Goal: Task Accomplishment & Management: Manage account settings

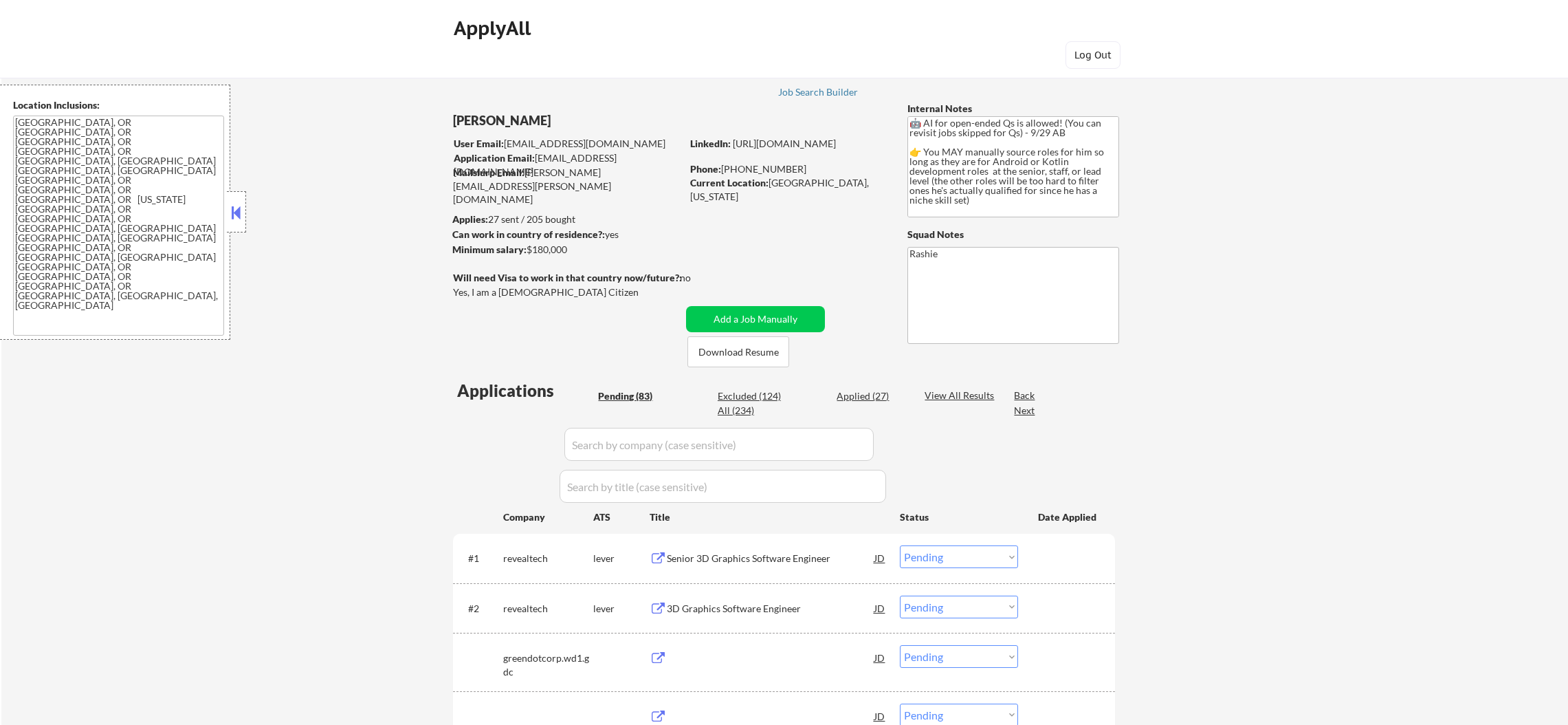
select select ""pending""
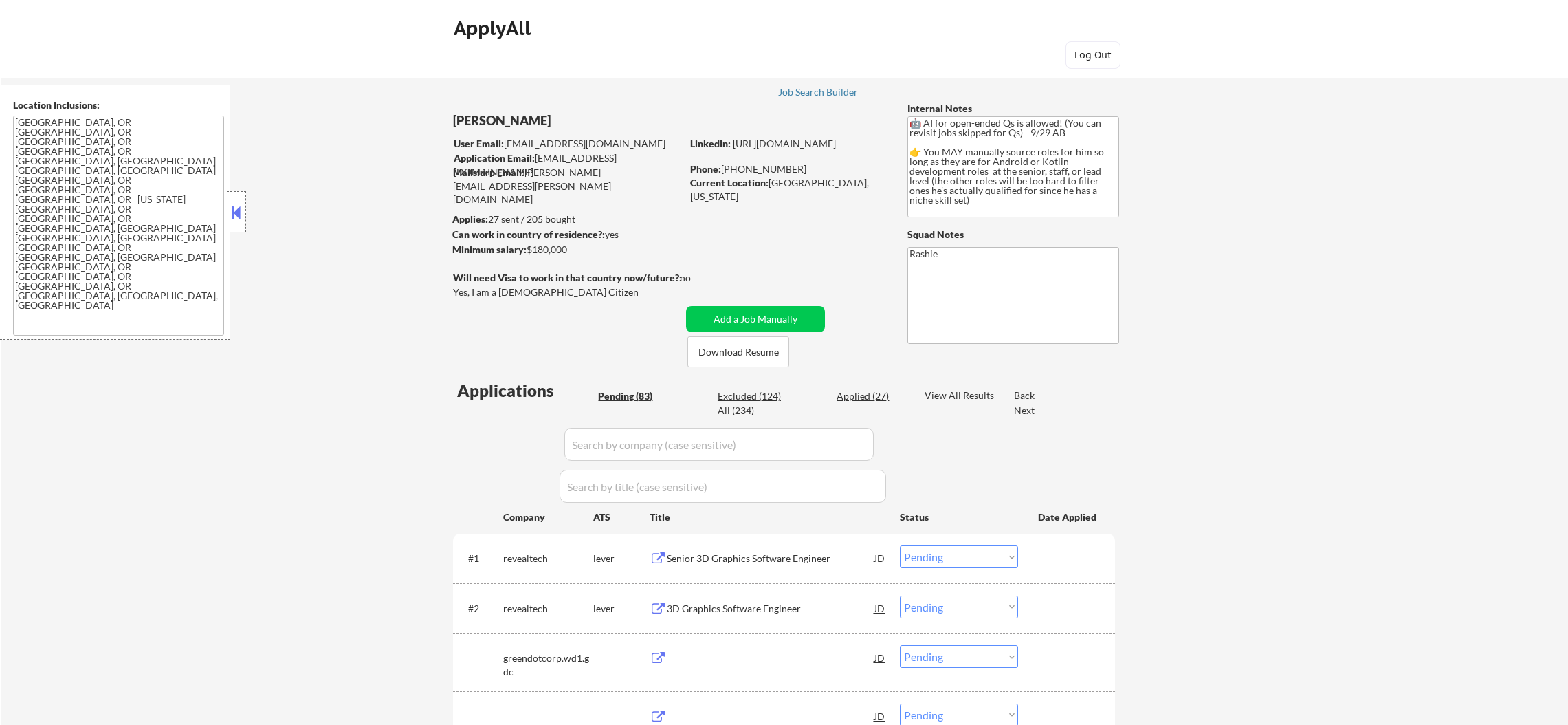
select select ""pending""
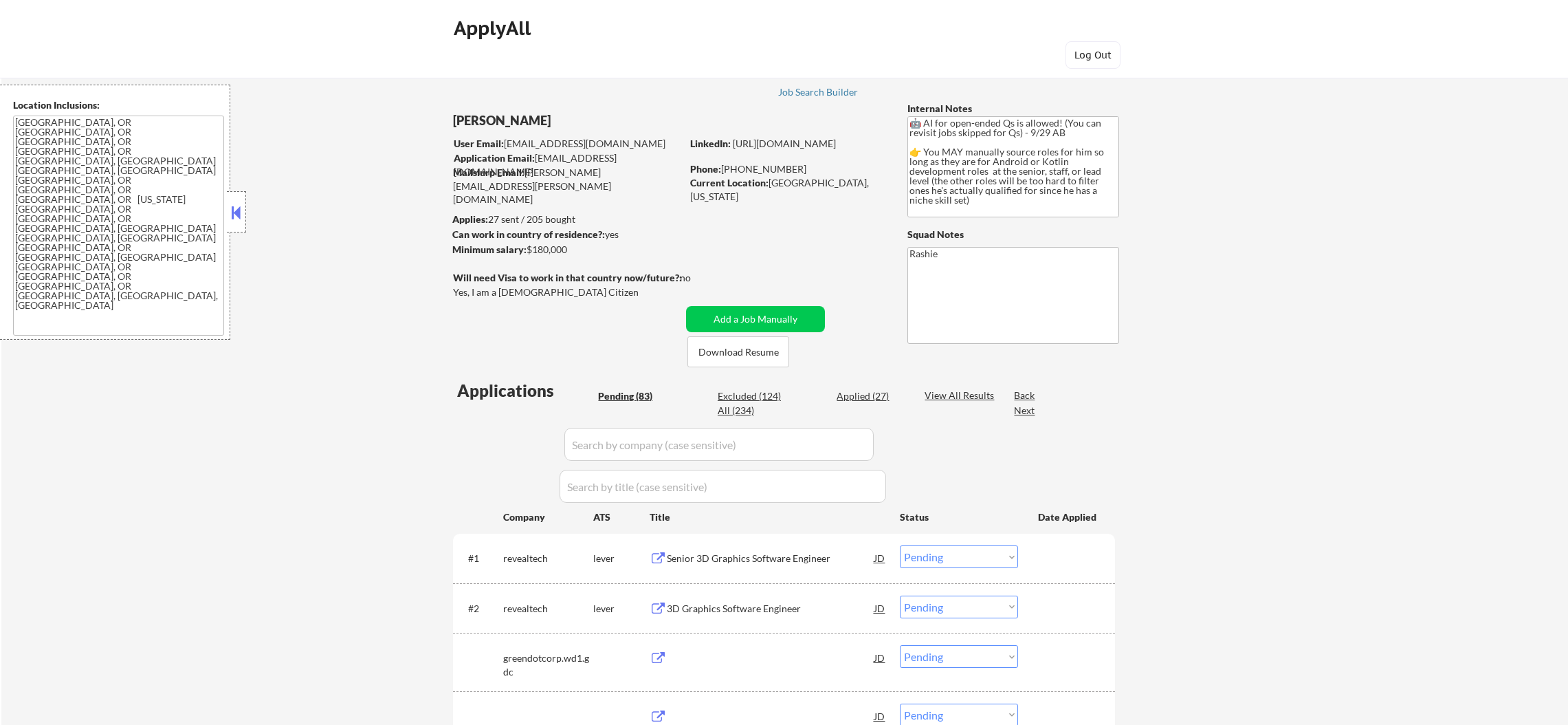
select select ""pending""
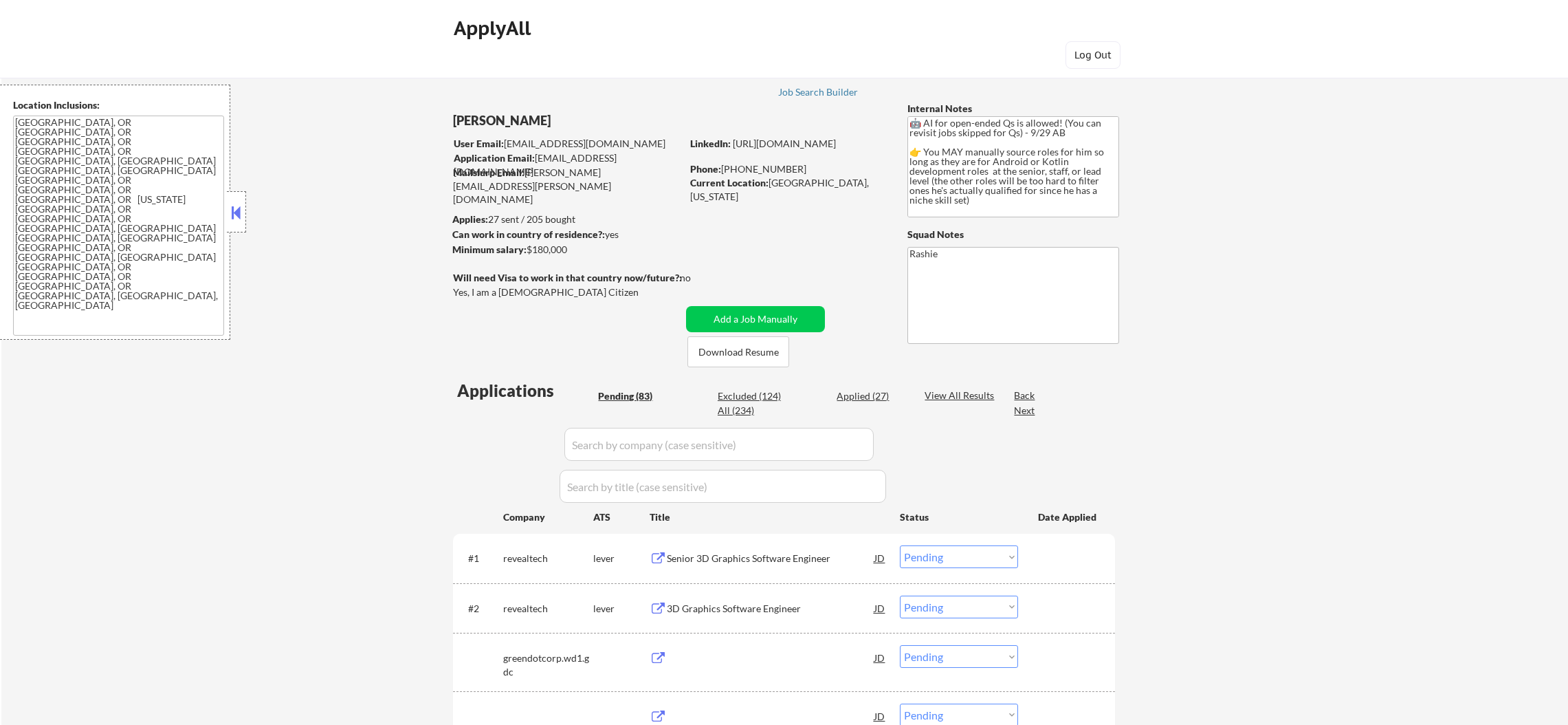
select select ""pending""
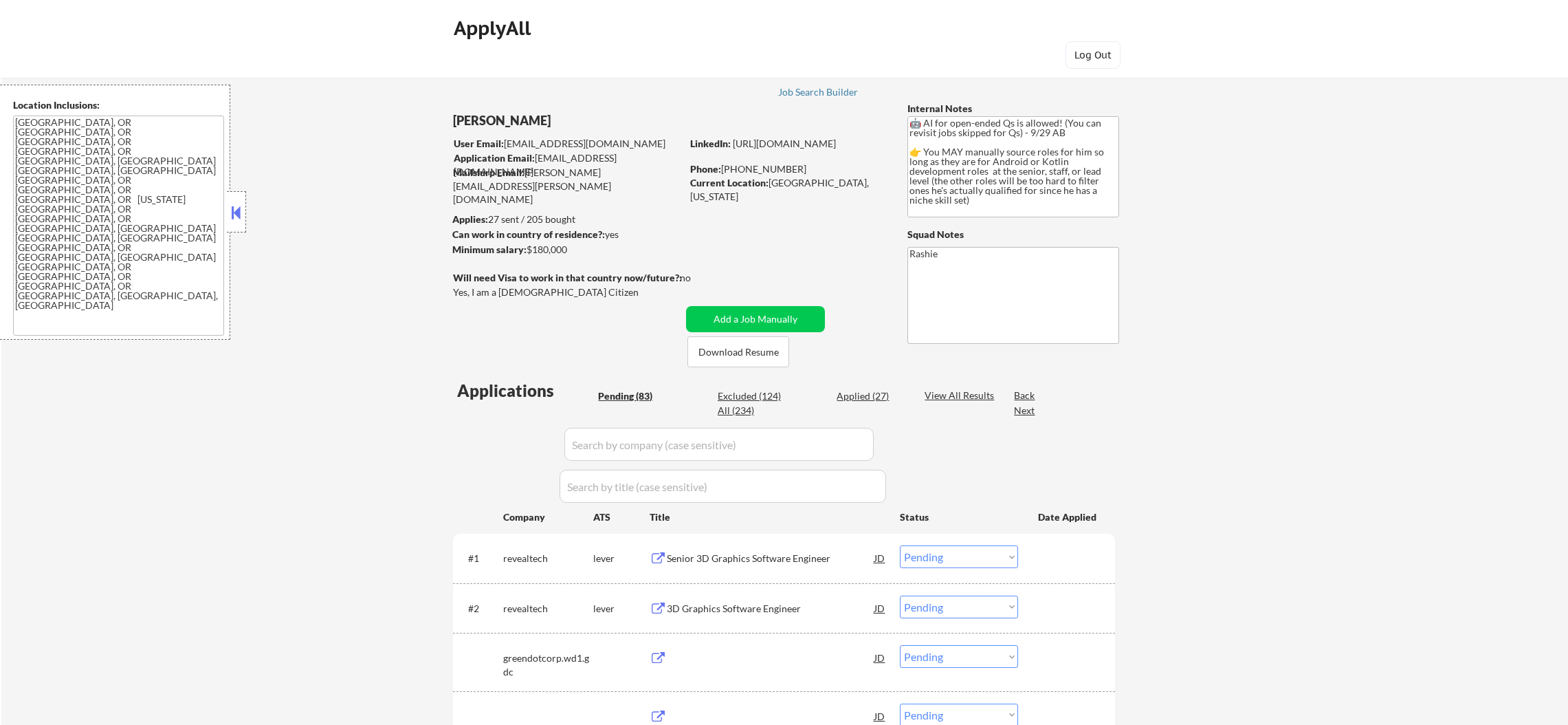
select select ""pending""
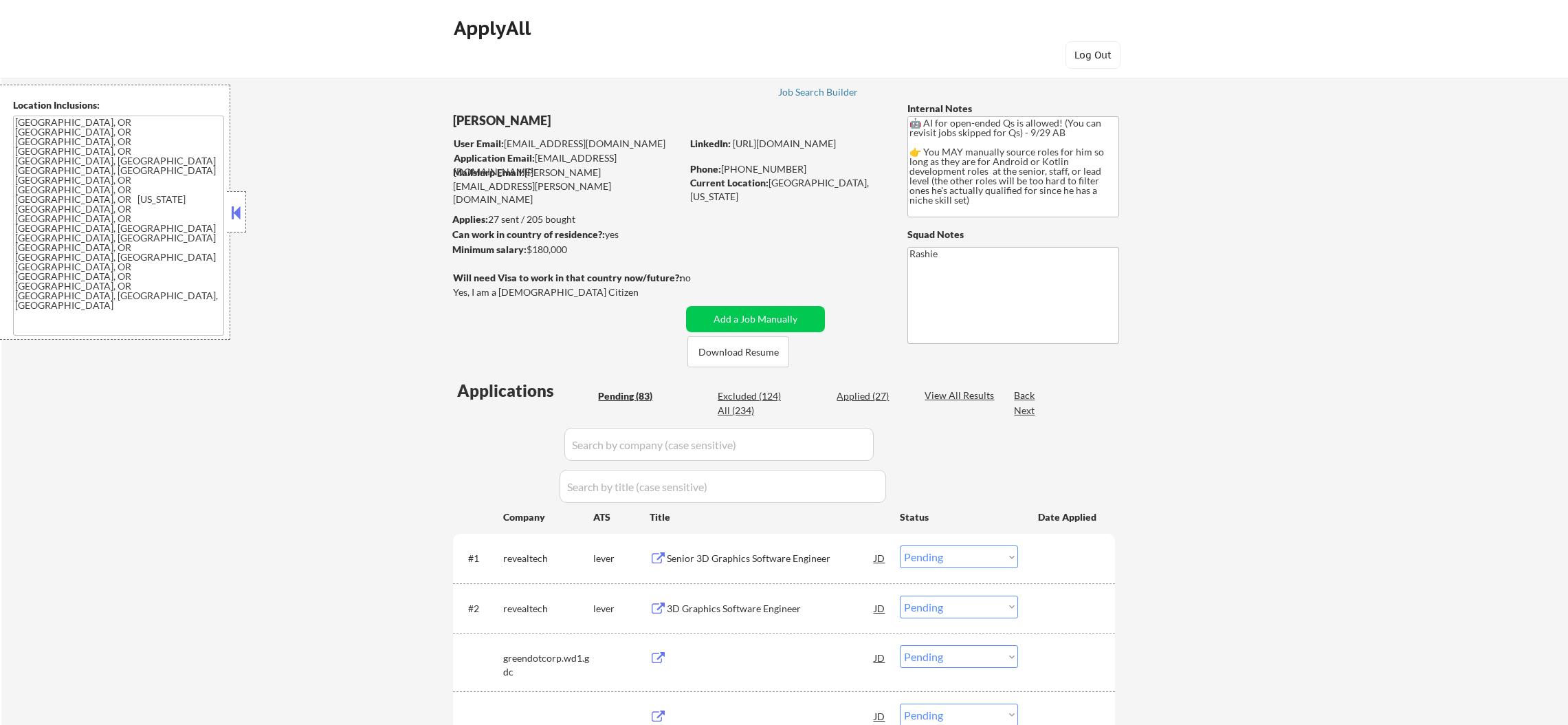
select select ""pending""
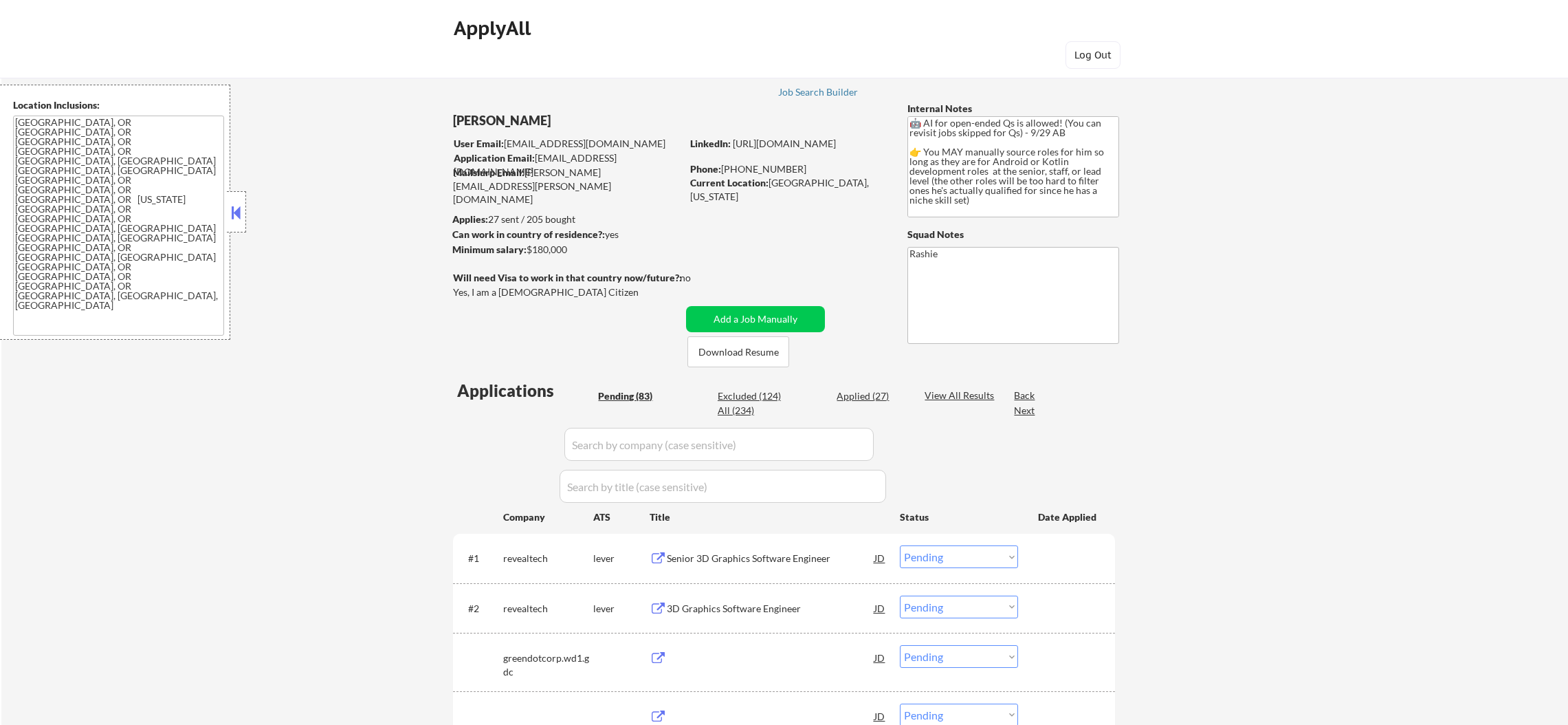
select select ""pending""
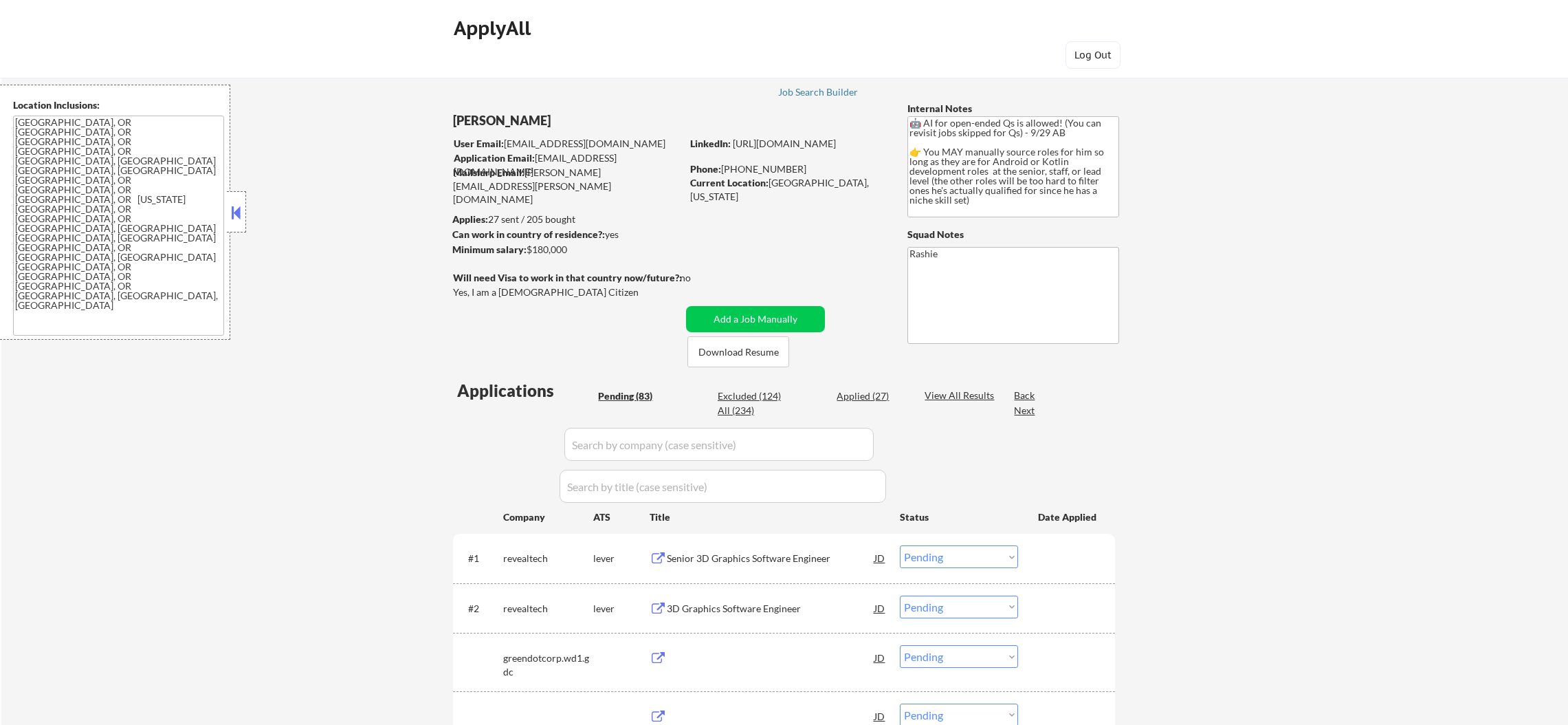
select select ""pending""
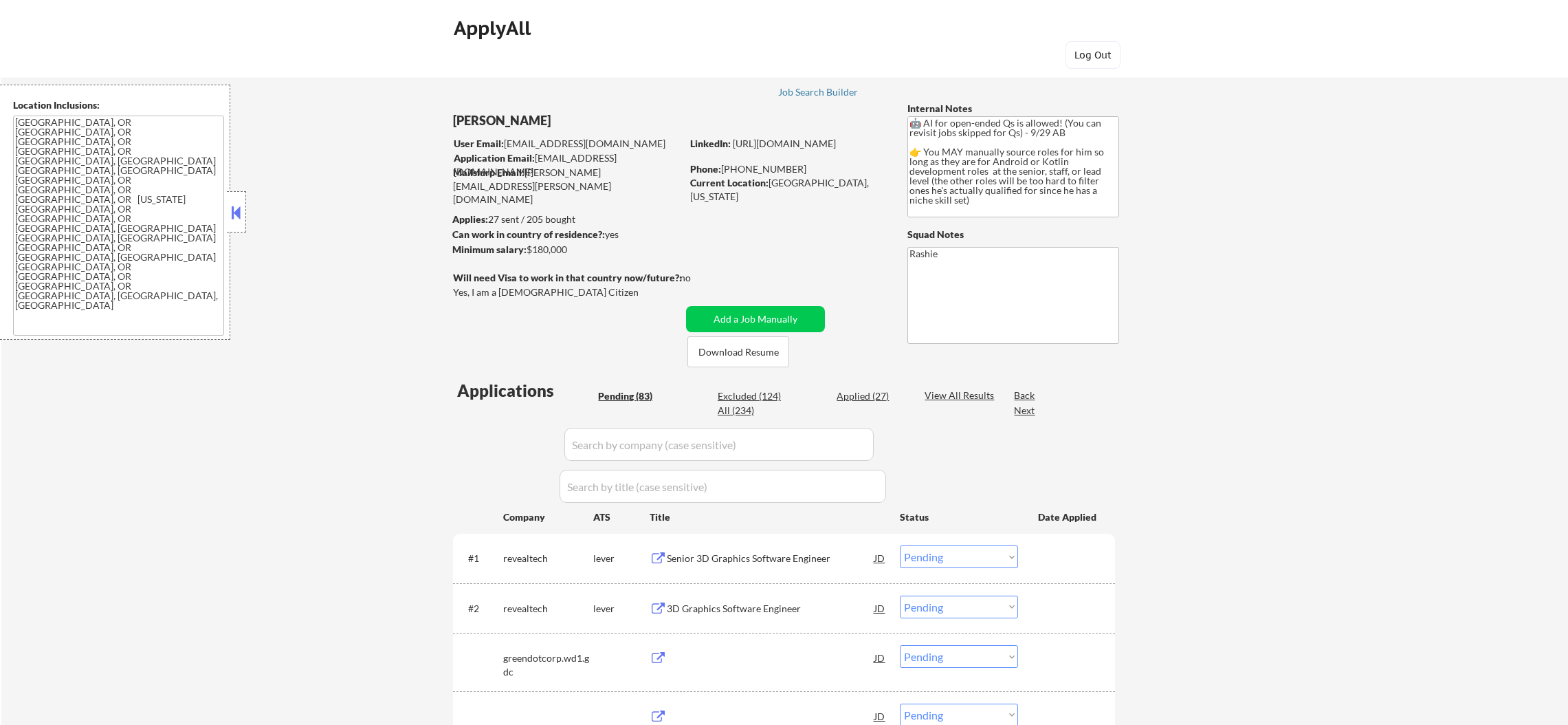
select select ""pending""
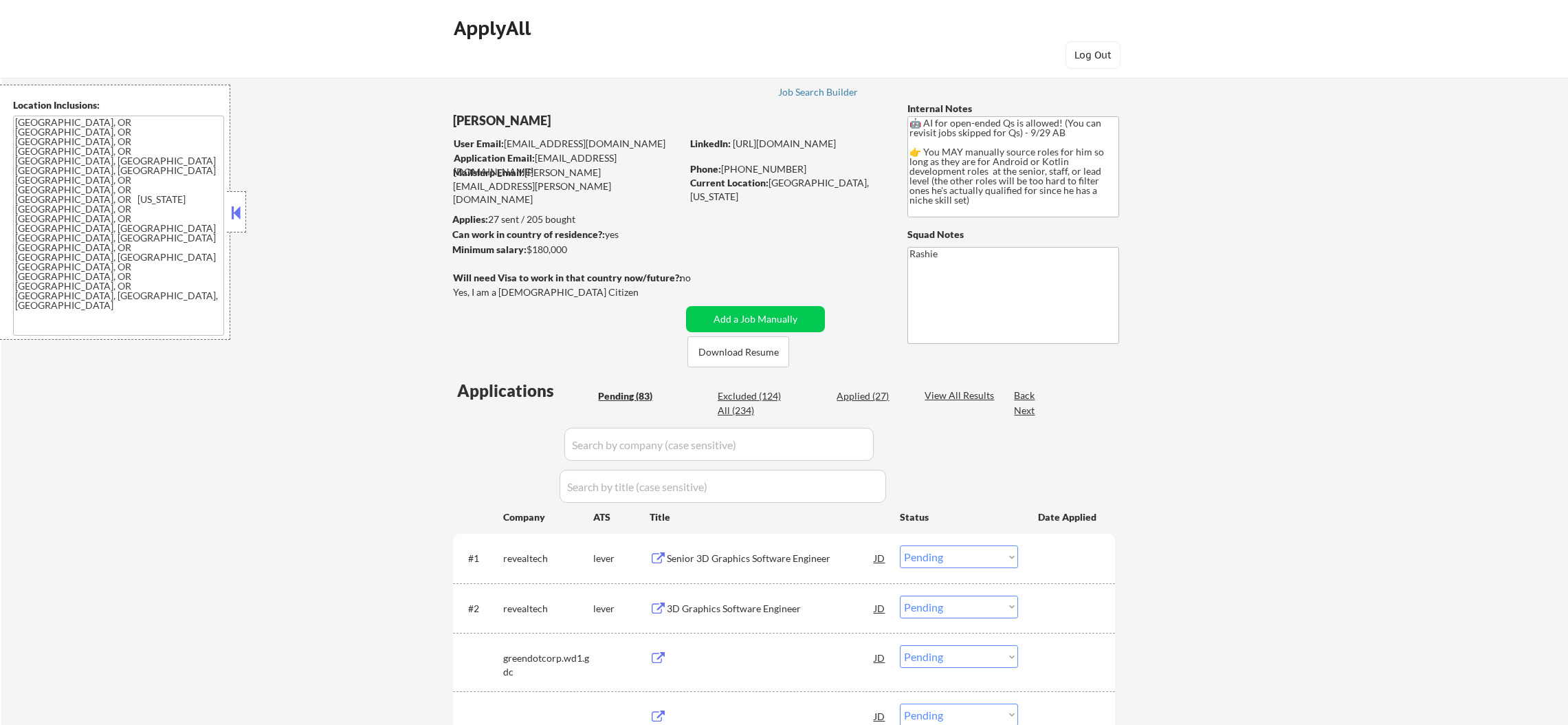
select select ""pending""
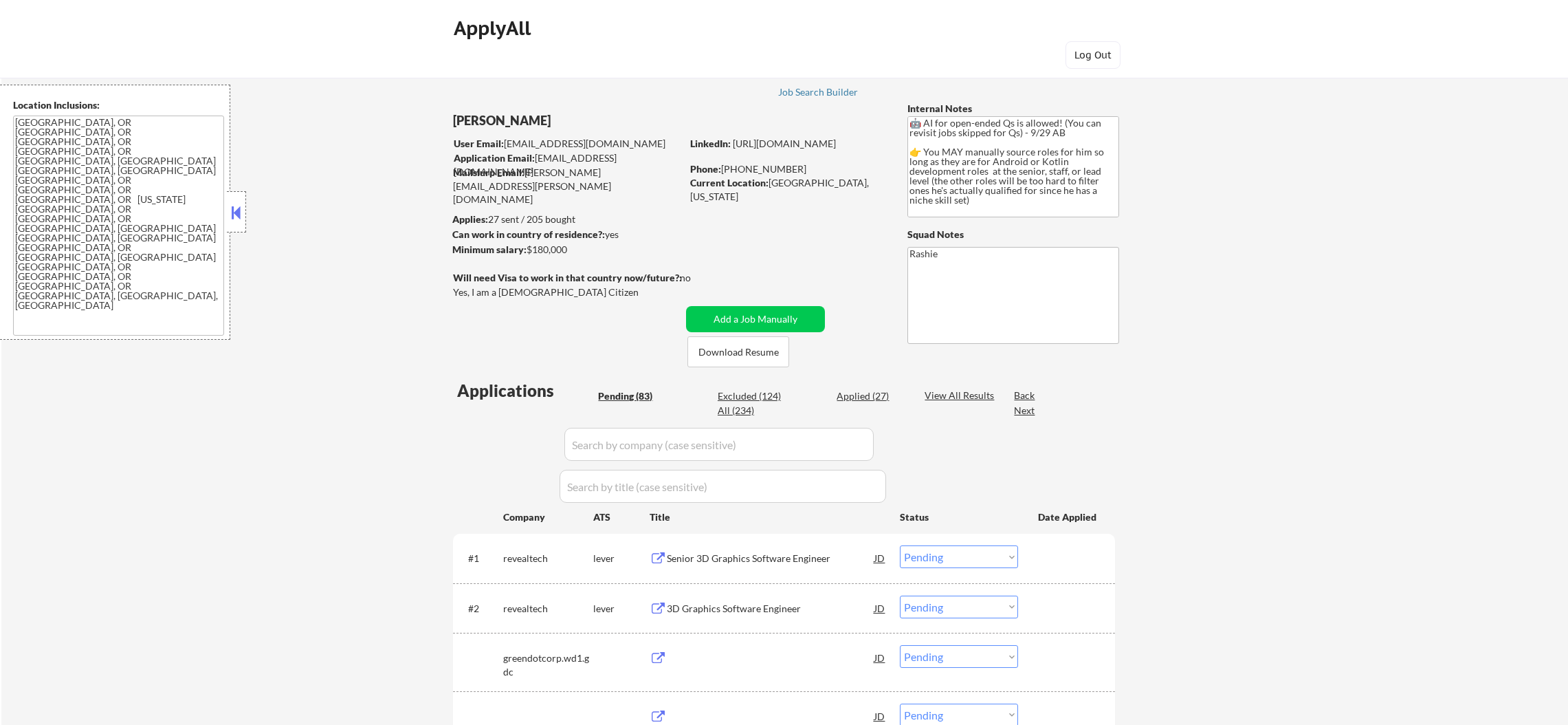
select select ""pending""
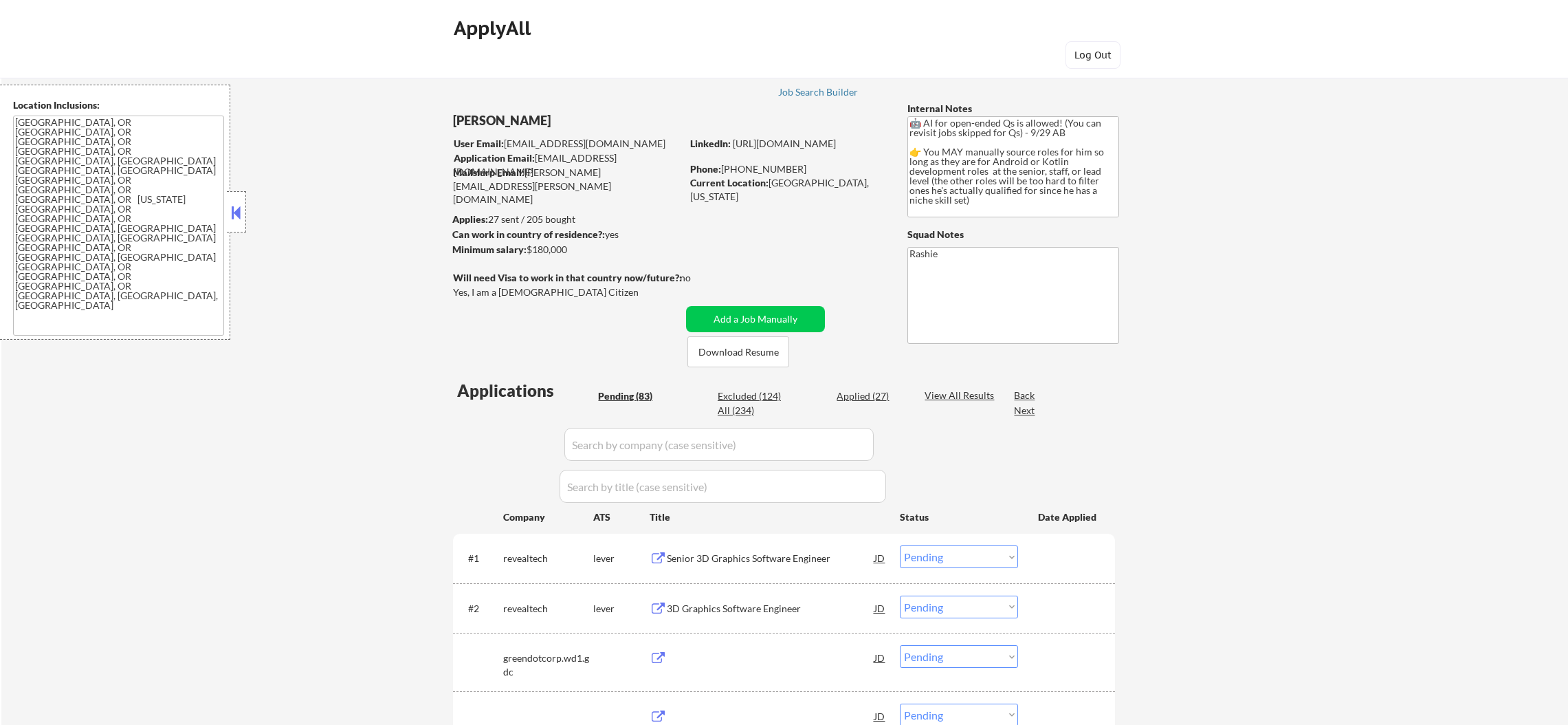
select select ""pending""
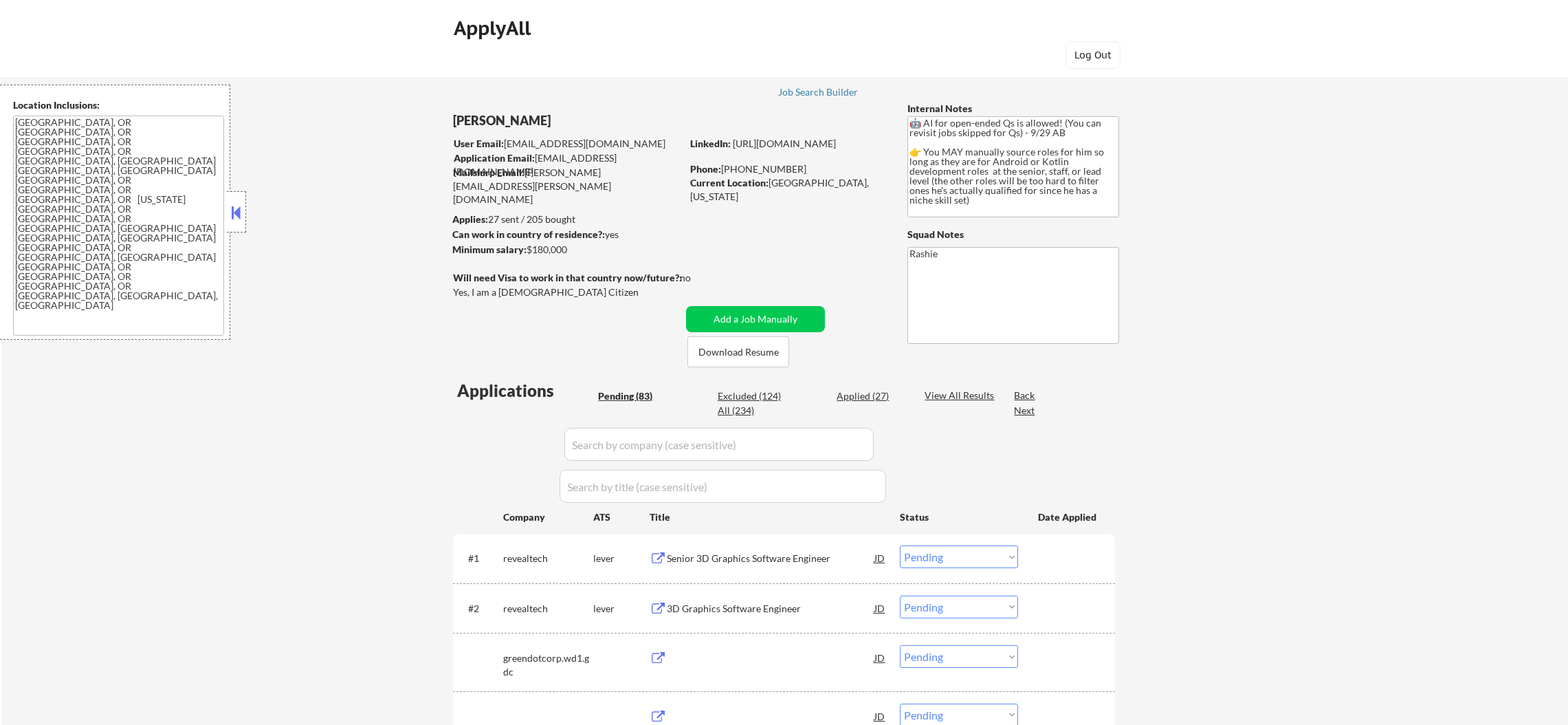
select select ""pending""
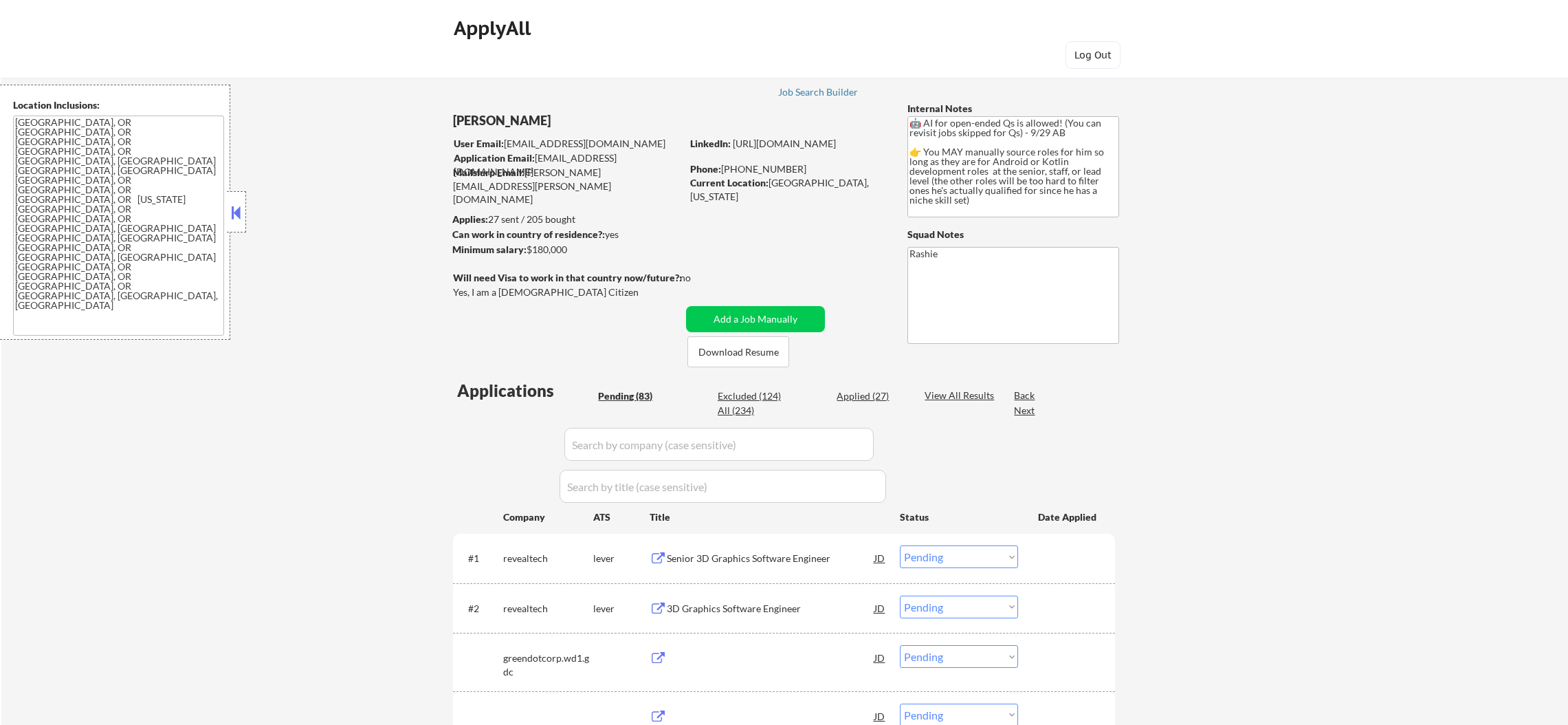
select select ""pending""
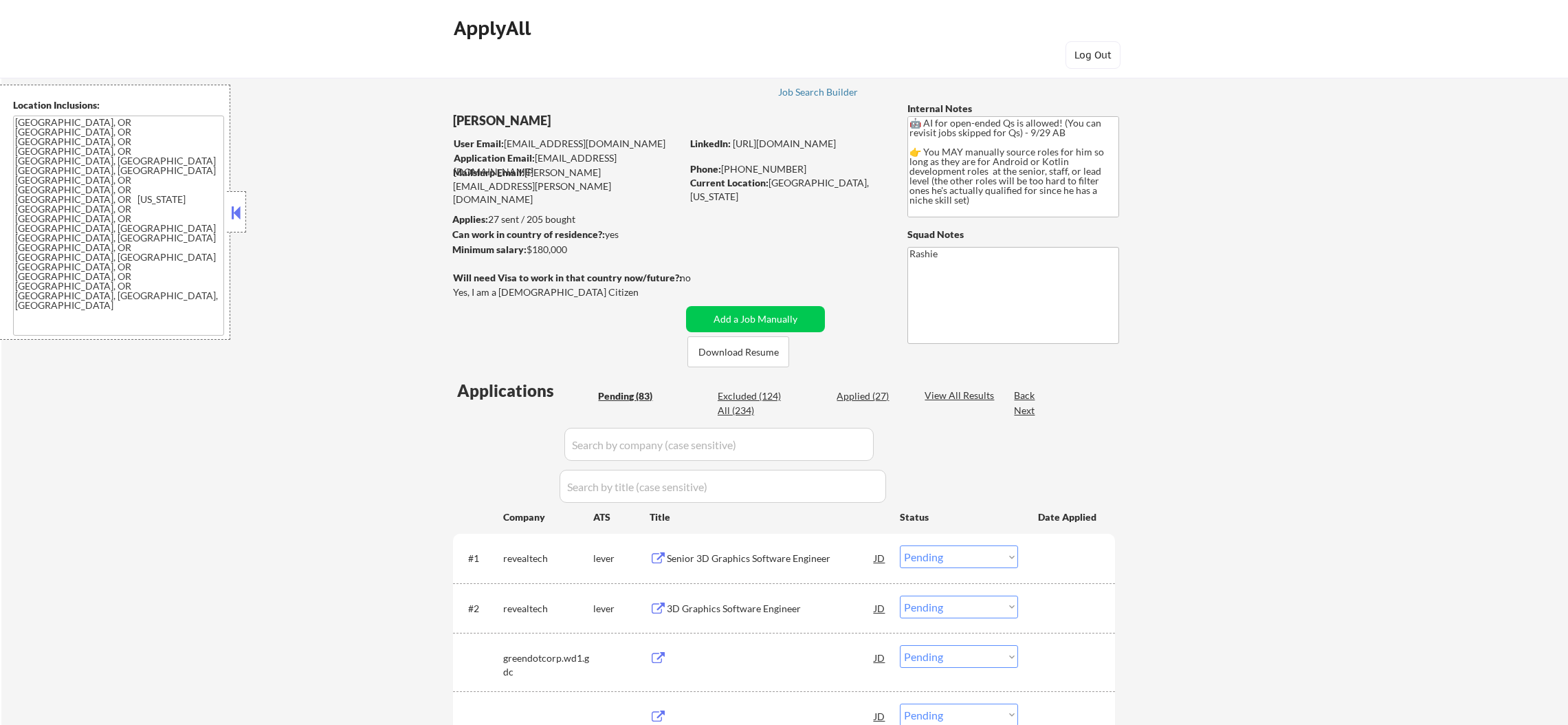
select select ""pending""
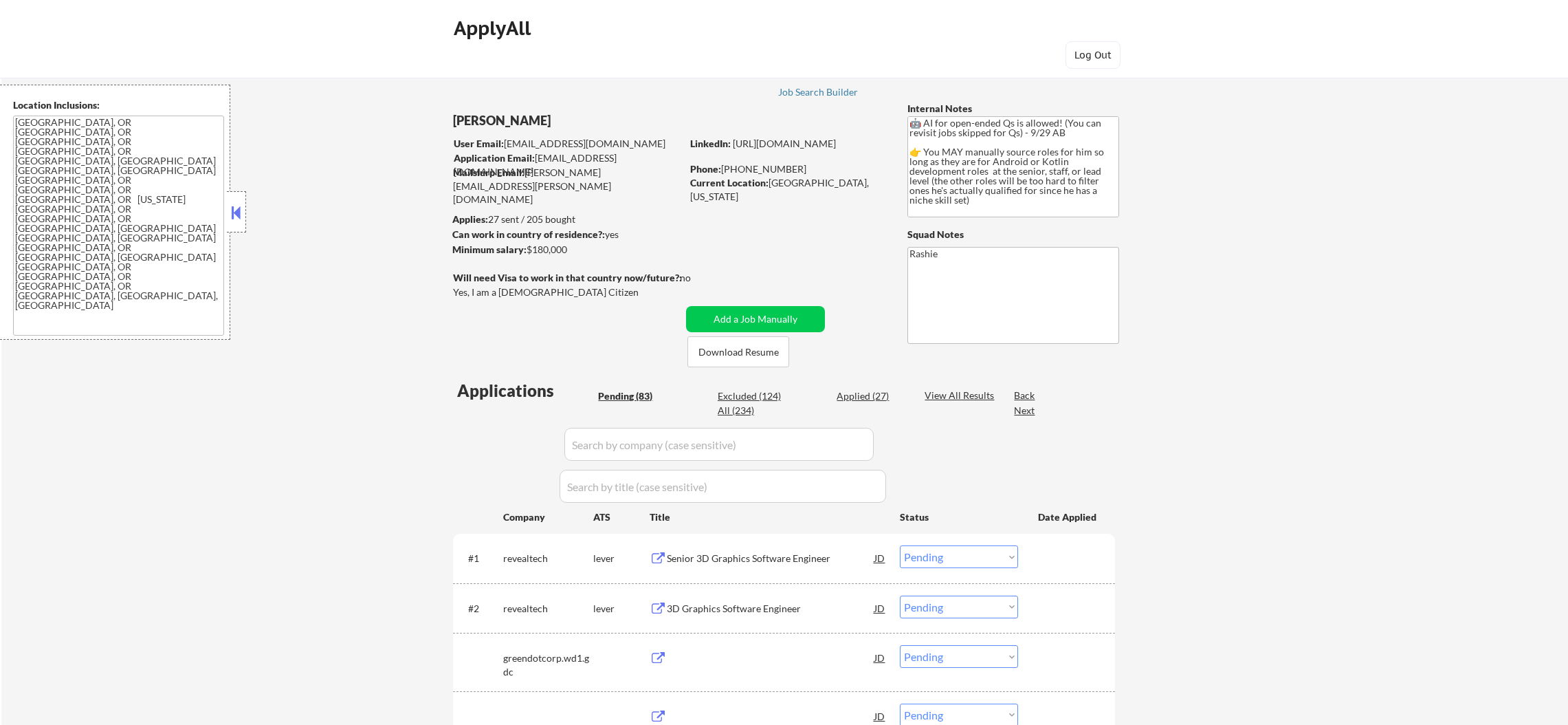
select select ""pending""
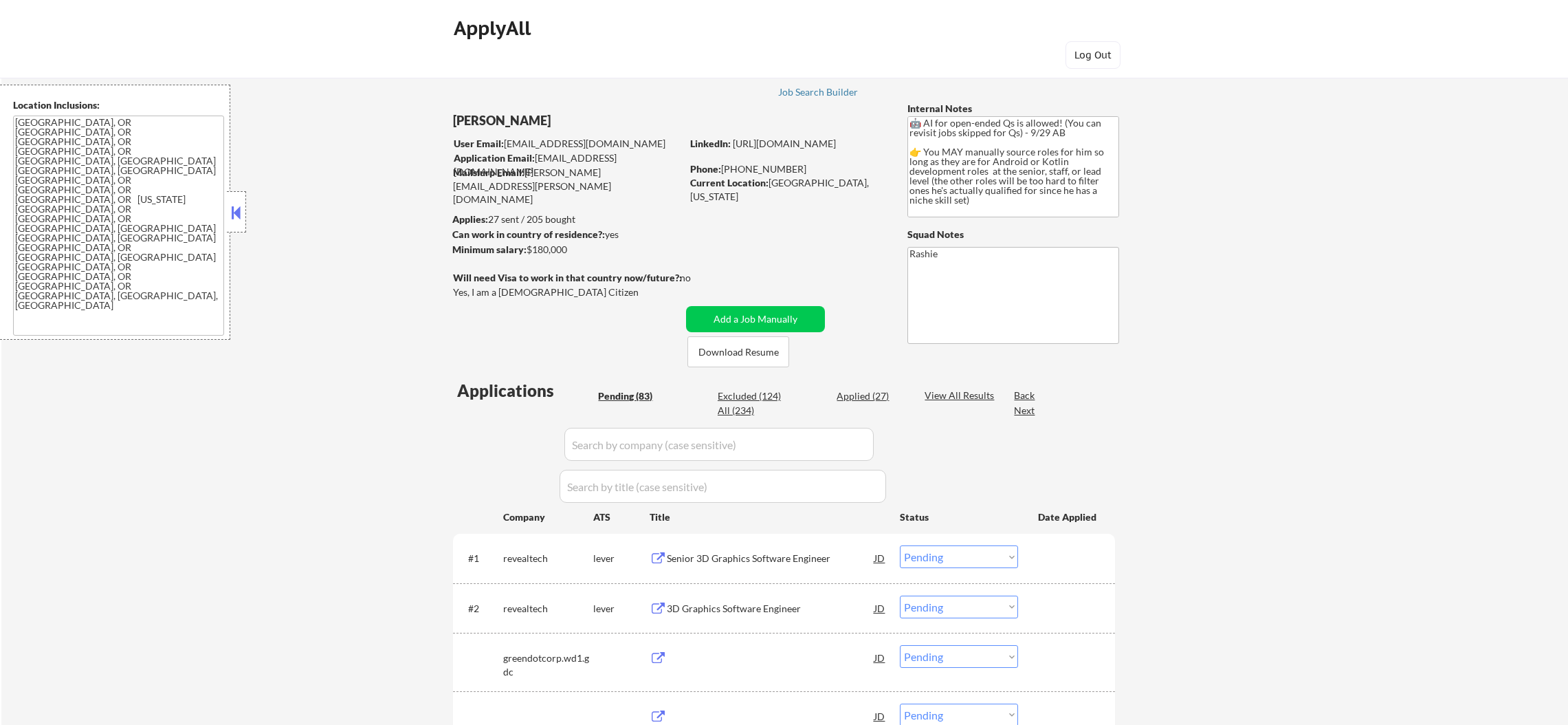
select select ""pending""
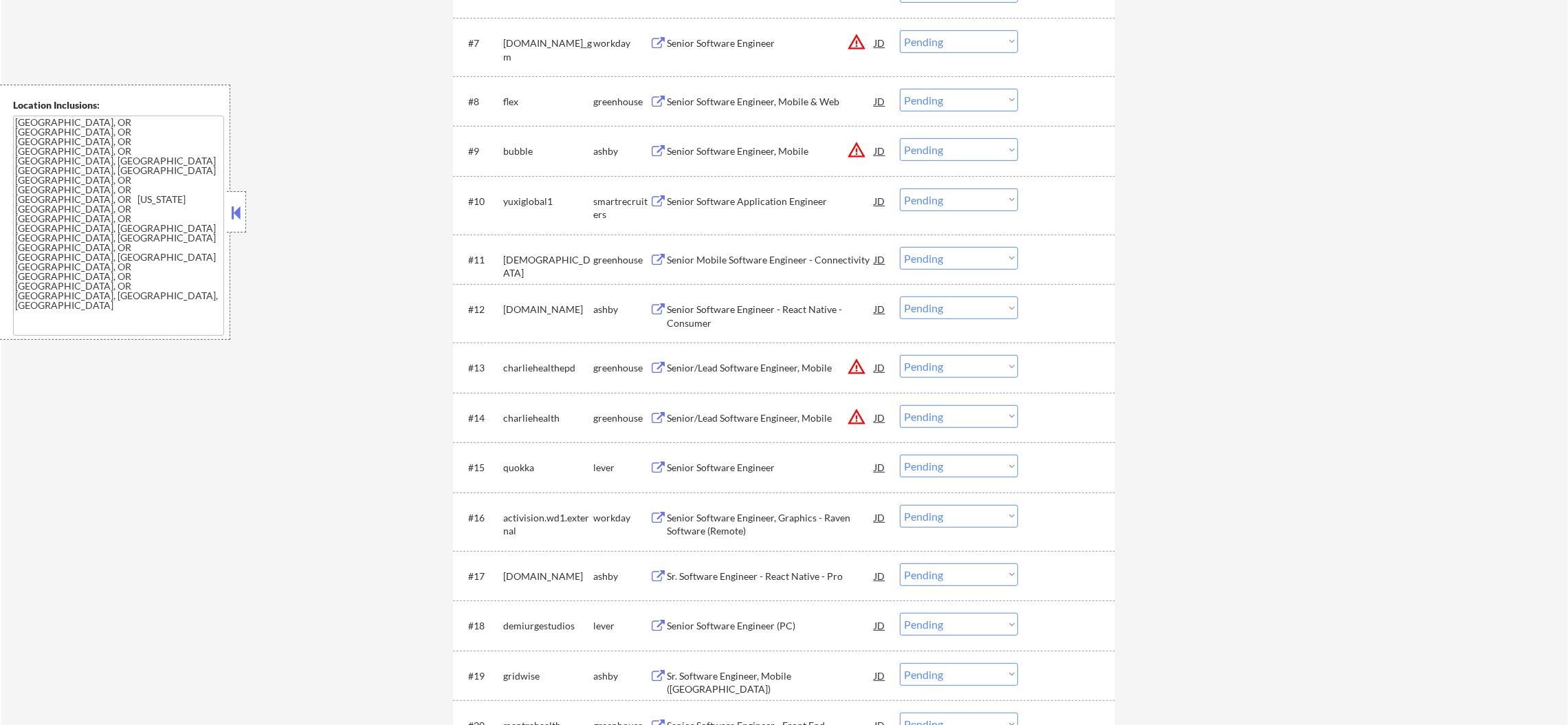
scroll to position [893, 0]
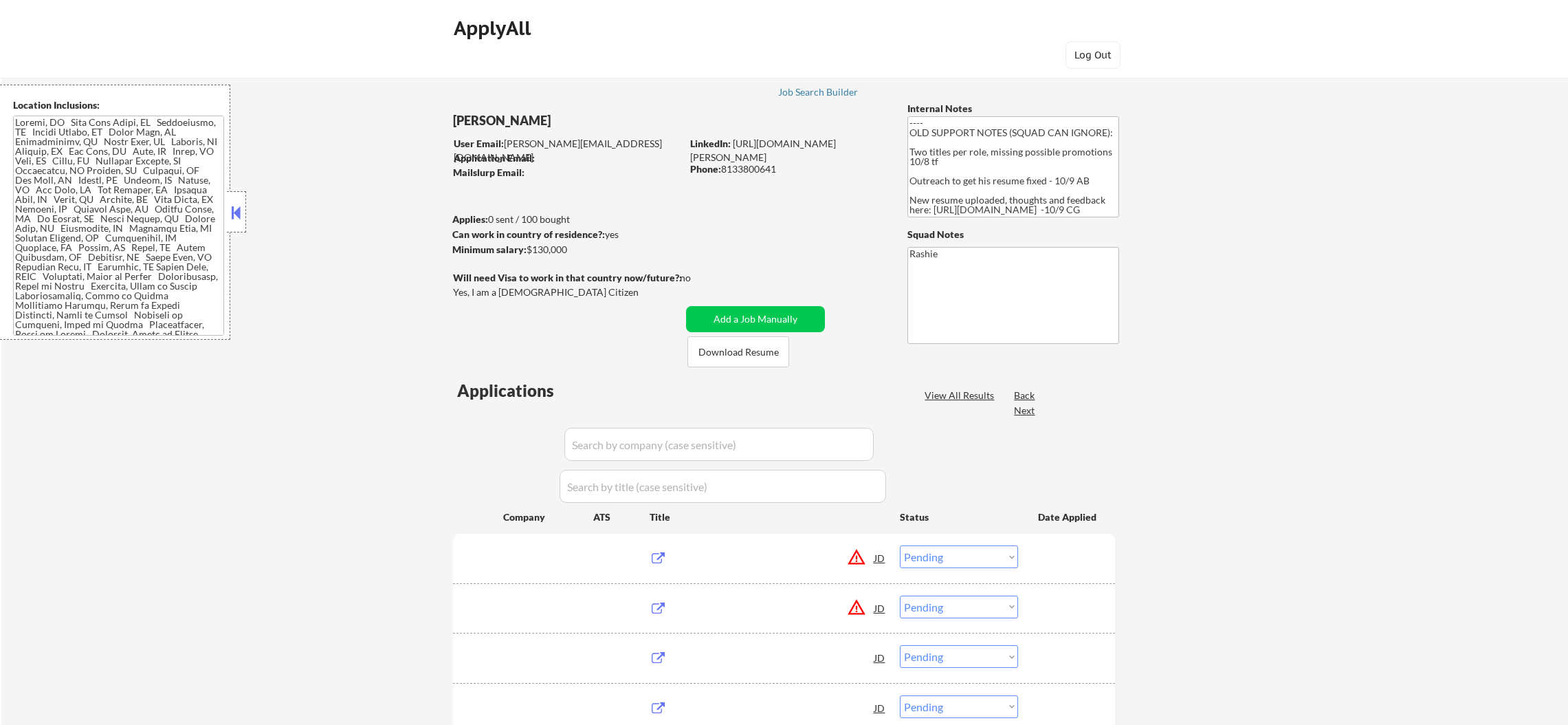
select select ""pending""
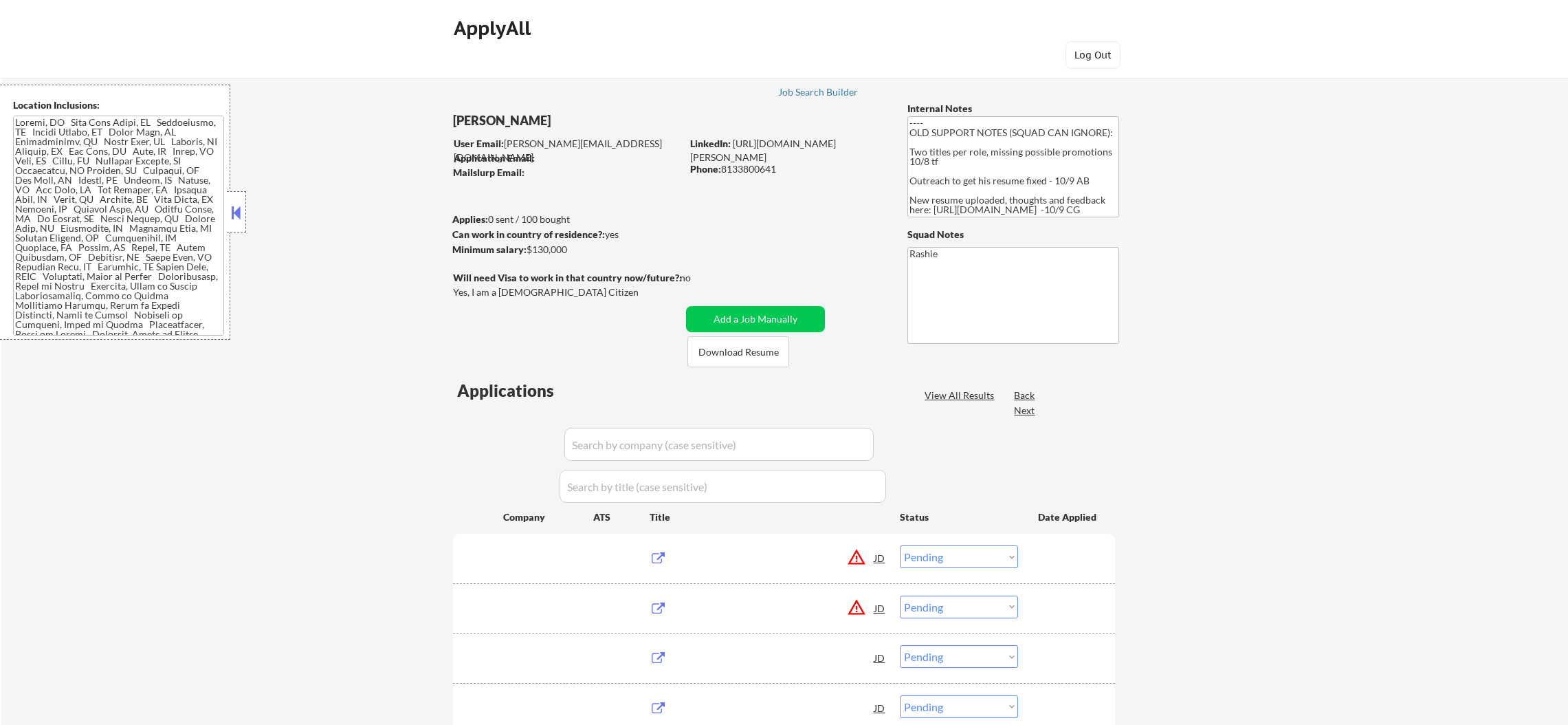
select select ""pending""
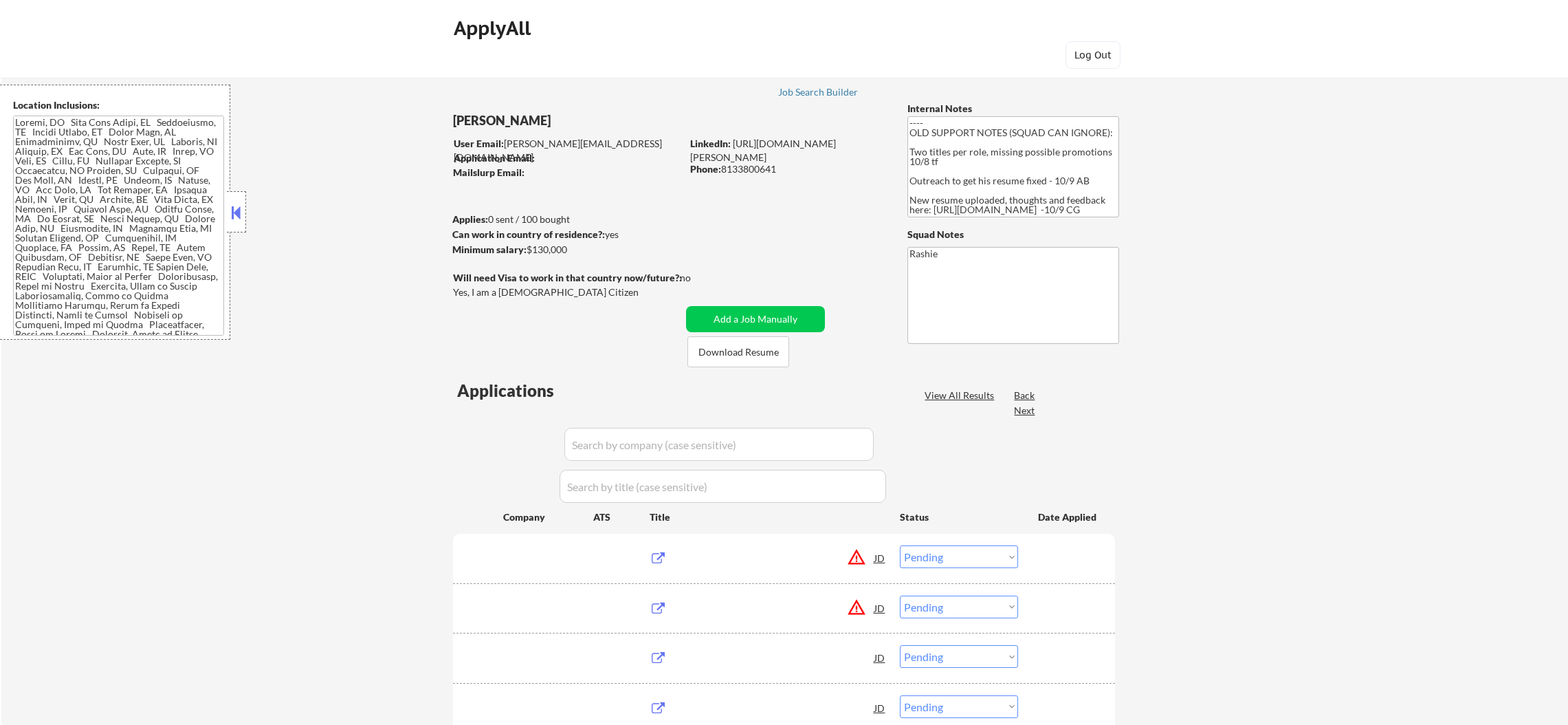
select select ""pending""
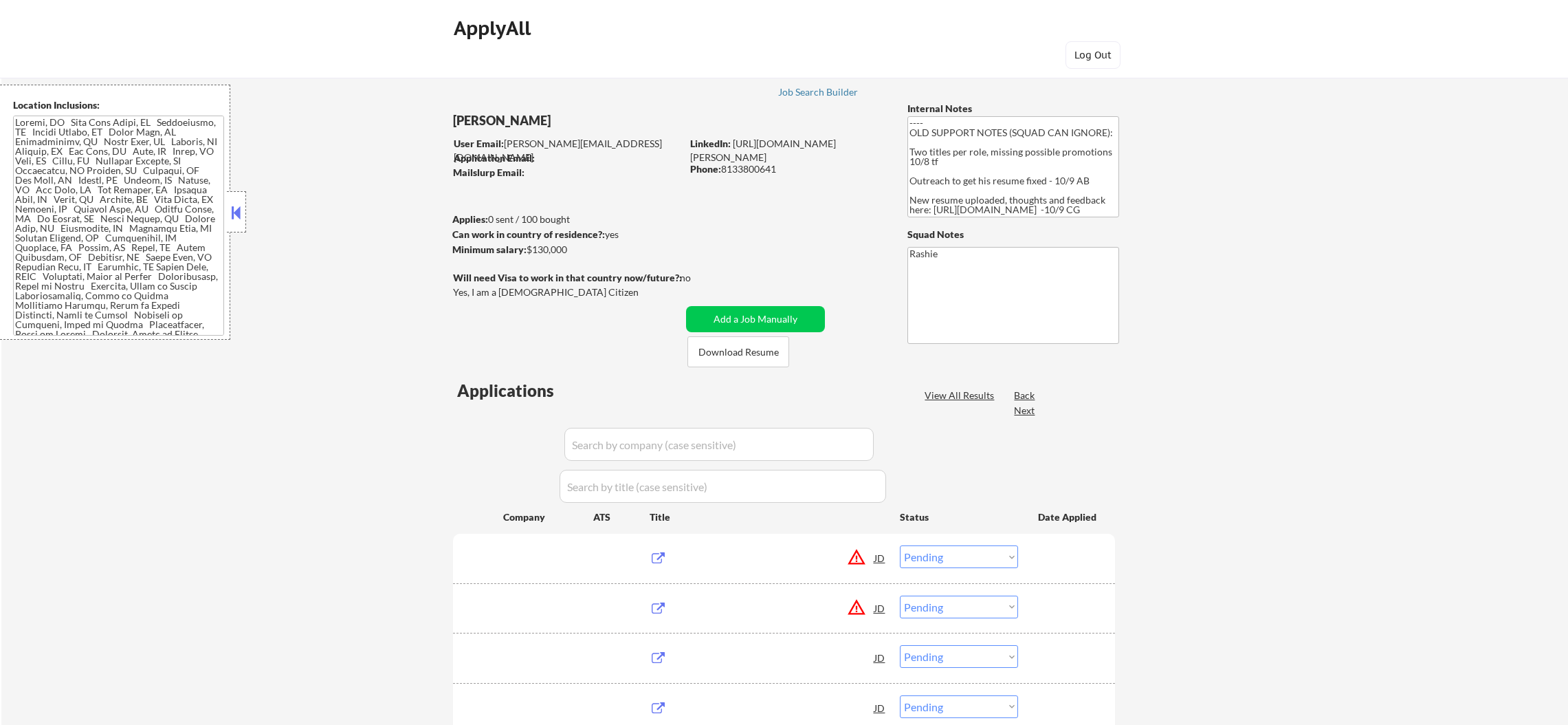
select select ""pending""
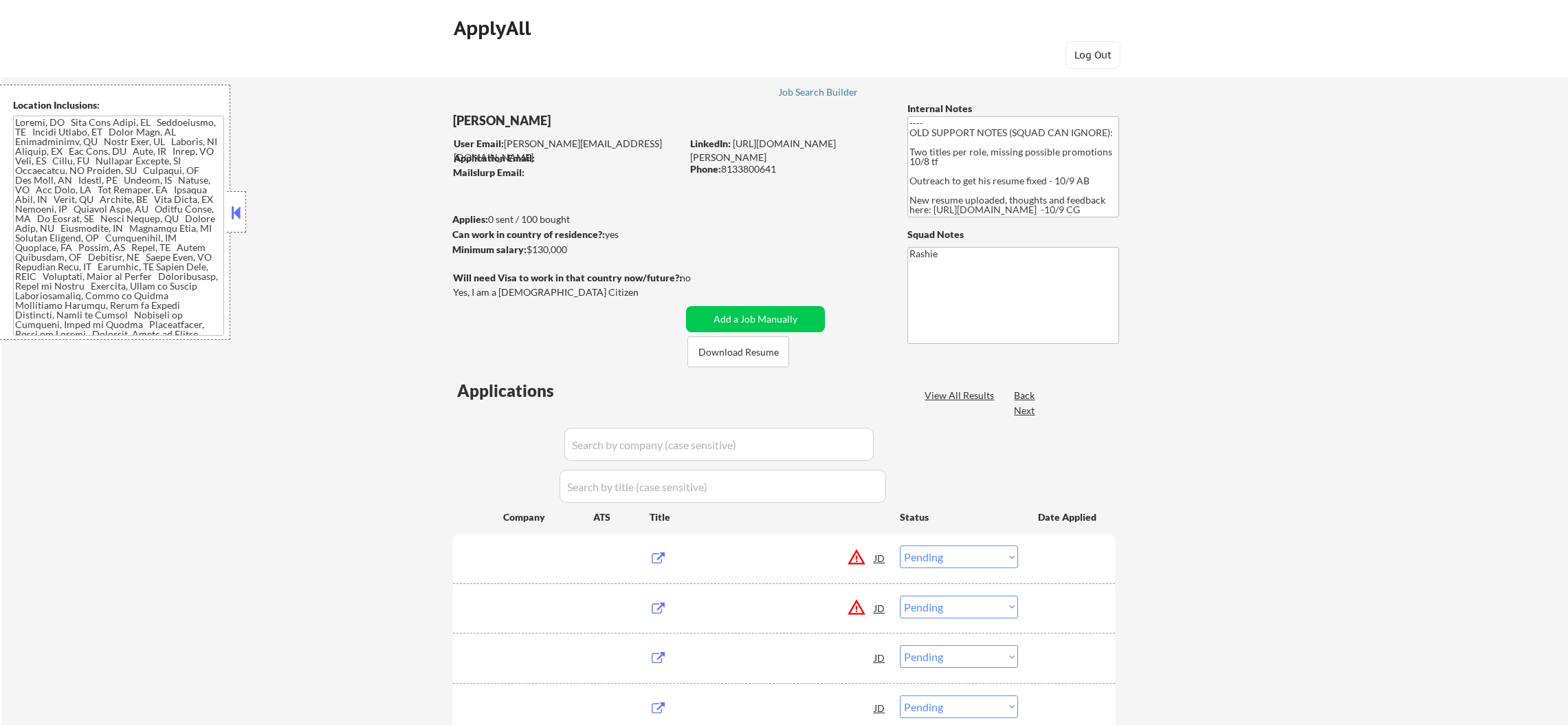
select select ""pending""
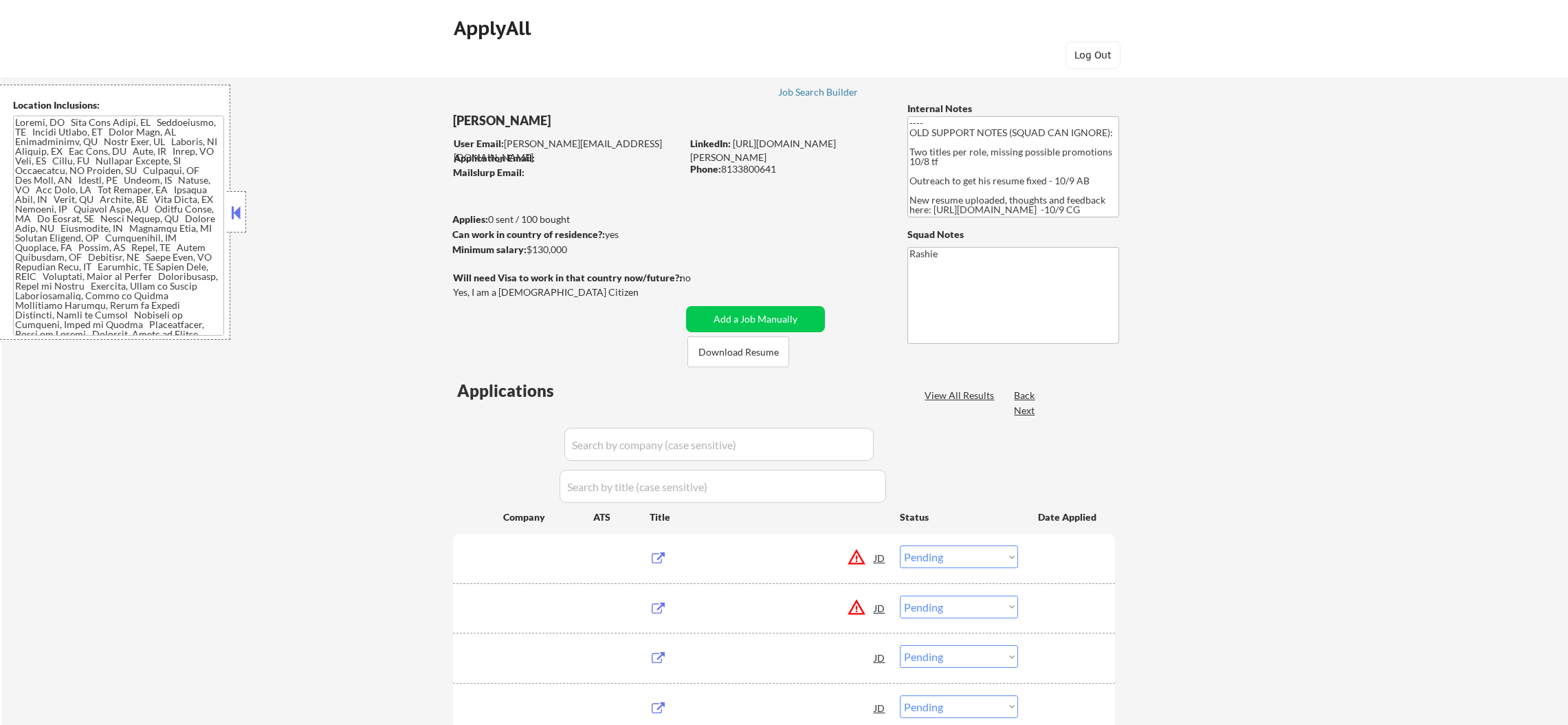
select select ""pending""
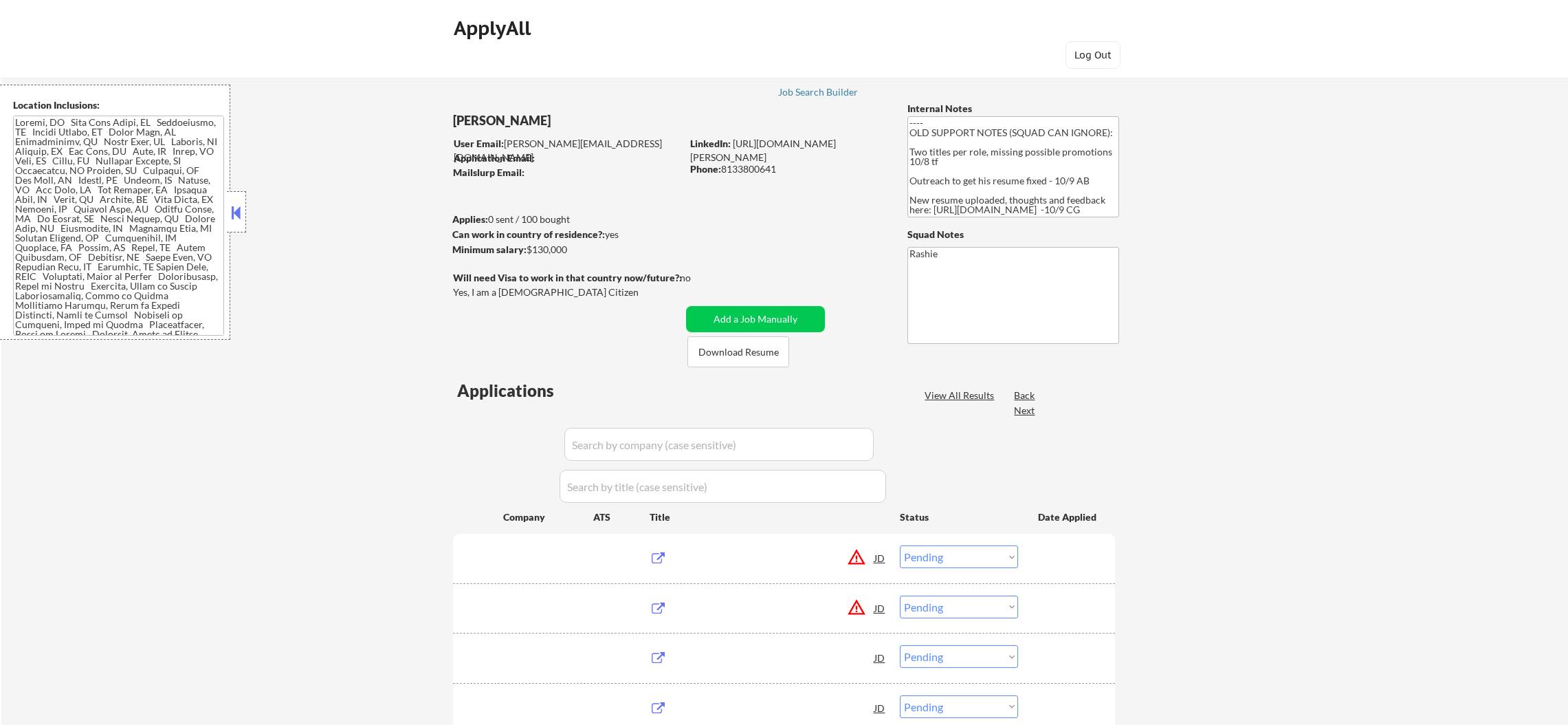
select select ""pending""
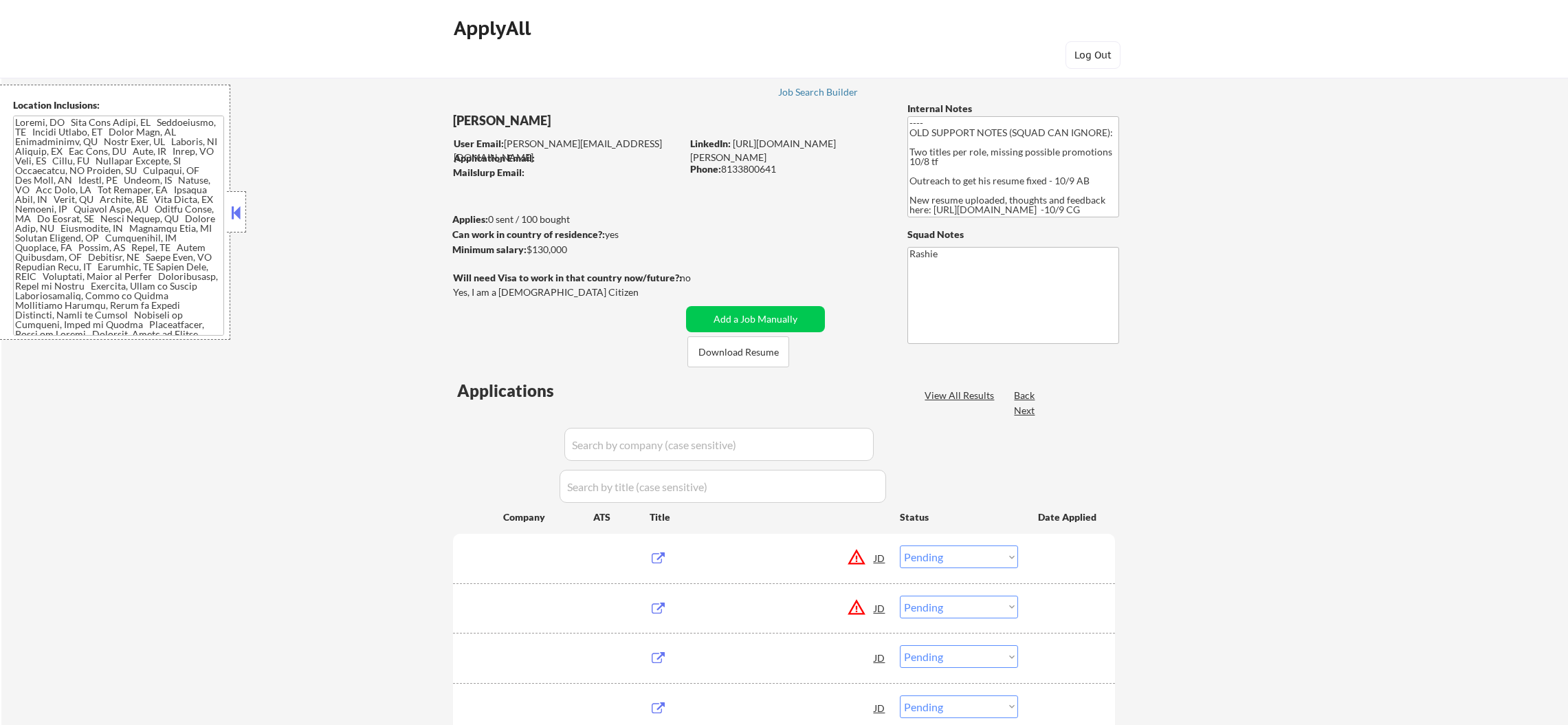
select select ""pending""
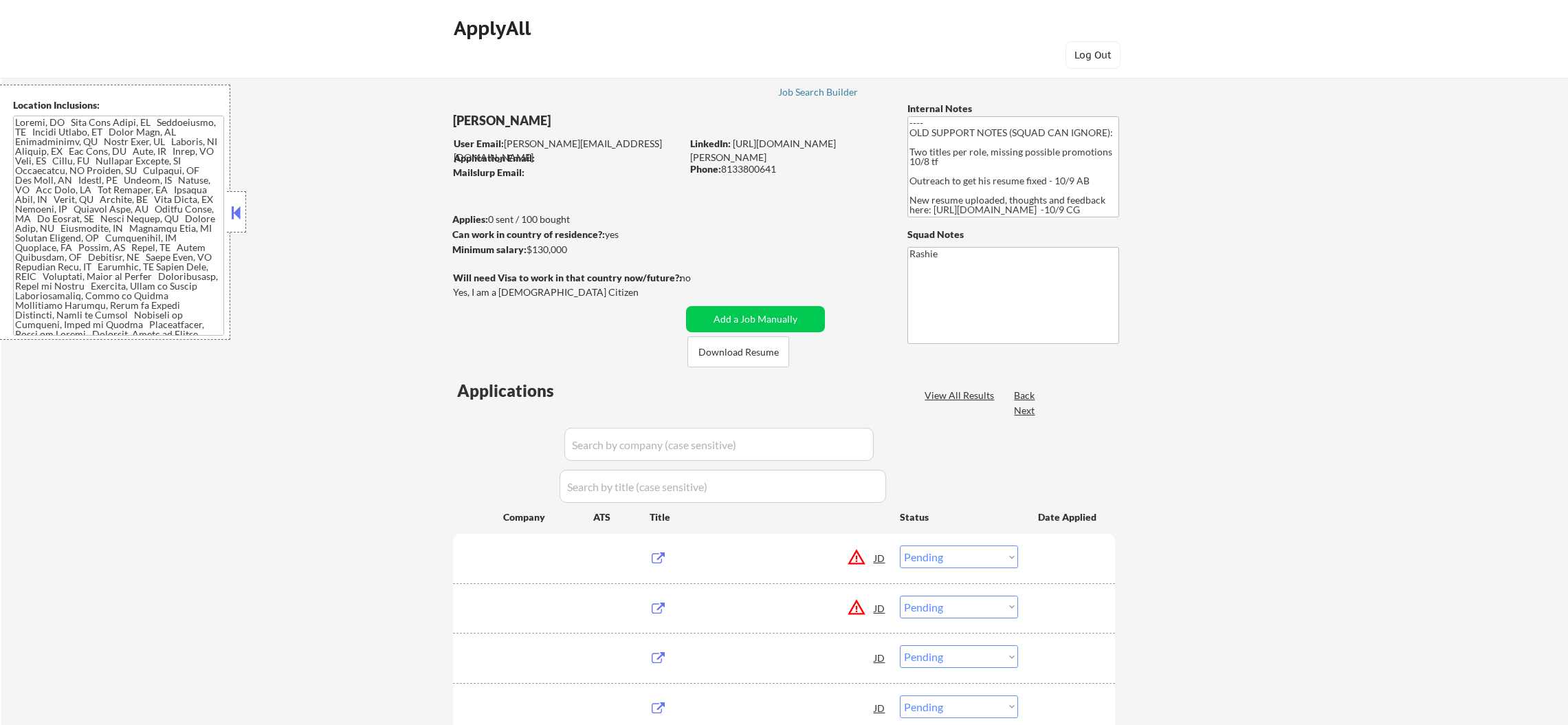
select select ""pending""
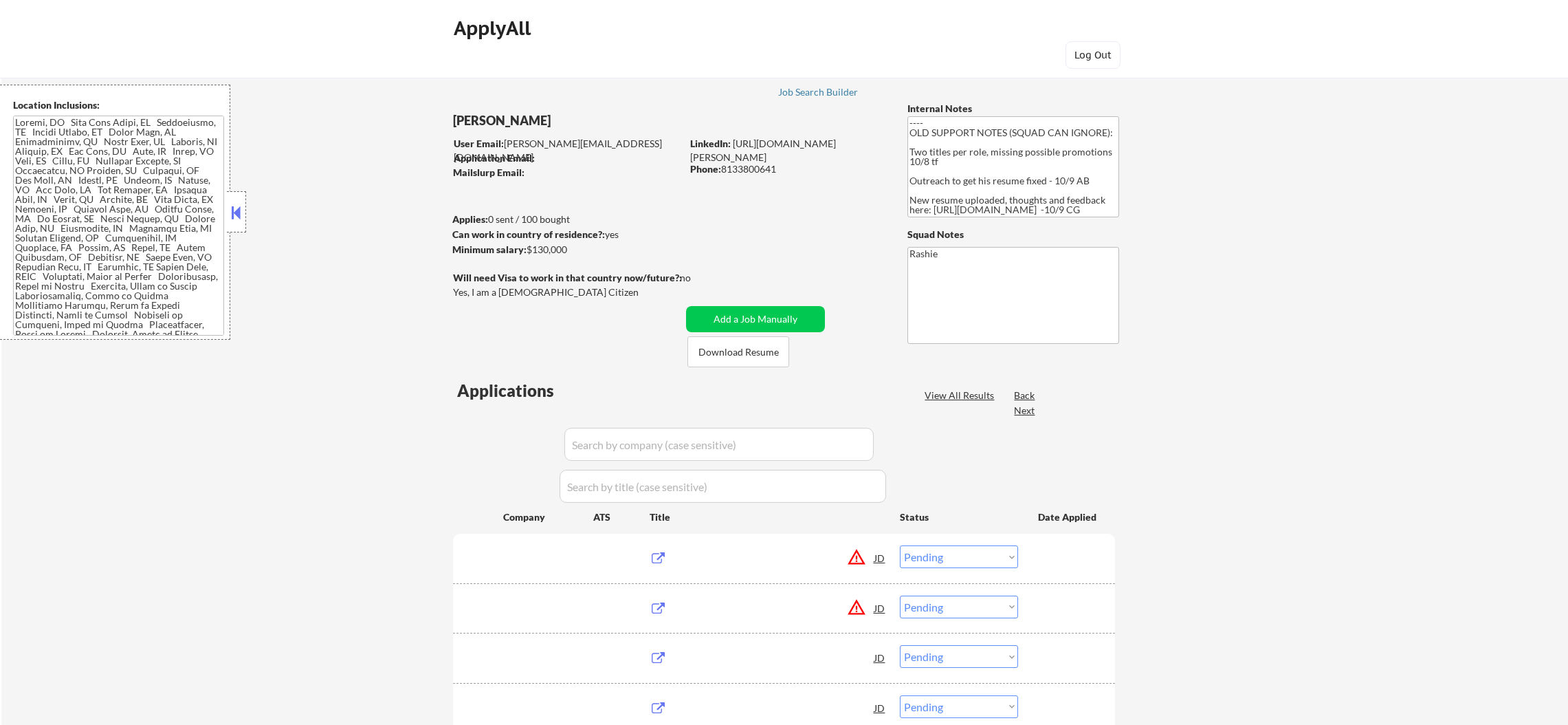
select select ""pending""
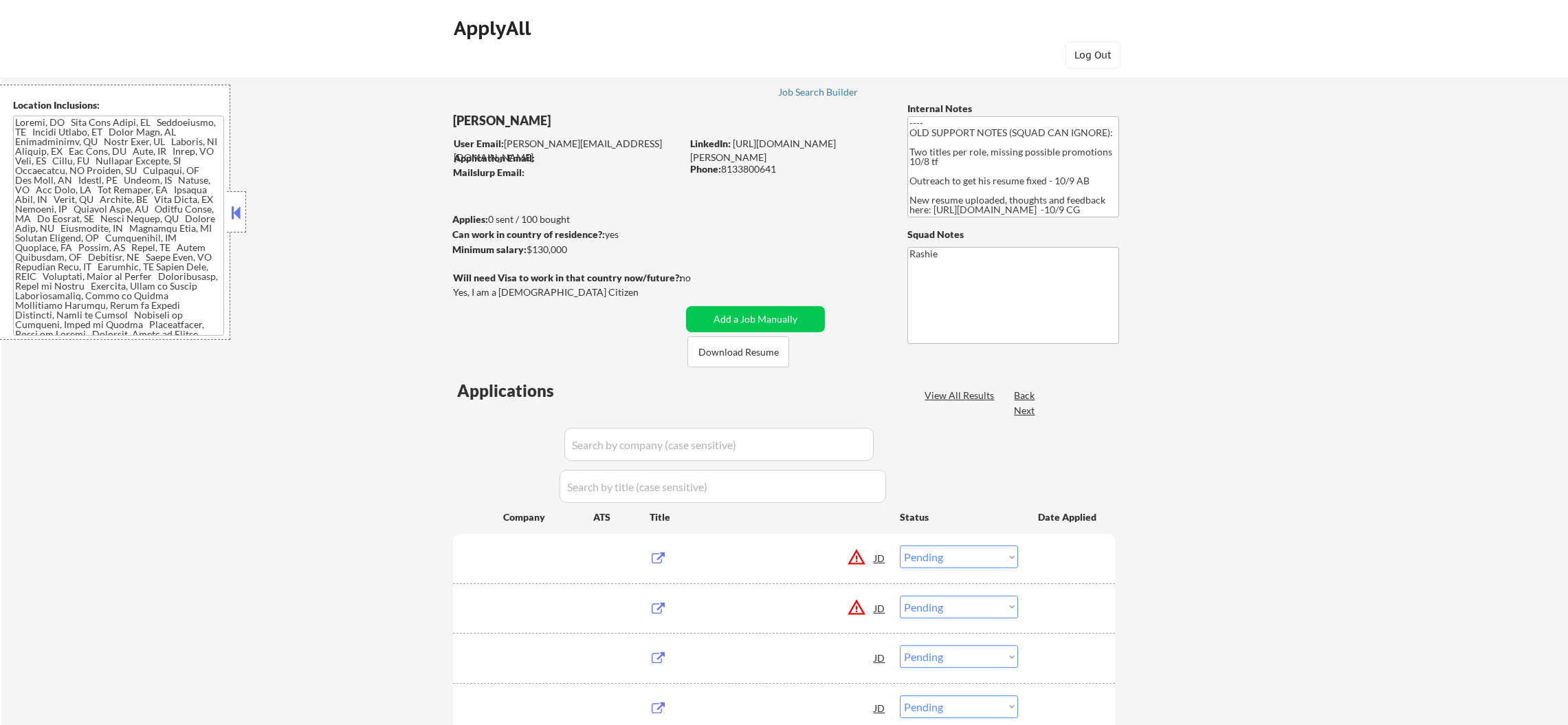
select select ""pending""
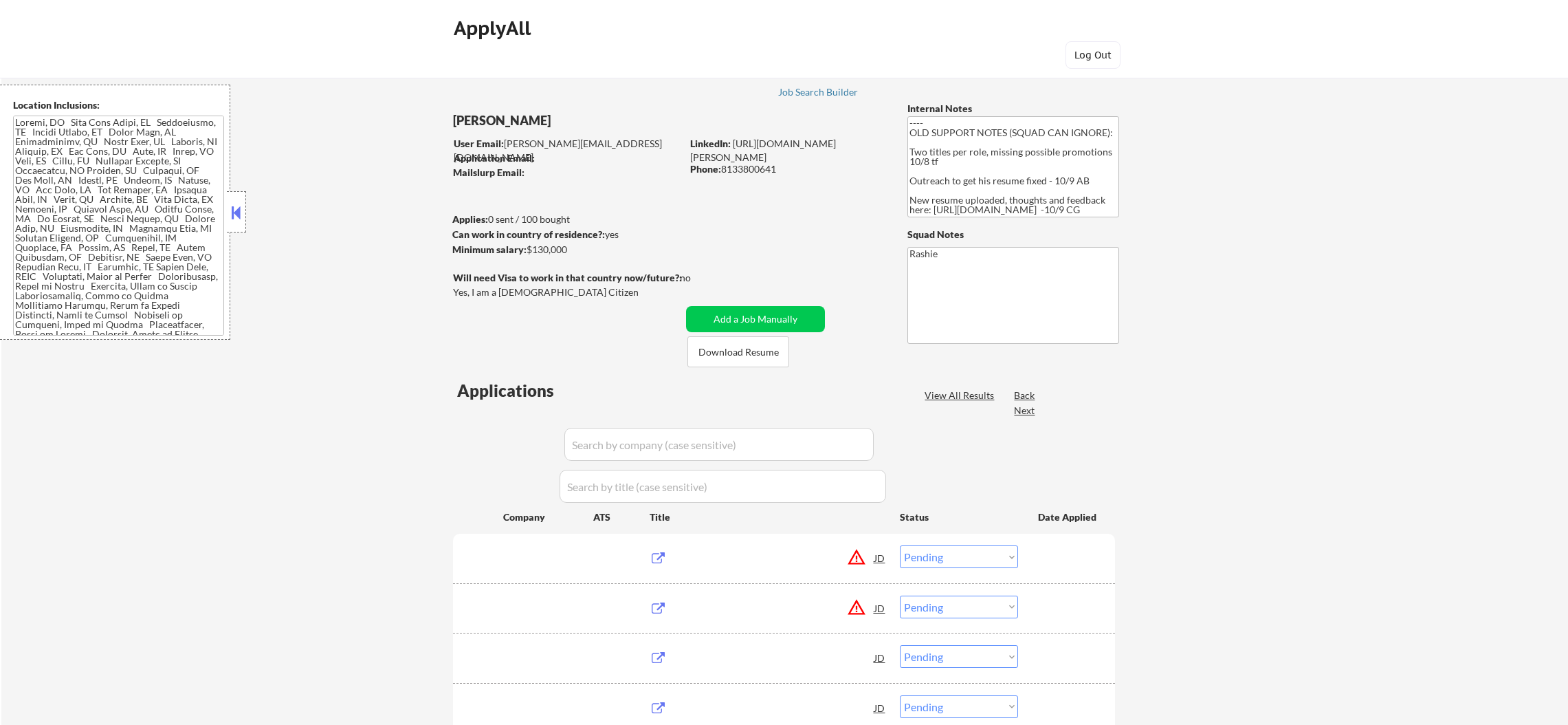
select select ""pending""
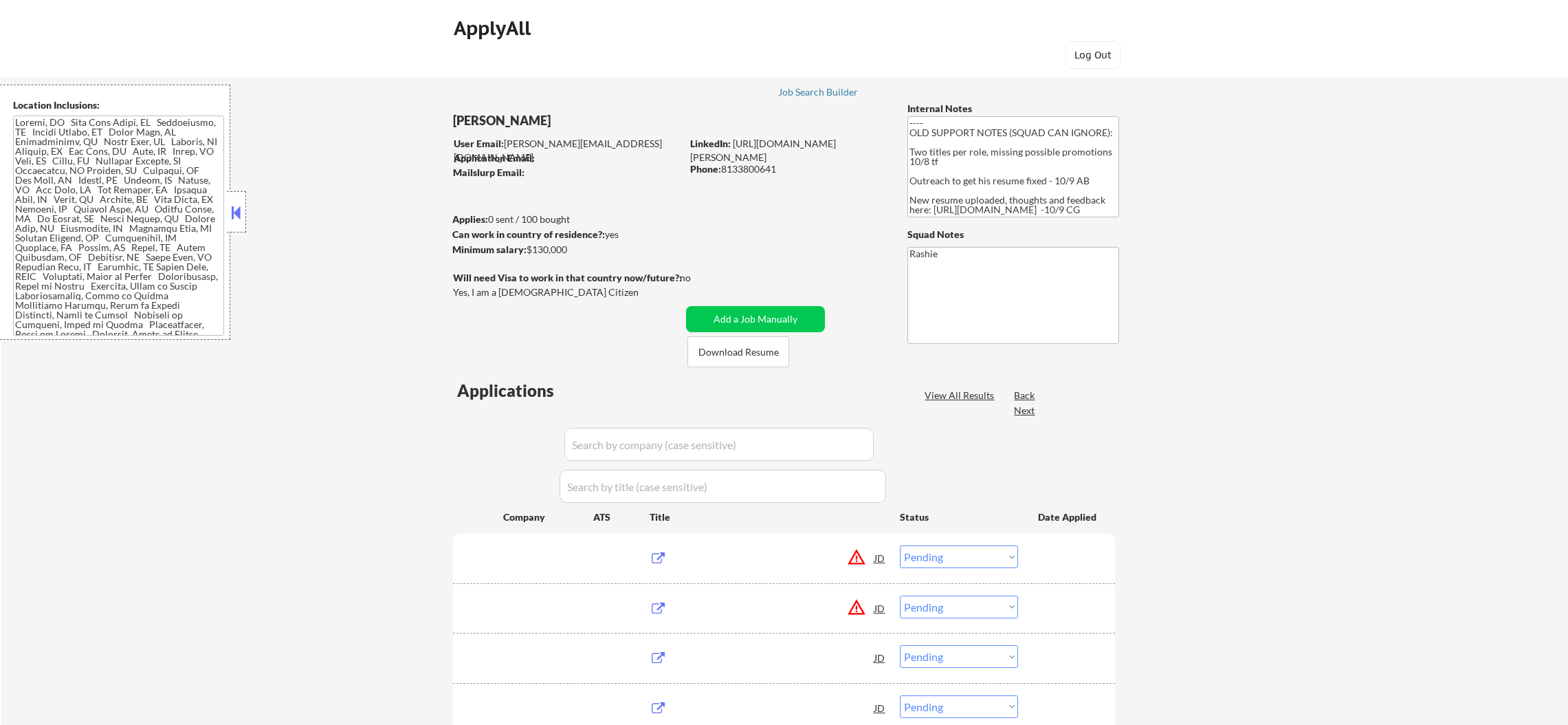
select select ""pending""
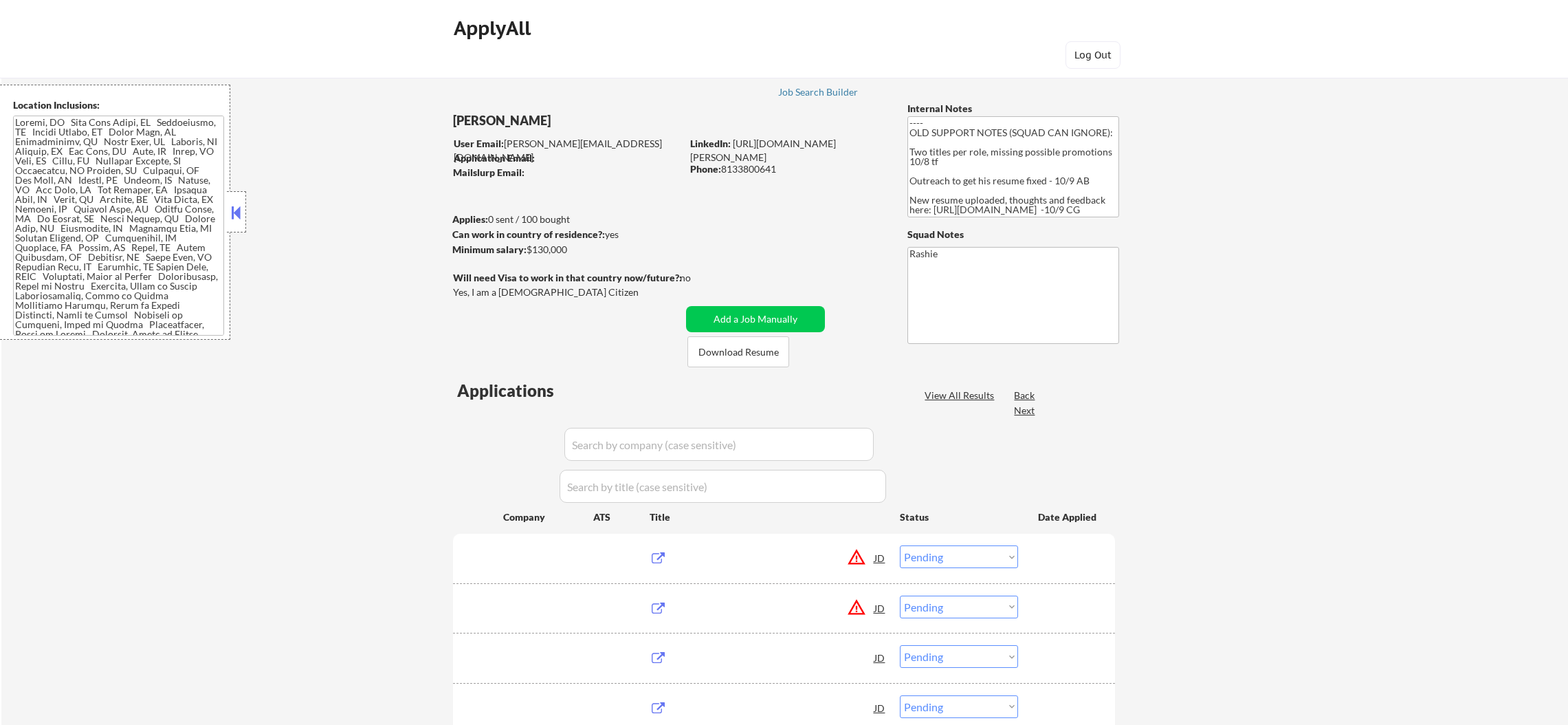
select select ""pending""
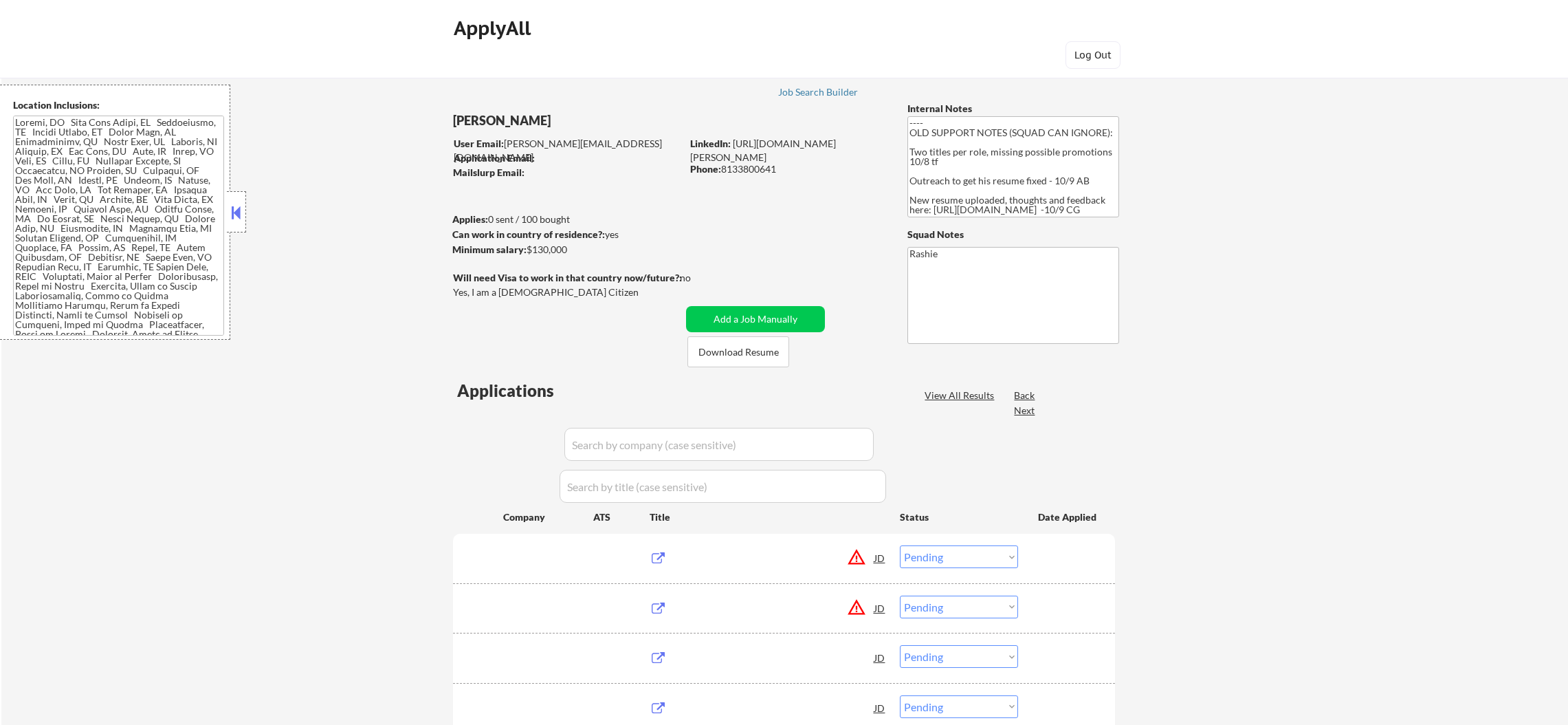
select select ""pending""
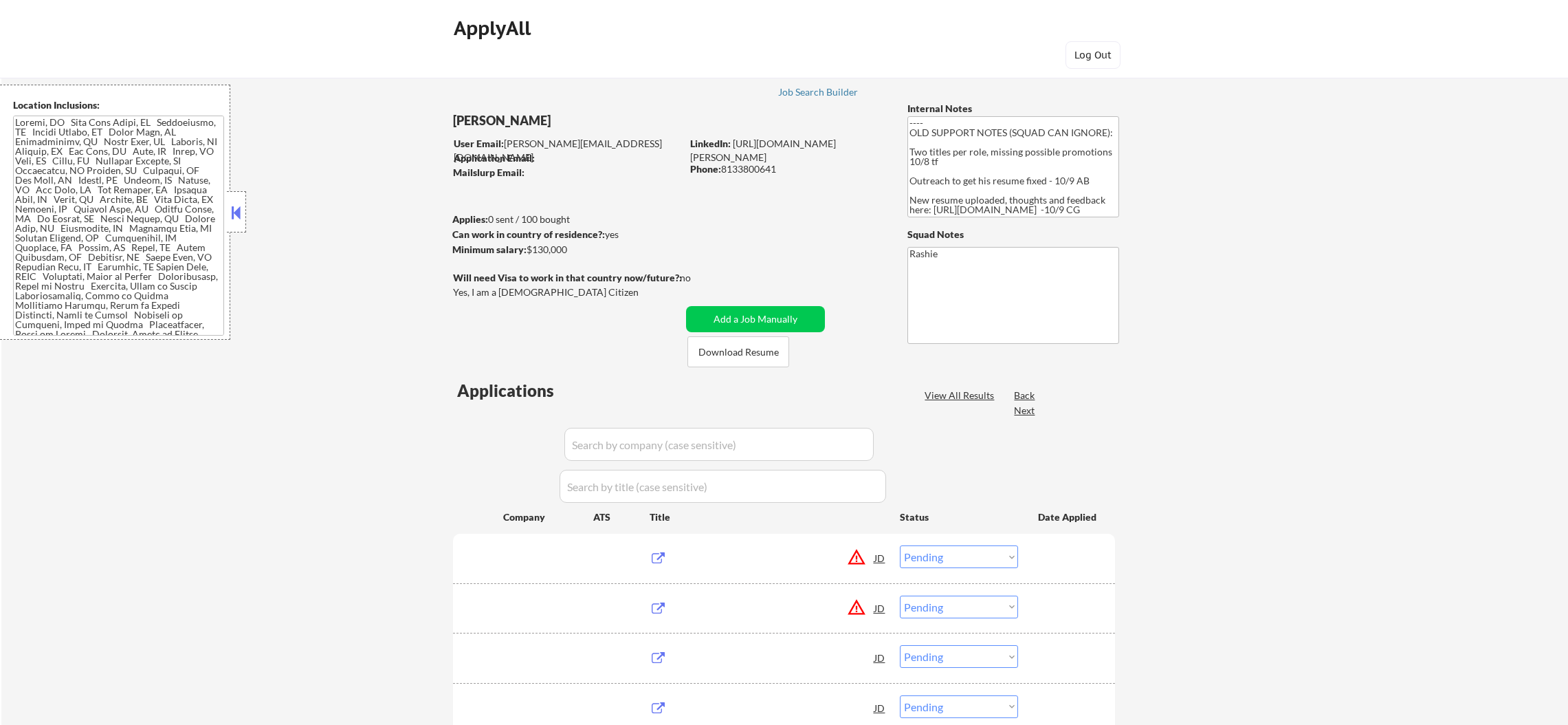
select select ""pending""
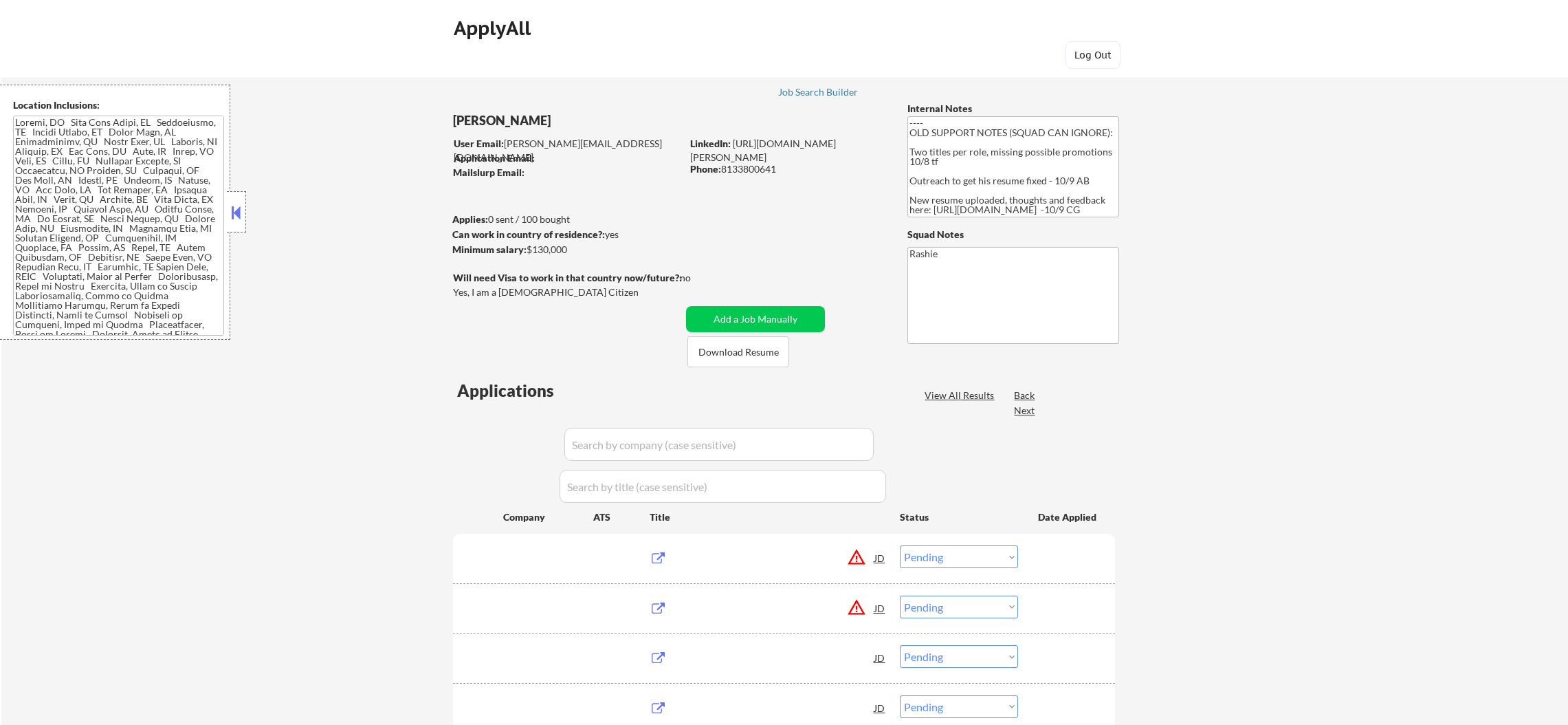
select select ""pending""
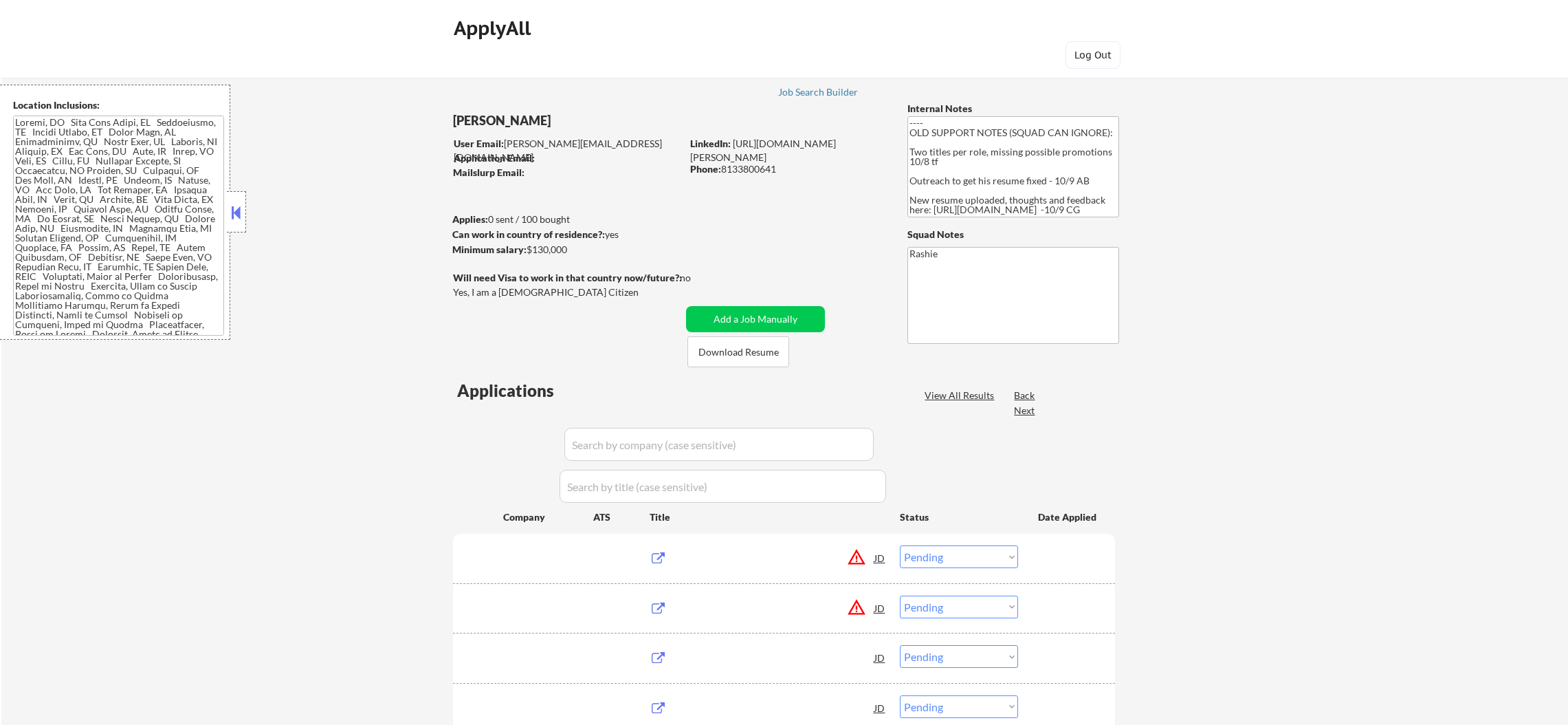
select select ""pending""
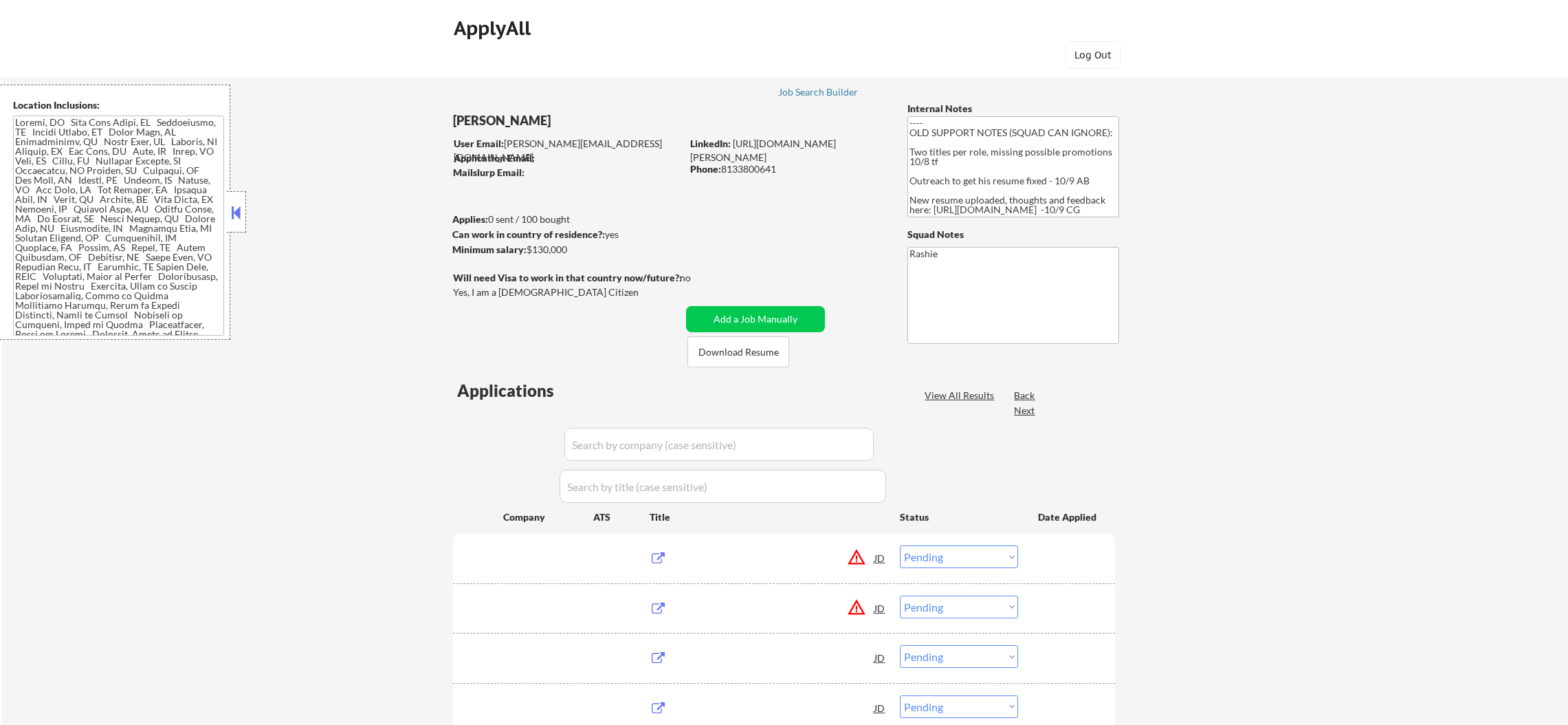
select select ""pending""
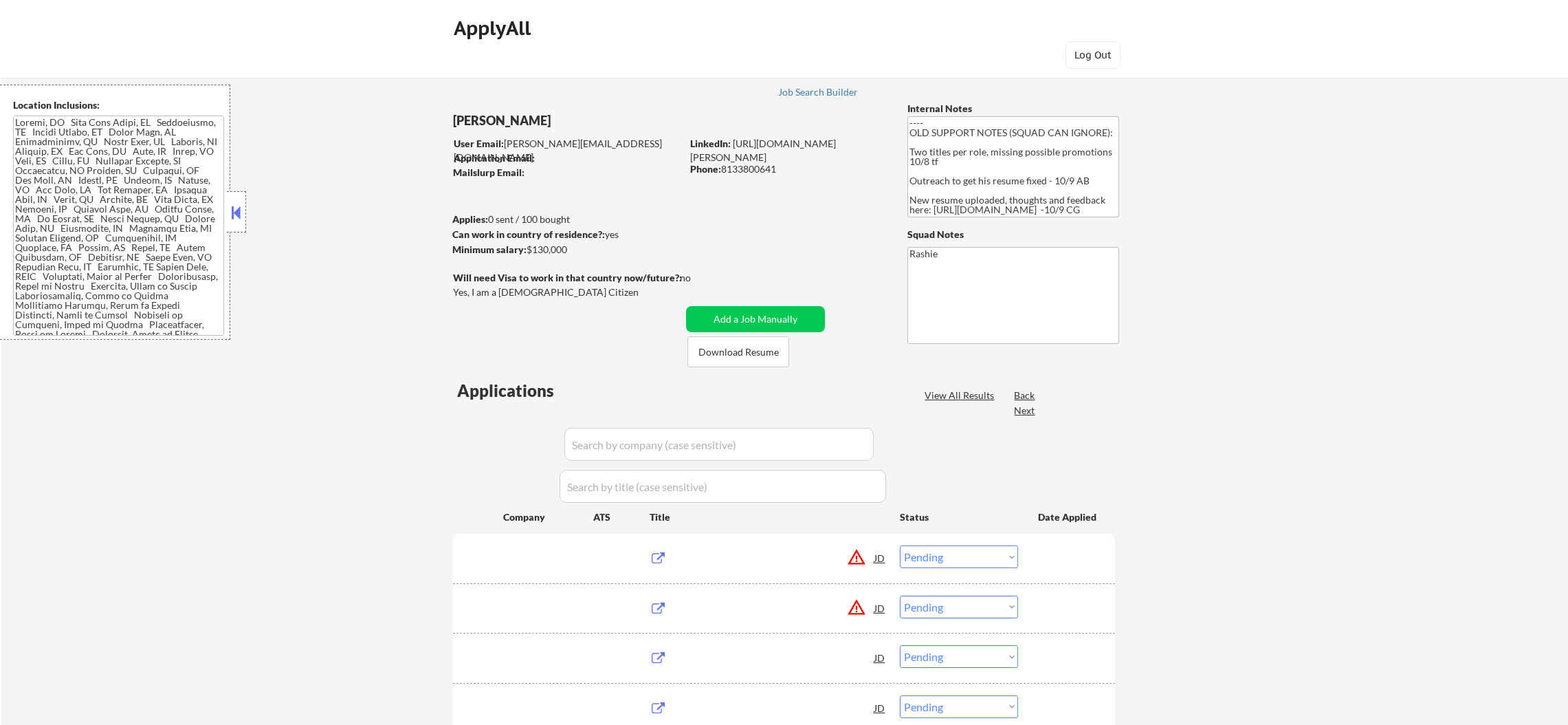
select select ""pending""
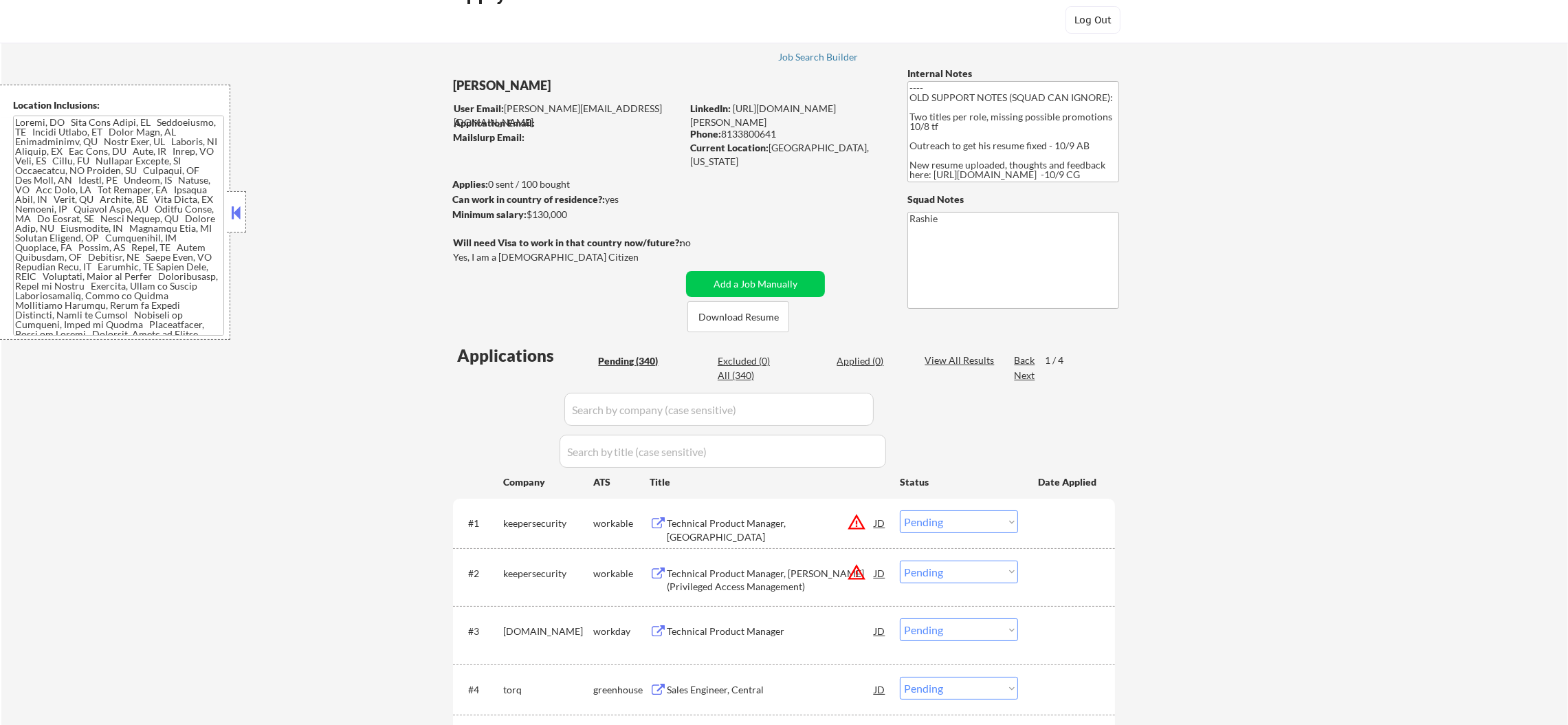
scroll to position [35, 0]
drag, startPoint x: 834, startPoint y: 152, endPoint x: 768, endPoint y: 147, distance: 66.2
click at [768, 147] on div "Current Location: [GEOGRAPHIC_DATA], [US_STATE]" at bounding box center [787, 155] width 194 height 27
copy div "[GEOGRAPHIC_DATA], [US_STATE]"
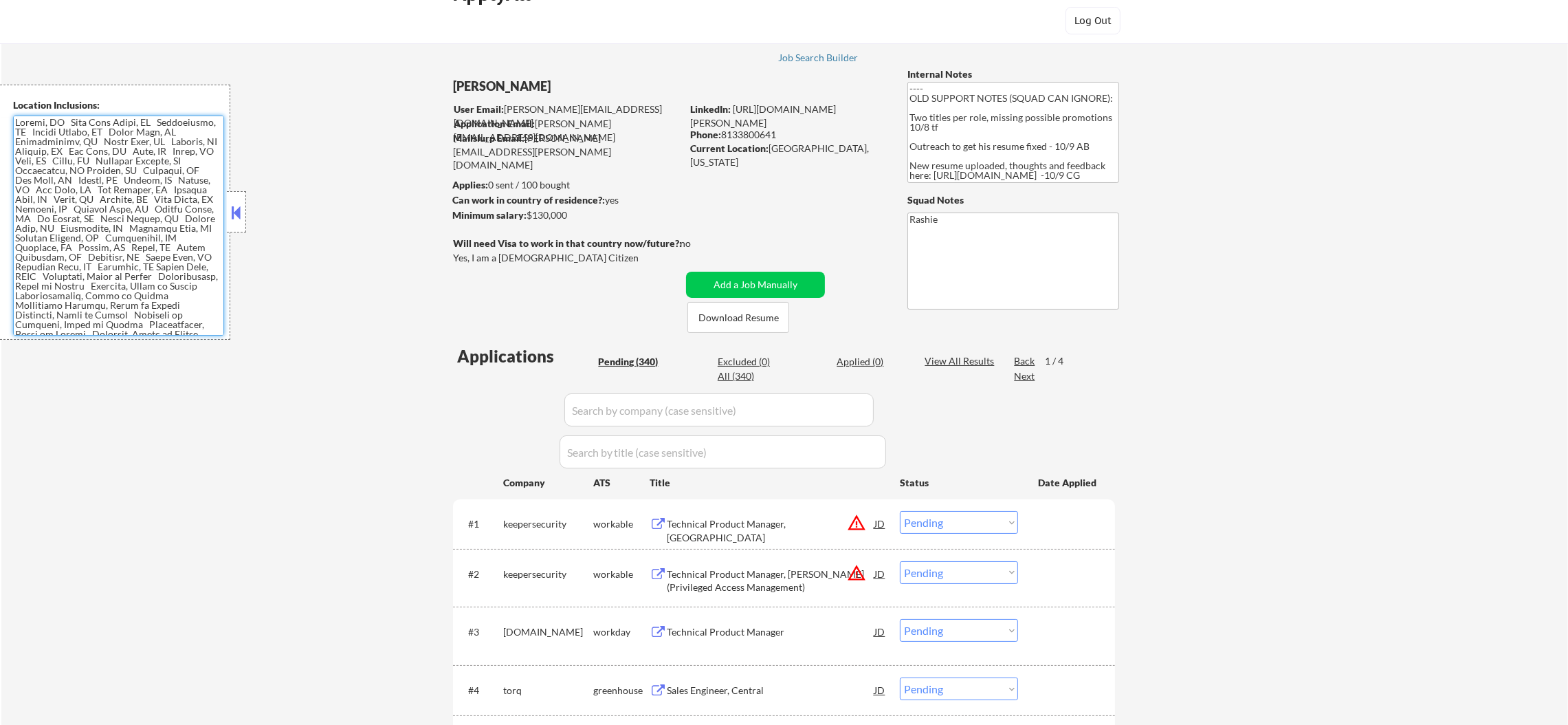
click at [121, 268] on textarea at bounding box center [118, 225] width 211 height 220
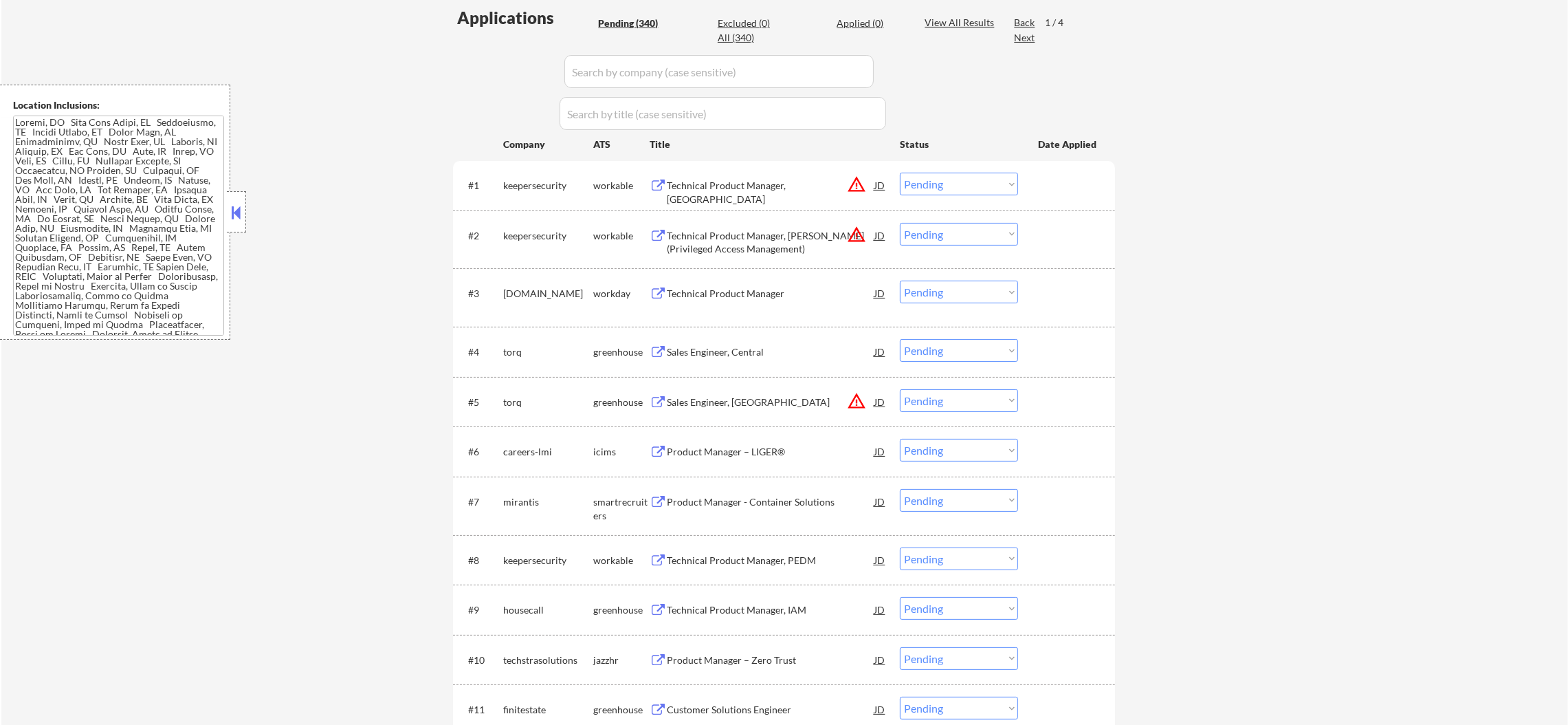
scroll to position [378, 0]
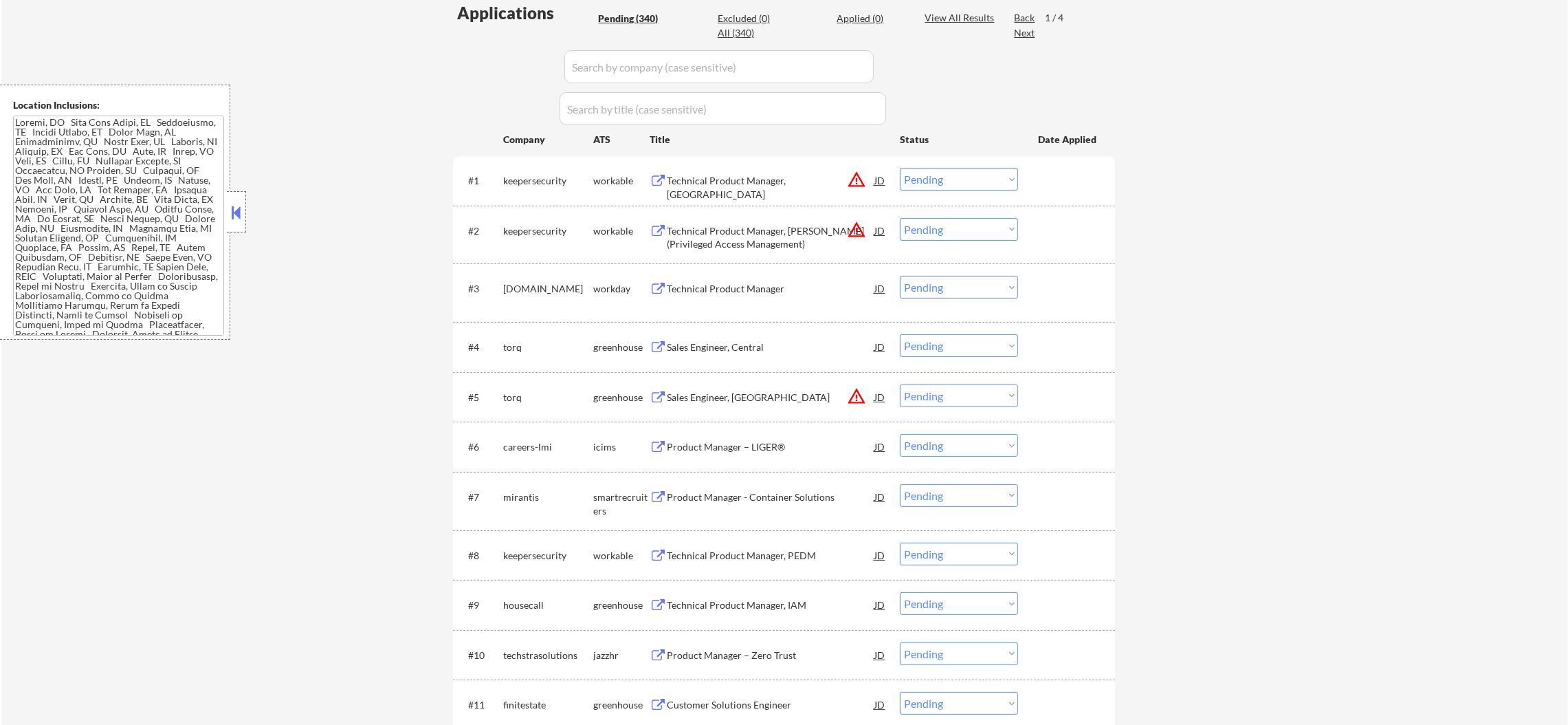
click at [748, 226] on div "Technical Product Manager, [PERSON_NAME] (Privileged Access Management)" at bounding box center [770, 237] width 207 height 27
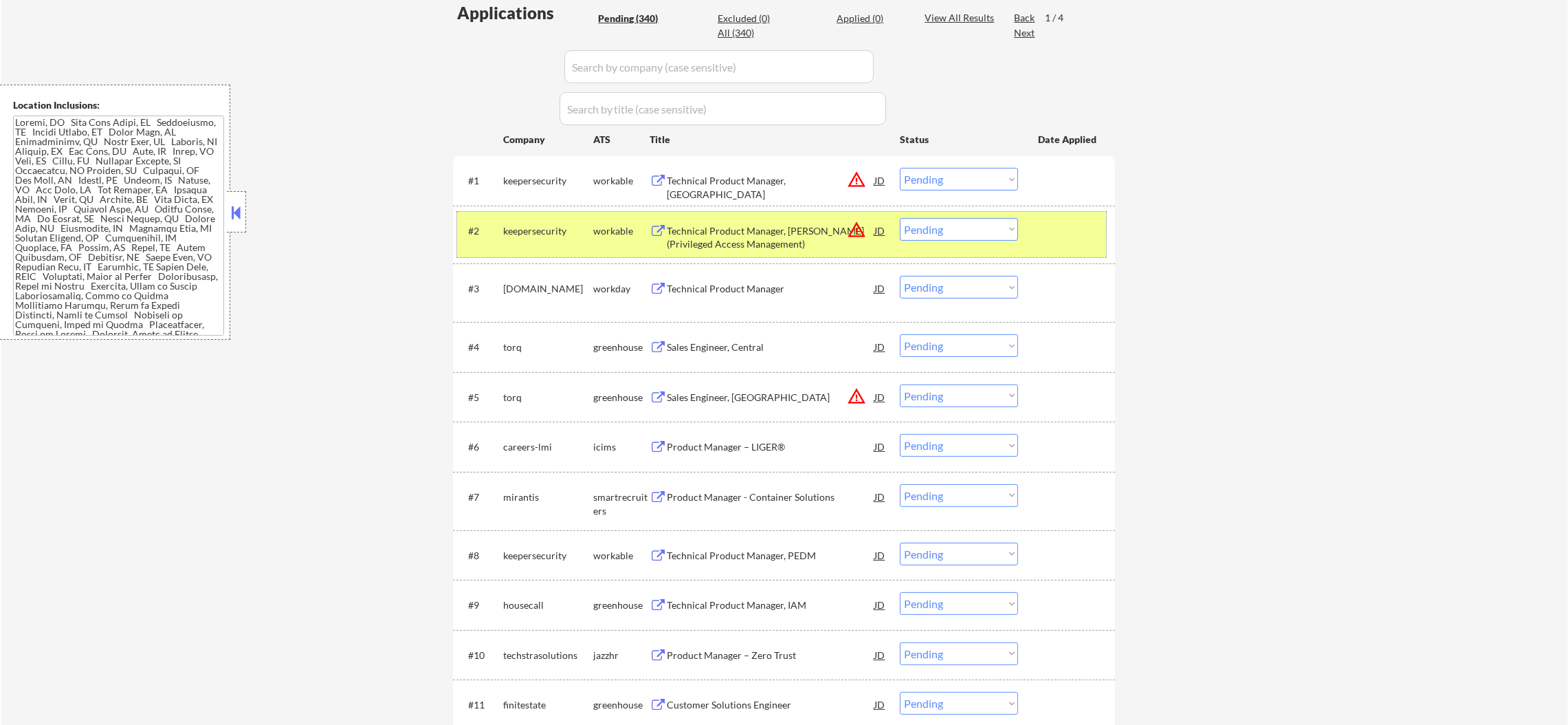
click at [930, 243] on div "#2 keepersecurity workable Technical Product Manager, [PERSON_NAME] (Privileged…" at bounding box center [781, 235] width 649 height 45
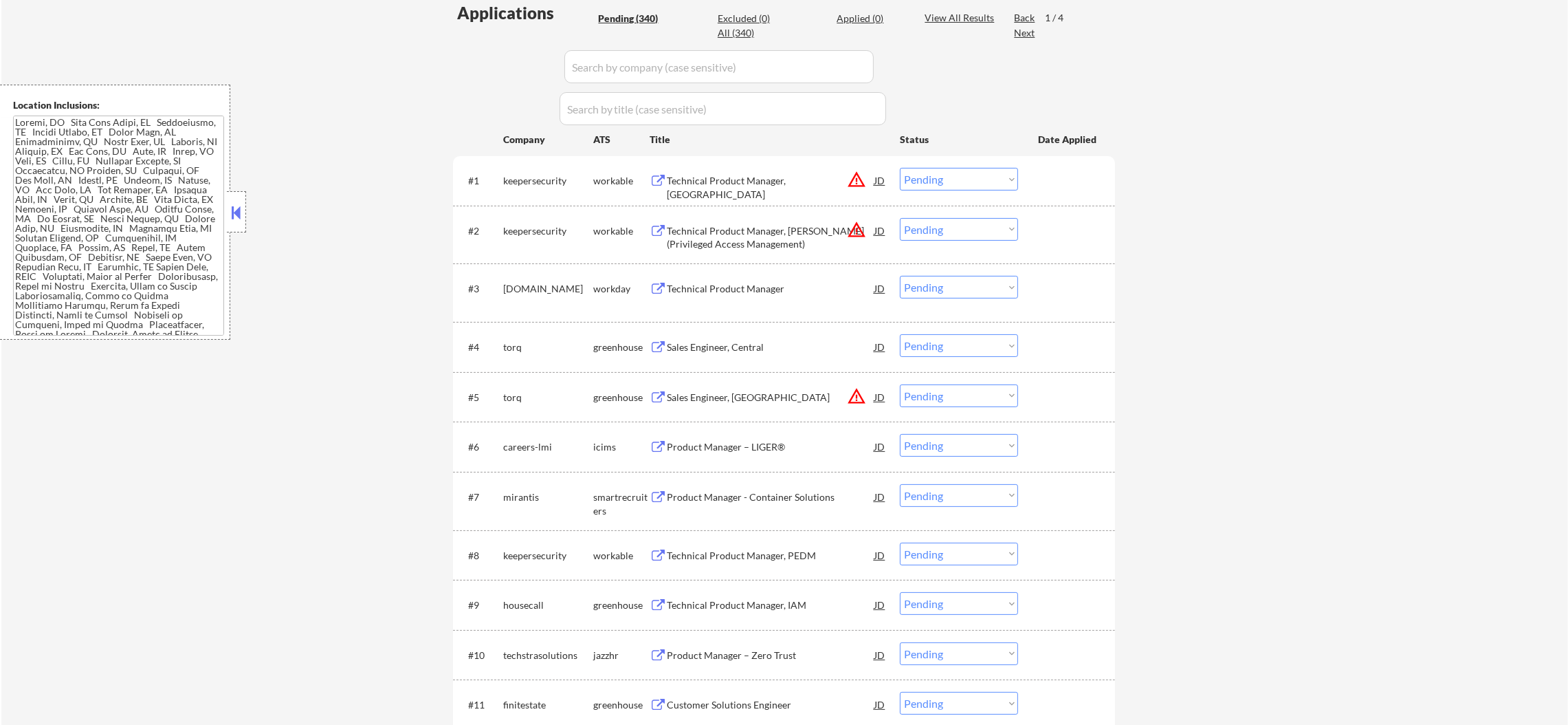
click at [933, 228] on select "Choose an option... Pending Applied Excluded (Questions) Excluded (Expired) Exc…" at bounding box center [959, 229] width 118 height 23
click at [899, 218] on select "Choose an option... Pending Applied Excluded (Questions) Excluded (Expired) Exc…" at bounding box center [959, 229] width 118 height 23
select select ""pending""
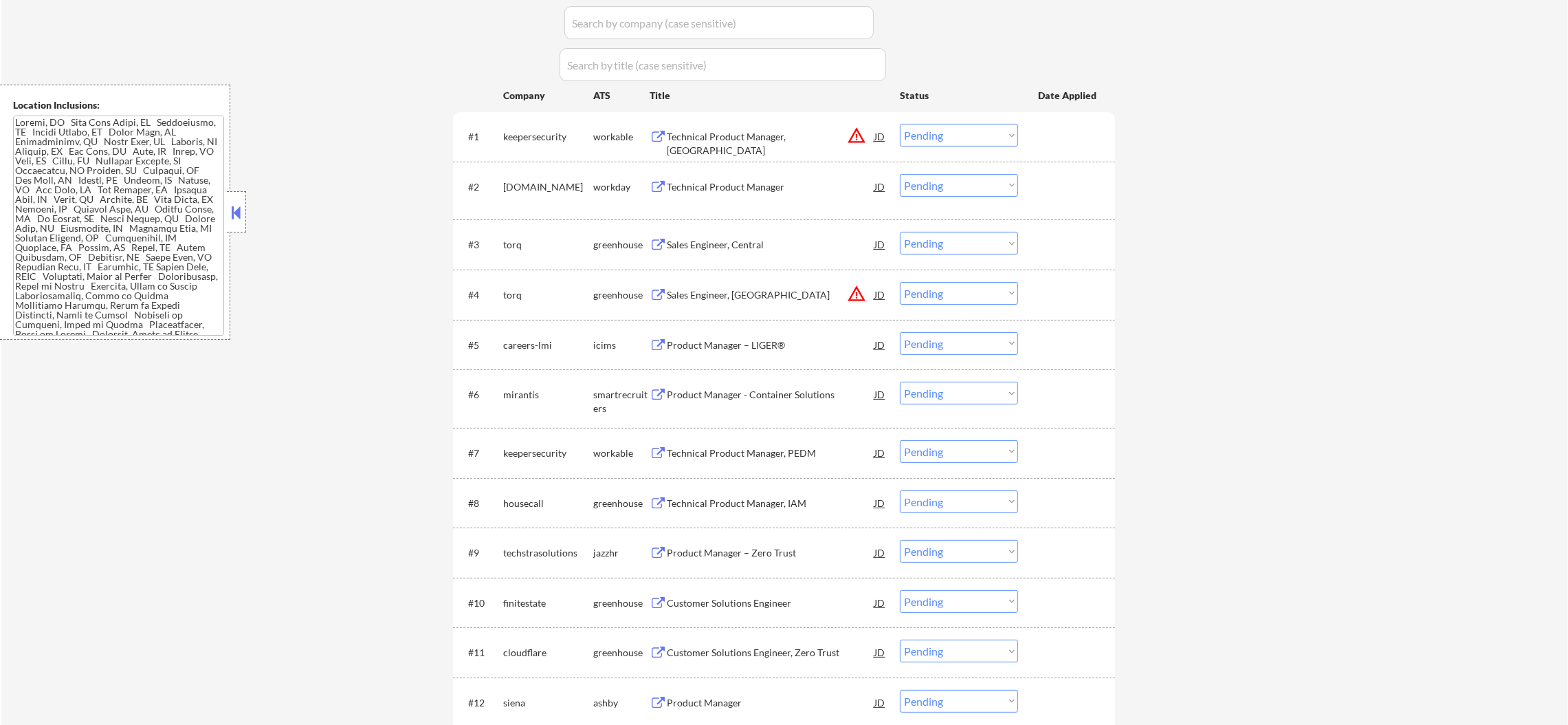
scroll to position [480, 0]
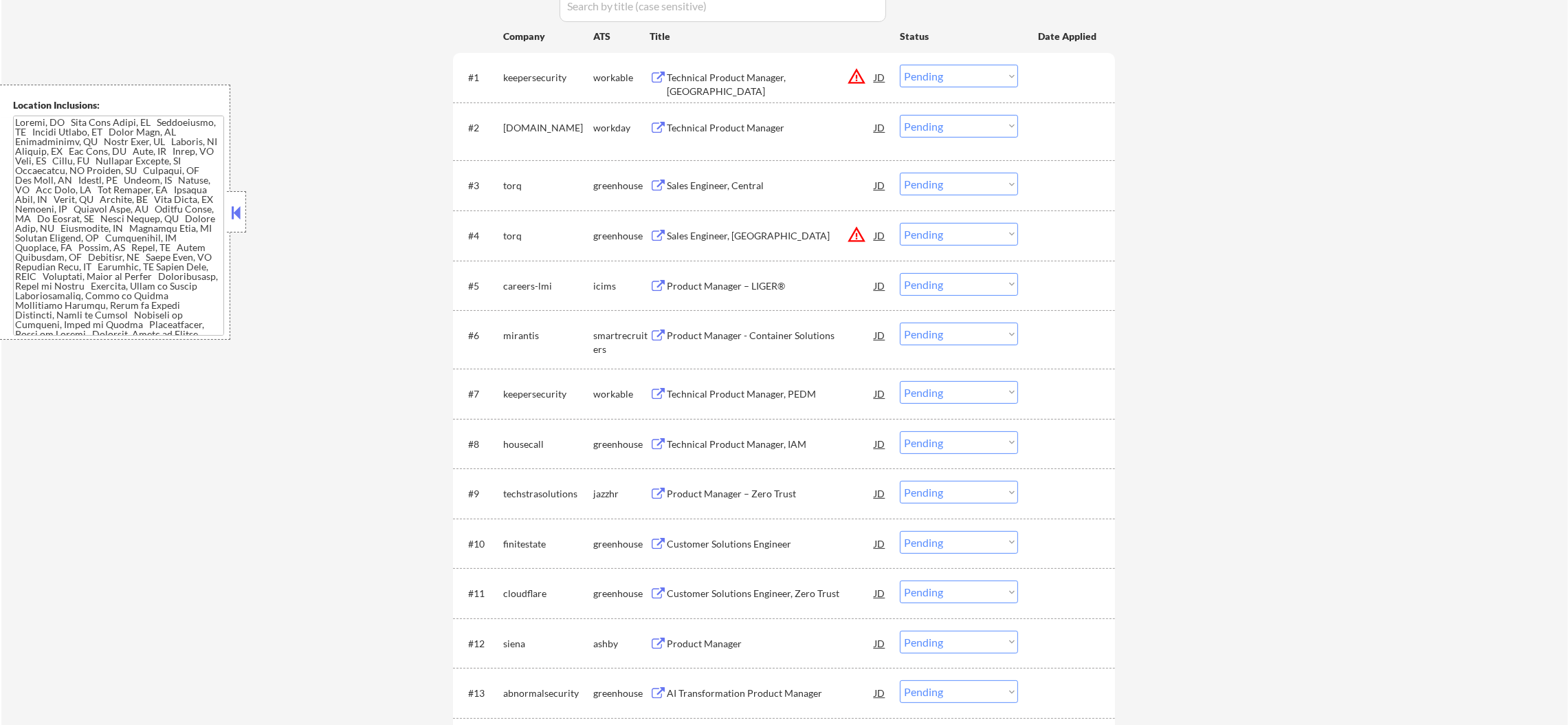
click at [762, 72] on div "Technical Product Manager, [GEOGRAPHIC_DATA]" at bounding box center [770, 84] width 207 height 27
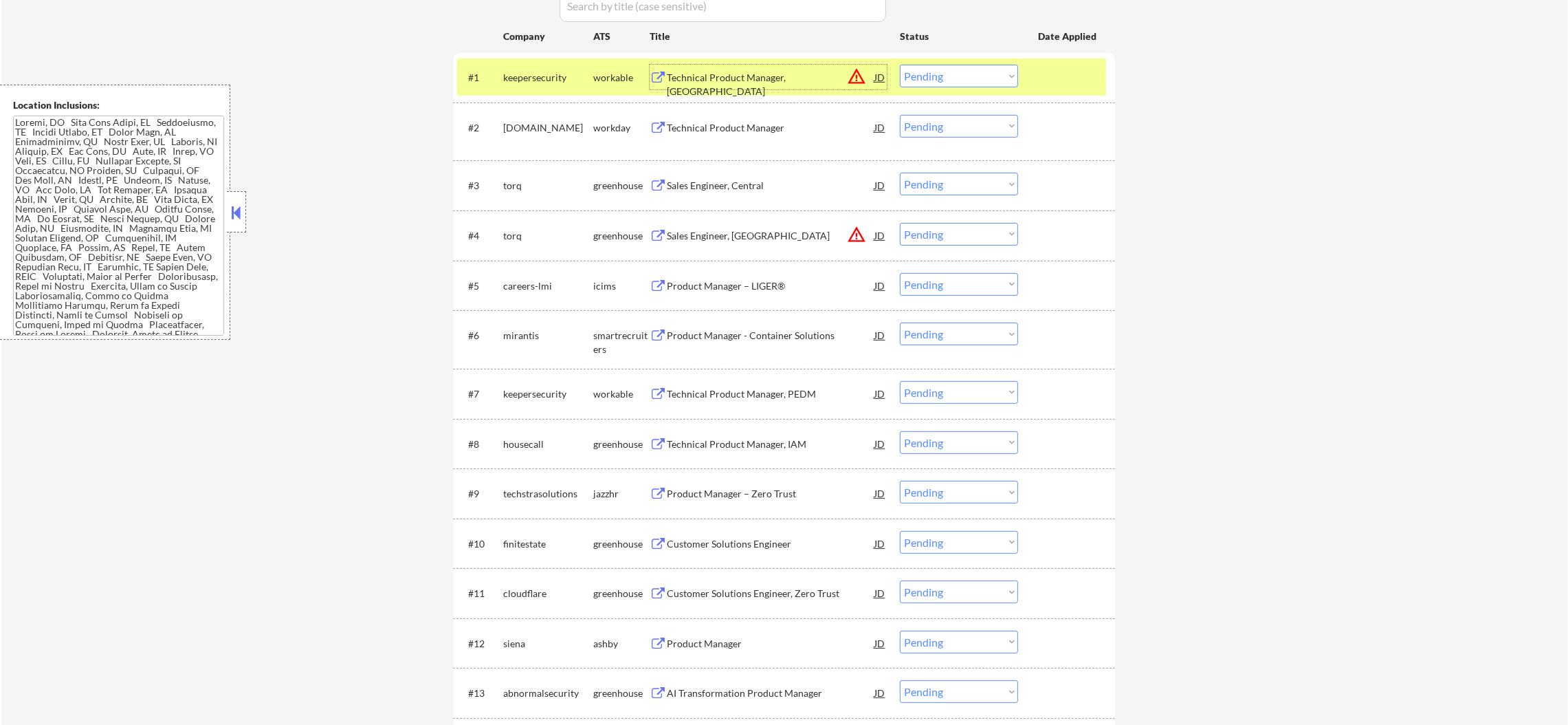
click at [570, 76] on div "keepersecurity" at bounding box center [547, 78] width 90 height 14
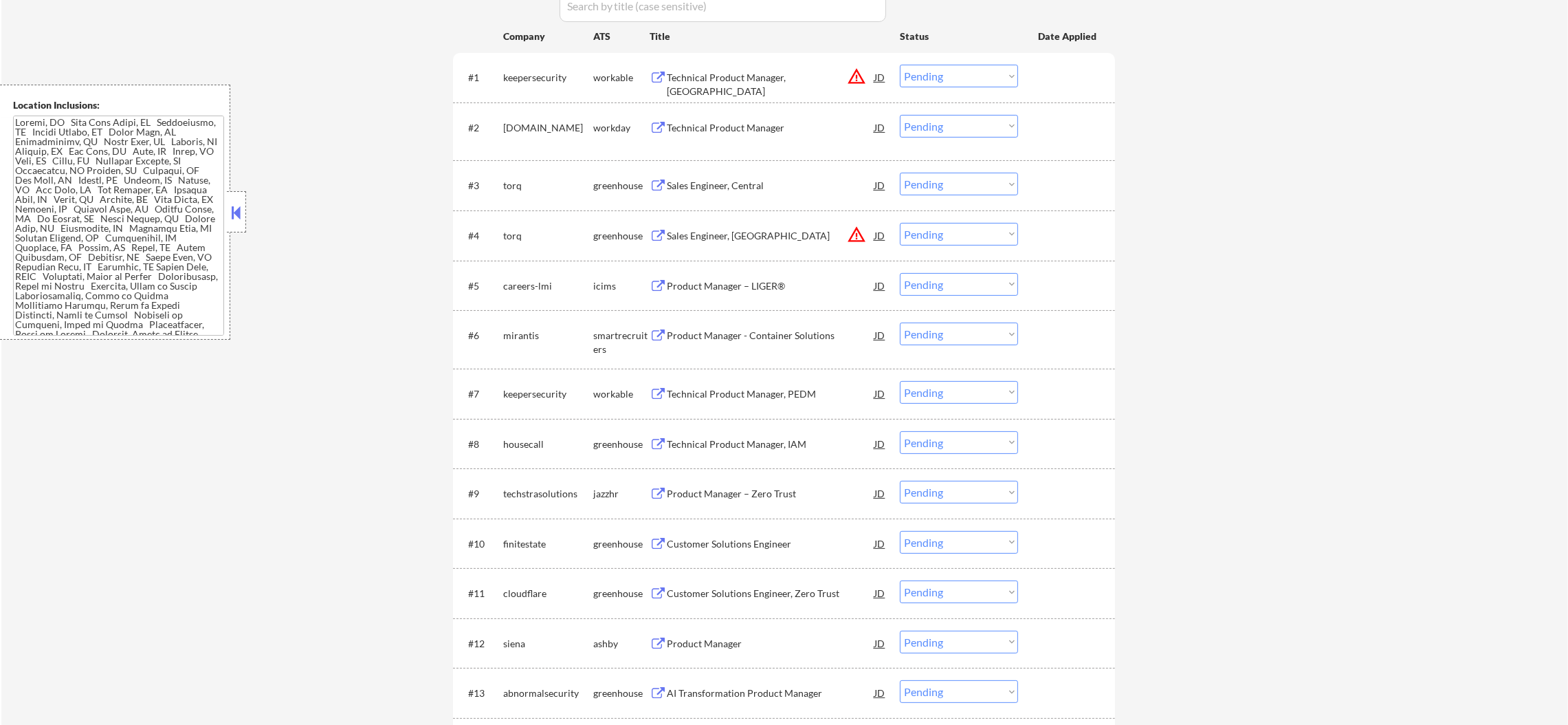
scroll to position [584, 0]
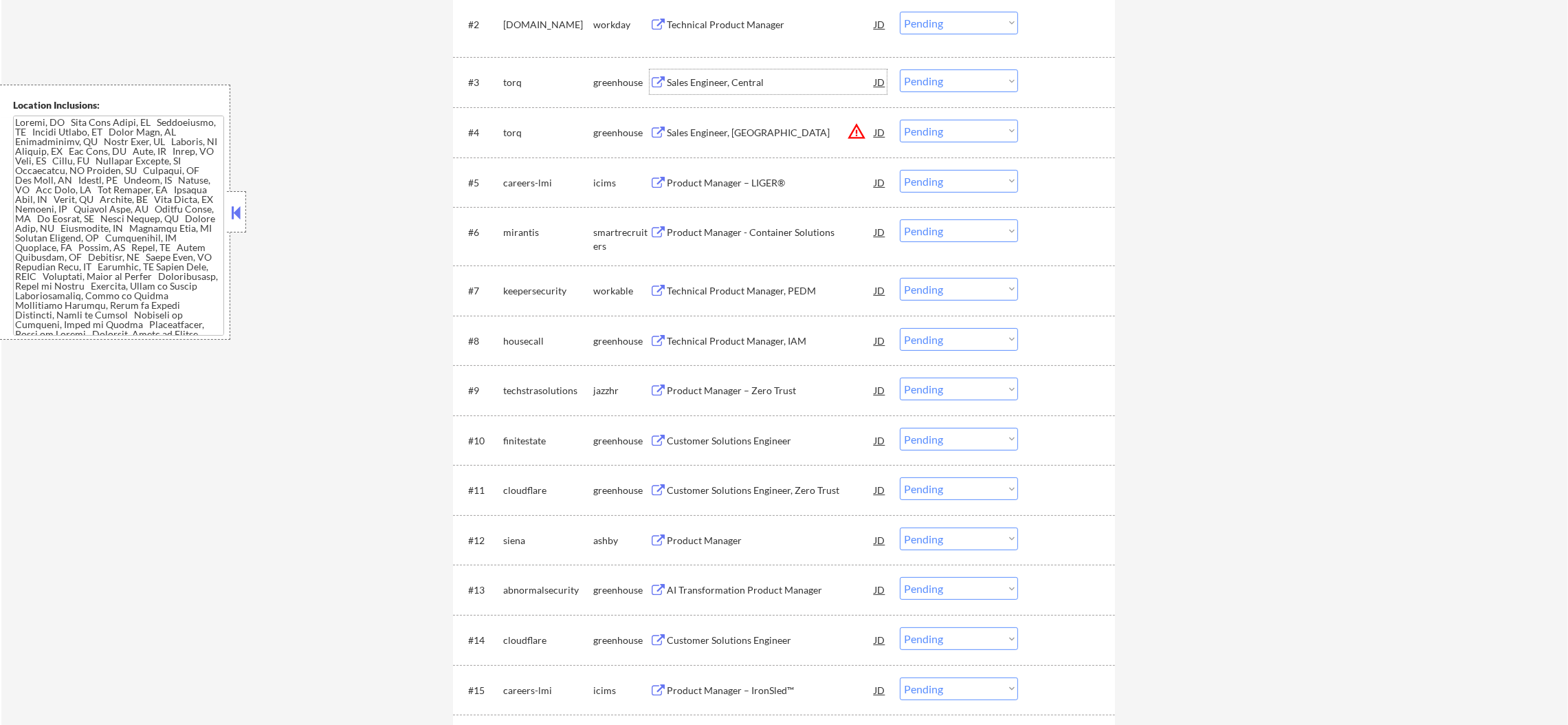
click at [743, 81] on div "Sales Engineer, Central" at bounding box center [770, 83] width 207 height 14
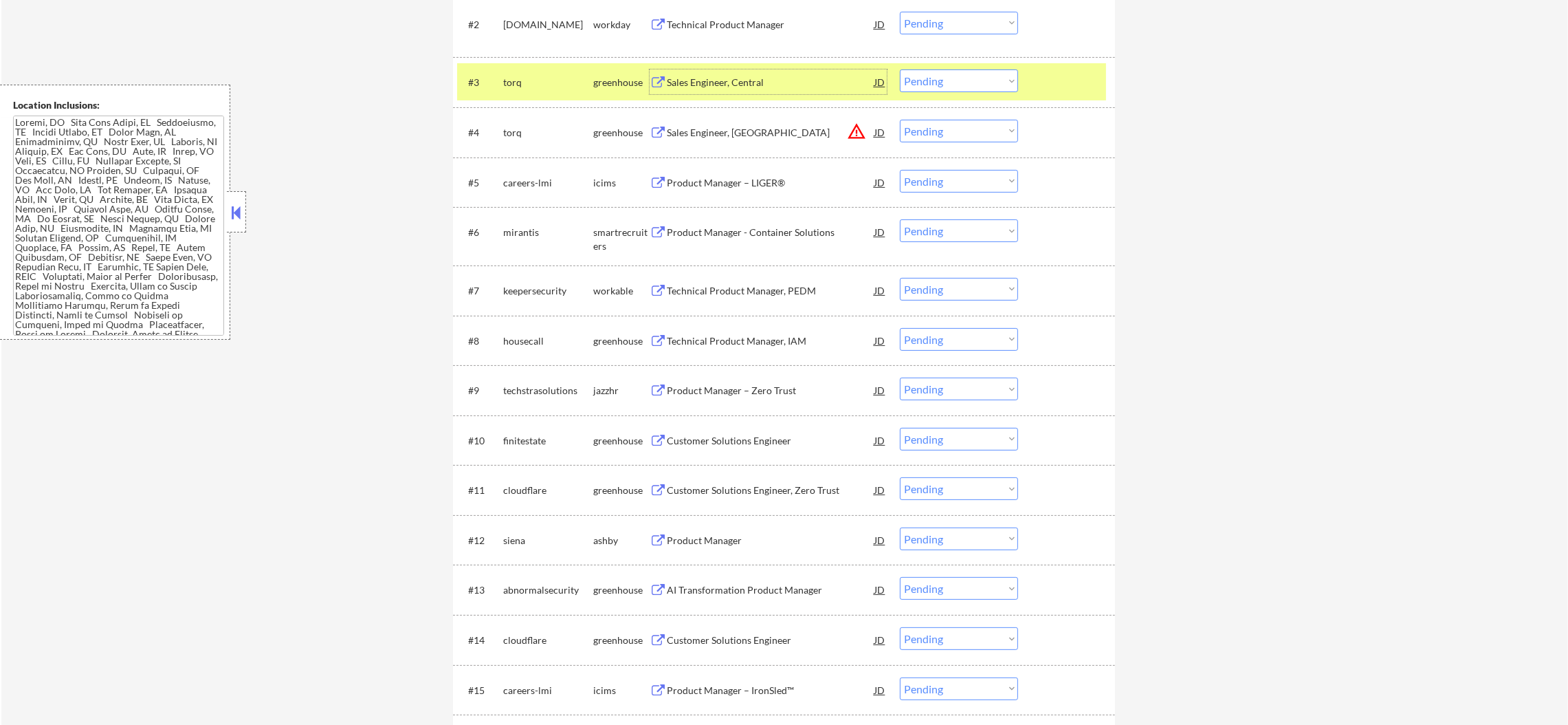
click at [937, 81] on select "Choose an option... Pending Applied Excluded (Questions) Excluded (Expired) Exc…" at bounding box center [959, 80] width 118 height 23
click at [899, 69] on select "Choose an option... Pending Applied Excluded (Questions) Excluded (Expired) Exc…" at bounding box center [959, 80] width 118 height 23
click at [563, 90] on div "torq" at bounding box center [547, 81] width 90 height 25
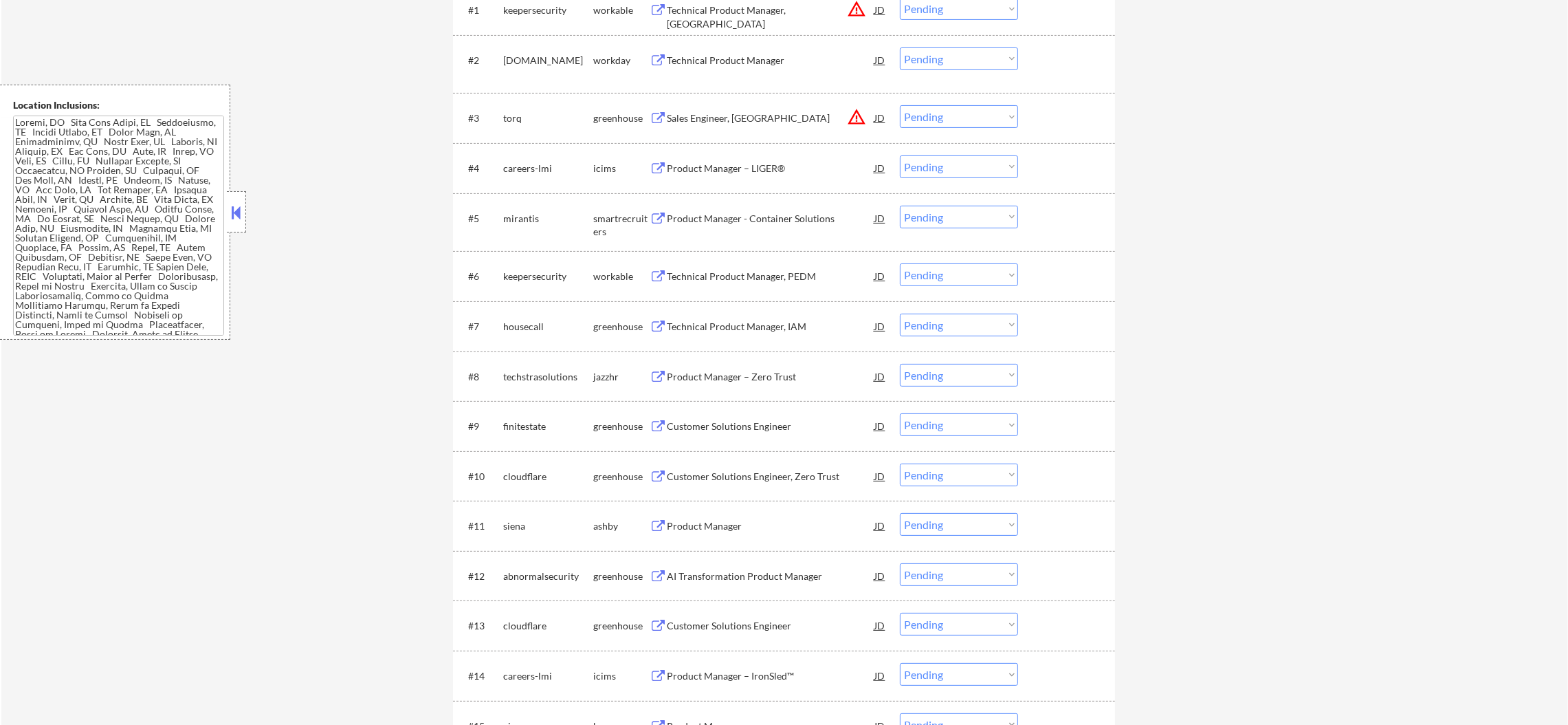
scroll to position [550, 0]
click at [764, 114] on div "Sales Engineer, [GEOGRAPHIC_DATA]" at bounding box center [770, 116] width 207 height 14
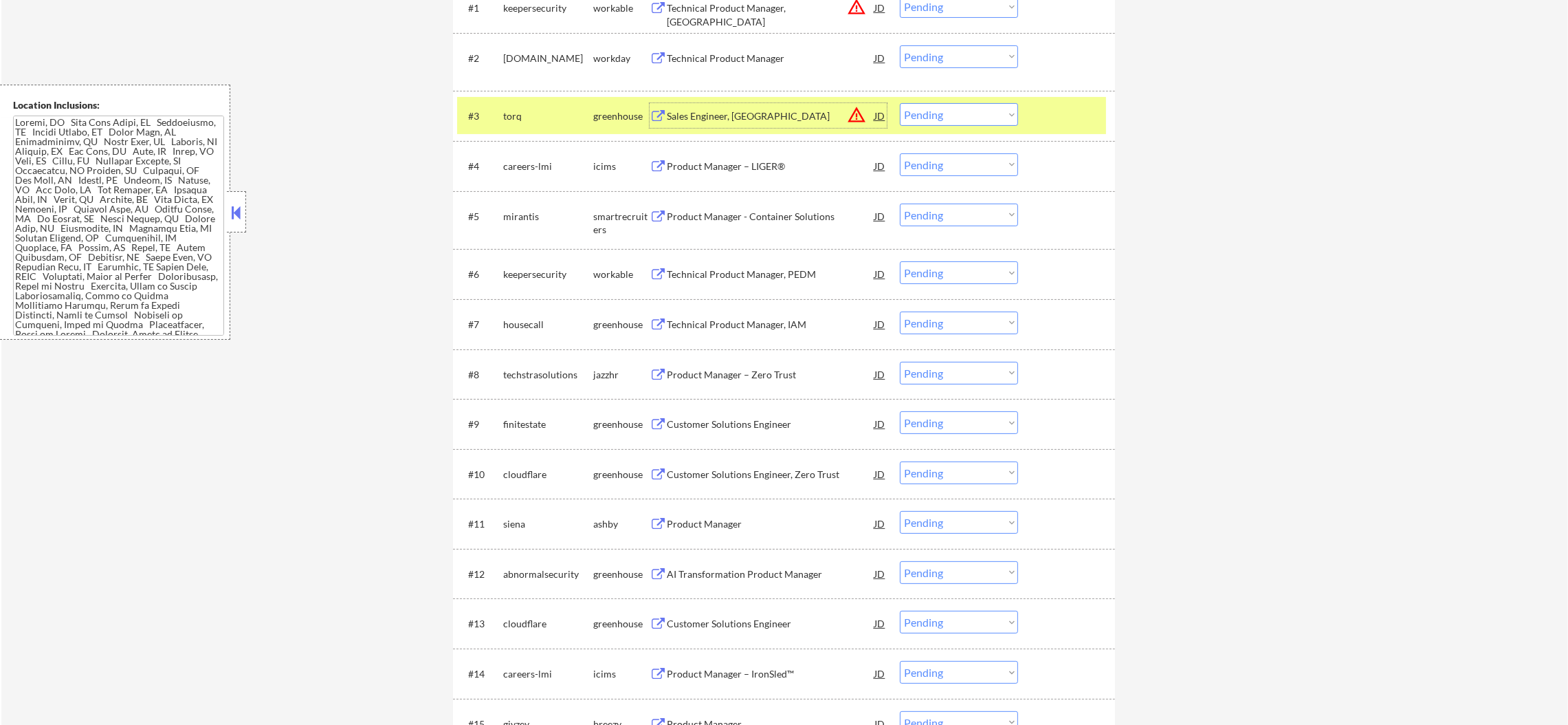
click at [922, 99] on div "#3 torq greenhouse Sales Engineer, [GEOGRAPHIC_DATA] JD warning_amber Choose an…" at bounding box center [781, 115] width 649 height 37
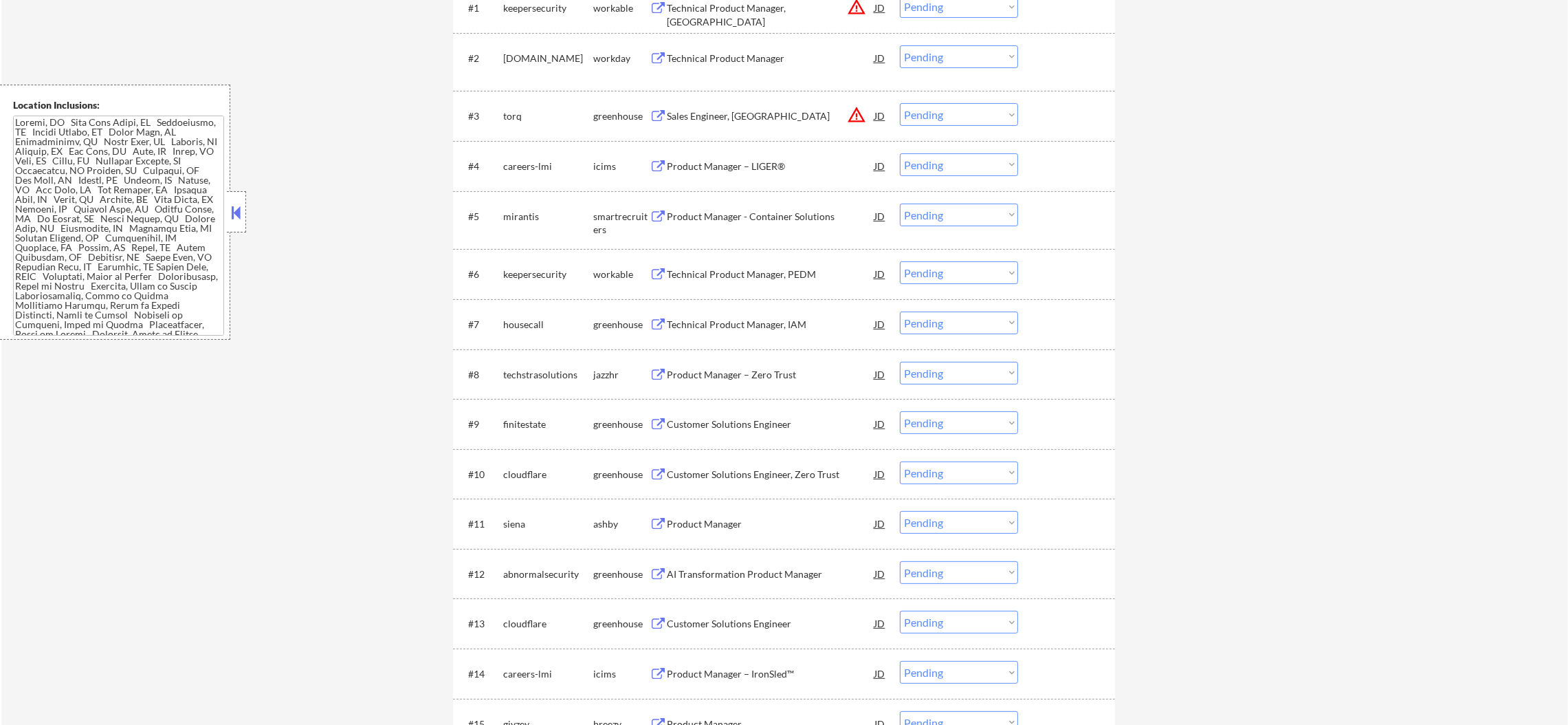
click at [925, 118] on select "Choose an option... Pending Applied Excluded (Questions) Excluded (Expired) Exc…" at bounding box center [959, 114] width 118 height 23
click at [899, 104] on select "Choose an option... Pending Applied Excluded (Questions) Excluded (Expired) Exc…" at bounding box center [959, 114] width 118 height 23
select select ""pending""
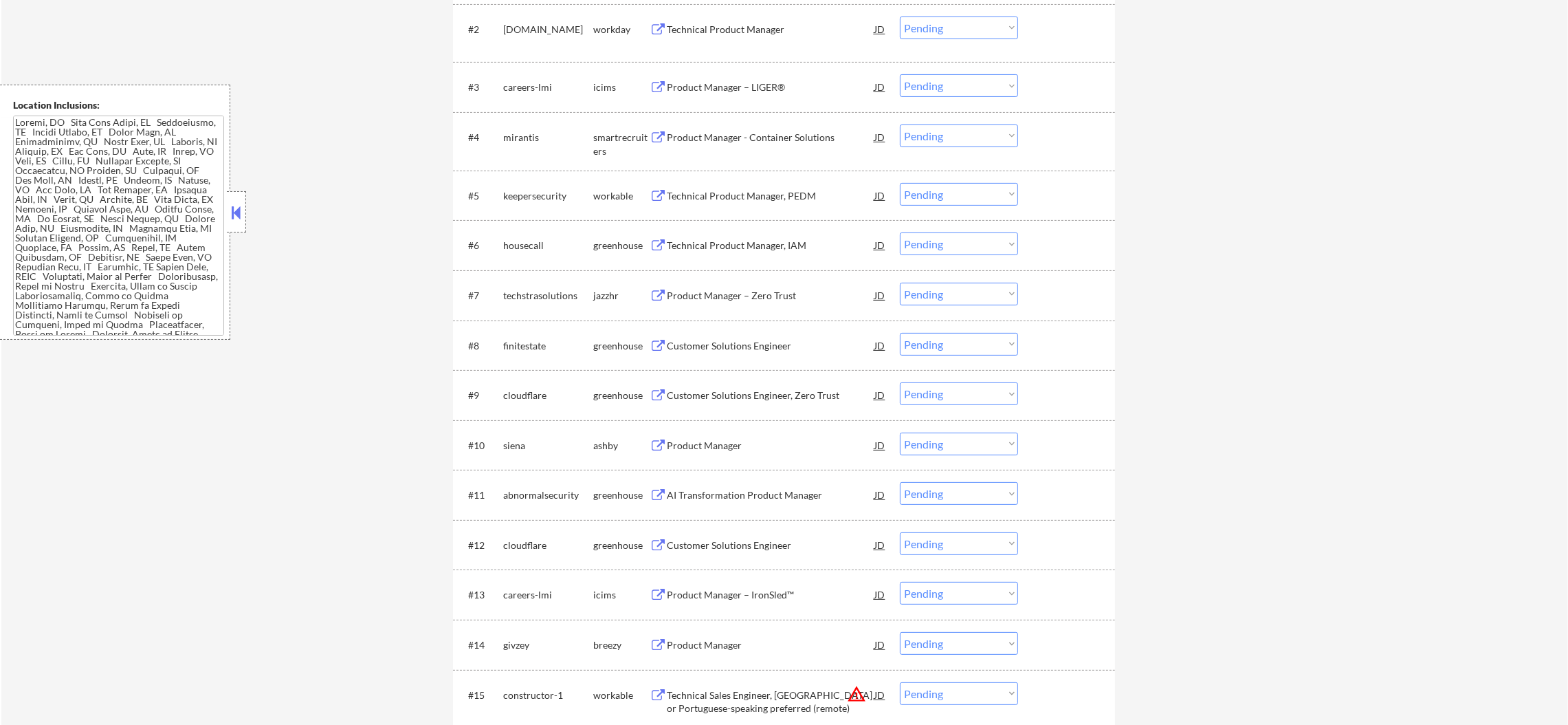
scroll to position [584, 0]
click at [756, 134] on div "Product Manager - Container Solutions" at bounding box center [770, 133] width 207 height 14
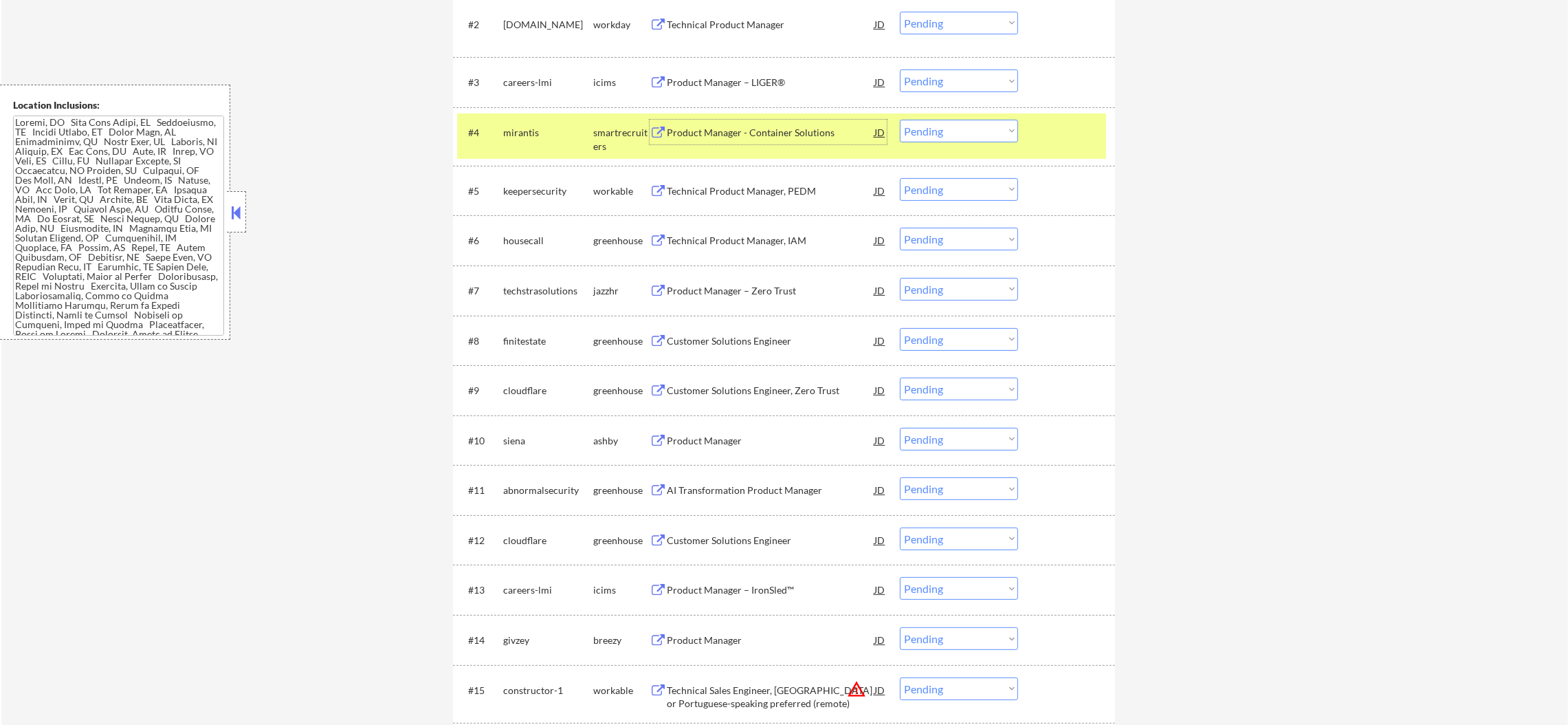
click at [955, 130] on select "Choose an option... Pending Applied Excluded (Questions) Excluded (Expired) Exc…" at bounding box center [959, 130] width 118 height 23
click at [899, 119] on select "Choose an option... Pending Applied Excluded (Questions) Excluded (Expired) Exc…" at bounding box center [959, 130] width 118 height 23
click at [535, 146] on div "#4 mirantis smartrecruiters Product Manager - Container Solutions JD warning_am…" at bounding box center [781, 136] width 649 height 45
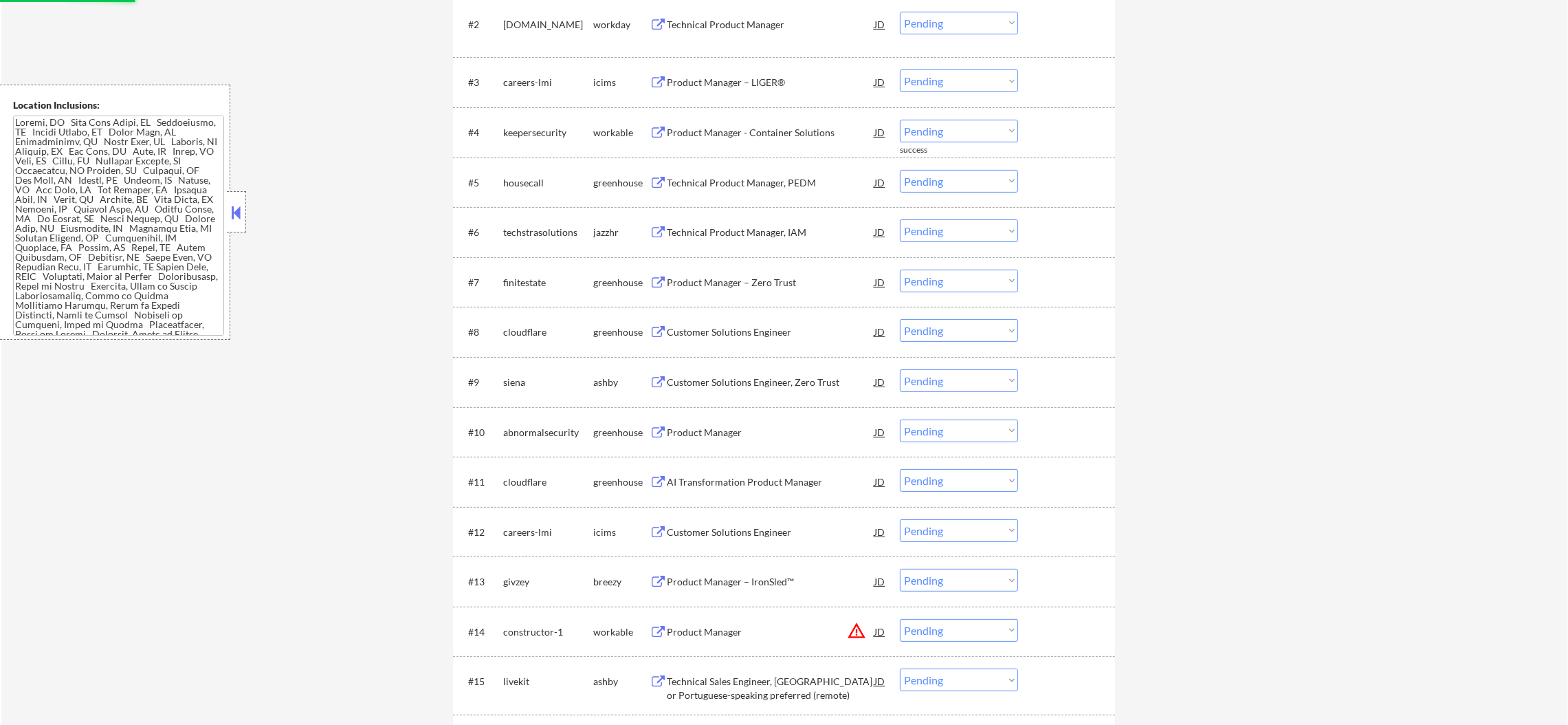
scroll to position [480, 0]
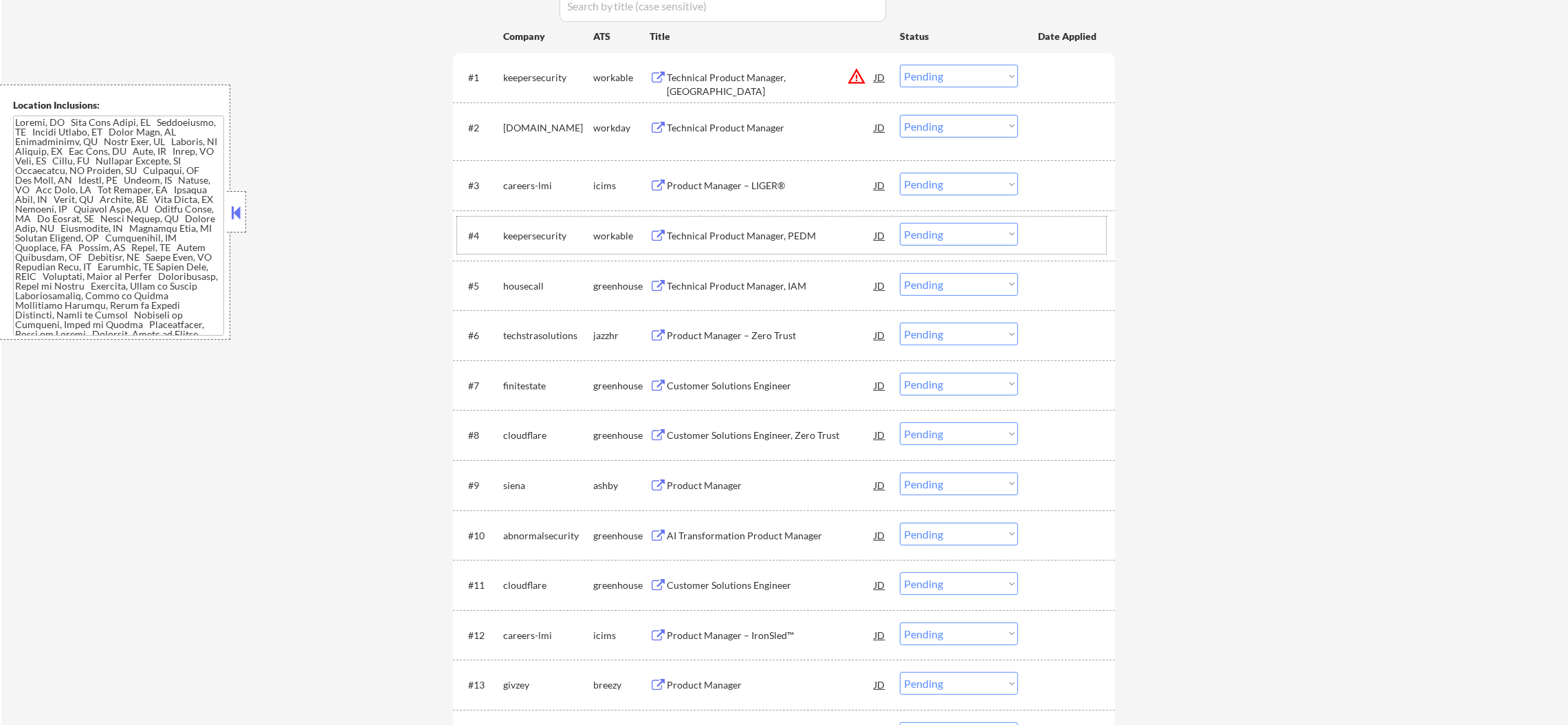
click at [760, 240] on div "Technical Product Manager, PEDM" at bounding box center [770, 236] width 207 height 14
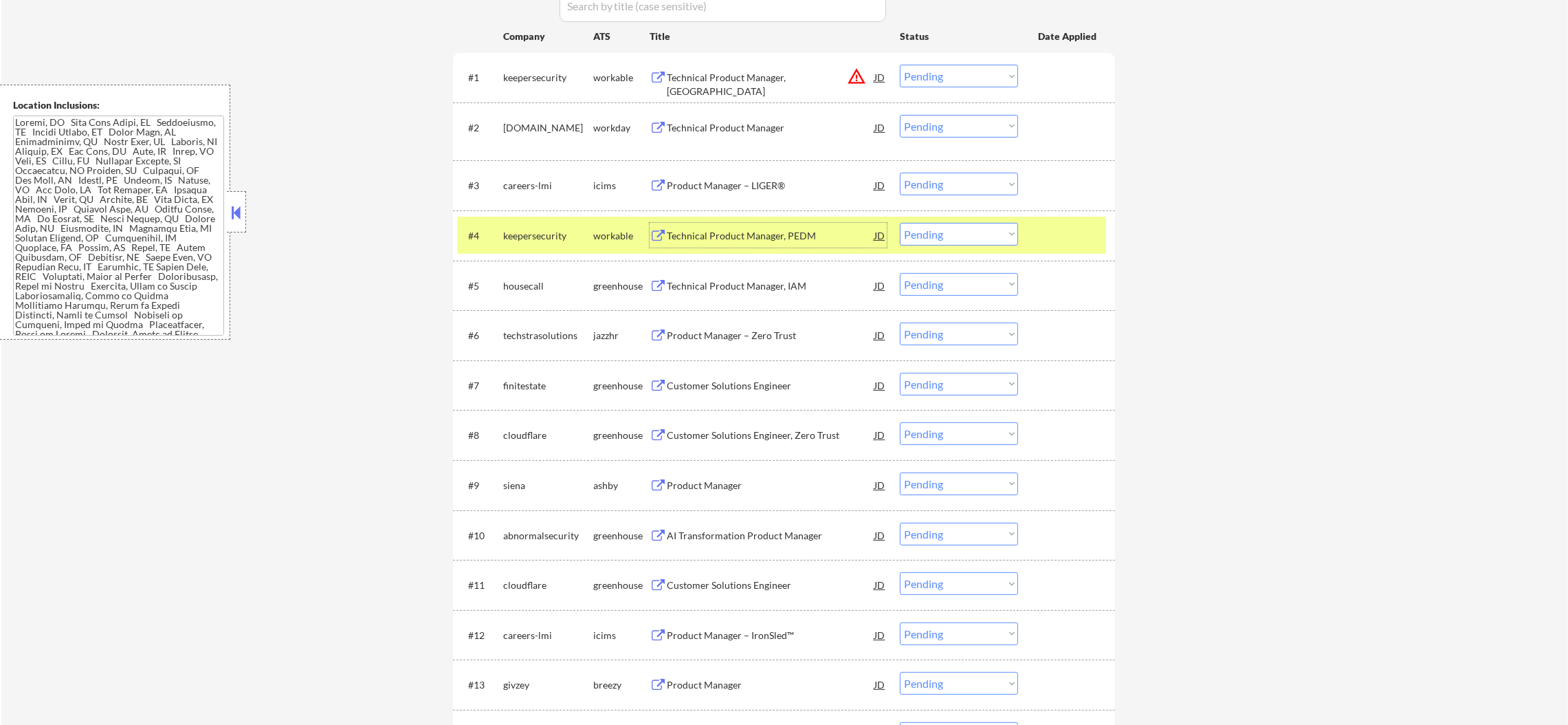
click at [966, 246] on div "#4 keepersecurity workable Technical Product Manager, PEDM JD warning_amber Cho…" at bounding box center [781, 236] width 649 height 37
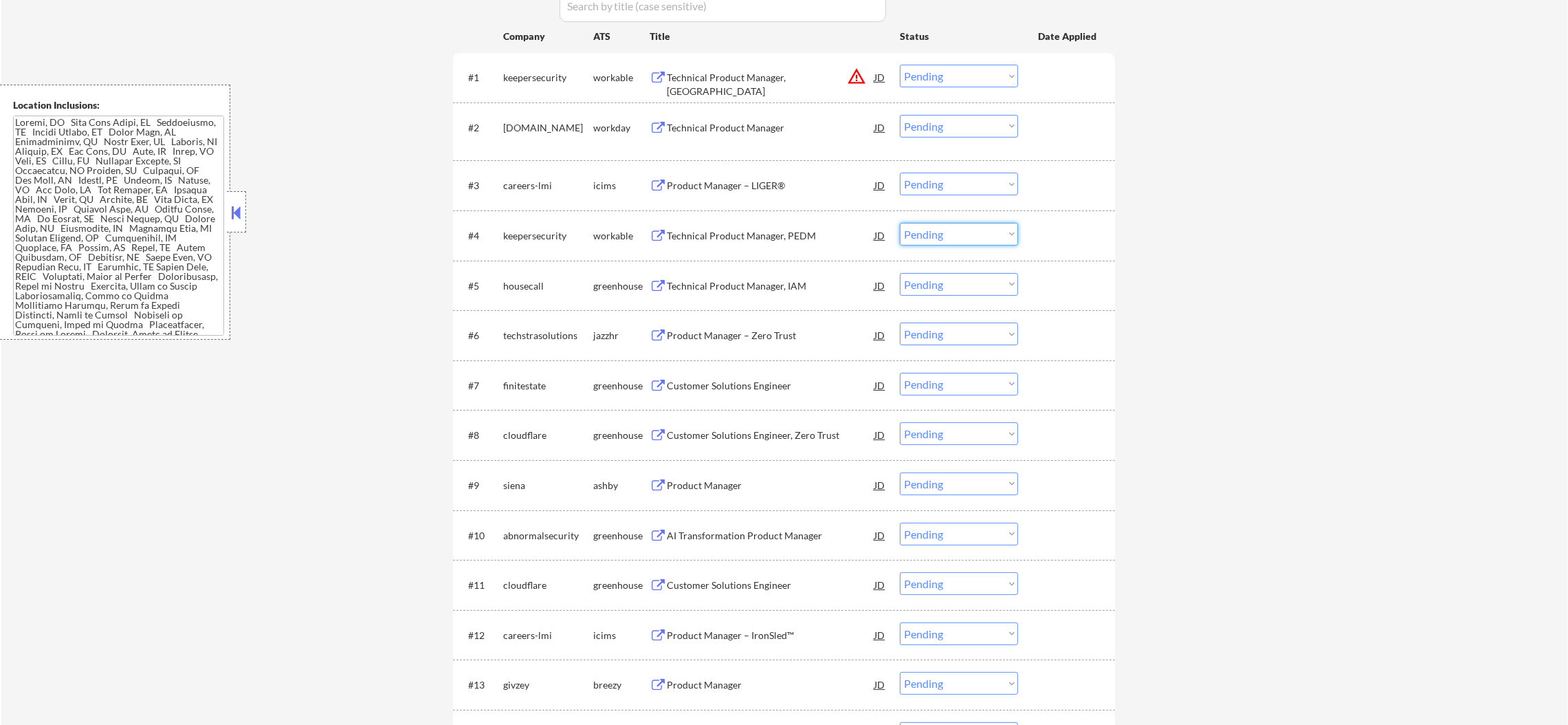
drag, startPoint x: 967, startPoint y: 230, endPoint x: 968, endPoint y: 241, distance: 11.0
click at [967, 230] on select "Choose an option... Pending Applied Excluded (Questions) Excluded (Expired) Exc…" at bounding box center [959, 234] width 118 height 23
click at [899, 223] on select "Choose an option... Pending Applied Excluded (Questions) Excluded (Expired) Exc…" at bounding box center [959, 234] width 118 height 23
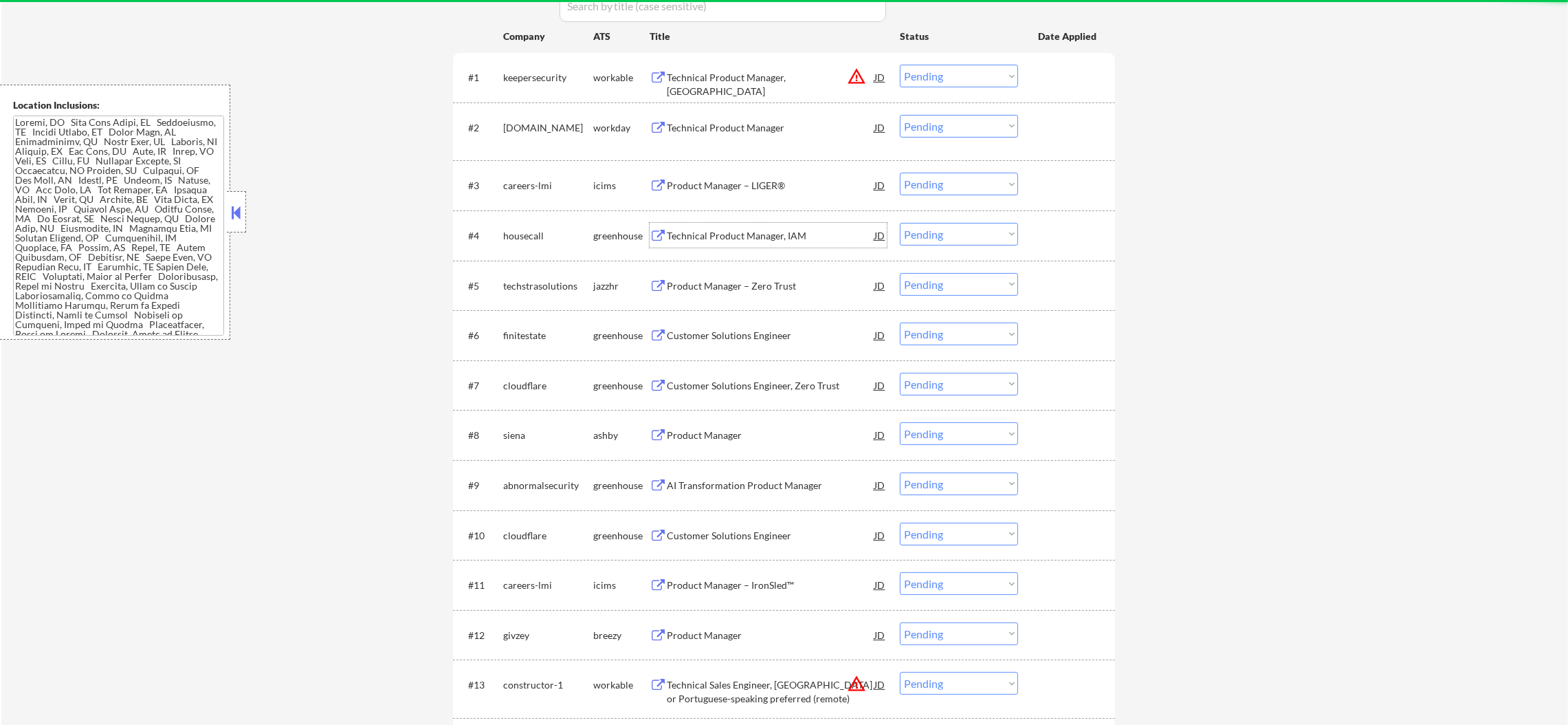
click at [781, 242] on div "Technical Product Manager, IAM" at bounding box center [770, 235] width 207 height 25
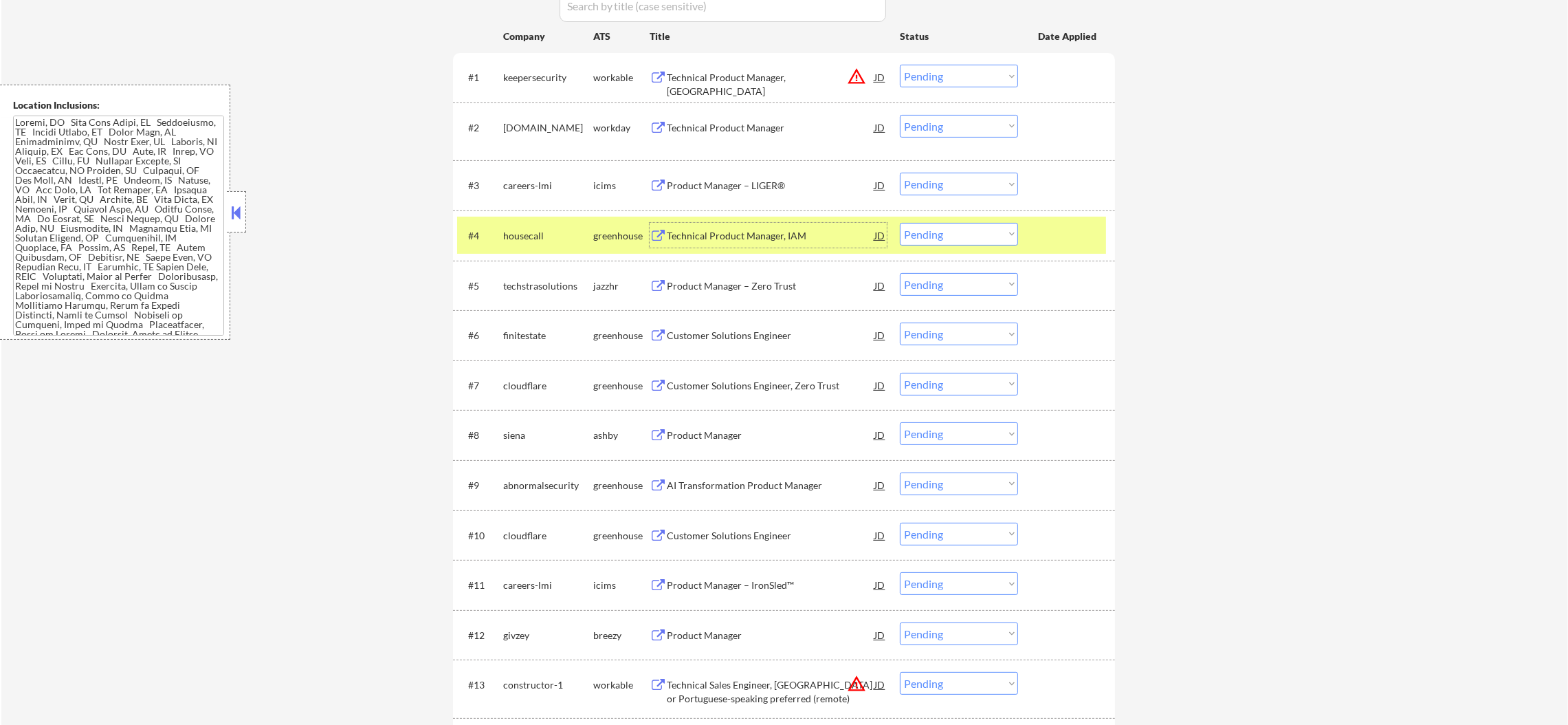
click at [944, 235] on select "Choose an option... Pending Applied Excluded (Questions) Excluded (Expired) Exc…" at bounding box center [959, 234] width 118 height 23
click at [899, 223] on select "Choose an option... Pending Applied Excluded (Questions) Excluded (Expired) Exc…" at bounding box center [959, 234] width 118 height 23
click at [541, 241] on div "housecall" at bounding box center [547, 236] width 90 height 14
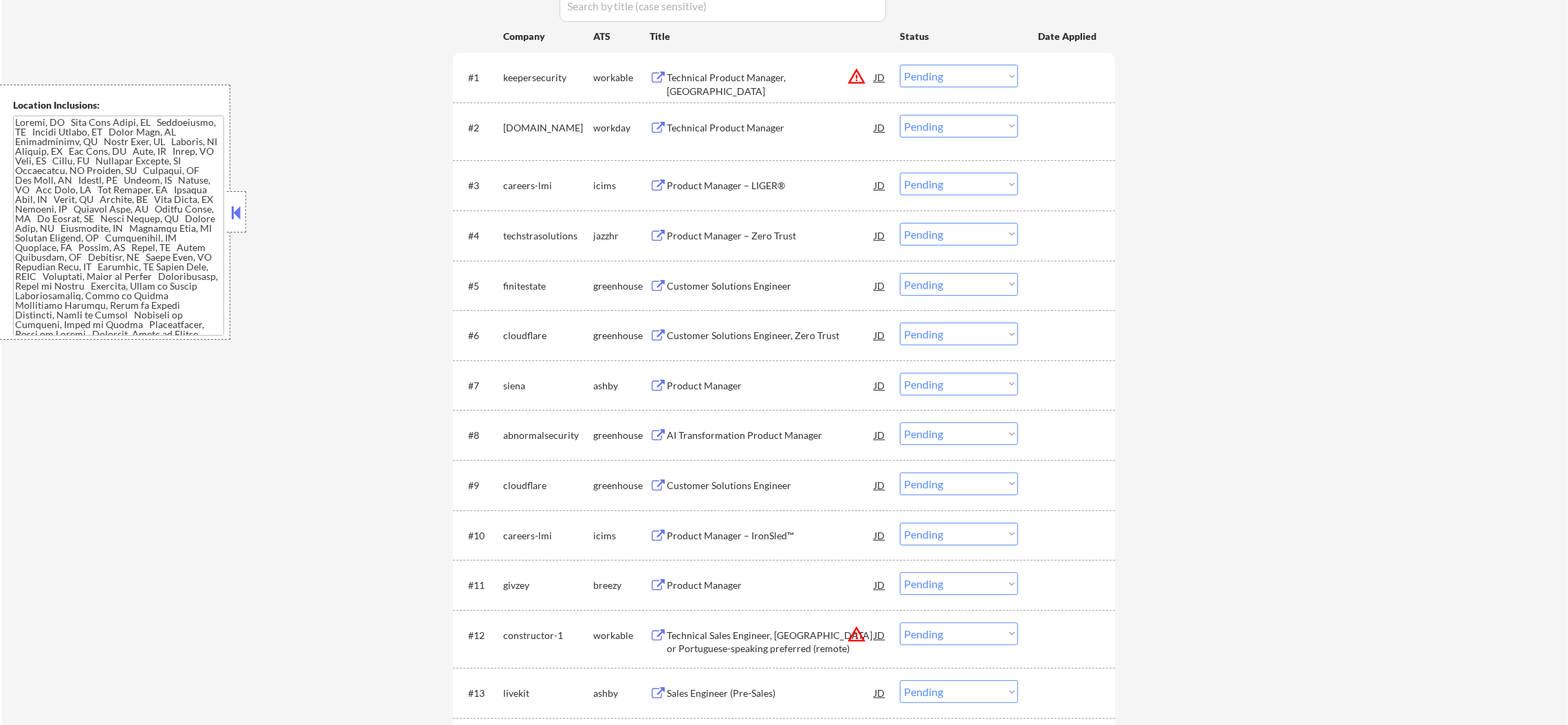
click at [725, 234] on div "Product Manager – Zero Trust" at bounding box center [770, 236] width 207 height 14
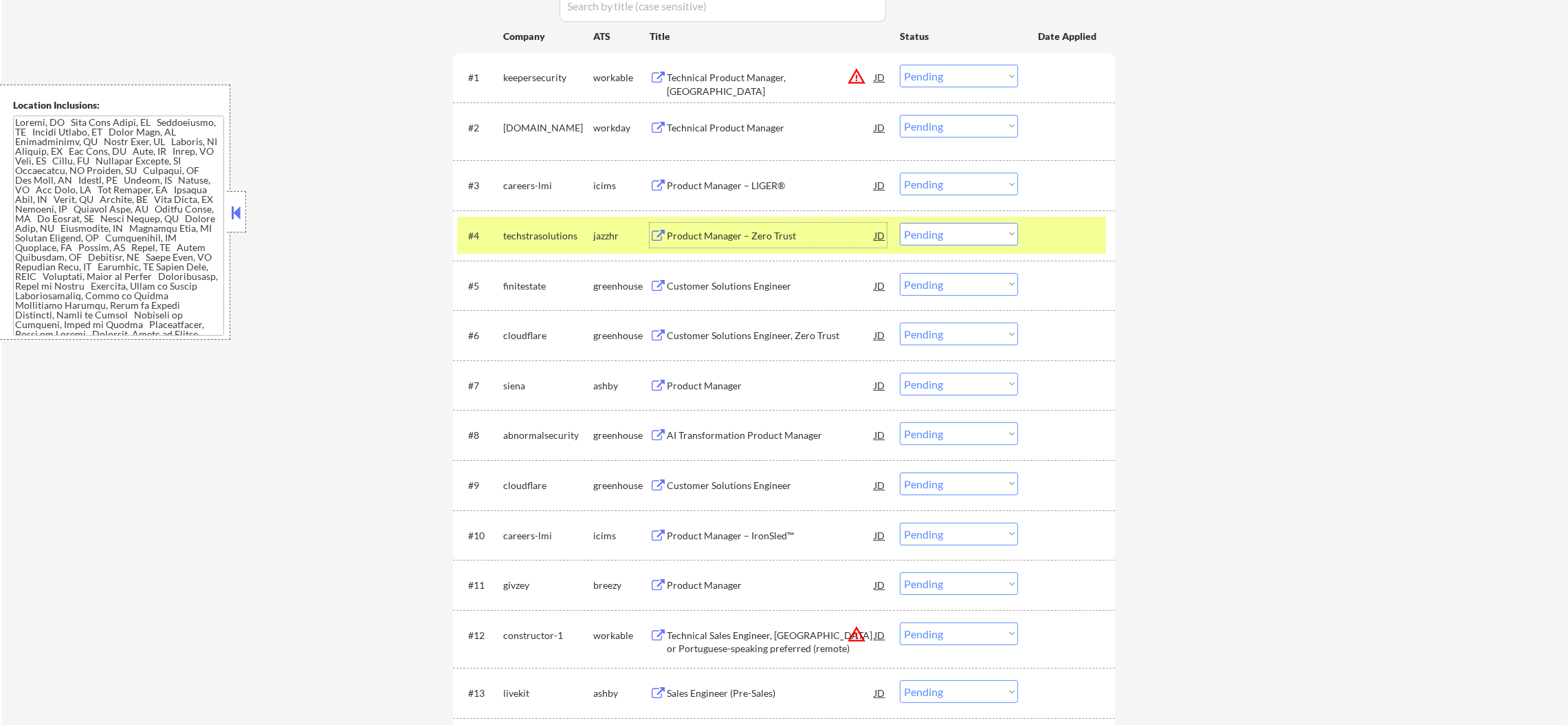
click at [920, 230] on select "Choose an option... Pending Applied Excluded (Questions) Excluded (Expired) Exc…" at bounding box center [959, 234] width 118 height 23
click at [899, 223] on select "Choose an option... Pending Applied Excluded (Questions) Excluded (Expired) Exc…" at bounding box center [959, 234] width 118 height 23
click at [535, 226] on div "finitestate" at bounding box center [547, 235] width 90 height 25
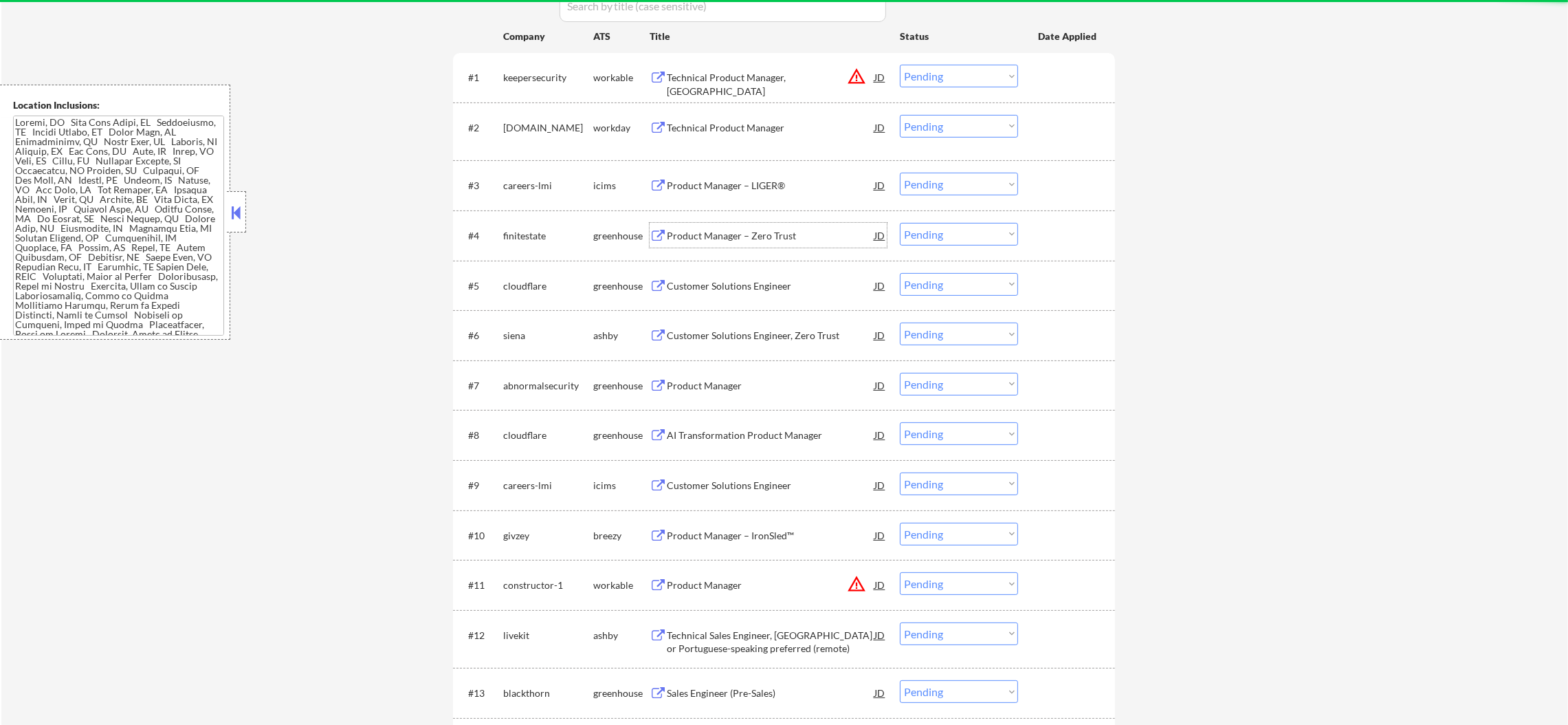
click at [754, 239] on div "Product Manager – Zero Trust" at bounding box center [770, 236] width 207 height 14
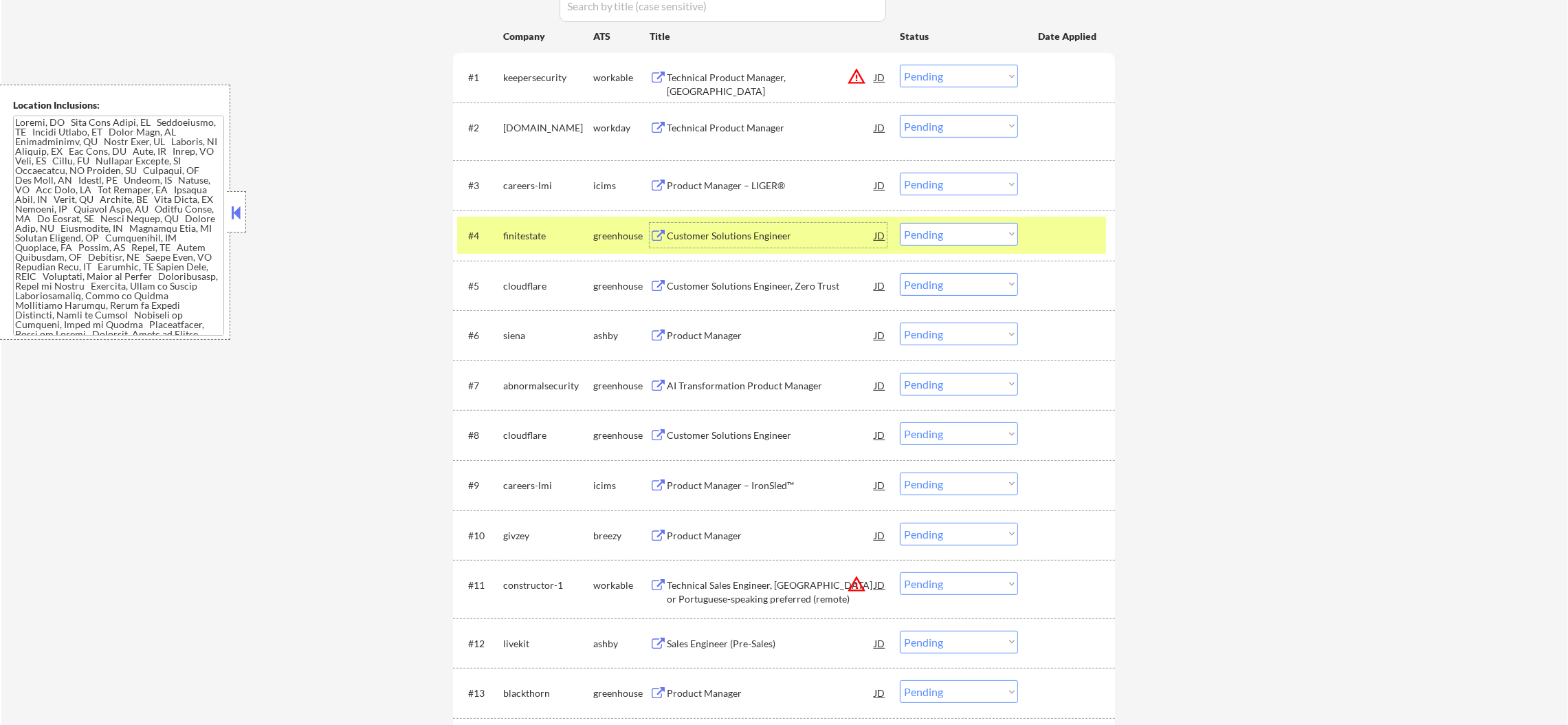
click at [917, 230] on select "Choose an option... Pending Applied Excluded (Questions) Excluded (Expired) Exc…" at bounding box center [959, 234] width 118 height 23
click at [899, 223] on select "Choose an option... Pending Applied Excluded (Questions) Excluded (Expired) Exc…" at bounding box center [959, 234] width 118 height 23
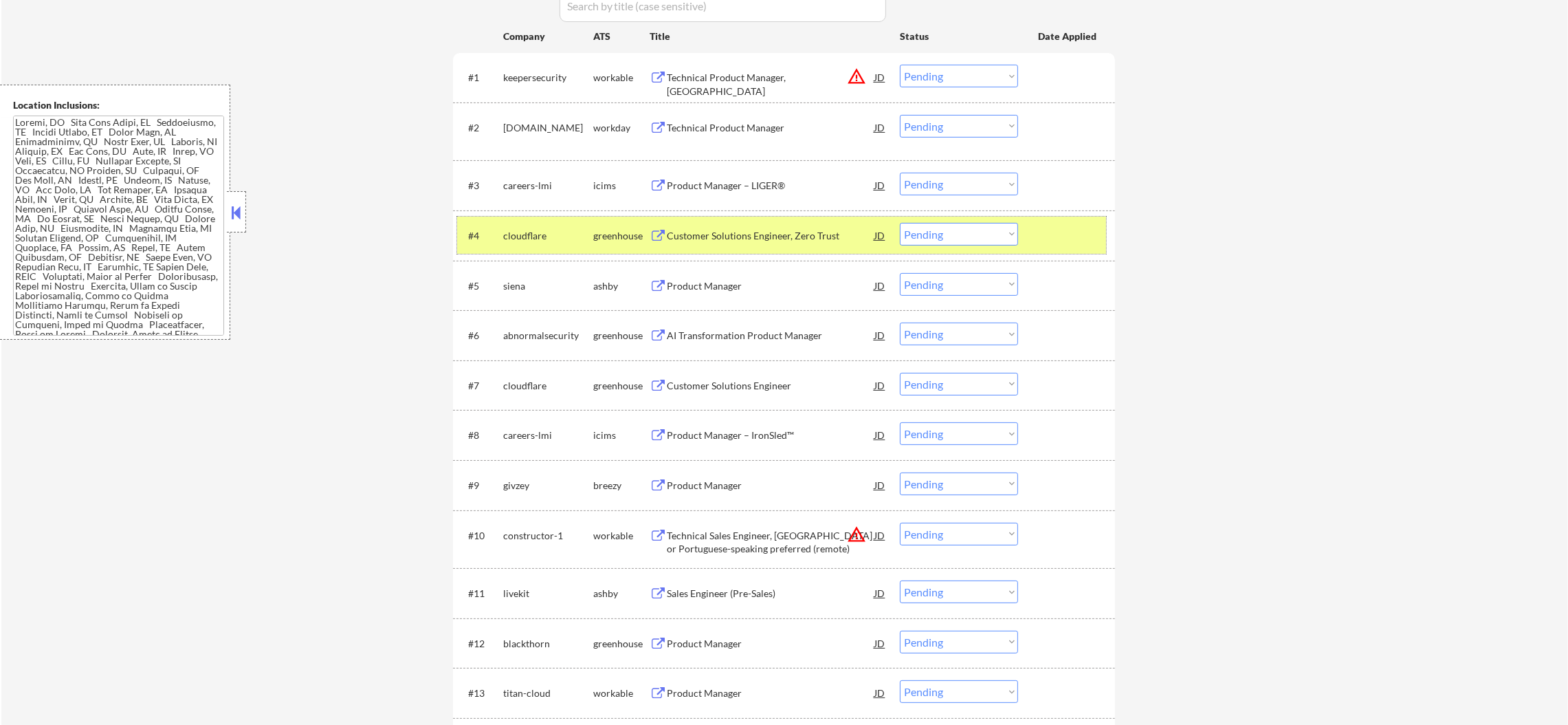
click at [530, 225] on div "cloudflare" at bounding box center [547, 235] width 90 height 25
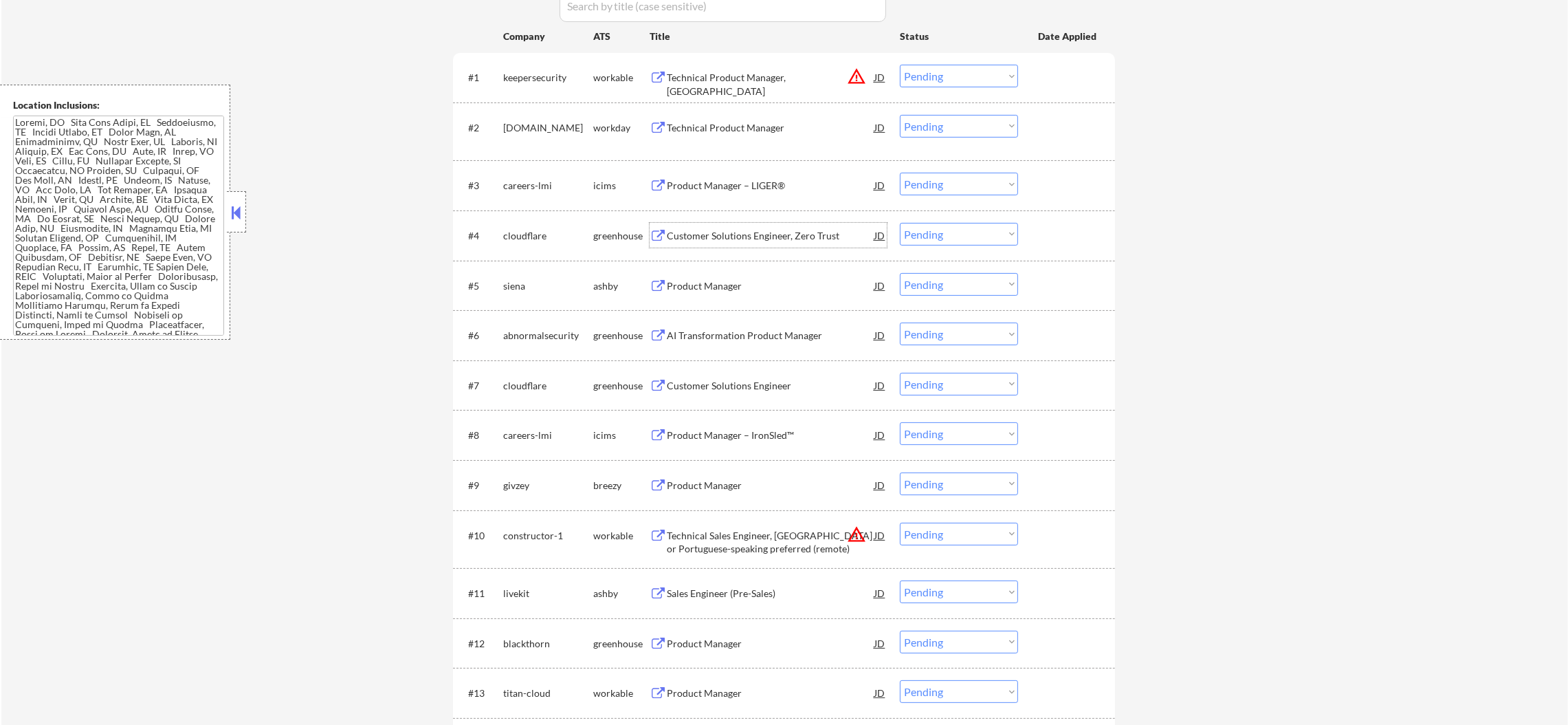
click at [753, 237] on div "Customer Solutions Engineer, Zero Trust" at bounding box center [770, 236] width 207 height 14
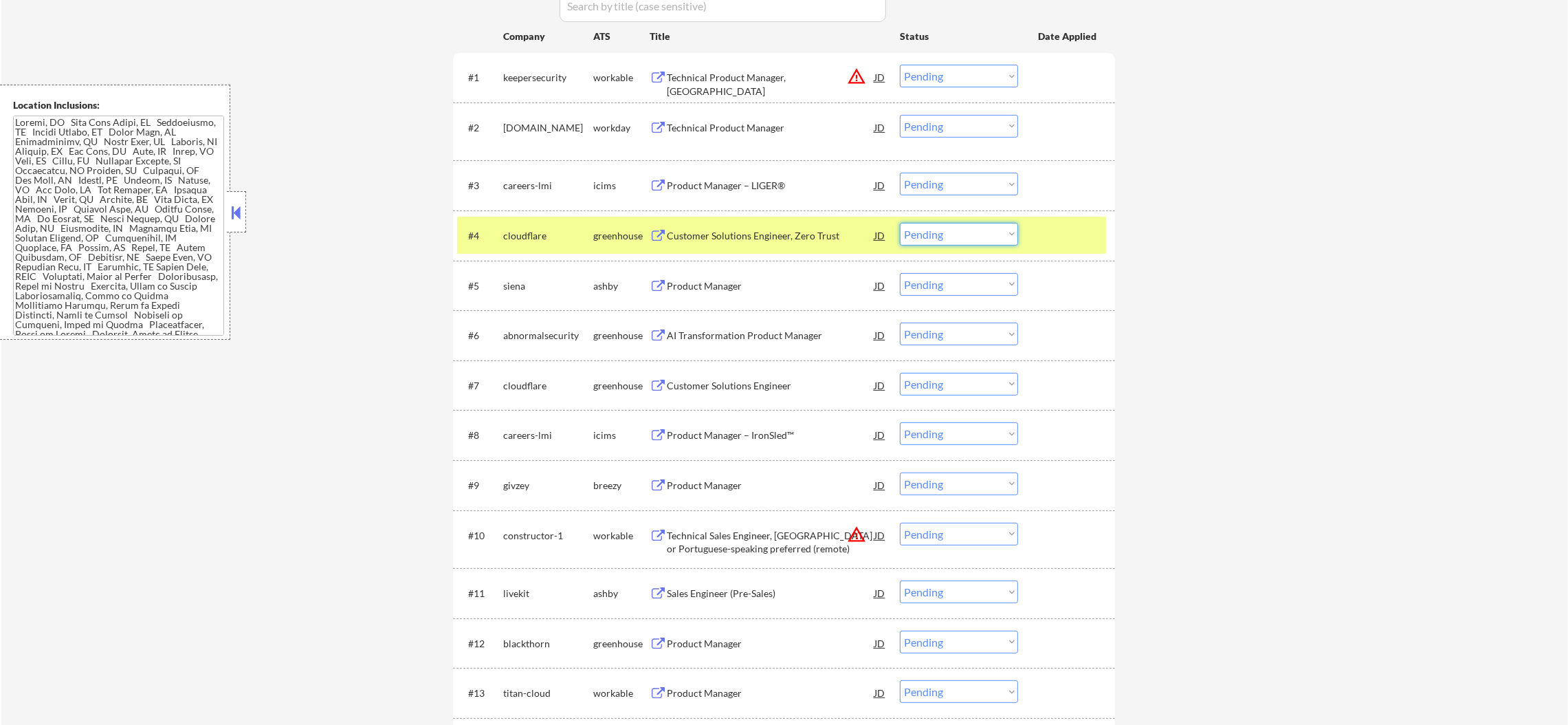
click at [912, 235] on select "Choose an option... Pending Applied Excluded (Questions) Excluded (Expired) Exc…" at bounding box center [959, 234] width 118 height 23
click at [899, 223] on select "Choose an option... Pending Applied Excluded (Questions) Excluded (Expired) Exc…" at bounding box center [959, 234] width 118 height 23
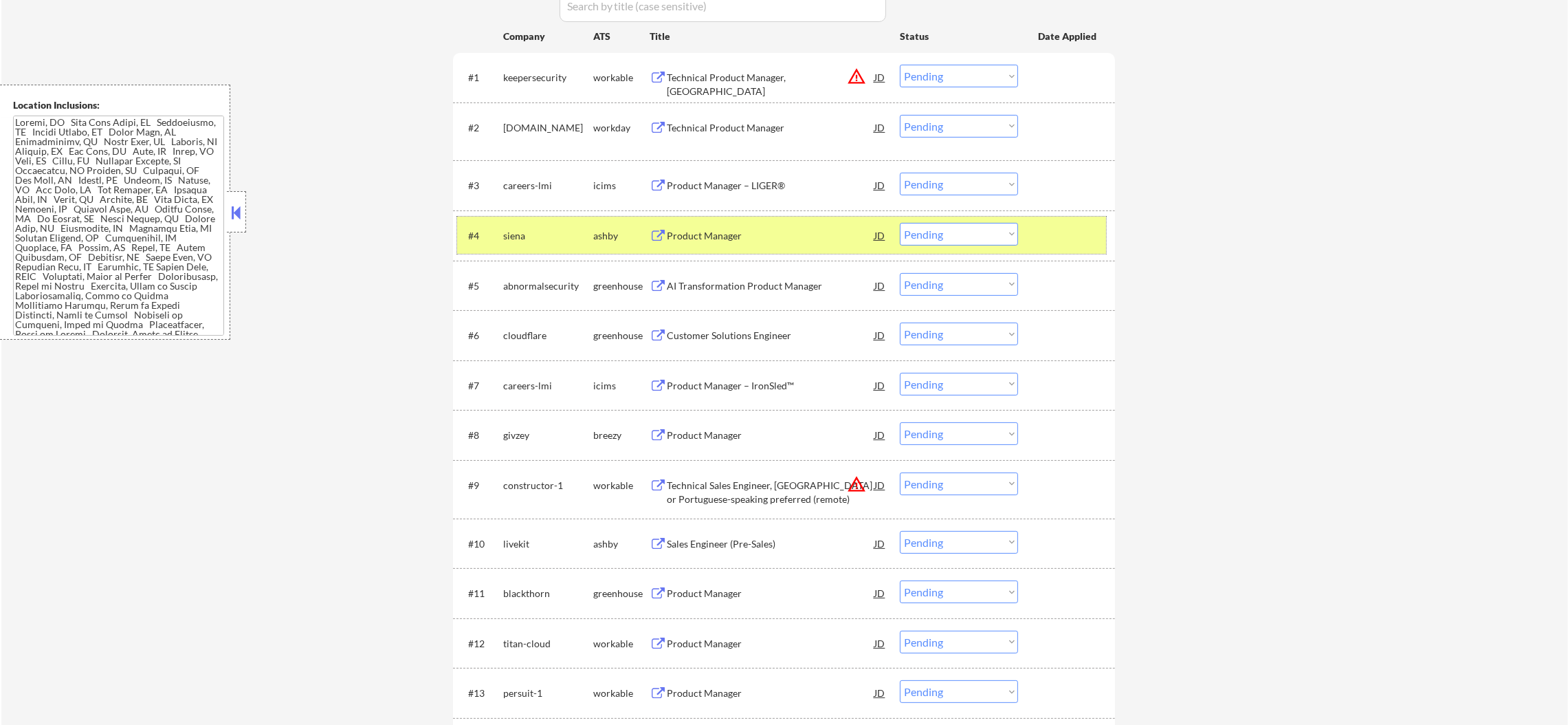
click at [538, 250] on div "#4 [PERSON_NAME] Product Manager JD warning_amber Choose an option... Pending A…" at bounding box center [781, 236] width 649 height 37
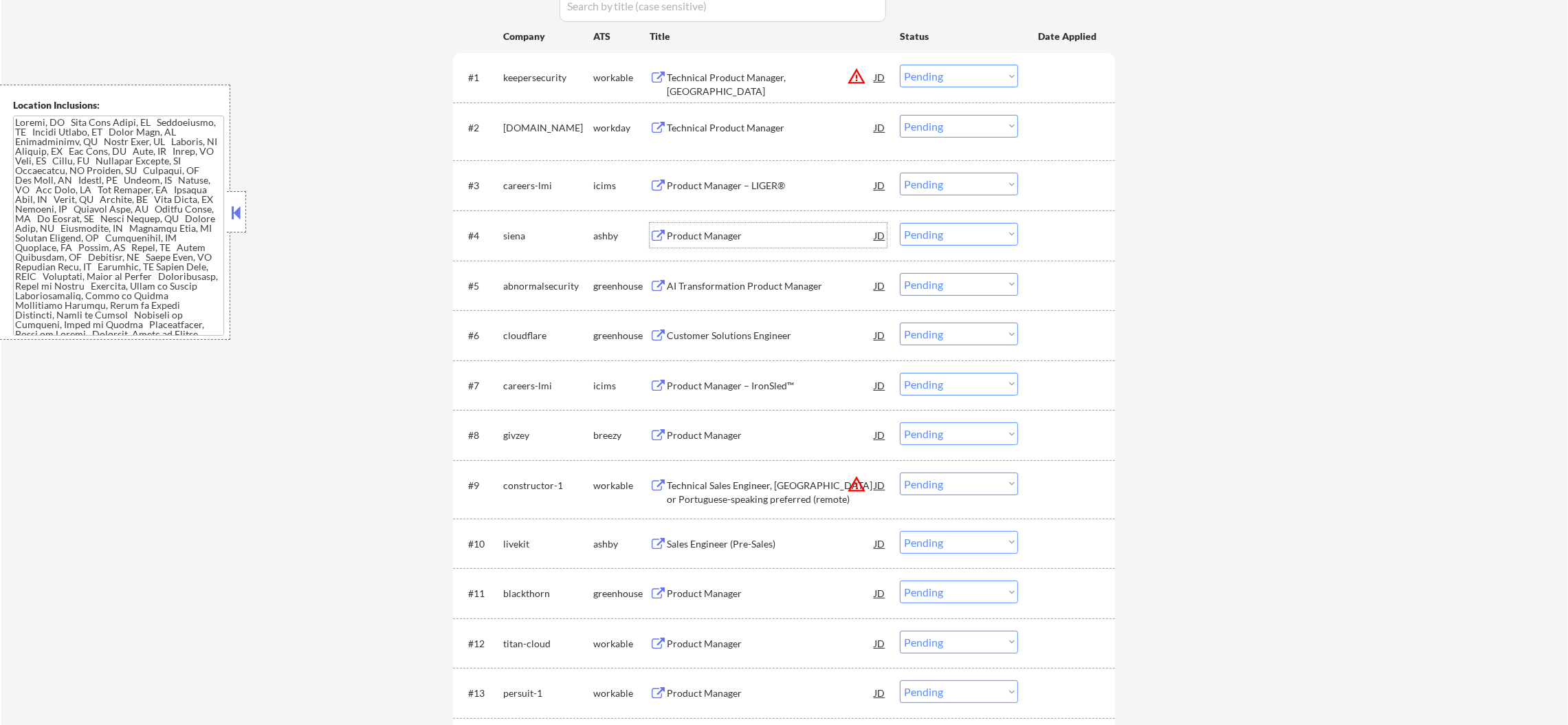
click at [720, 235] on div "Product Manager" at bounding box center [770, 236] width 207 height 14
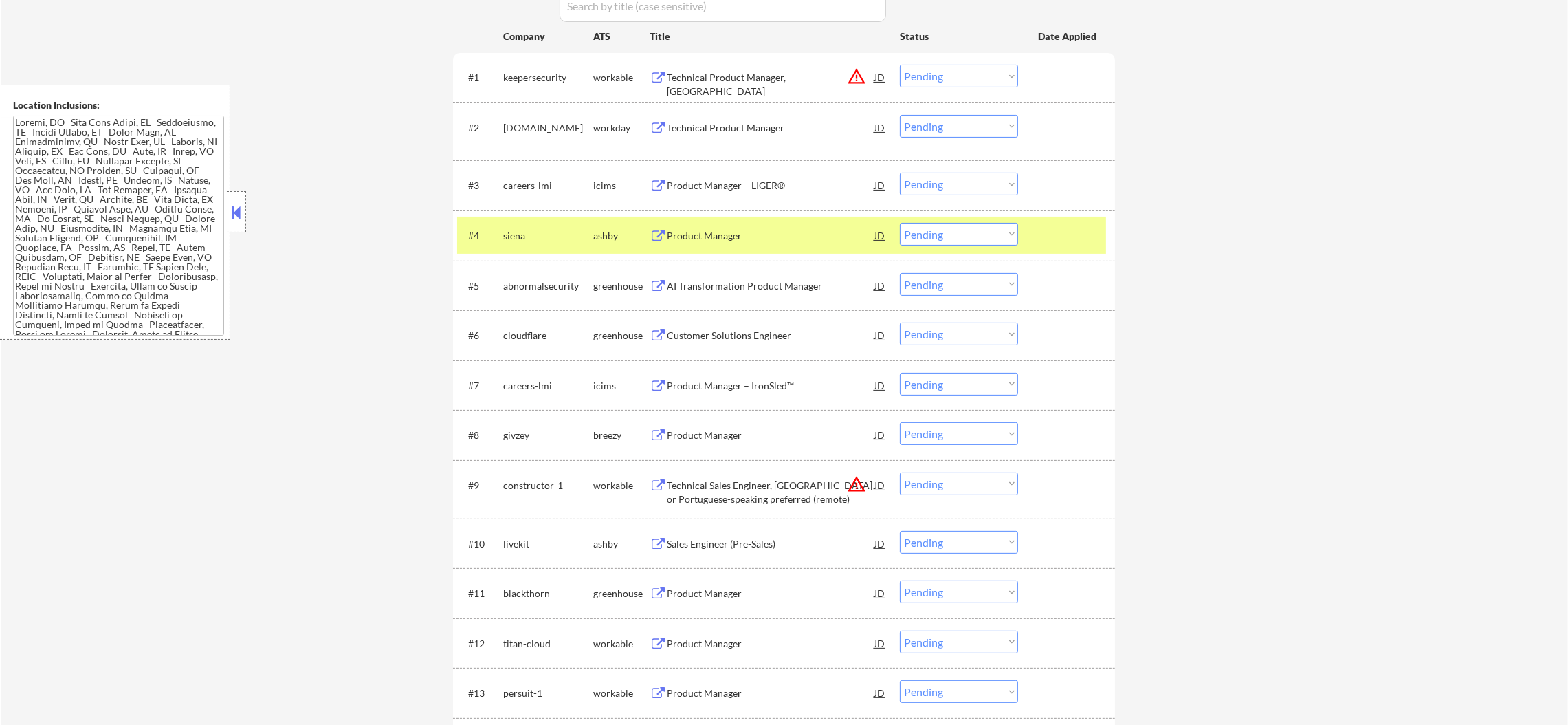
click at [941, 240] on select "Choose an option... Pending Applied Excluded (Questions) Excluded (Expired) Exc…" at bounding box center [959, 234] width 118 height 23
click at [958, 233] on select "Choose an option... Pending Applied Excluded (Questions) Excluded (Expired) Exc…" at bounding box center [959, 234] width 118 height 23
click at [899, 223] on select "Choose an option... Pending Applied Excluded (Questions) Excluded (Expired) Exc…" at bounding box center [959, 234] width 118 height 23
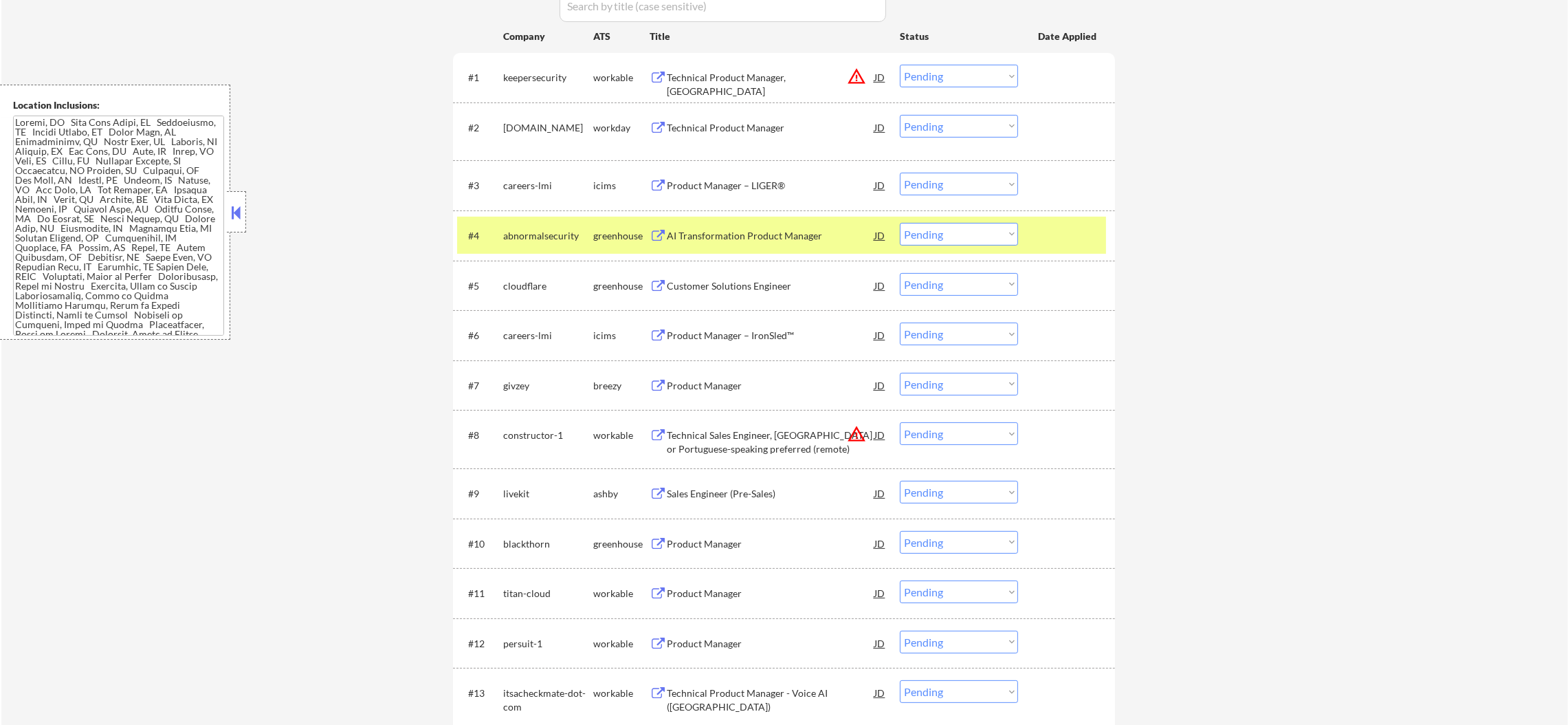
click at [536, 235] on div "abnormalsecurity" at bounding box center [547, 236] width 90 height 14
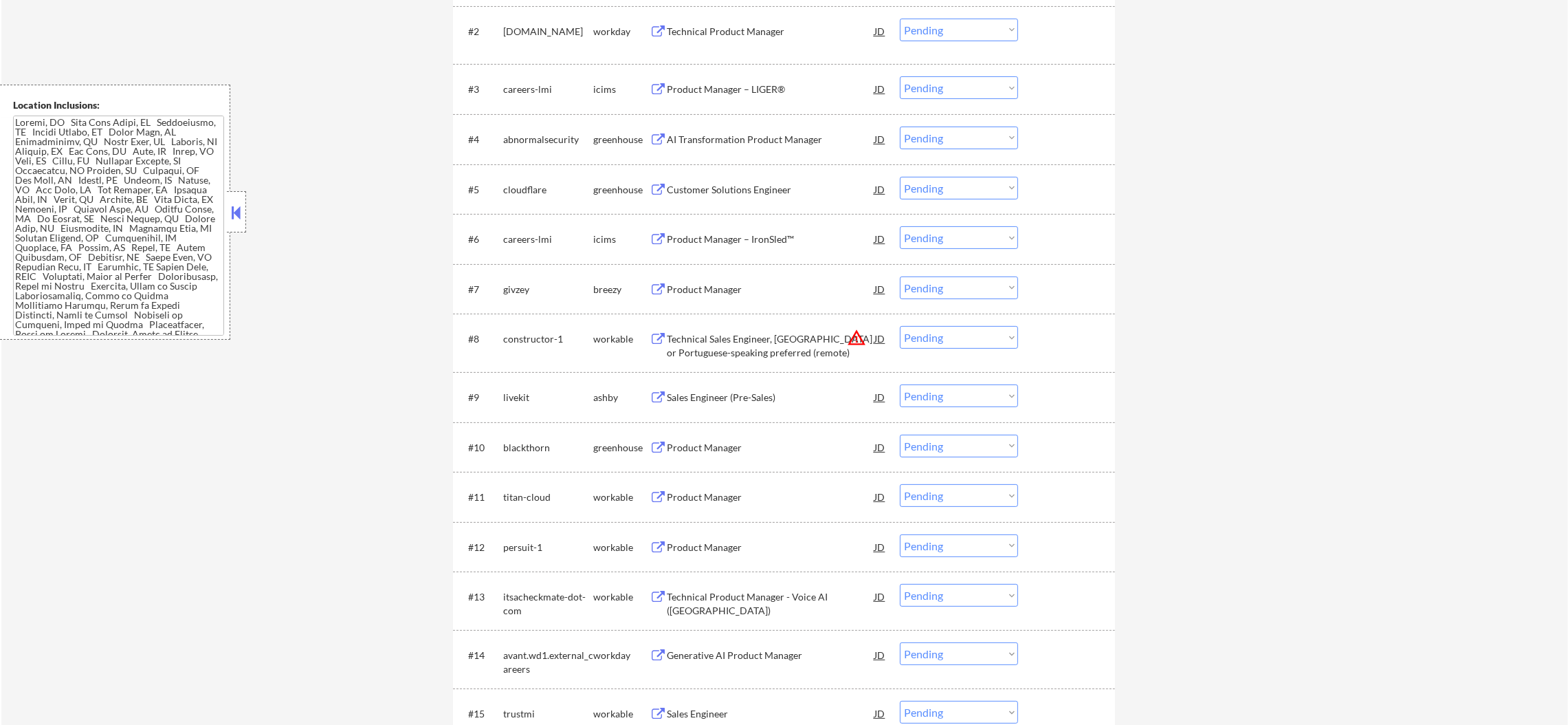
scroll to position [584, 0]
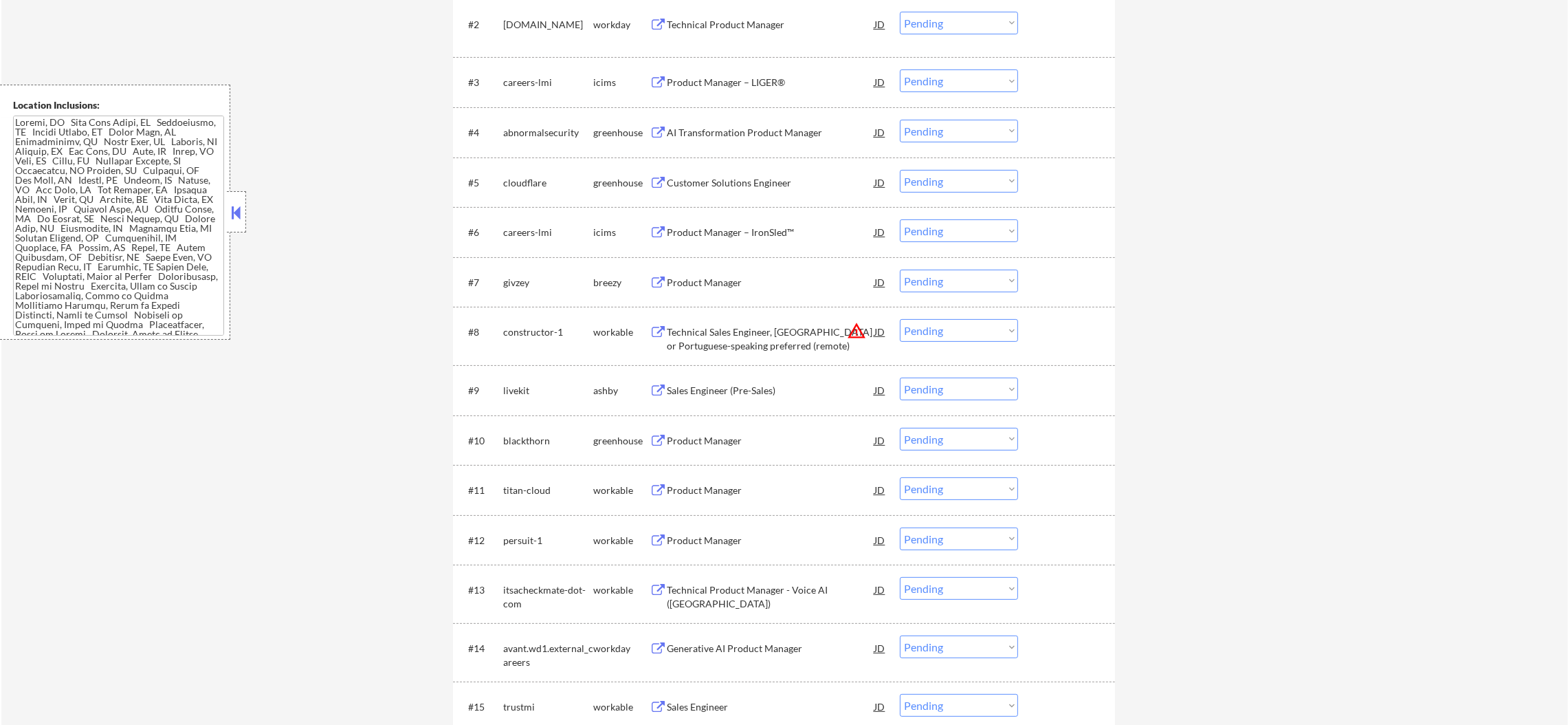
click at [780, 138] on div "AI Transformation Product Manager" at bounding box center [770, 133] width 207 height 14
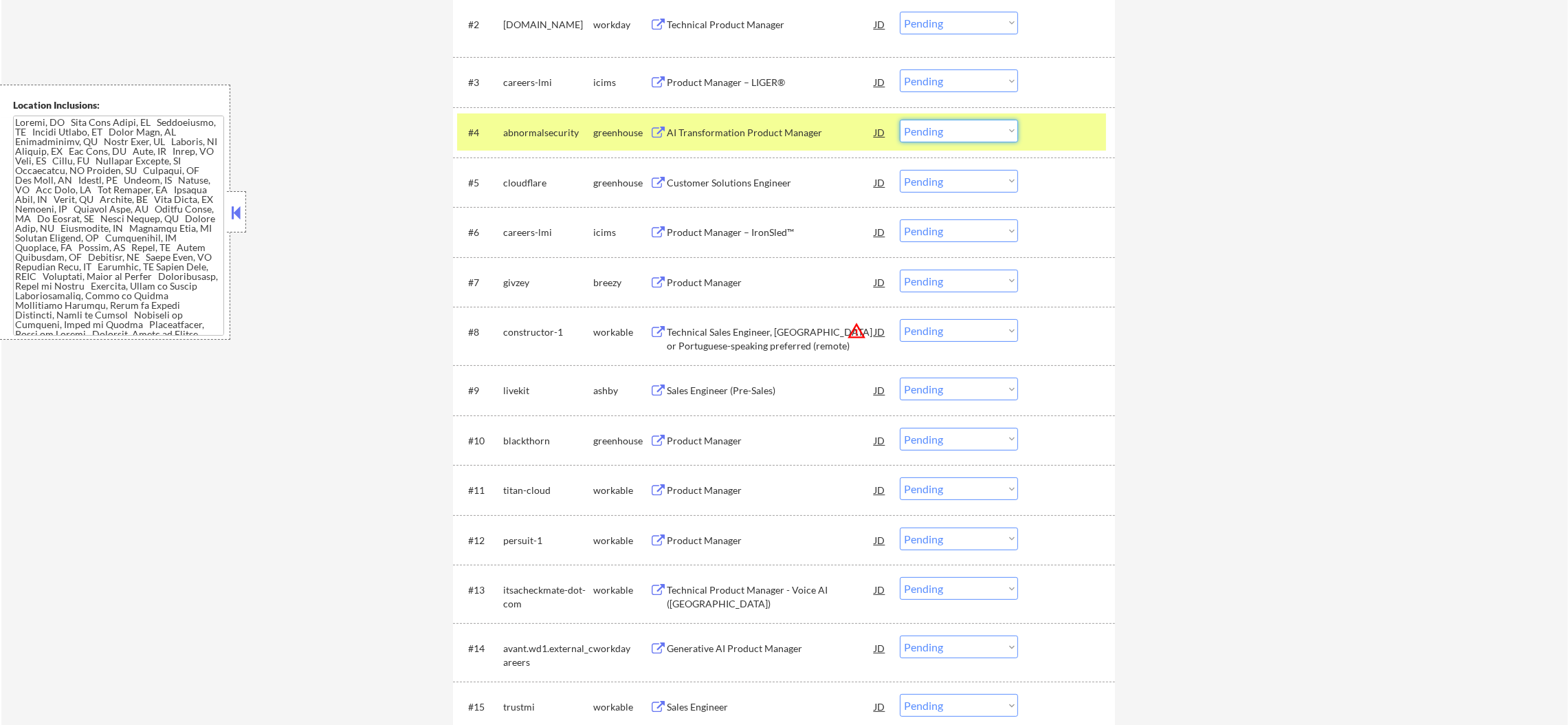
click at [922, 130] on select "Choose an option... Pending Applied Excluded (Questions) Excluded (Expired) Exc…" at bounding box center [959, 130] width 118 height 23
click at [899, 119] on select "Choose an option... Pending Applied Excluded (Questions) Excluded (Expired) Exc…" at bounding box center [959, 130] width 118 height 23
click at [541, 123] on div "abnormalsecurity" at bounding box center [547, 131] width 90 height 25
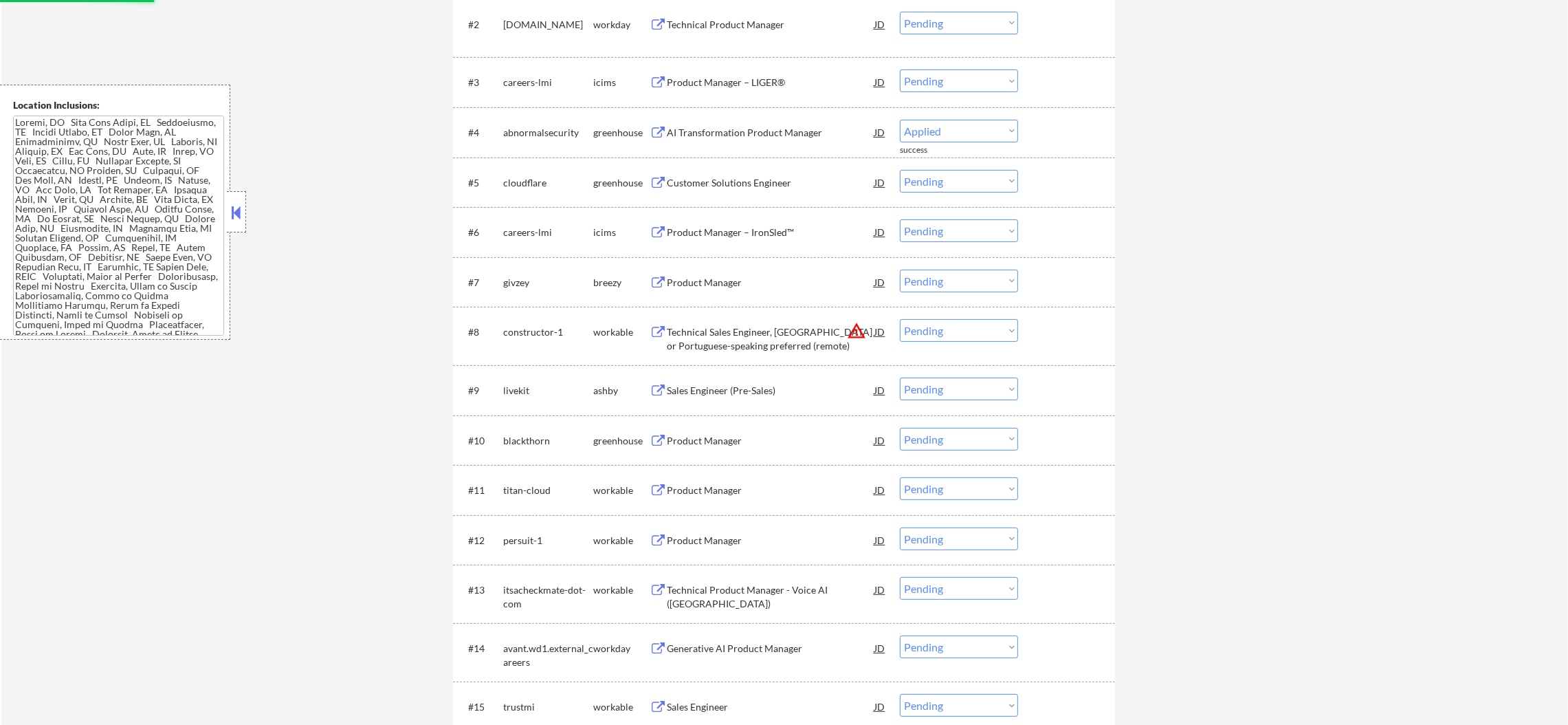
select select ""pending""
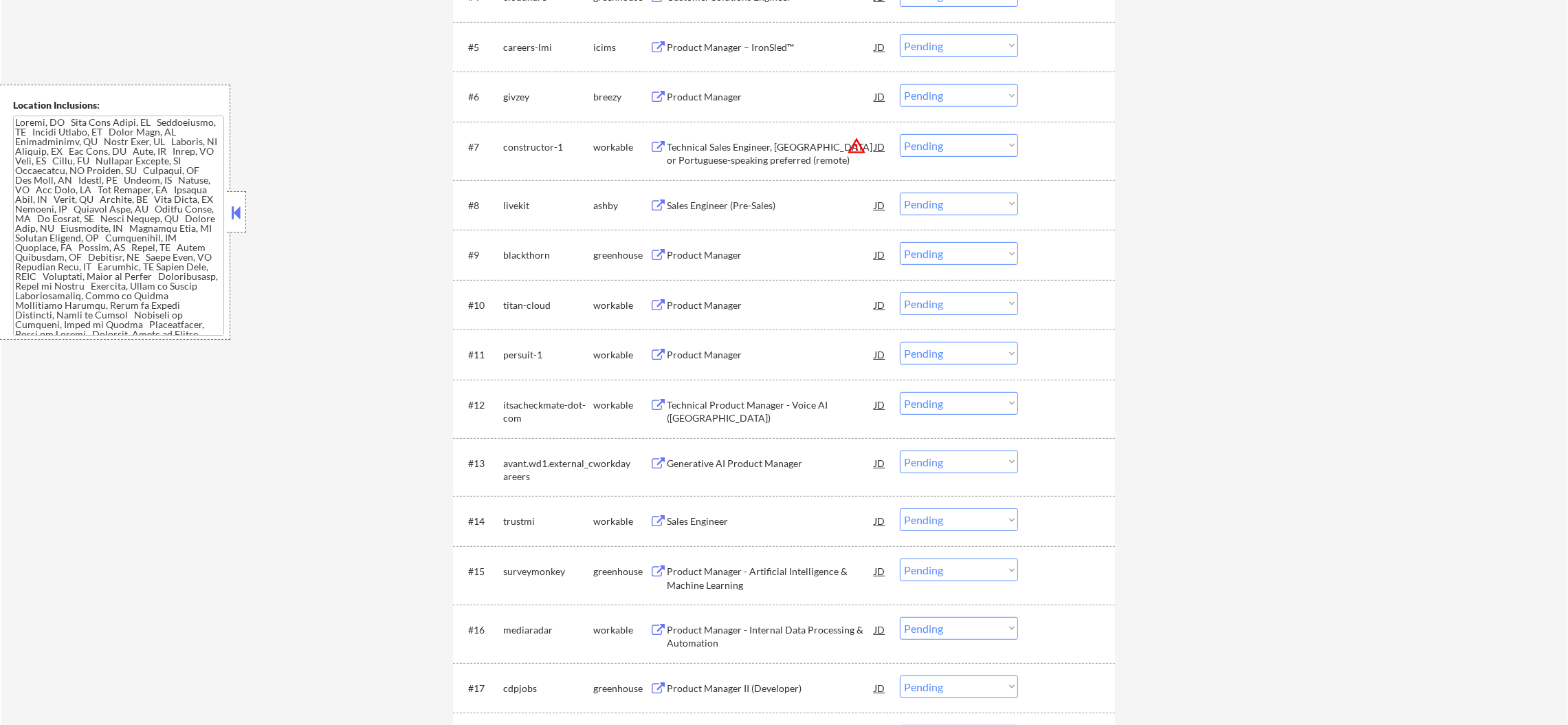
scroll to position [722, 0]
click at [725, 94] on div "Product Manager" at bounding box center [770, 95] width 207 height 14
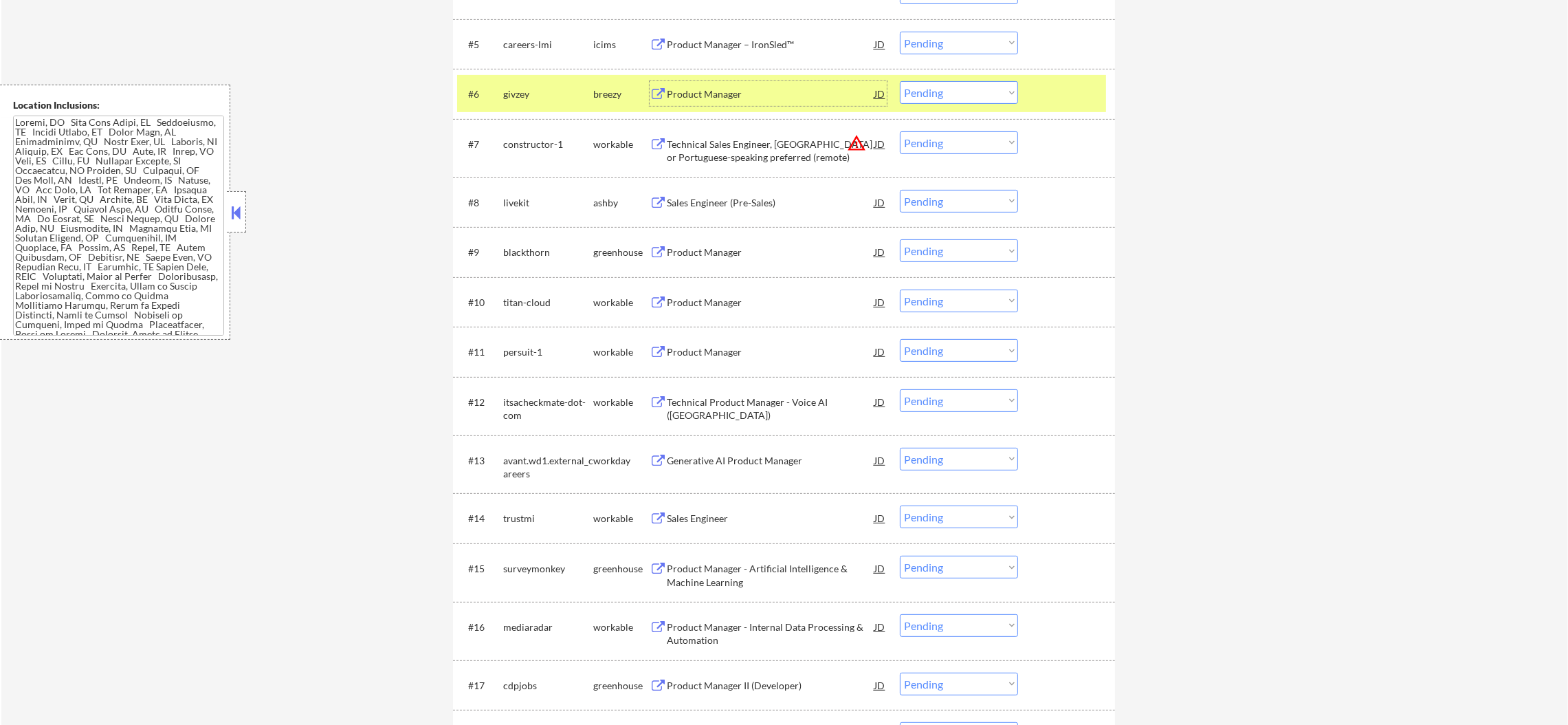
click at [926, 90] on select "Choose an option... Pending Applied Excluded (Questions) Excluded (Expired) Exc…" at bounding box center [959, 92] width 118 height 23
click at [899, 81] on select "Choose an option... Pending Applied Excluded (Questions) Excluded (Expired) Exc…" at bounding box center [959, 92] width 118 height 23
click at [536, 90] on div "givzey" at bounding box center [547, 95] width 90 height 14
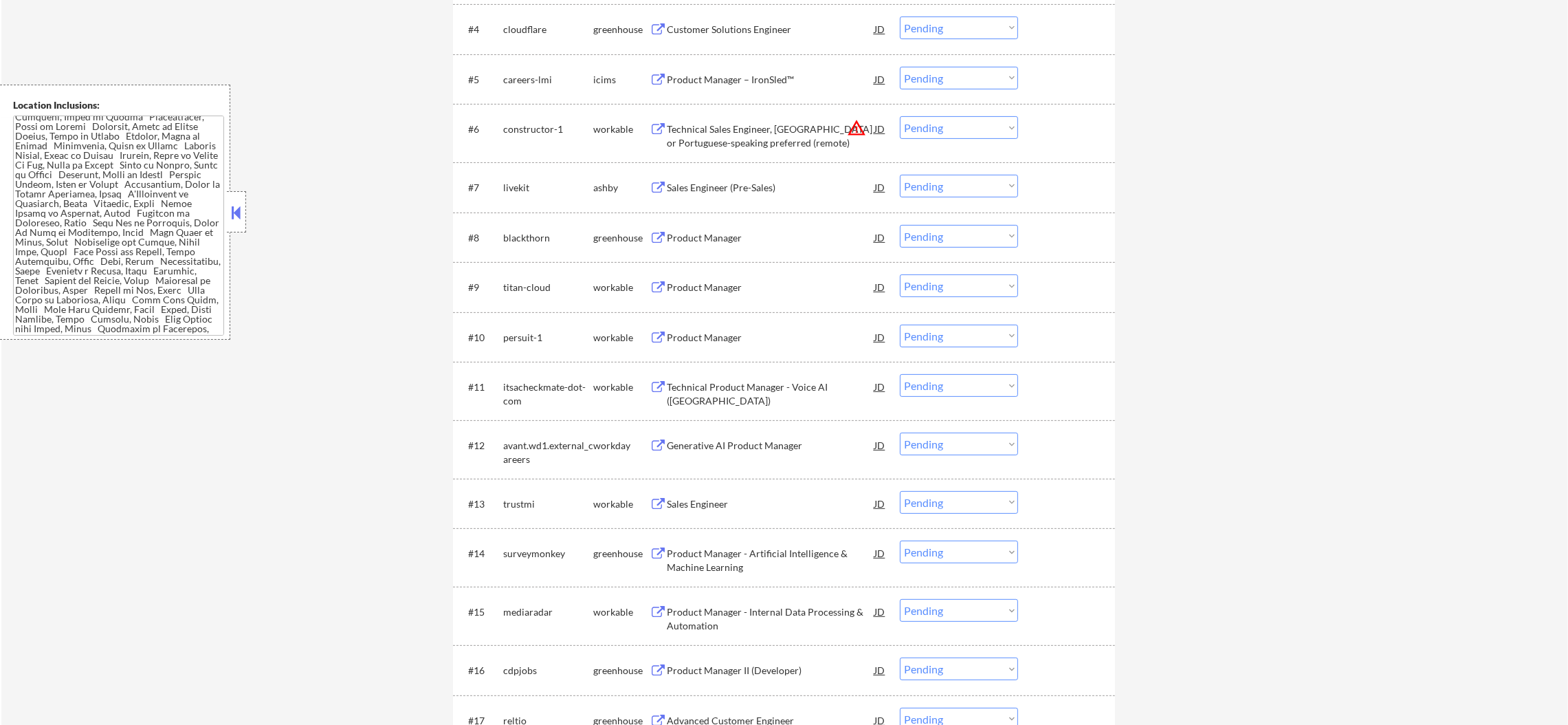
scroll to position [226, 0]
click at [938, 131] on select "Choose an option... Pending Applied Excluded (Questions) Excluded (Expired) Exc…" at bounding box center [959, 127] width 118 height 23
click at [899, 116] on select "Choose an option... Pending Applied Excluded (Questions) Excluded (Expired) Exc…" at bounding box center [959, 127] width 118 height 23
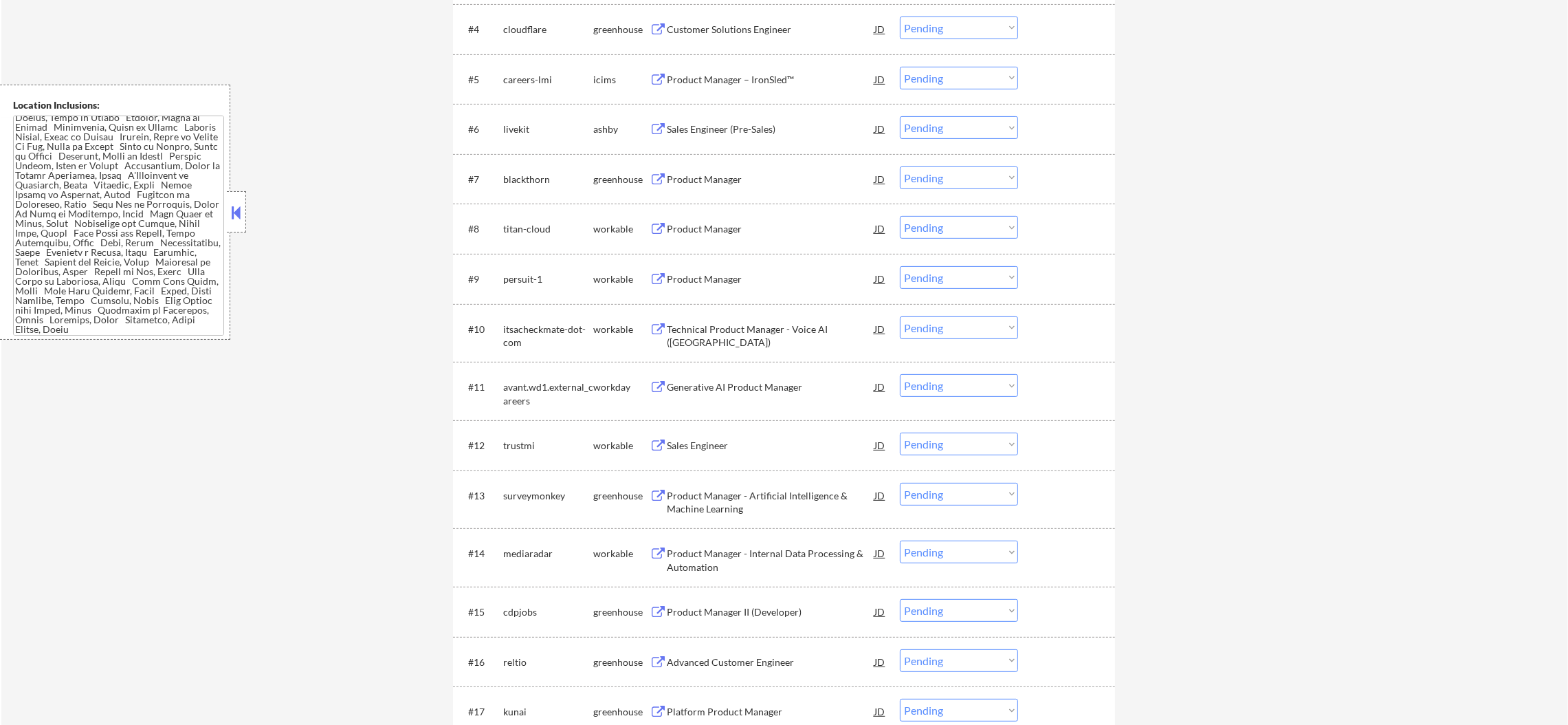
click at [788, 123] on div "Sales Engineer (Pre-Sales)" at bounding box center [770, 129] width 207 height 14
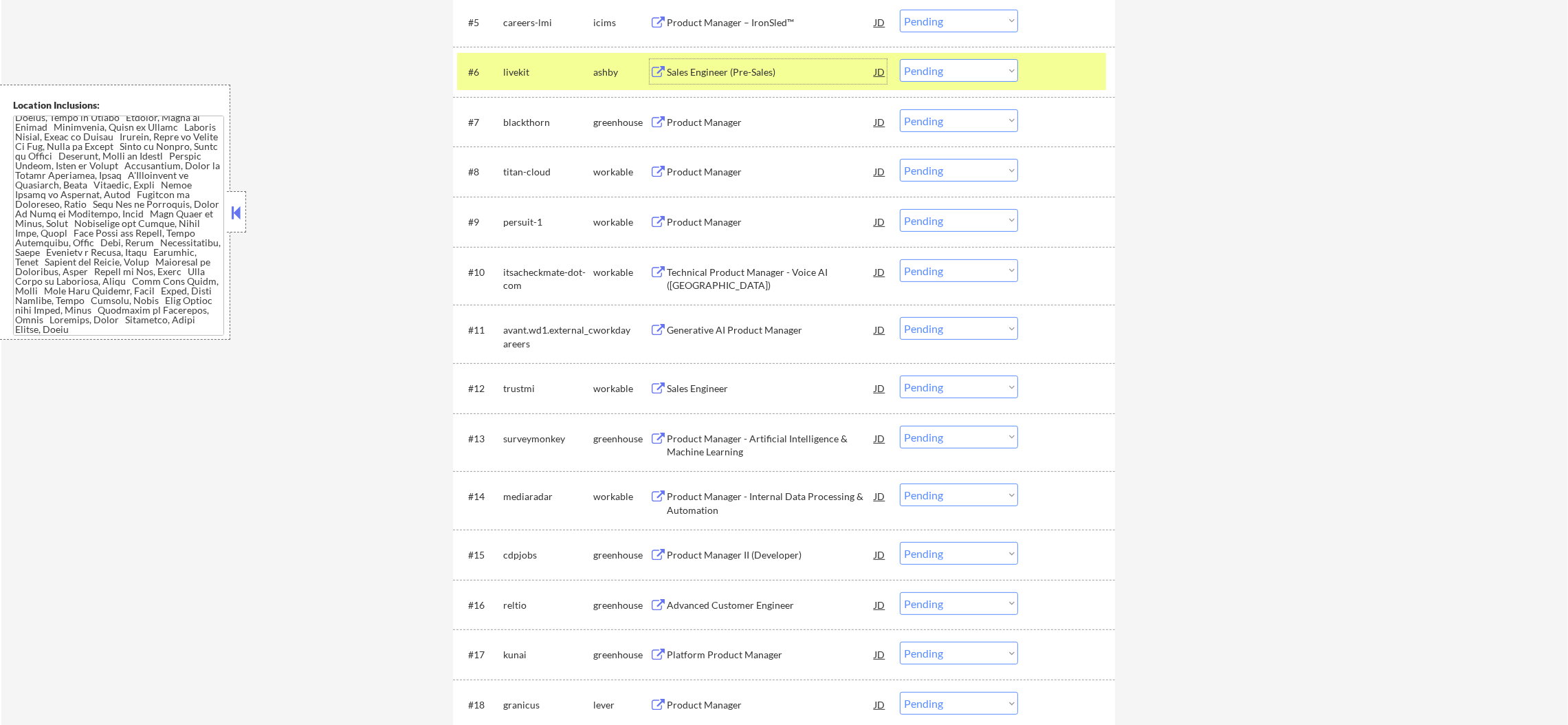
scroll to position [757, 0]
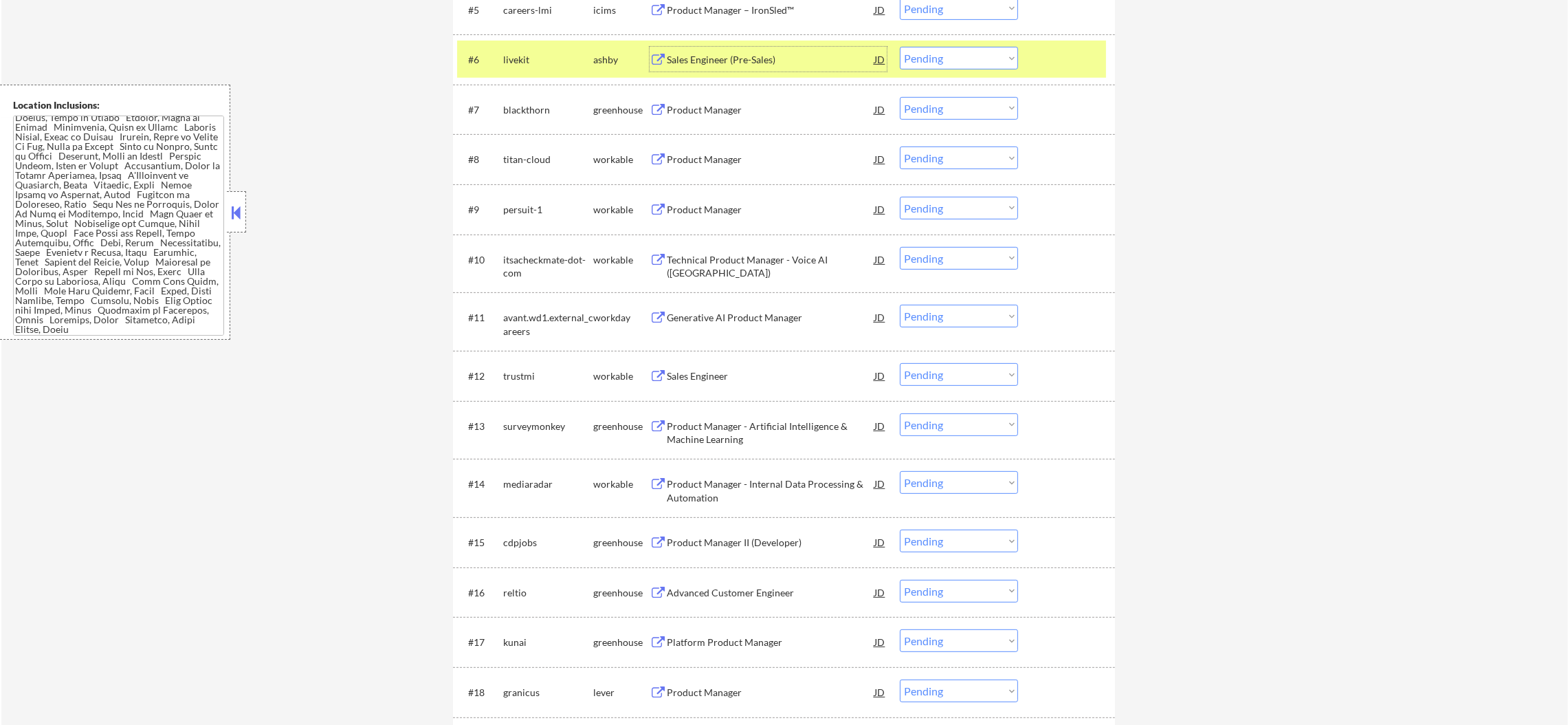
click at [940, 58] on select "Choose an option... Pending Applied Excluded (Questions) Excluded (Expired) Exc…" at bounding box center [959, 57] width 118 height 23
click at [899, 46] on select "Choose an option... Pending Applied Excluded (Questions) Excluded (Expired) Exc…" at bounding box center [959, 57] width 118 height 23
click at [531, 62] on div "livekit" at bounding box center [547, 60] width 90 height 14
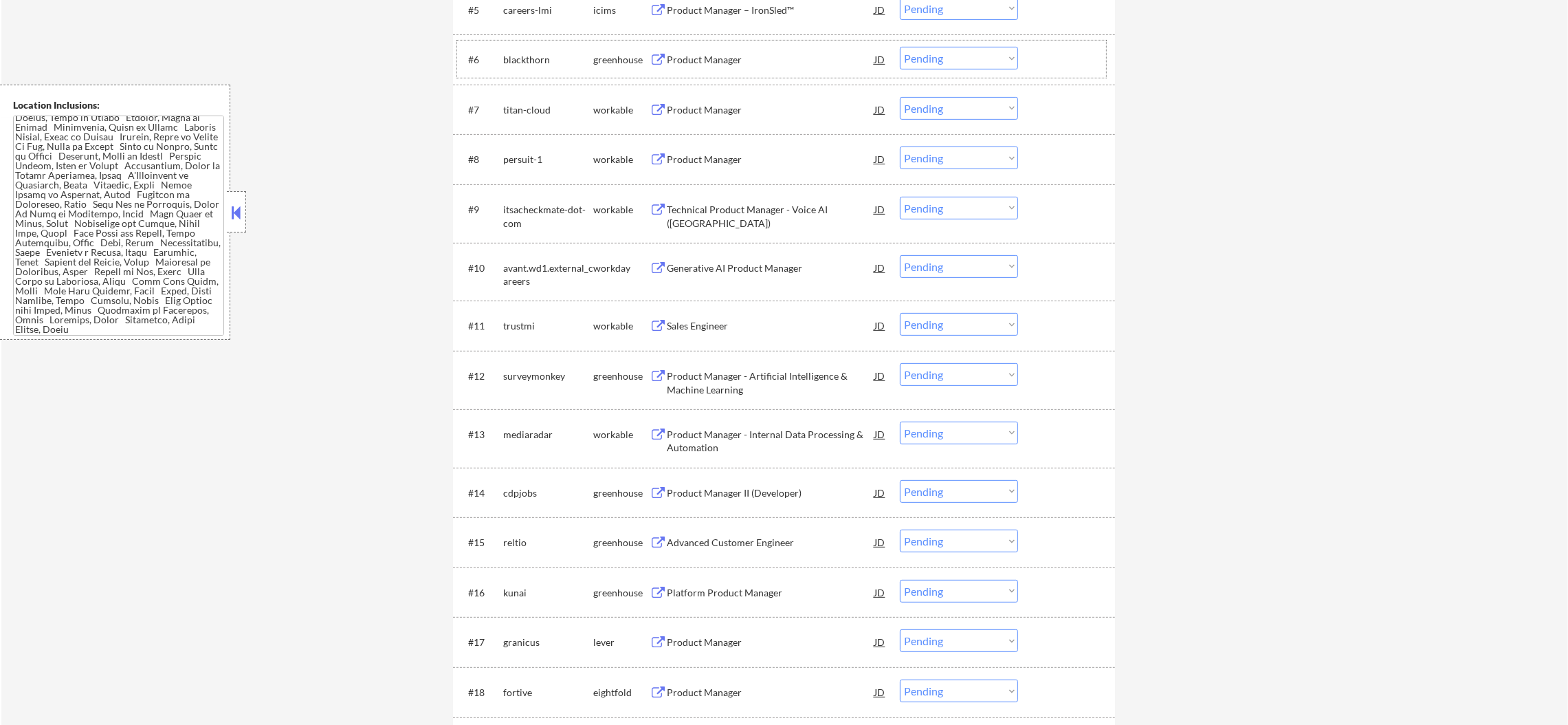
click at [722, 46] on div "Product Manager" at bounding box center [770, 58] width 207 height 25
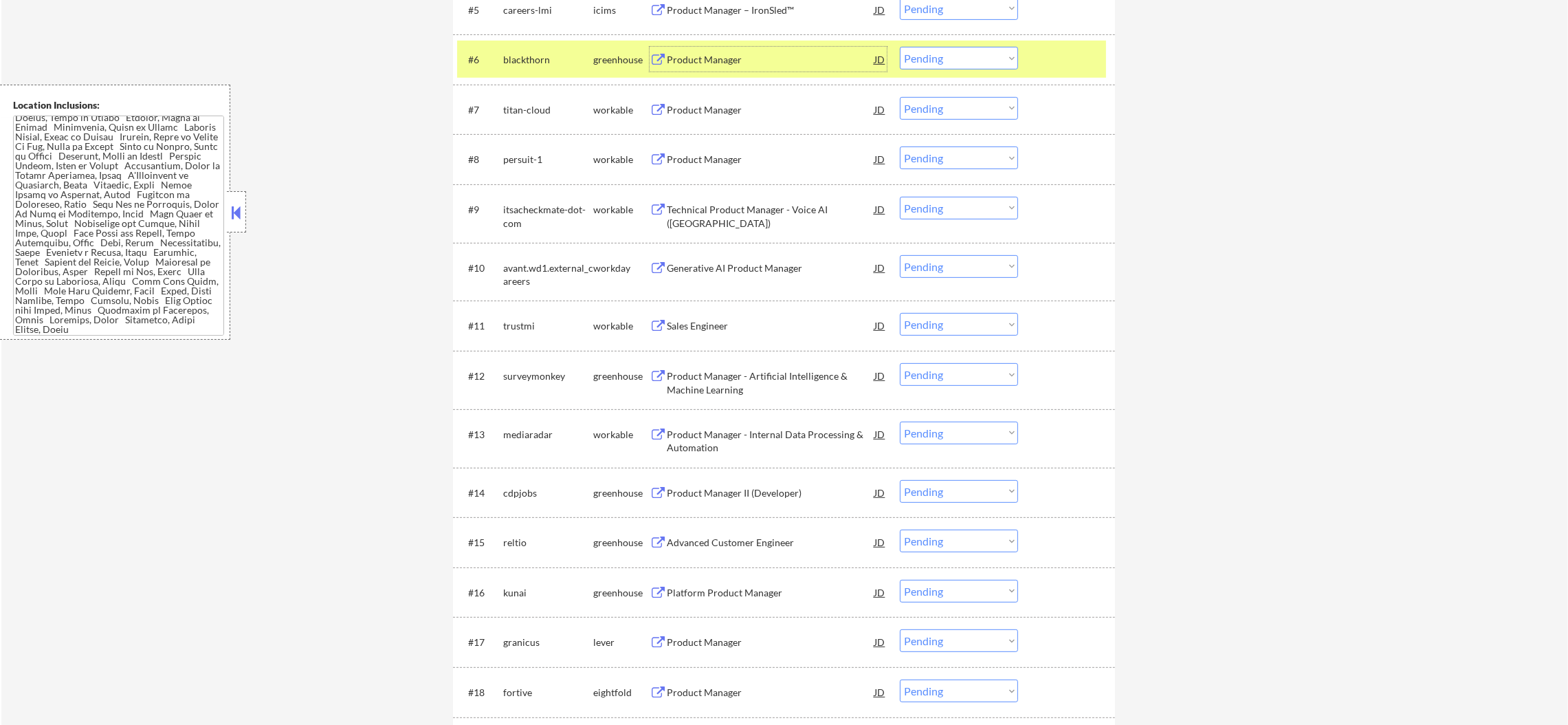
click at [987, 55] on select "Choose an option... Pending Applied Excluded (Questions) Excluded (Expired) Exc…" at bounding box center [959, 57] width 118 height 23
click at [899, 46] on select "Choose an option... Pending Applied Excluded (Questions) Excluded (Expired) Exc…" at bounding box center [959, 57] width 118 height 23
click at [542, 59] on div "blackthorn" at bounding box center [547, 60] width 90 height 14
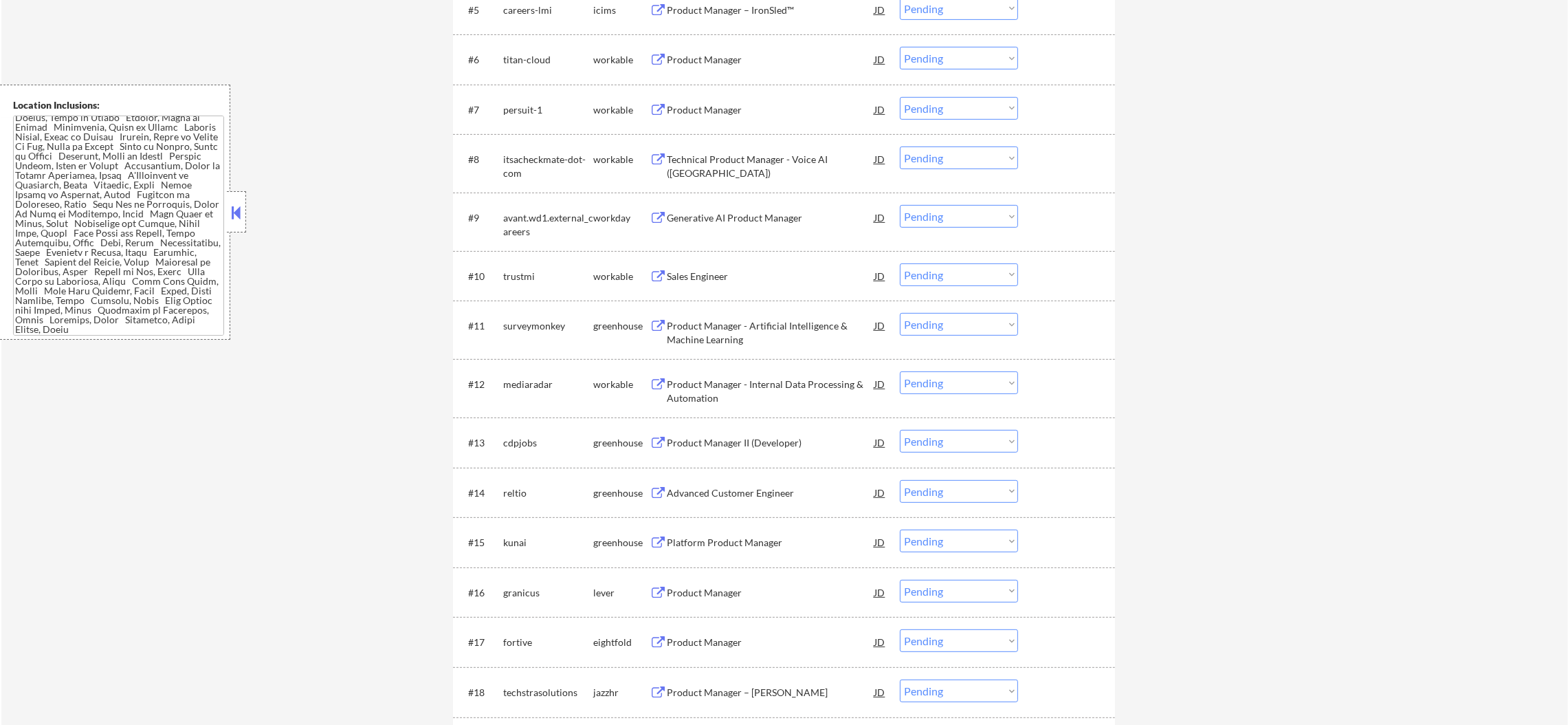
click at [754, 56] on div "Product Manager" at bounding box center [770, 60] width 207 height 14
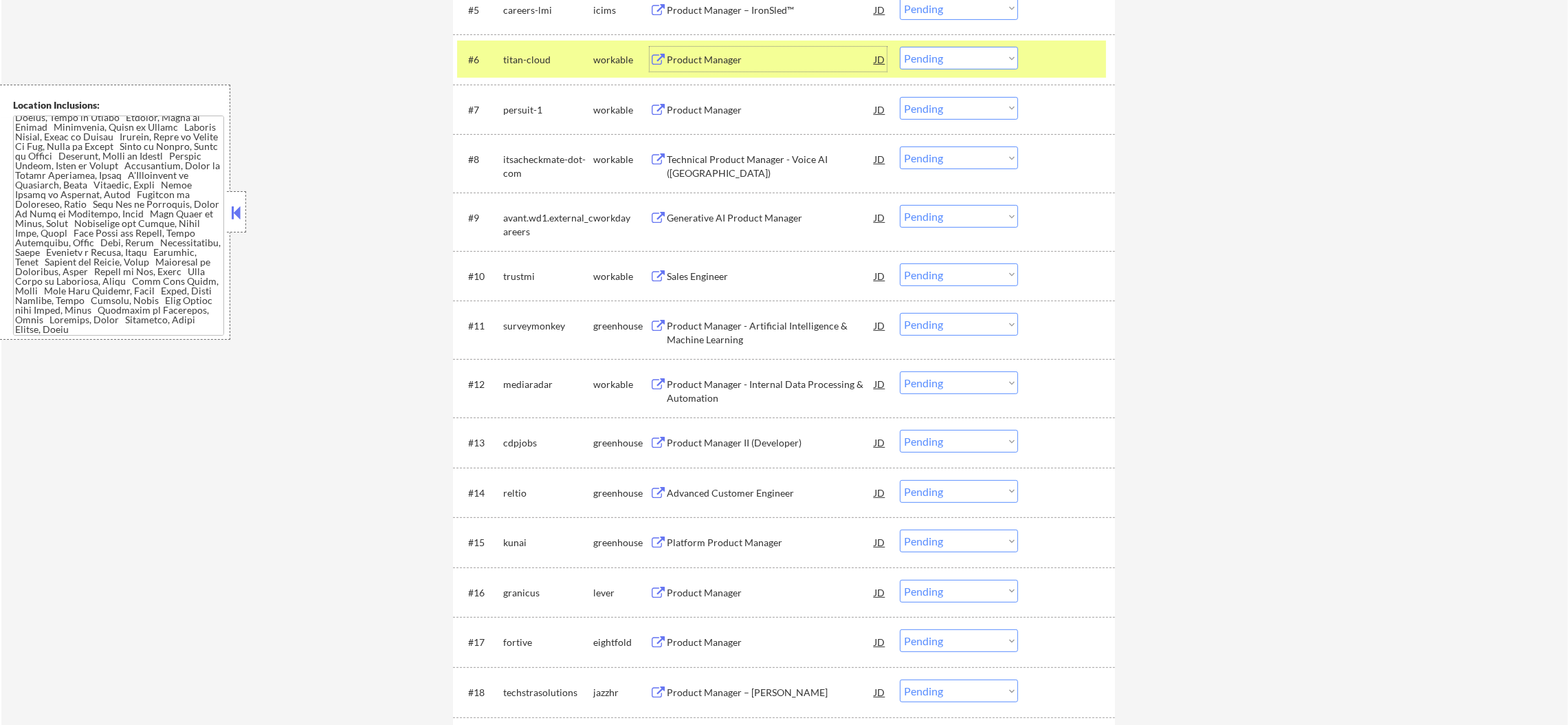
click at [931, 56] on select "Choose an option... Pending Applied Excluded (Questions) Excluded (Expired) Exc…" at bounding box center [959, 57] width 118 height 23
click at [899, 46] on select "Choose an option... Pending Applied Excluded (Questions) Excluded (Expired) Exc…" at bounding box center [959, 57] width 118 height 23
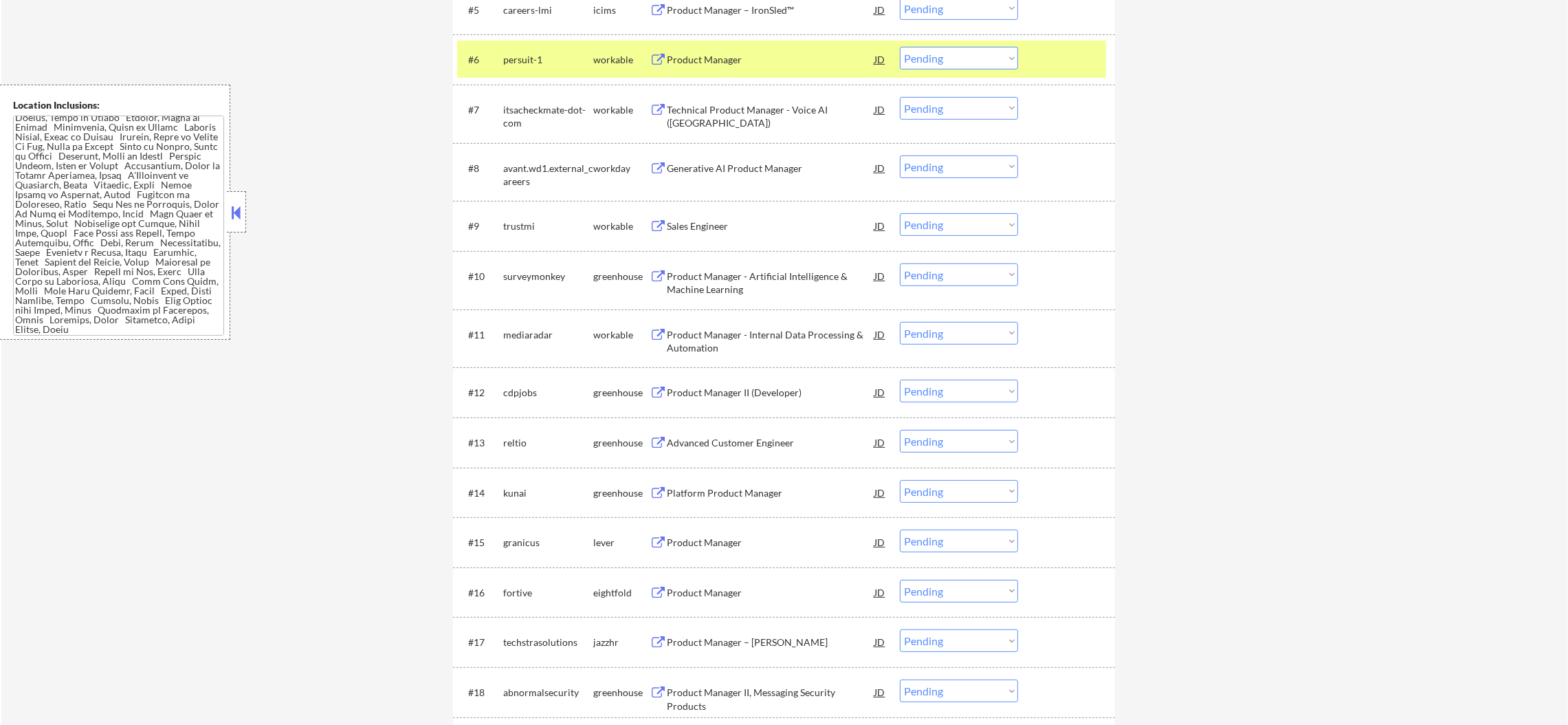
click at [736, 47] on div "Product Manager" at bounding box center [770, 58] width 207 height 25
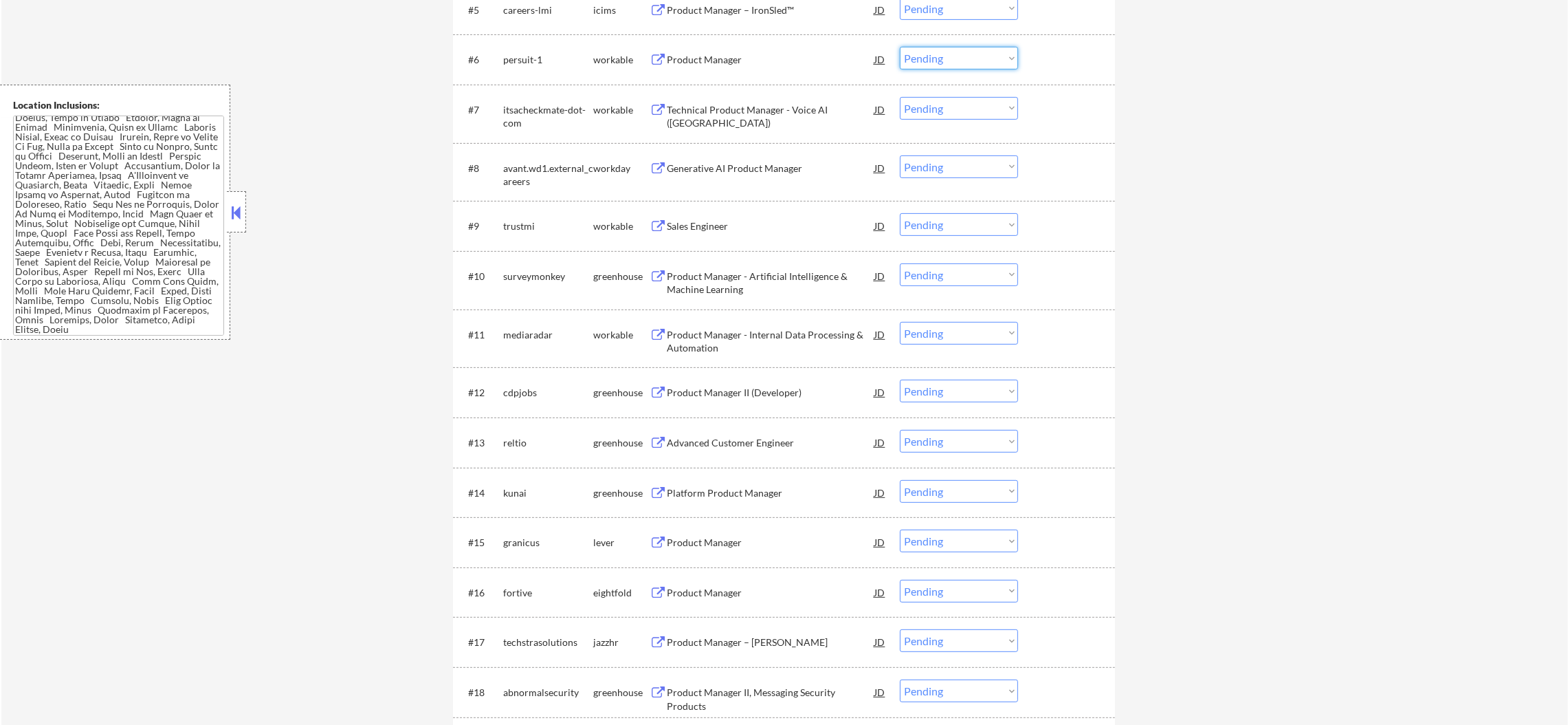
drag, startPoint x: 971, startPoint y: 51, endPoint x: 967, endPoint y: 68, distance: 17.5
click at [971, 51] on select "Choose an option... Pending Applied Excluded (Questions) Excluded (Expired) Exc…" at bounding box center [959, 57] width 118 height 23
click at [899, 46] on select "Choose an option... Pending Applied Excluded (Questions) Excluded (Expired) Exc…" at bounding box center [959, 57] width 118 height 23
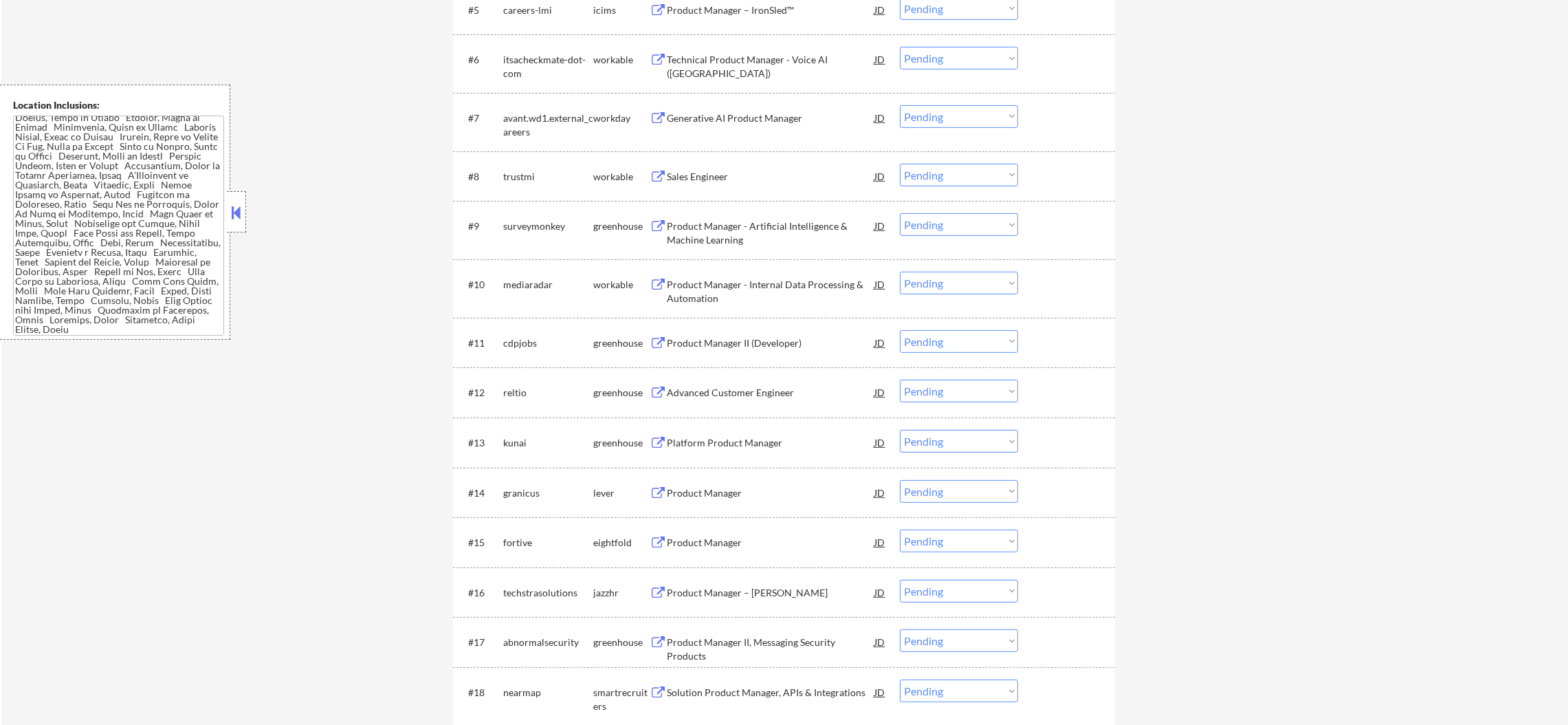
click at [767, 53] on div "Technical Product Manager - Voice AI ([GEOGRAPHIC_DATA])" at bounding box center [770, 66] width 207 height 27
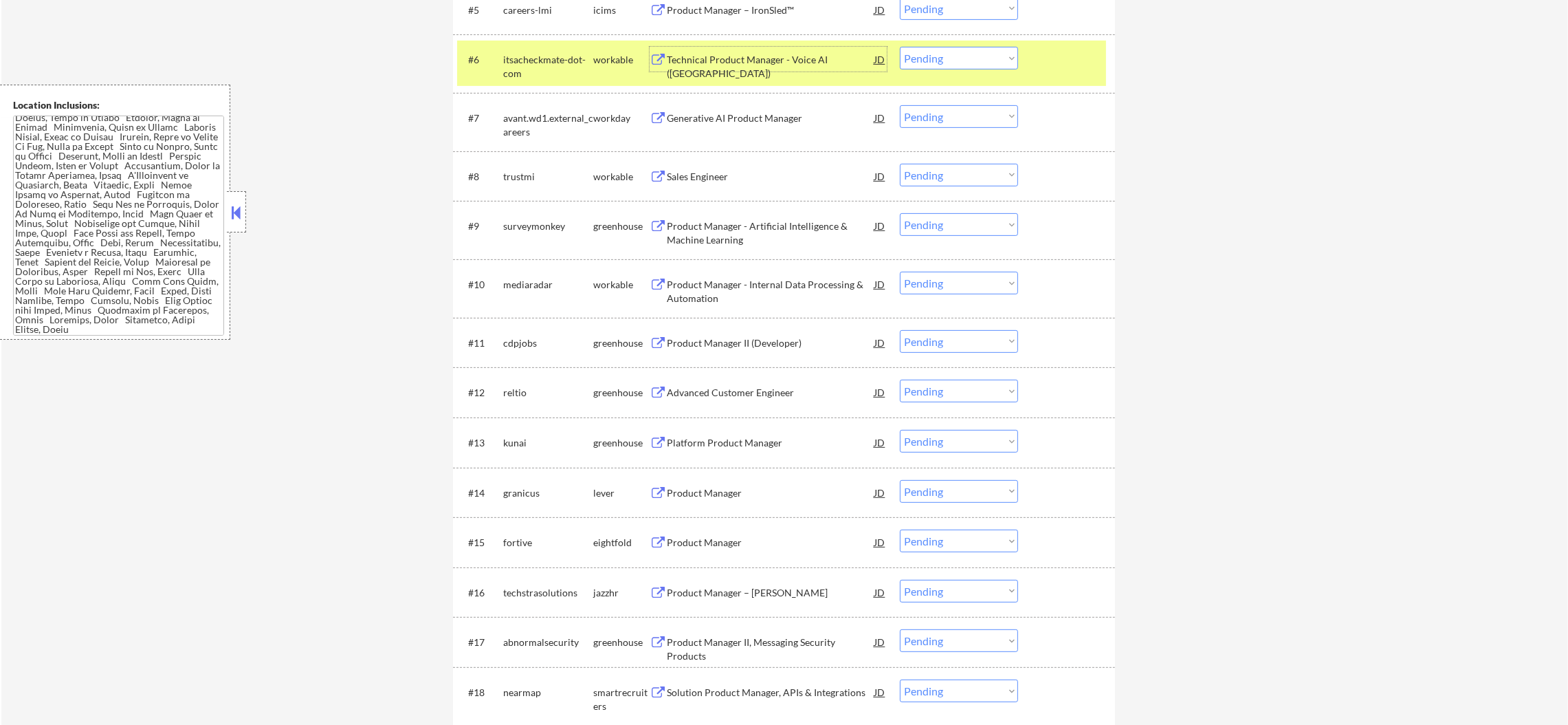
click at [1003, 74] on div "#6 itsacheckmate-dot-com workable Technical Product Manager - Voice AI ([GEOGRA…" at bounding box center [781, 63] width 649 height 45
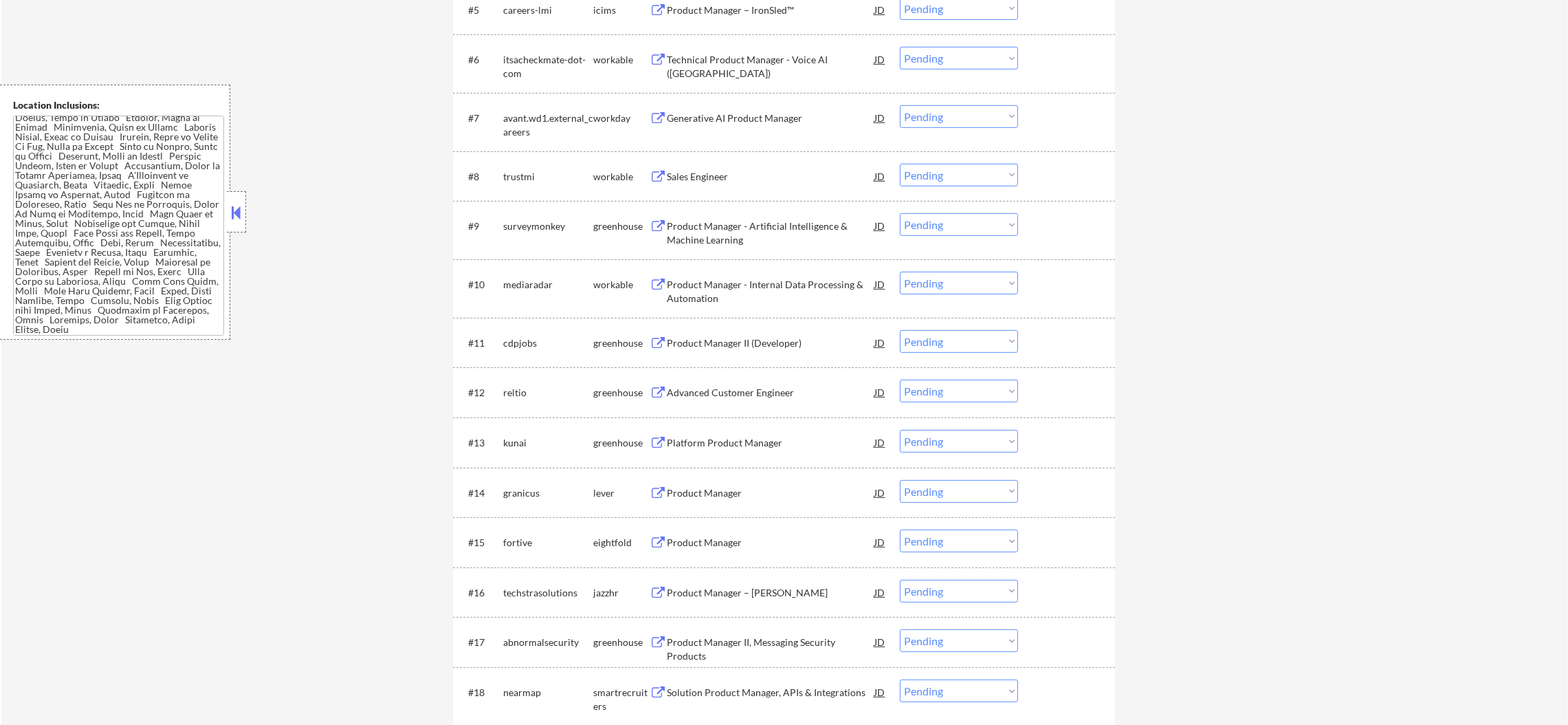
click at [999, 55] on select "Choose an option... Pending Applied Excluded (Questions) Excluded (Expired) Exc…" at bounding box center [959, 57] width 118 height 23
click at [899, 46] on select "Choose an option... Pending Applied Excluded (Questions) Excluded (Expired) Exc…" at bounding box center [959, 57] width 118 height 23
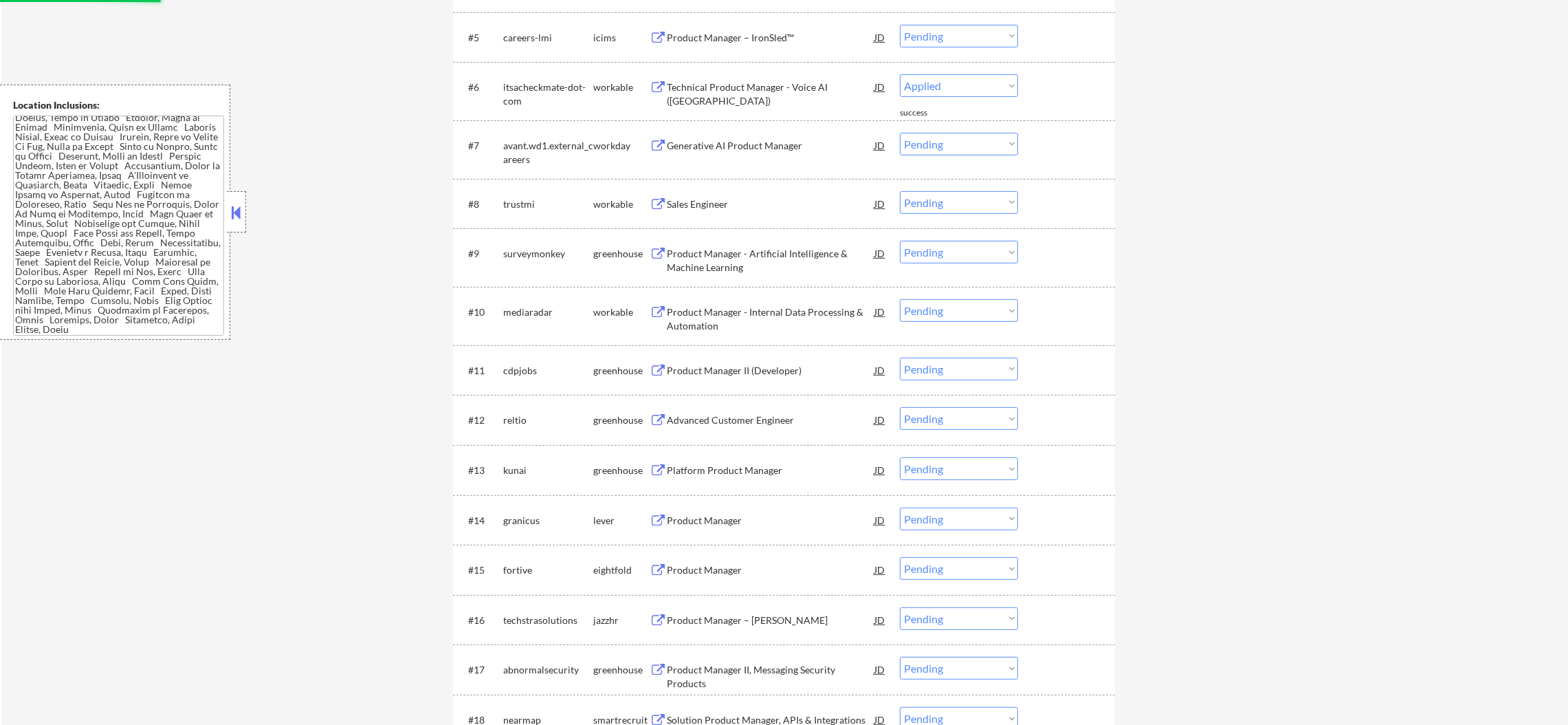
select select ""pending""
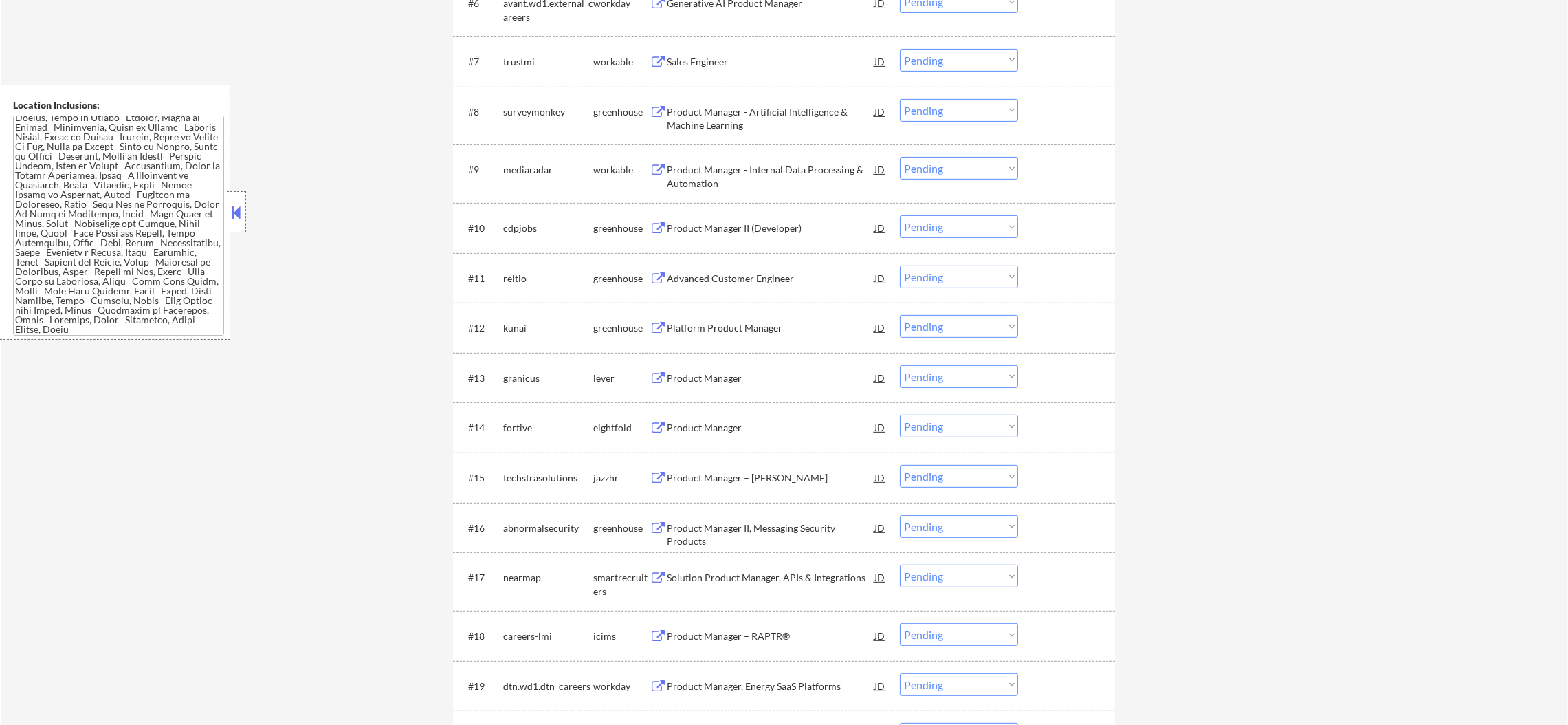
scroll to position [825, 0]
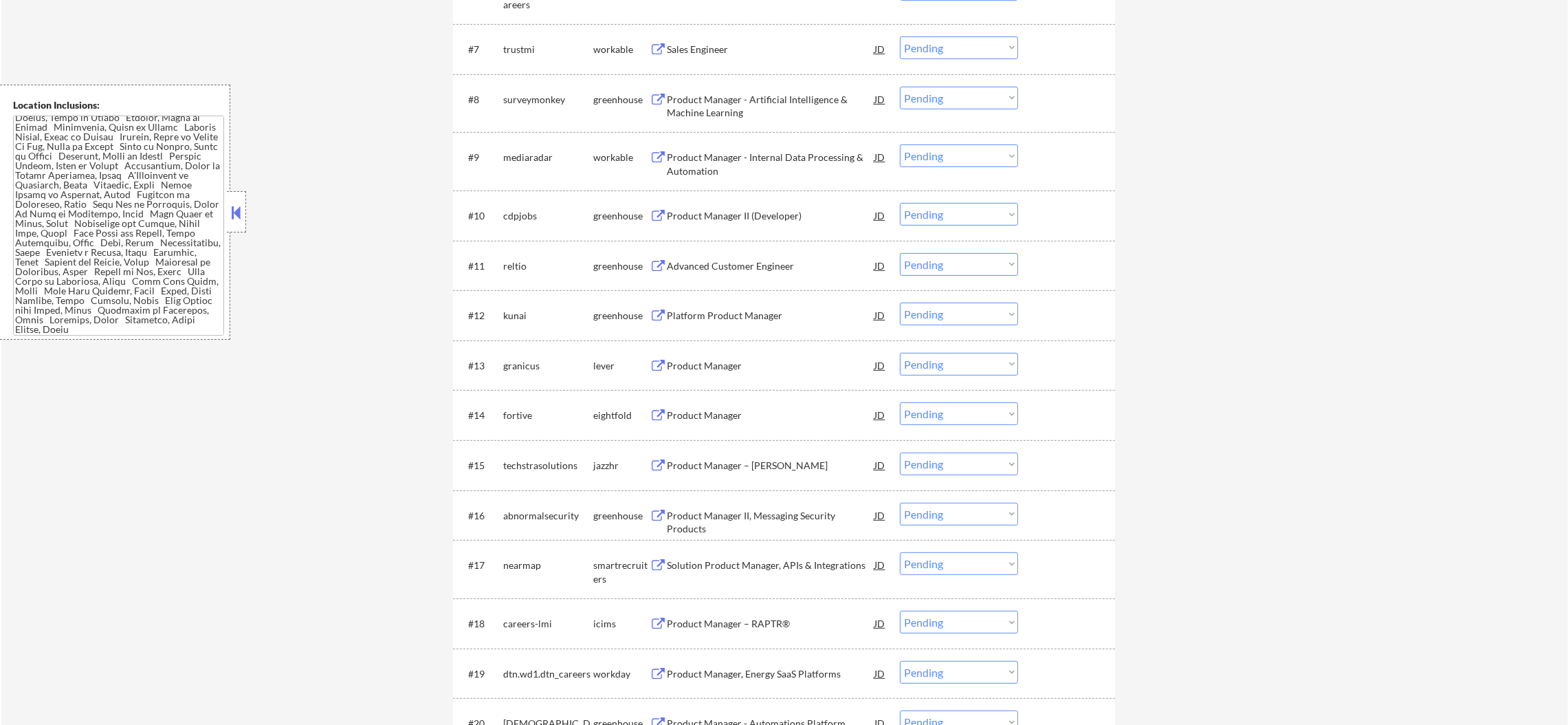
click at [777, 46] on div "Sales Engineer" at bounding box center [770, 49] width 207 height 14
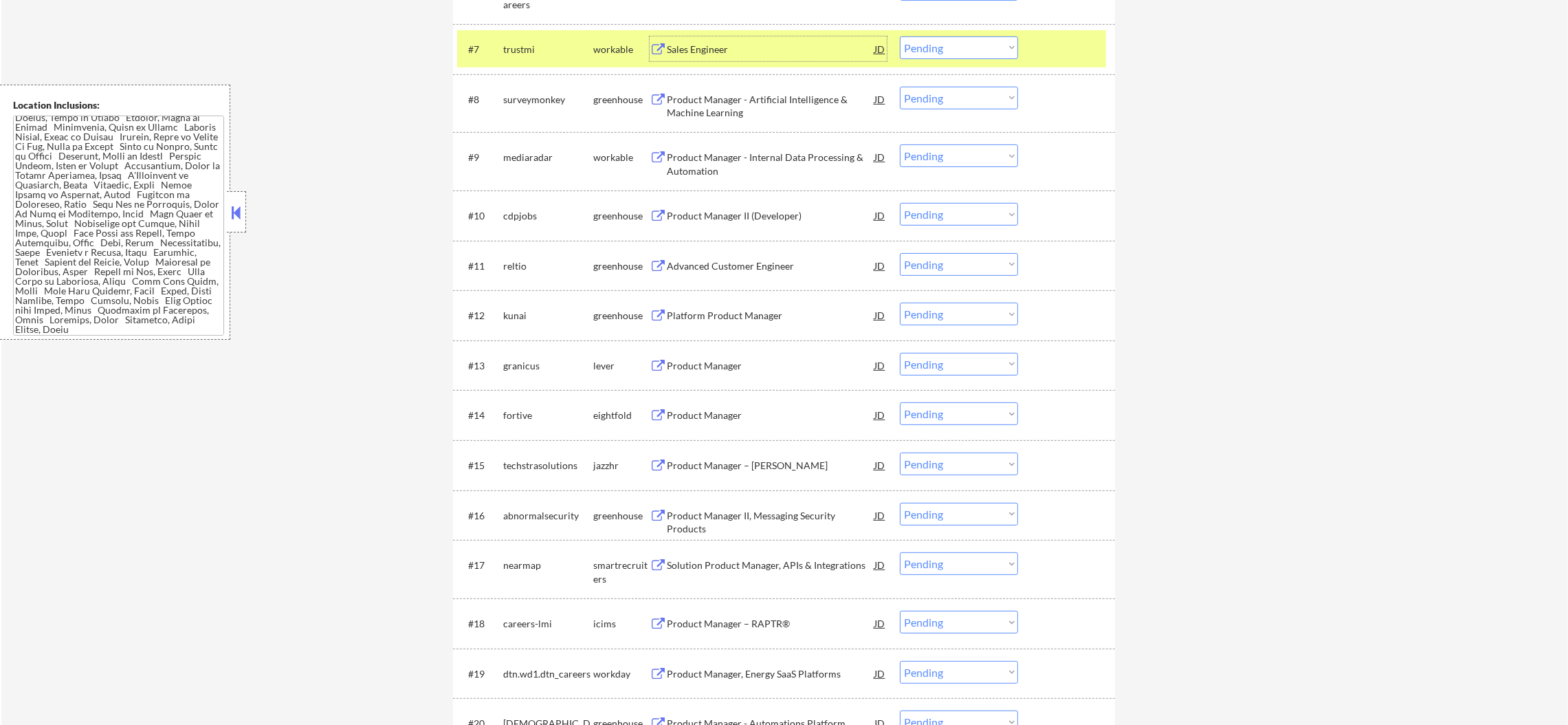
click at [923, 55] on select "Choose an option... Pending Applied Excluded (Questions) Excluded (Expired) Exc…" at bounding box center [959, 47] width 118 height 23
click at [899, 36] on select "Choose an option... Pending Applied Excluded (Questions) Excluded (Expired) Exc…" at bounding box center [959, 47] width 118 height 23
click at [514, 53] on div "trustmi" at bounding box center [547, 49] width 90 height 14
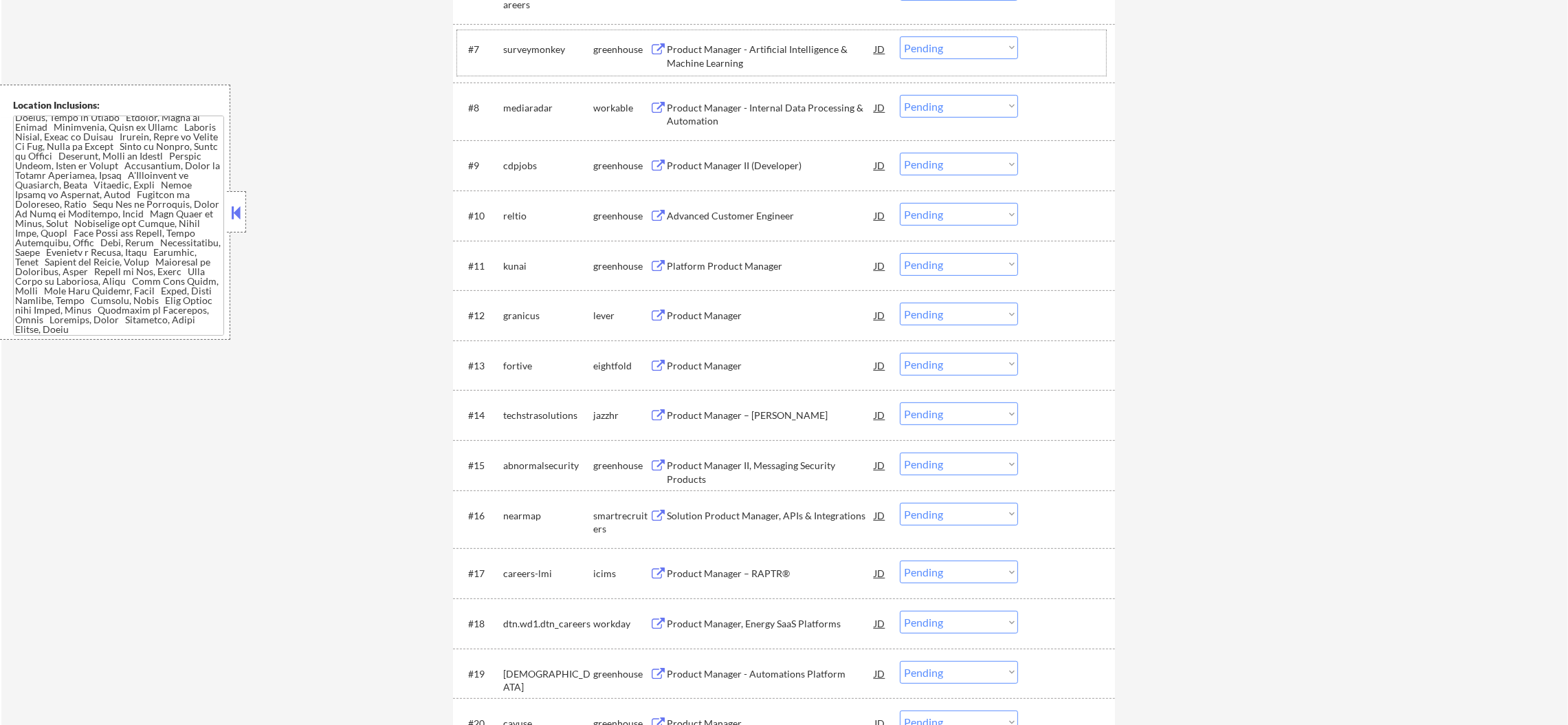
click at [748, 51] on div "Product Manager - Artificial Intelligence & Machine Learning" at bounding box center [770, 55] width 207 height 27
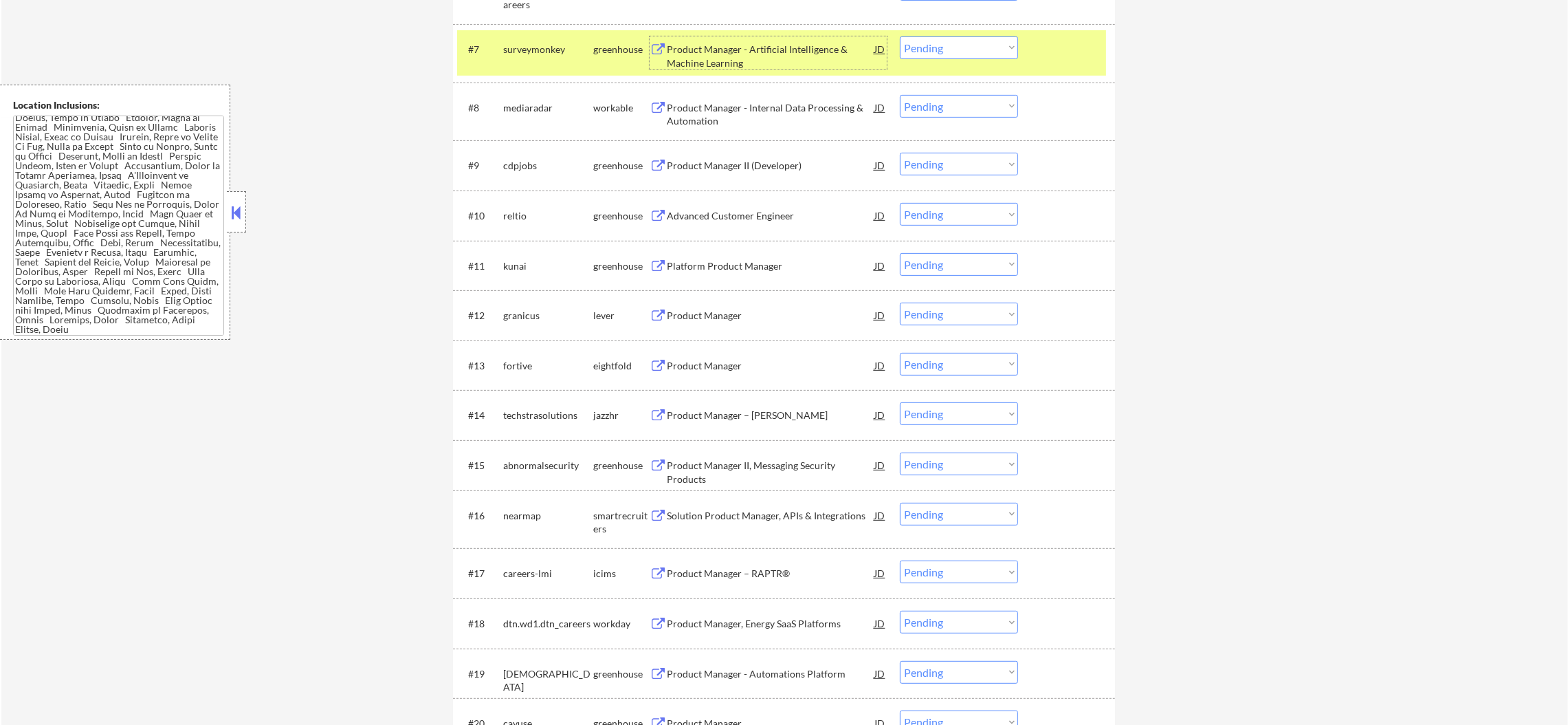
scroll to position [859, 0]
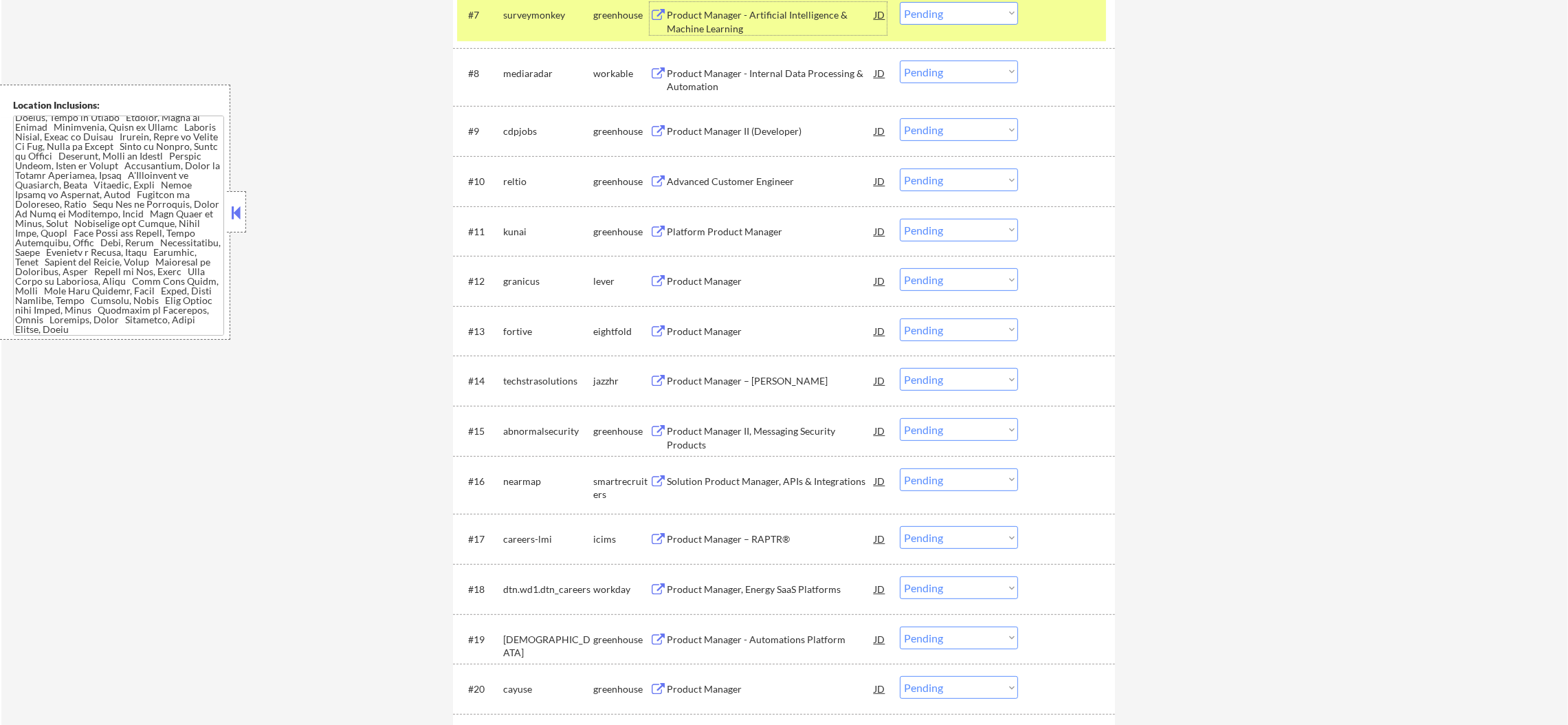
drag, startPoint x: 941, startPoint y: 14, endPoint x: 942, endPoint y: 24, distance: 10.0
click at [941, 14] on select "Choose an option... Pending Applied Excluded (Questions) Excluded (Expired) Exc…" at bounding box center [959, 13] width 118 height 23
click at [899, 2] on select "Choose an option... Pending Applied Excluded (Questions) Excluded (Expired) Exc…" at bounding box center [959, 13] width 118 height 23
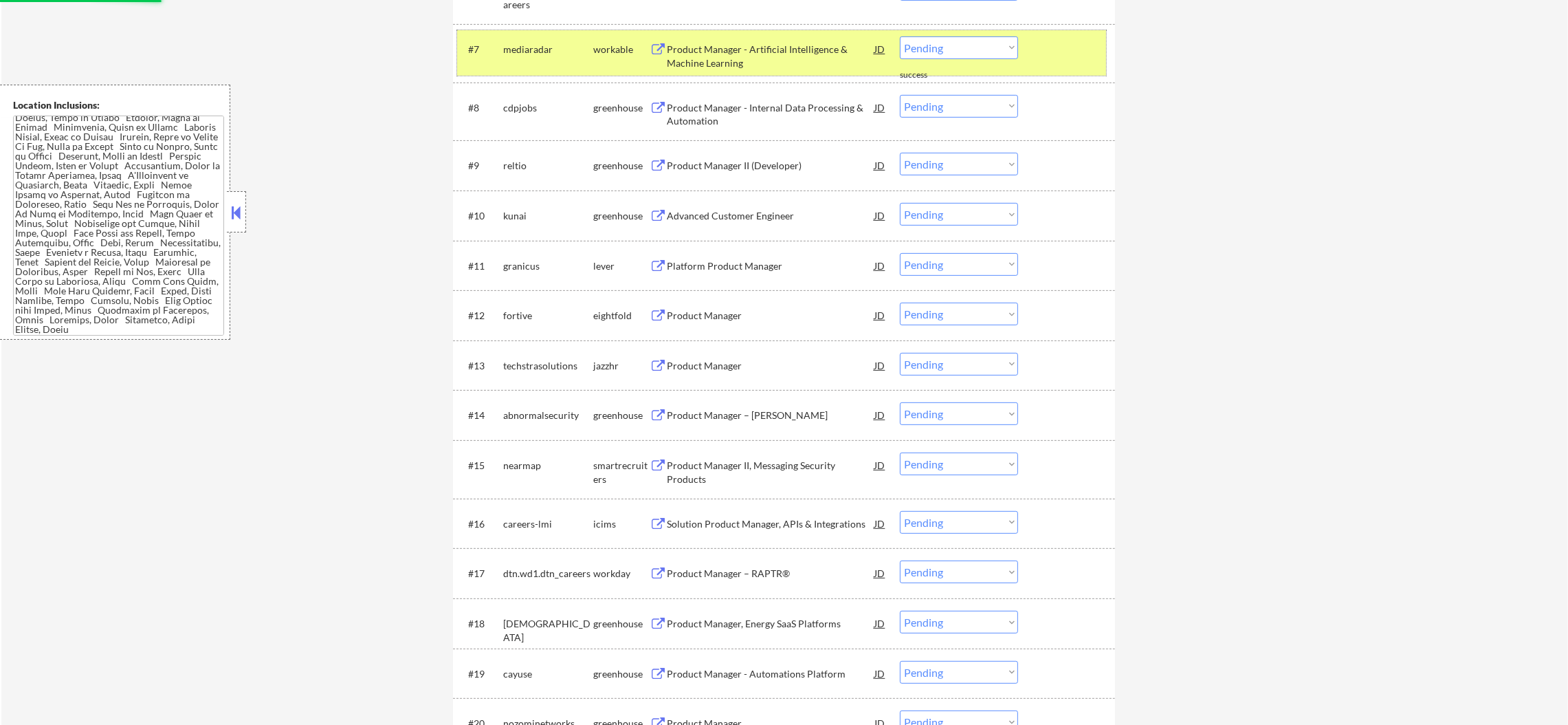
click at [525, 40] on div "mediaradar" at bounding box center [547, 48] width 90 height 25
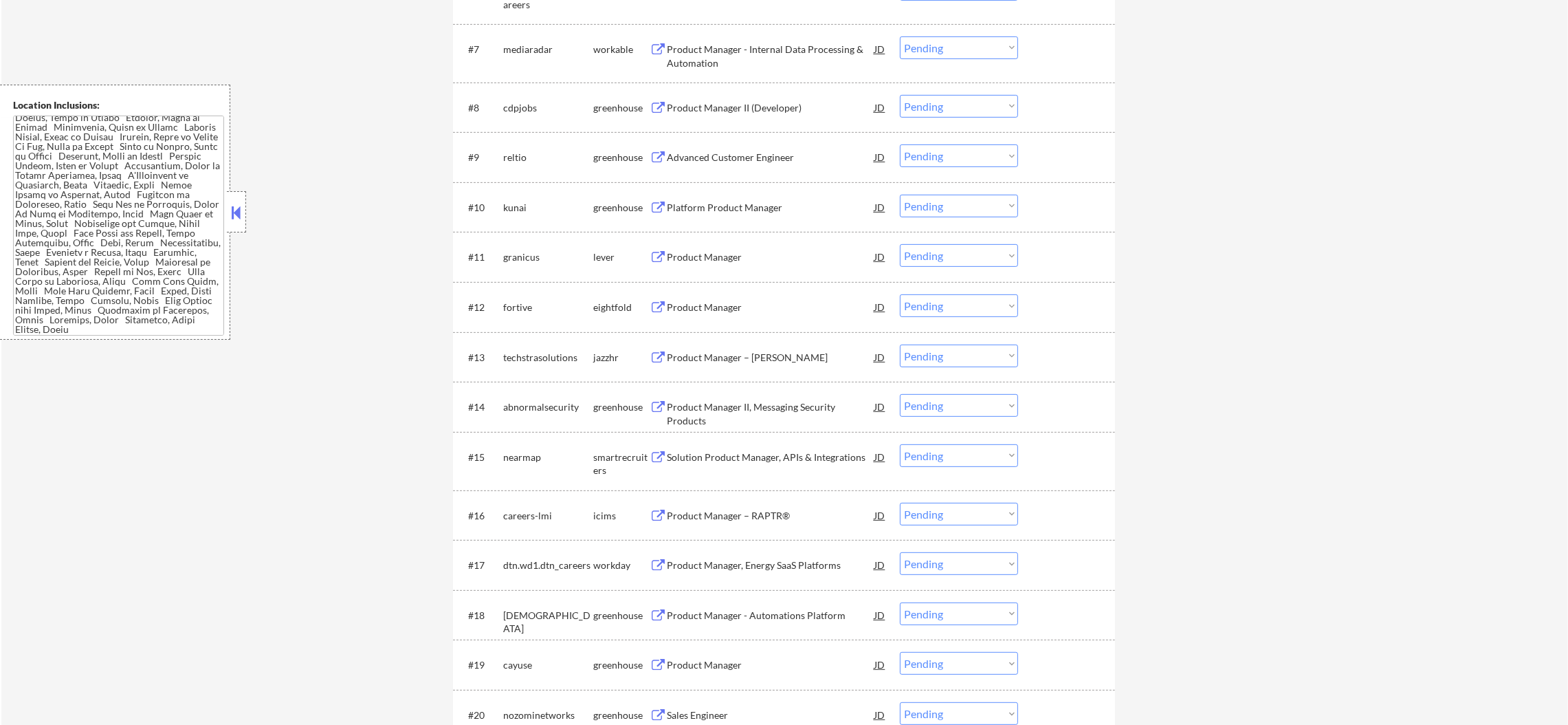
click at [781, 49] on div "Product Manager - Internal Data Processing & Automation" at bounding box center [770, 55] width 207 height 27
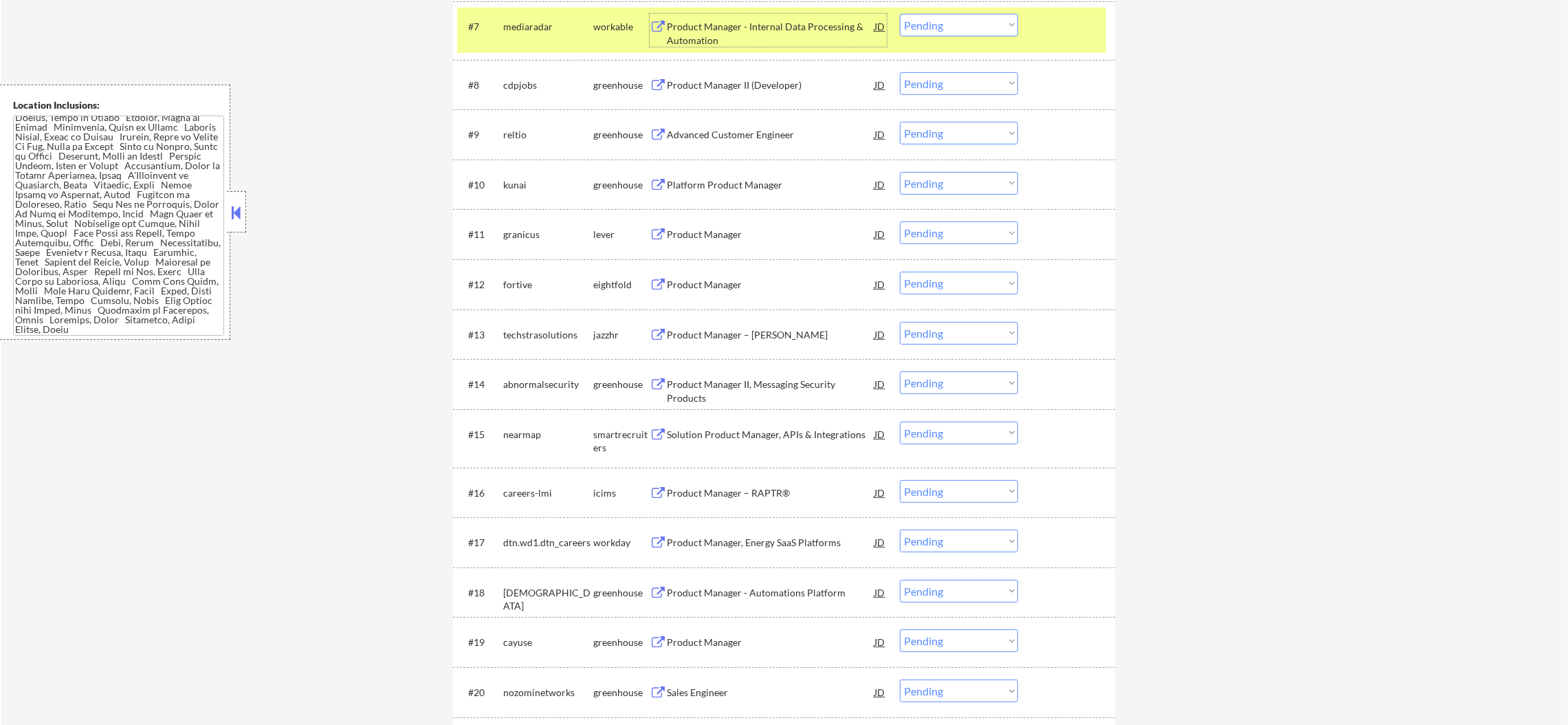
scroll to position [859, 0]
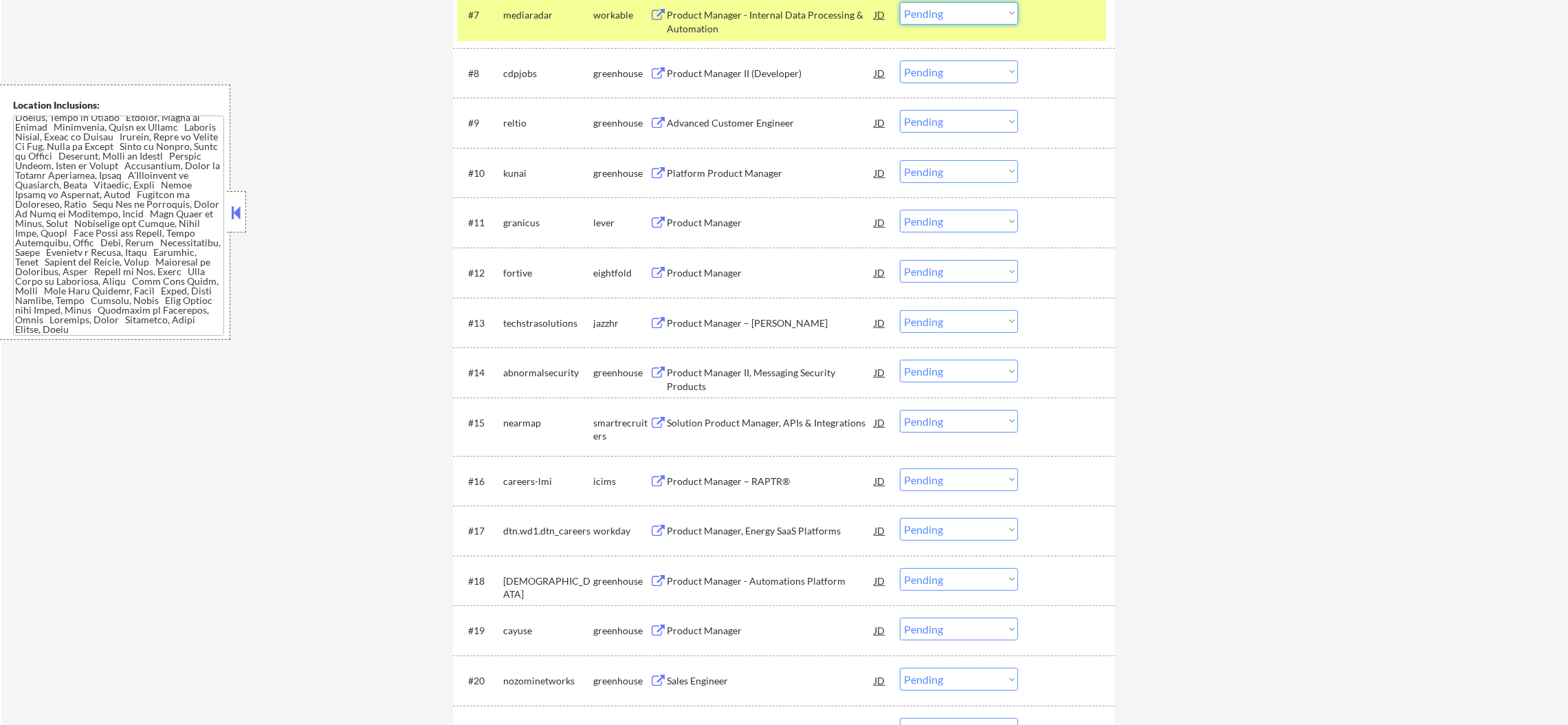
click at [947, 14] on select "Choose an option... Pending Applied Excluded (Questions) Excluded (Expired) Exc…" at bounding box center [959, 13] width 118 height 23
click at [899, 2] on select "Choose an option... Pending Applied Excluded (Questions) Excluded (Expired) Exc…" at bounding box center [959, 13] width 118 height 23
click at [556, 17] on div "mediaradar" at bounding box center [547, 15] width 90 height 14
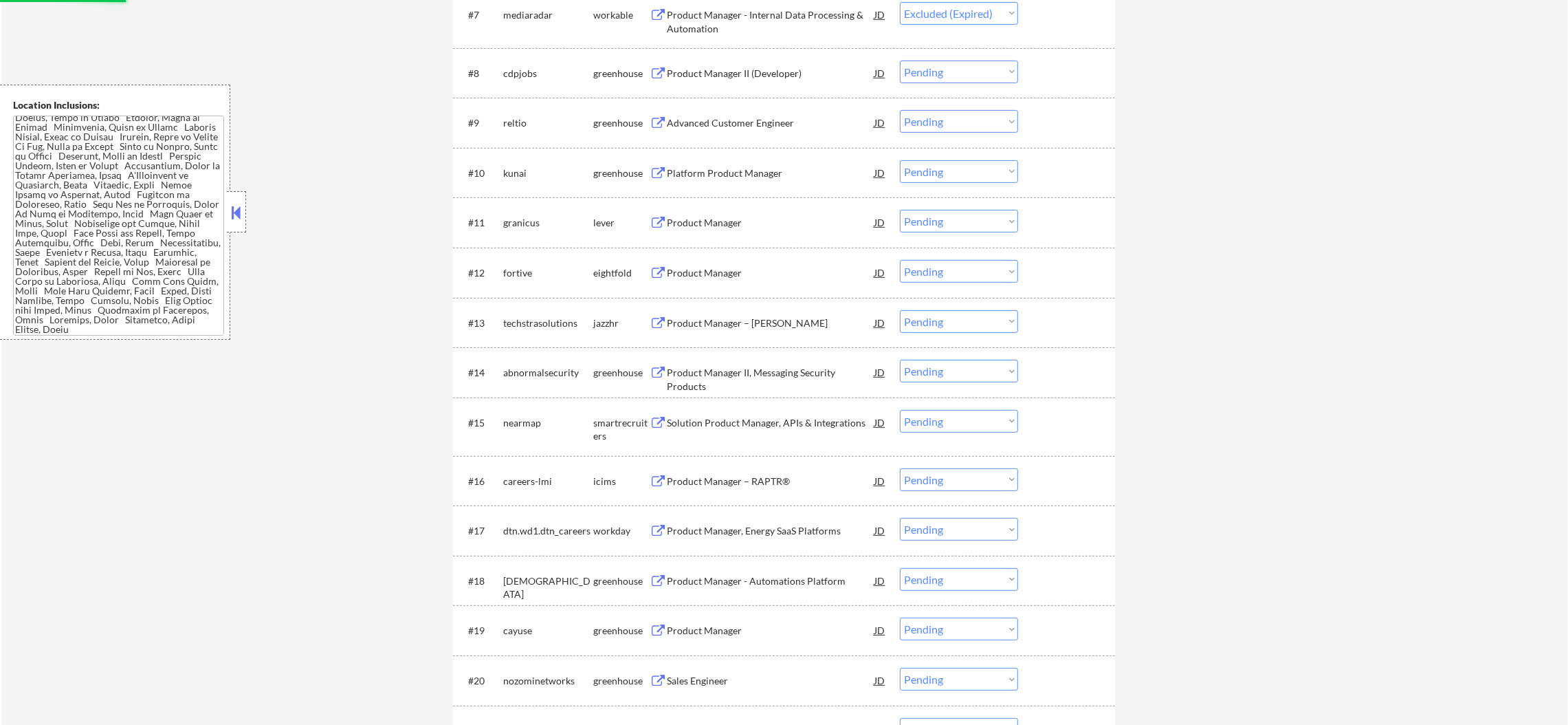
scroll to position [825, 0]
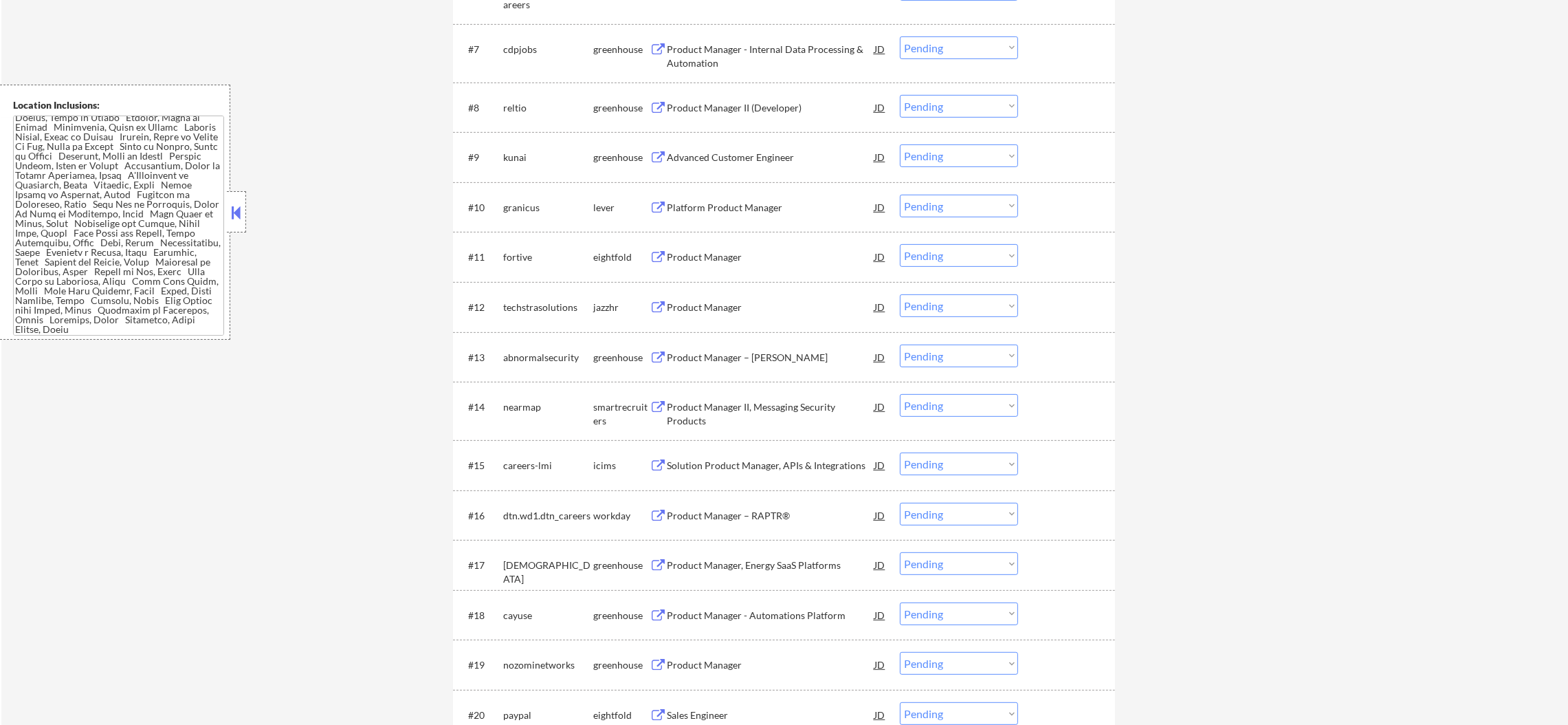
click at [766, 43] on div "Product Manager - Internal Data Processing & Automation" at bounding box center [770, 55] width 207 height 27
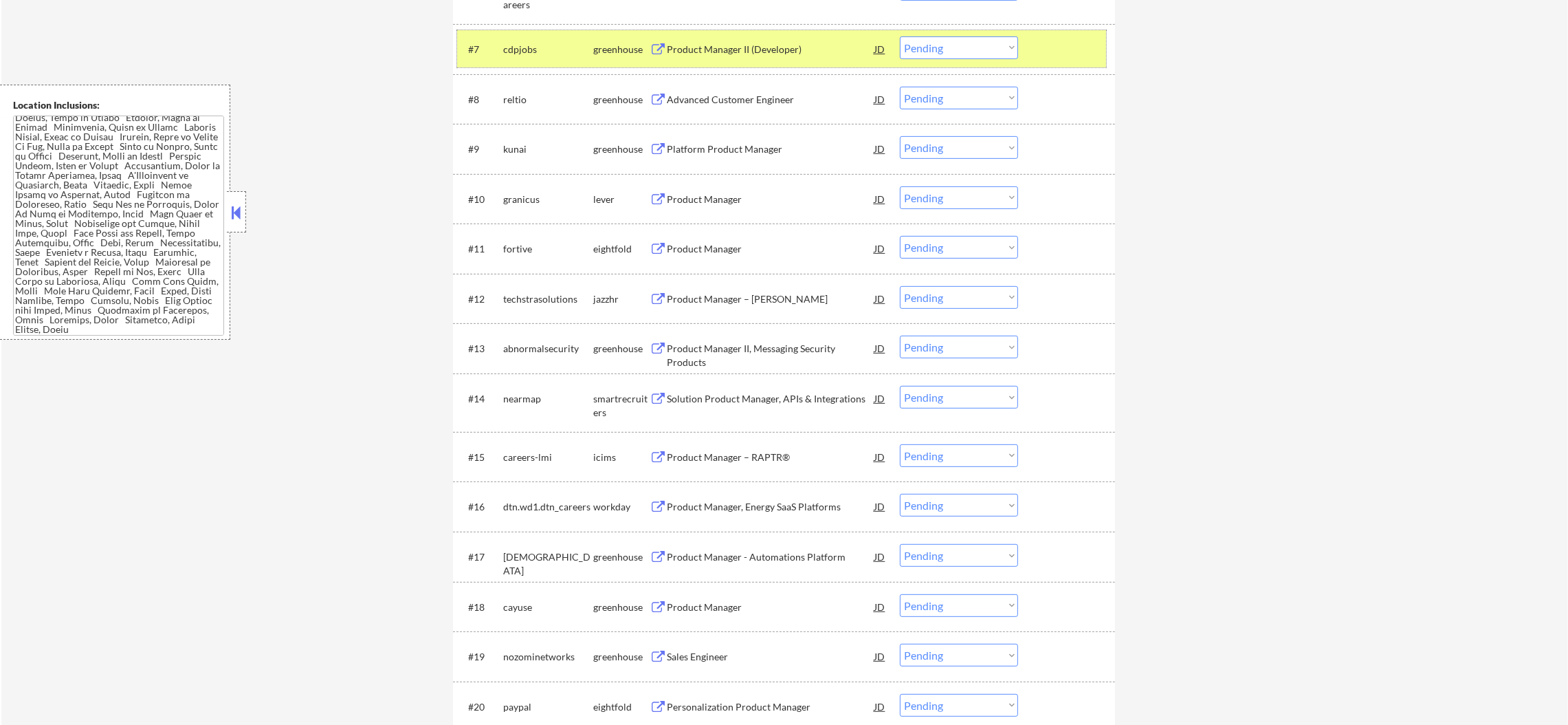
click at [930, 61] on div "#7 cdpjobs greenhouse Product Manager II (Developer) JD warning_amber Choose an…" at bounding box center [781, 49] width 649 height 37
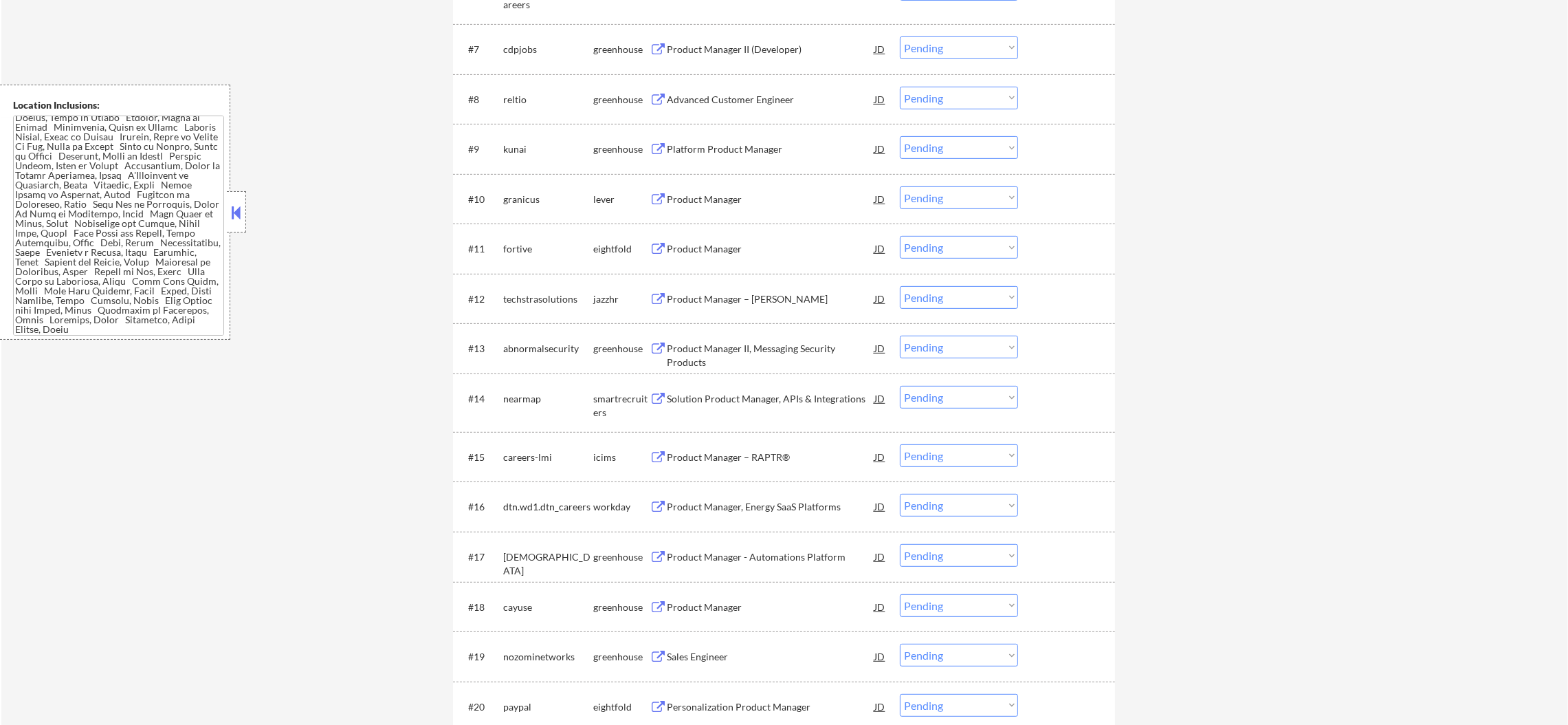
click at [941, 46] on select "Choose an option... Pending Applied Excluded (Questions) Excluded (Expired) Exc…" at bounding box center [959, 47] width 118 height 23
click at [899, 36] on select "Choose an option... Pending Applied Excluded (Questions) Excluded (Expired) Exc…" at bounding box center [959, 47] width 118 height 23
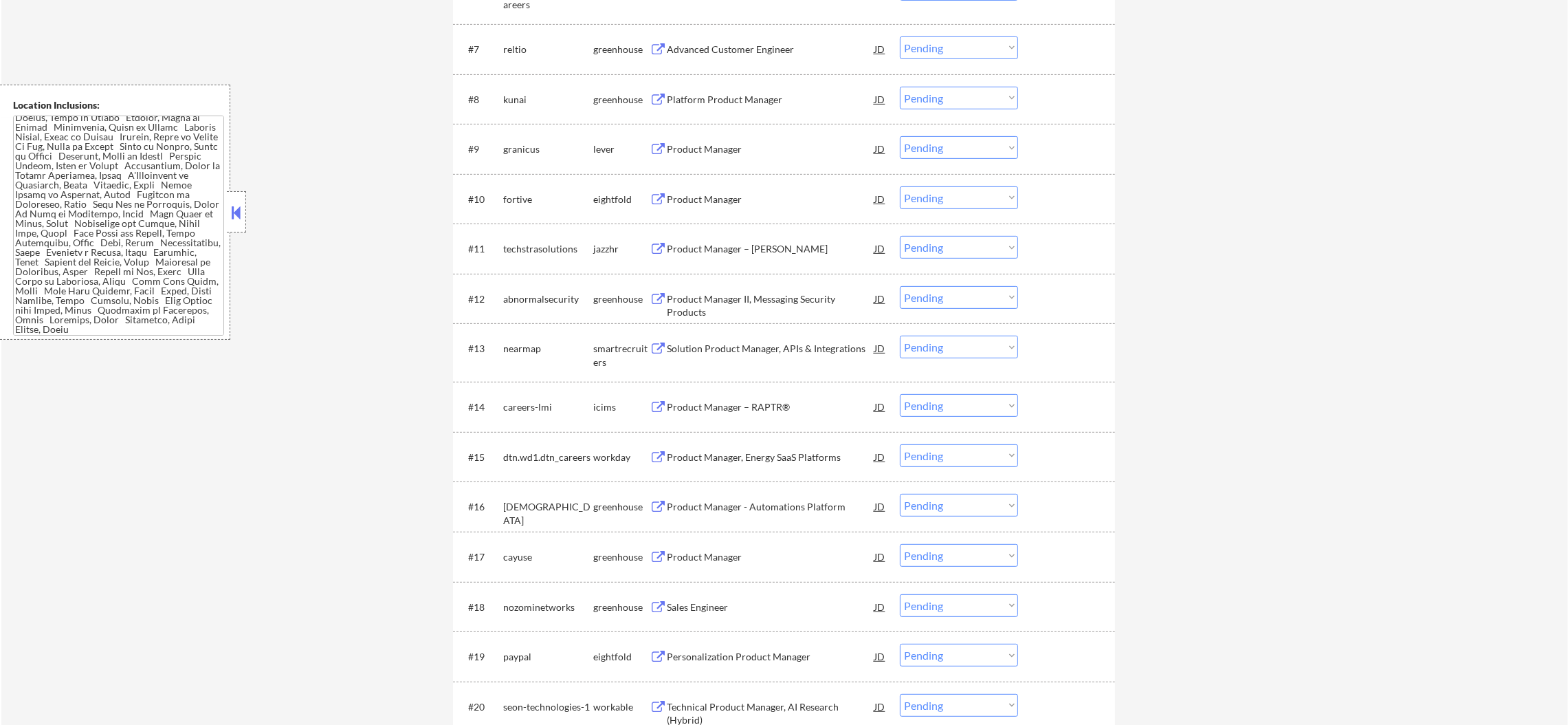
click at [765, 39] on div "Advanced Customer Engineer" at bounding box center [770, 48] width 207 height 25
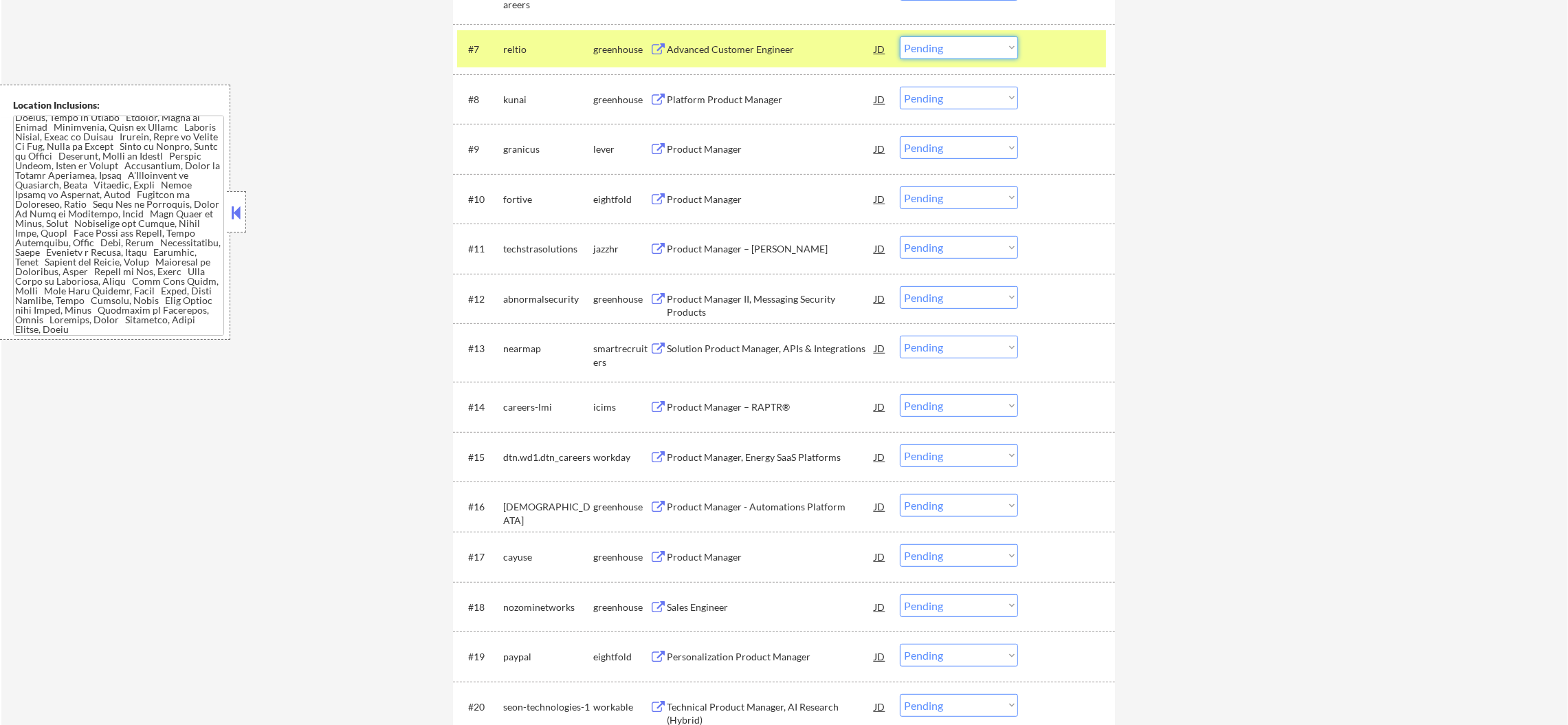
drag, startPoint x: 920, startPoint y: 44, endPoint x: 921, endPoint y: 56, distance: 12.0
click at [920, 44] on select "Choose an option... Pending Applied Excluded (Questions) Excluded (Expired) Exc…" at bounding box center [959, 47] width 118 height 23
click at [899, 36] on select "Choose an option... Pending Applied Excluded (Questions) Excluded (Expired) Exc…" at bounding box center [959, 47] width 118 height 23
click at [554, 36] on div "reltio" at bounding box center [547, 48] width 90 height 25
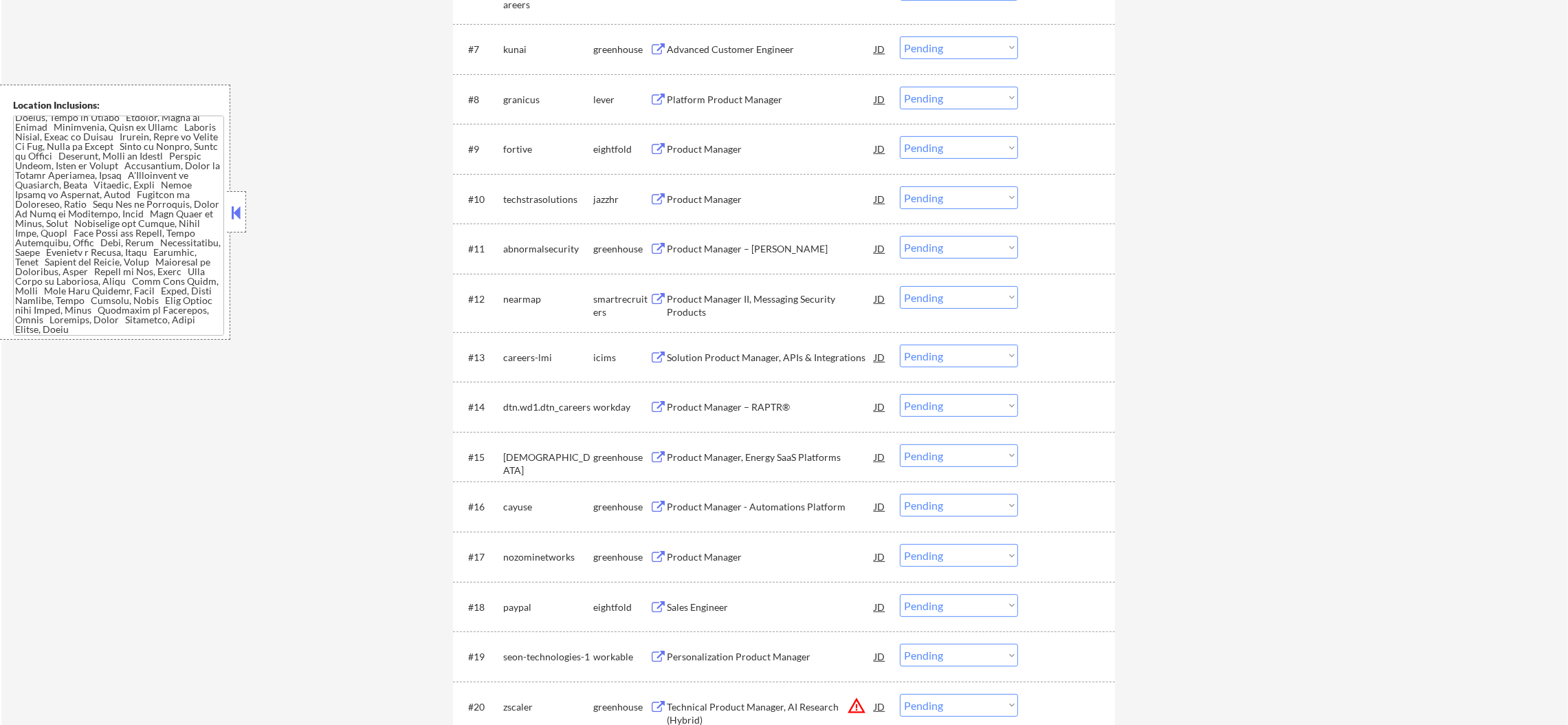
click at [756, 55] on div "Advanced Customer Engineer" at bounding box center [770, 49] width 207 height 14
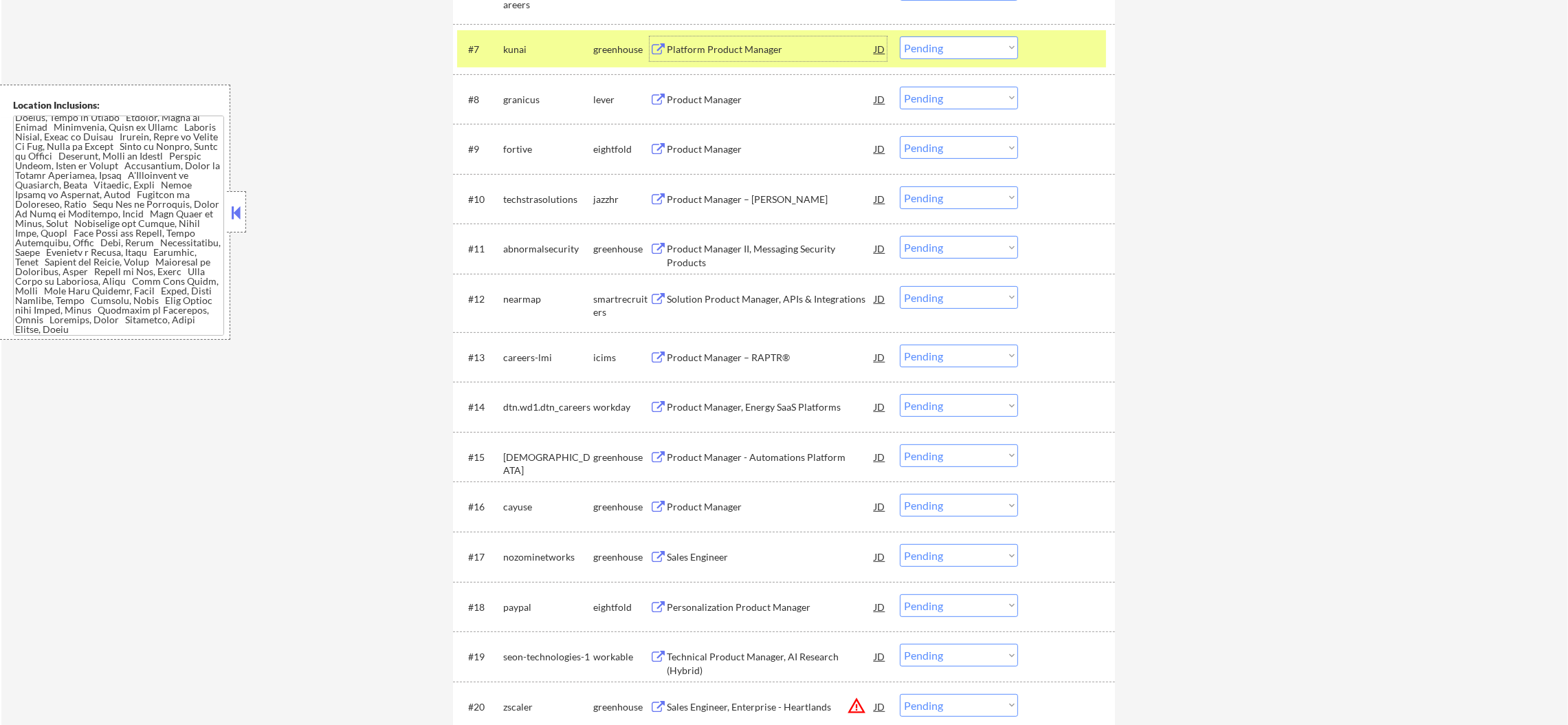
drag, startPoint x: 931, startPoint y: 48, endPoint x: 931, endPoint y: 56, distance: 8.0
click at [931, 48] on select "Choose an option... Pending Applied Excluded (Questions) Excluded (Expired) Exc…" at bounding box center [959, 47] width 118 height 23
click at [899, 36] on select "Choose an option... Pending Applied Excluded (Questions) Excluded (Expired) Exc…" at bounding box center [959, 47] width 118 height 23
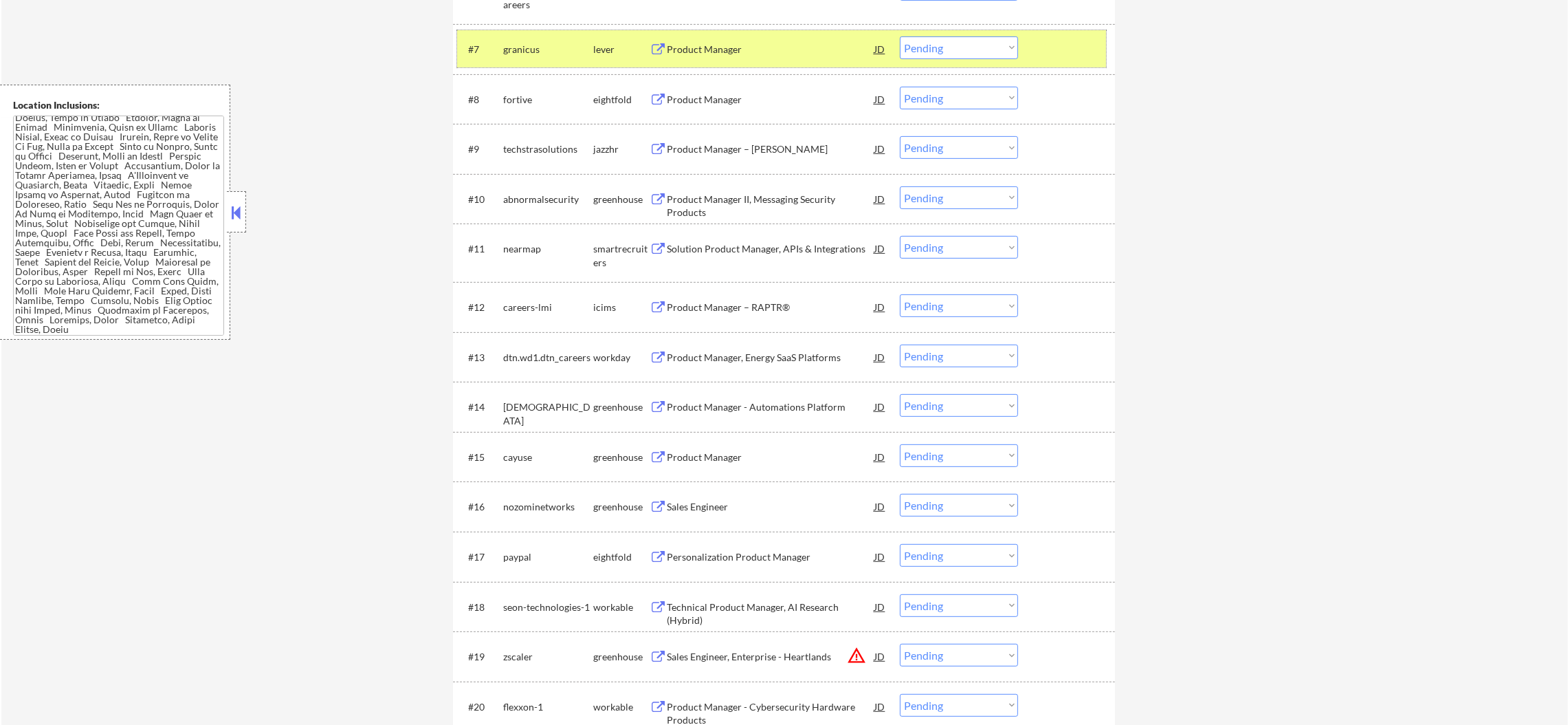
click at [550, 40] on div "granicus" at bounding box center [547, 48] width 90 height 25
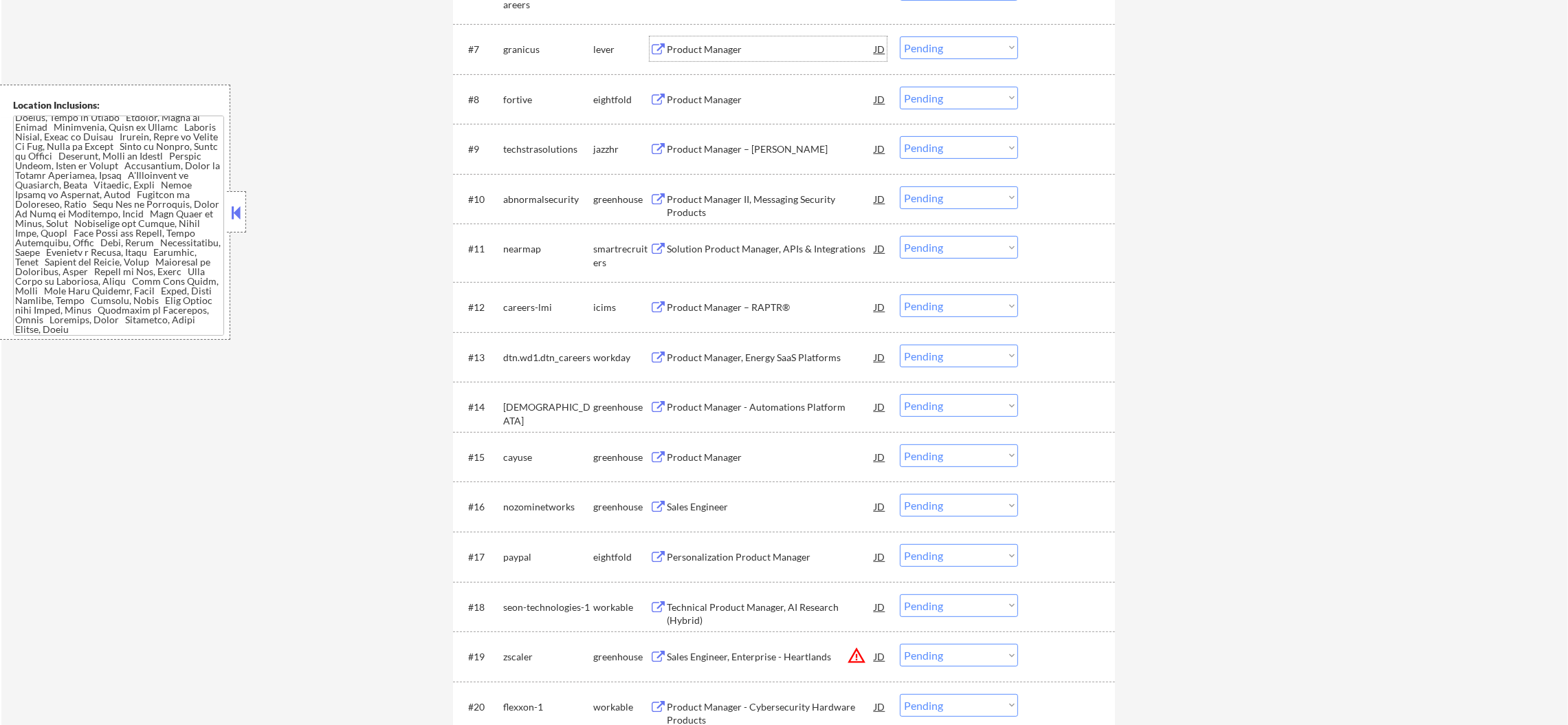
click at [727, 44] on div "Product Manager" at bounding box center [770, 49] width 207 height 14
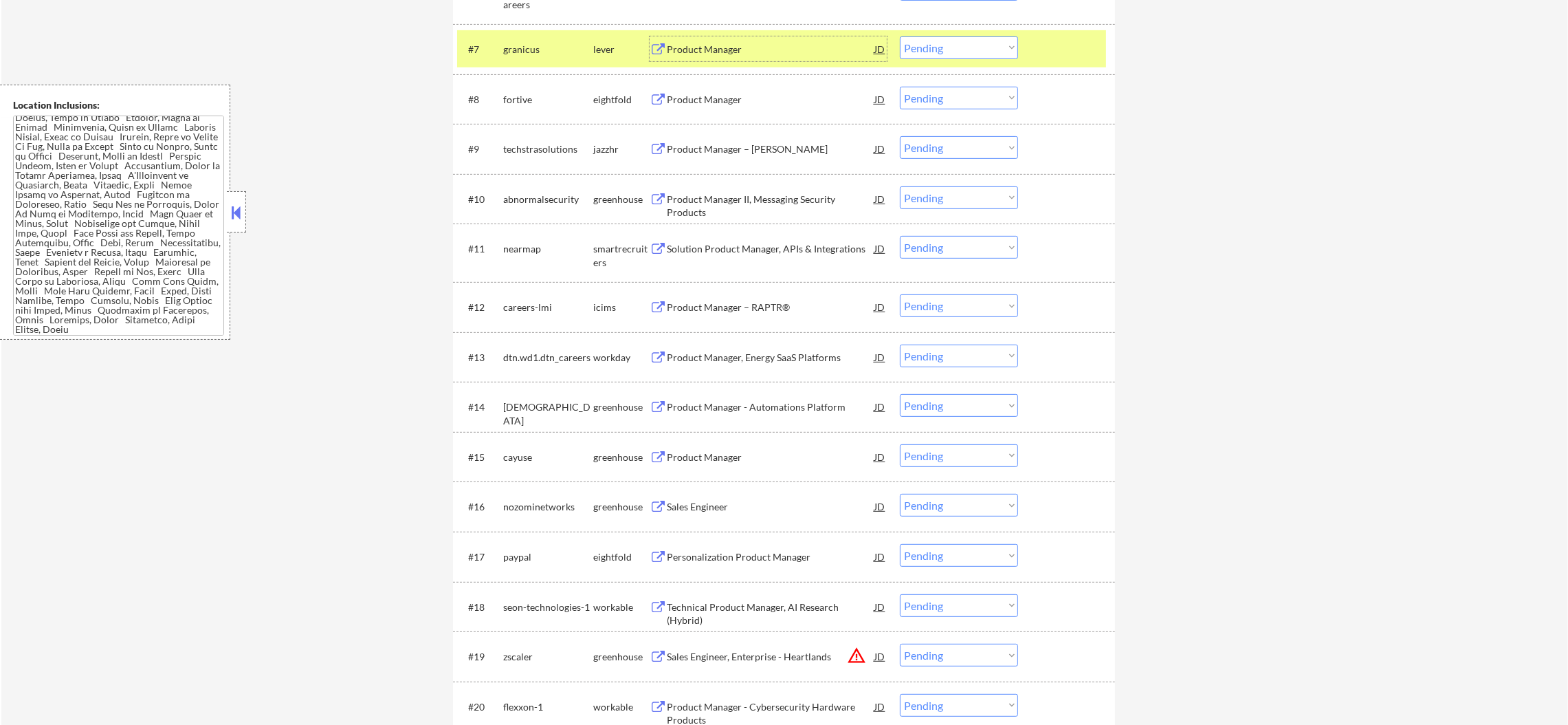
click at [952, 41] on select "Choose an option... Pending Applied Excluded (Questions) Excluded (Expired) Exc…" at bounding box center [959, 47] width 118 height 23
click at [899, 36] on select "Choose an option... Pending Applied Excluded (Questions) Excluded (Expired) Exc…" at bounding box center [959, 47] width 118 height 23
click at [535, 52] on div "fortive" at bounding box center [547, 49] width 90 height 14
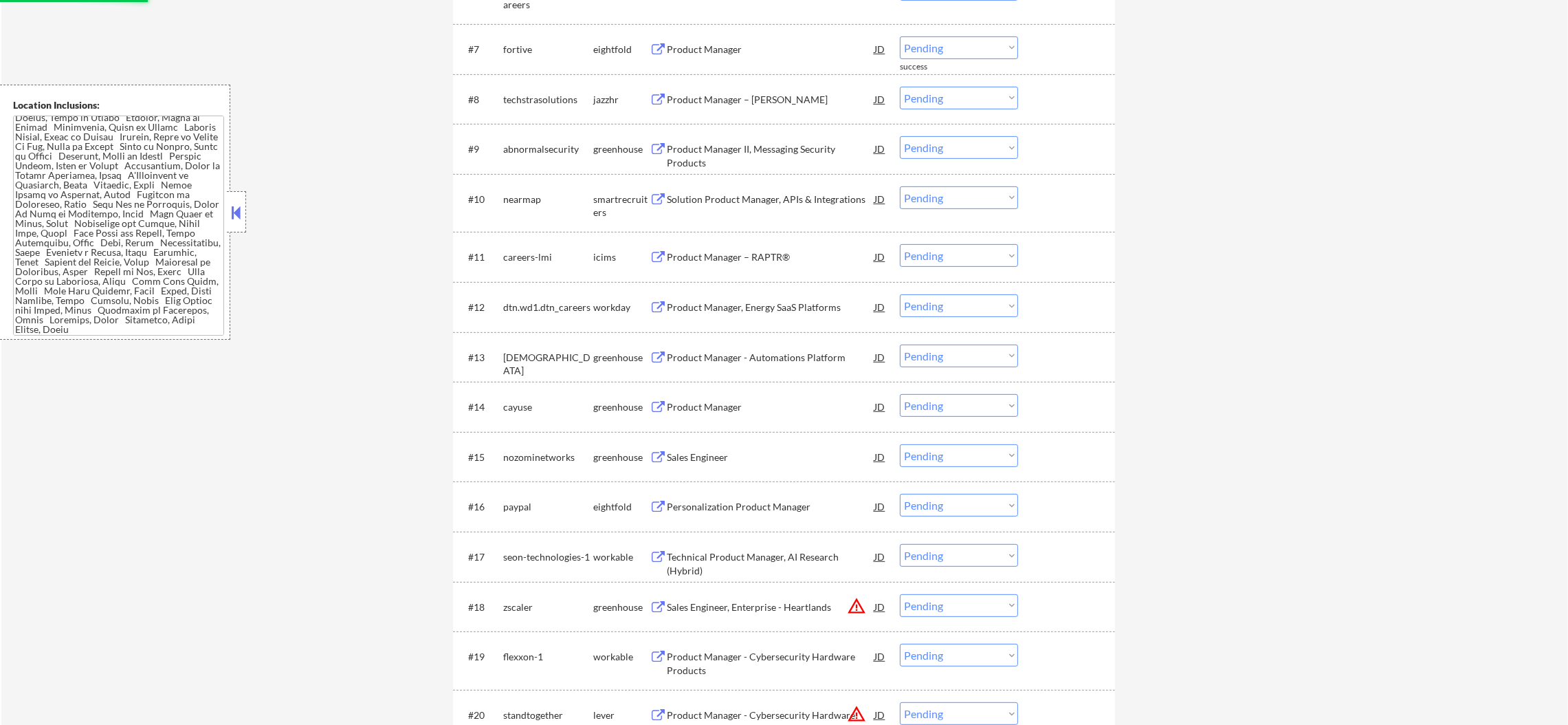
click at [539, 52] on div "fortive" at bounding box center [547, 49] width 90 height 14
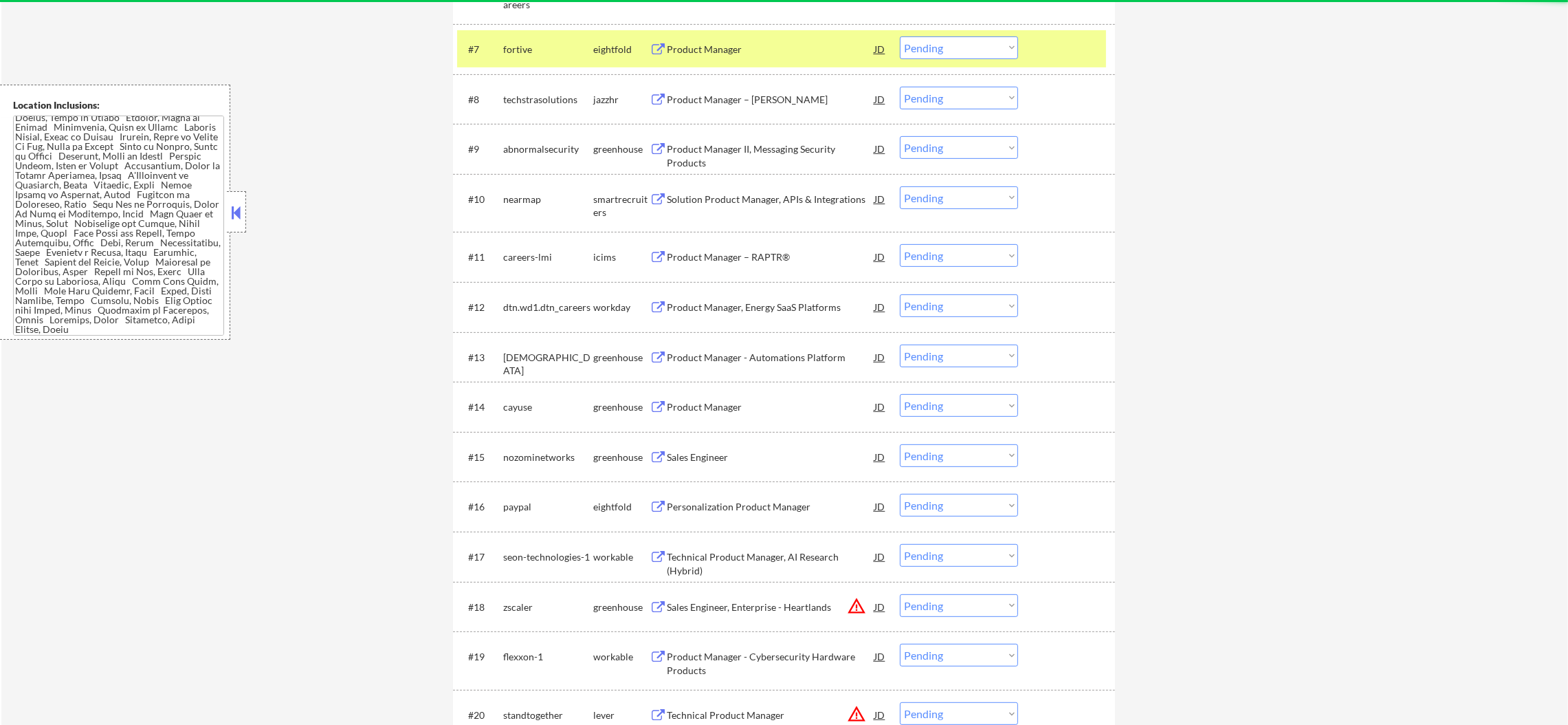
click at [755, 43] on div "Product Manager" at bounding box center [770, 49] width 207 height 14
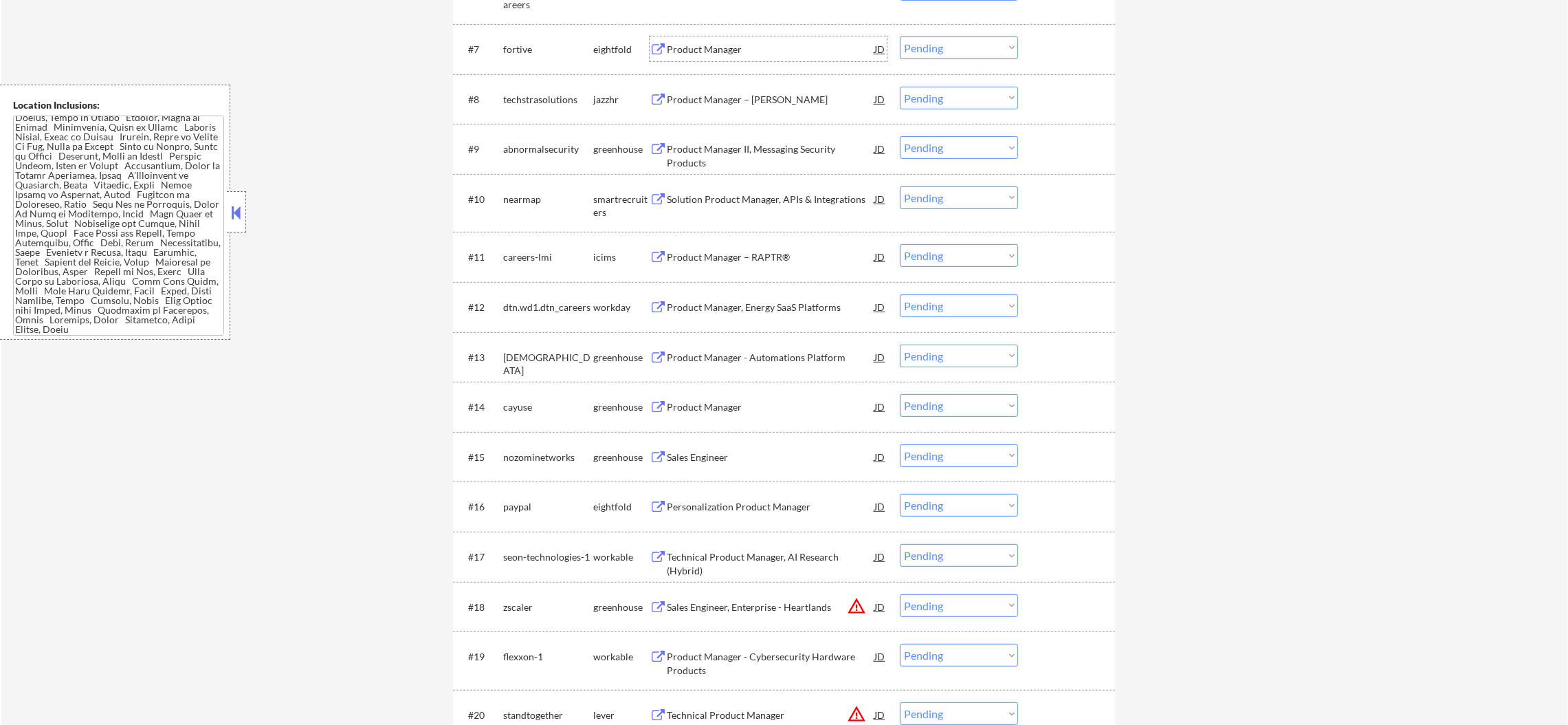
click at [971, 40] on select "Choose an option... Pending Applied Excluded (Questions) Excluded (Expired) Exc…" at bounding box center [959, 47] width 118 height 23
click at [899, 36] on select "Choose an option... Pending Applied Excluded (Questions) Excluded (Expired) Exc…" at bounding box center [959, 47] width 118 height 23
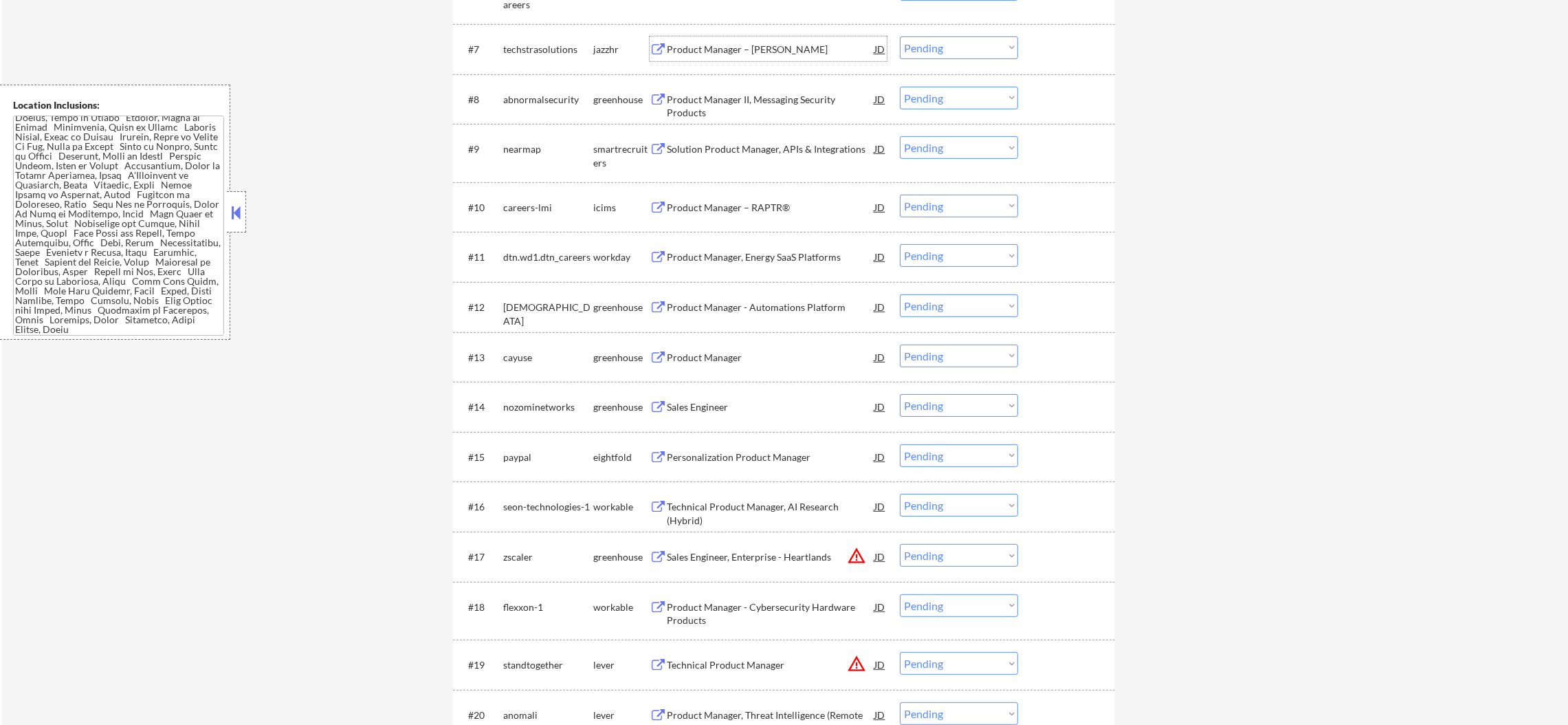
click at [763, 49] on div "Product Manager – [PERSON_NAME]" at bounding box center [770, 49] width 207 height 14
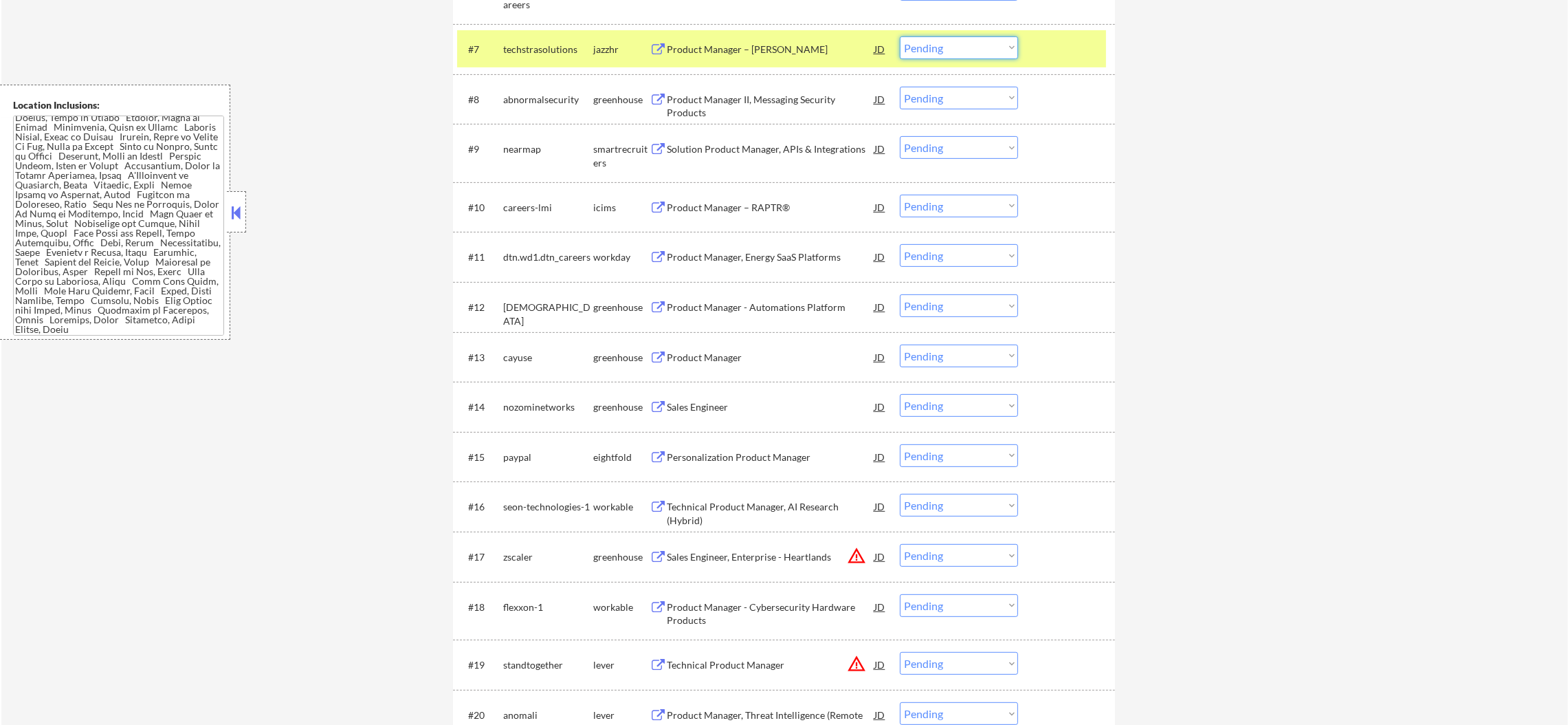
click at [956, 56] on select "Choose an option... Pending Applied Excluded (Questions) Excluded (Expired) Exc…" at bounding box center [959, 47] width 118 height 23
click at [899, 36] on select "Choose an option... Pending Applied Excluded (Questions) Excluded (Expired) Exc…" at bounding box center [959, 47] width 118 height 23
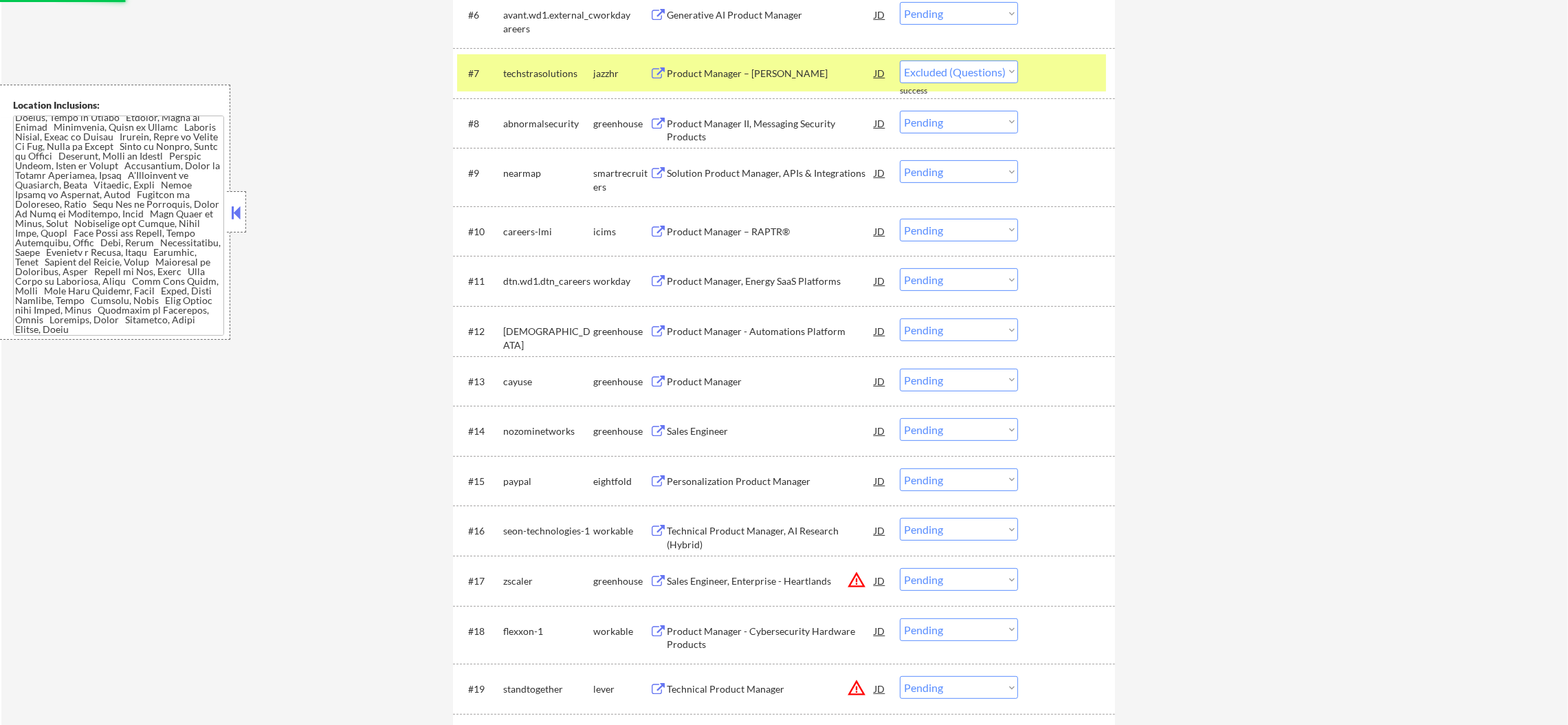
scroll to position [790, 0]
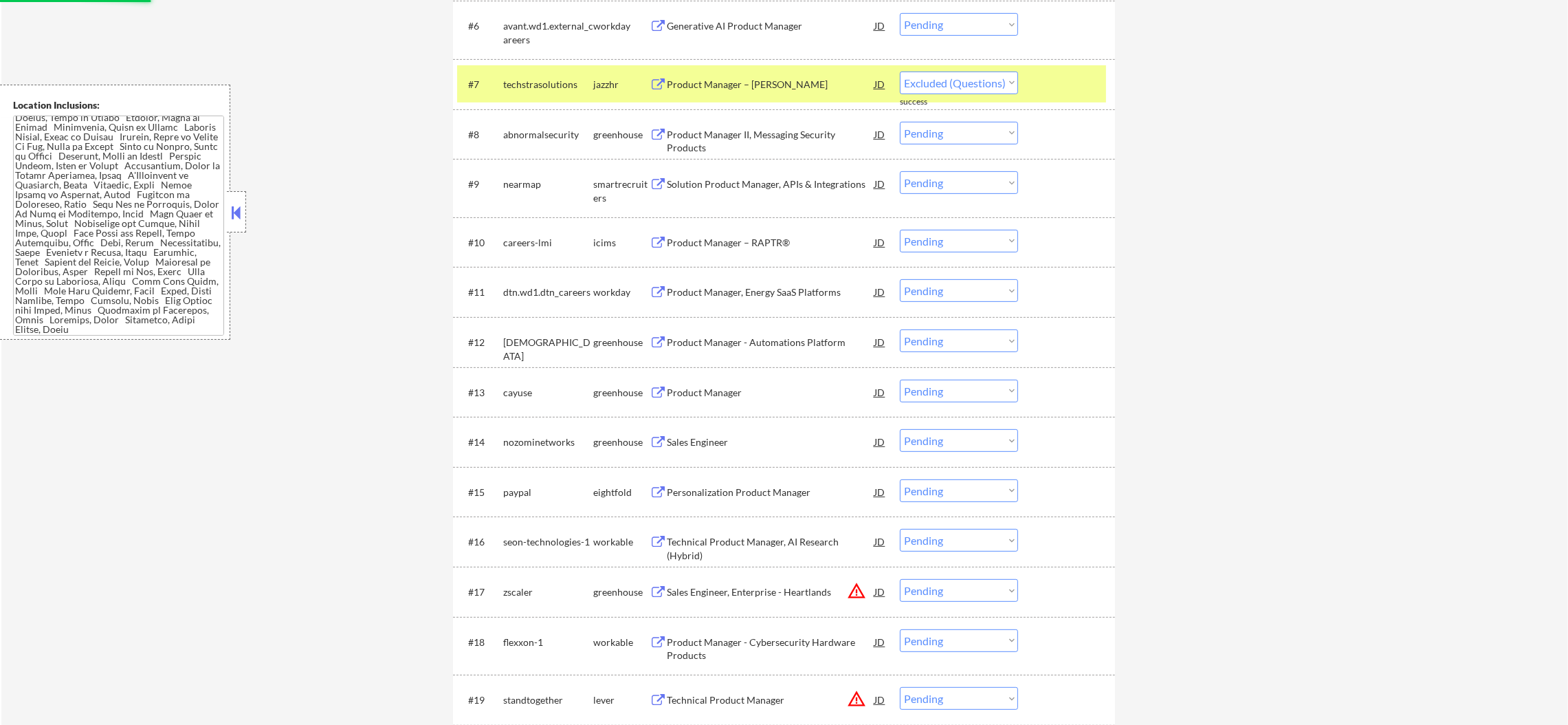
select select ""pending""
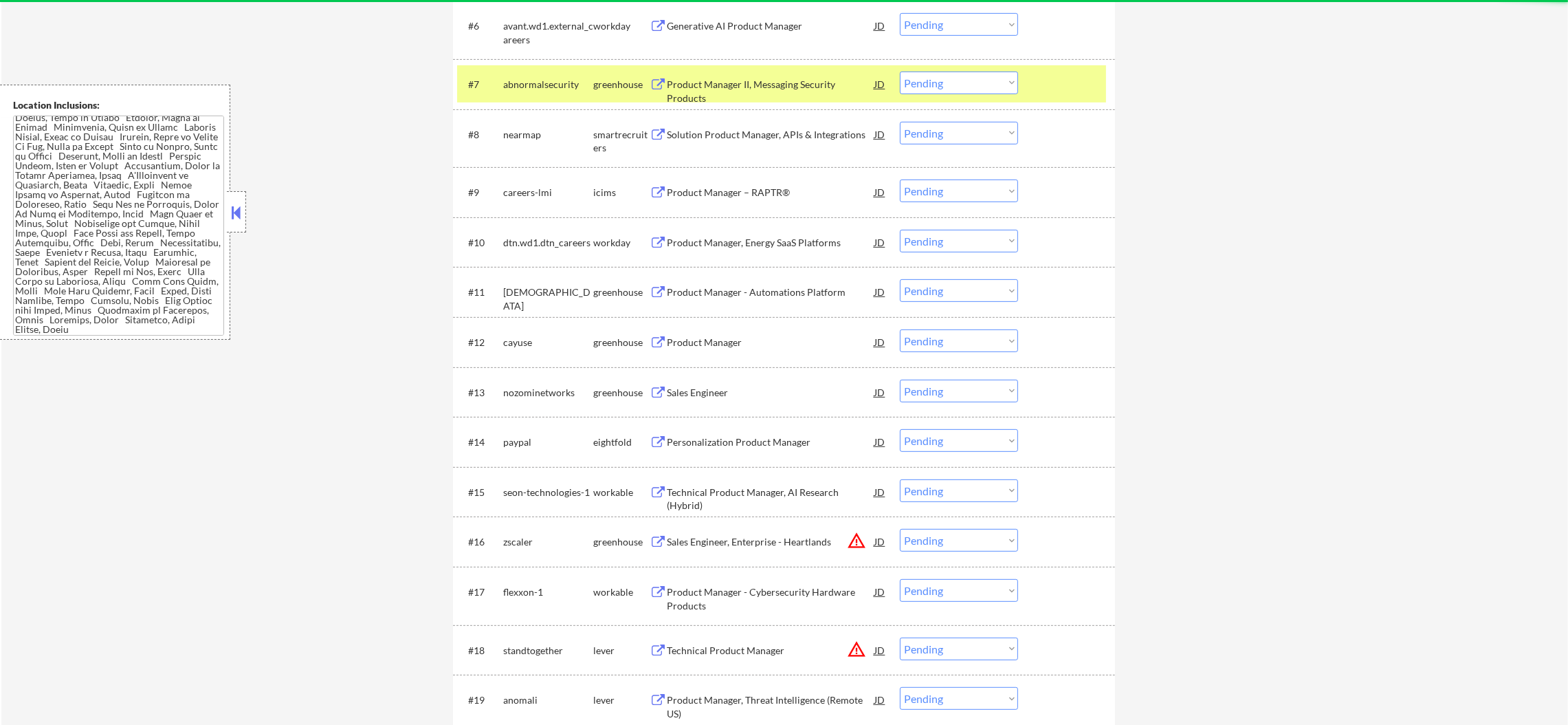
click at [508, 72] on div "abnormalsecurity" at bounding box center [547, 83] width 90 height 25
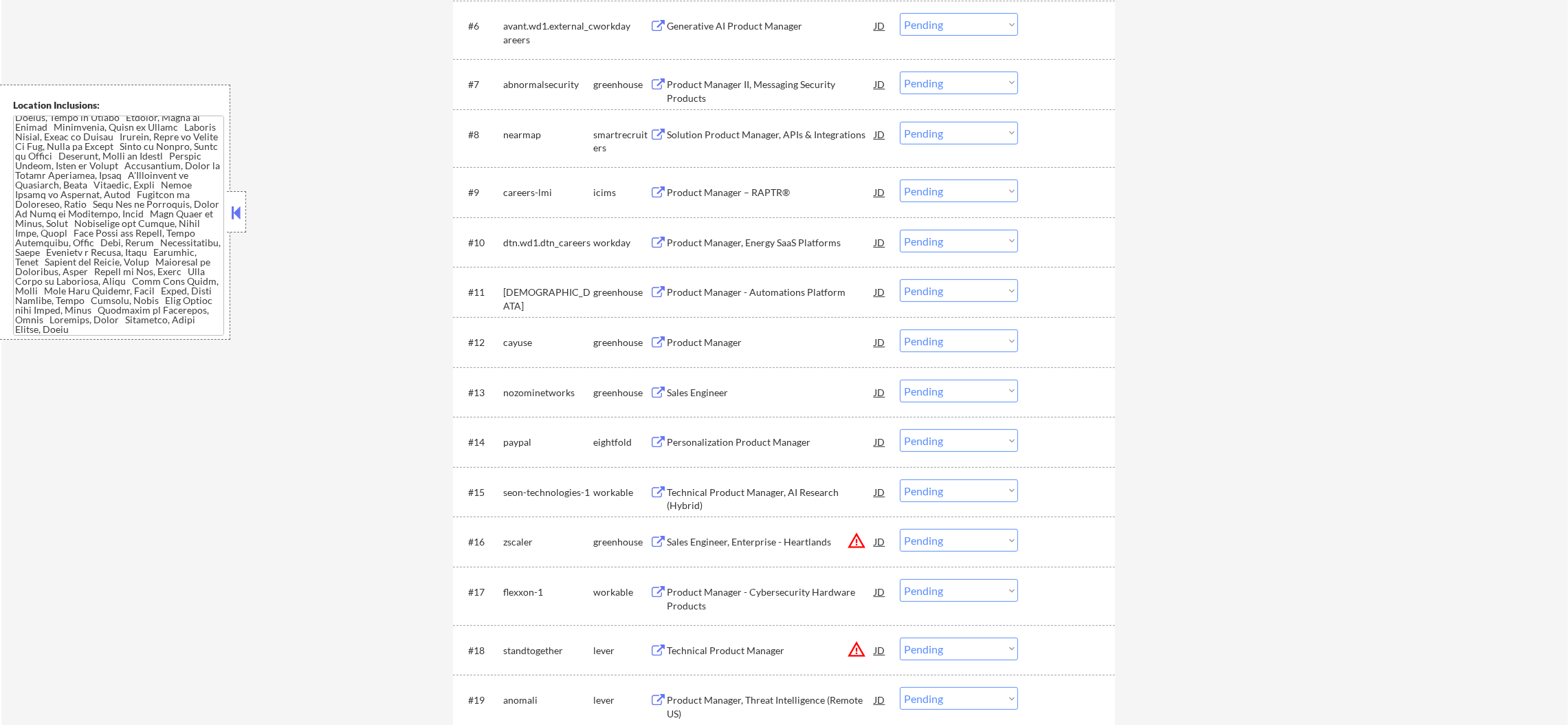
click at [790, 68] on div "#7 abnormalsecurity greenhouse Product Manager II, Messaging Security Products …" at bounding box center [781, 84] width 649 height 37
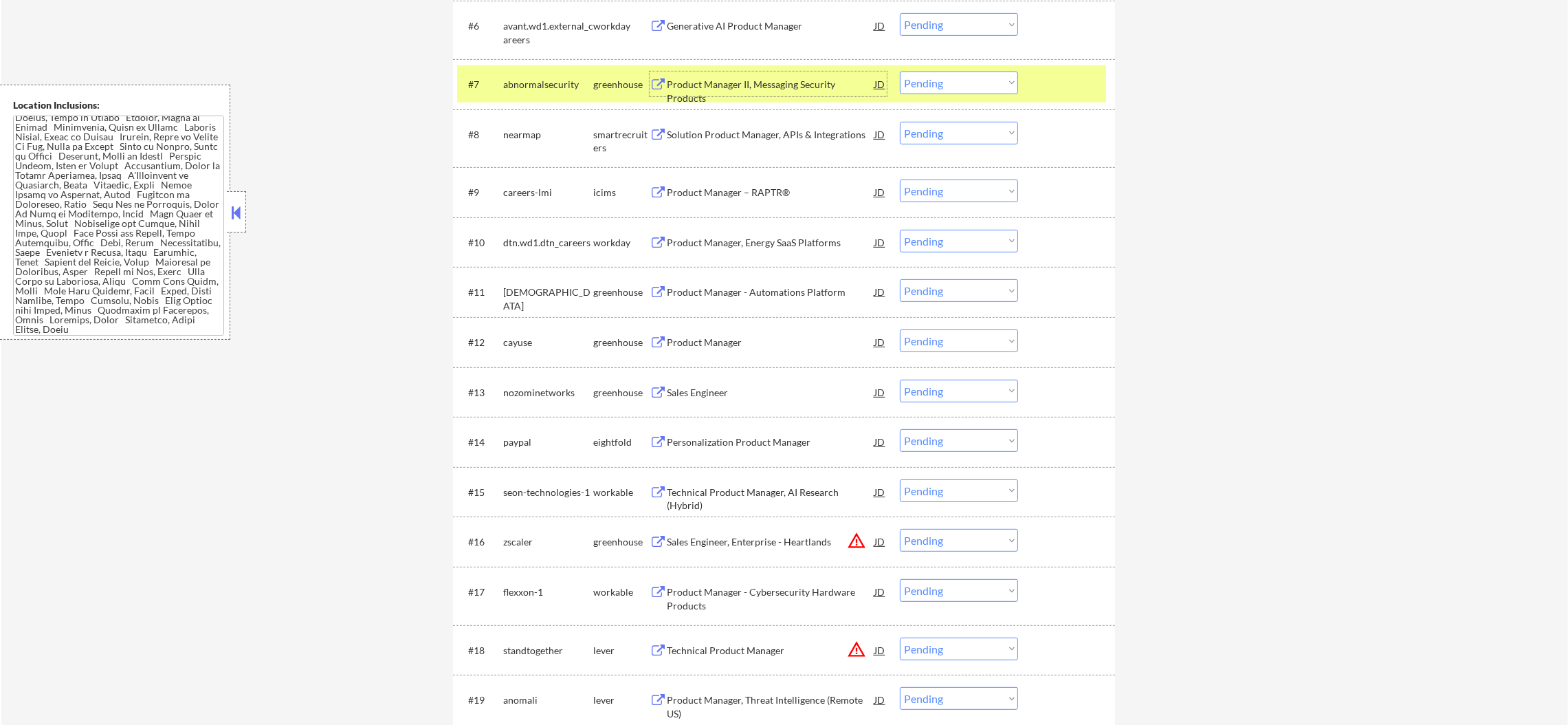
click at [786, 89] on div "Product Manager II, Messaging Security Products" at bounding box center [770, 91] width 207 height 27
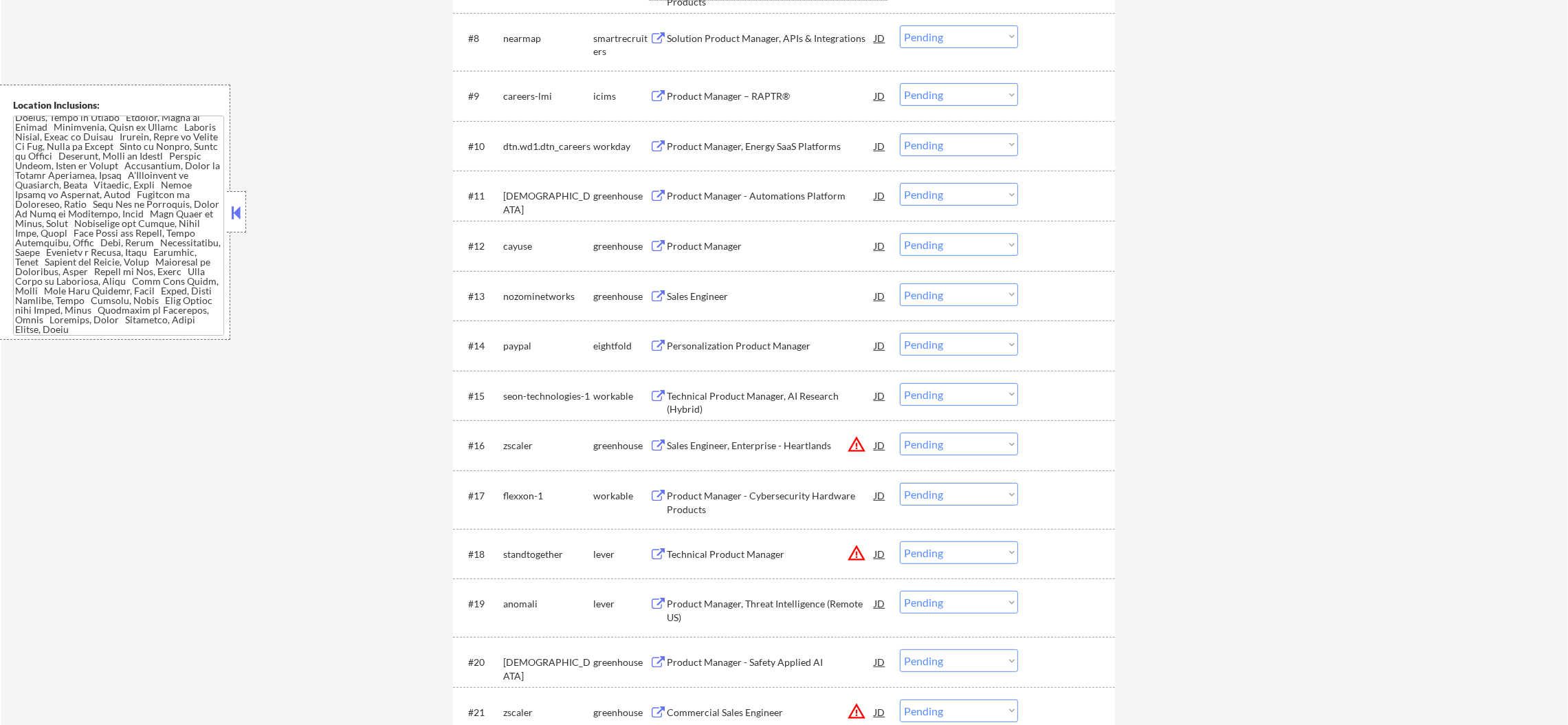
scroll to position [893, 0]
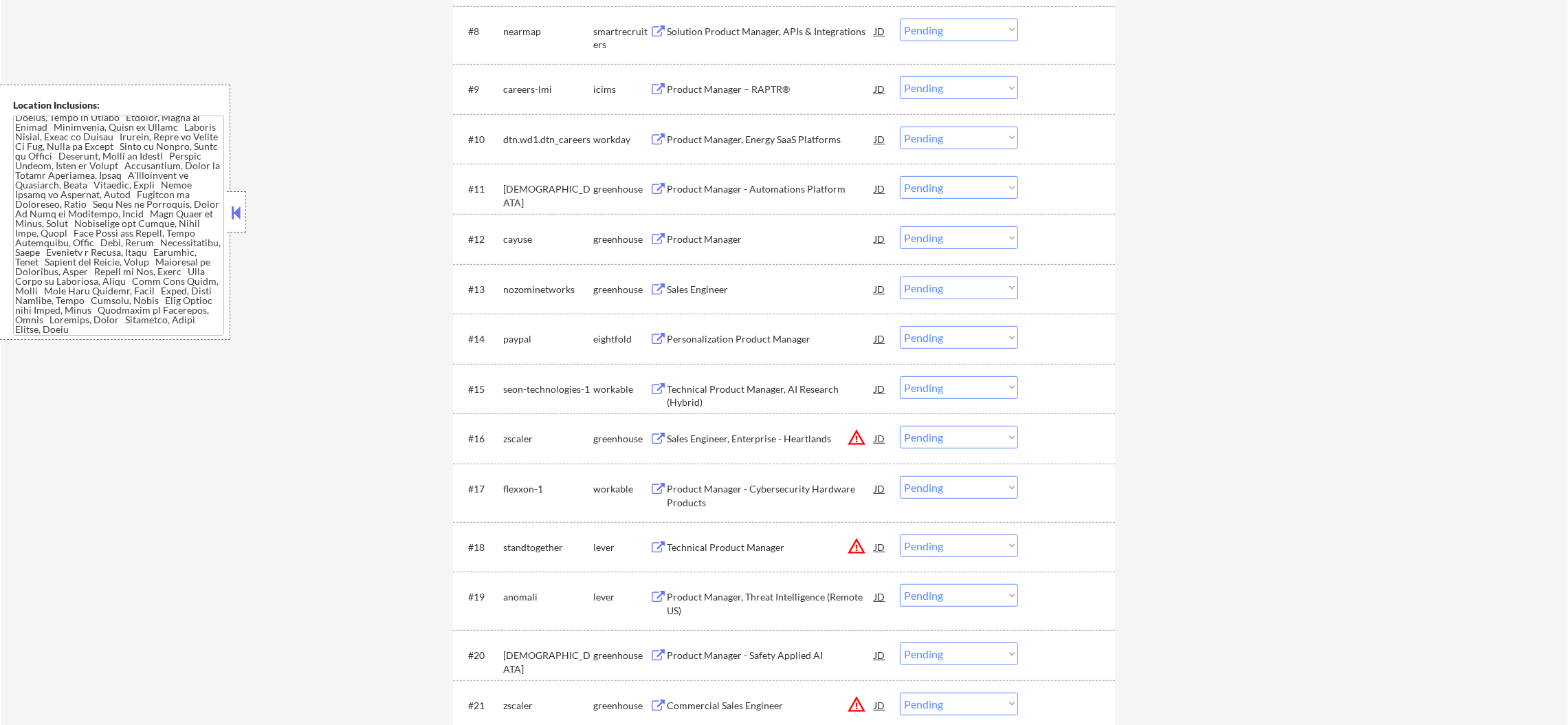
click at [746, 33] on div "Solution Product Manager, APIs & Integrations" at bounding box center [770, 32] width 207 height 14
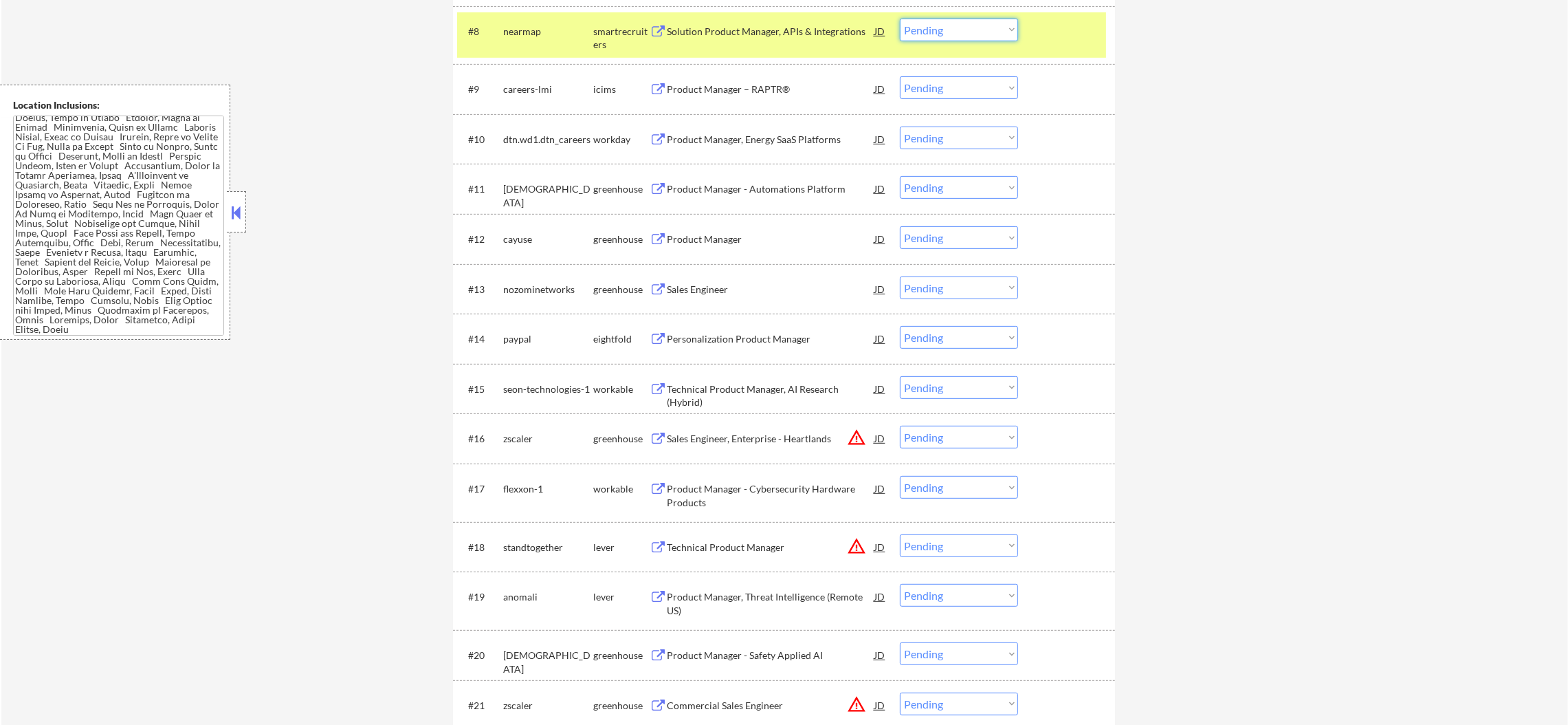
click at [946, 29] on select "Choose an option... Pending Applied Excluded (Questions) Excluded (Expired) Exc…" at bounding box center [959, 30] width 118 height 23
click at [899, 19] on select "Choose an option... Pending Applied Excluded (Questions) Excluded (Expired) Exc…" at bounding box center [959, 30] width 118 height 23
click at [516, 35] on div "nearmap" at bounding box center [547, 32] width 90 height 14
select select ""pending""
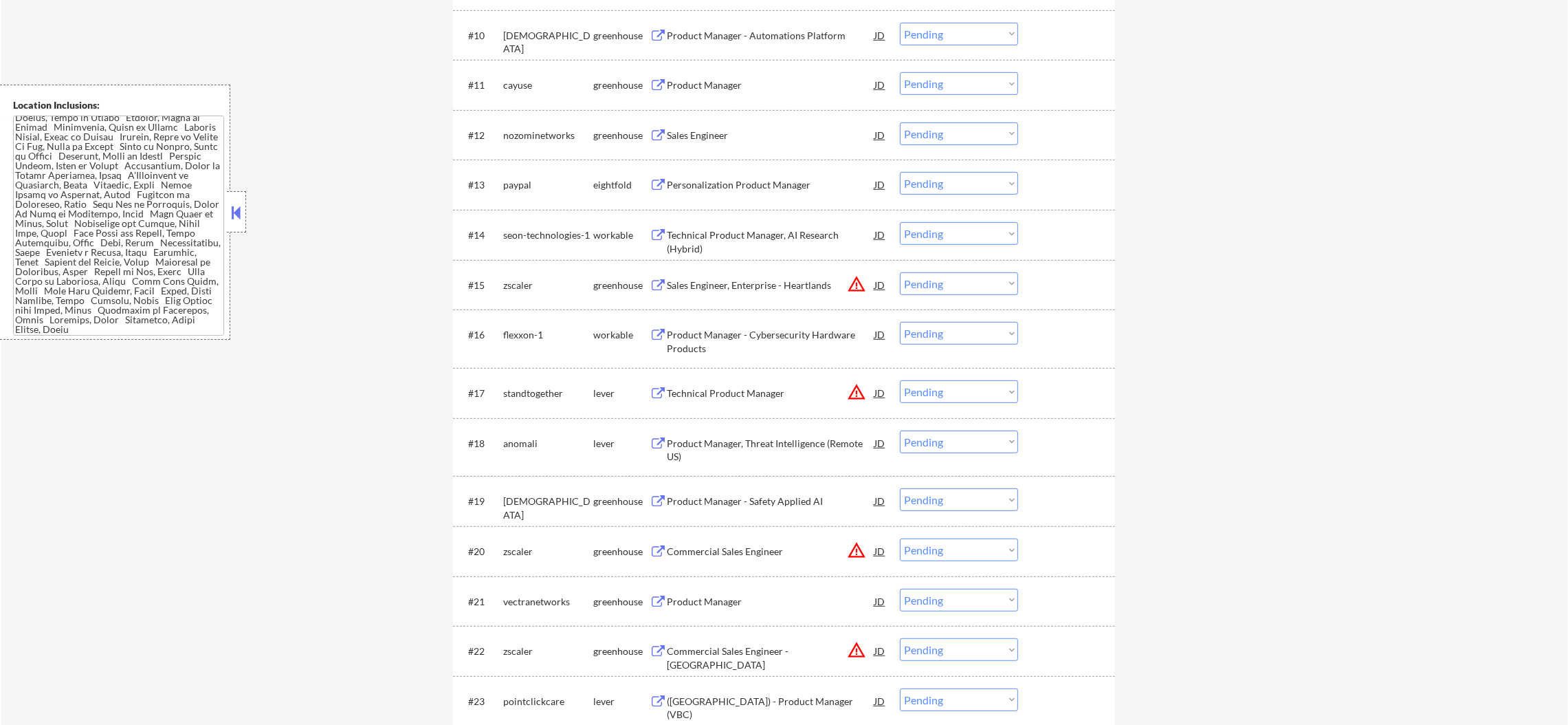
scroll to position [996, 0]
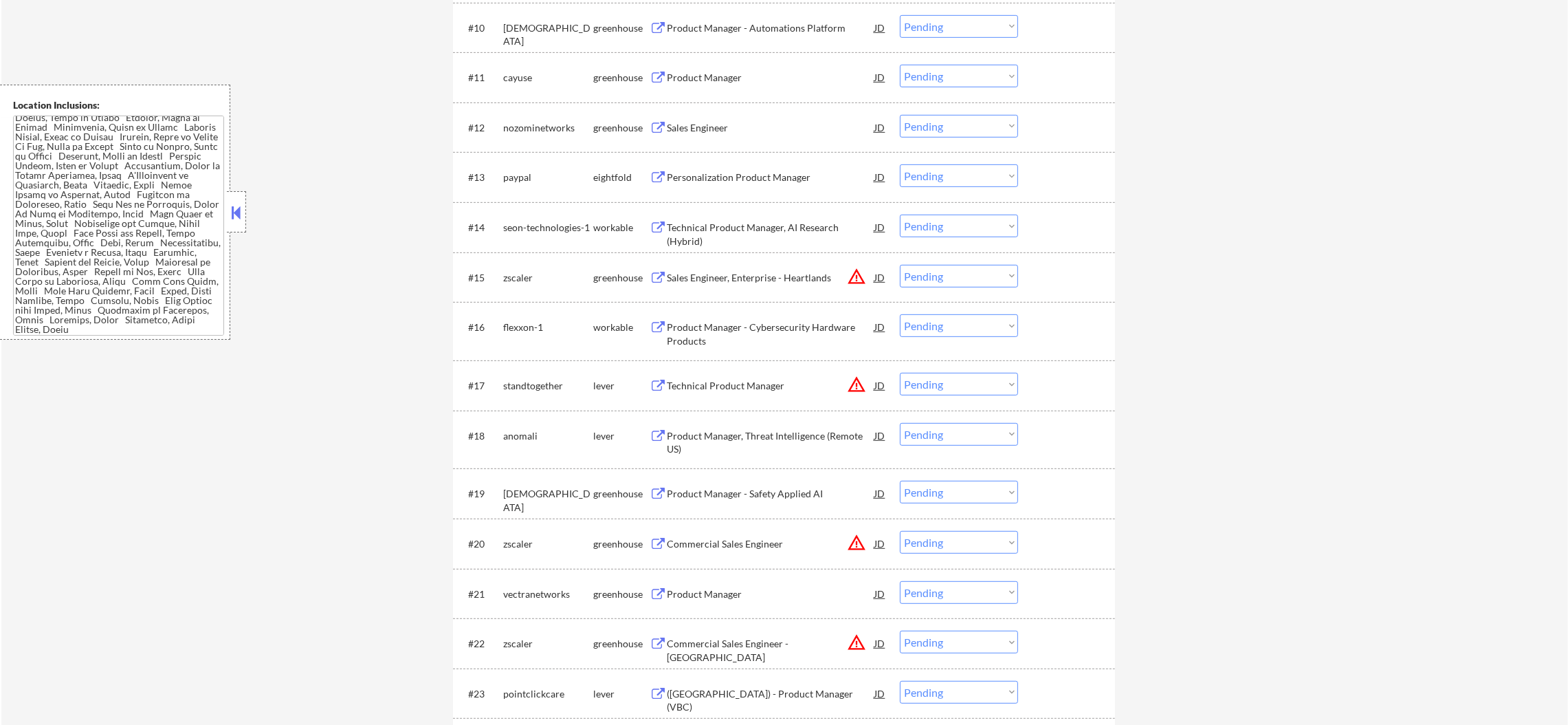
click at [790, 24] on div "Product Manager - Automations Platform" at bounding box center [770, 29] width 207 height 14
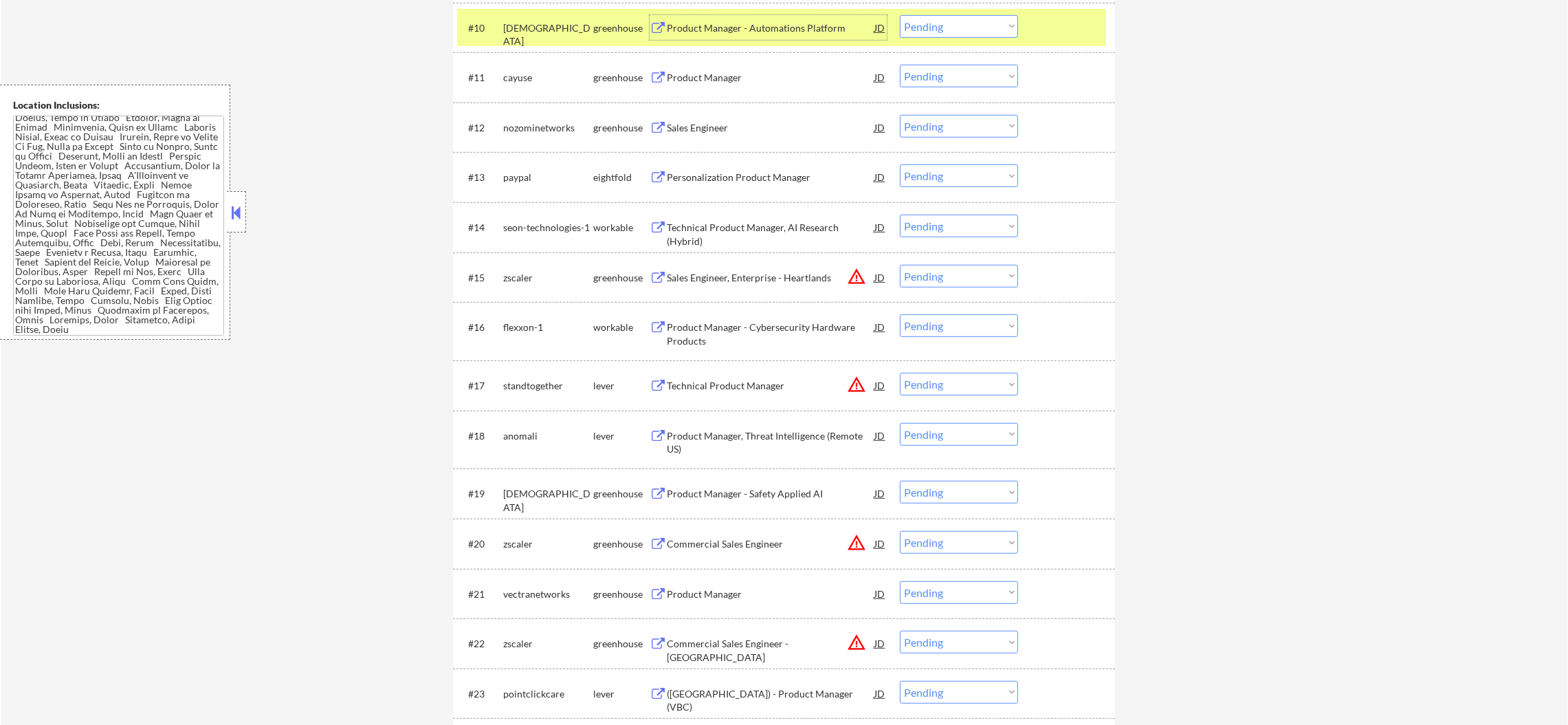
click at [895, 18] on div "#10 [PERSON_NAME] Product Manager - Automations Platform JD warning_amber Choos…" at bounding box center [781, 28] width 649 height 37
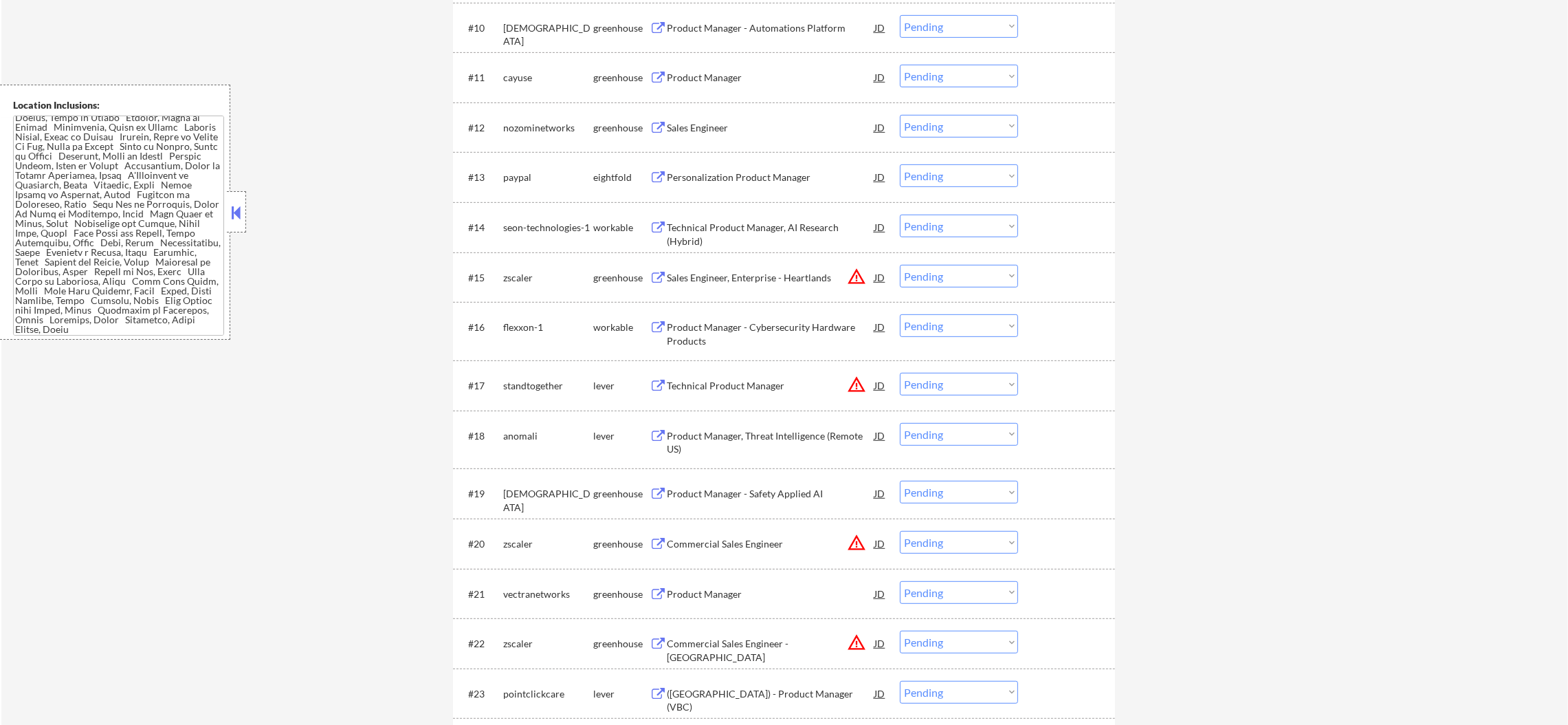
click at [925, 27] on select "Choose an option... Pending Applied Excluded (Questions) Excluded (Expired) Exc…" at bounding box center [959, 26] width 118 height 23
click at [899, 15] on select "Choose an option... Pending Applied Excluded (Questions) Excluded (Expired) Exc…" at bounding box center [959, 26] width 118 height 23
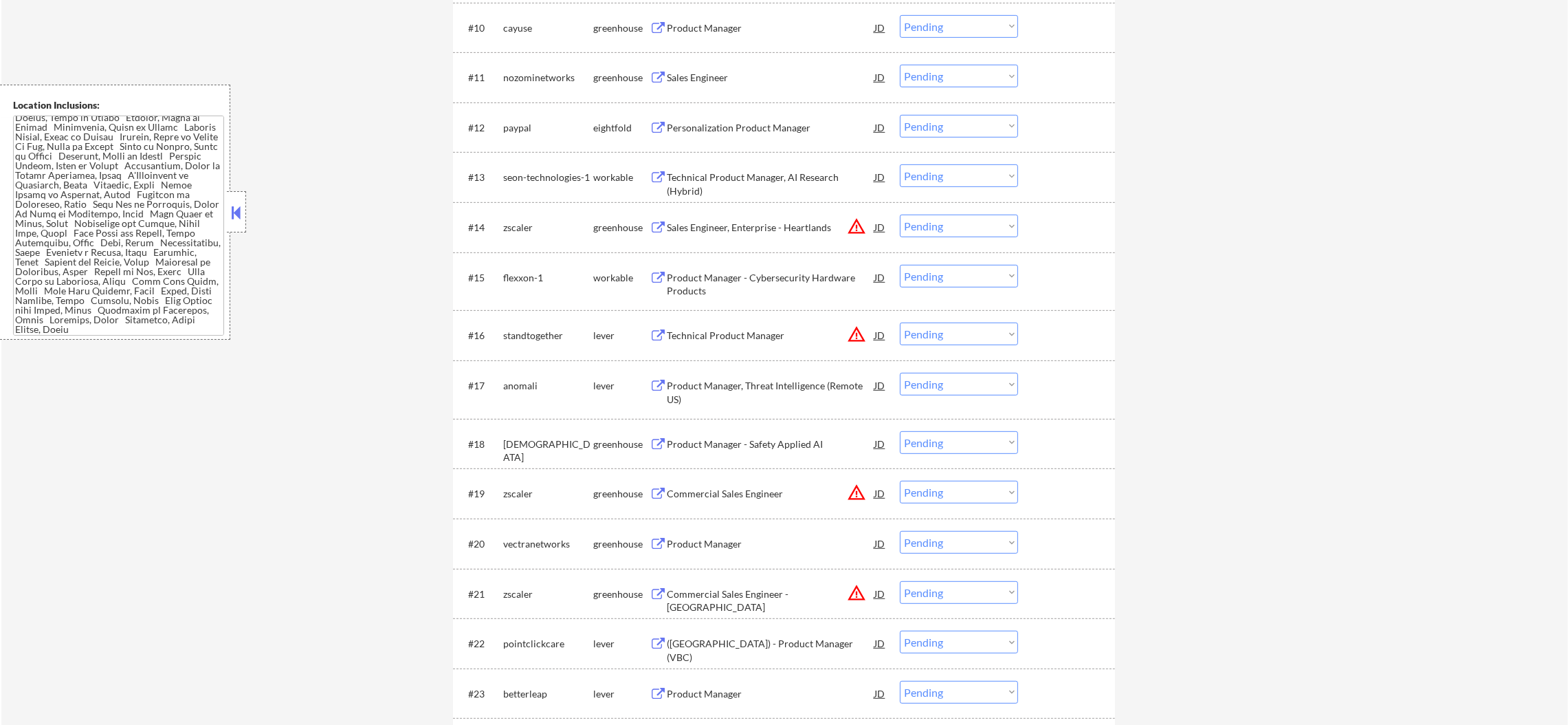
click at [717, 29] on div "Product Manager" at bounding box center [770, 29] width 207 height 14
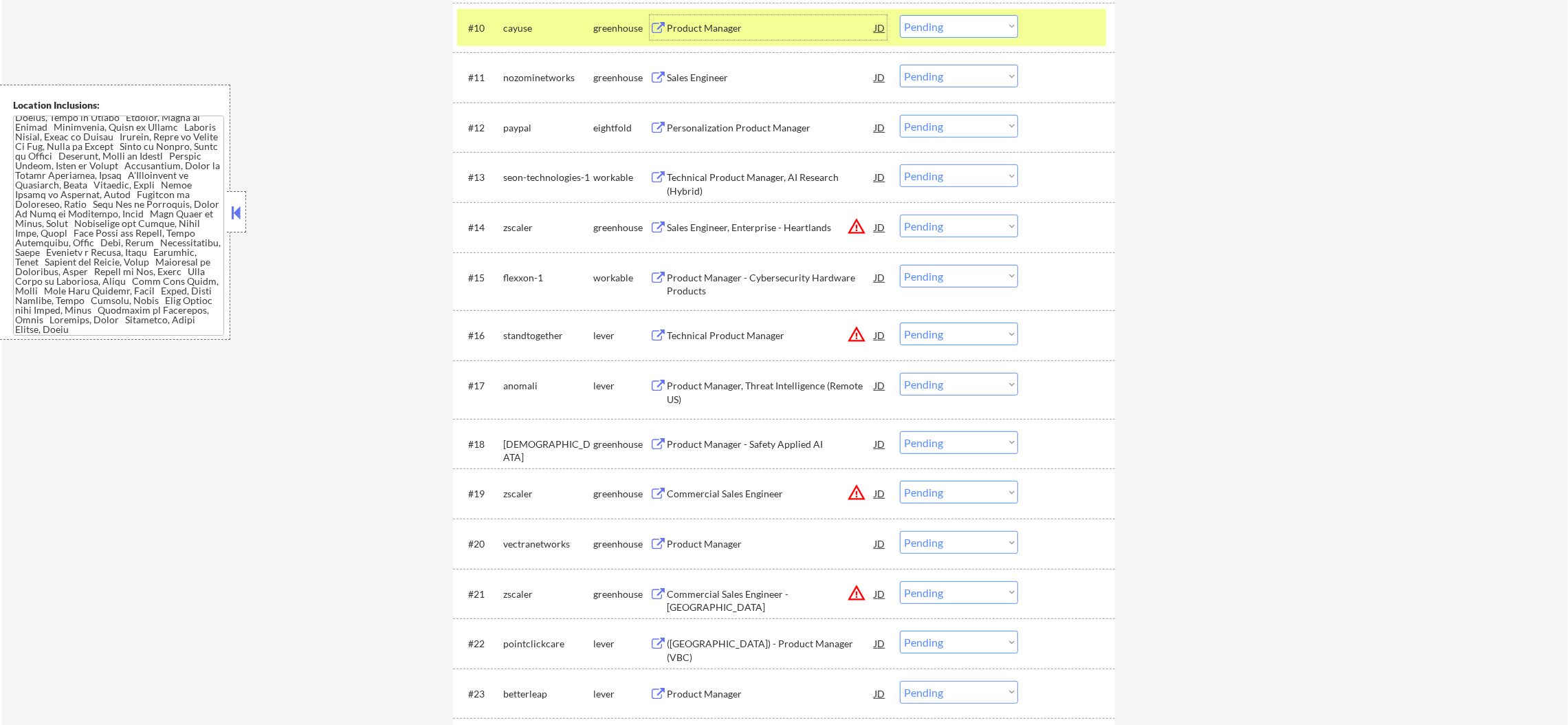
scroll to position [963, 0]
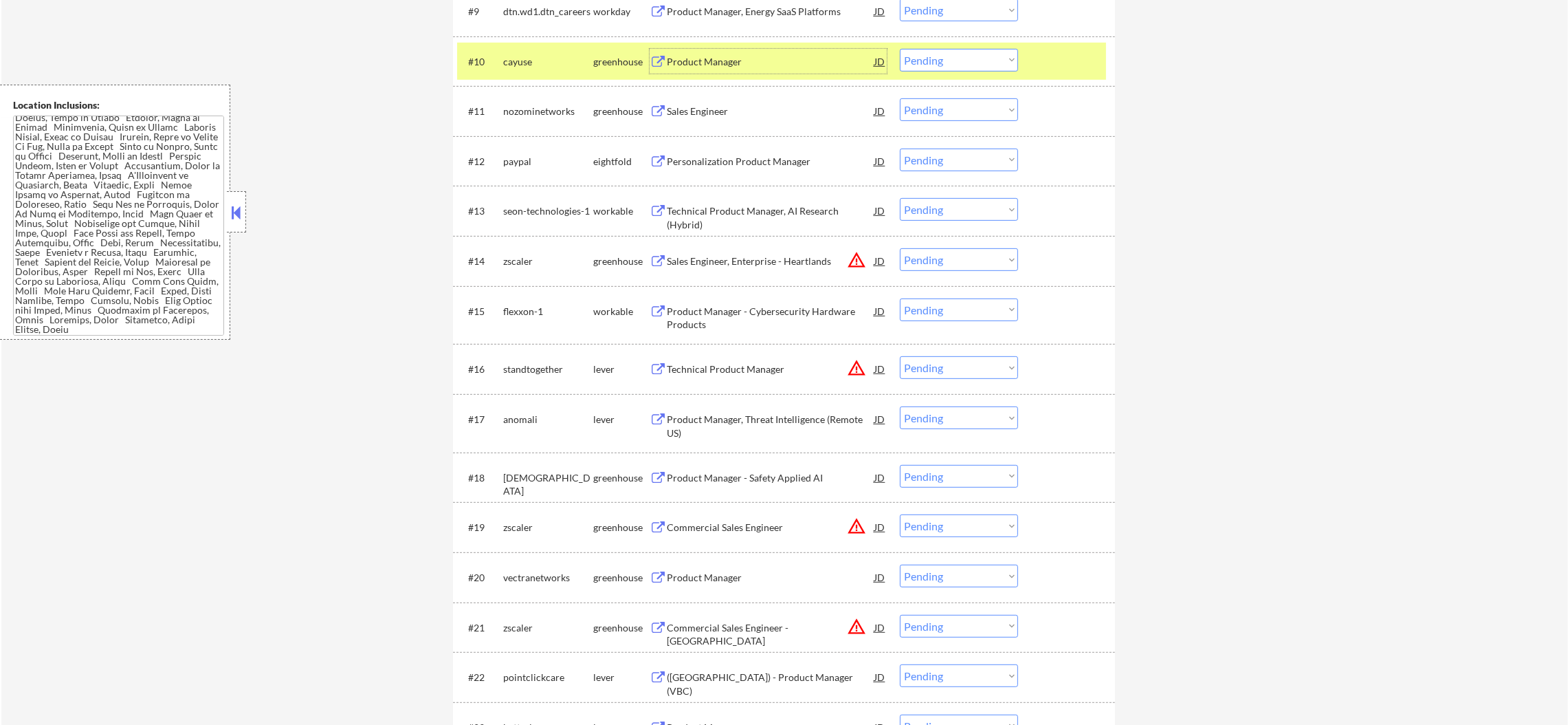
click at [949, 60] on select "Choose an option... Pending Applied Excluded (Questions) Excluded (Expired) Exc…" at bounding box center [959, 59] width 118 height 23
click at [899, 48] on select "Choose an option... Pending Applied Excluded (Questions) Excluded (Expired) Exc…" at bounding box center [959, 59] width 118 height 23
click at [521, 55] on div "cayuse" at bounding box center [547, 62] width 90 height 14
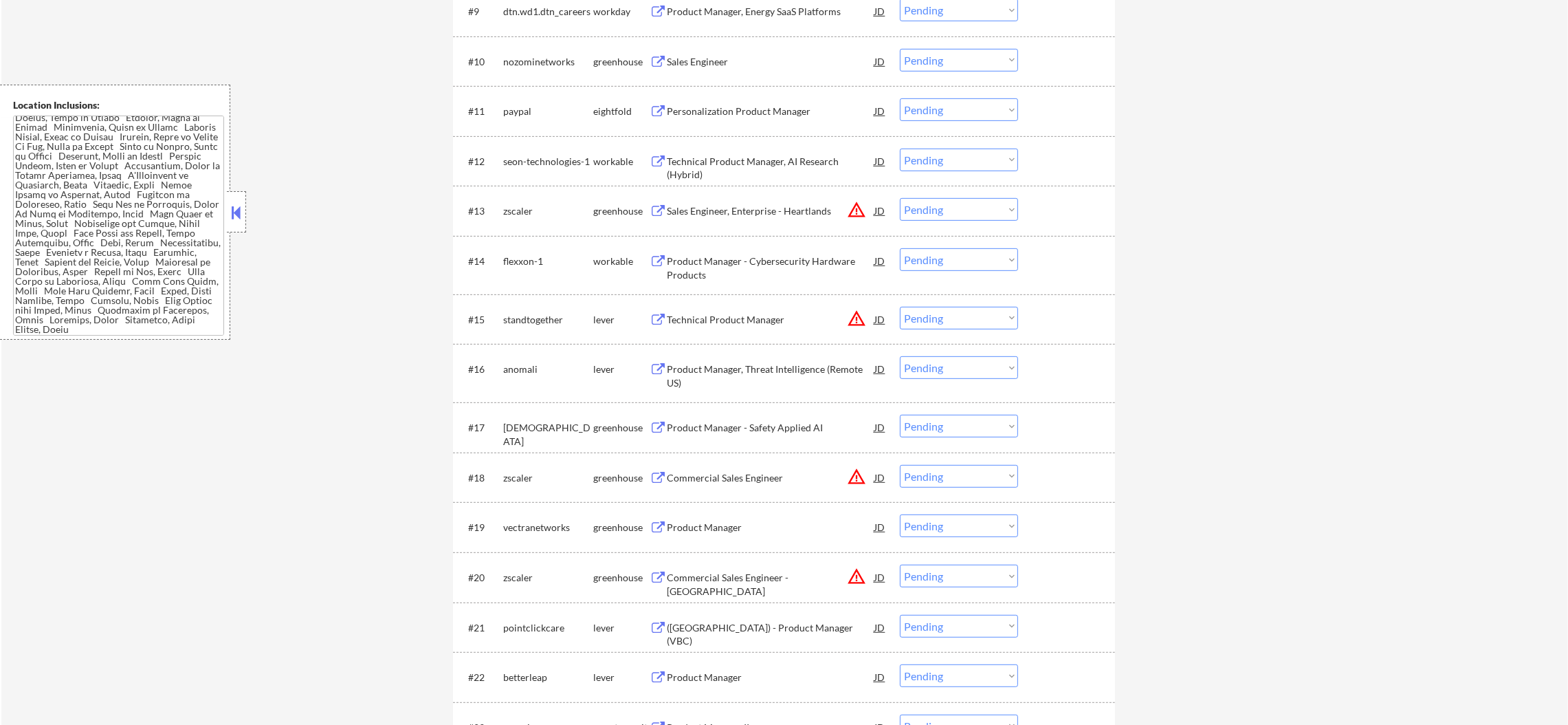
click at [697, 71] on div "Sales Engineer" at bounding box center [770, 60] width 207 height 25
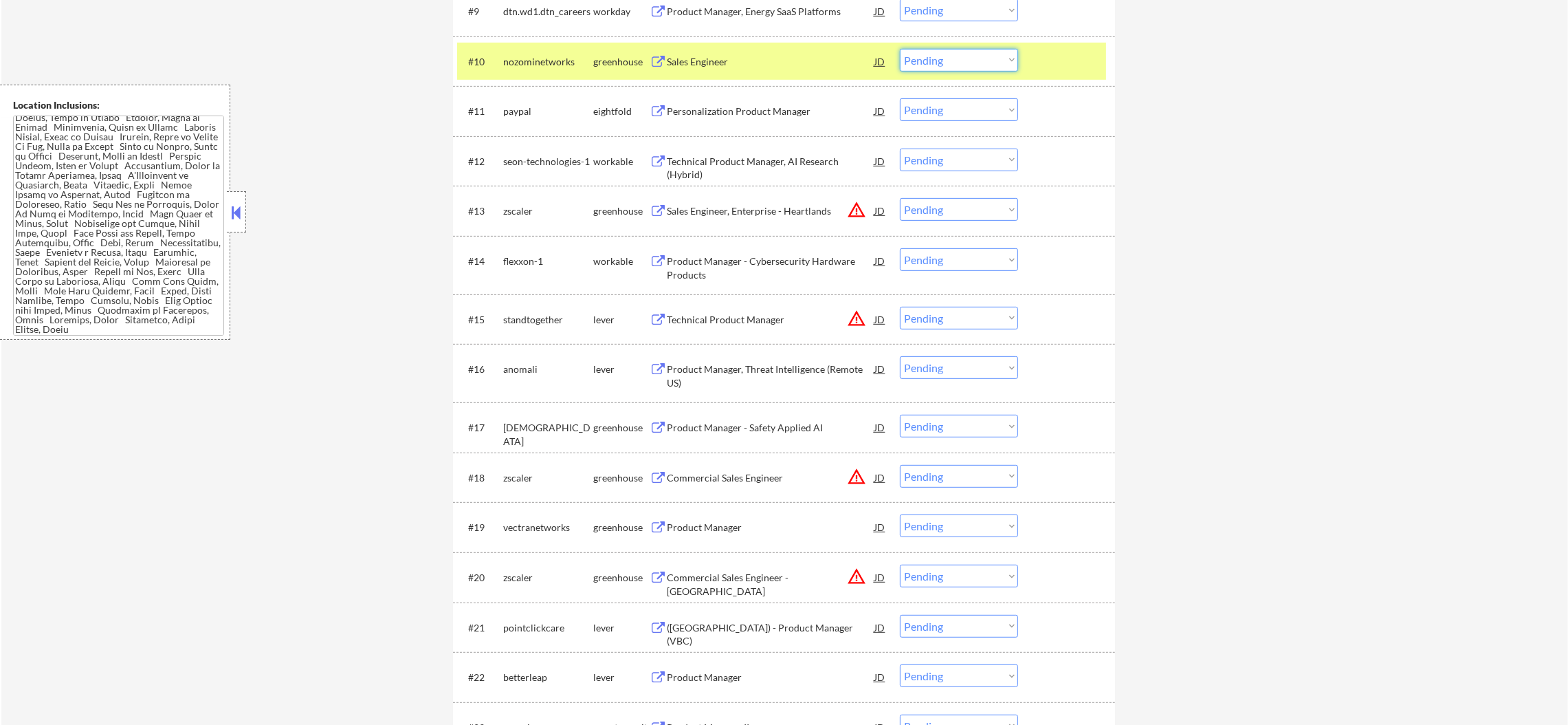
click at [954, 60] on select "Choose an option... Pending Applied Excluded (Questions) Excluded (Expired) Exc…" at bounding box center [959, 59] width 118 height 23
click at [899, 48] on select "Choose an option... Pending Applied Excluded (Questions) Excluded (Expired) Exc…" at bounding box center [959, 59] width 118 height 23
select select ""pending""
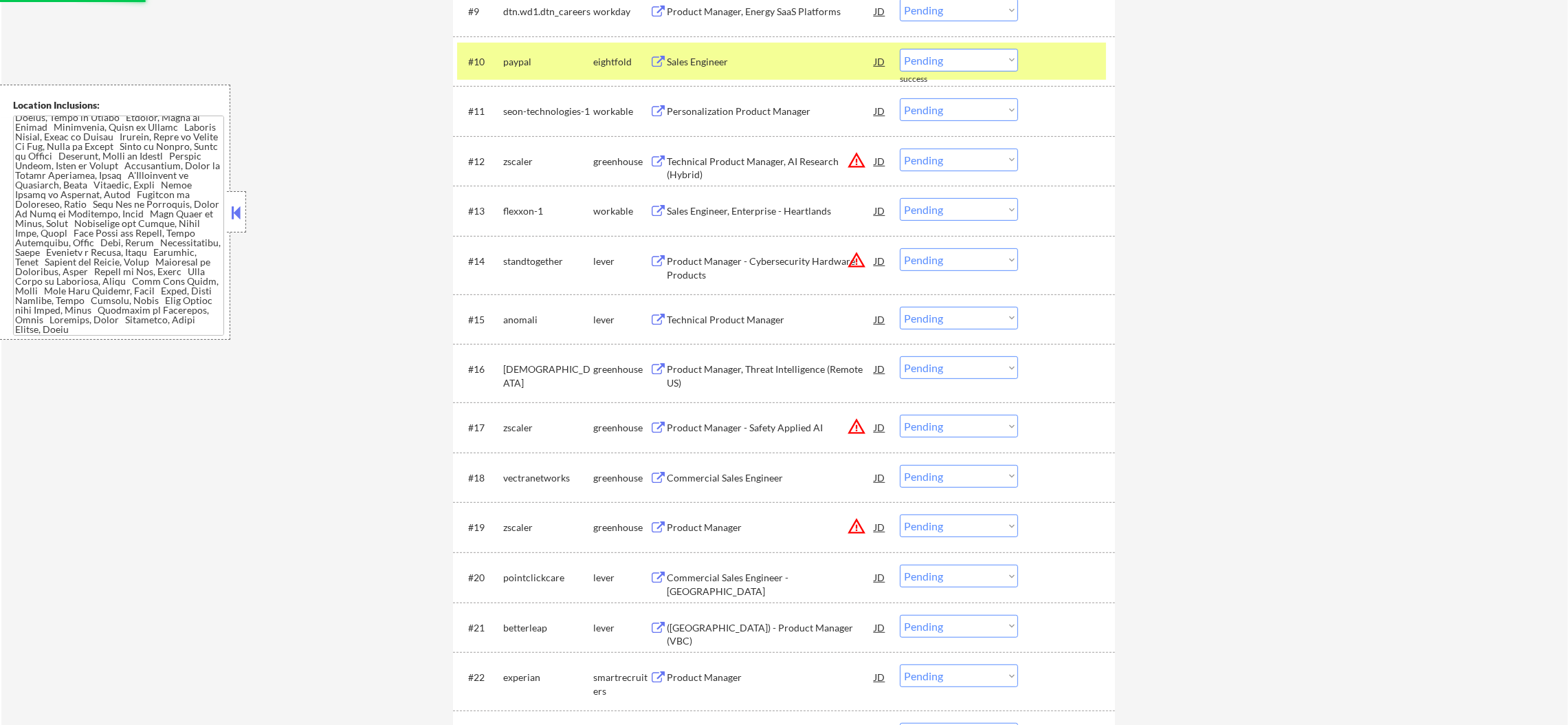
click at [547, 51] on div "paypal" at bounding box center [547, 60] width 90 height 25
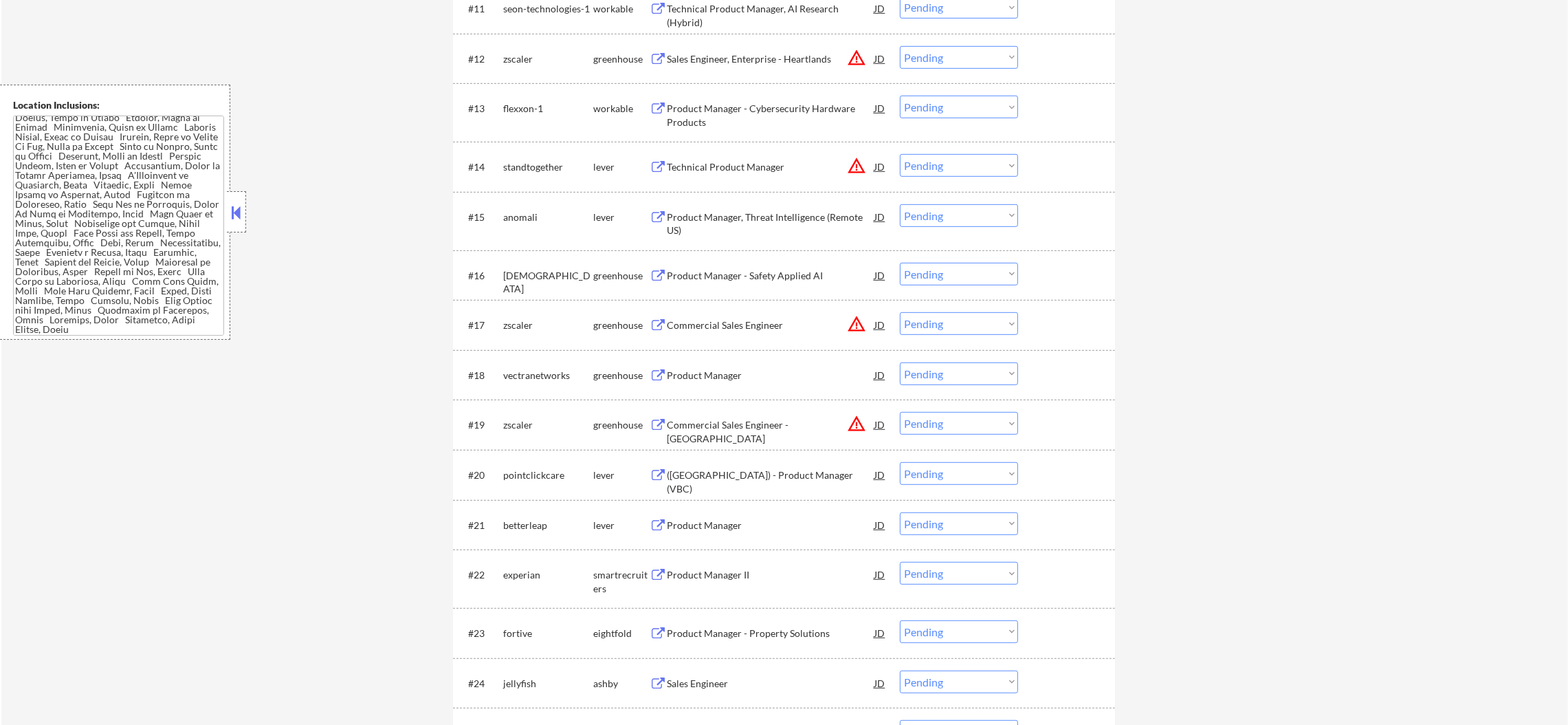
scroll to position [1065, 0]
click at [856, 53] on button "warning_amber" at bounding box center [857, 57] width 20 height 20
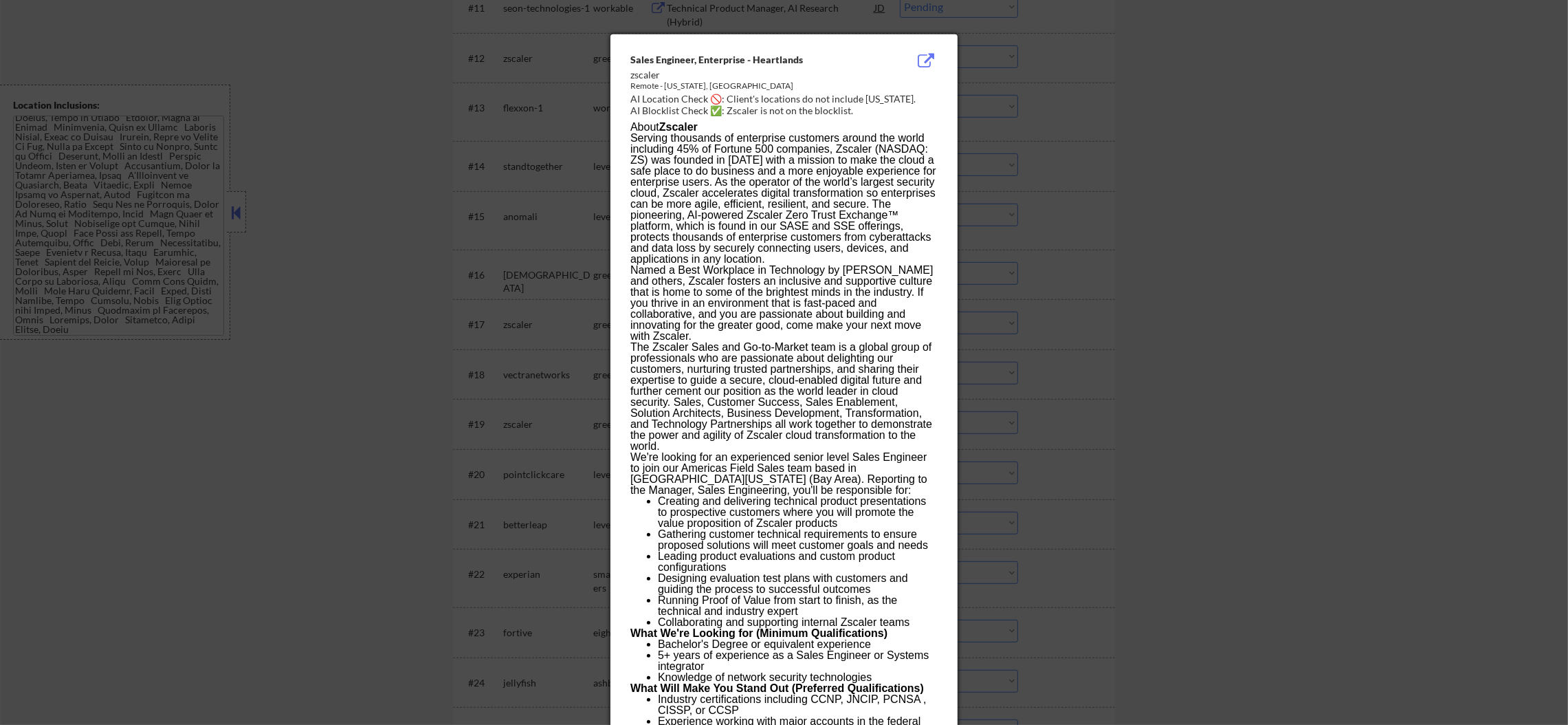
click at [1018, 53] on div at bounding box center [784, 362] width 1568 height 725
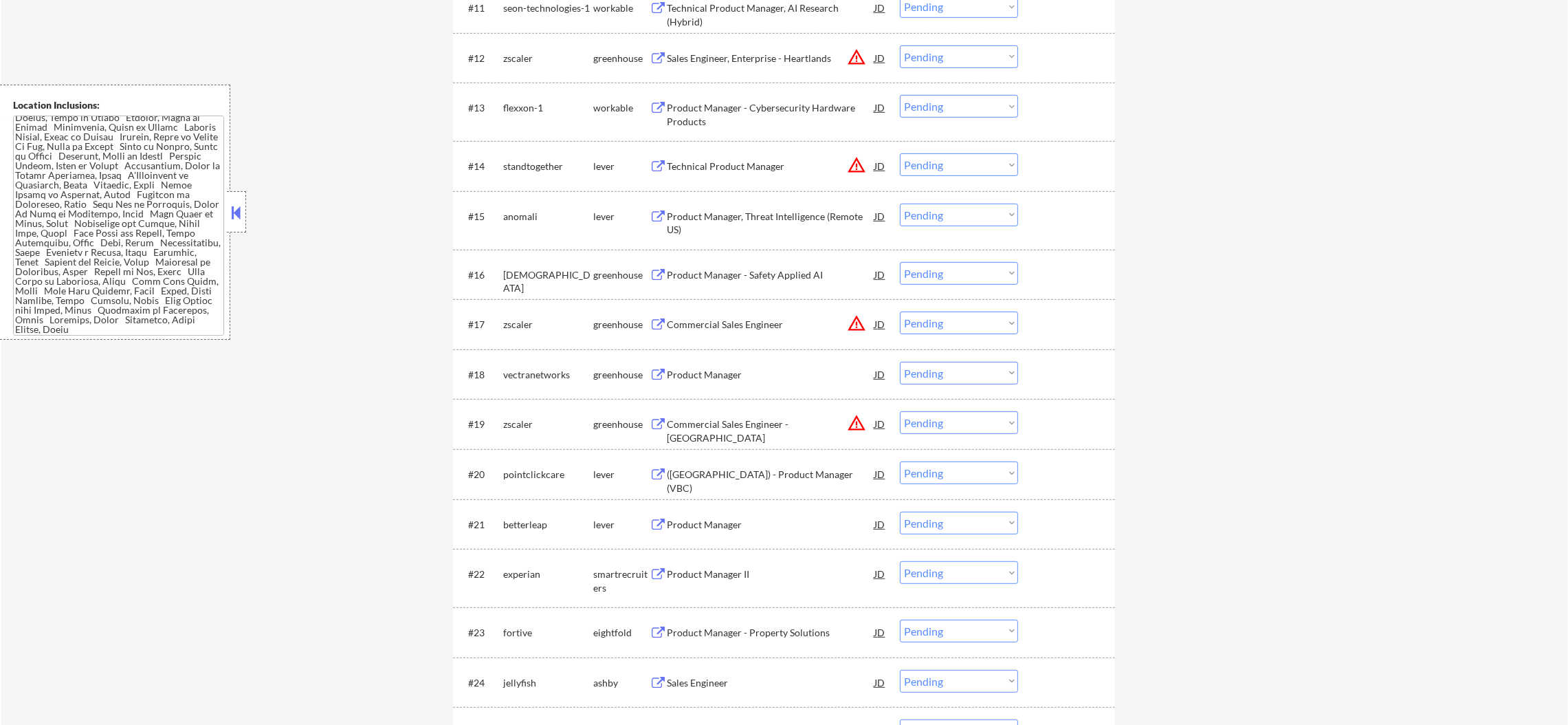
click at [983, 53] on select "Choose an option... Pending Applied Excluded (Questions) Excluded (Expired) Exc…" at bounding box center [959, 56] width 118 height 23
click at [899, 45] on select "Choose an option... Pending Applied Excluded (Questions) Excluded (Expired) Exc…" at bounding box center [959, 56] width 118 height 23
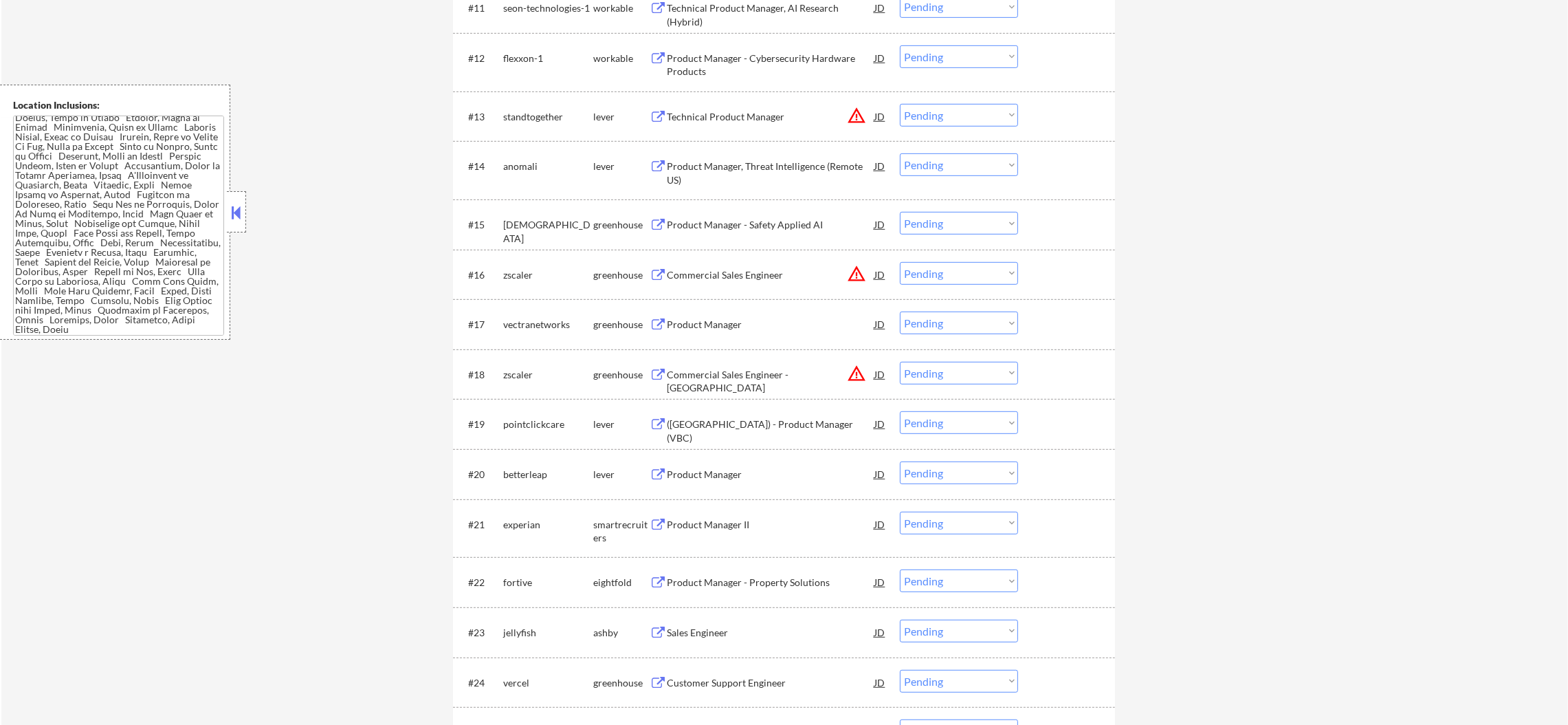
click at [777, 49] on div "Product Manager - Cybersecurity Hardware Products" at bounding box center [770, 61] width 207 height 33
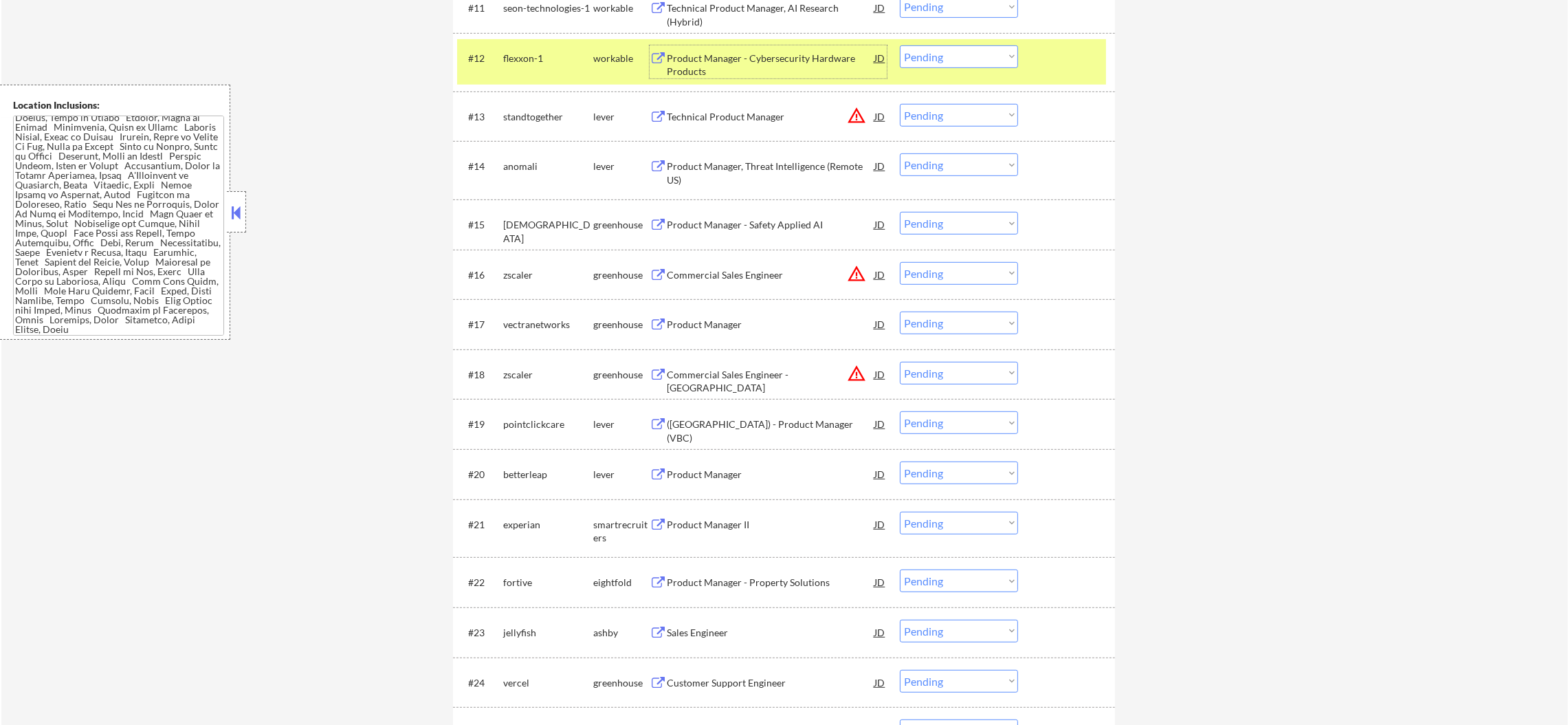
click at [950, 53] on select "Choose an option... Pending Applied Excluded (Questions) Excluded (Expired) Exc…" at bounding box center [959, 56] width 118 height 23
click at [899, 45] on select "Choose an option... Pending Applied Excluded (Questions) Excluded (Expired) Exc…" at bounding box center [959, 56] width 118 height 23
select select ""pending""
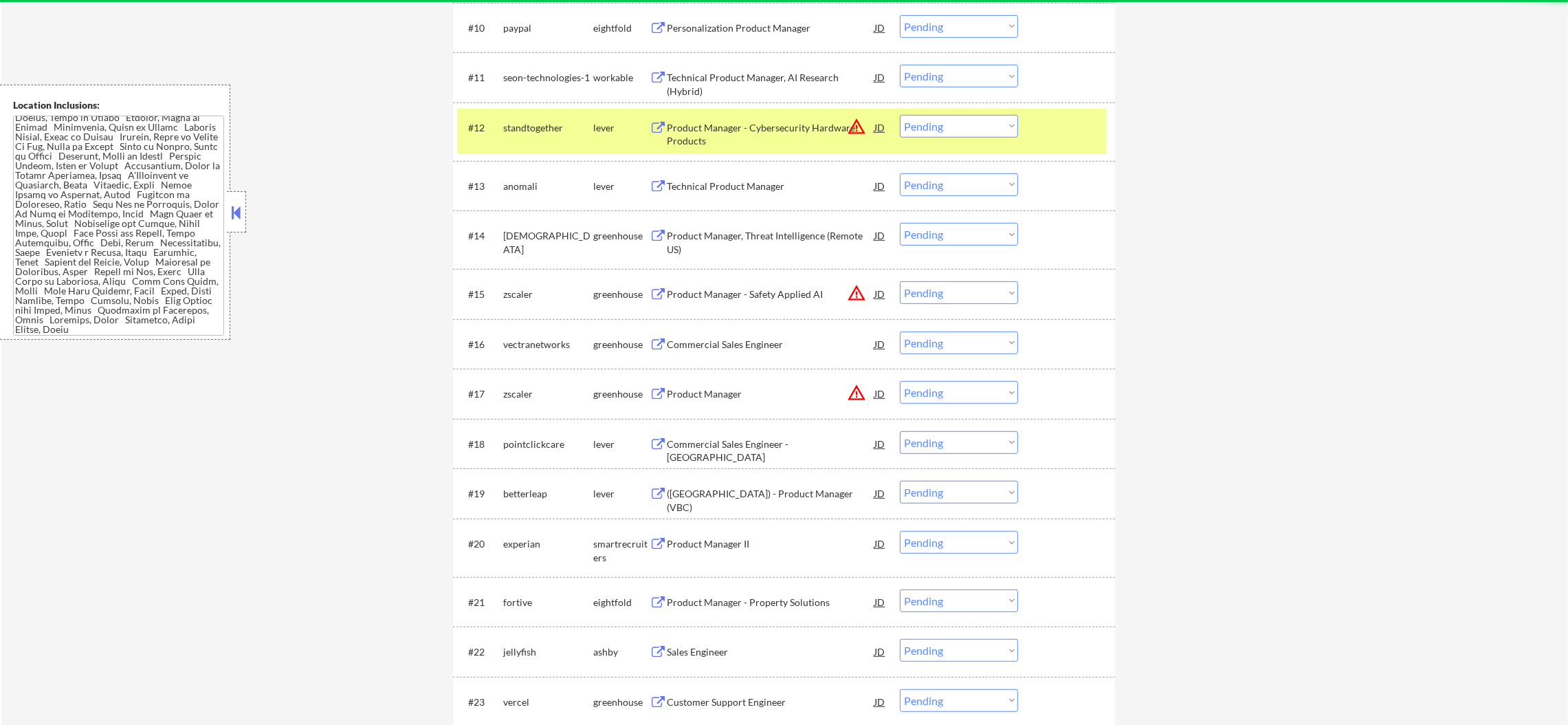
click at [536, 137] on div "standtogether" at bounding box center [547, 126] width 90 height 25
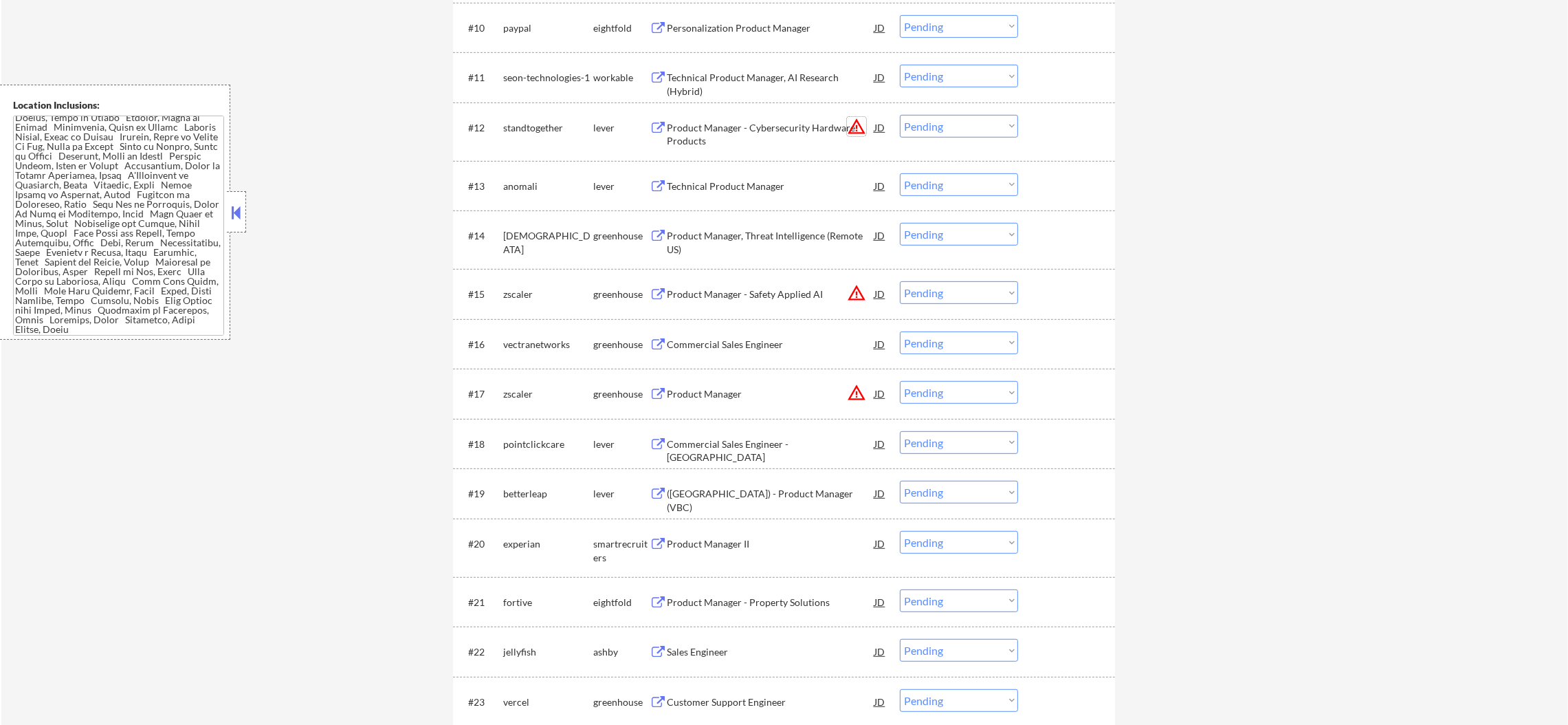
click at [851, 122] on button "warning_amber" at bounding box center [857, 126] width 20 height 20
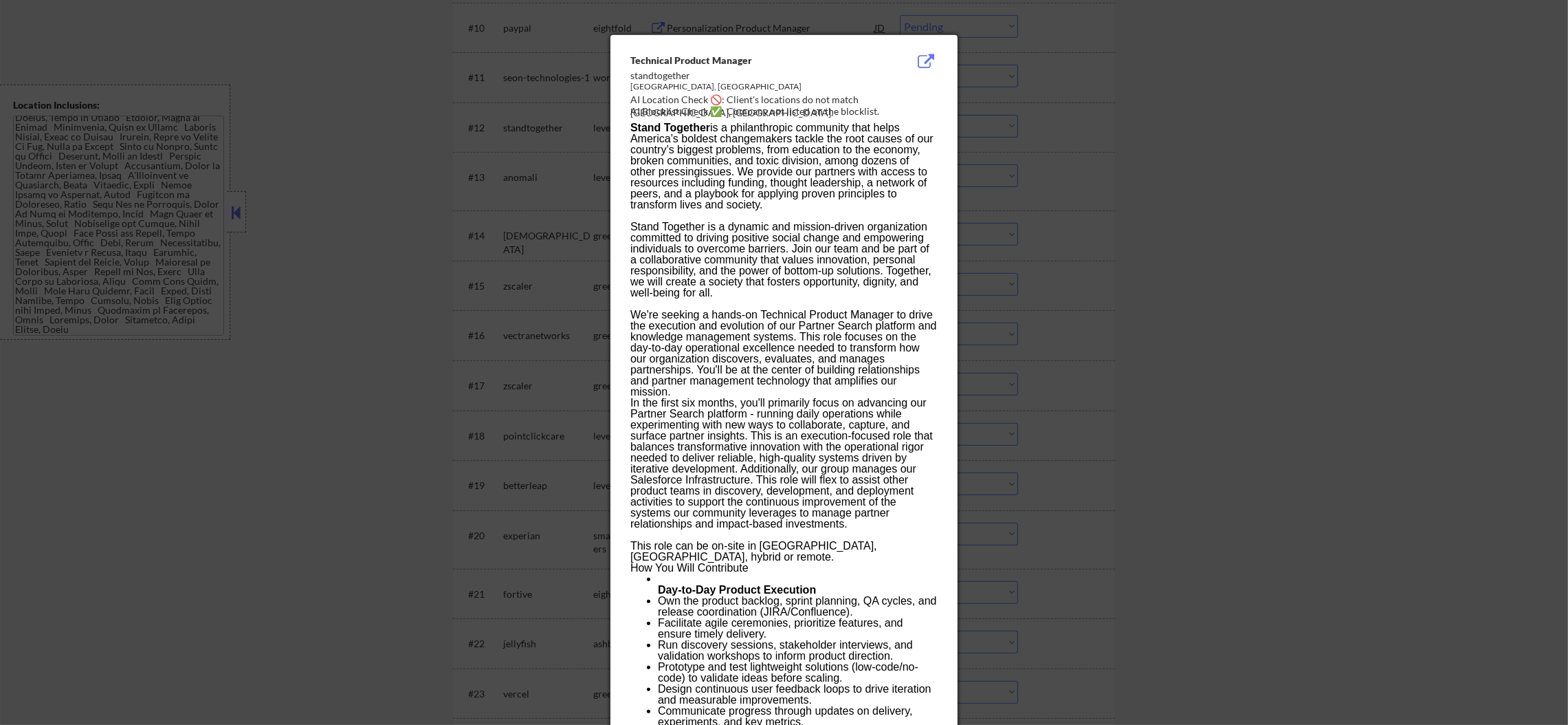
click at [1083, 121] on div at bounding box center [784, 362] width 1568 height 725
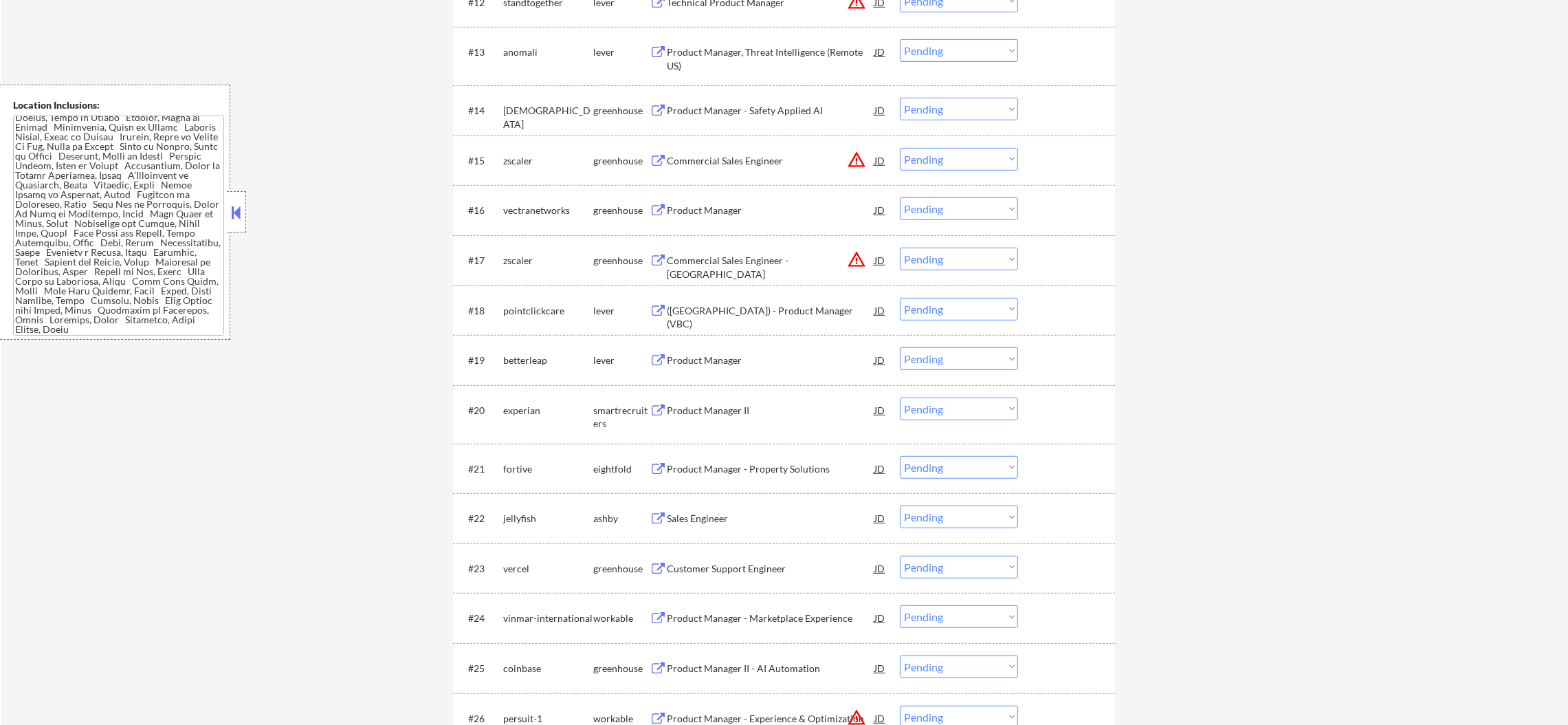
scroll to position [1133, 0]
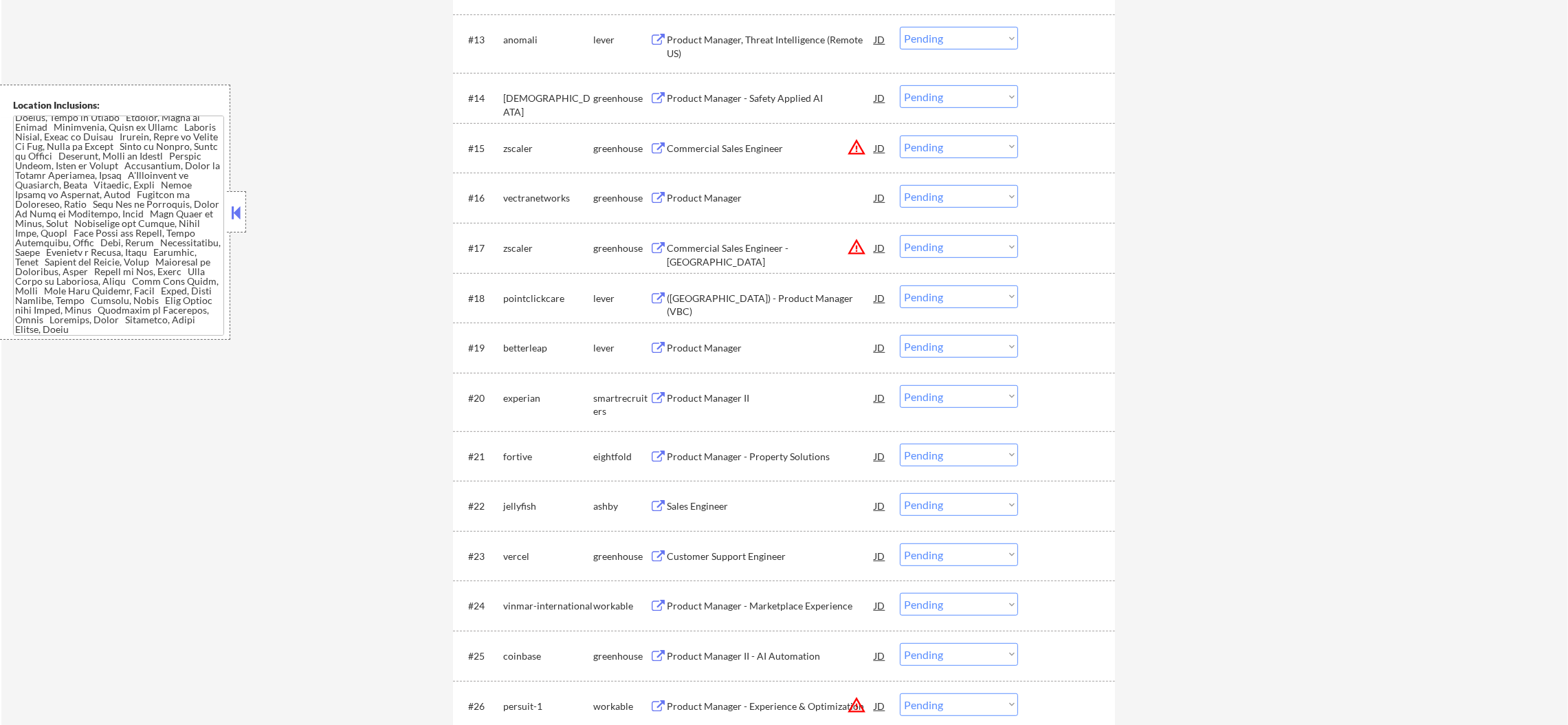
click at [790, 36] on div "Product Manager, Threat Intelligence (Remote US)" at bounding box center [770, 45] width 207 height 27
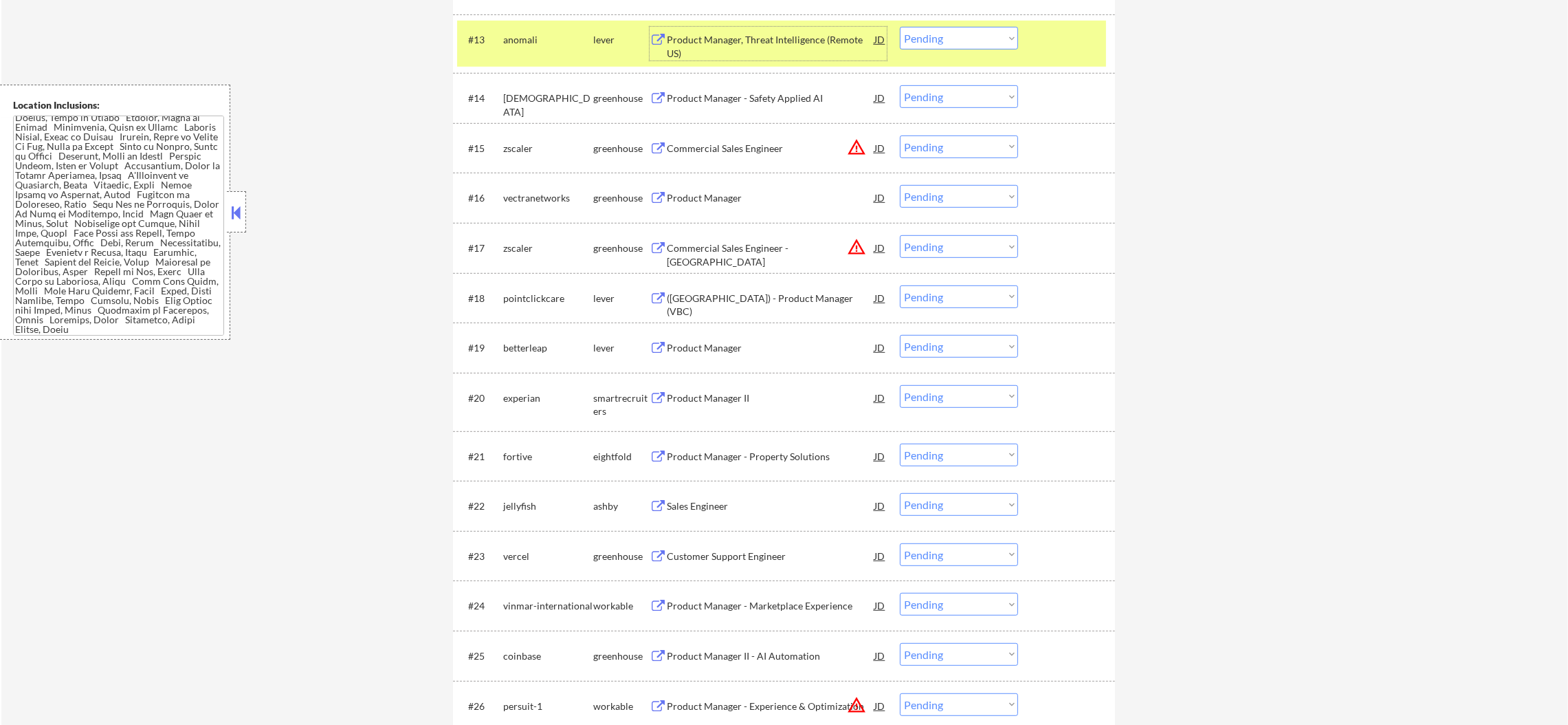
click at [955, 38] on select "Choose an option... Pending Applied Excluded (Questions) Excluded (Expired) Exc…" at bounding box center [959, 37] width 118 height 23
click at [899, 27] on select "Choose an option... Pending Applied Excluded (Questions) Excluded (Expired) Exc…" at bounding box center [959, 37] width 118 height 23
click at [517, 41] on div "anomali" at bounding box center [547, 39] width 90 height 14
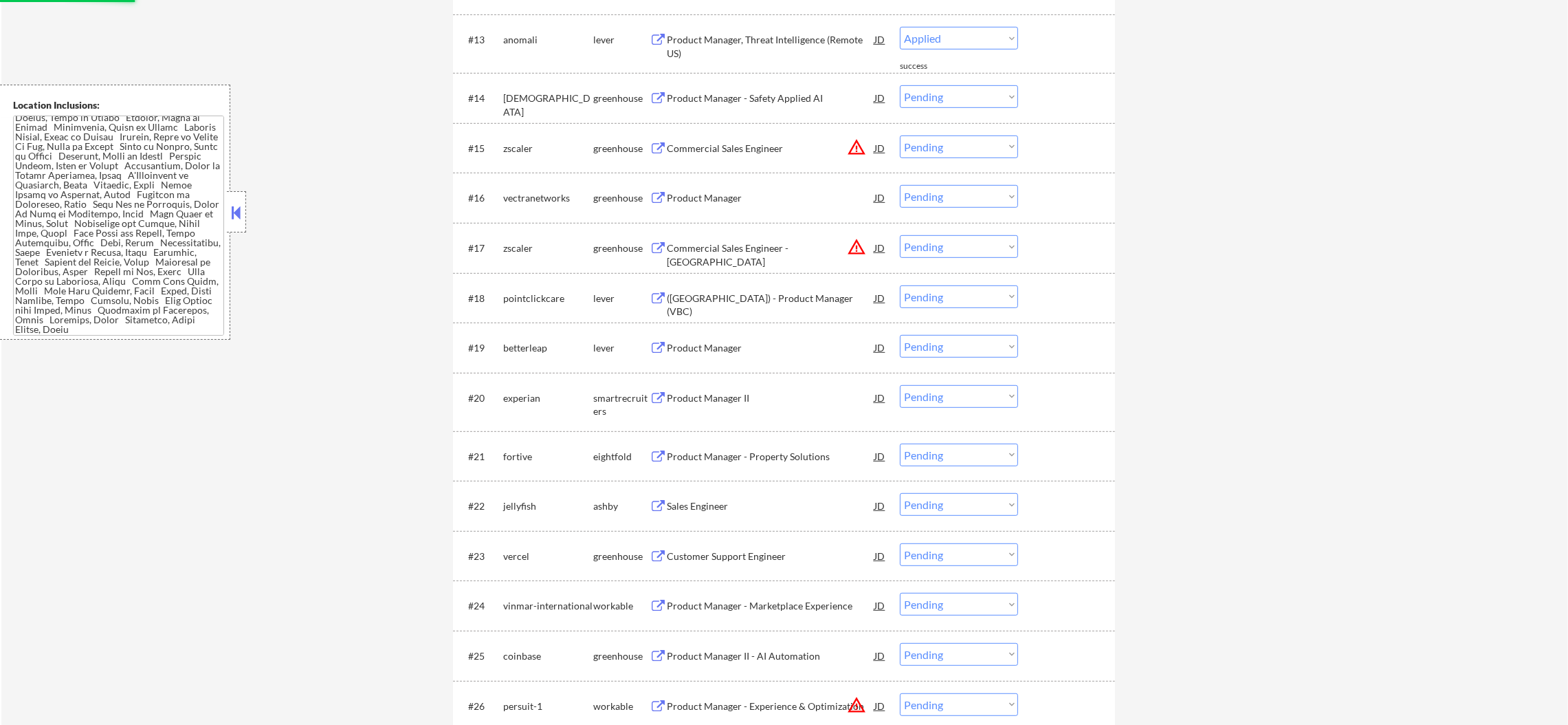
select select ""pending""
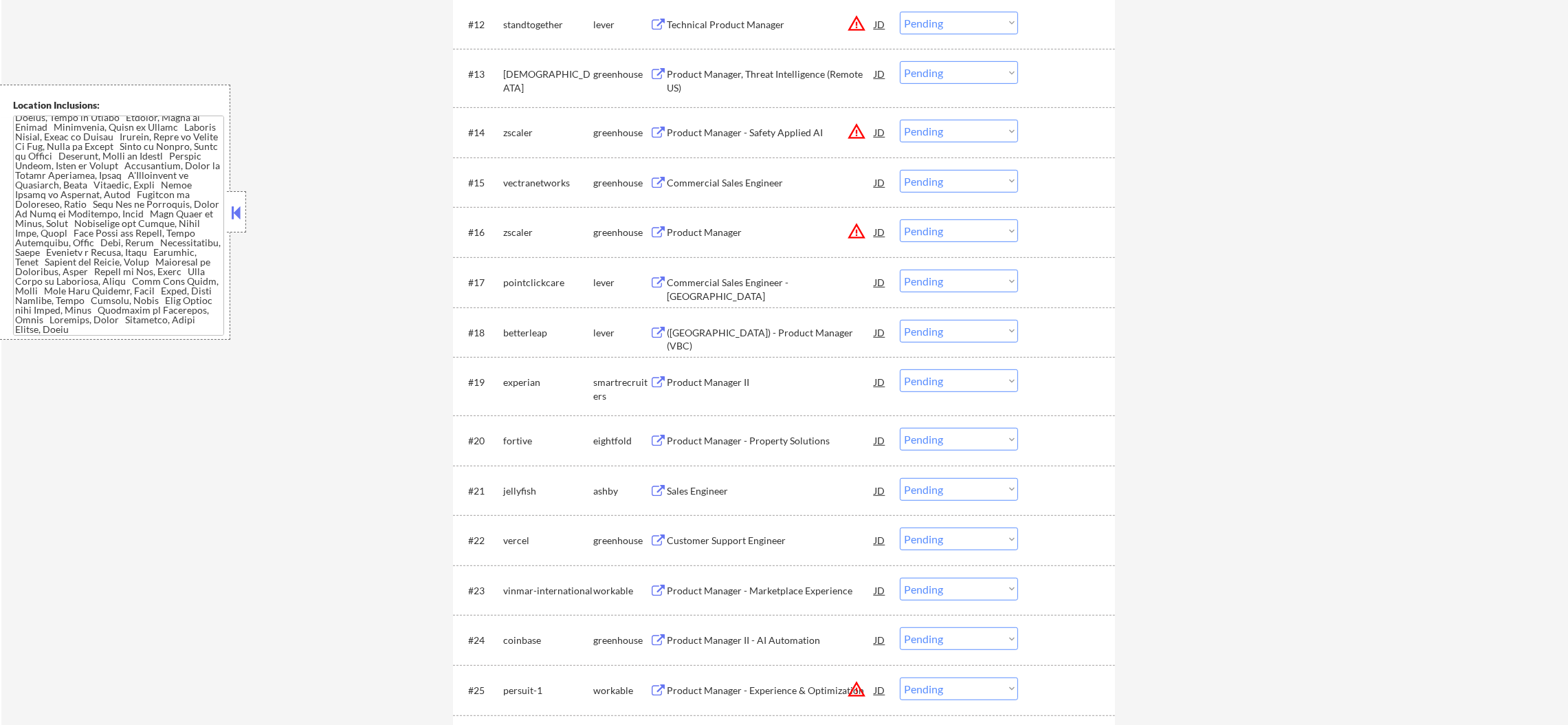
click at [760, 76] on div "Product Manager, Threat Intelligence (Remote US)" at bounding box center [770, 80] width 207 height 27
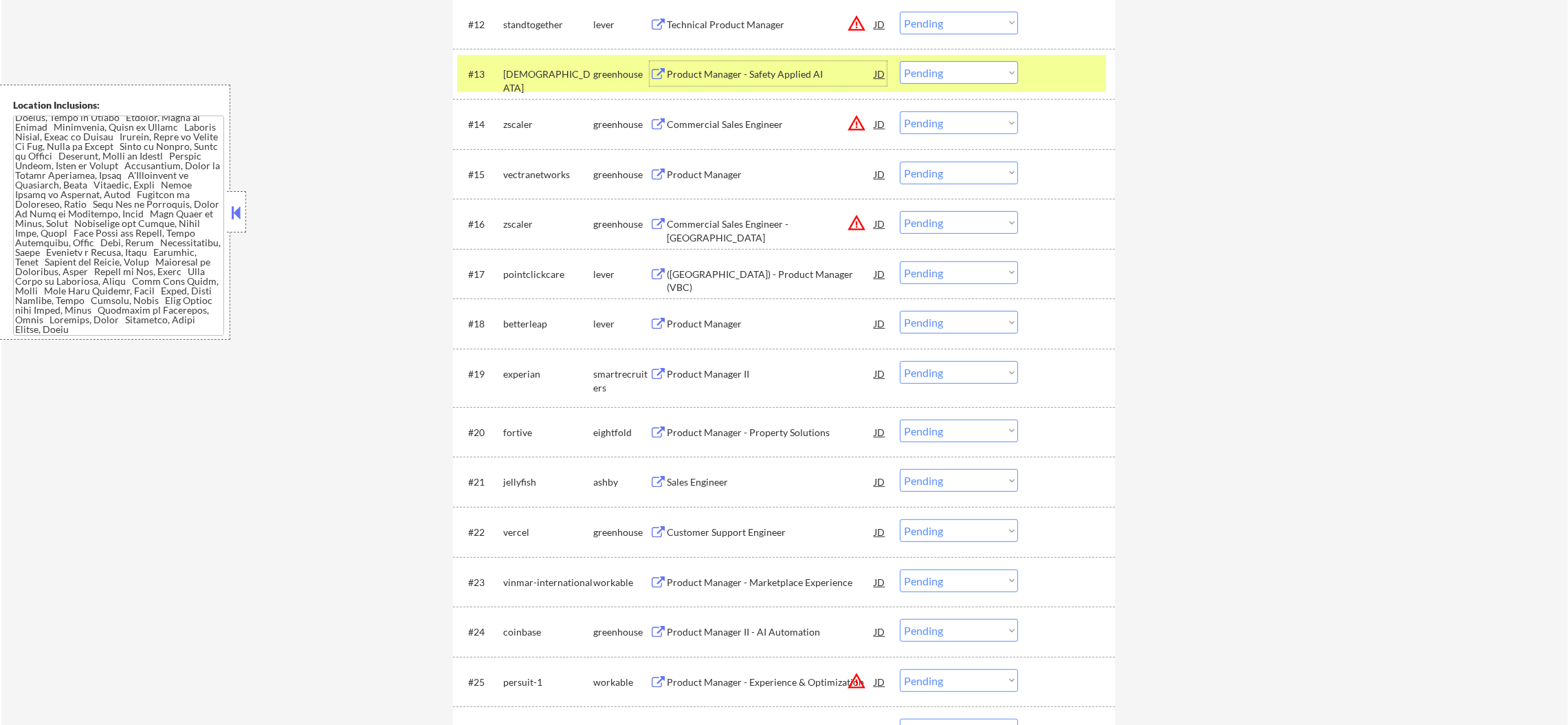
click at [540, 69] on div "[DEMOGRAPHIC_DATA]" at bounding box center [547, 80] width 90 height 27
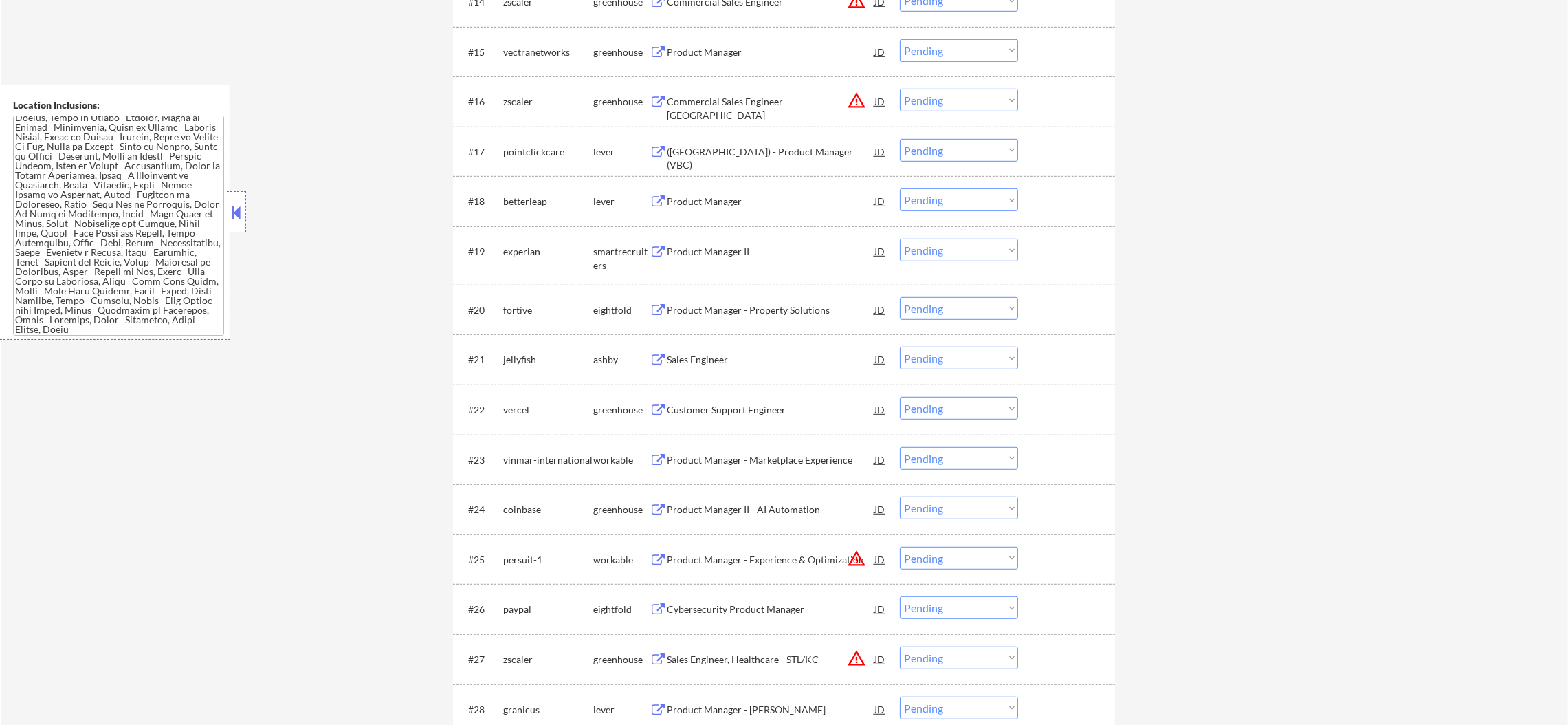
scroll to position [1237, 0]
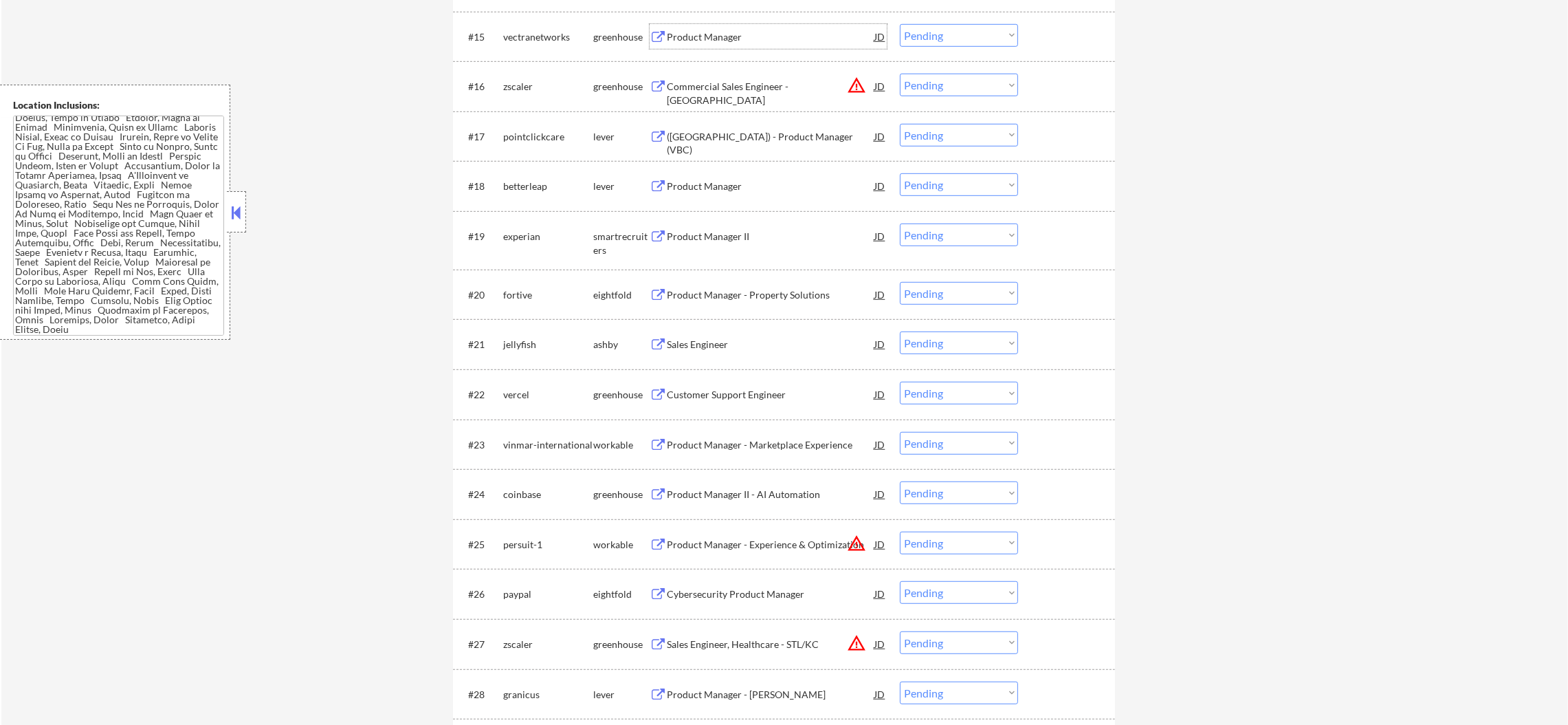
click at [756, 39] on div "Product Manager" at bounding box center [770, 37] width 207 height 14
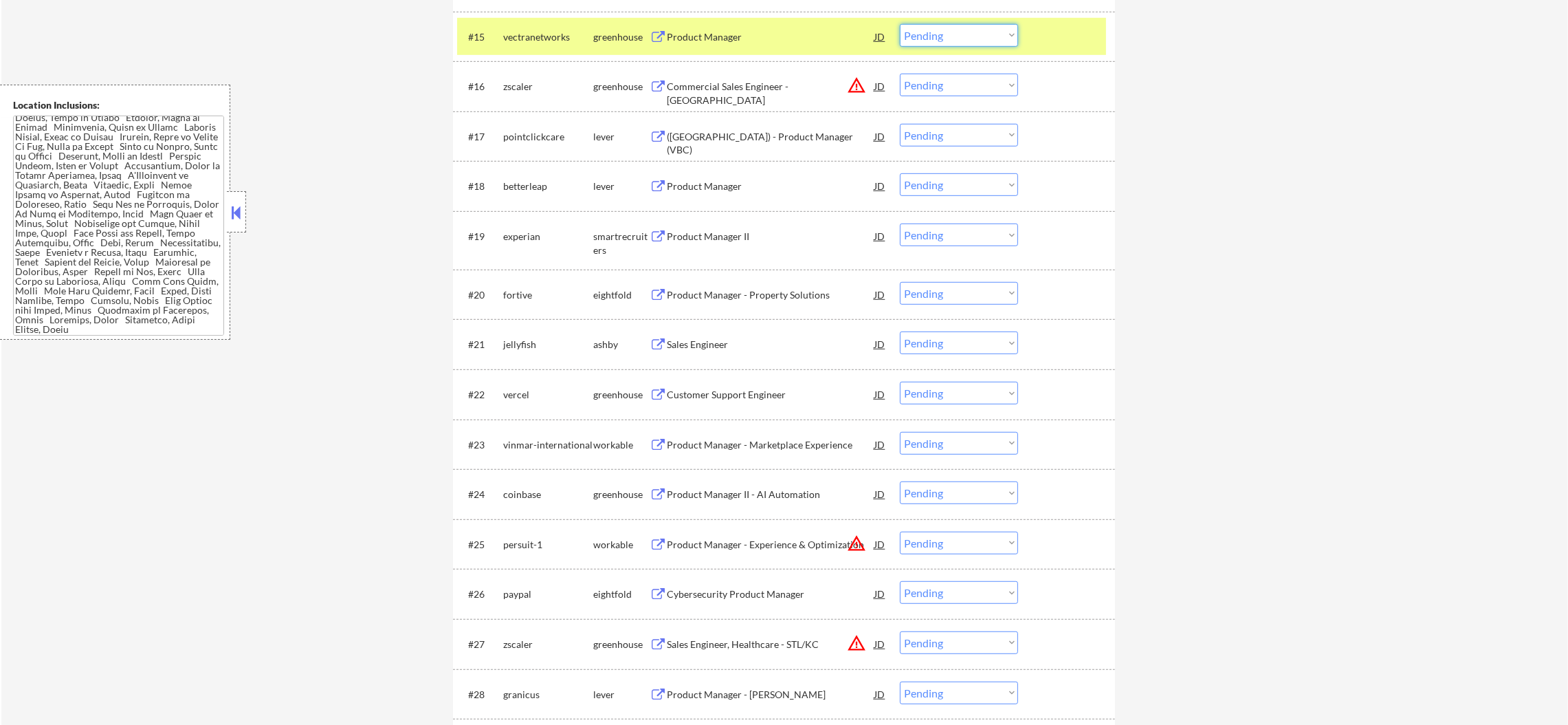
click at [926, 39] on select "Choose an option... Pending Applied Excluded (Questions) Excluded (Expired) Exc…" at bounding box center [959, 35] width 118 height 23
click at [489, 42] on div "#15" at bounding box center [480, 37] width 24 height 14
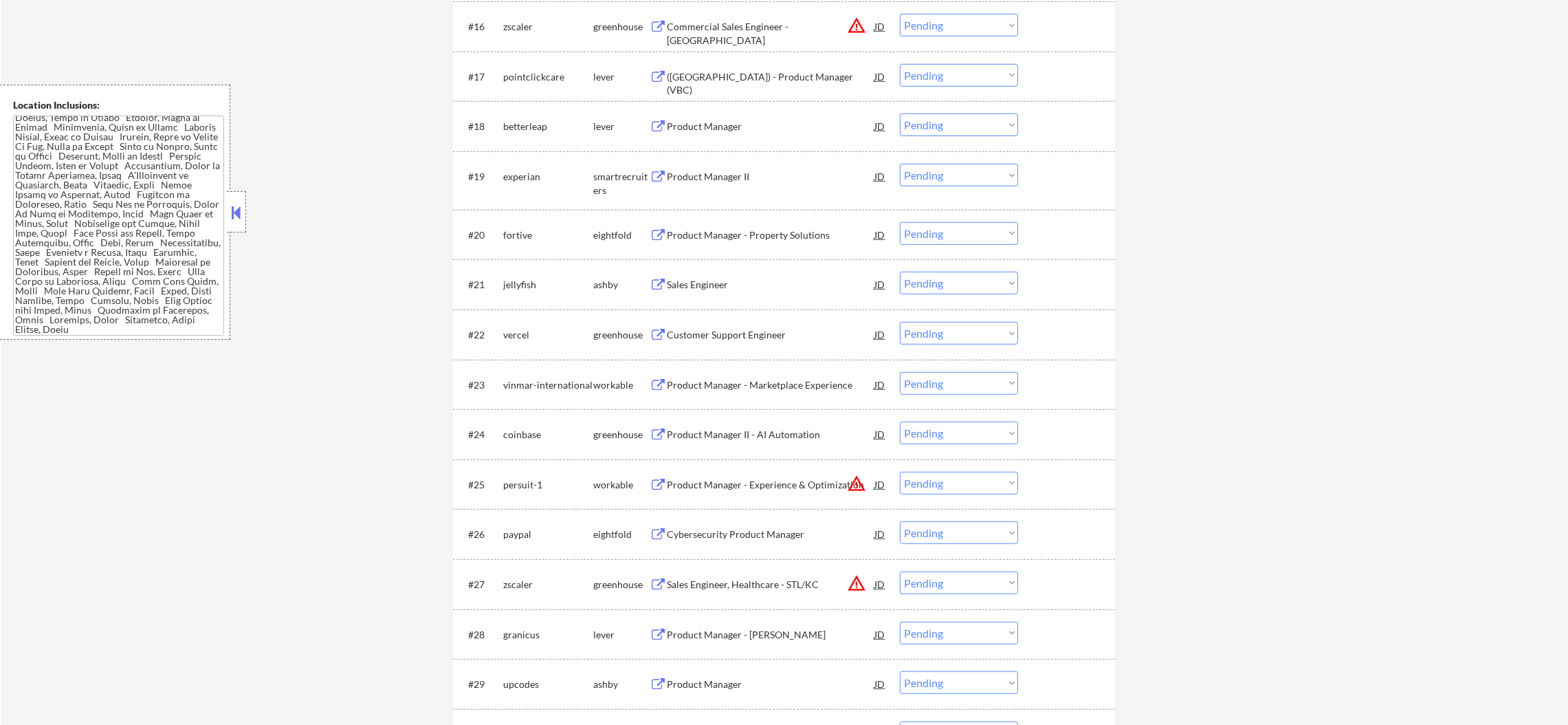
scroll to position [1305, 0]
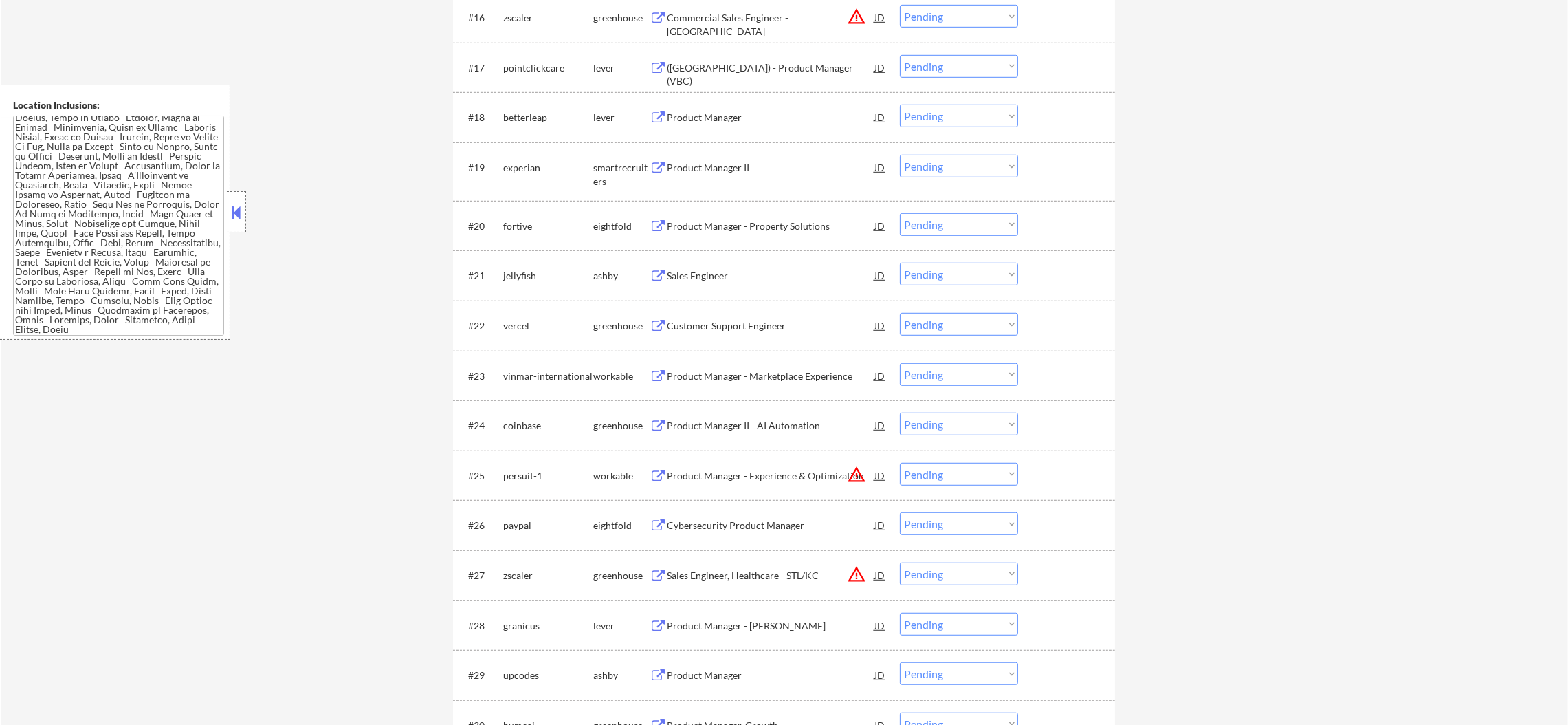
click at [789, 63] on div "([GEOGRAPHIC_DATA]) - Product Manager (VBC)" at bounding box center [770, 74] width 207 height 27
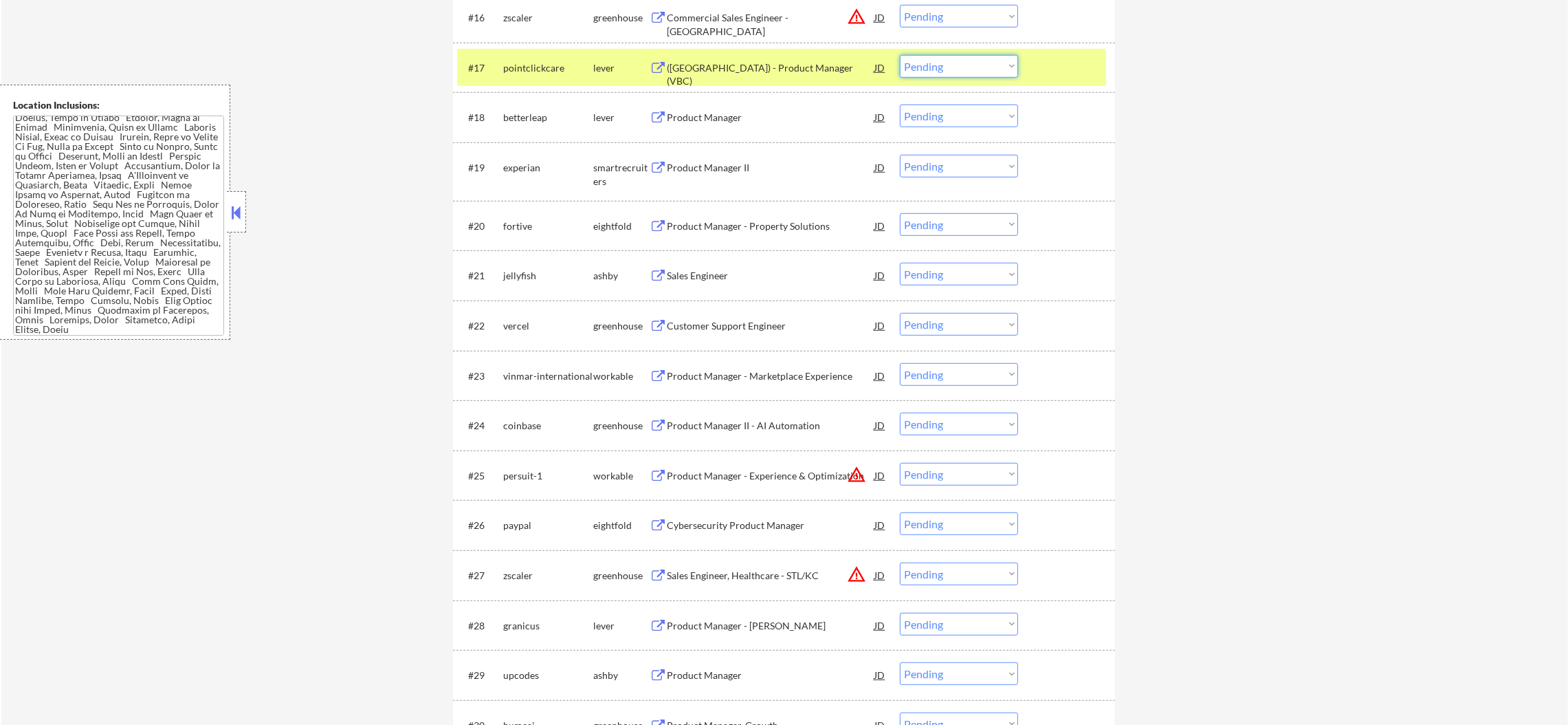
click at [935, 60] on select "Choose an option... Pending Applied Excluded (Questions) Excluded (Expired) Exc…" at bounding box center [959, 66] width 118 height 23
click at [899, 55] on select "Choose an option... Pending Applied Excluded (Questions) Excluded (Expired) Exc…" at bounding box center [959, 66] width 118 height 23
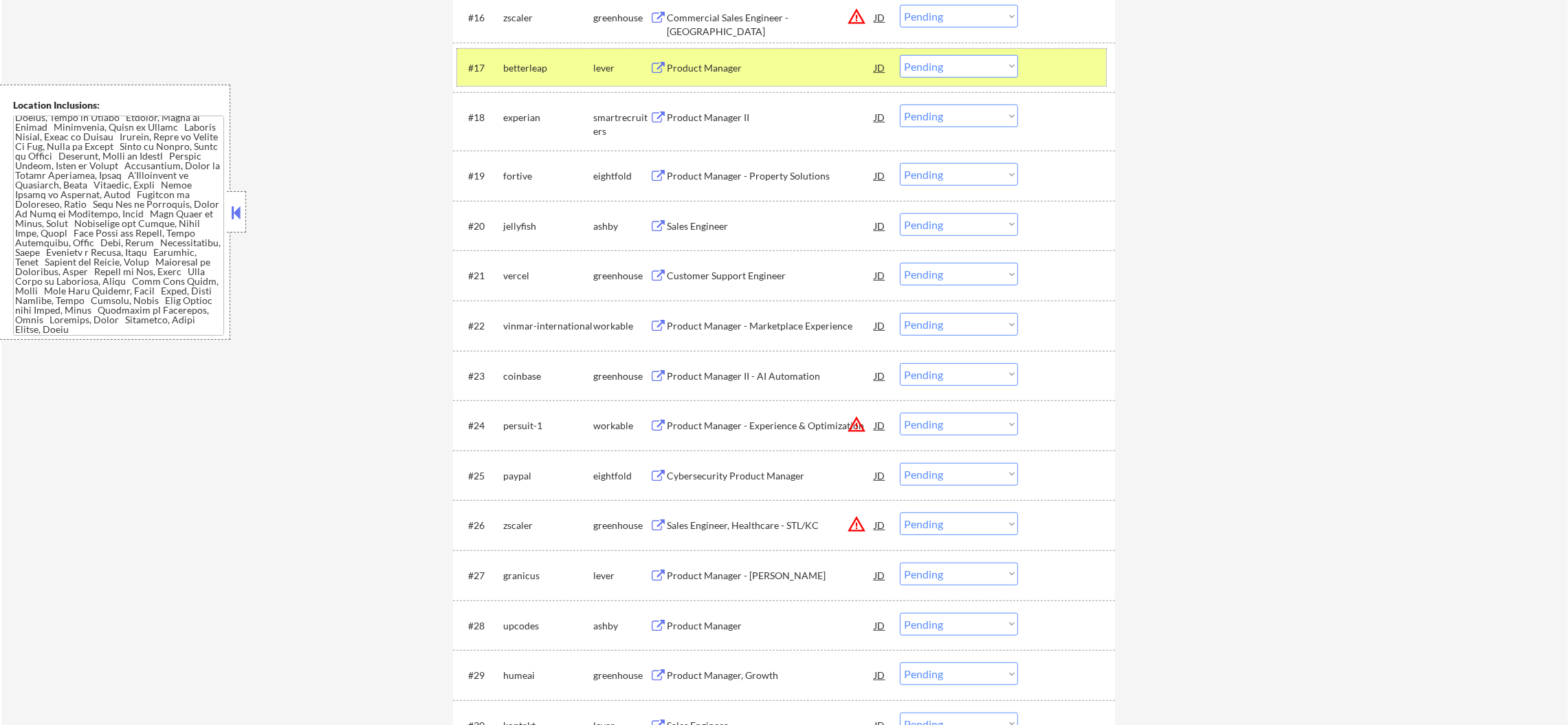
click at [536, 72] on div "betterleap" at bounding box center [547, 68] width 90 height 14
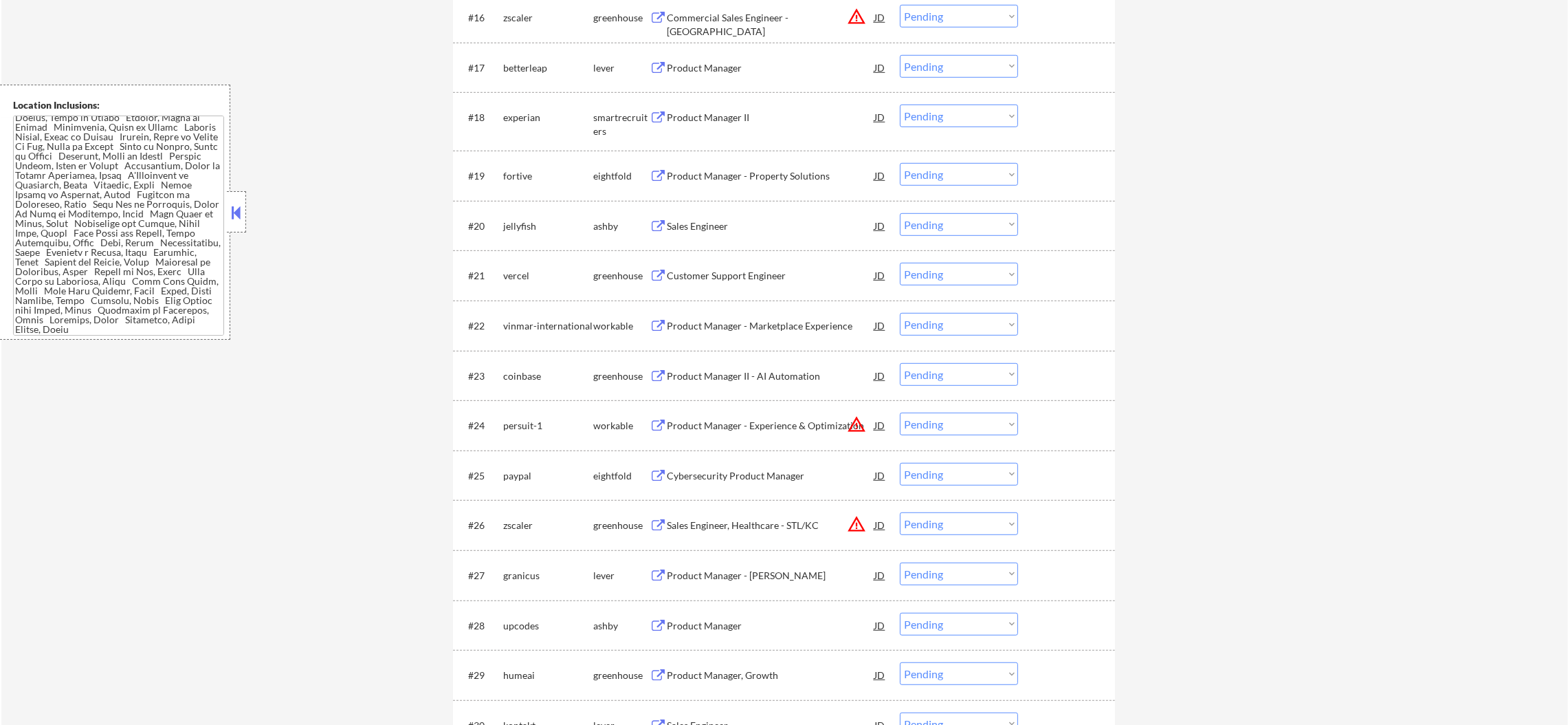
click at [806, 67] on div "Product Manager" at bounding box center [770, 68] width 207 height 14
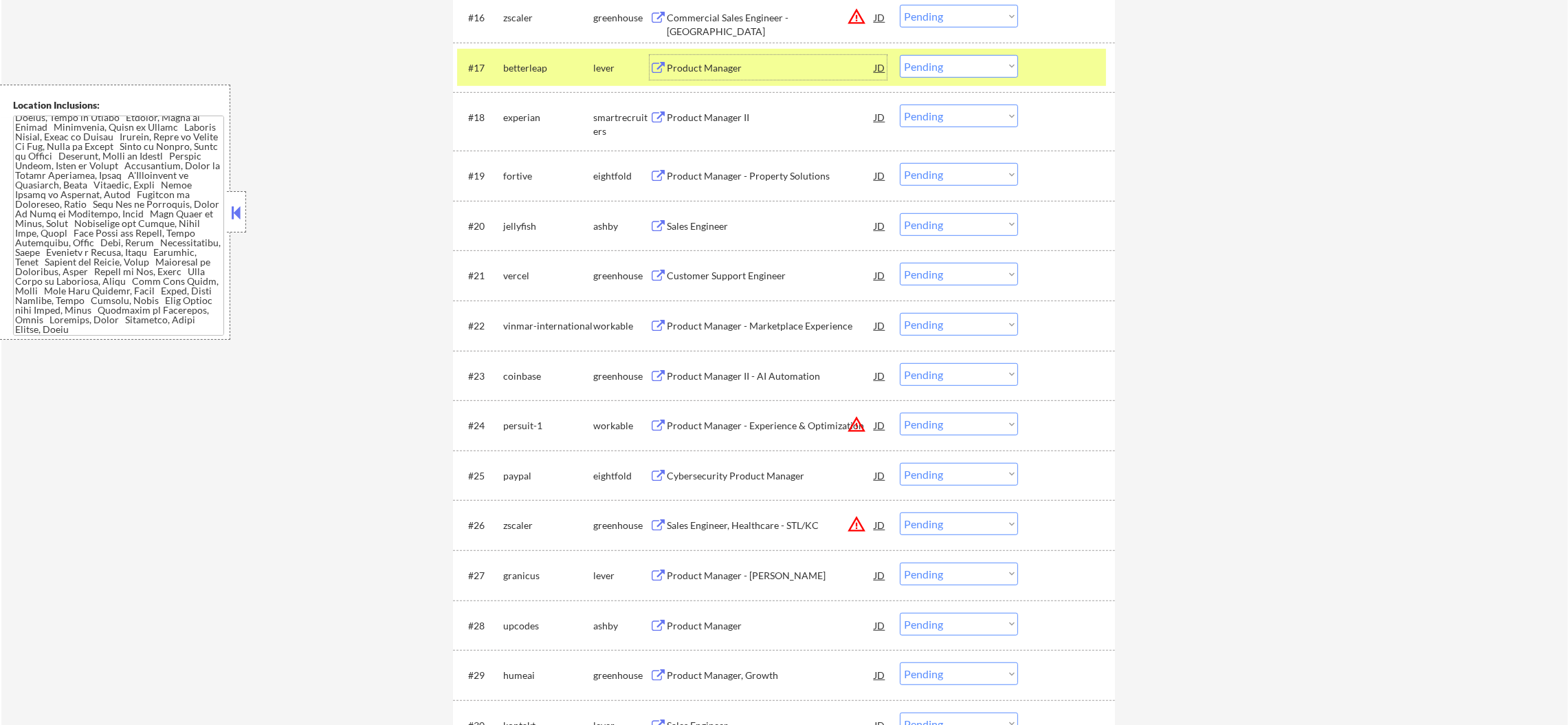
click at [912, 60] on select "Choose an option... Pending Applied Excluded (Questions) Excluded (Expired) Exc…" at bounding box center [959, 66] width 118 height 23
click at [899, 55] on select "Choose an option... Pending Applied Excluded (Questions) Excluded (Expired) Exc…" at bounding box center [959, 66] width 118 height 23
select select ""pending""
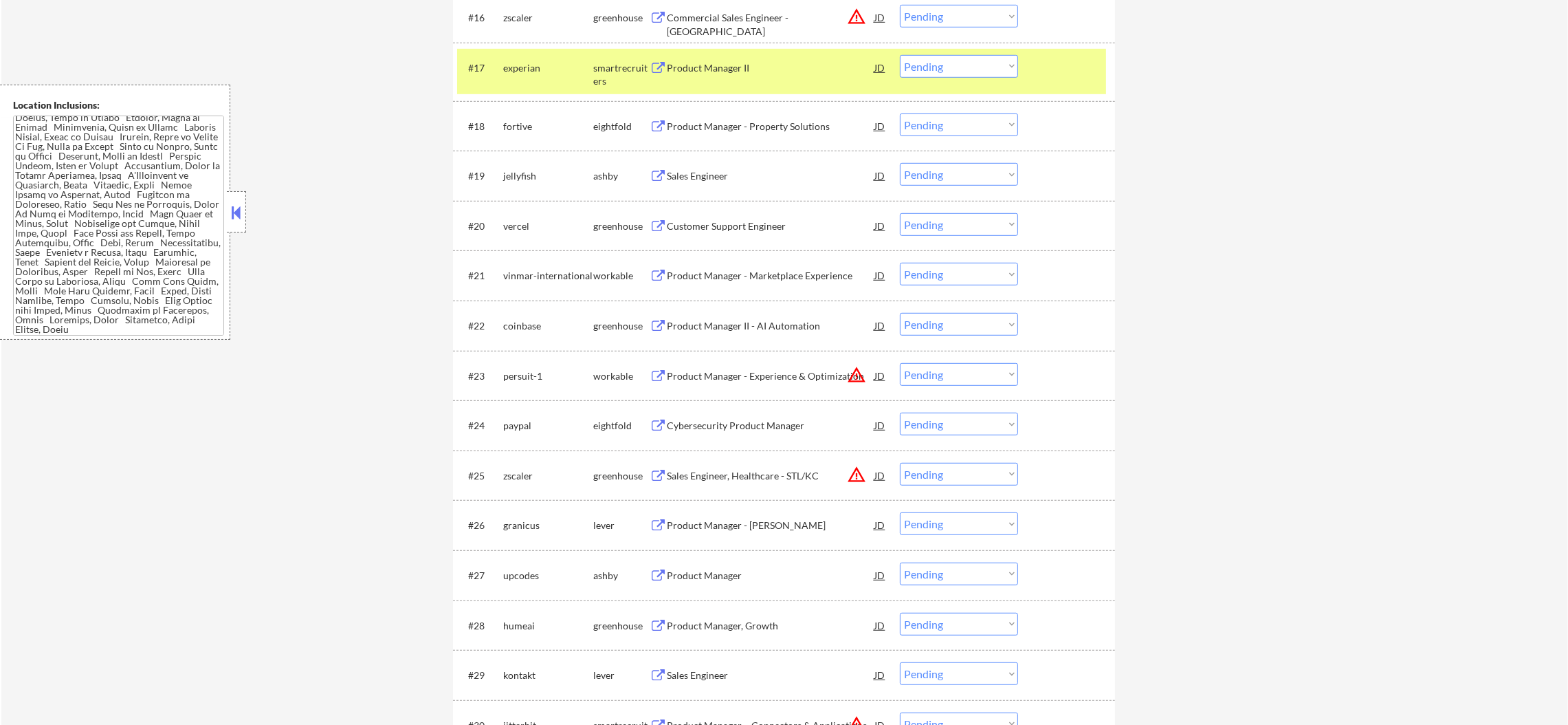
click at [535, 77] on div "experian" at bounding box center [547, 67] width 90 height 25
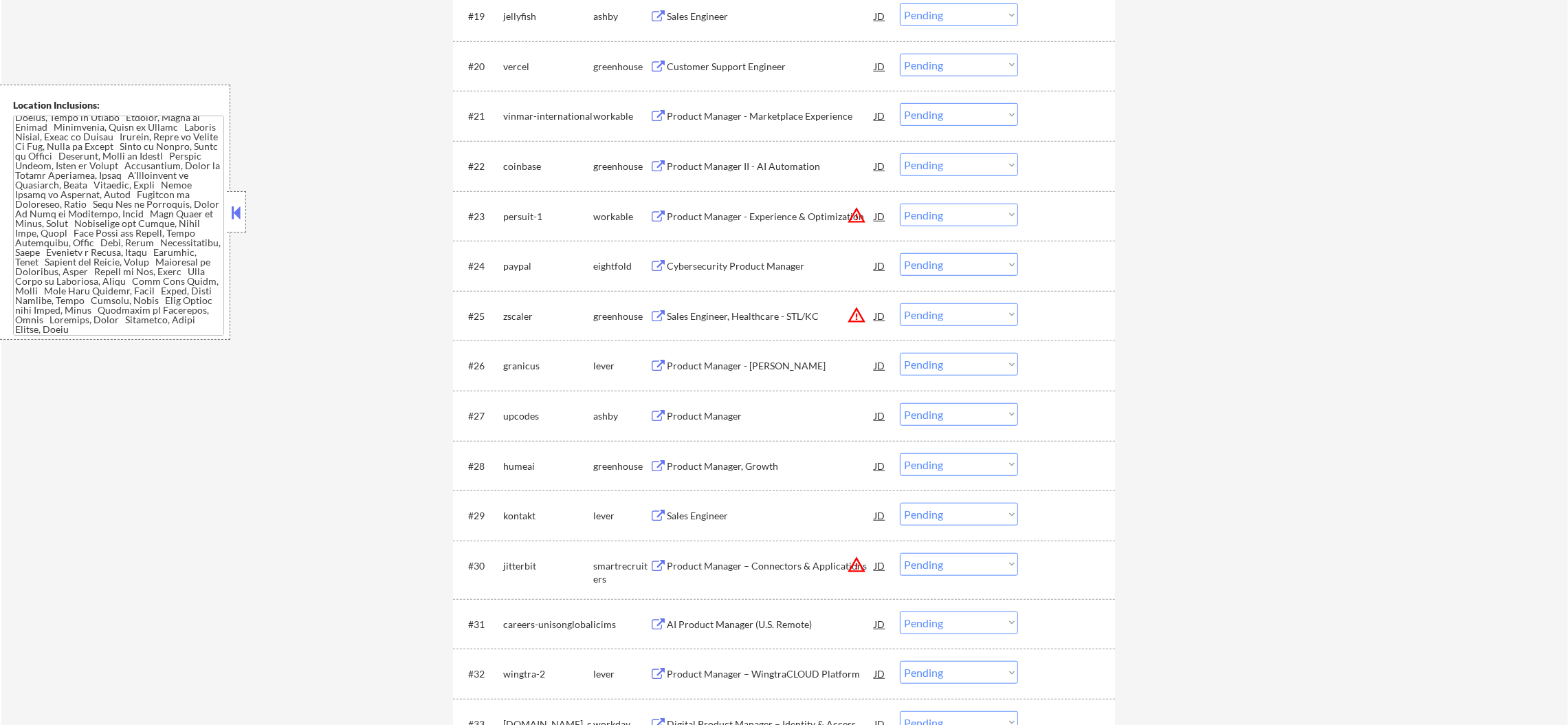
scroll to position [1444, 0]
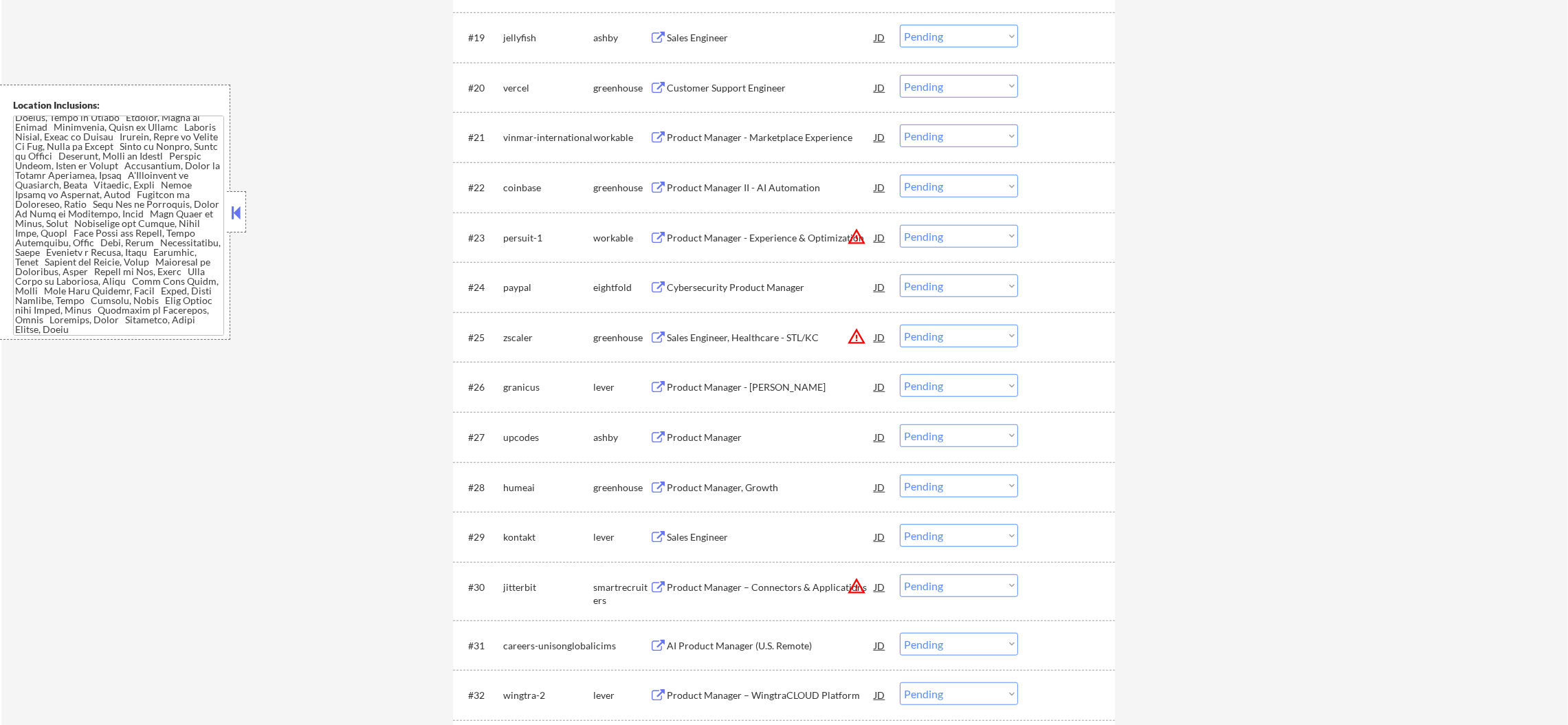
click at [769, 36] on div "Sales Engineer" at bounding box center [770, 37] width 207 height 14
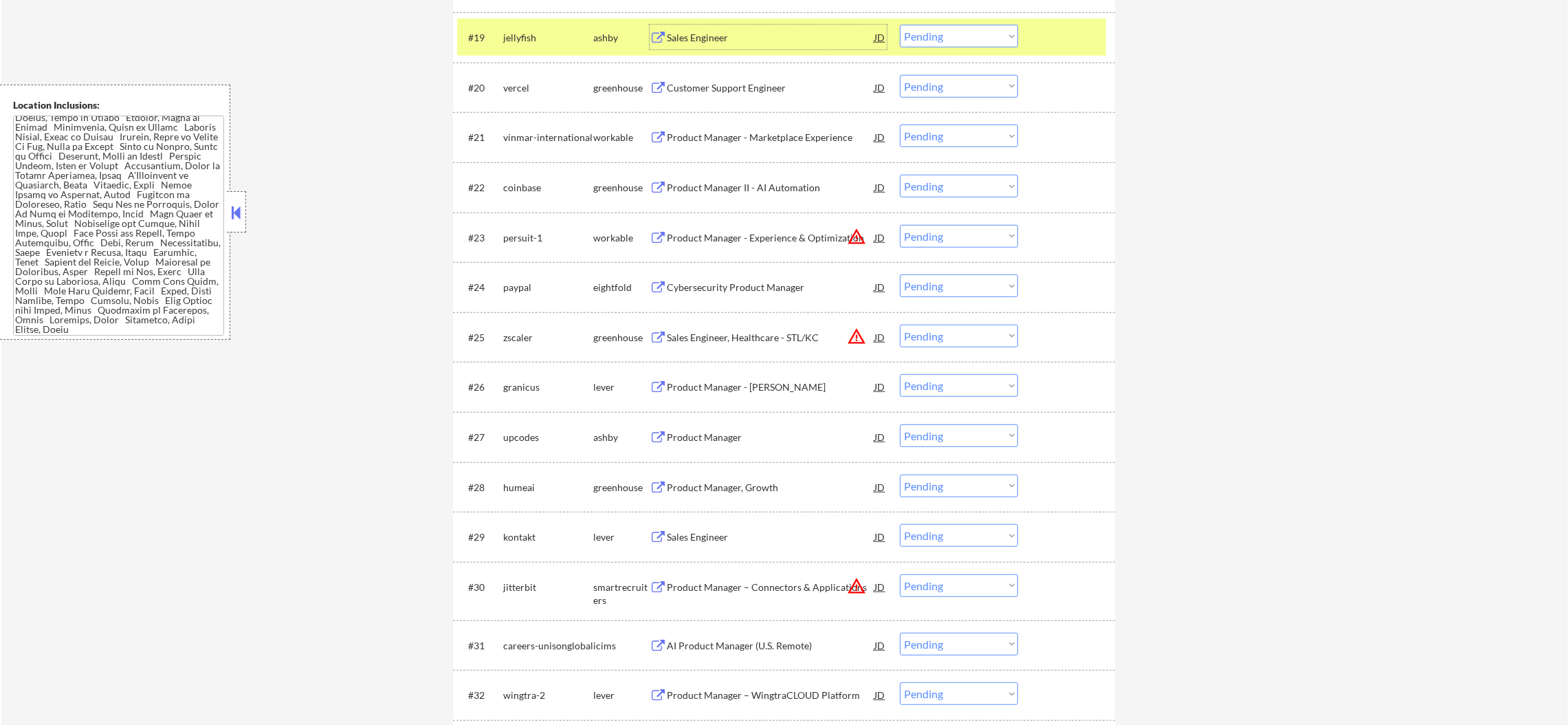
drag, startPoint x: 933, startPoint y: 31, endPoint x: 934, endPoint y: 45, distance: 14.0
click at [933, 31] on select "Choose an option... Pending Applied Excluded (Questions) Excluded (Expired) Exc…" at bounding box center [959, 36] width 118 height 23
click at [899, 25] on select "Choose an option... Pending Applied Excluded (Questions) Excluded (Expired) Exc…" at bounding box center [959, 36] width 118 height 23
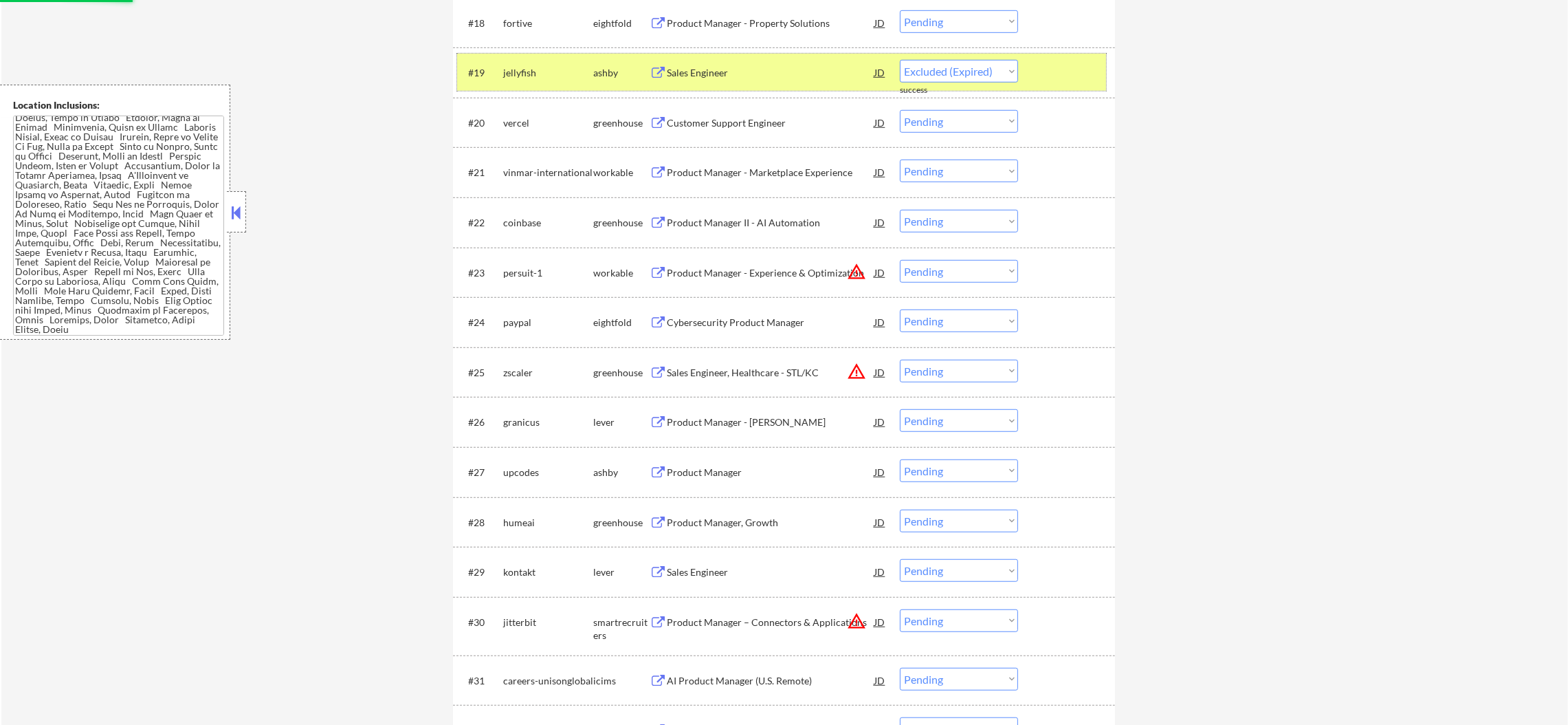
click at [566, 85] on div "#19 jellyfish [PERSON_NAME] Sales Engineer JD warning_amber Choose an option...…" at bounding box center [781, 72] width 649 height 37
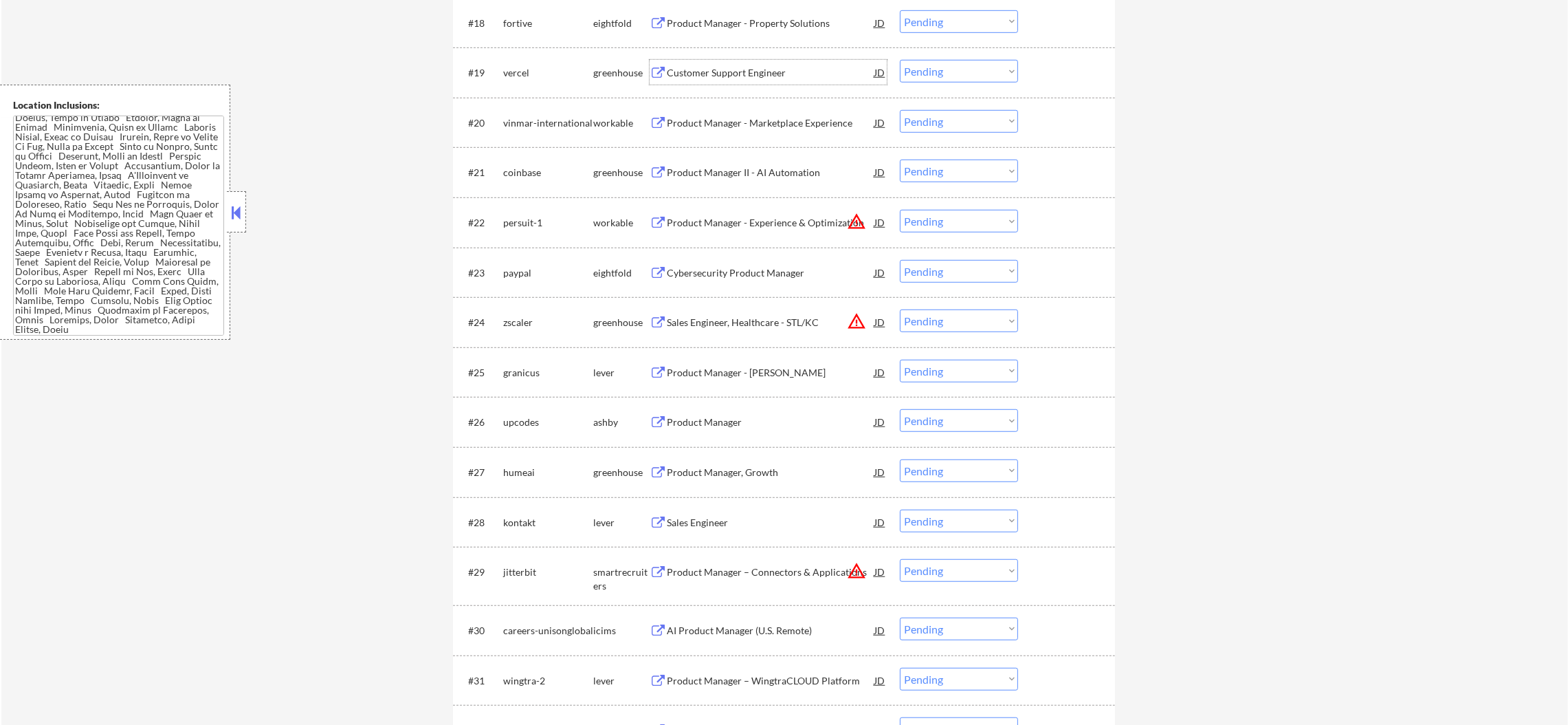
click at [735, 70] on div "Customer Support Engineer" at bounding box center [770, 73] width 207 height 14
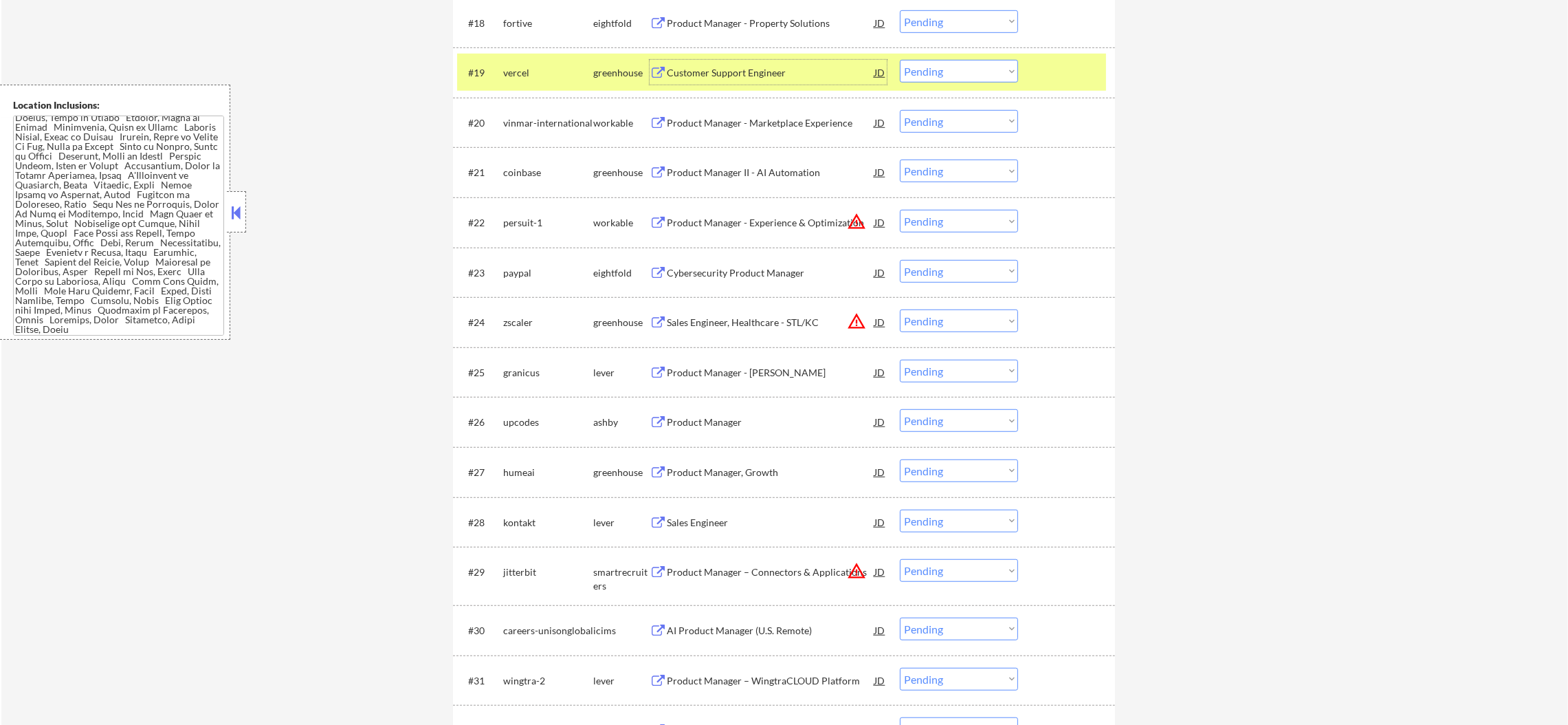
click at [1018, 78] on div "#19 vercel greenhouse Customer Support Engineer JD warning_amber Choose an opti…" at bounding box center [781, 72] width 649 height 37
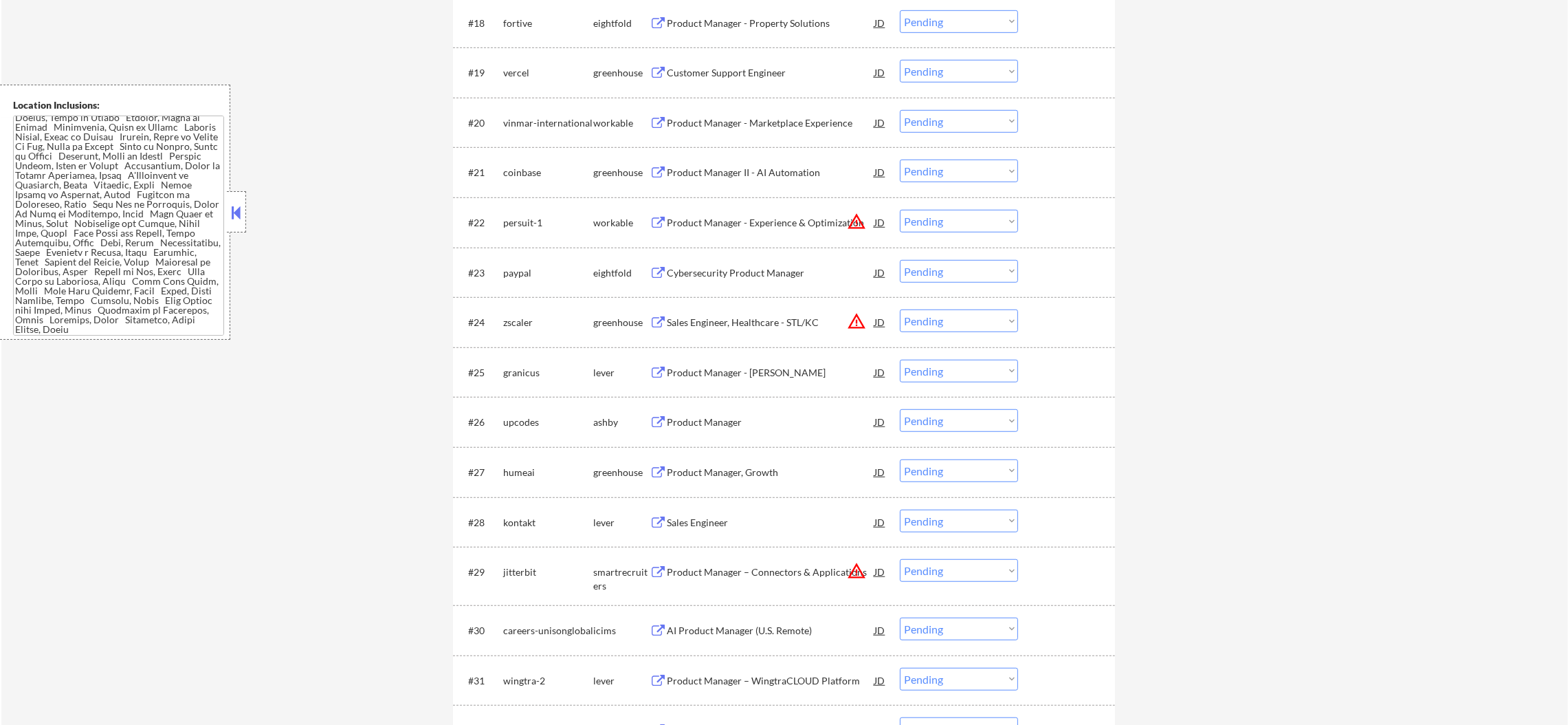
drag, startPoint x: 1001, startPoint y: 61, endPoint x: 995, endPoint y: 80, distance: 19.9
click at [1001, 61] on select "Choose an option... Pending Applied Excluded (Questions) Excluded (Expired) Exc…" at bounding box center [959, 71] width 118 height 23
click at [899, 60] on select "Choose an option... Pending Applied Excluded (Questions) Excluded (Expired) Exc…" at bounding box center [959, 71] width 118 height 23
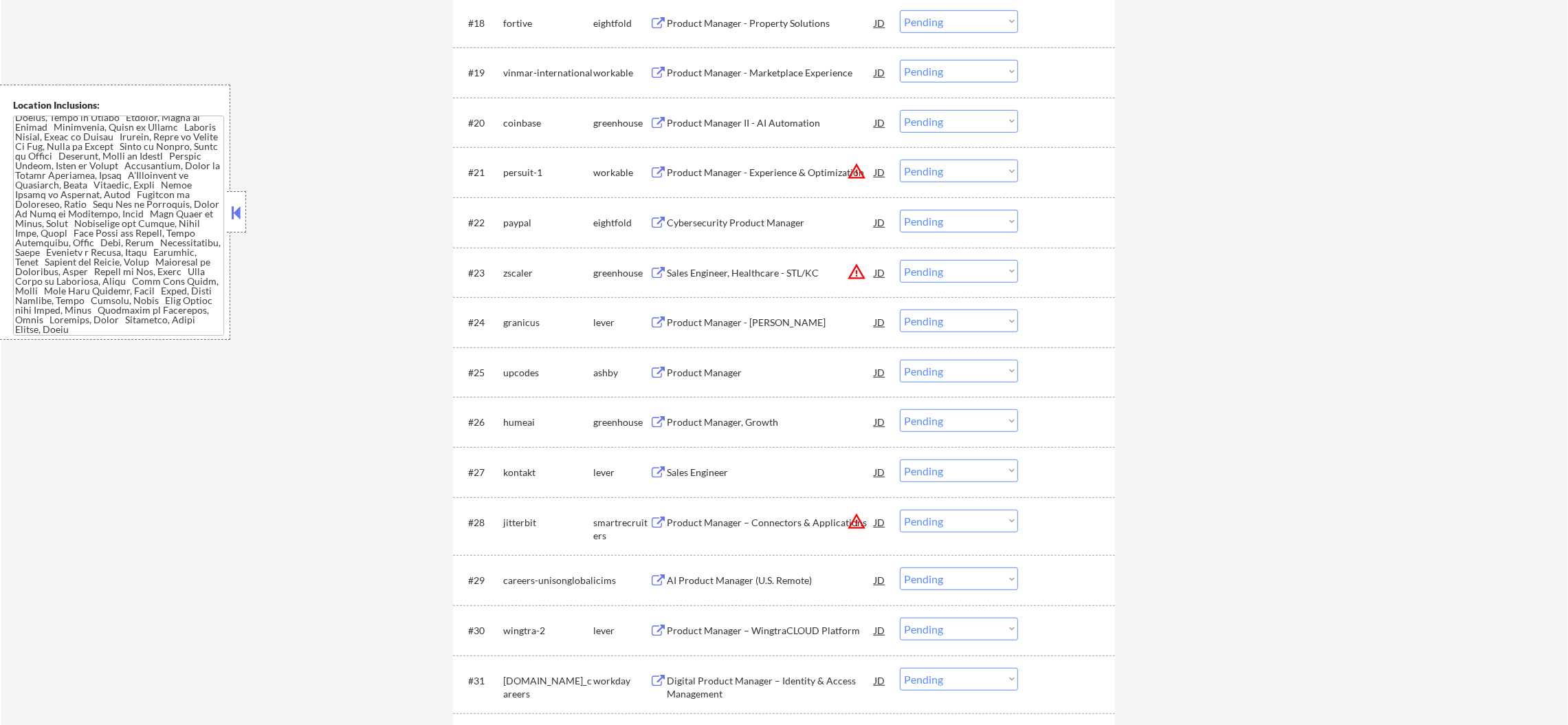
click at [729, 73] on div "Product Manager - Marketplace Experience" at bounding box center [770, 73] width 207 height 14
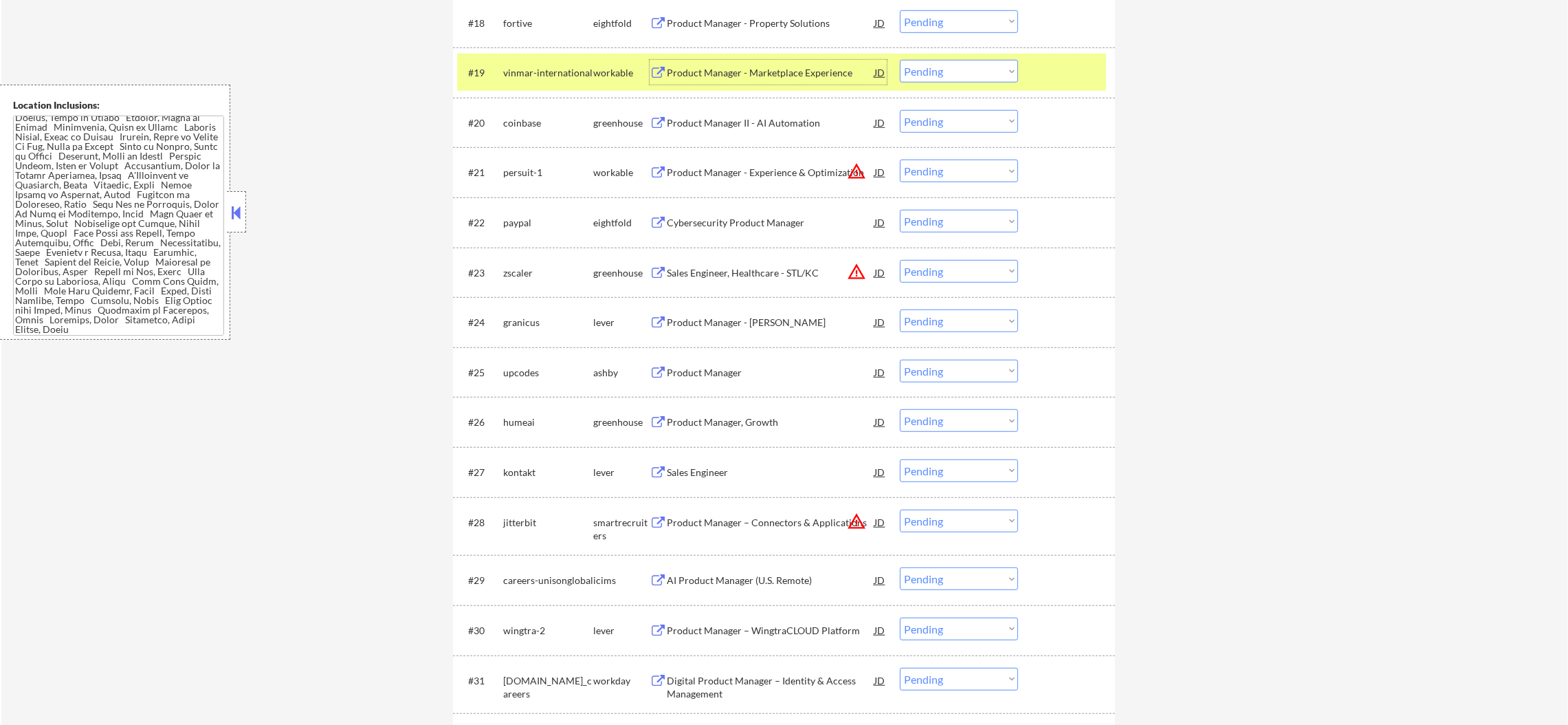
click at [954, 77] on select "Choose an option... Pending Applied Excluded (Questions) Excluded (Expired) Exc…" at bounding box center [959, 71] width 118 height 23
click at [899, 60] on select "Choose an option... Pending Applied Excluded (Questions) Excluded (Expired) Exc…" at bounding box center [959, 71] width 118 height 23
select select ""pending""
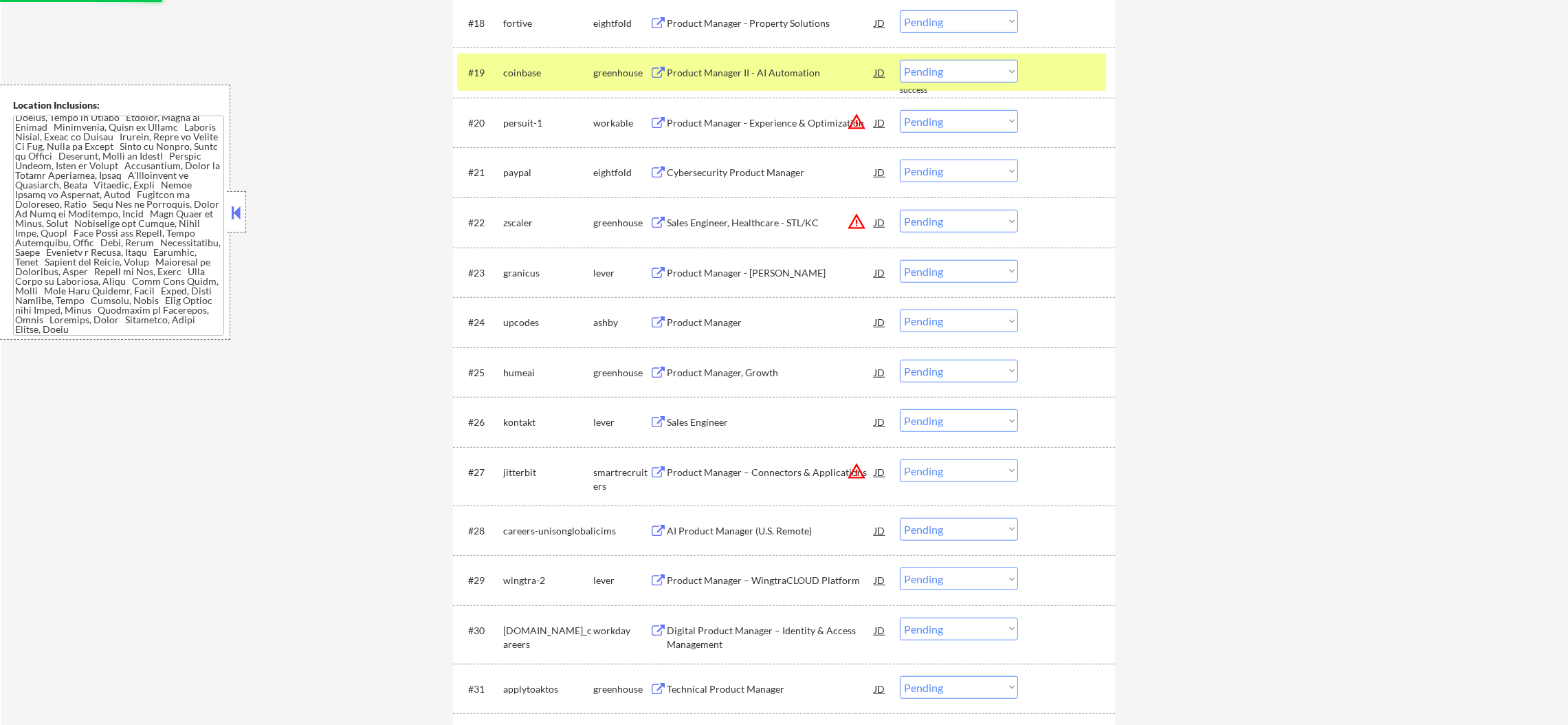
click at [549, 73] on div "coinbase" at bounding box center [547, 73] width 90 height 14
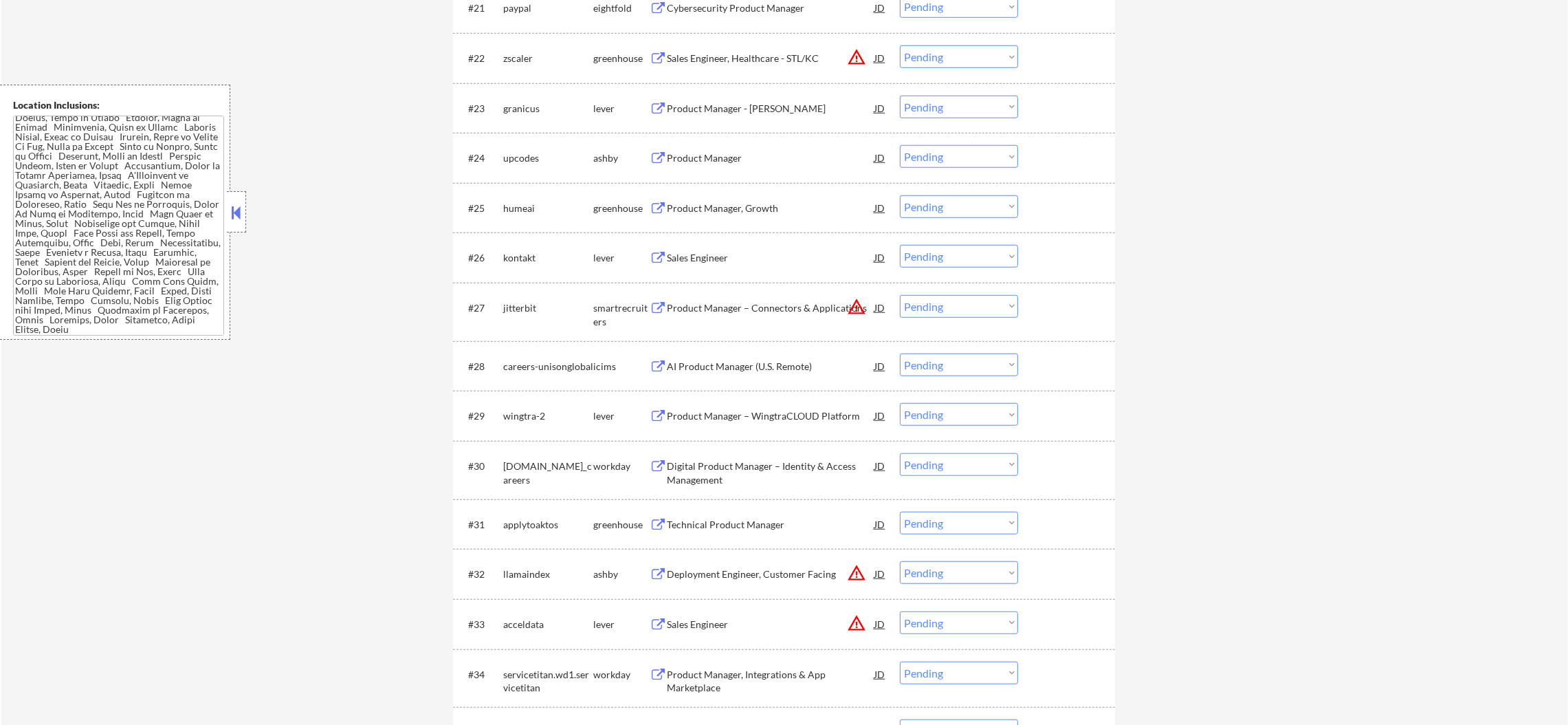
scroll to position [1615, 0]
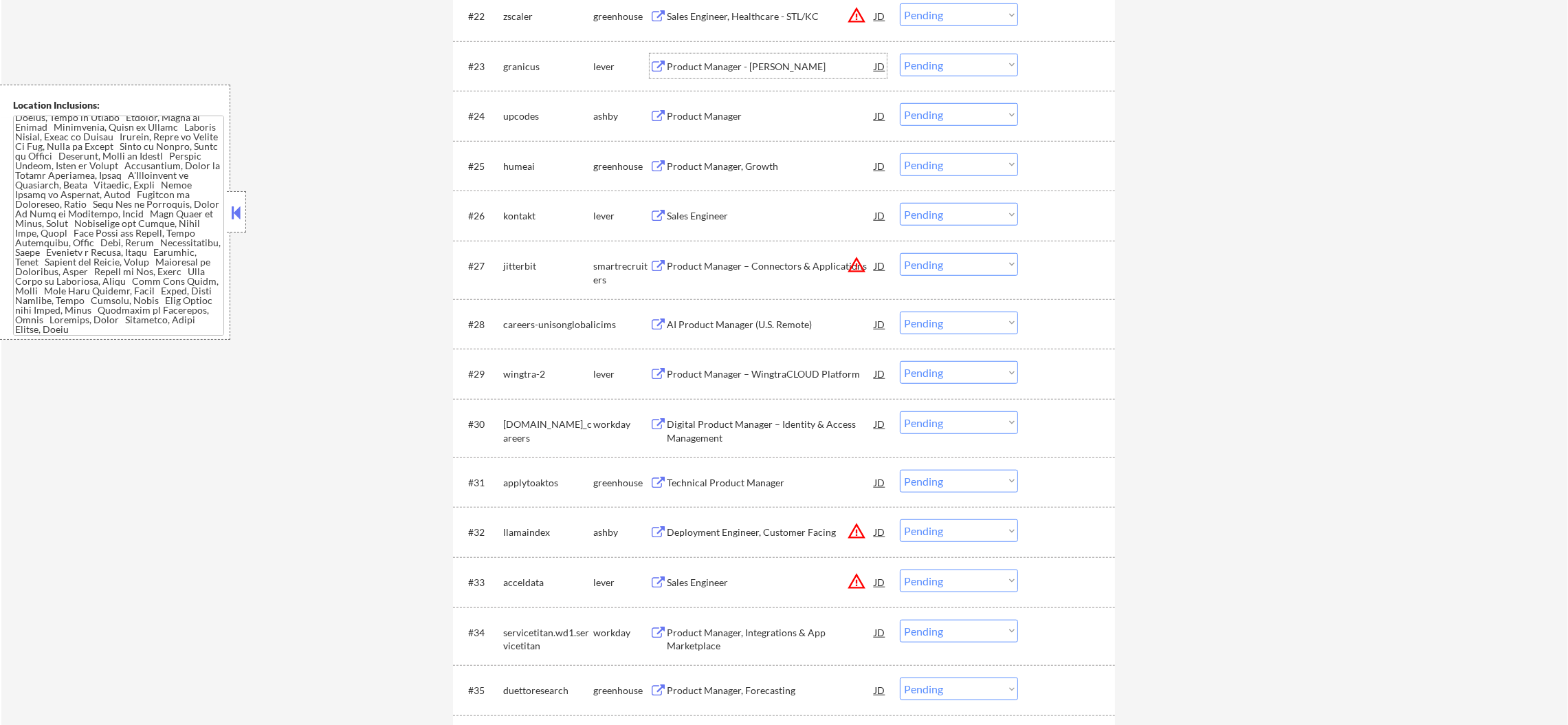
click at [755, 70] on div "Product Manager - [PERSON_NAME]" at bounding box center [770, 67] width 207 height 14
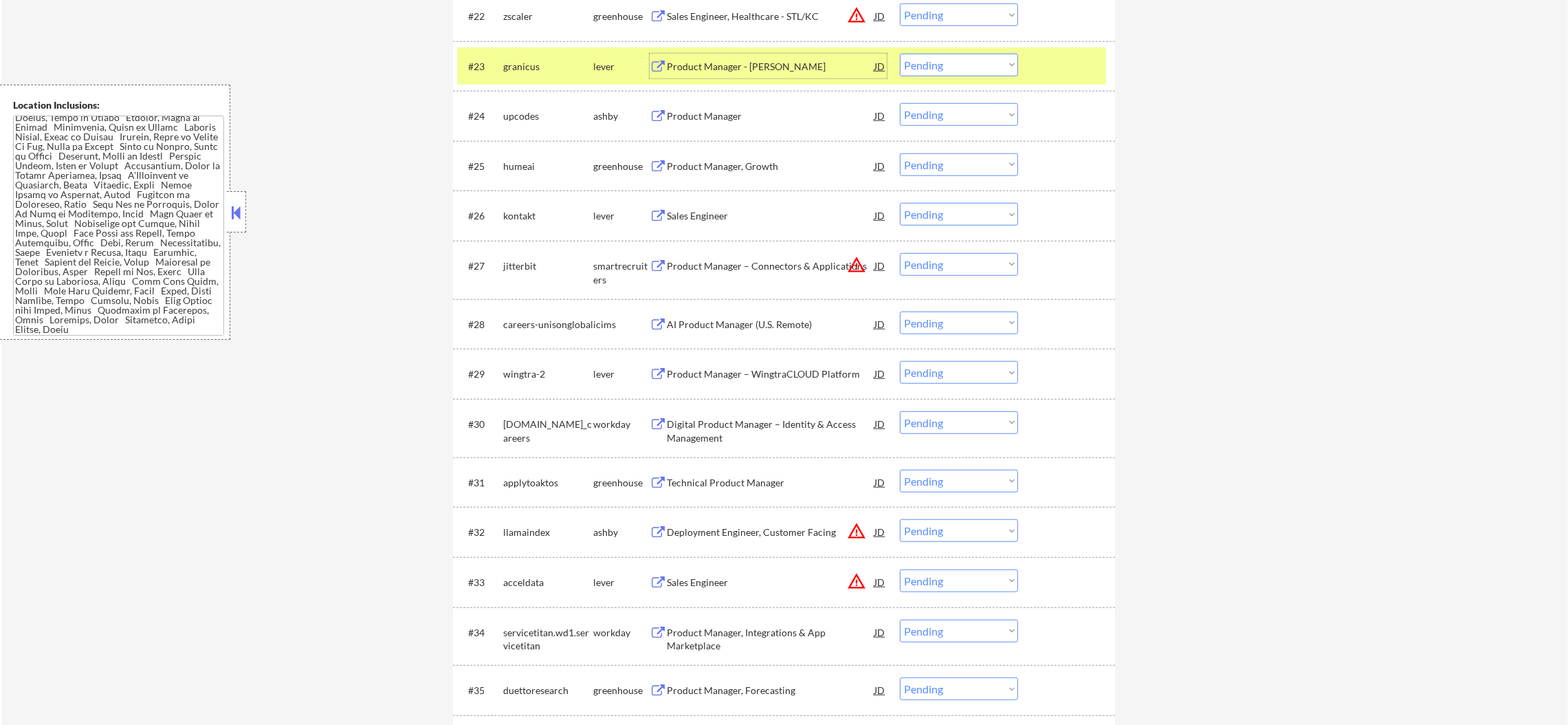
drag, startPoint x: 976, startPoint y: 61, endPoint x: 975, endPoint y: 73, distance: 12.0
click at [976, 61] on select "Choose an option... Pending Applied Excluded (Questions) Excluded (Expired) Exc…" at bounding box center [959, 64] width 118 height 23
click at [899, 53] on select "Choose an option... Pending Applied Excluded (Questions) Excluded (Expired) Exc…" at bounding box center [959, 64] width 118 height 23
click at [523, 58] on div "granicus" at bounding box center [547, 65] width 90 height 25
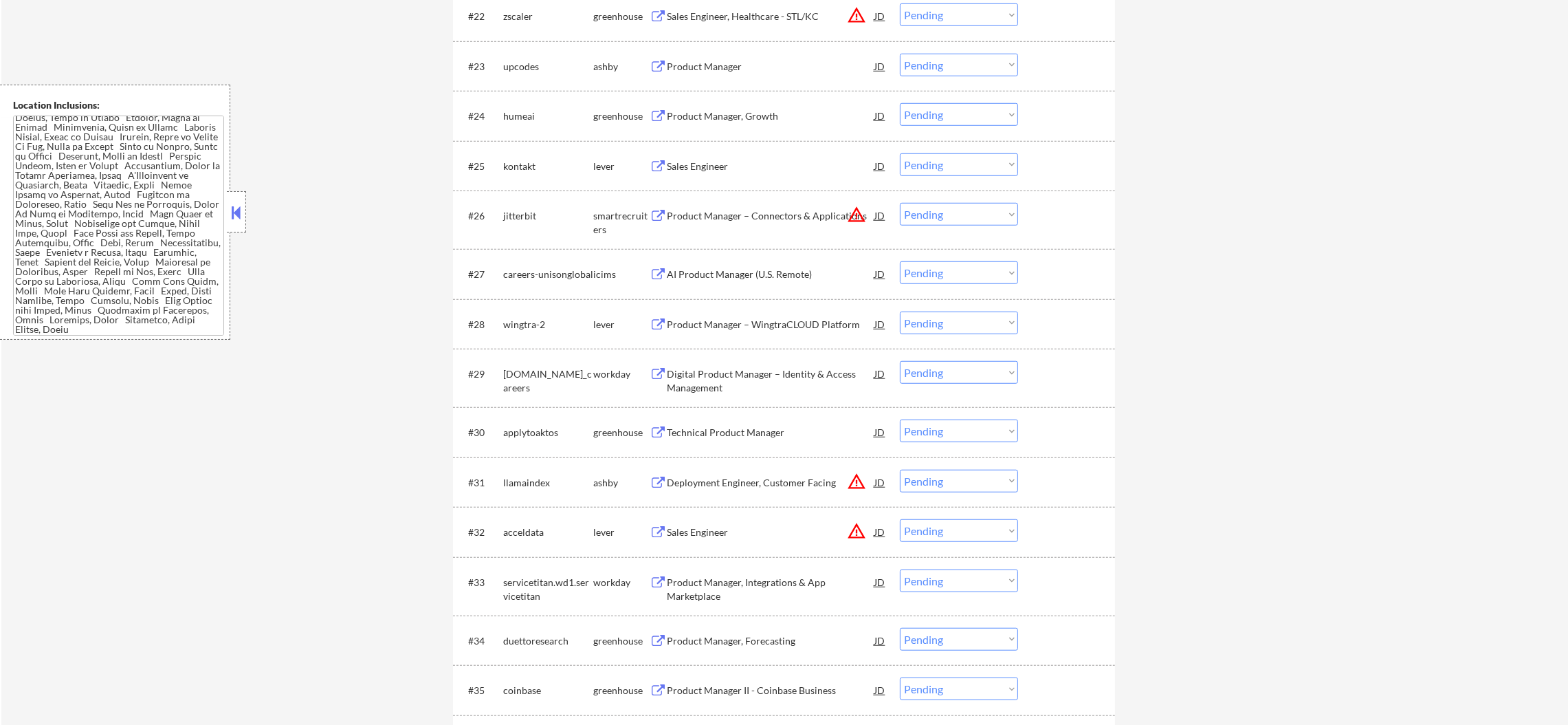
click at [749, 68] on div "Product Manager" at bounding box center [770, 67] width 207 height 14
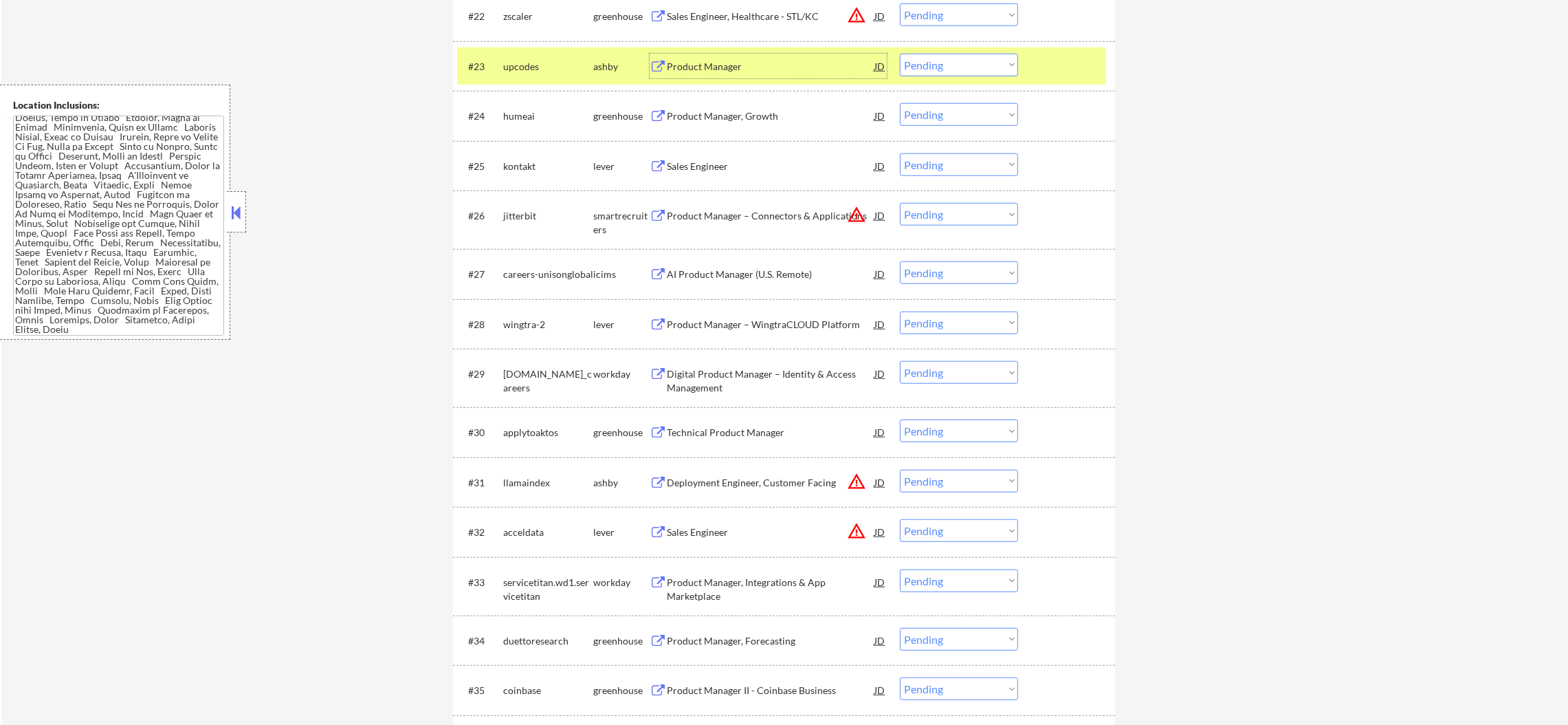
click at [942, 65] on select "Choose an option... Pending Applied Excluded (Questions) Excluded (Expired) Exc…" at bounding box center [959, 64] width 118 height 23
click at [899, 53] on select "Choose an option... Pending Applied Excluded (Questions) Excluded (Expired) Exc…" at bounding box center [959, 64] width 118 height 23
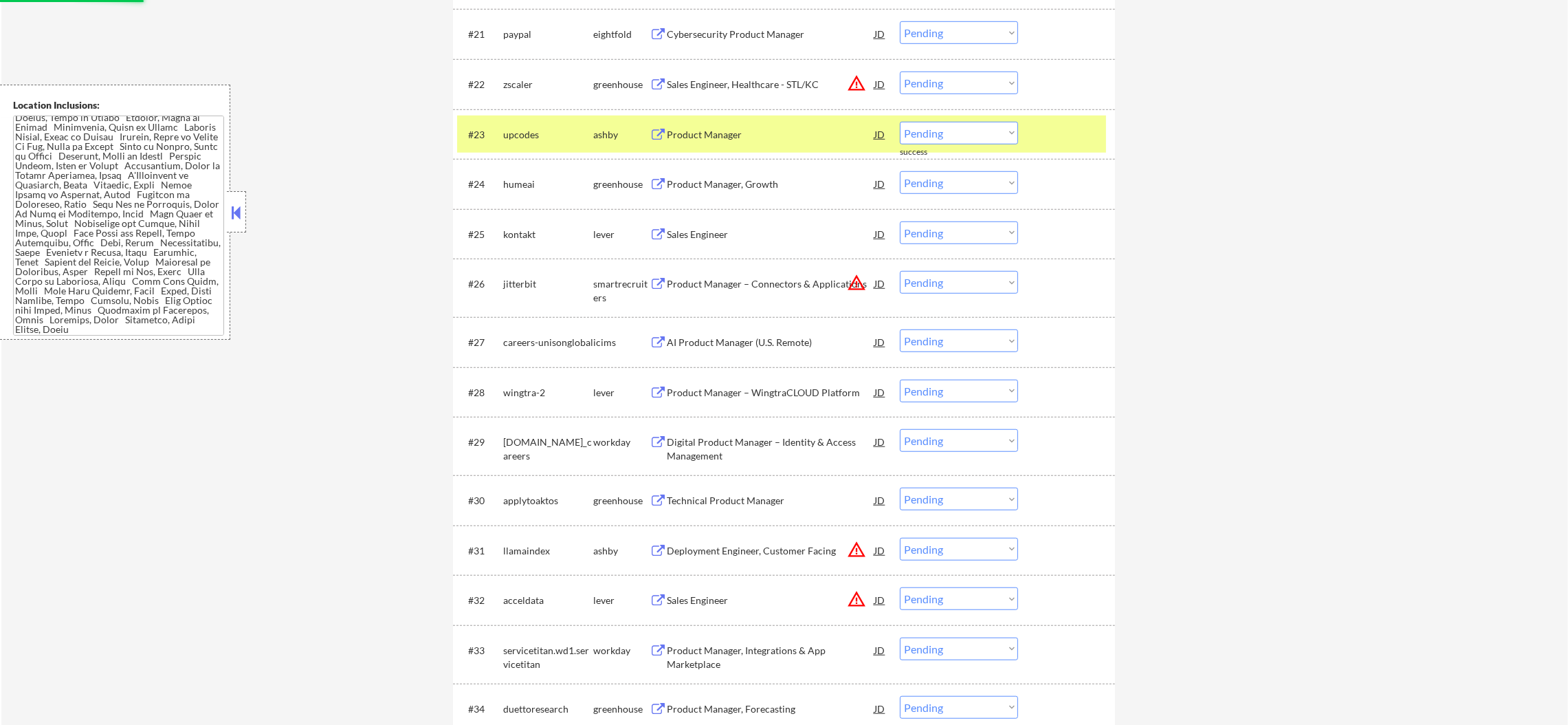
click at [575, 130] on div "upcodes" at bounding box center [547, 135] width 90 height 14
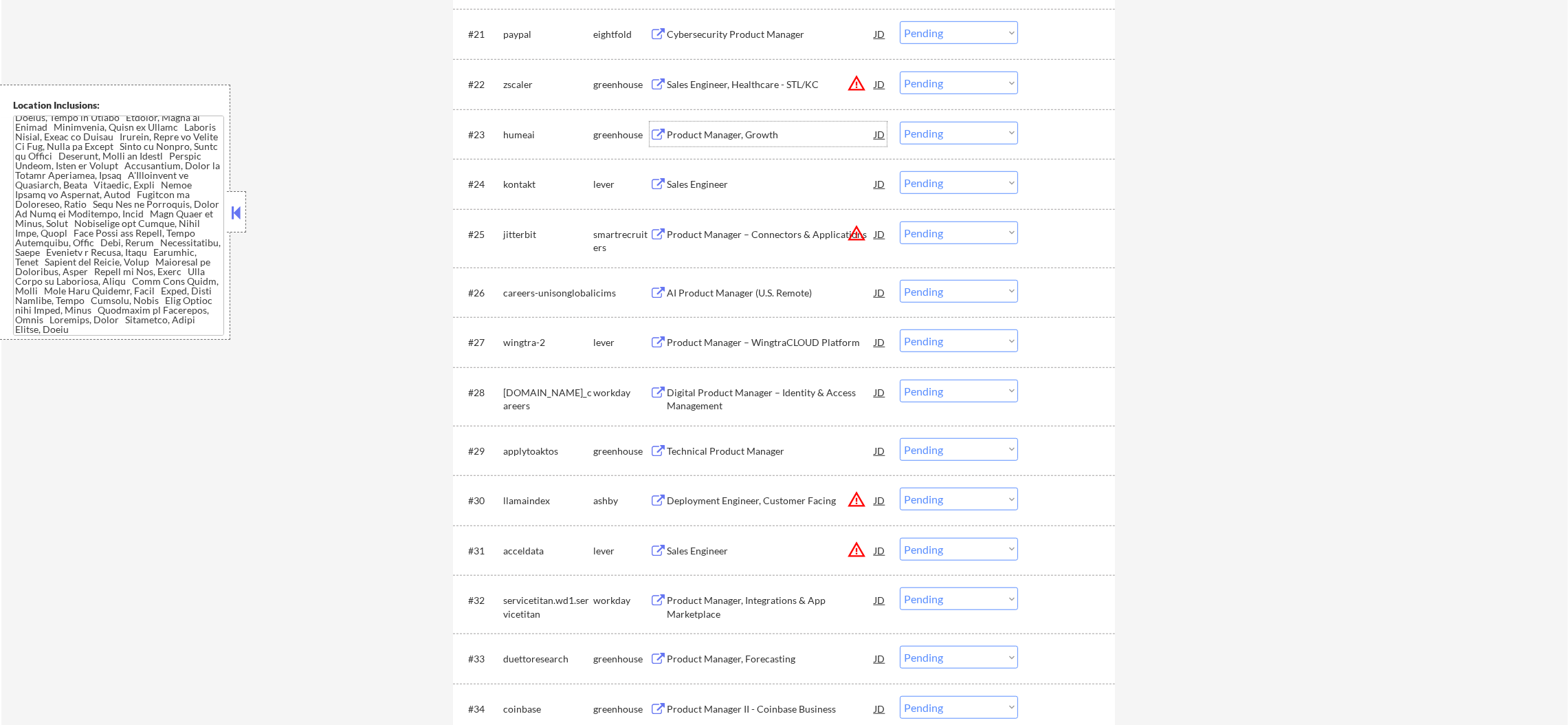
click at [760, 130] on div "Product Manager, Growth" at bounding box center [770, 135] width 207 height 14
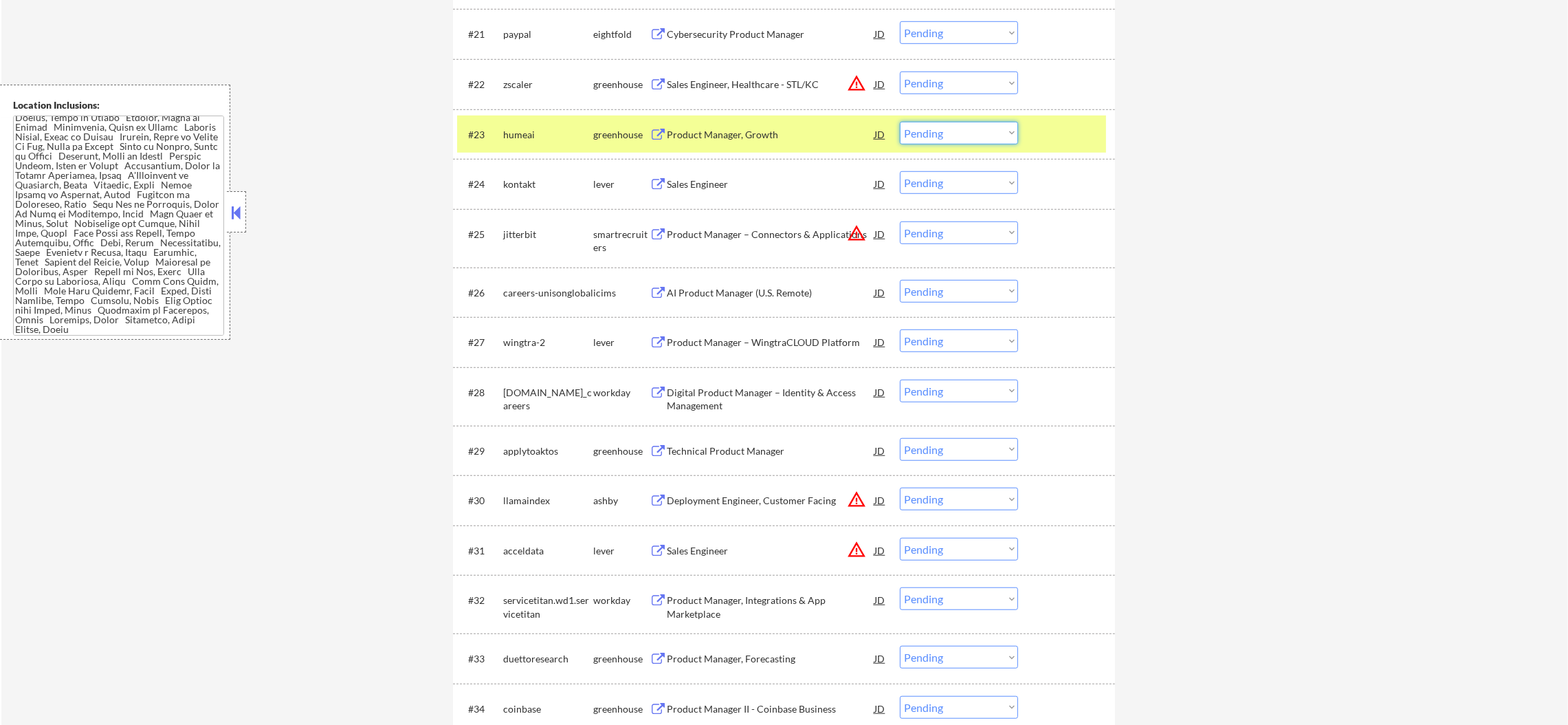
click at [921, 130] on select "Choose an option... Pending Applied Excluded (Questions) Excluded (Expired) Exc…" at bounding box center [959, 132] width 118 height 23
click at [899, 121] on select "Choose an option... Pending Applied Excluded (Questions) Excluded (Expired) Exc…" at bounding box center [959, 132] width 118 height 23
click at [518, 118] on div "#23 humeai greenhouse Product Manager, Growth JD warning_amber Choose an option…" at bounding box center [781, 134] width 649 height 37
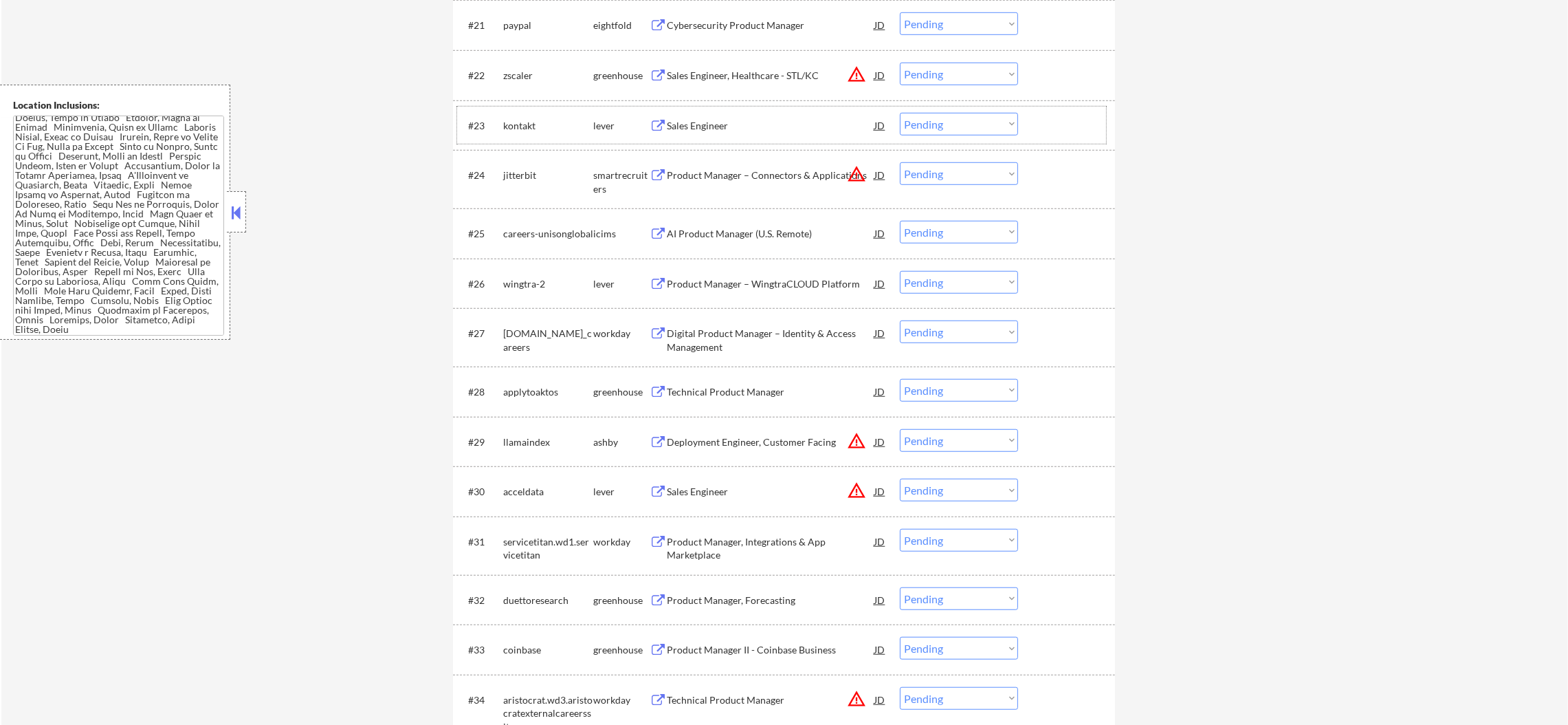
scroll to position [1581, 0]
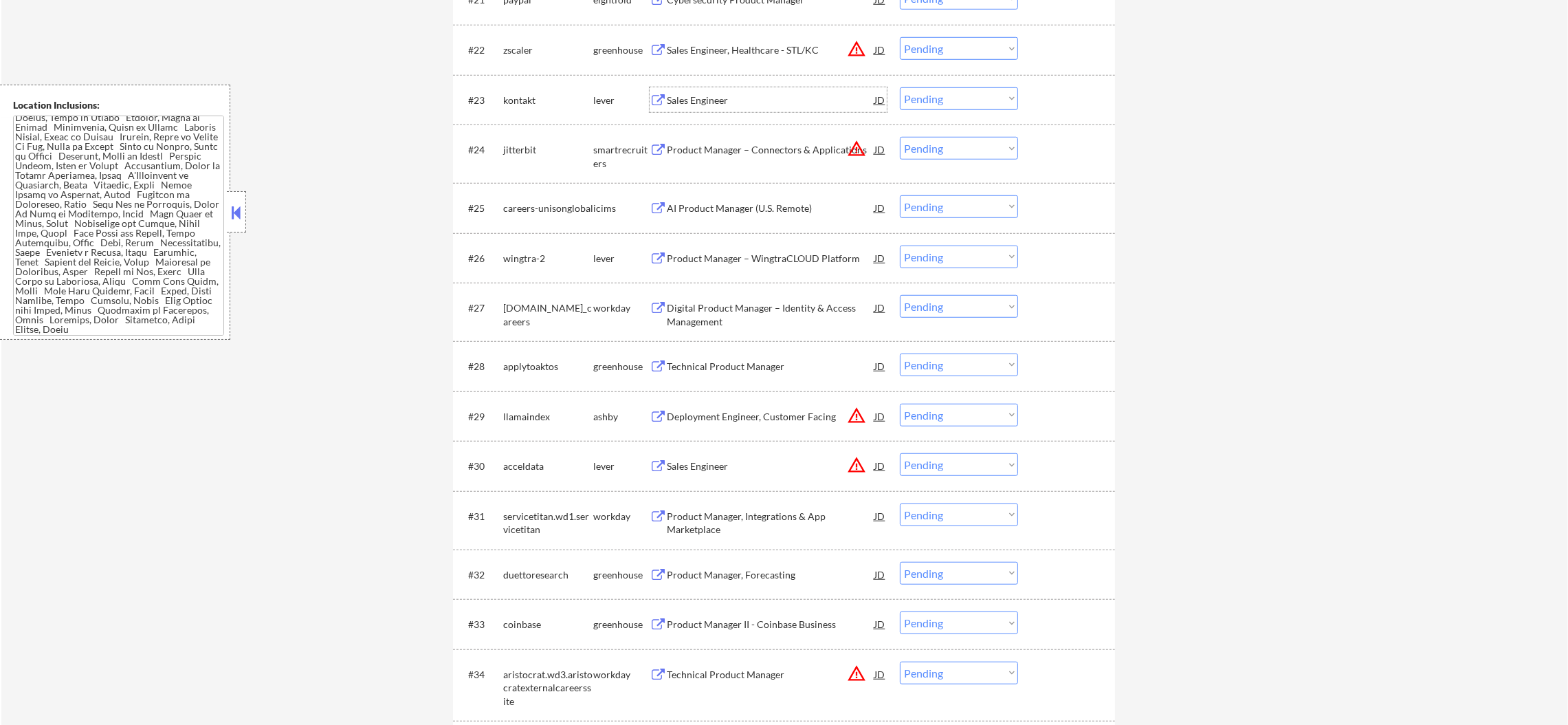
click at [746, 92] on div "Sales Engineer" at bounding box center [770, 100] width 207 height 25
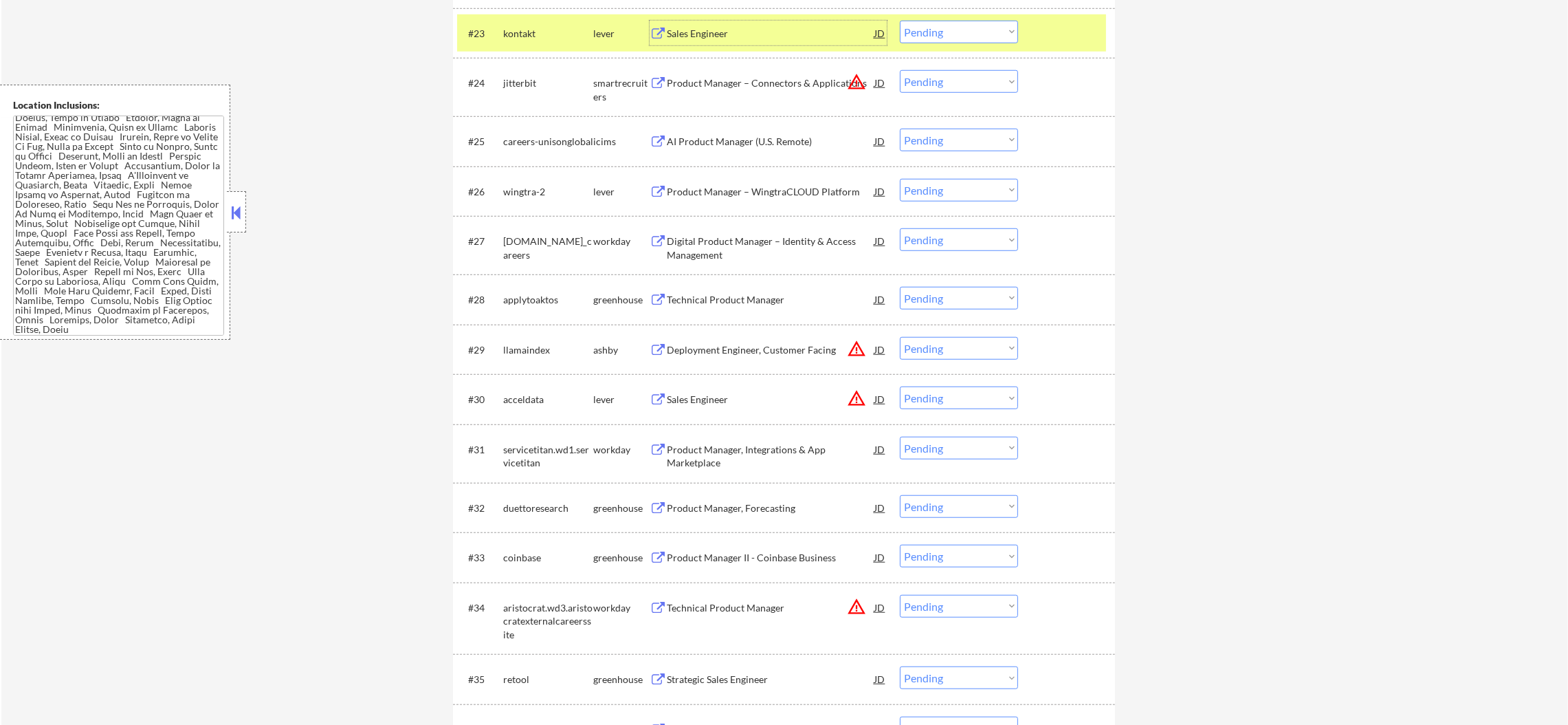
scroll to position [1650, 0]
click at [913, 33] on select "Choose an option... Pending Applied Excluded (Questions) Excluded (Expired) Exc…" at bounding box center [959, 30] width 118 height 23
click at [899, 19] on select "Choose an option... Pending Applied Excluded (Questions) Excluded (Expired) Exc…" at bounding box center [959, 30] width 118 height 23
click at [542, 20] on div "kontakt" at bounding box center [547, 31] width 90 height 25
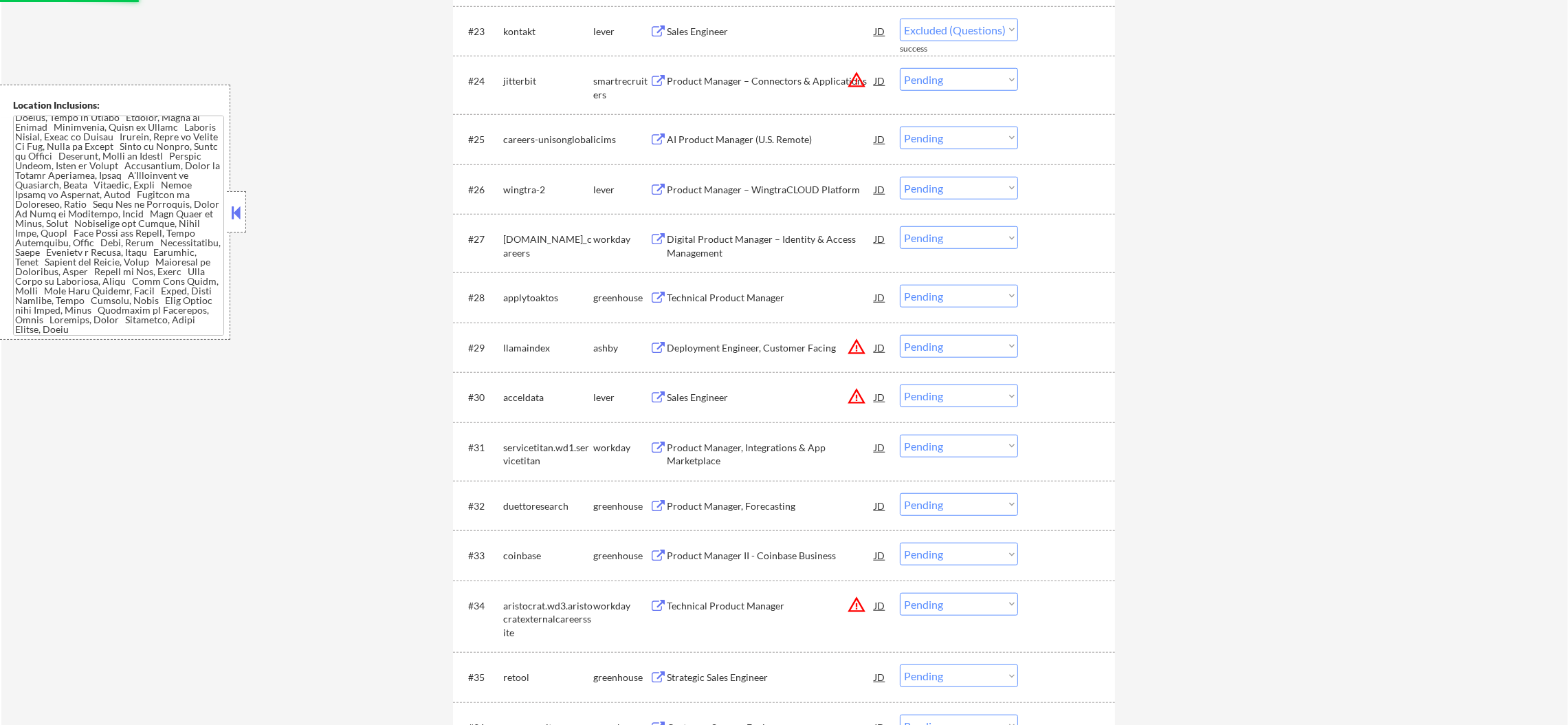
select select ""pending""
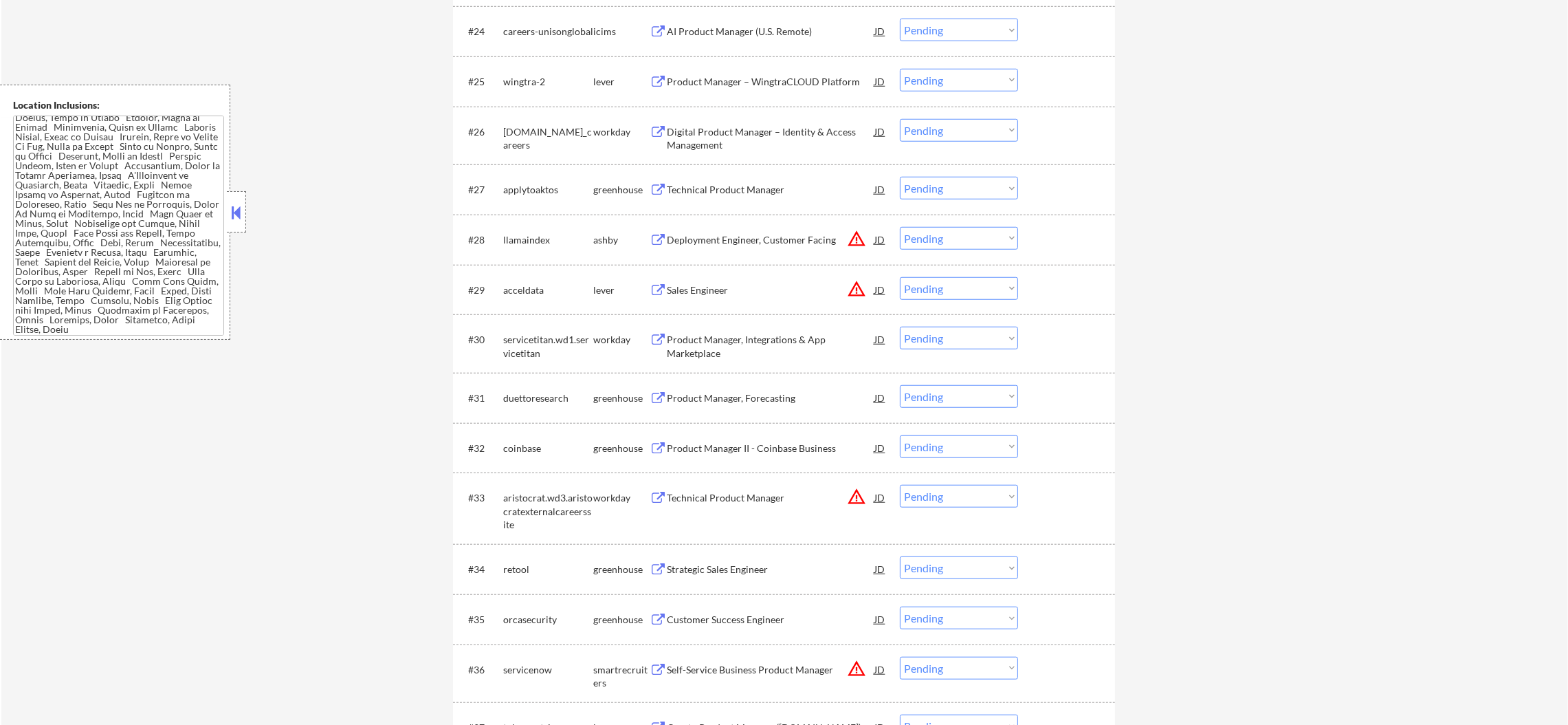
scroll to position [1718, 0]
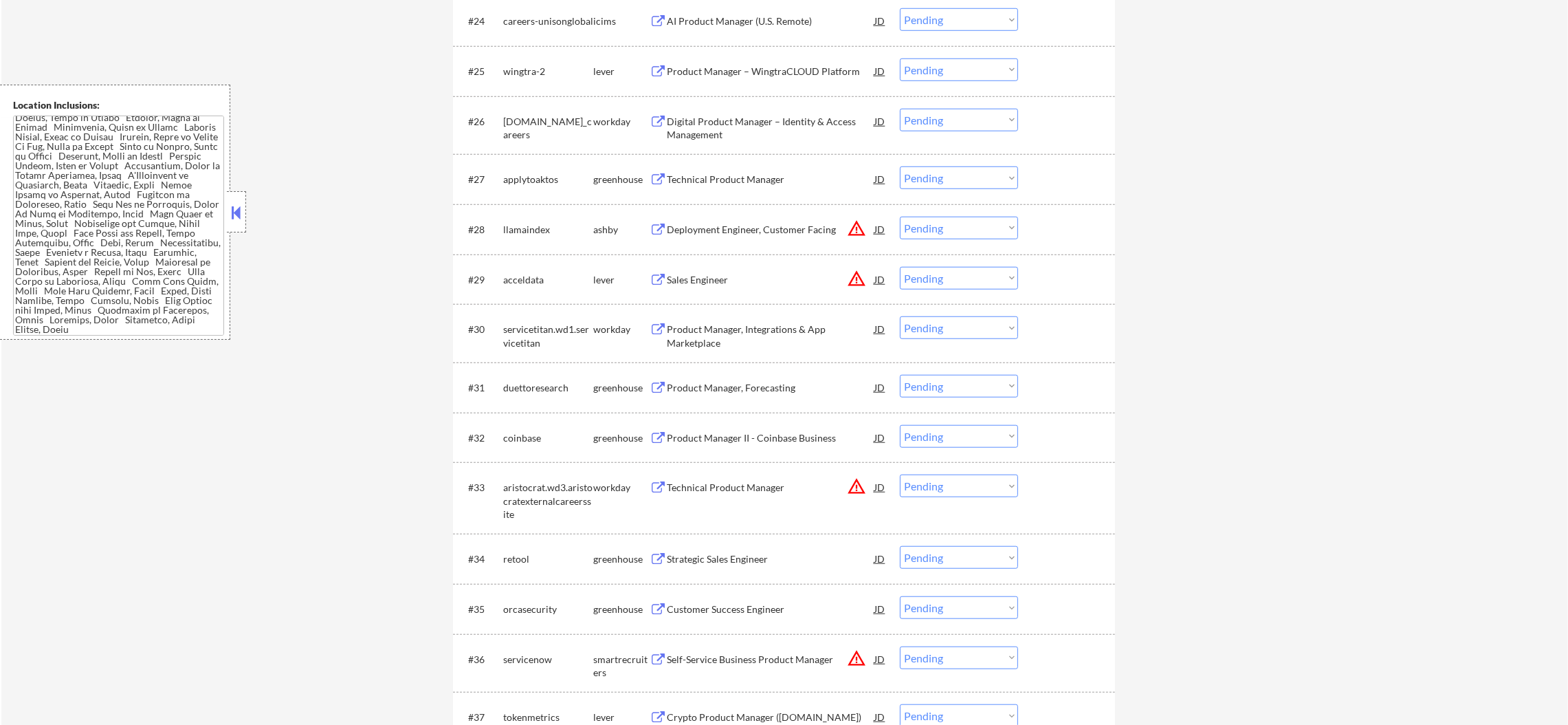
click at [753, 72] on div "Product Manager – WingtraCLOUD Platform" at bounding box center [770, 72] width 207 height 14
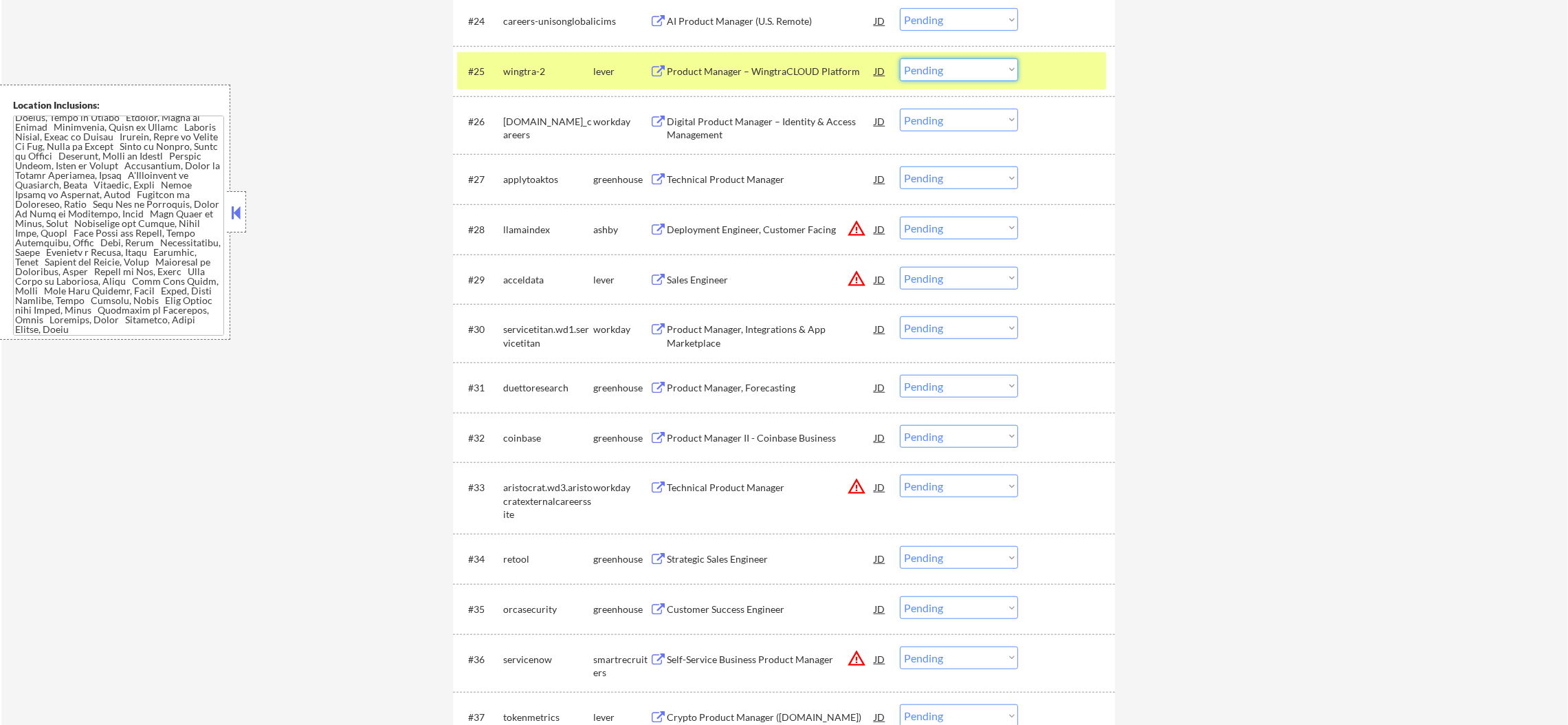
click at [954, 60] on select "Choose an option... Pending Applied Excluded (Questions) Excluded (Expired) Exc…" at bounding box center [959, 69] width 118 height 23
click at [899, 58] on select "Choose an option... Pending Applied Excluded (Questions) Excluded (Expired) Exc…" at bounding box center [959, 69] width 118 height 23
click at [523, 71] on div "wingtra-2" at bounding box center [547, 72] width 90 height 14
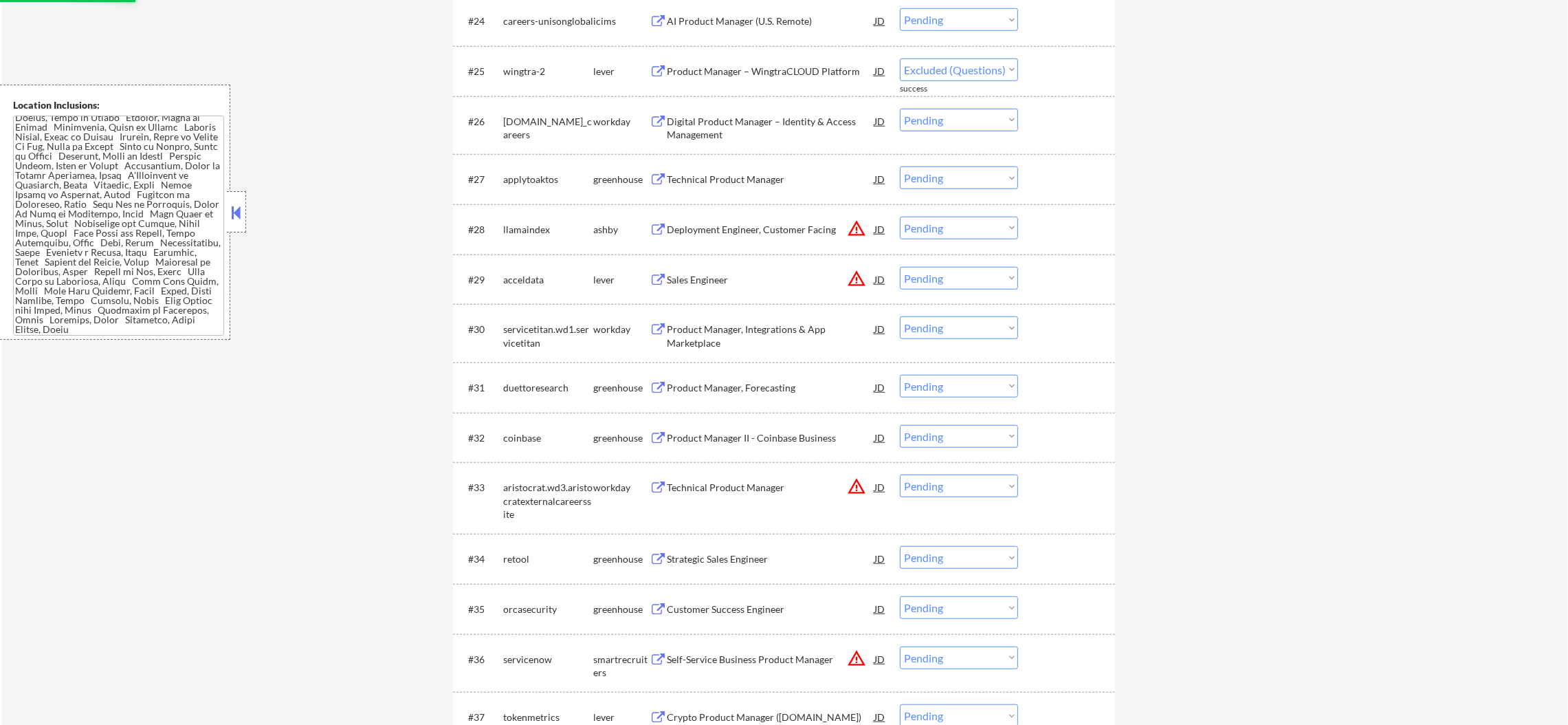
select select ""pending""
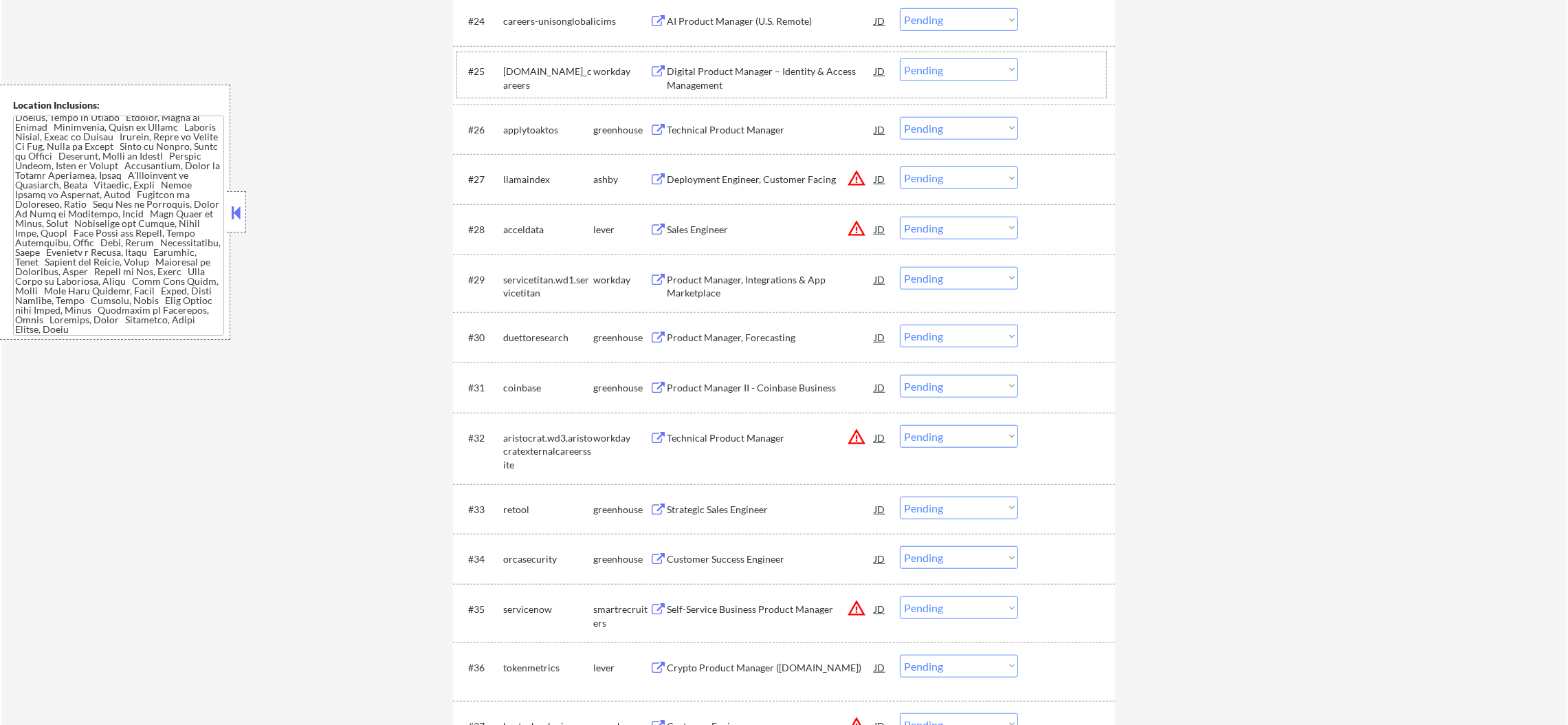
click at [736, 125] on div "Technical Product Manager" at bounding box center [770, 130] width 207 height 14
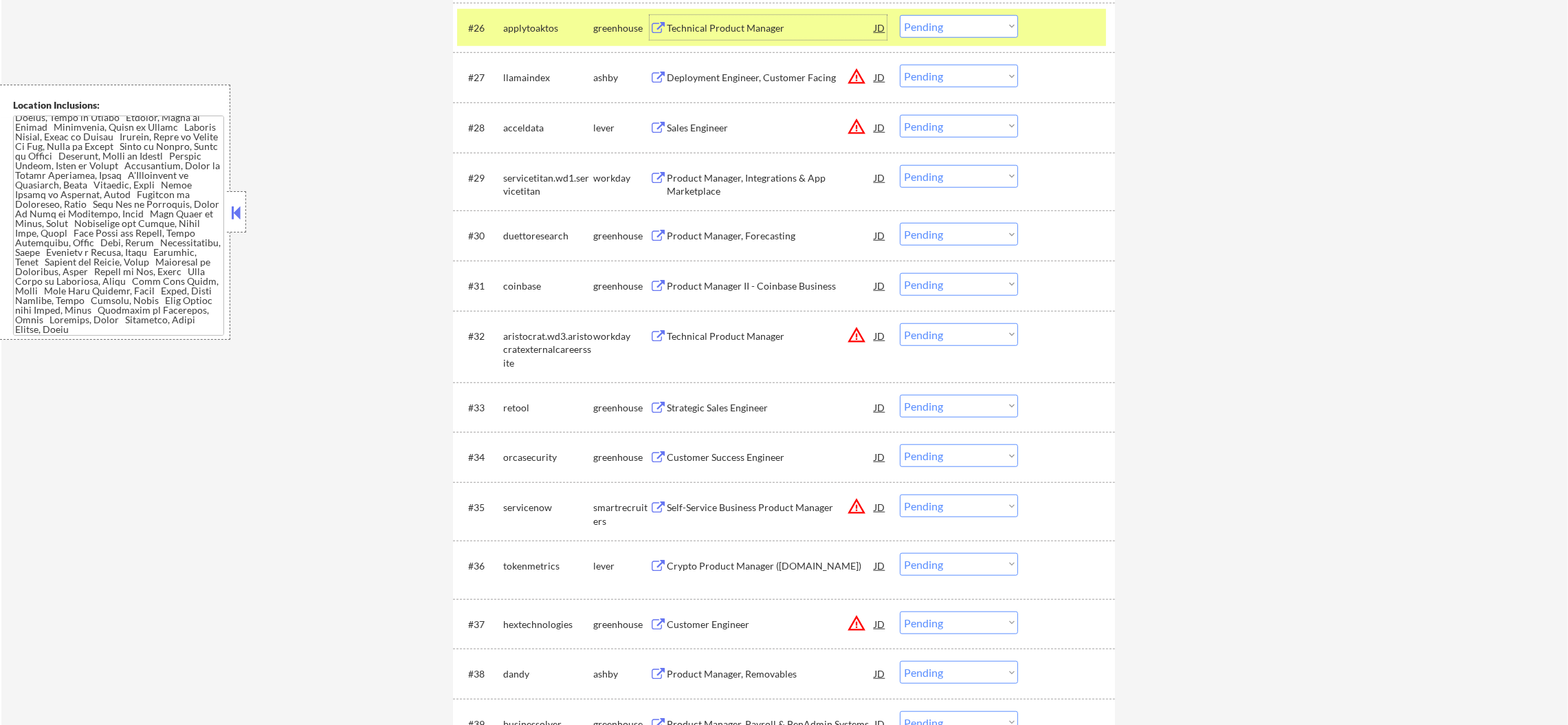
scroll to position [1821, 0]
click at [956, 27] on select "Choose an option... Pending Applied Excluded (Questions) Excluded (Expired) Exc…" at bounding box center [959, 25] width 118 height 23
click at [899, 14] on select "Choose an option... Pending Applied Excluded (Questions) Excluded (Expired) Exc…" at bounding box center [959, 25] width 118 height 23
select select ""pending""
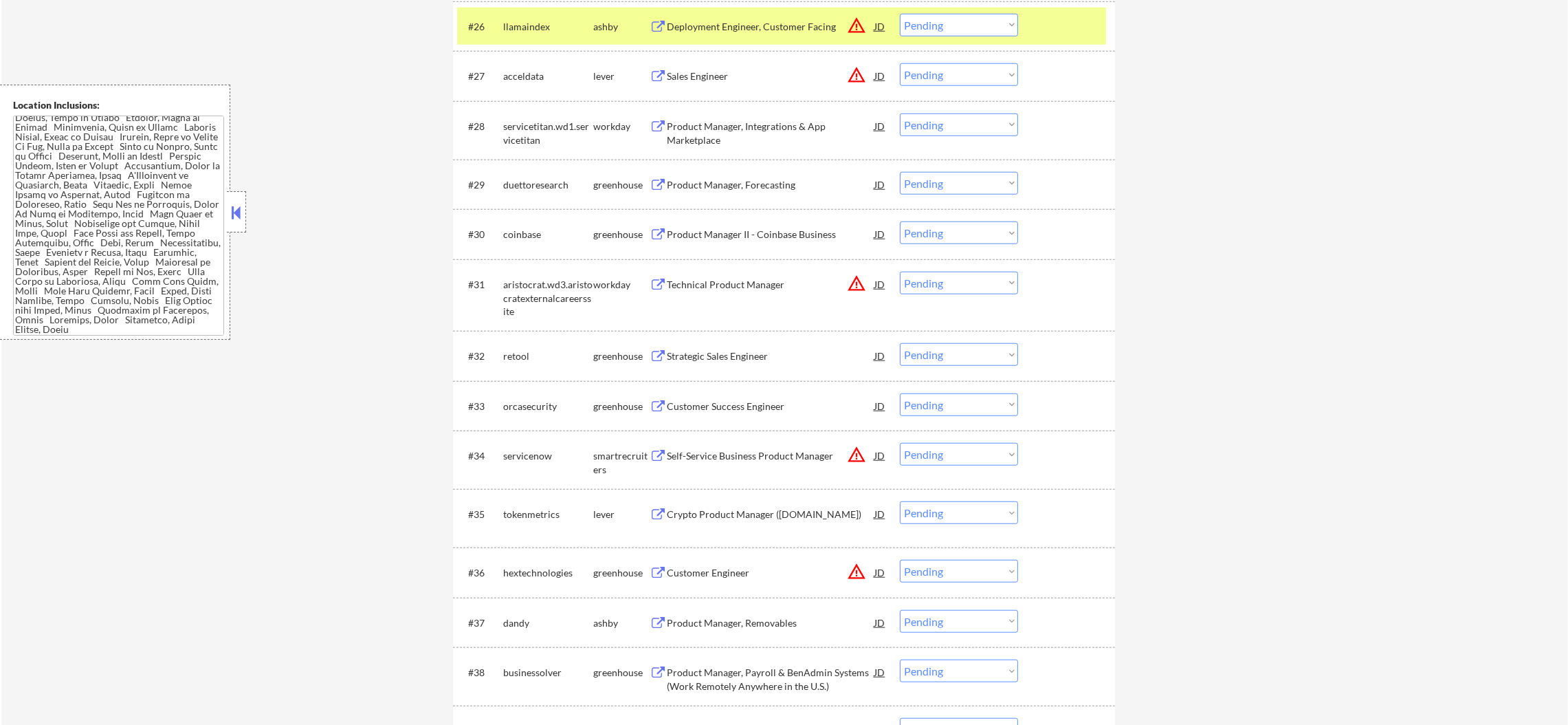
click at [535, 29] on div "llamaindex" at bounding box center [547, 27] width 90 height 14
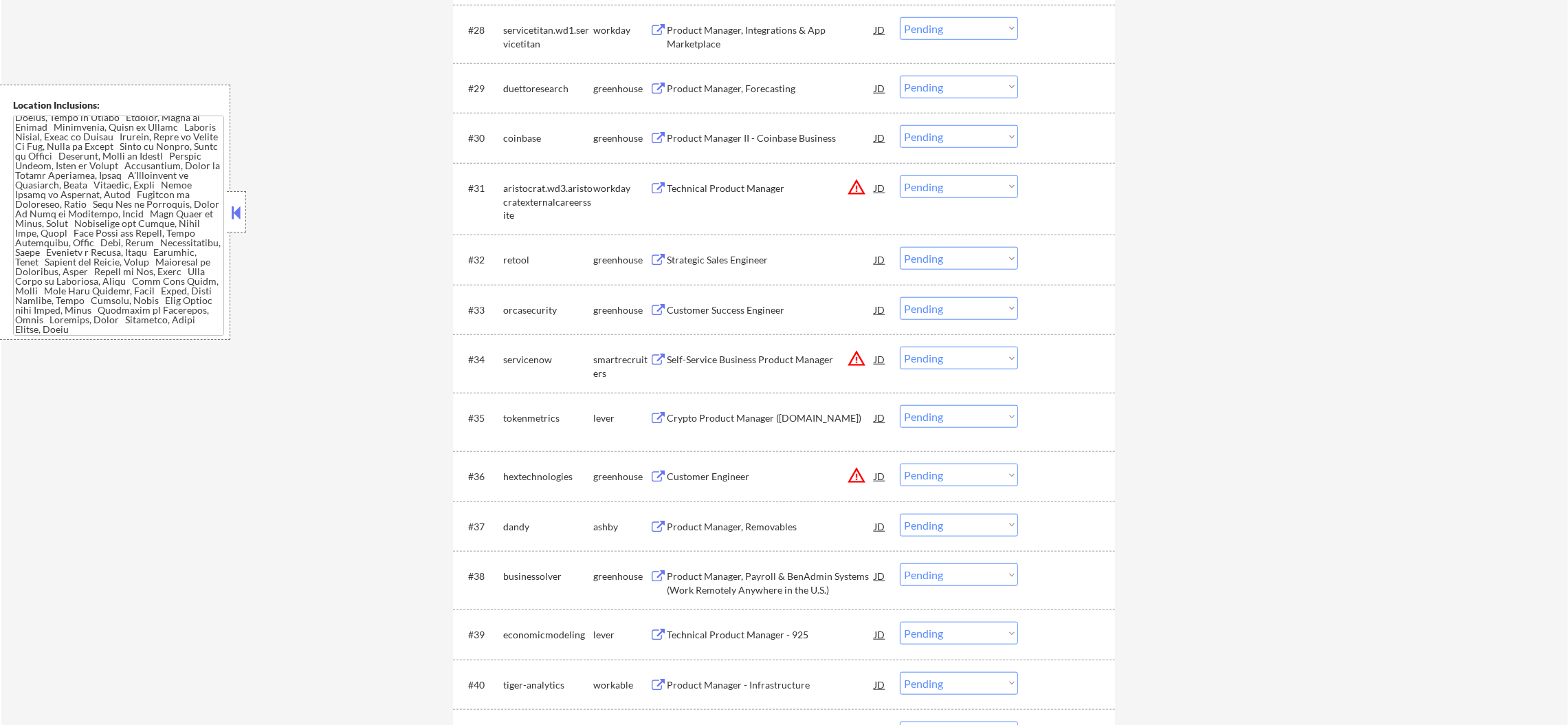
scroll to position [1959, 0]
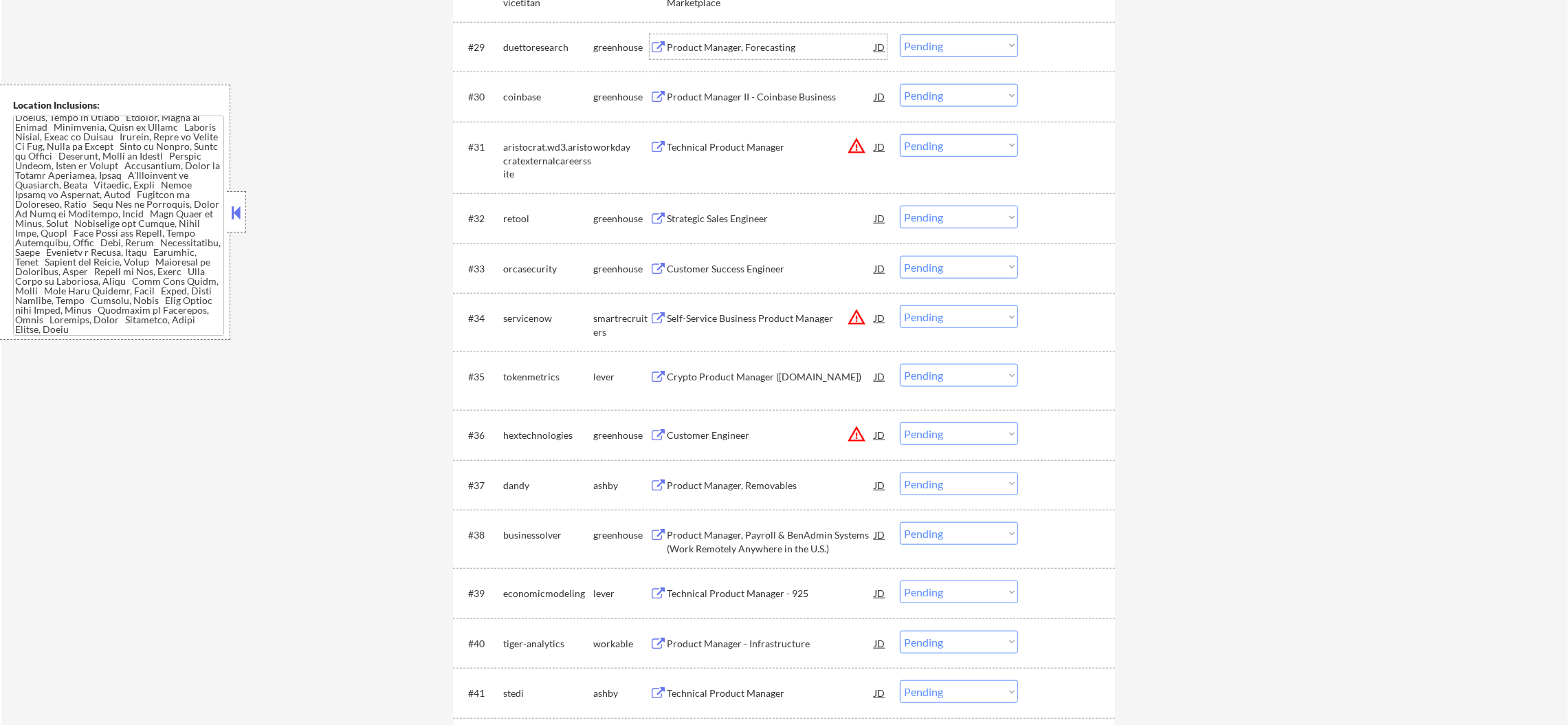
click at [802, 40] on div "Product Manager, Forecasting" at bounding box center [770, 47] width 207 height 14
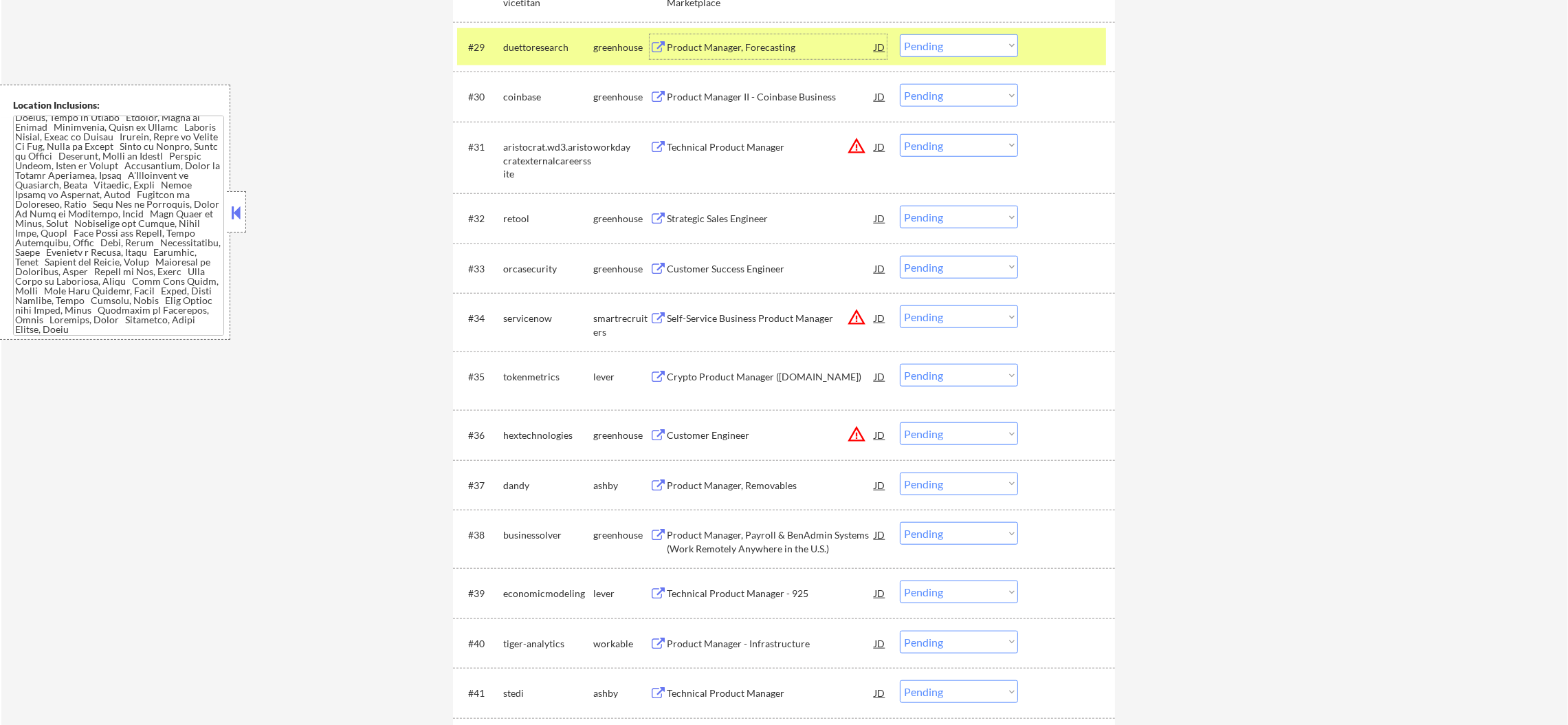
click at [960, 52] on select "Choose an option... Pending Applied Excluded (Questions) Excluded (Expired) Exc…" at bounding box center [959, 45] width 118 height 23
click at [899, 35] on select "Choose an option... Pending Applied Excluded (Questions) Excluded (Expired) Exc…" at bounding box center [959, 45] width 118 height 23
click at [521, 33] on div "#29 duettoresearch greenhouse Product Manager, Forecasting JD warning_amber Cho…" at bounding box center [781, 47] width 649 height 37
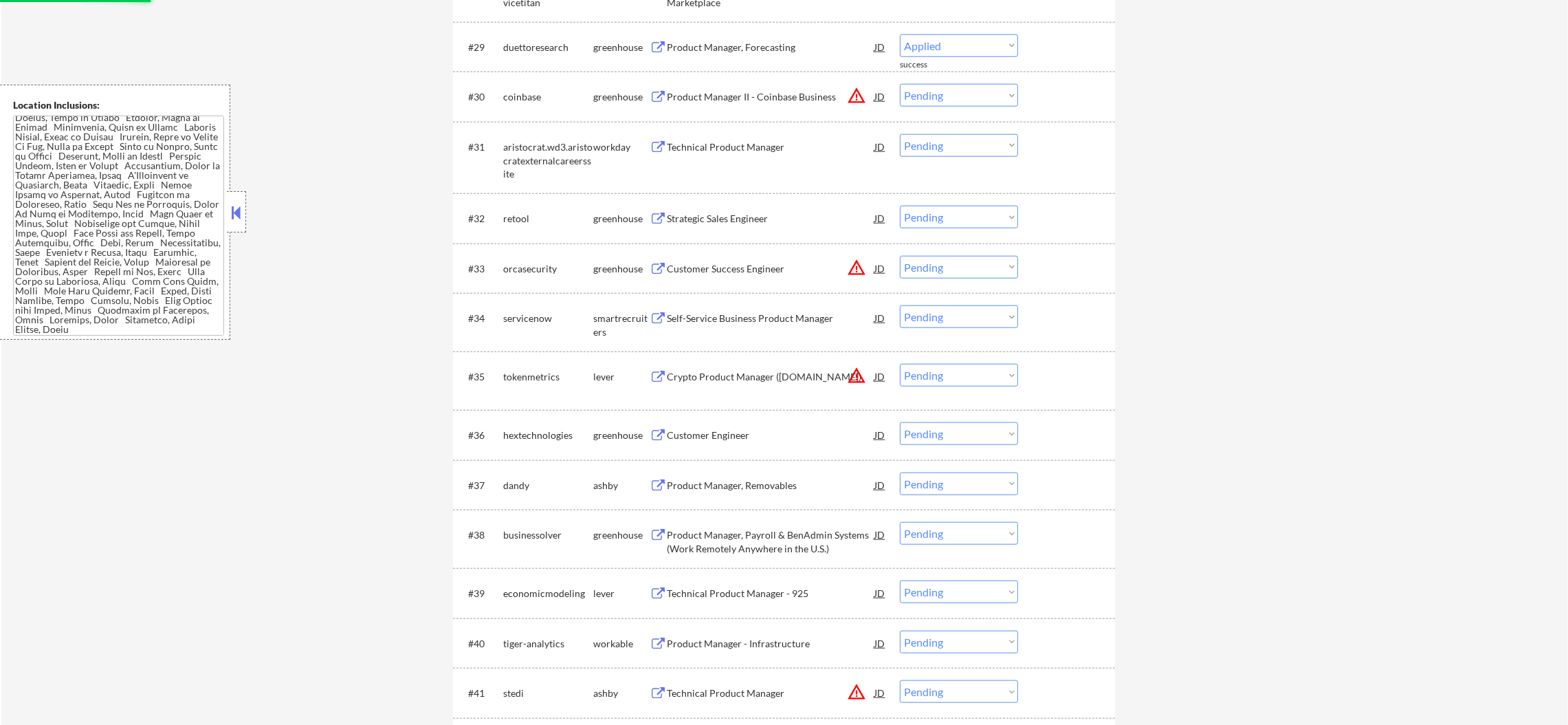
select select ""pending""
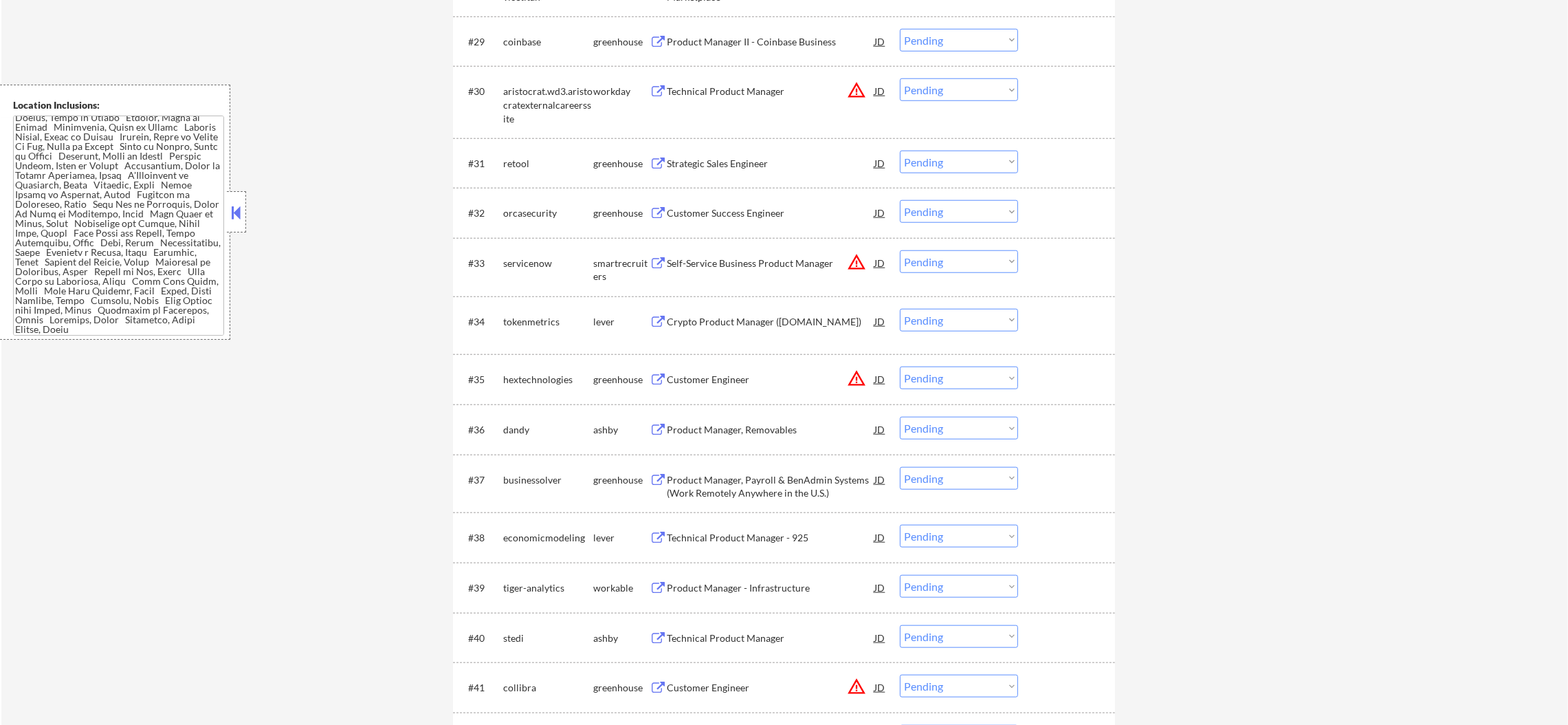
scroll to position [2062, 0]
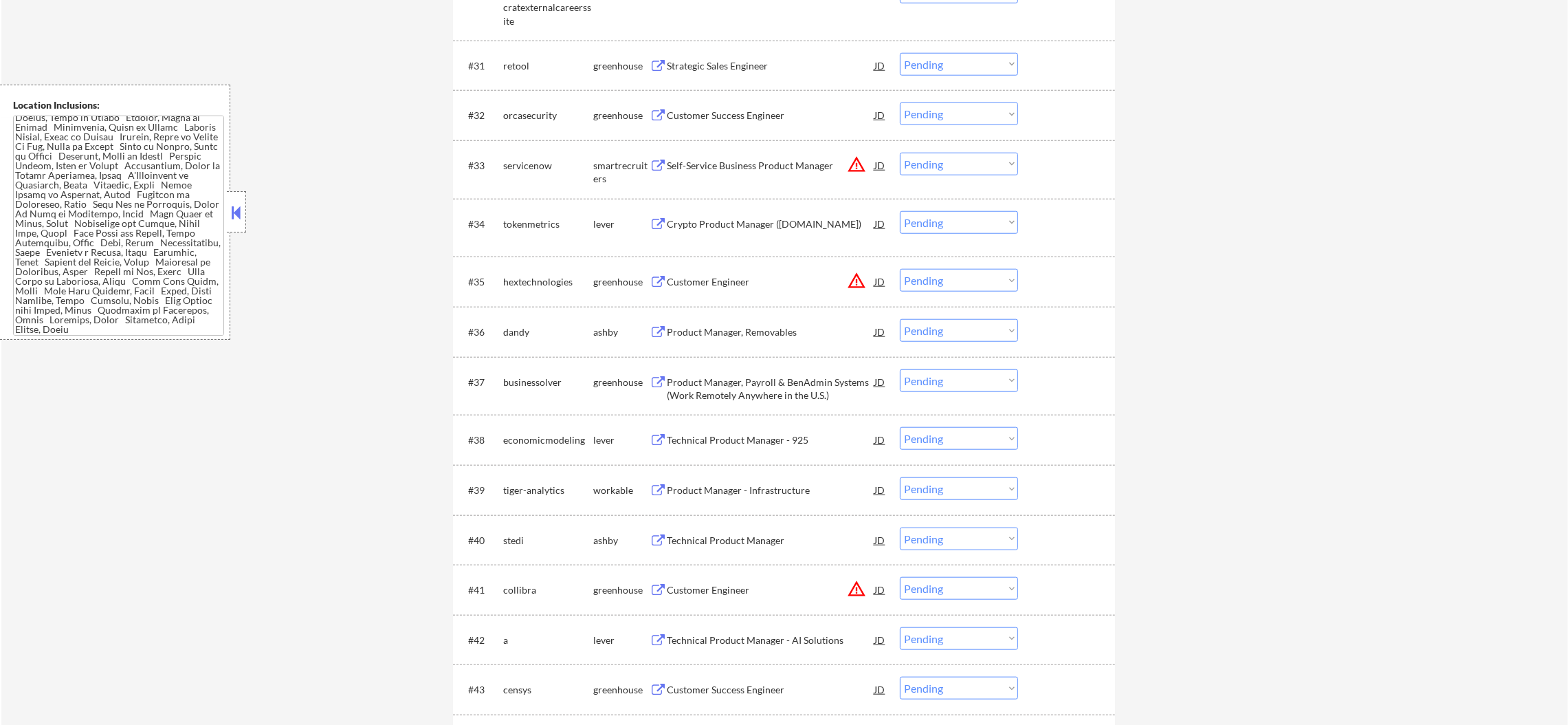
click at [753, 53] on div "Strategic Sales Engineer" at bounding box center [770, 65] width 207 height 25
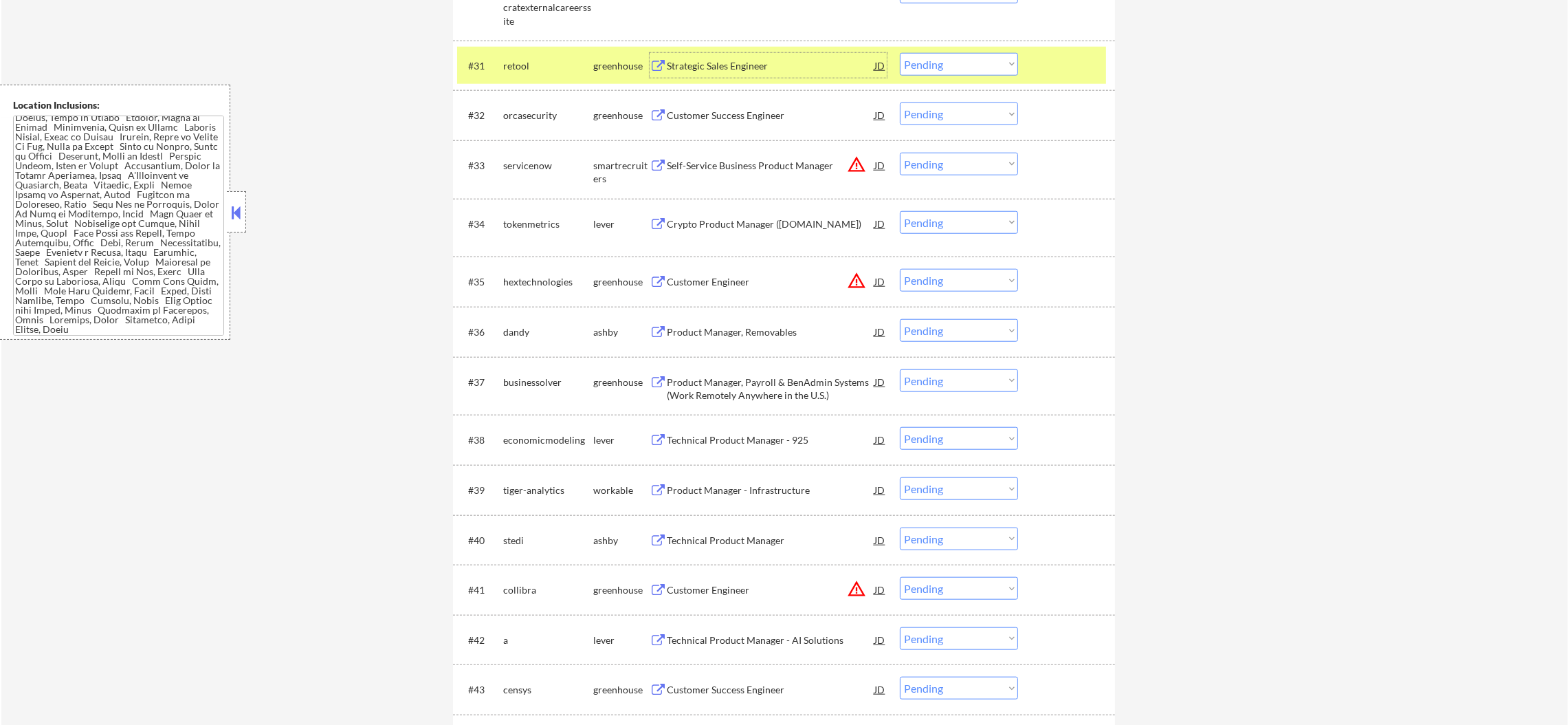
click at [950, 63] on select "Choose an option... Pending Applied Excluded (Questions) Excluded (Expired) Exc…" at bounding box center [959, 64] width 118 height 23
click at [899, 53] on select "Choose an option... Pending Applied Excluded (Questions) Excluded (Expired) Exc…" at bounding box center [959, 64] width 118 height 23
click at [528, 63] on div "orcasecurity" at bounding box center [547, 66] width 90 height 14
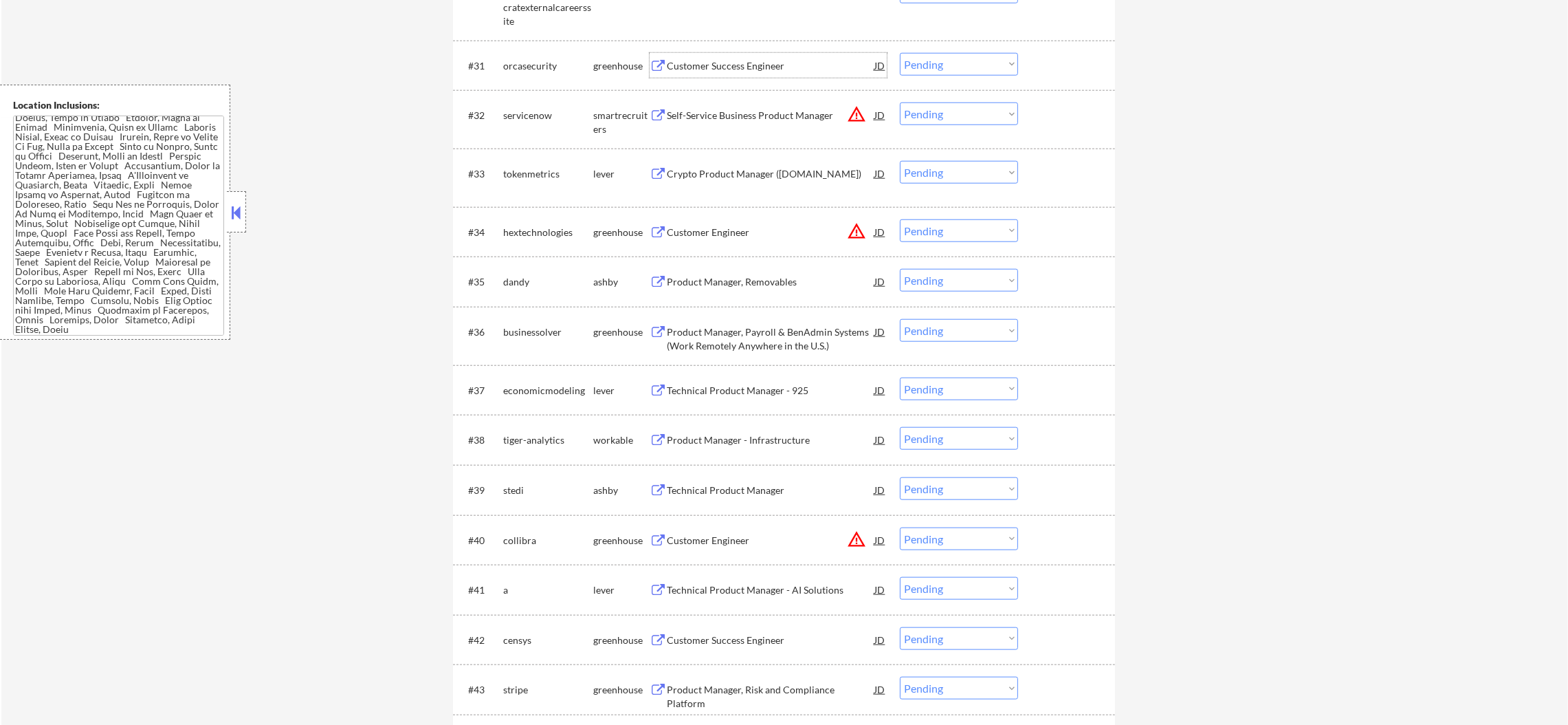
click at [758, 60] on div "Customer Success Engineer" at bounding box center [770, 66] width 207 height 14
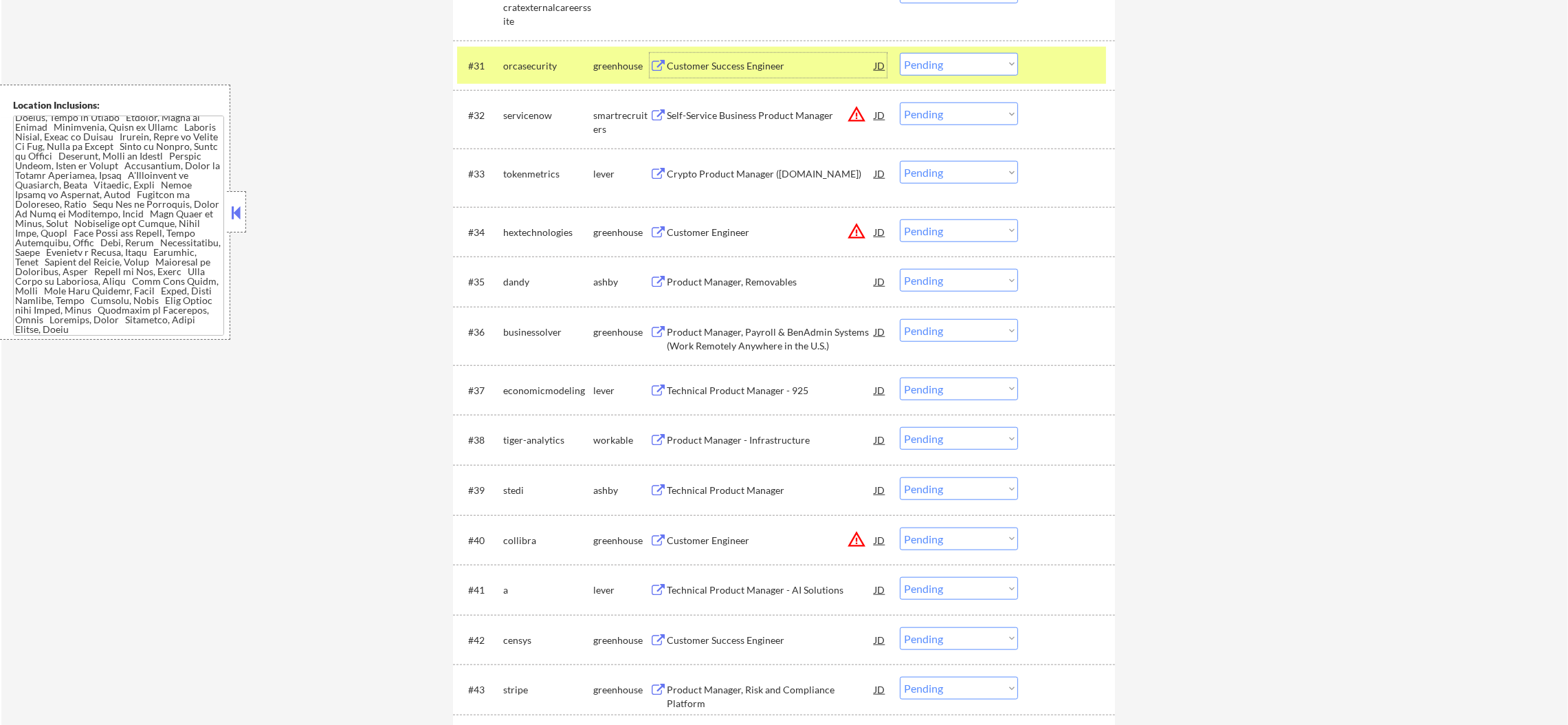
click at [938, 60] on select "Choose an option... Pending Applied Excluded (Questions) Excluded (Expired) Exc…" at bounding box center [959, 64] width 118 height 23
click at [899, 53] on select "Choose an option... Pending Applied Excluded (Questions) Excluded (Expired) Exc…" at bounding box center [959, 64] width 118 height 23
select select ""pending""
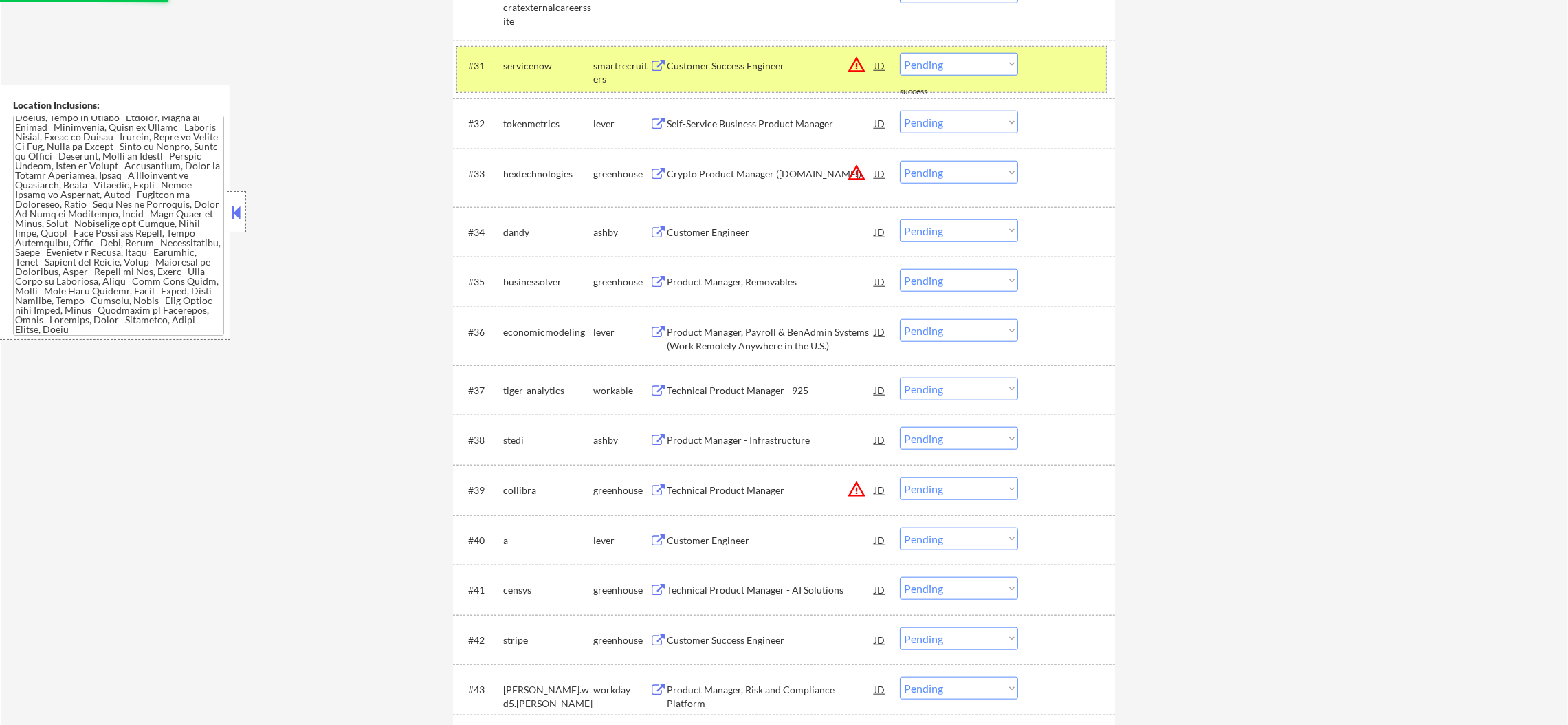
click at [509, 67] on div "servicenow" at bounding box center [547, 66] width 90 height 14
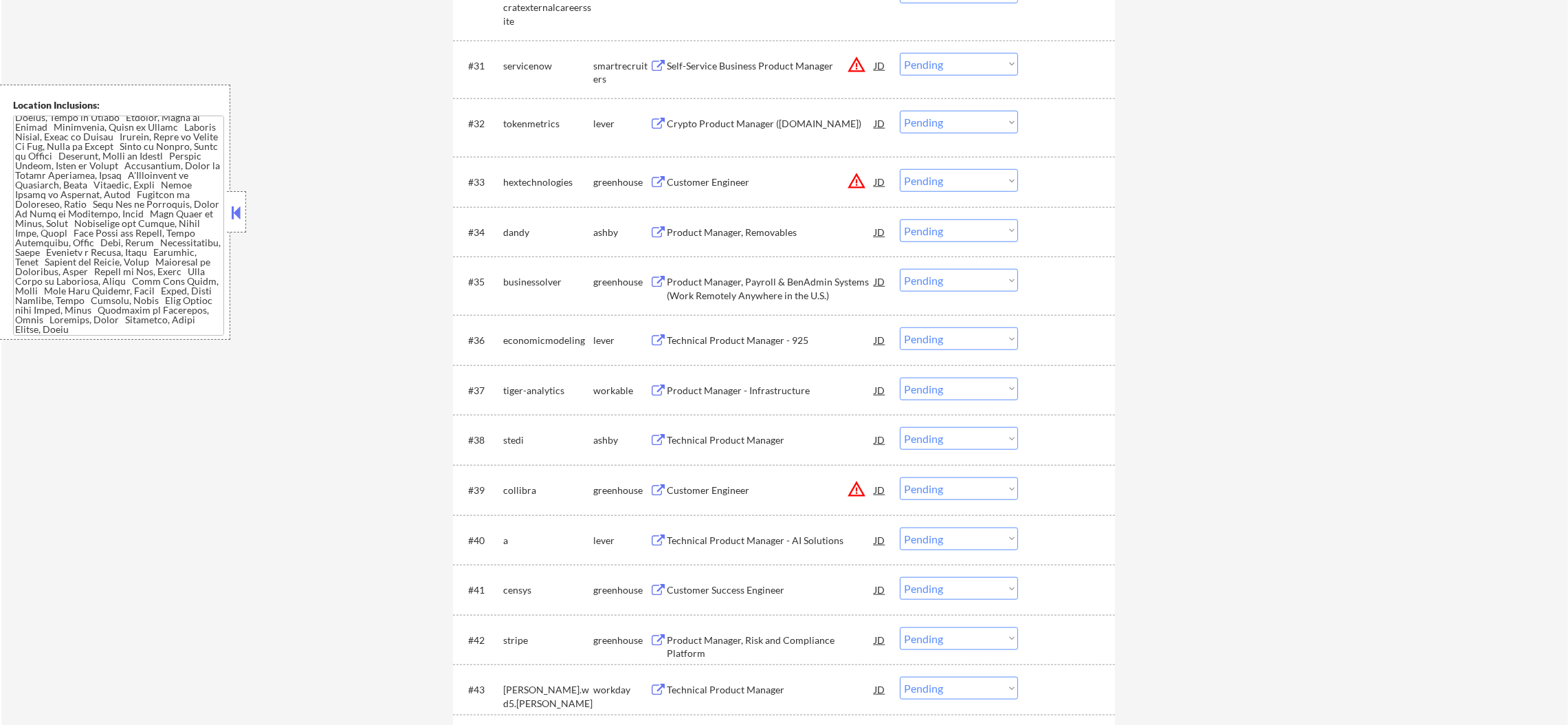
click at [755, 126] on div "Crypto Product Manager ([DOMAIN_NAME])" at bounding box center [770, 123] width 207 height 14
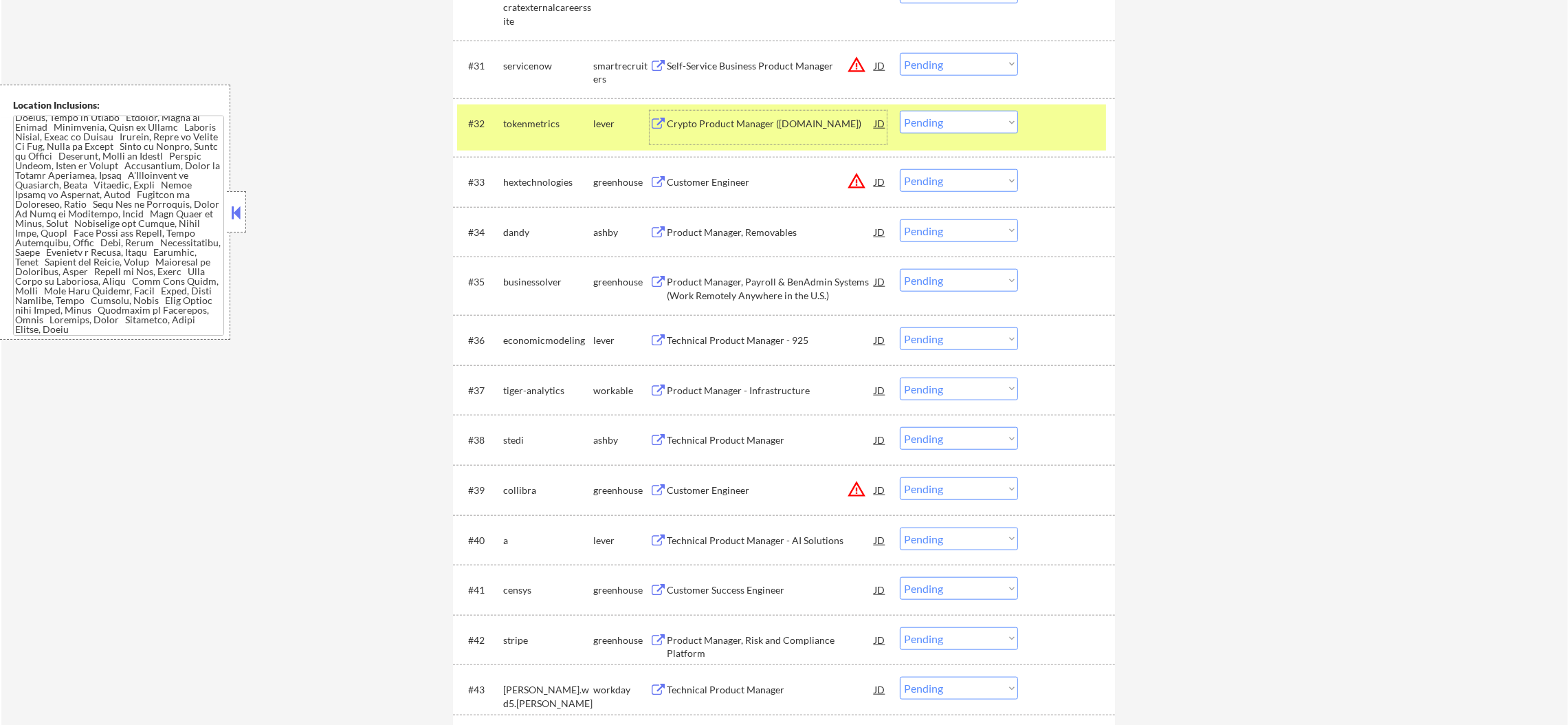
click at [909, 123] on select "Choose an option... Pending Applied Excluded (Questions) Excluded (Expired) Exc…" at bounding box center [959, 121] width 118 height 23
click at [899, 110] on select "Choose an option... Pending Applied Excluded (Questions) Excluded (Expired) Exc…" at bounding box center [959, 121] width 118 height 23
click at [539, 139] on div "#32 tokenmetrics lever Crypto Product Manager ([DOMAIN_NAME]) JD warning_amber …" at bounding box center [781, 127] width 649 height 45
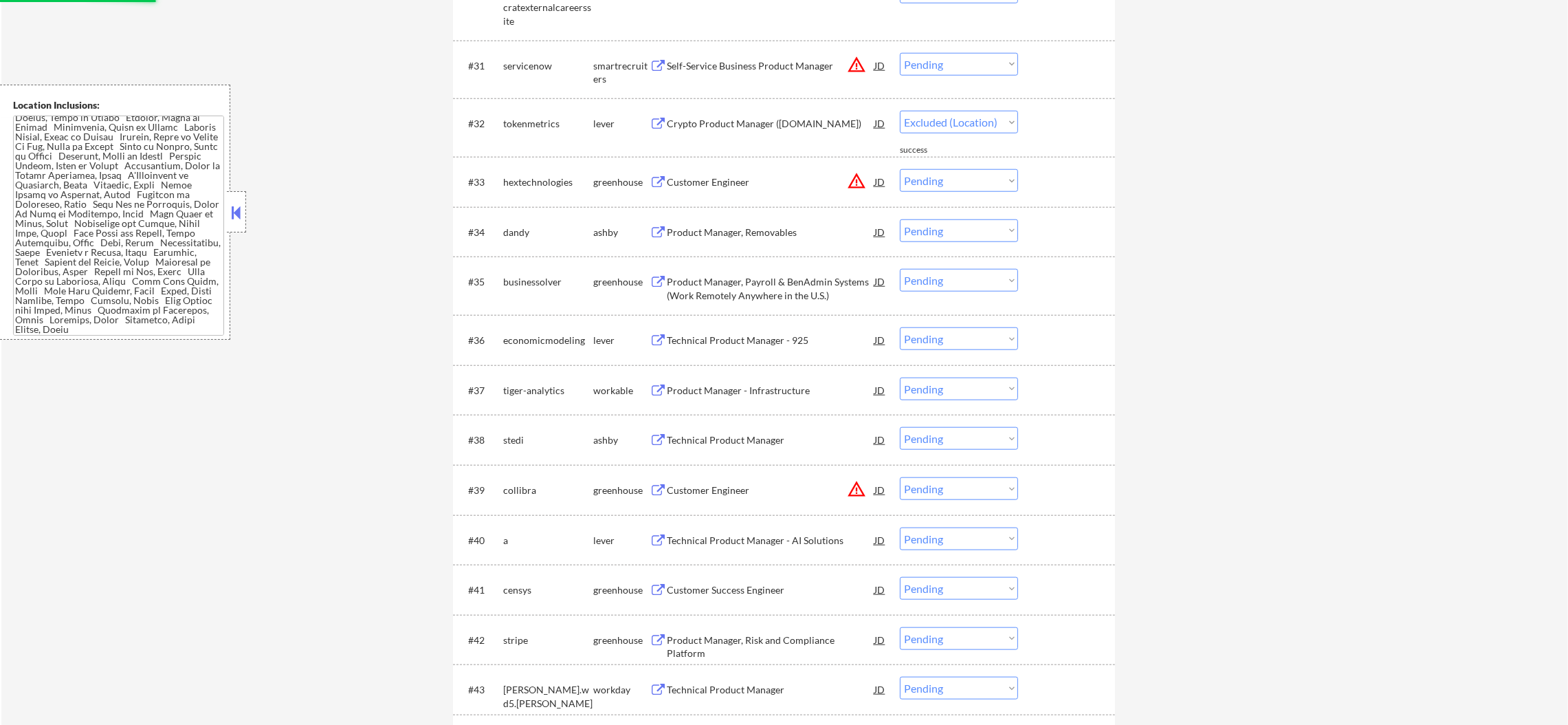
select select ""pending""
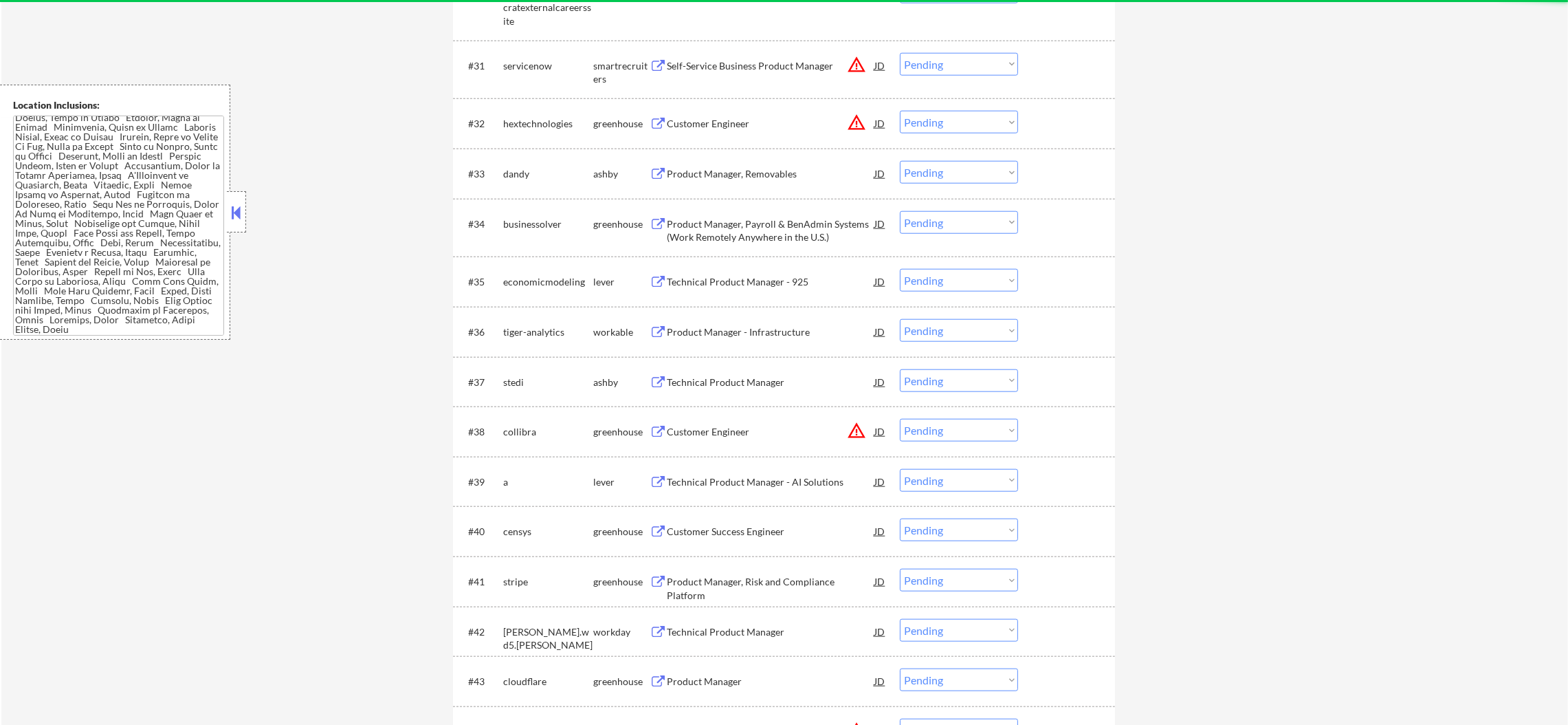
scroll to position [2131, 0]
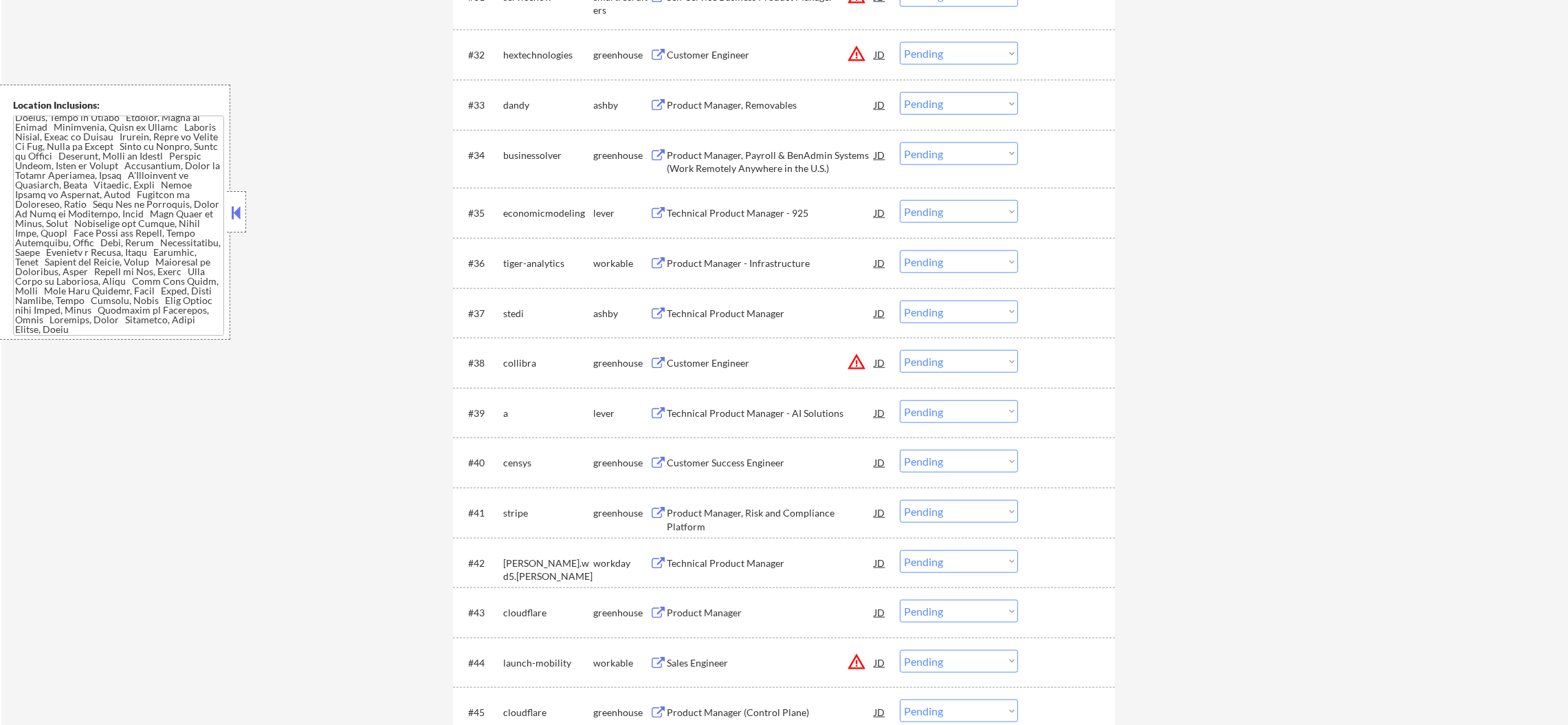
click at [756, 99] on div "Product Manager, Removables" at bounding box center [770, 106] width 207 height 14
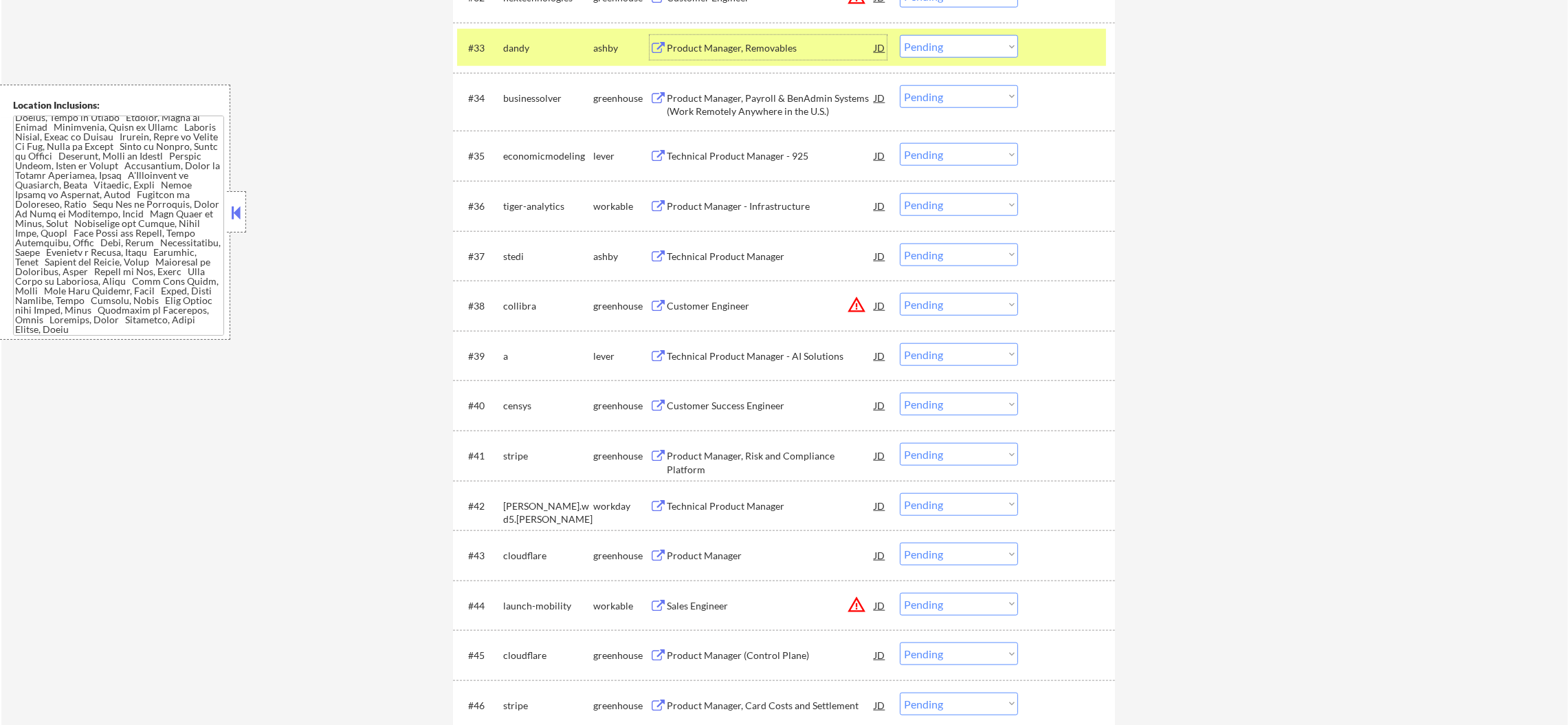
scroll to position [2200, 0]
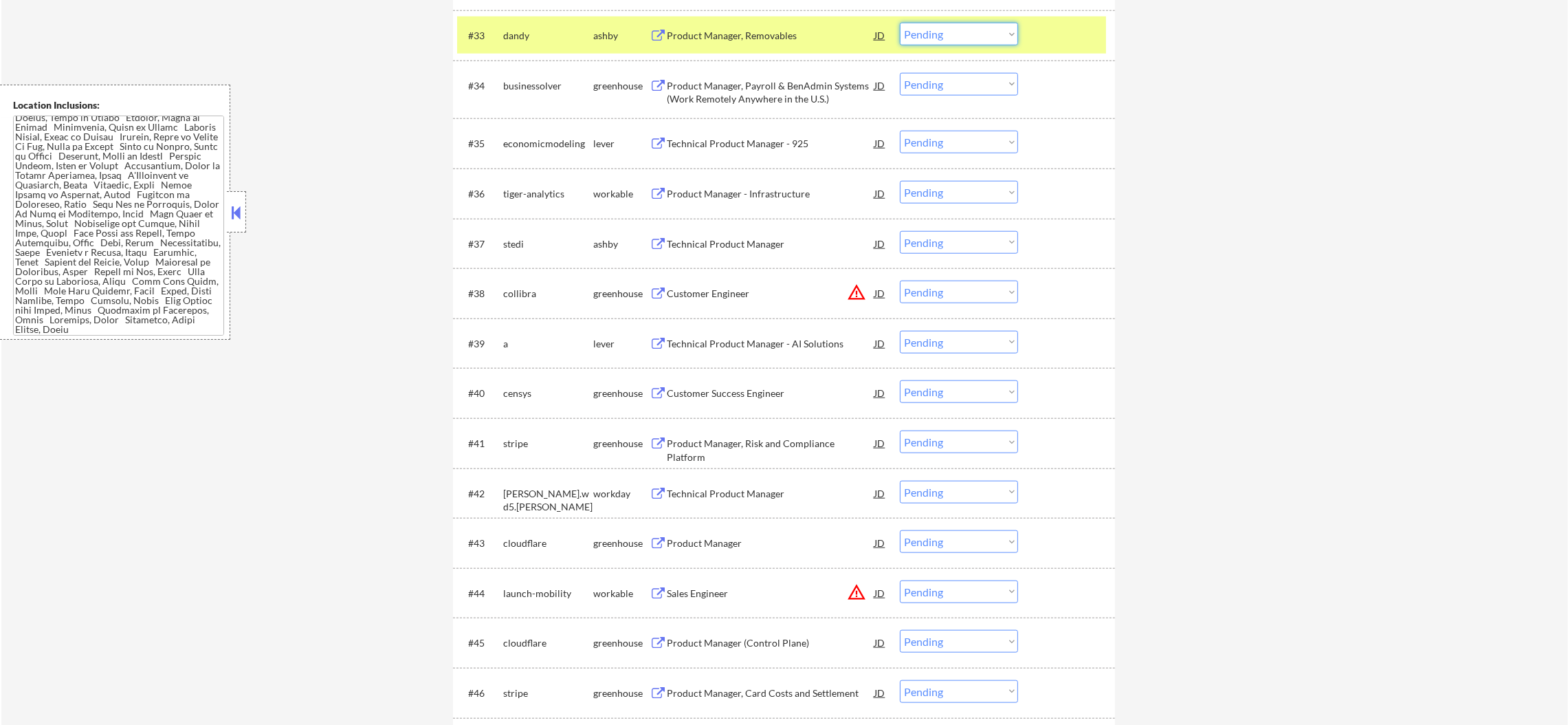
click at [951, 36] on select "Choose an option... Pending Applied Excluded (Questions) Excluded (Expired) Exc…" at bounding box center [959, 34] width 118 height 23
click at [899, 23] on select "Choose an option... Pending Applied Excluded (Questions) Excluded (Expired) Exc…" at bounding box center [959, 34] width 118 height 23
click at [554, 36] on div "dandy" at bounding box center [547, 36] width 90 height 14
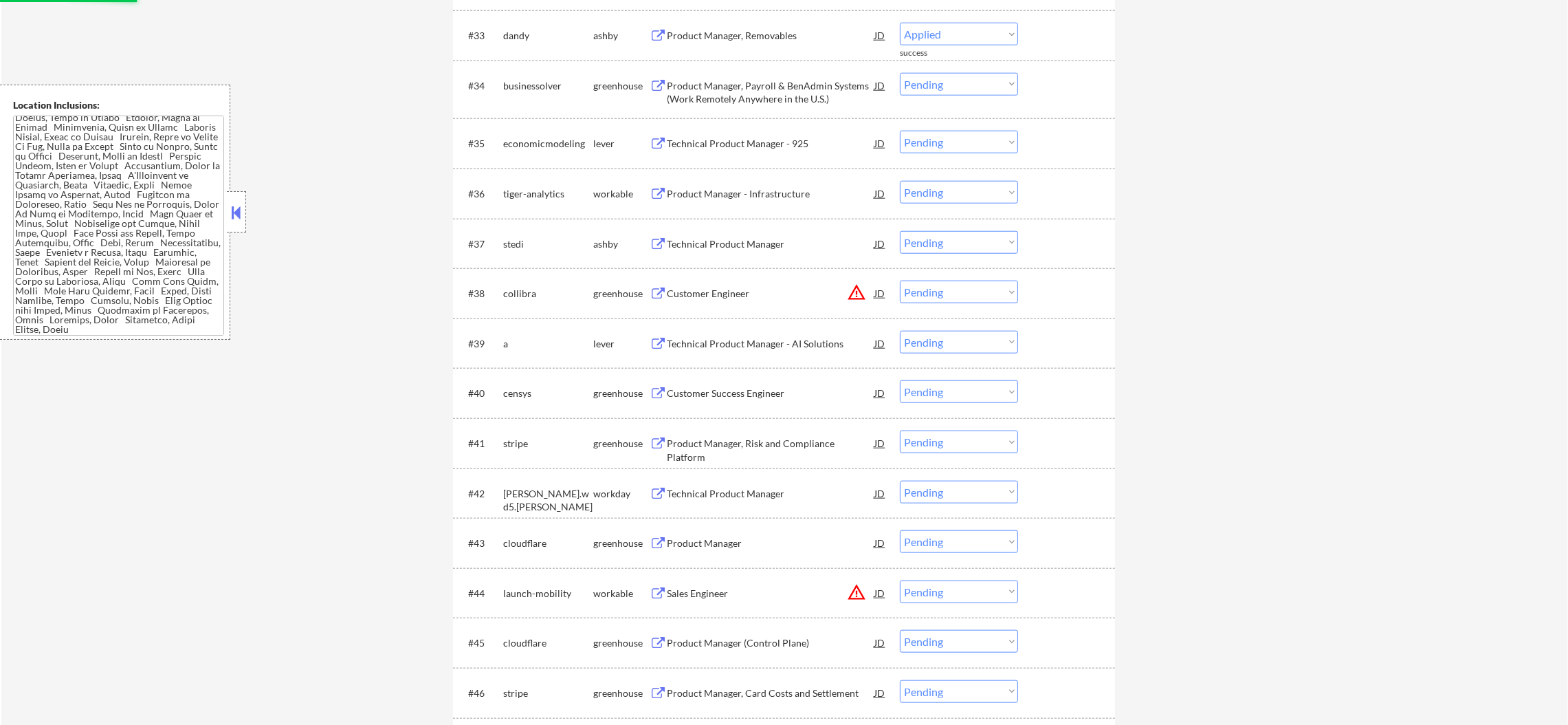
select select ""pending""
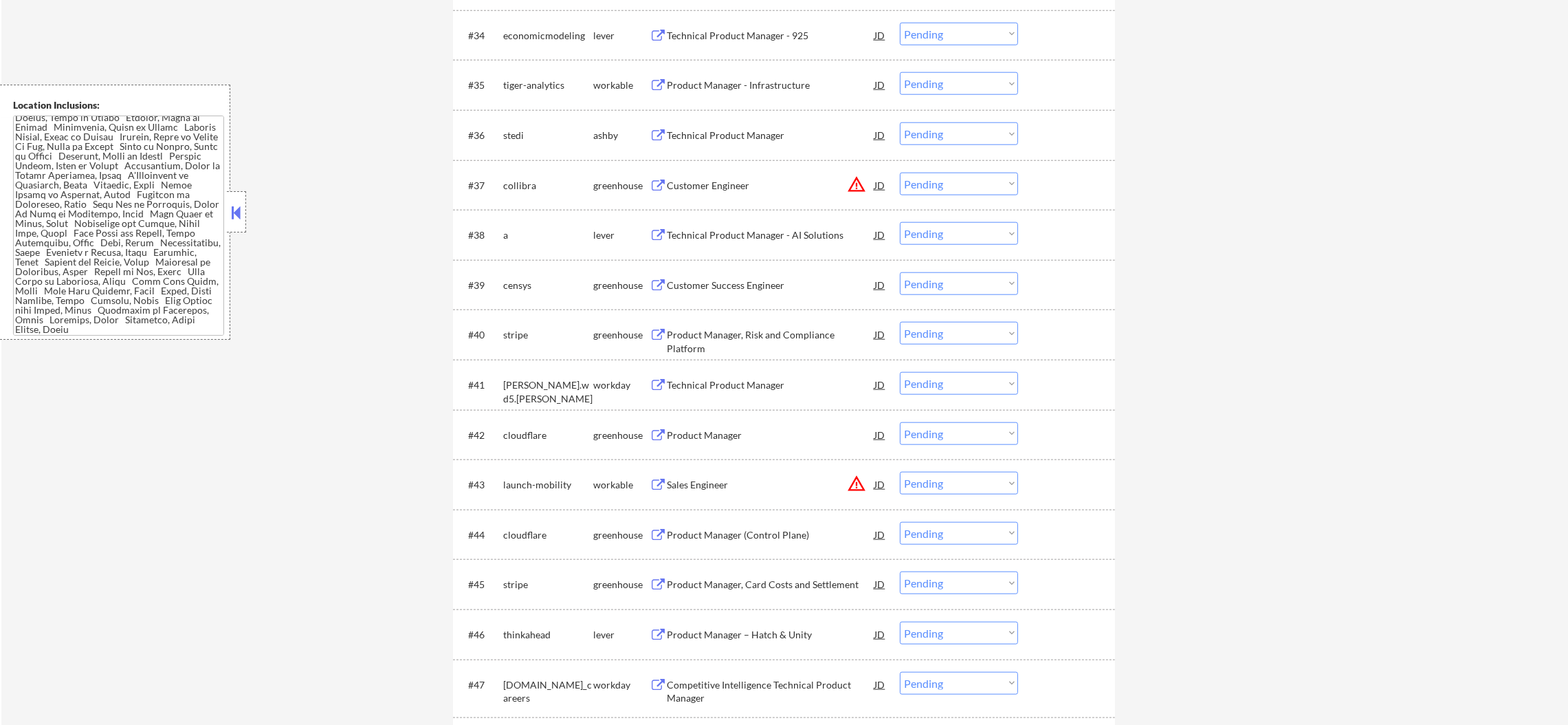
scroll to position [2268, 0]
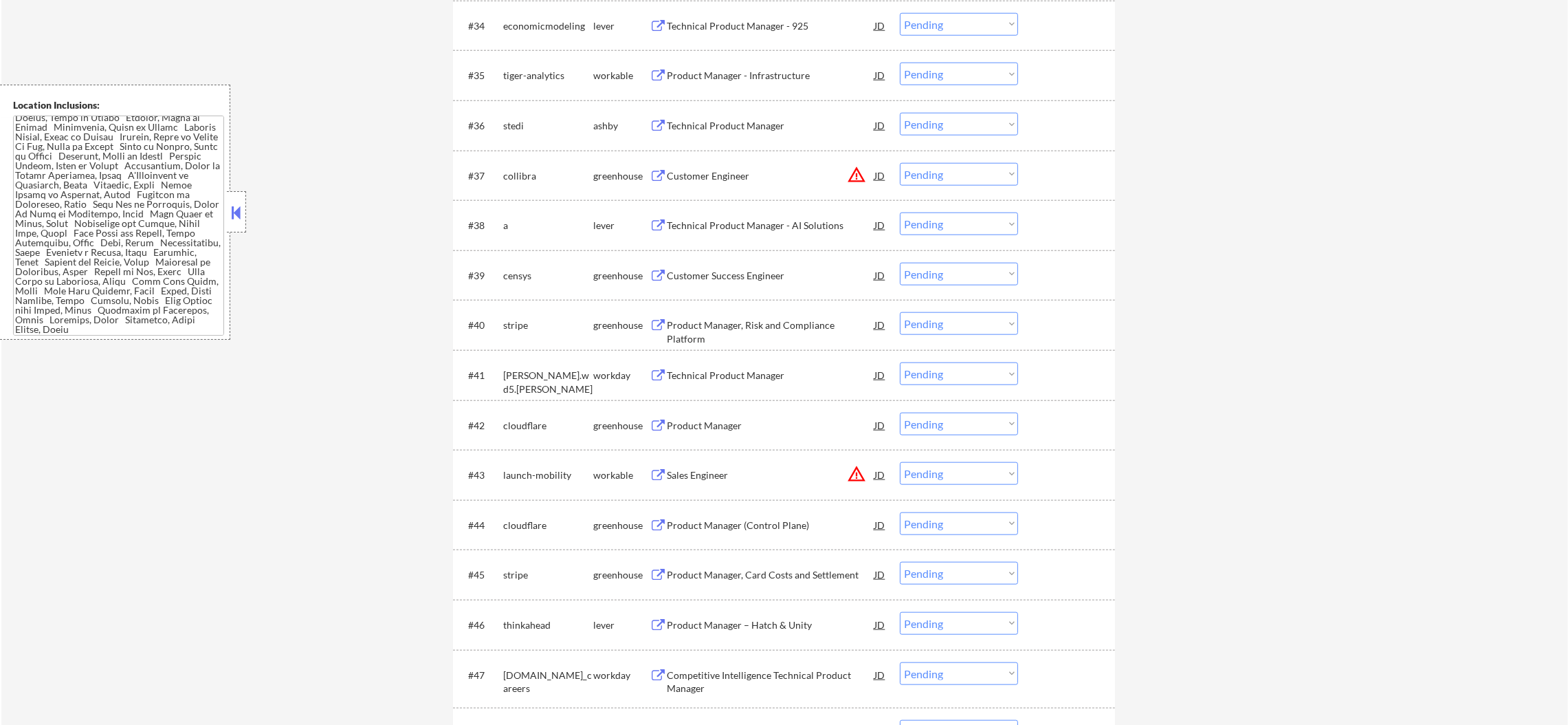
click at [772, 21] on div "Technical Product Manager - 925" at bounding box center [770, 27] width 207 height 14
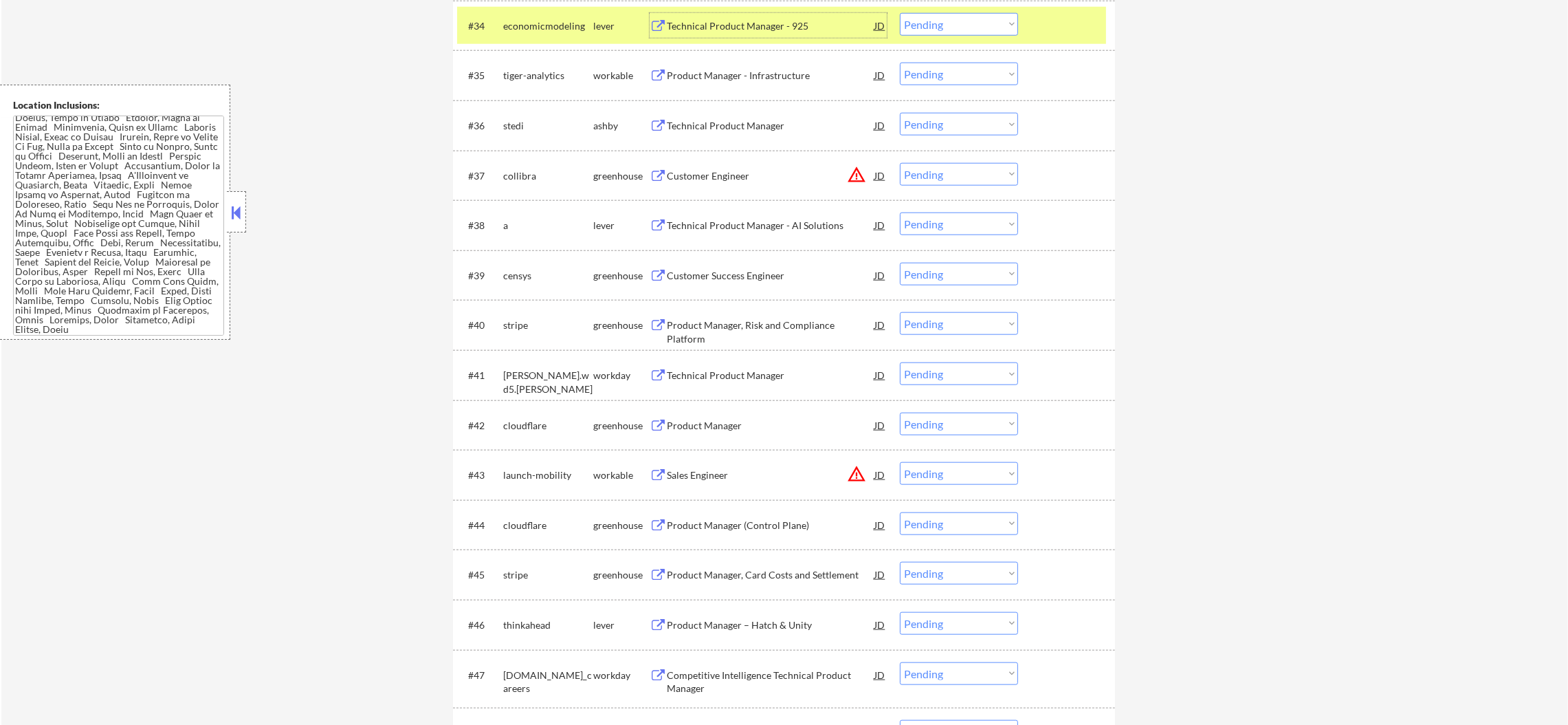
click at [985, 21] on select "Choose an option... Pending Applied Excluded (Questions) Excluded (Expired) Exc…" at bounding box center [959, 24] width 118 height 23
click at [899, 13] on select "Choose an option... Pending Applied Excluded (Questions) Excluded (Expired) Exc…" at bounding box center [959, 24] width 118 height 23
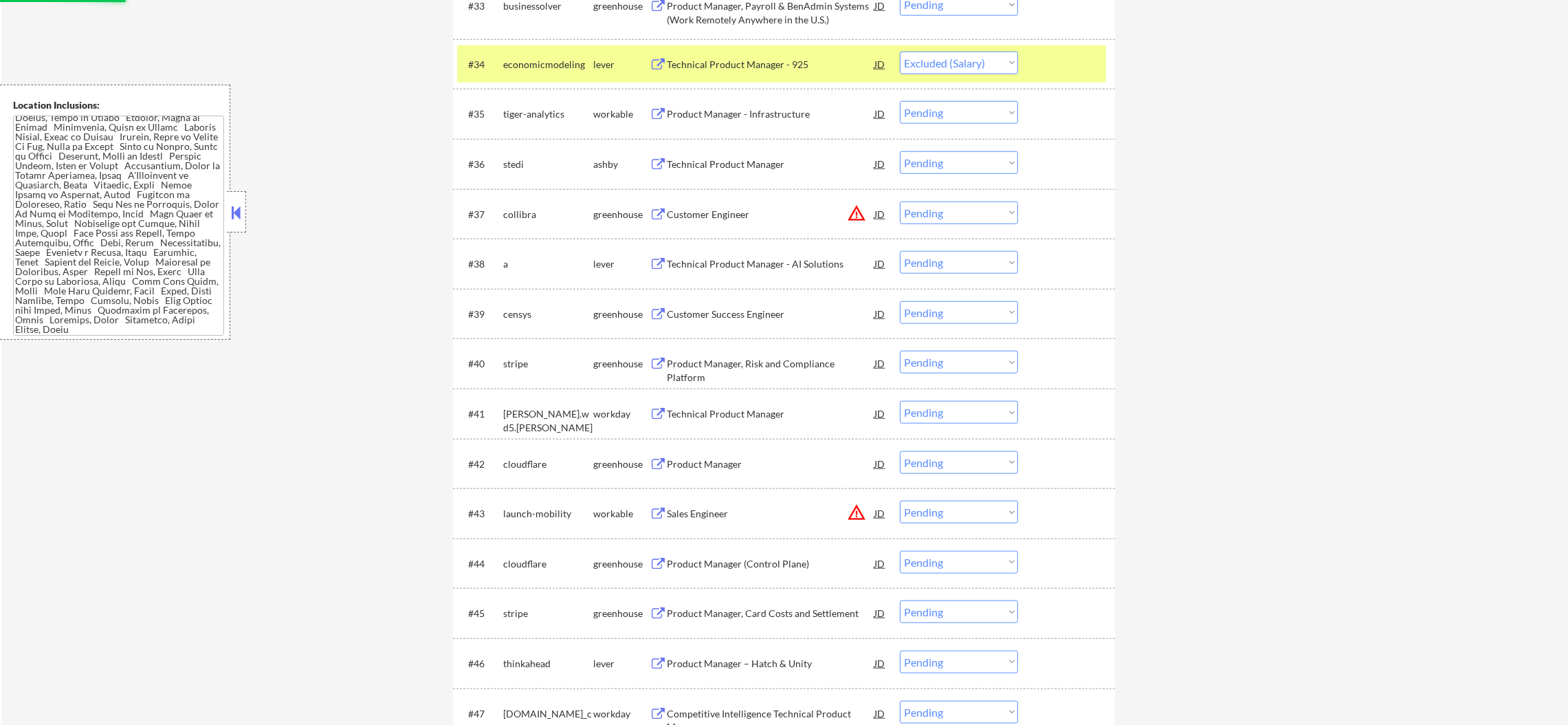
scroll to position [2200, 0]
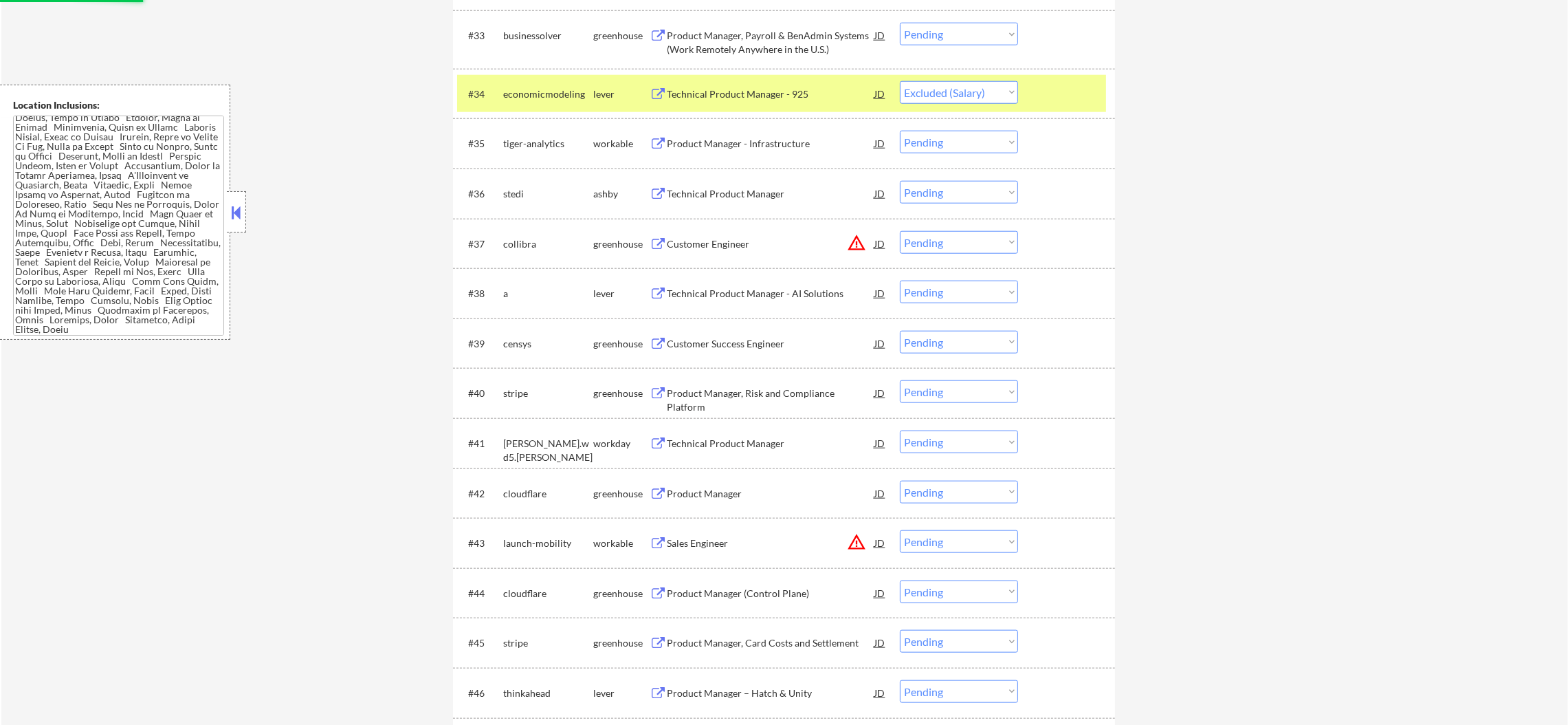
click at [521, 99] on div "economicmodeling" at bounding box center [547, 95] width 90 height 14
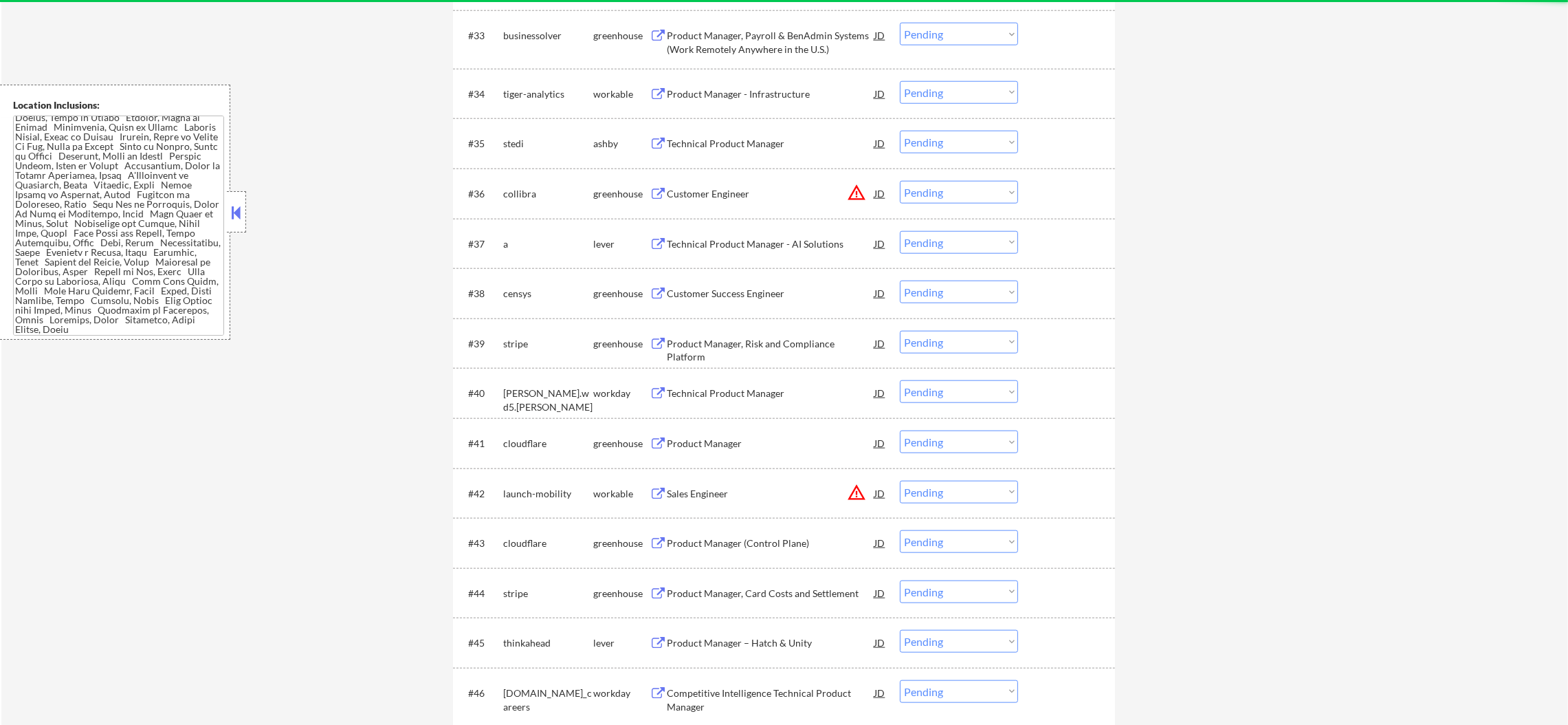
click at [790, 92] on div "Product Manager - Infrastructure" at bounding box center [770, 95] width 207 height 14
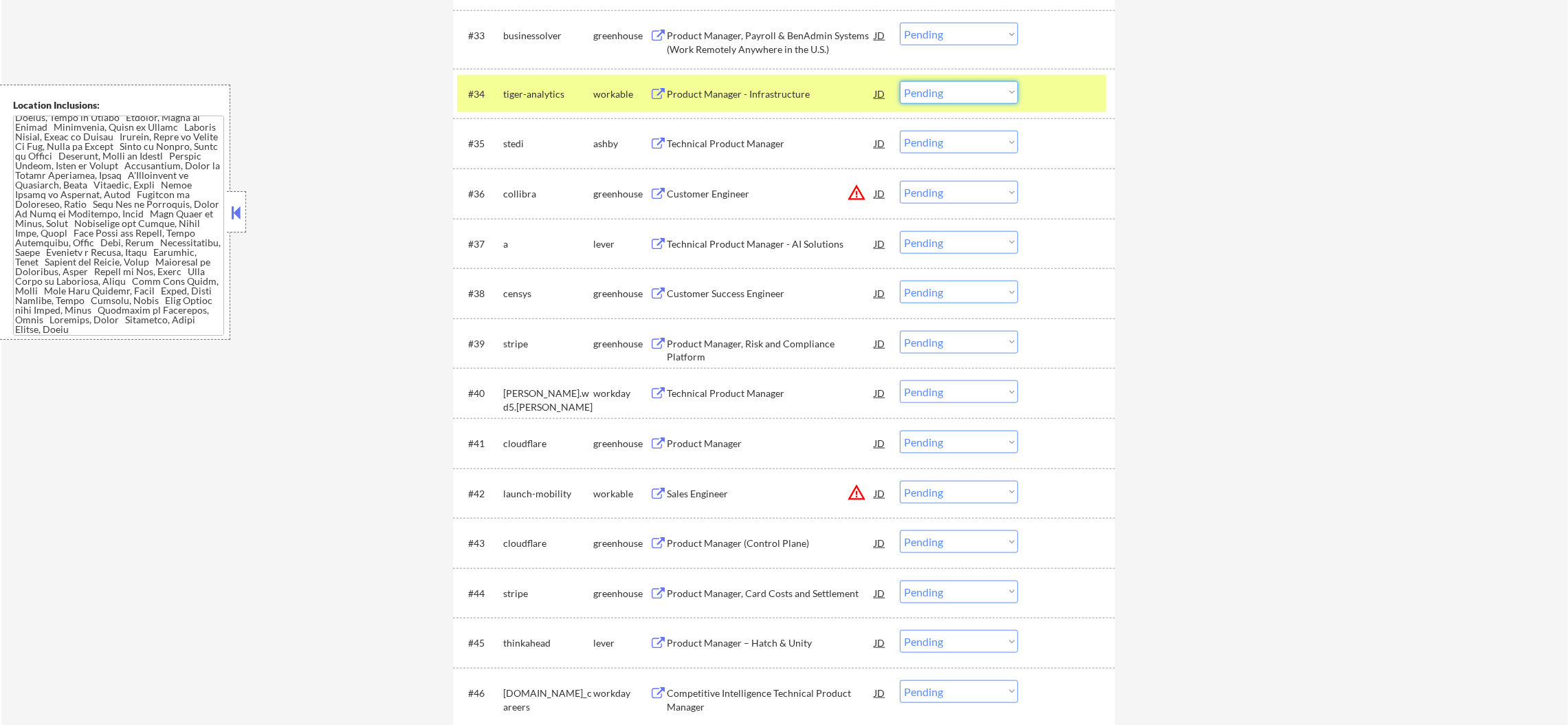
drag, startPoint x: 926, startPoint y: 84, endPoint x: 929, endPoint y: 97, distance: 13.3
click at [926, 84] on select "Choose an option... Pending Applied Excluded (Questions) Excluded (Expired) Exc…" at bounding box center [959, 92] width 118 height 23
click at [899, 81] on select "Choose an option... Pending Applied Excluded (Questions) Excluded (Expired) Exc…" at bounding box center [959, 92] width 118 height 23
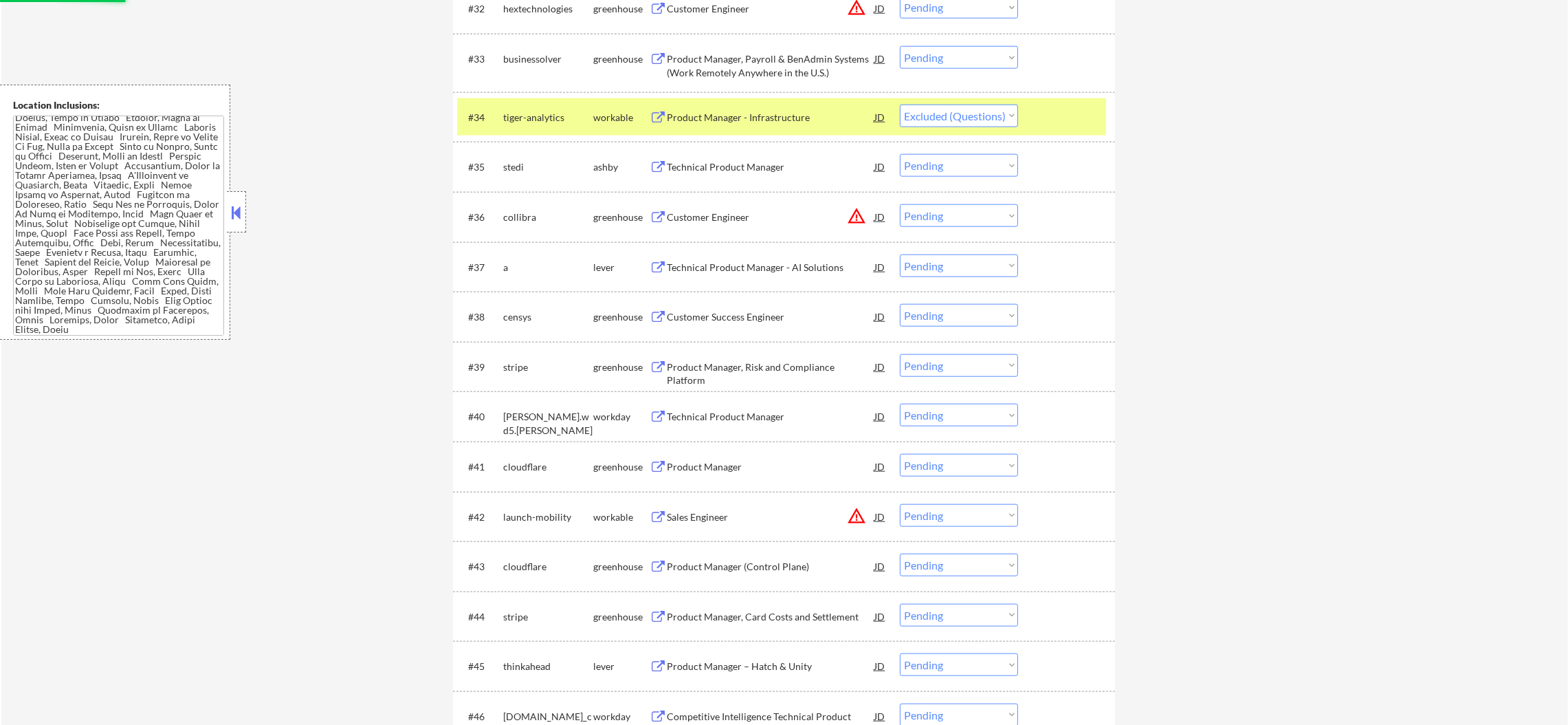
scroll to position [2165, 0]
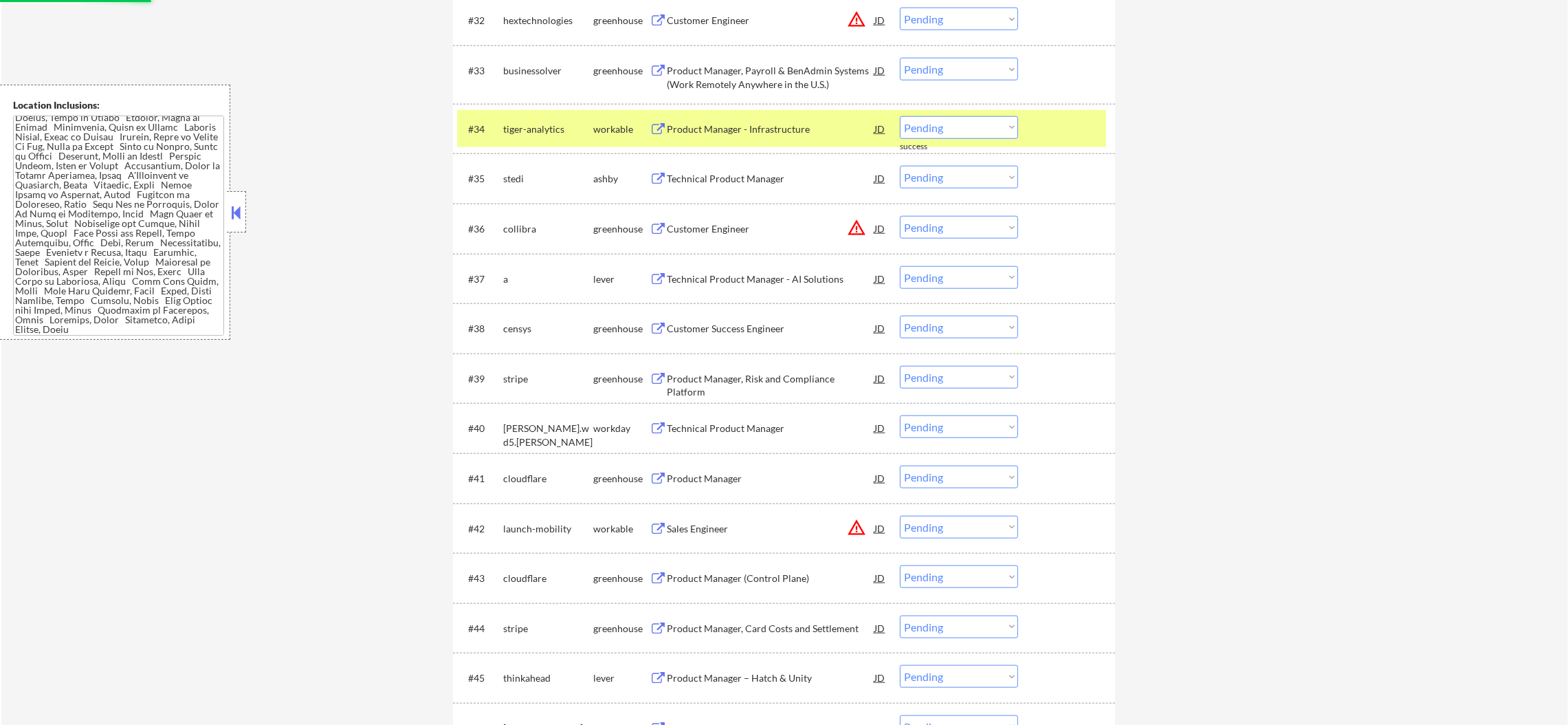
click at [530, 138] on div "tiger-analytics" at bounding box center [547, 128] width 90 height 25
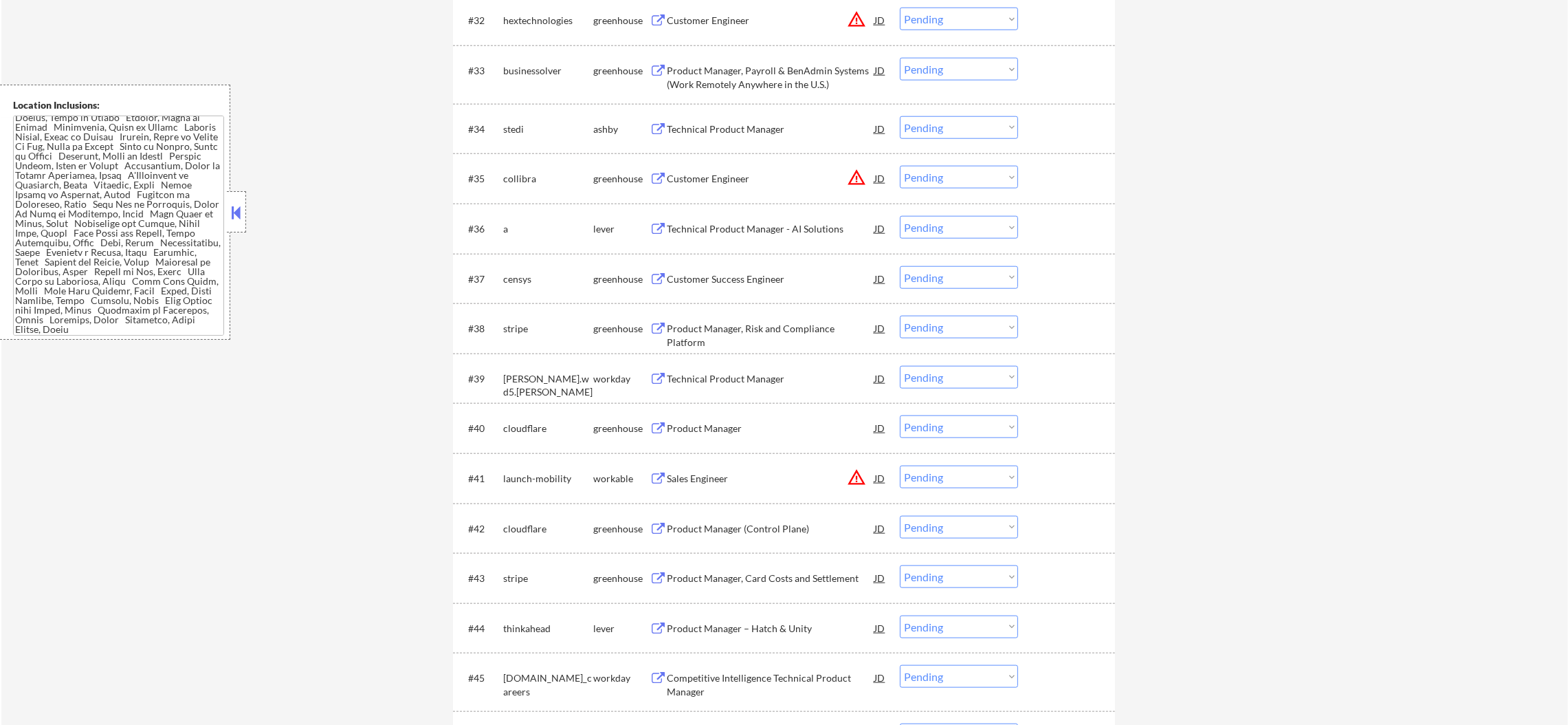
click at [756, 135] on div "Technical Product Manager" at bounding box center [770, 128] width 207 height 25
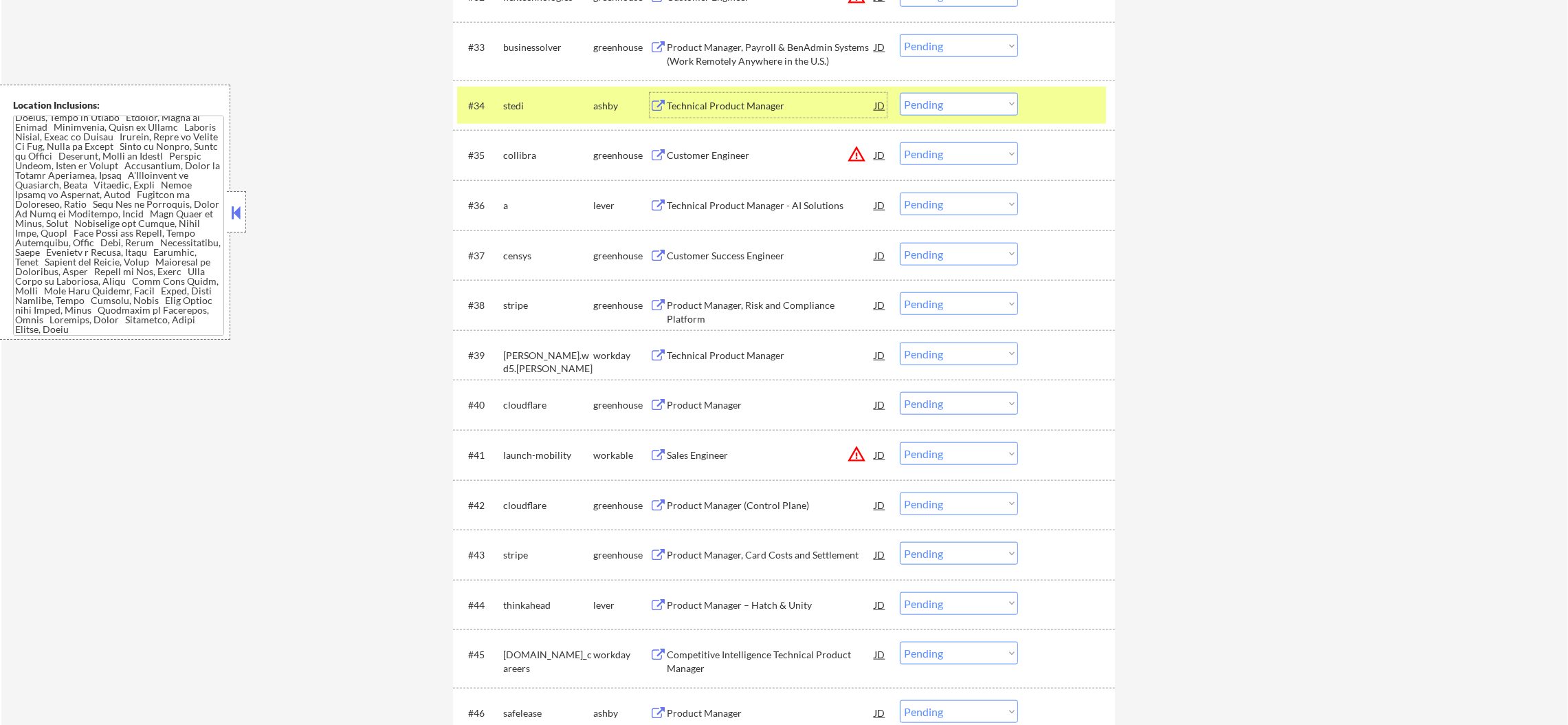
scroll to position [2200, 0]
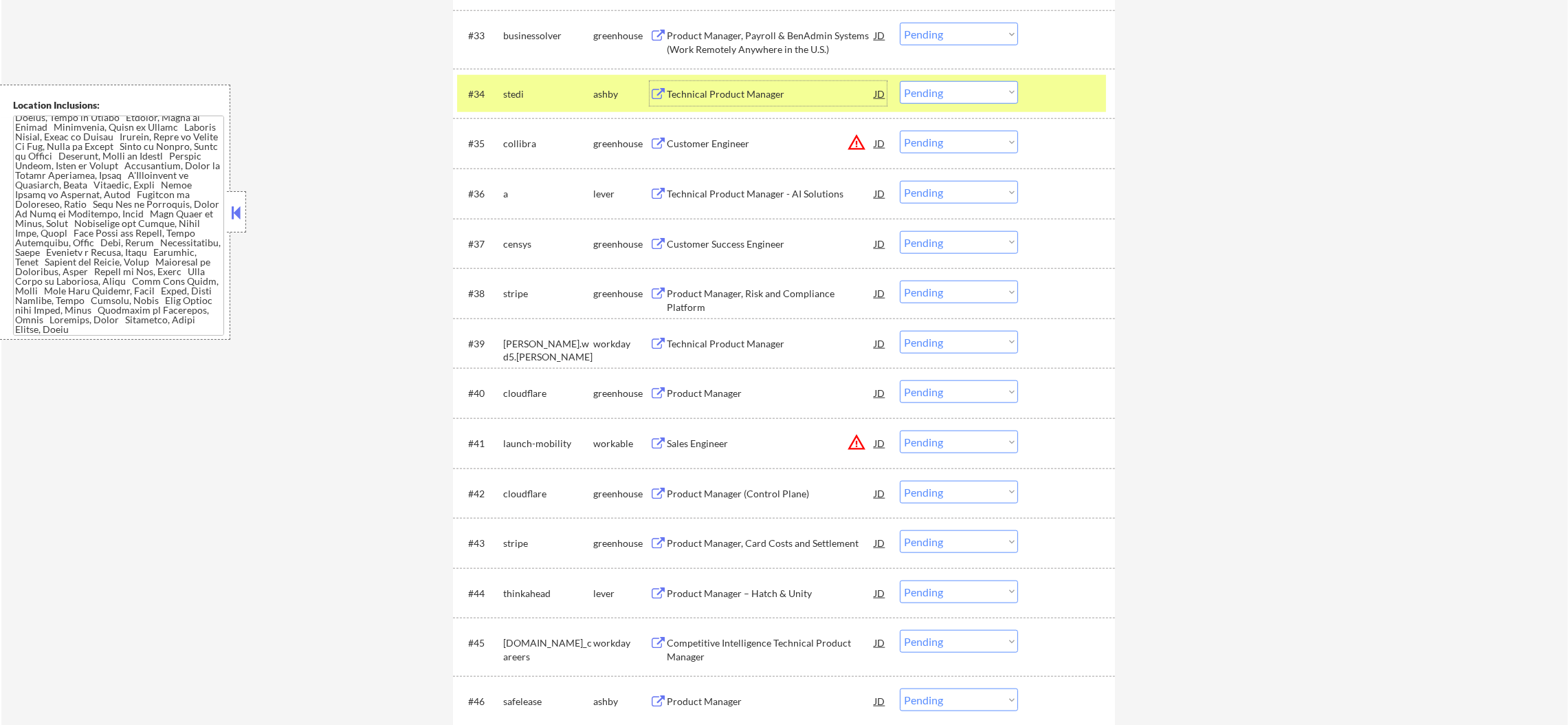
click at [956, 97] on select "Choose an option... Pending Applied Excluded (Questions) Excluded (Expired) Exc…" at bounding box center [959, 92] width 118 height 23
click at [899, 81] on select "Choose an option... Pending Applied Excluded (Questions) Excluded (Expired) Exc…" at bounding box center [959, 92] width 118 height 23
click at [498, 97] on div "#34 [PERSON_NAME] Technical Product Manager JD warning_amber Choose an option..…" at bounding box center [781, 94] width 649 height 37
select select ""pending""
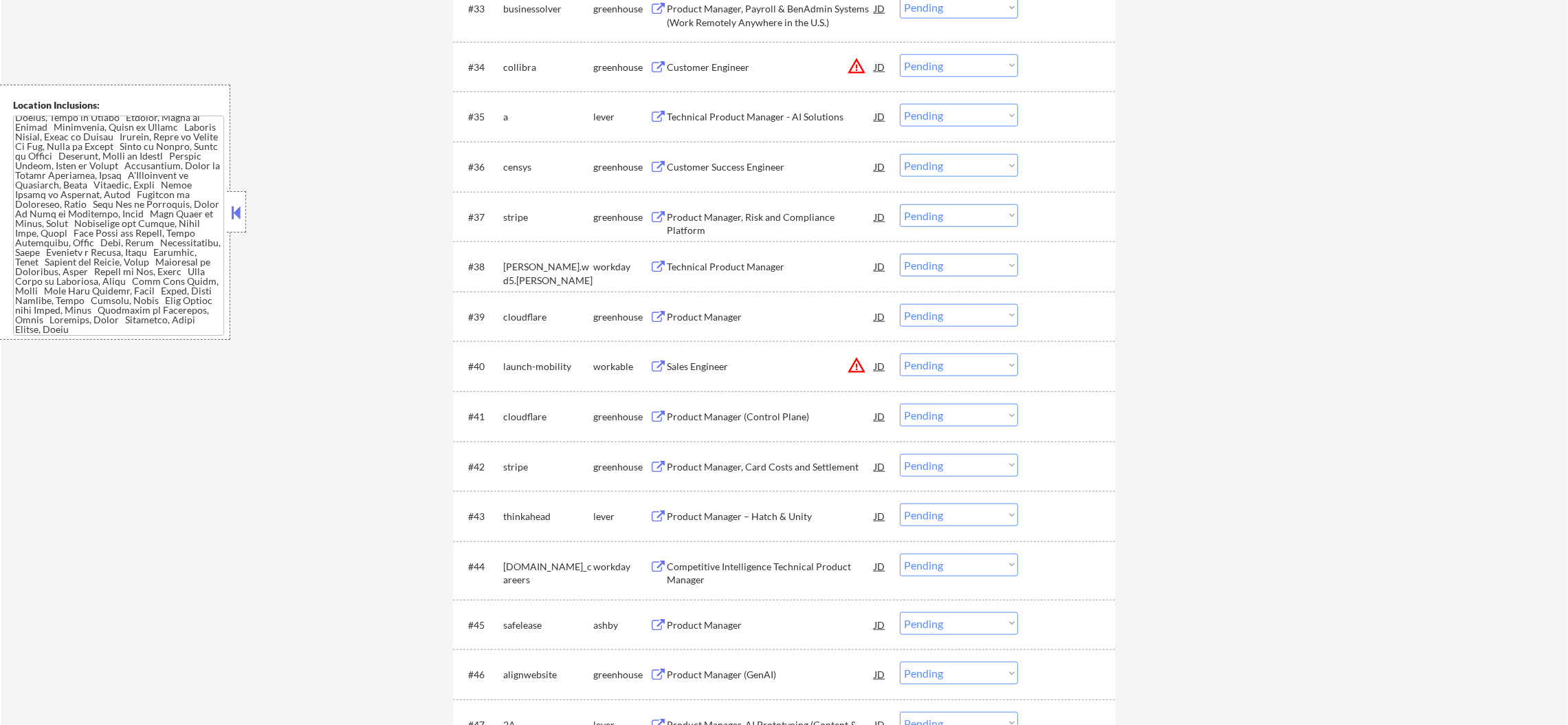
scroll to position [2233, 0]
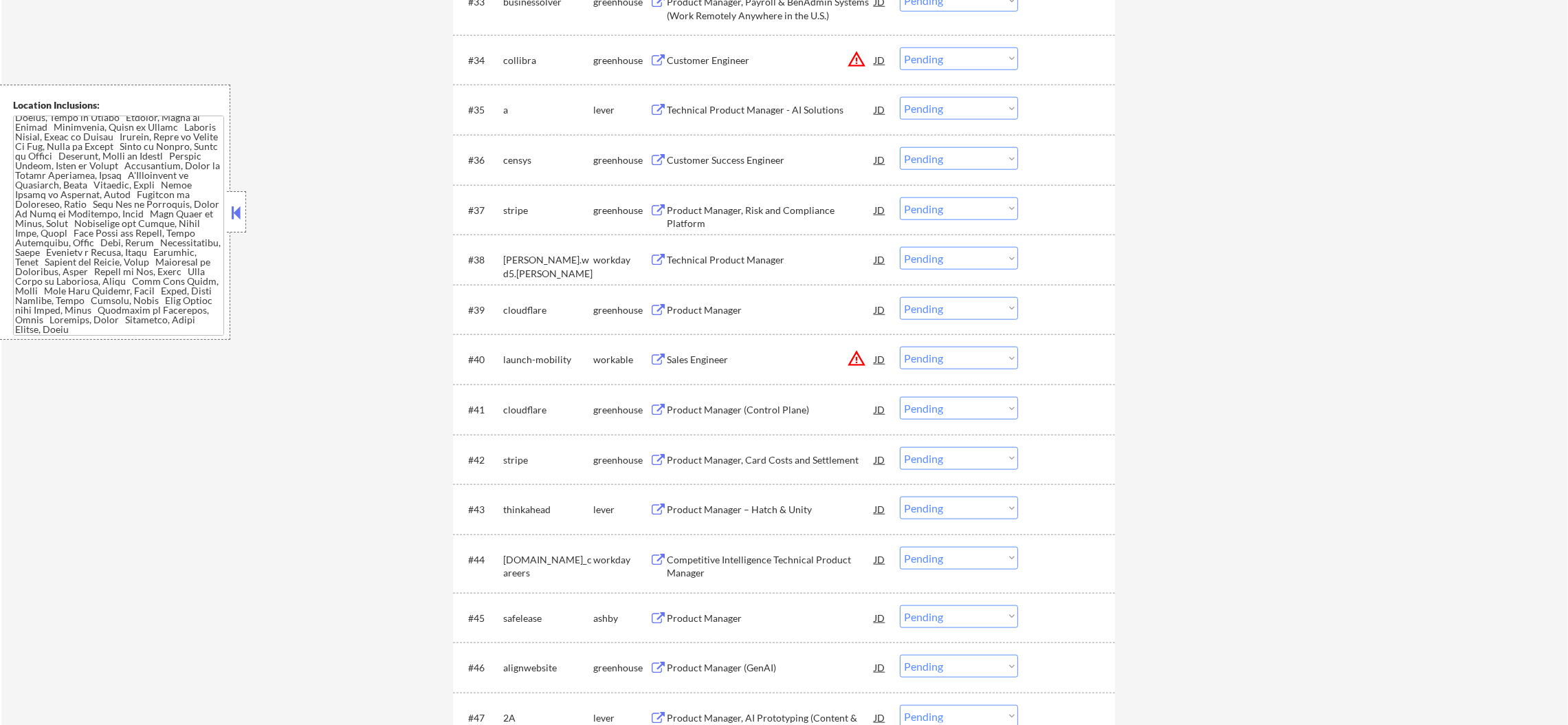
click at [774, 104] on div "Technical Product Manager - AI Solutions" at bounding box center [770, 110] width 207 height 14
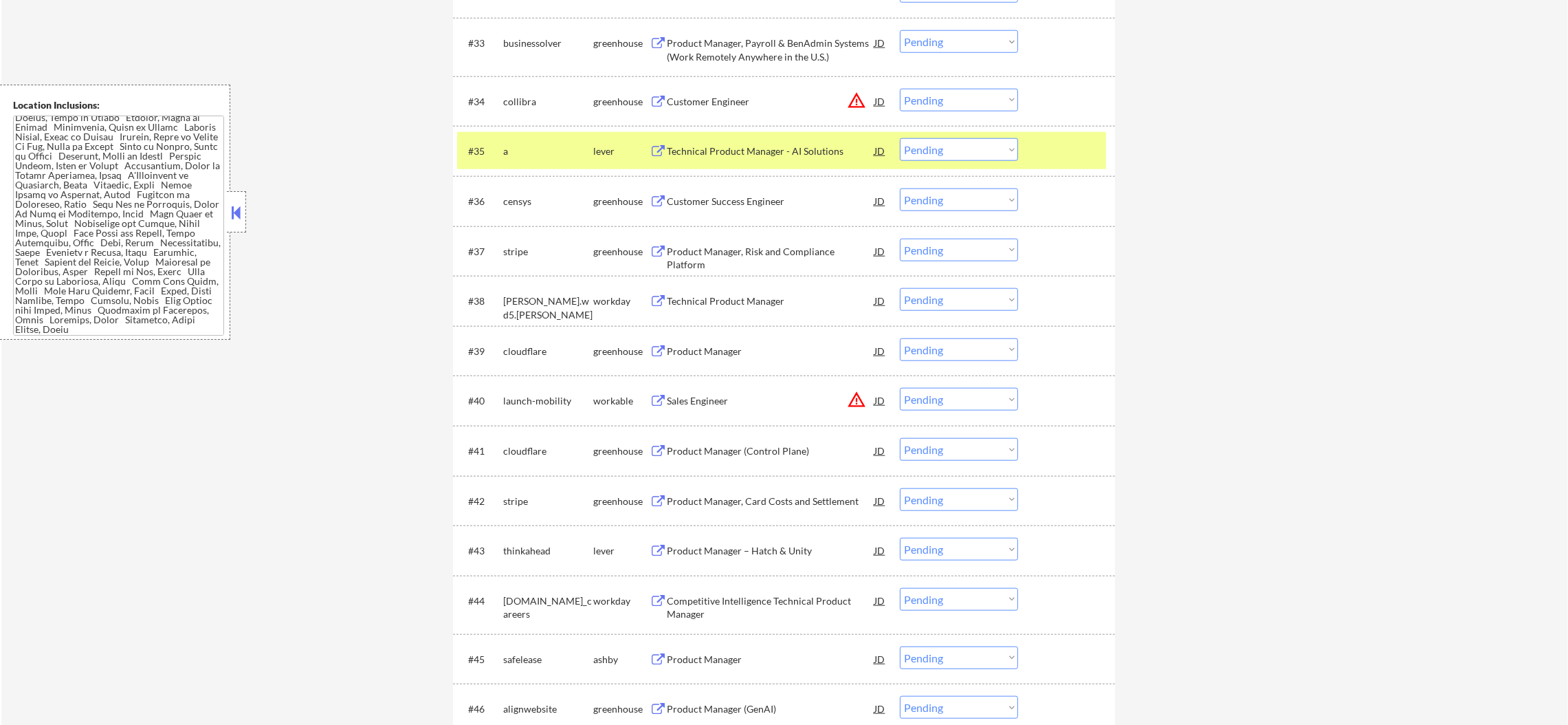
scroll to position [2192, 0]
click at [523, 154] on div "a" at bounding box center [547, 152] width 90 height 14
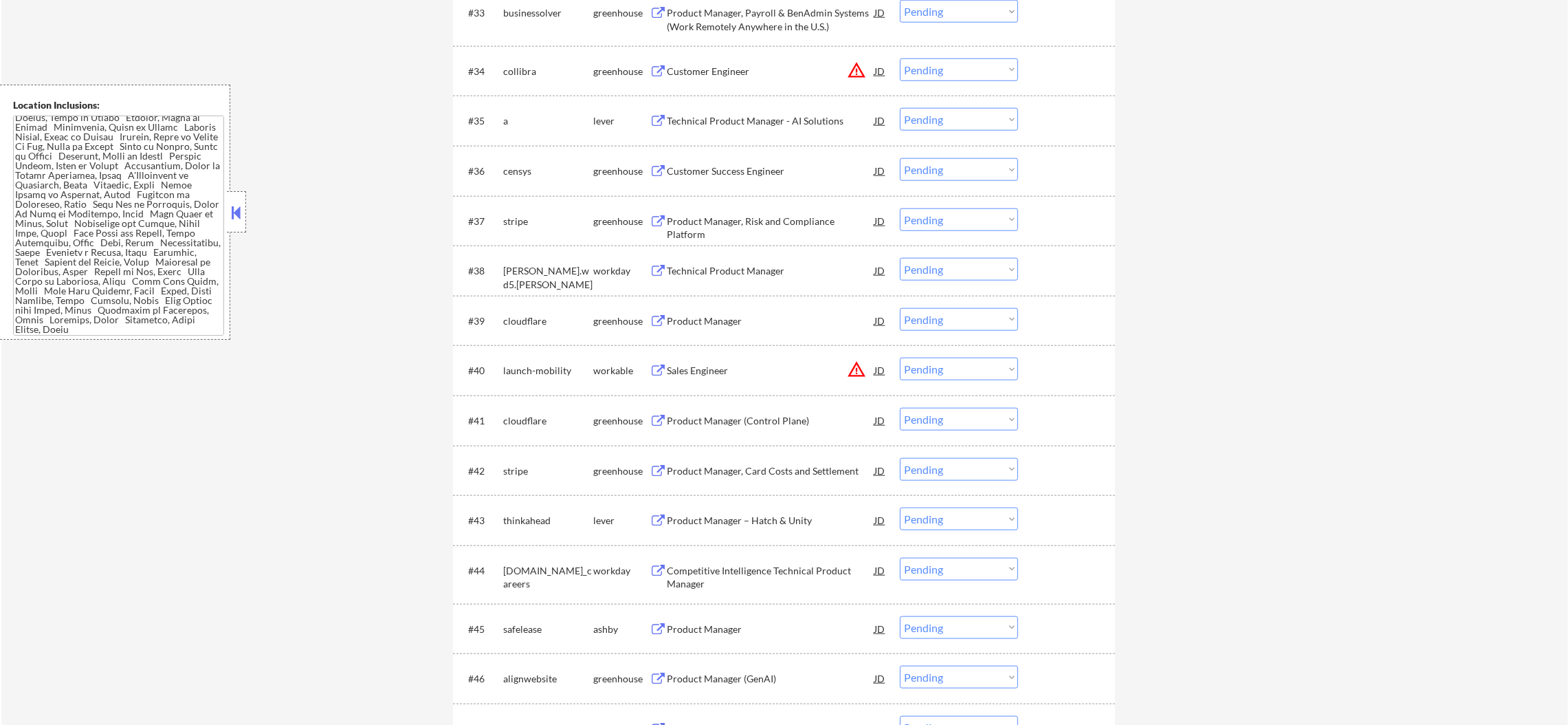
scroll to position [2294, 0]
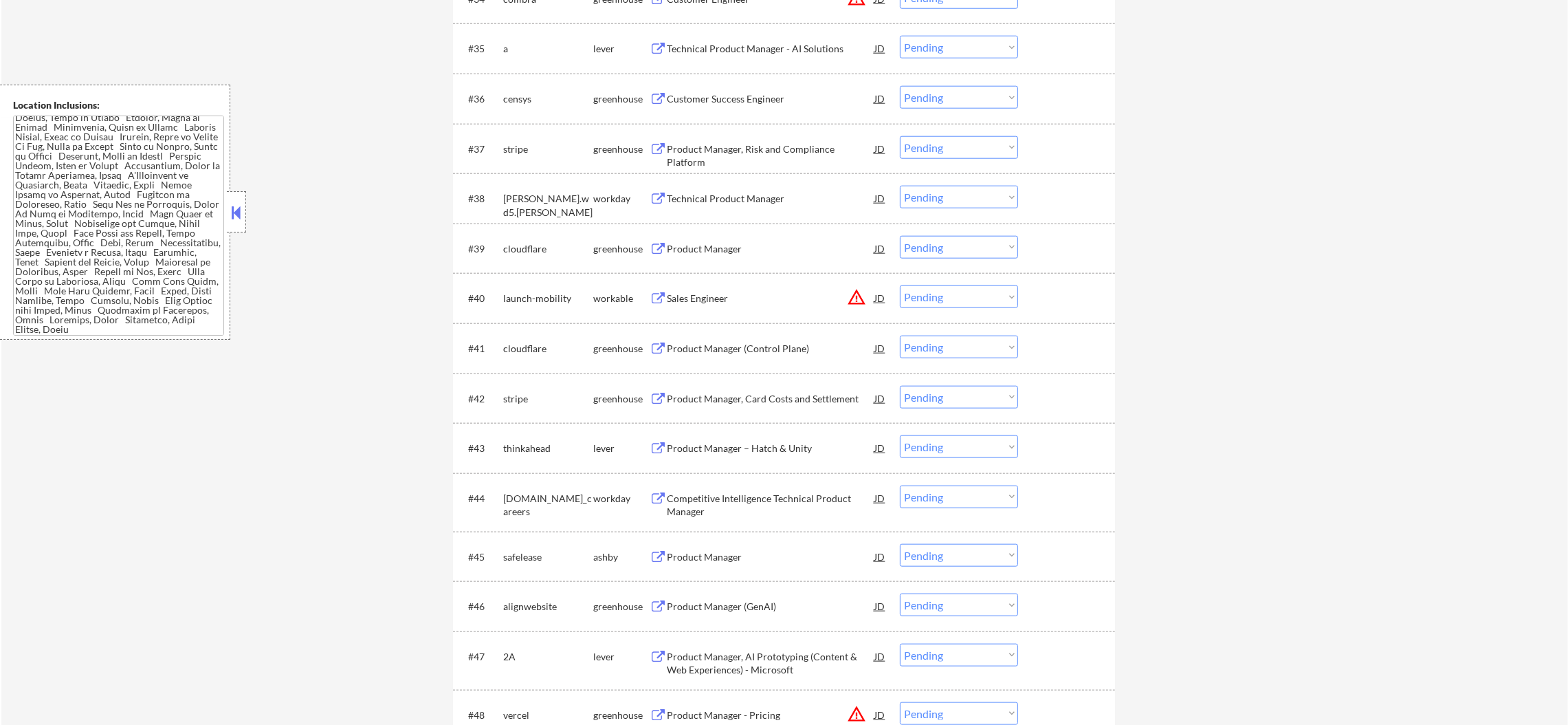
click at [731, 101] on div "Customer Success Engineer" at bounding box center [770, 99] width 207 height 14
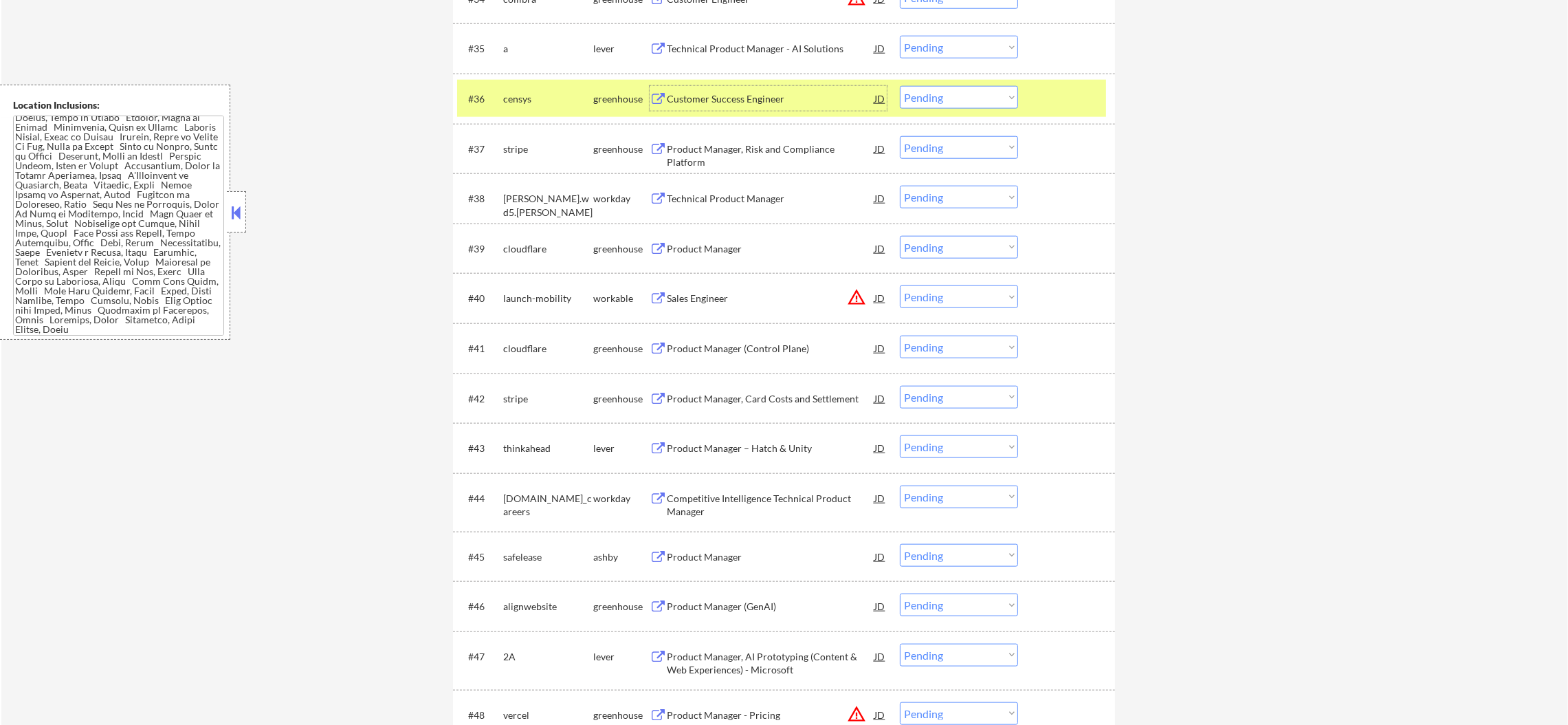
click at [935, 99] on select "Choose an option... Pending Applied Excluded (Questions) Excluded (Expired) Exc…" at bounding box center [959, 97] width 118 height 23
click at [899, 86] on select "Choose an option... Pending Applied Excluded (Questions) Excluded (Expired) Exc…" at bounding box center [959, 97] width 118 height 23
click at [533, 123] on div "#37 stripe greenhouse Product Manager, Risk and Compliance Platform JD warning_…" at bounding box center [783, 148] width 662 height 50
select select ""pending""
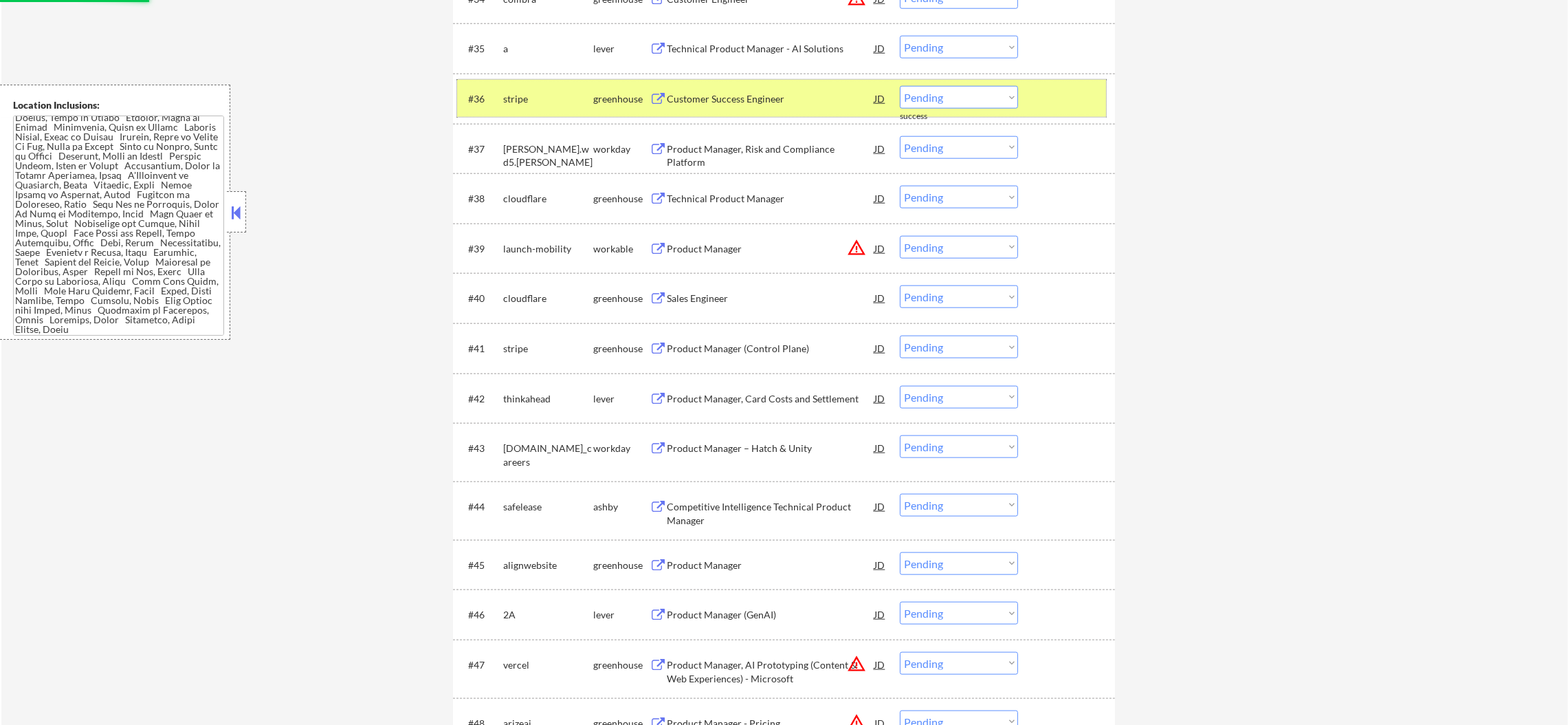
click at [554, 97] on div "stripe" at bounding box center [547, 99] width 90 height 14
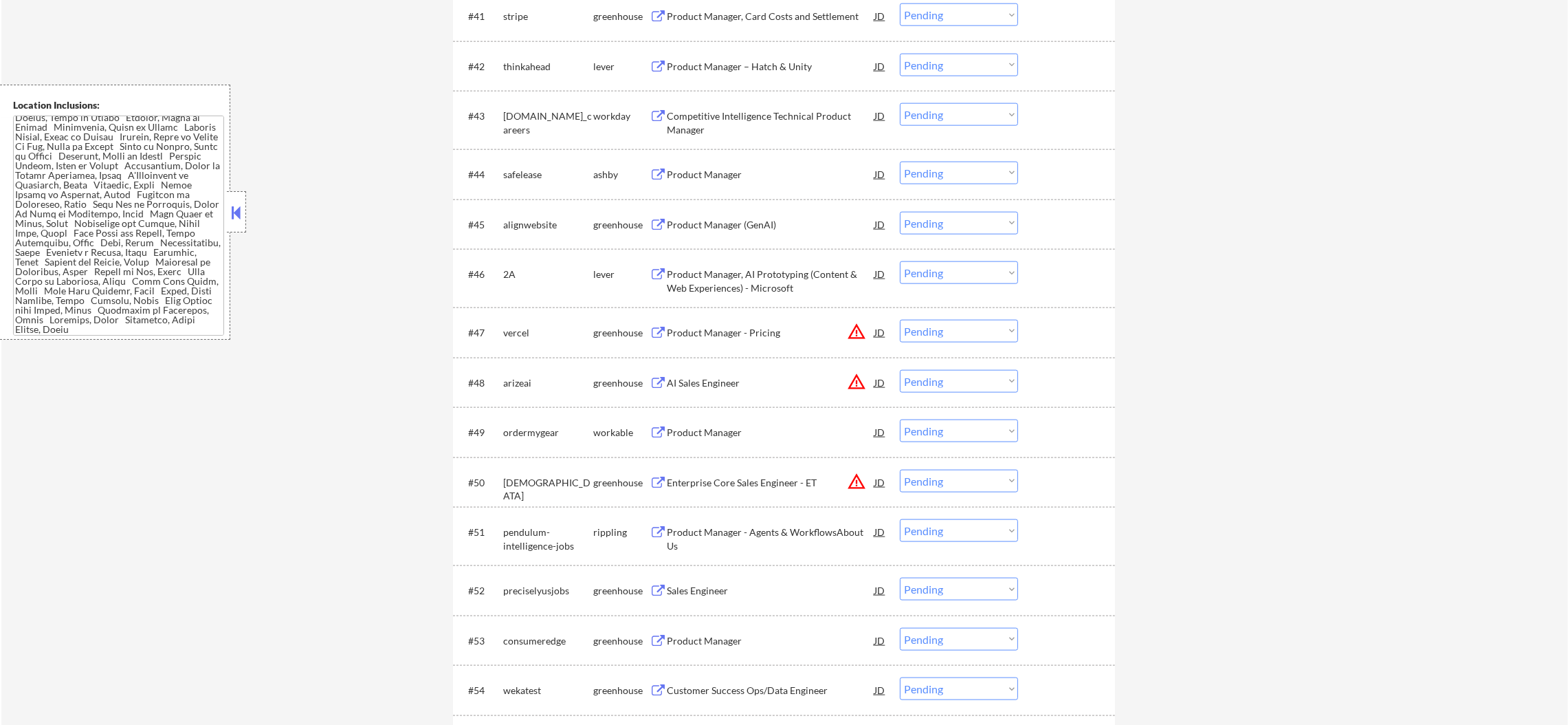
scroll to position [2639, 0]
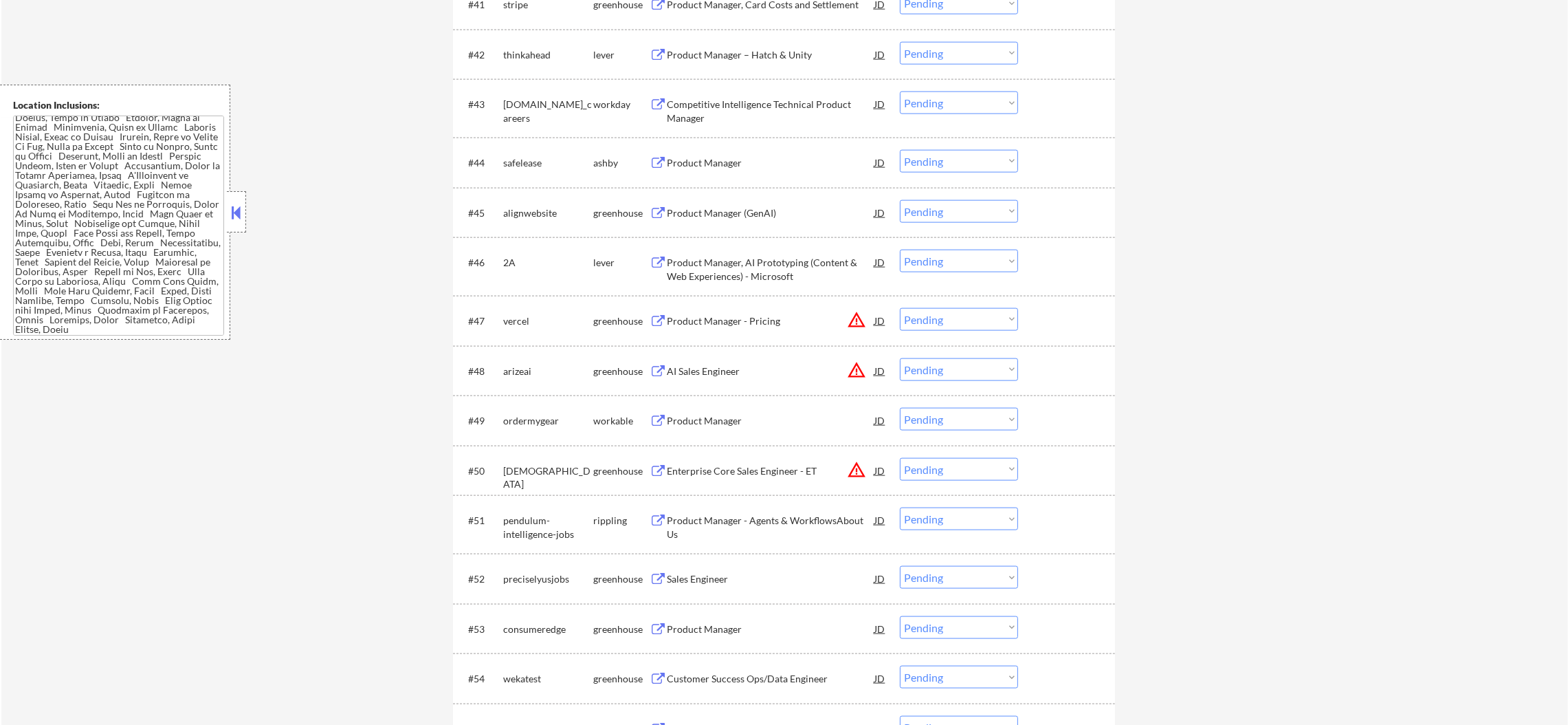
click at [779, 55] on div "Product Manager – Hatch & Unity" at bounding box center [770, 55] width 207 height 14
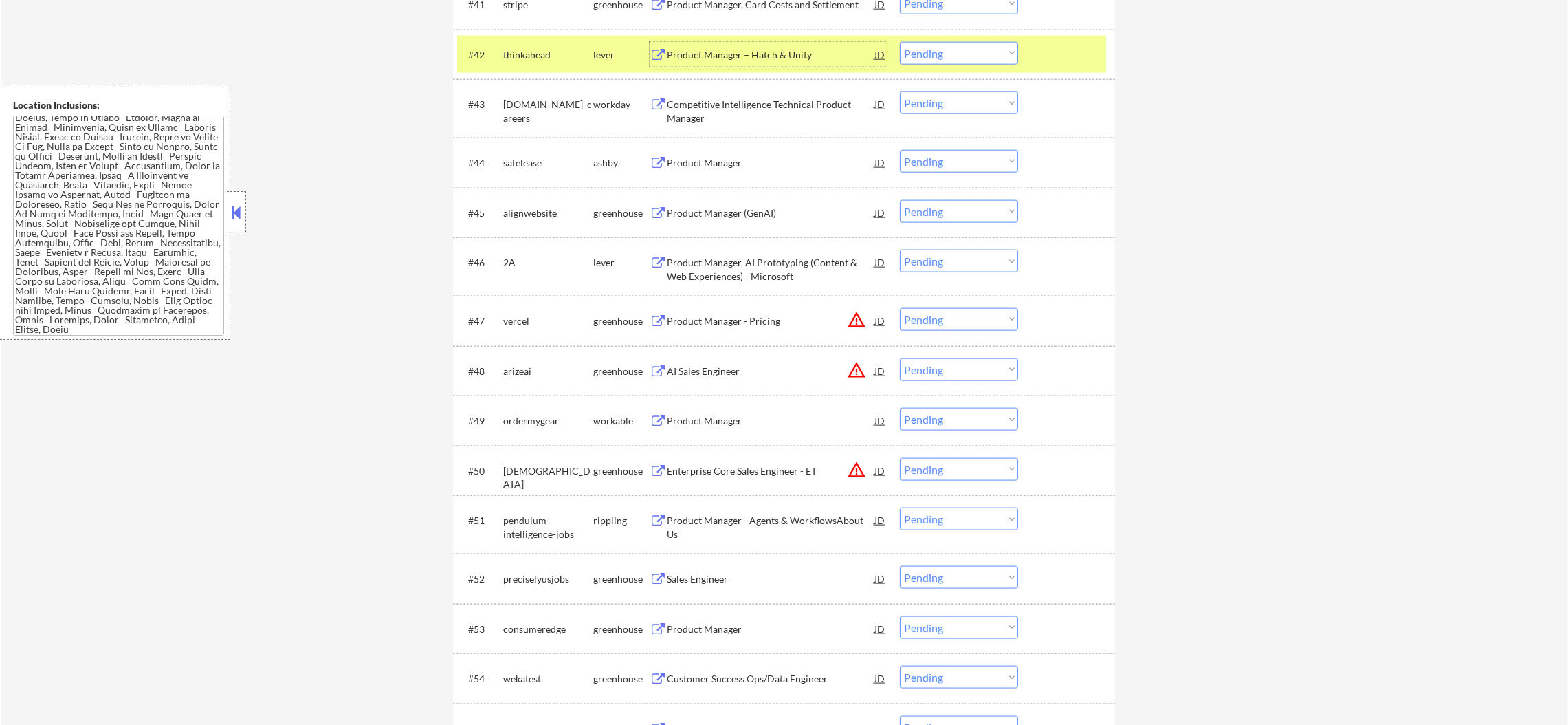
drag, startPoint x: 963, startPoint y: 53, endPoint x: 966, endPoint y: 62, distance: 9.5
click at [963, 51] on select "Choose an option... Pending Applied Excluded (Questions) Excluded (Expired) Exc…" at bounding box center [959, 53] width 118 height 23
click at [899, 42] on select "Choose an option... Pending Applied Excluded (Questions) Excluded (Expired) Exc…" at bounding box center [959, 53] width 118 height 23
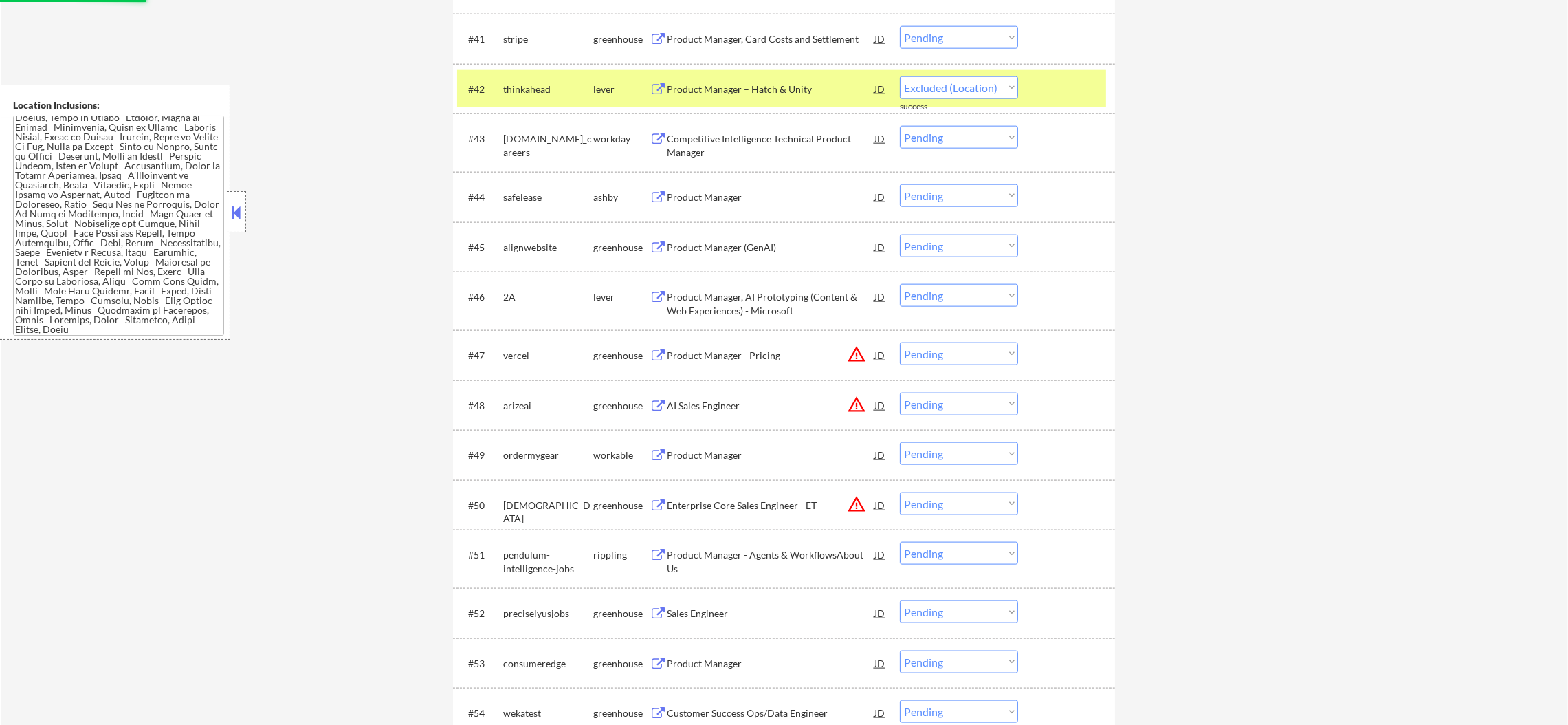
select select ""pending""
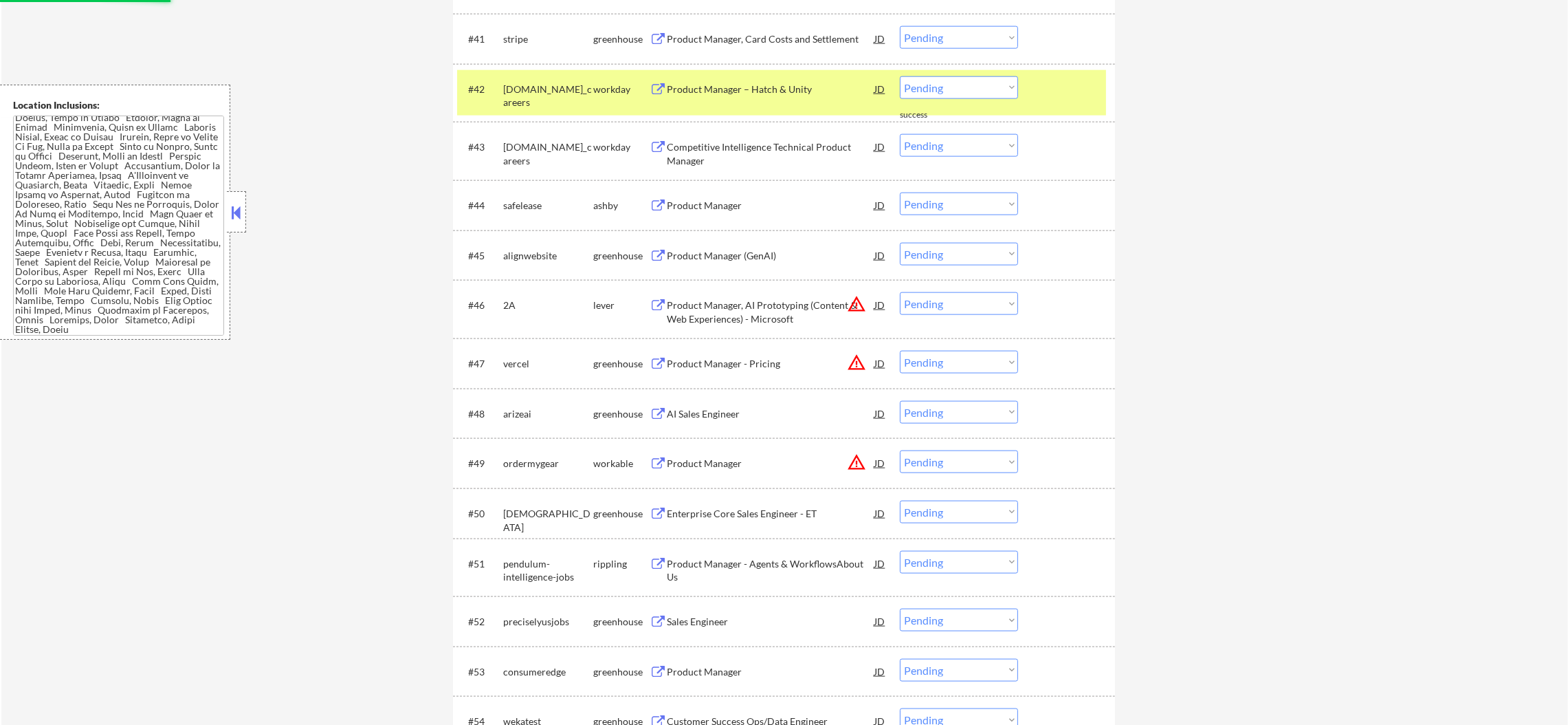
click at [538, 90] on div "[DOMAIN_NAME]_careers" at bounding box center [547, 96] width 90 height 27
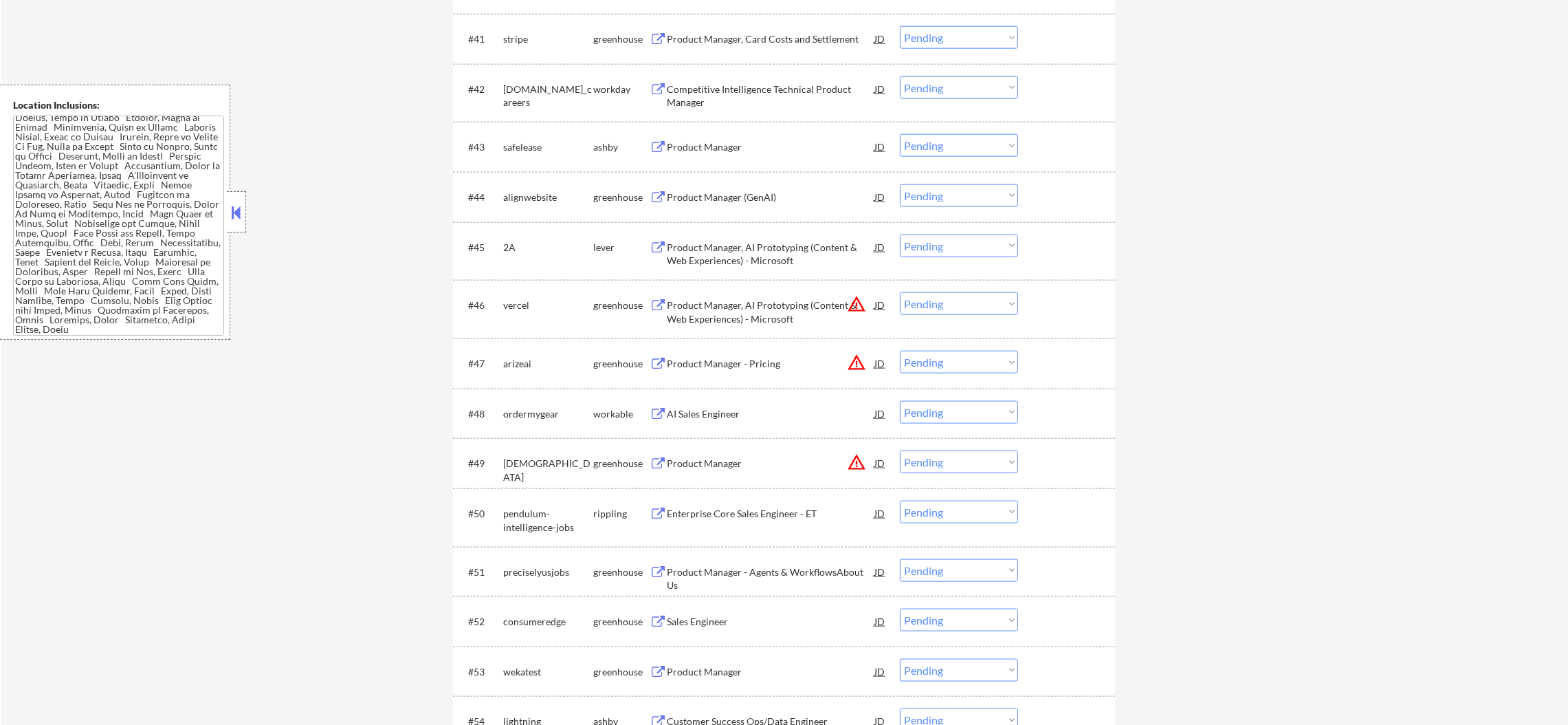
select select ""pending""
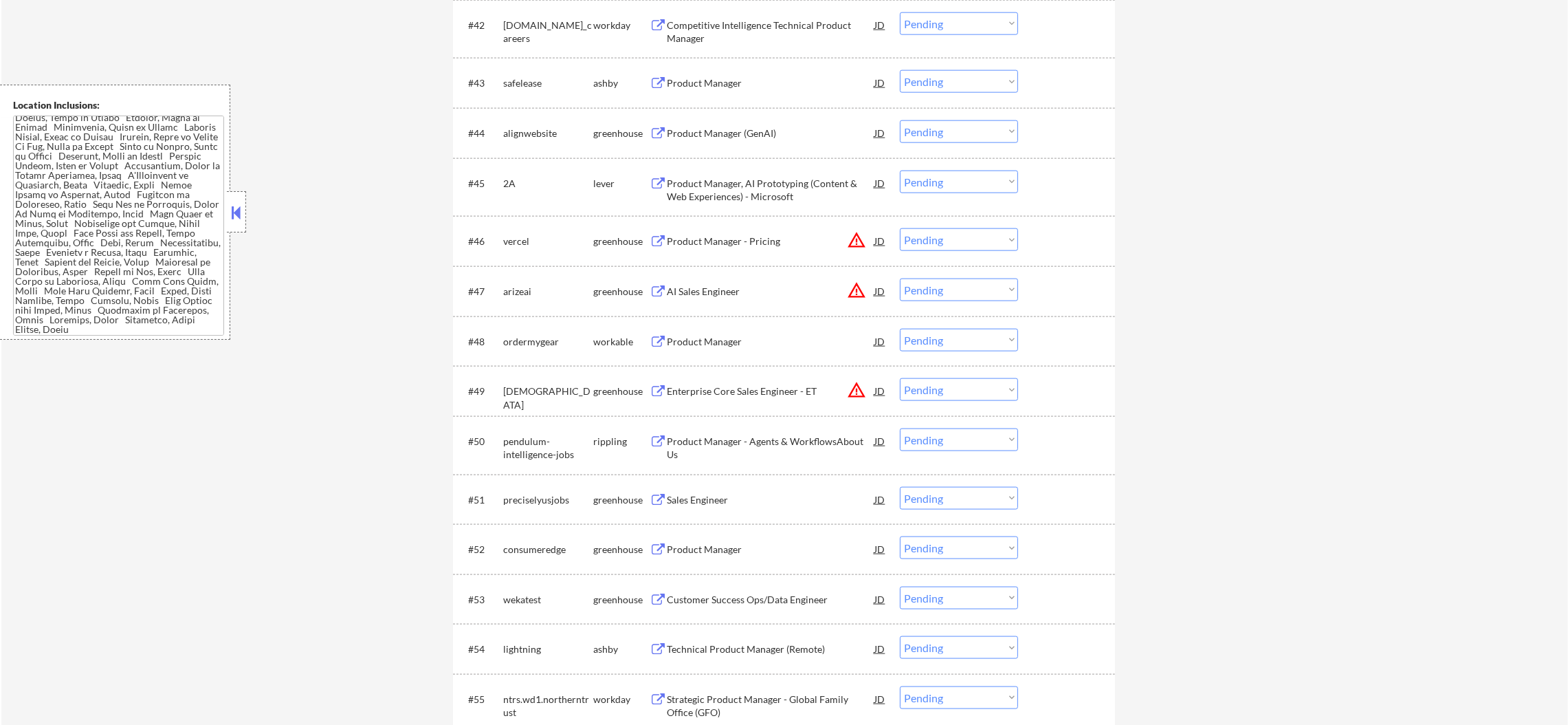
scroll to position [2672, 0]
click at [732, 80] on div "Product Manager" at bounding box center [770, 79] width 207 height 14
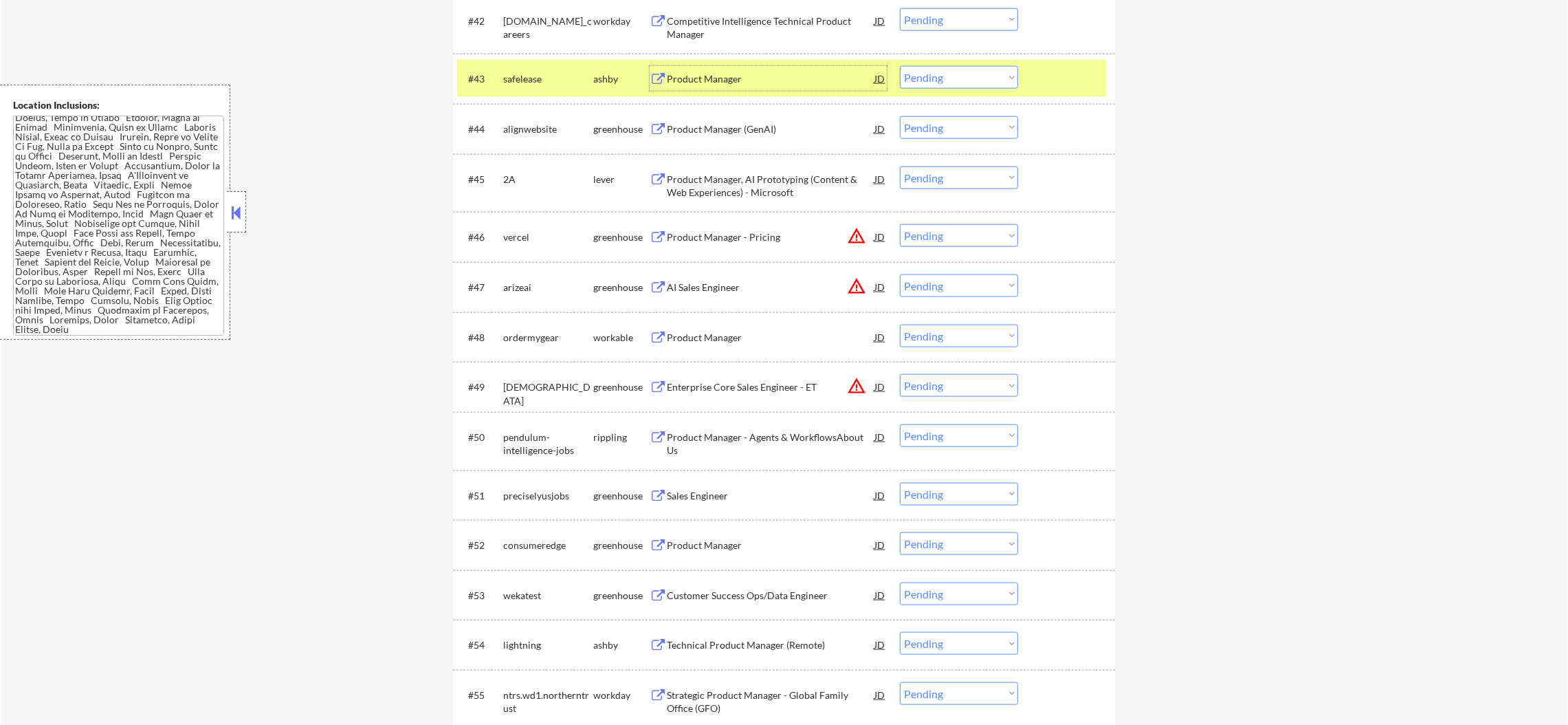
click at [915, 76] on select "Choose an option... Pending Applied Excluded (Questions) Excluded (Expired) Exc…" at bounding box center [959, 77] width 118 height 23
click at [899, 66] on select "Choose an option... Pending Applied Excluded (Questions) Excluded (Expired) Exc…" at bounding box center [959, 77] width 118 height 23
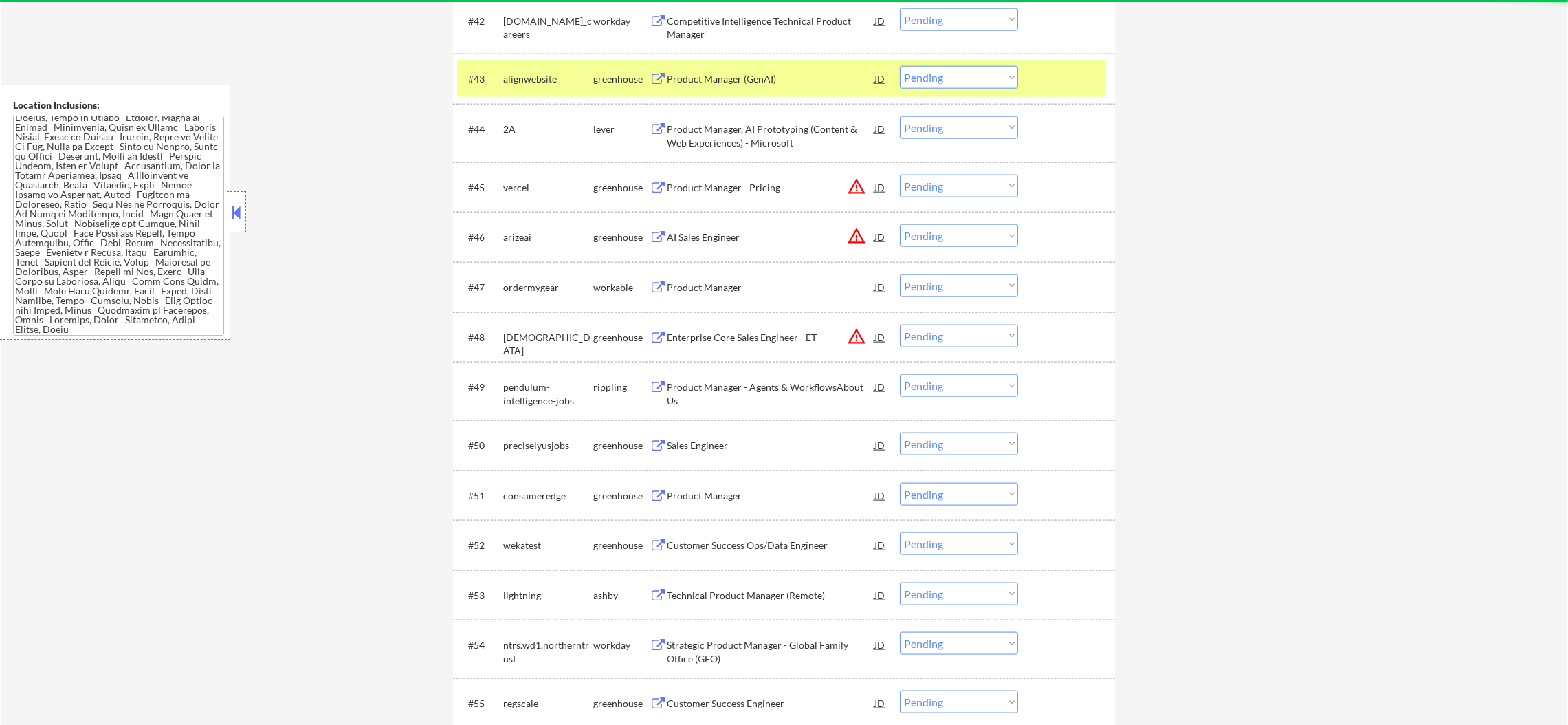
click at [514, 83] on div "alignwebsite" at bounding box center [547, 79] width 90 height 14
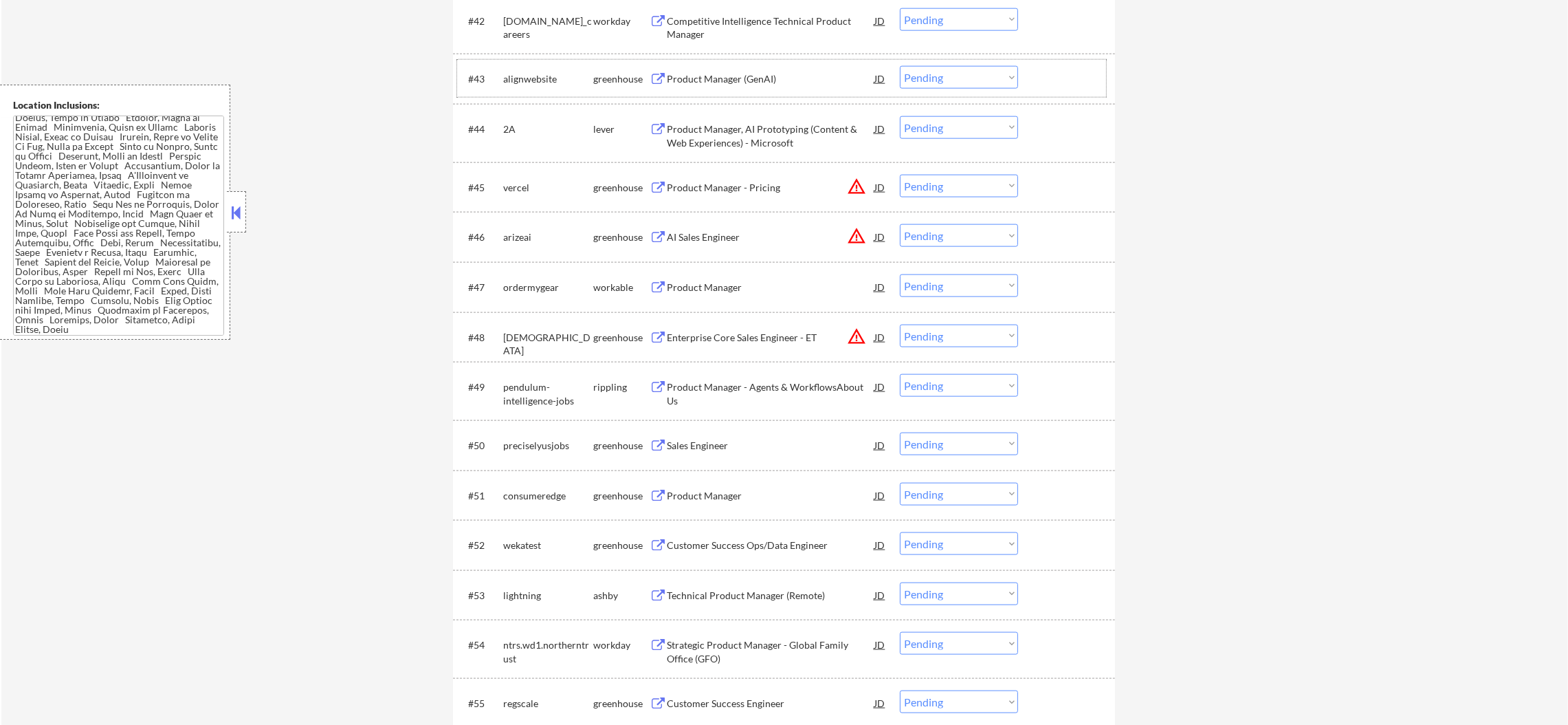
click at [746, 72] on div "Product Manager (GenAI)" at bounding box center [770, 79] width 207 height 14
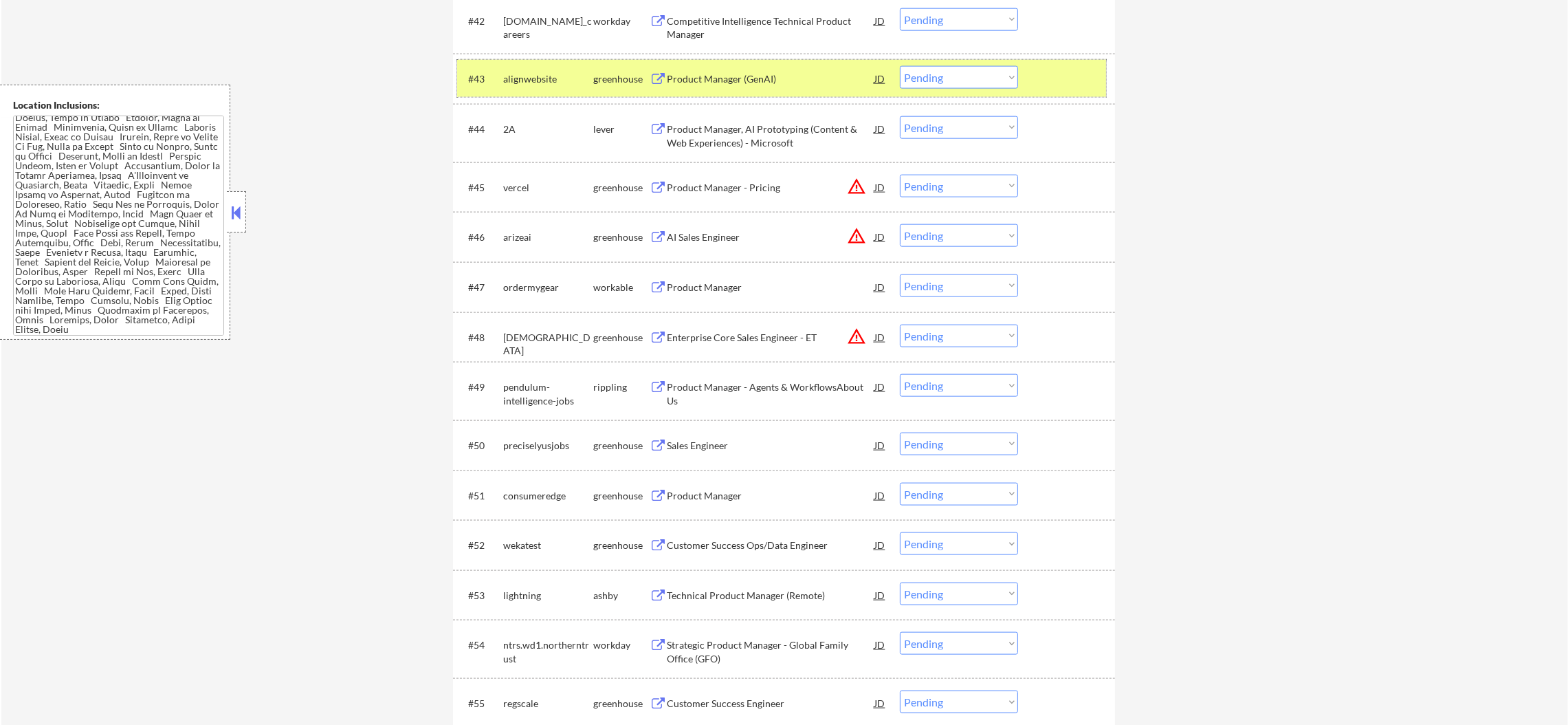
click at [913, 92] on div "#43 alignwebsite greenhouse Product Manager (GenAI) JD warning_amber Choose an …" at bounding box center [781, 79] width 649 height 37
click at [931, 77] on select "Choose an option... Pending Applied Excluded (Questions) Excluded (Expired) Exc…" at bounding box center [959, 77] width 118 height 23
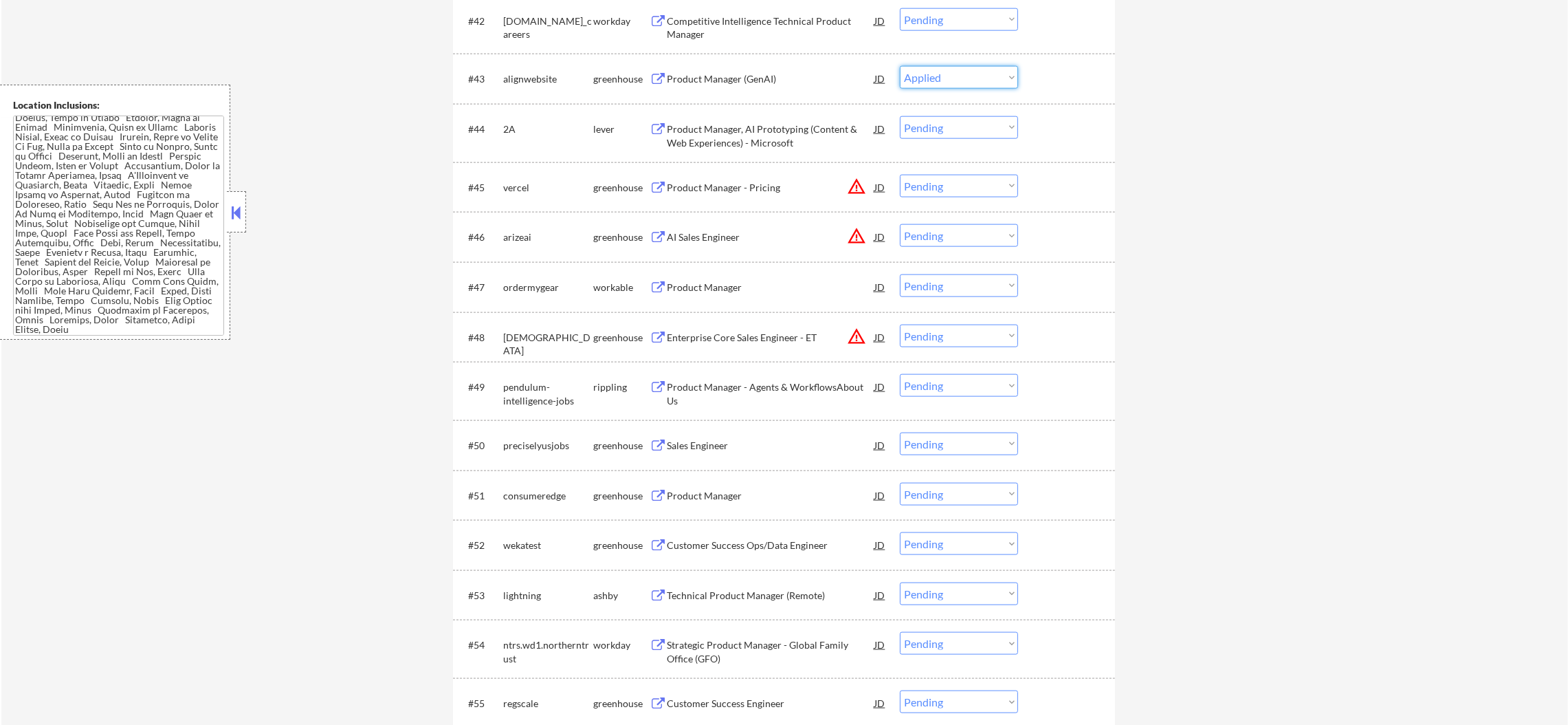
click at [899, 66] on select "Choose an option... Pending Applied Excluded (Questions) Excluded (Expired) Exc…" at bounding box center [959, 77] width 118 height 23
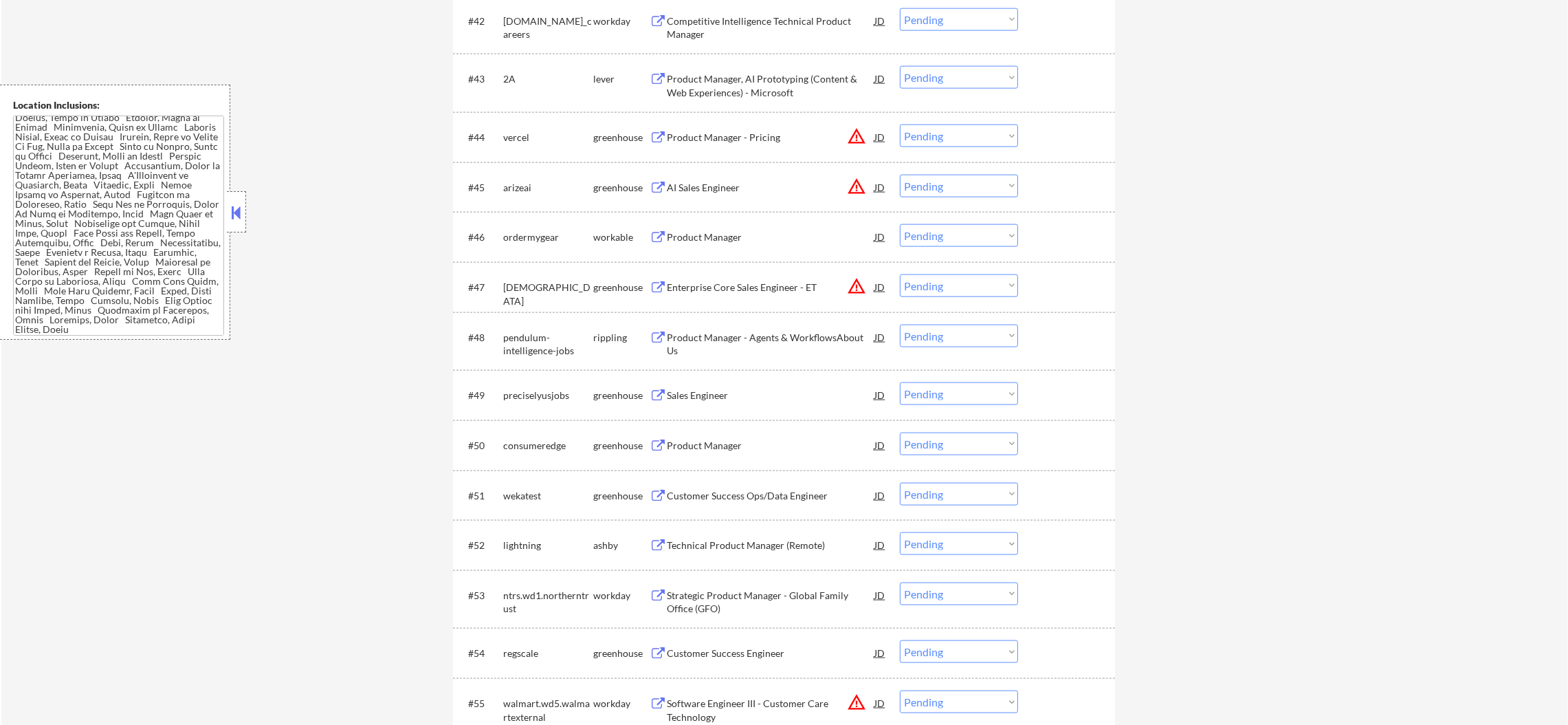
click at [751, 78] on div "Product Manager, AI Prototyping (Content & Web Experiences) - Microsoft" at bounding box center [770, 85] width 207 height 27
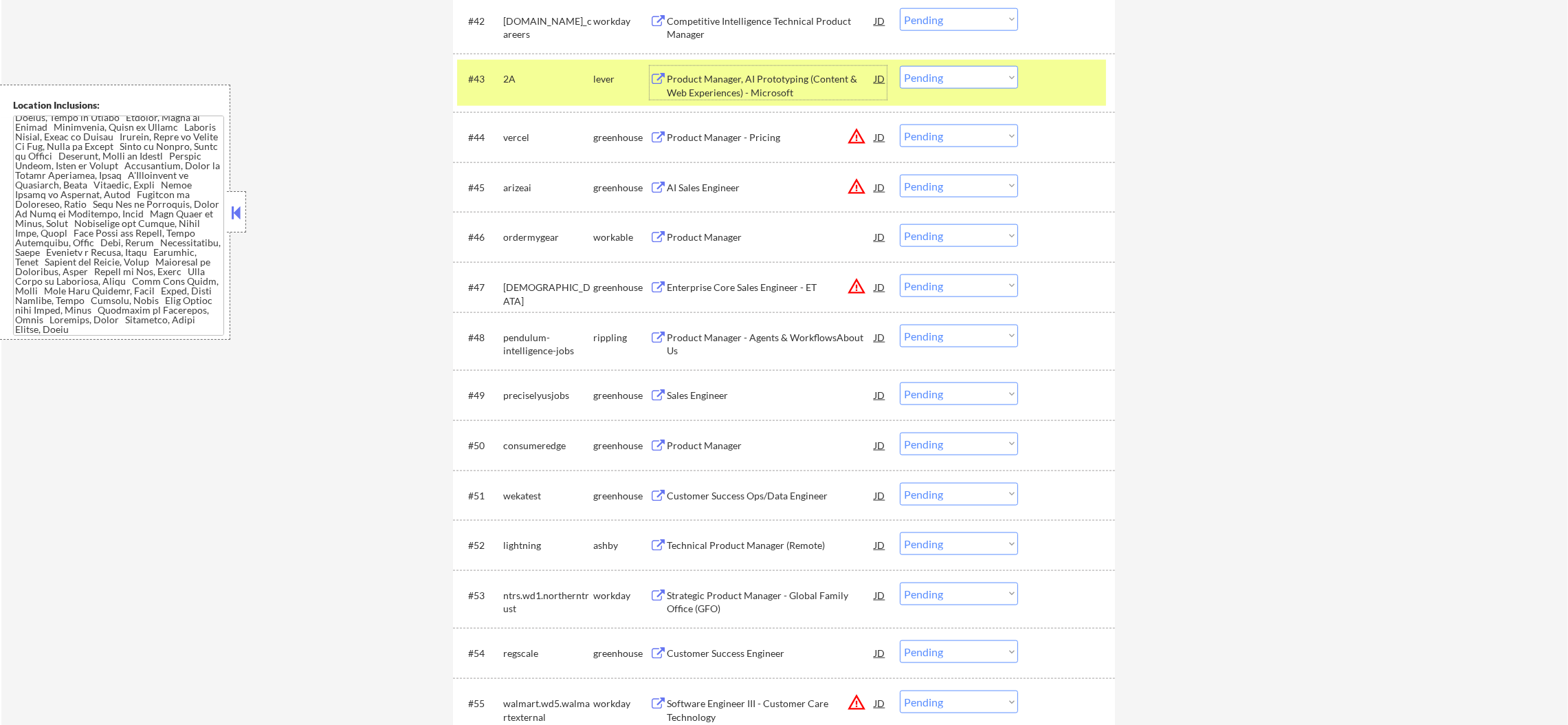
drag, startPoint x: 938, startPoint y: 73, endPoint x: 938, endPoint y: 83, distance: 10.0
click at [938, 73] on select "Choose an option... Pending Applied Excluded (Questions) Excluded (Expired) Exc…" at bounding box center [959, 77] width 118 height 23
click at [899, 66] on select "Choose an option... Pending Applied Excluded (Questions) Excluded (Expired) Exc…" at bounding box center [959, 77] width 118 height 23
select select ""pending""
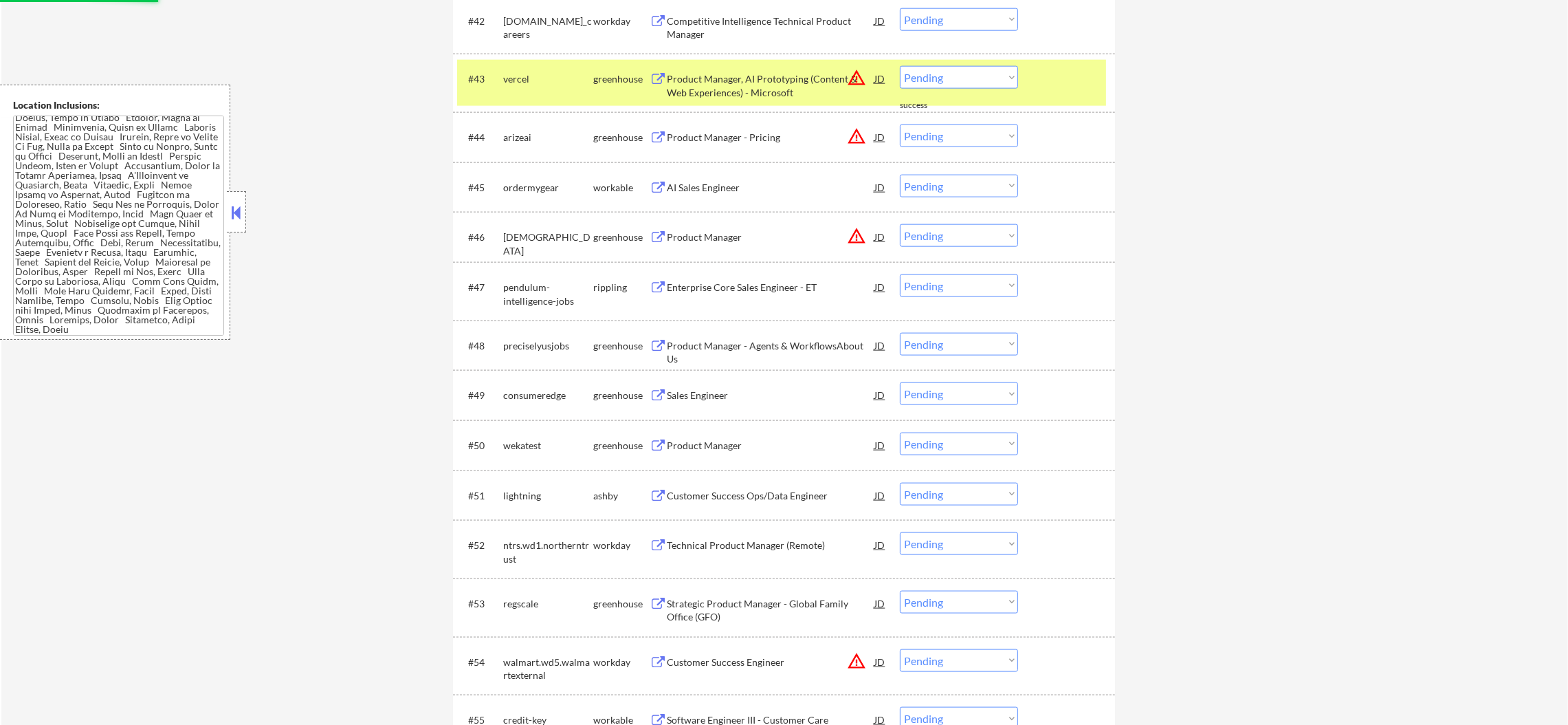
click at [507, 83] on div "vercel" at bounding box center [547, 79] width 90 height 14
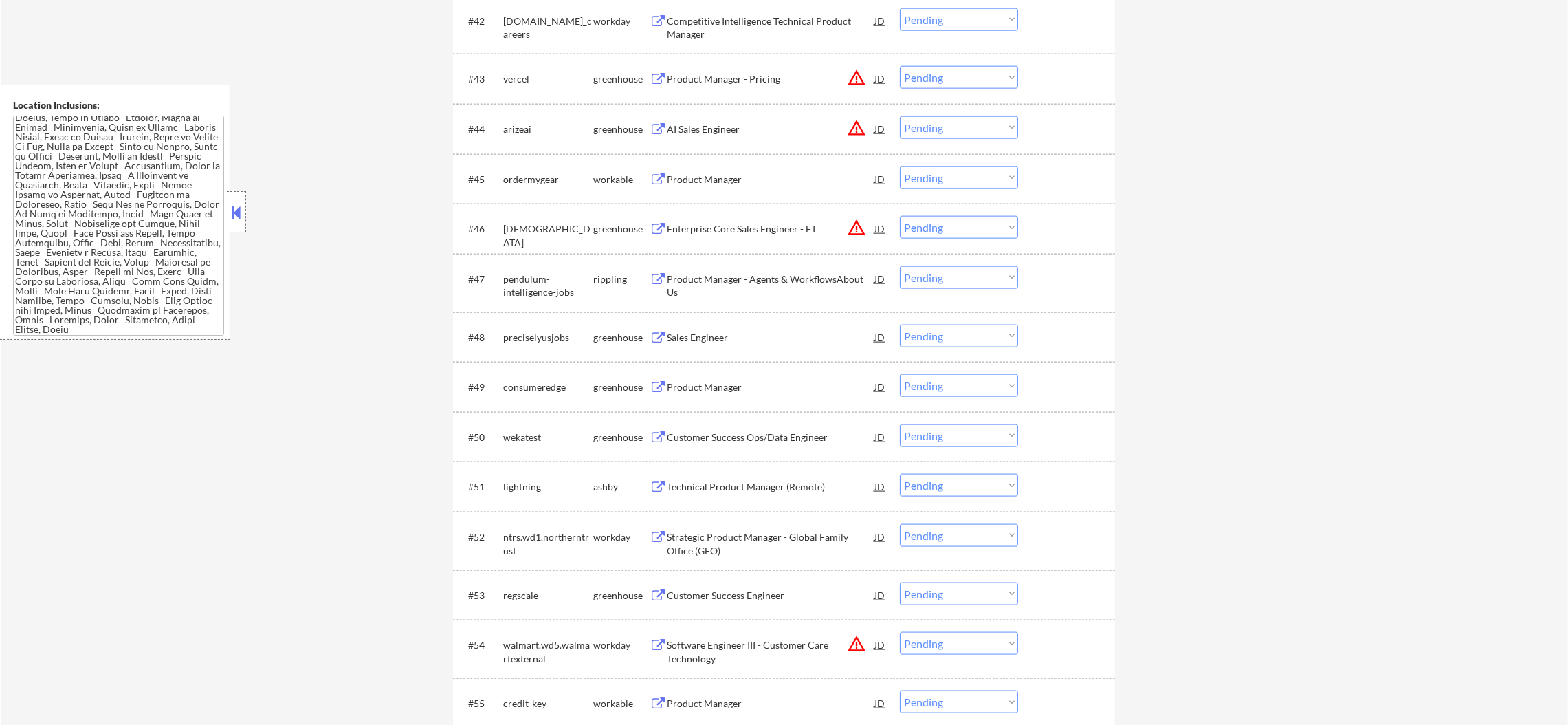
click at [744, 174] on div "Product Manager" at bounding box center [770, 180] width 207 height 14
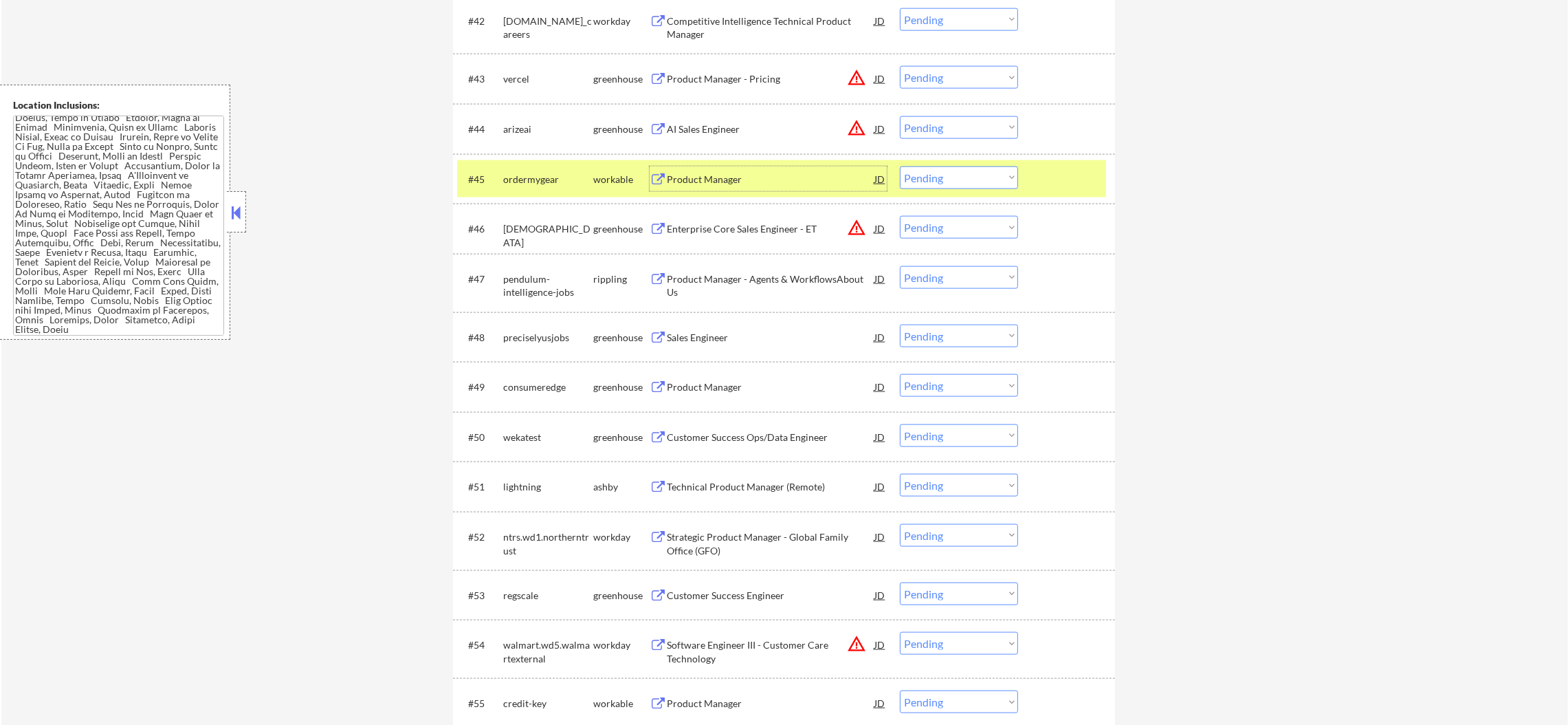
click at [543, 168] on div "ordermygear" at bounding box center [547, 179] width 90 height 25
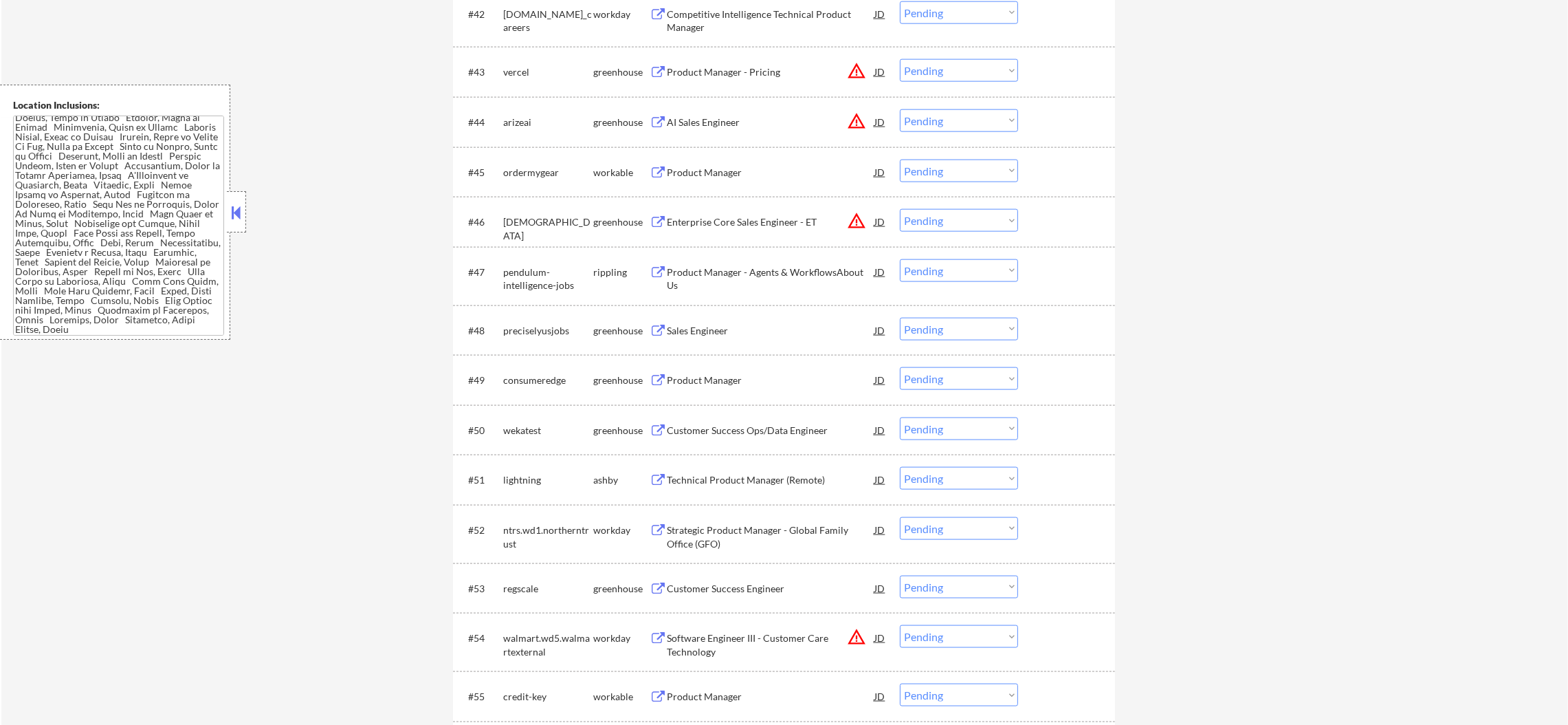
scroll to position [2761, 0]
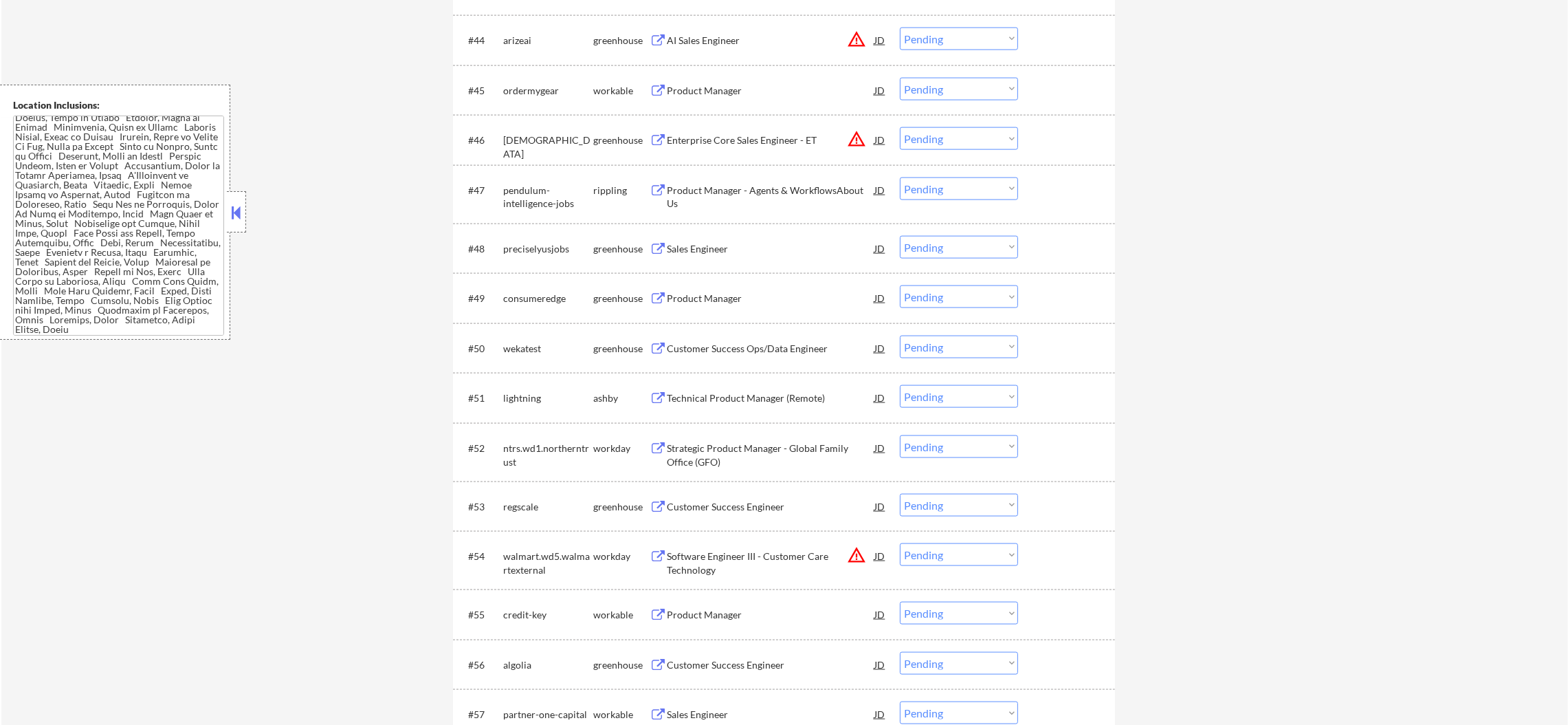
click at [759, 82] on div "Product Manager" at bounding box center [770, 90] width 207 height 25
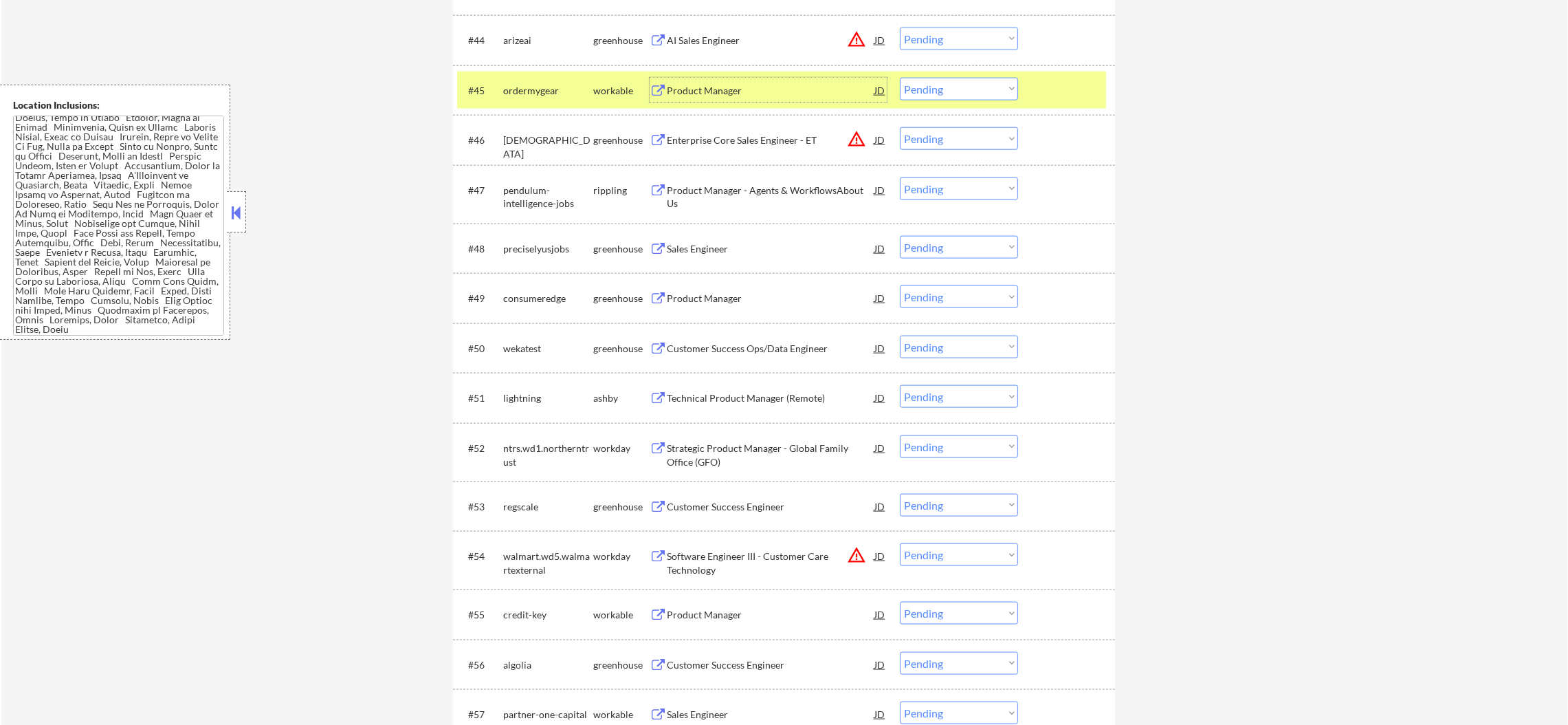
drag, startPoint x: 908, startPoint y: 89, endPoint x: 915, endPoint y: 98, distance: 11.4
click at [908, 89] on select "Choose an option... Pending Applied Excluded (Questions) Excluded (Expired) Exc…" at bounding box center [959, 89] width 118 height 23
click at [899, 78] on select "Choose an option... Pending Applied Excluded (Questions) Excluded (Expired) Exc…" at bounding box center [959, 89] width 118 height 23
click at [559, 84] on div "ordermygear" at bounding box center [547, 91] width 90 height 14
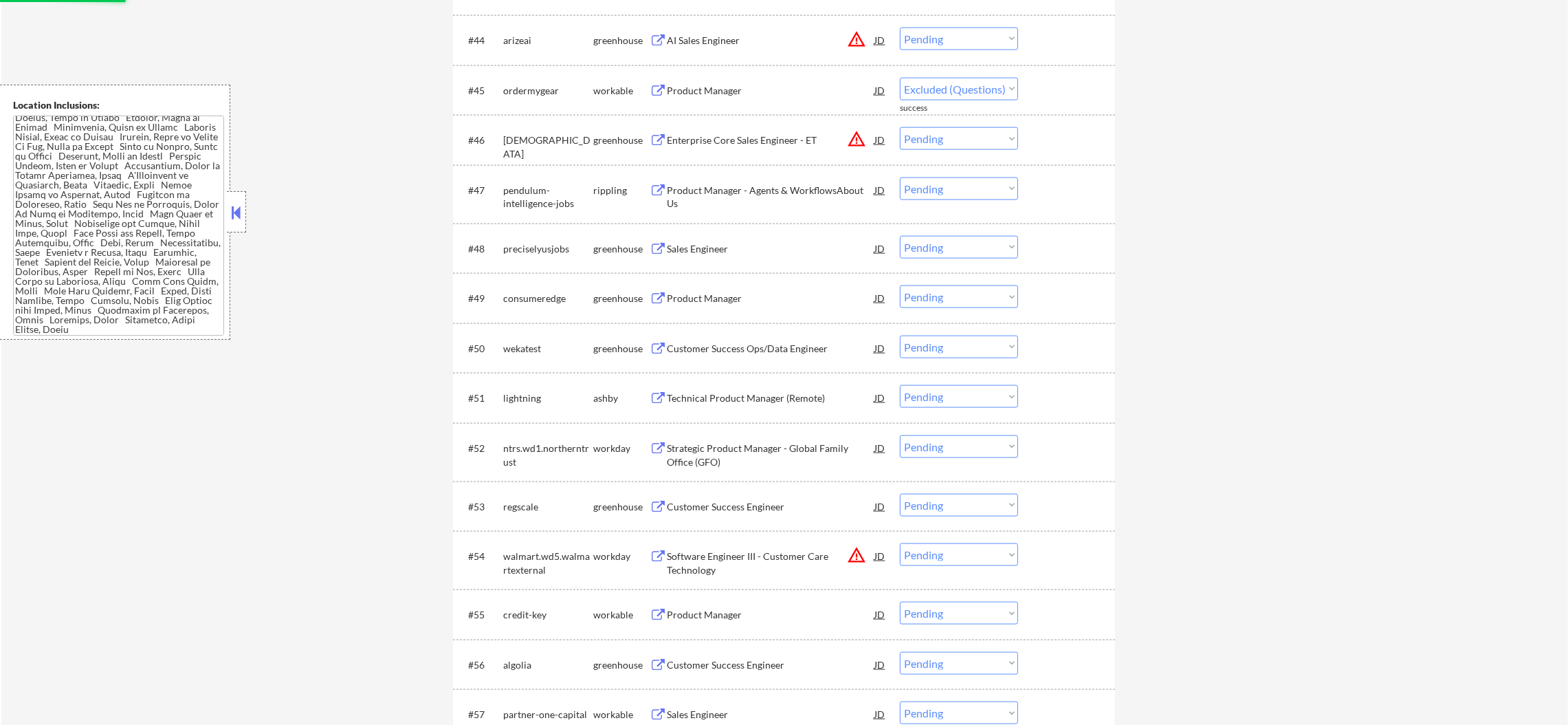
select select ""pending""
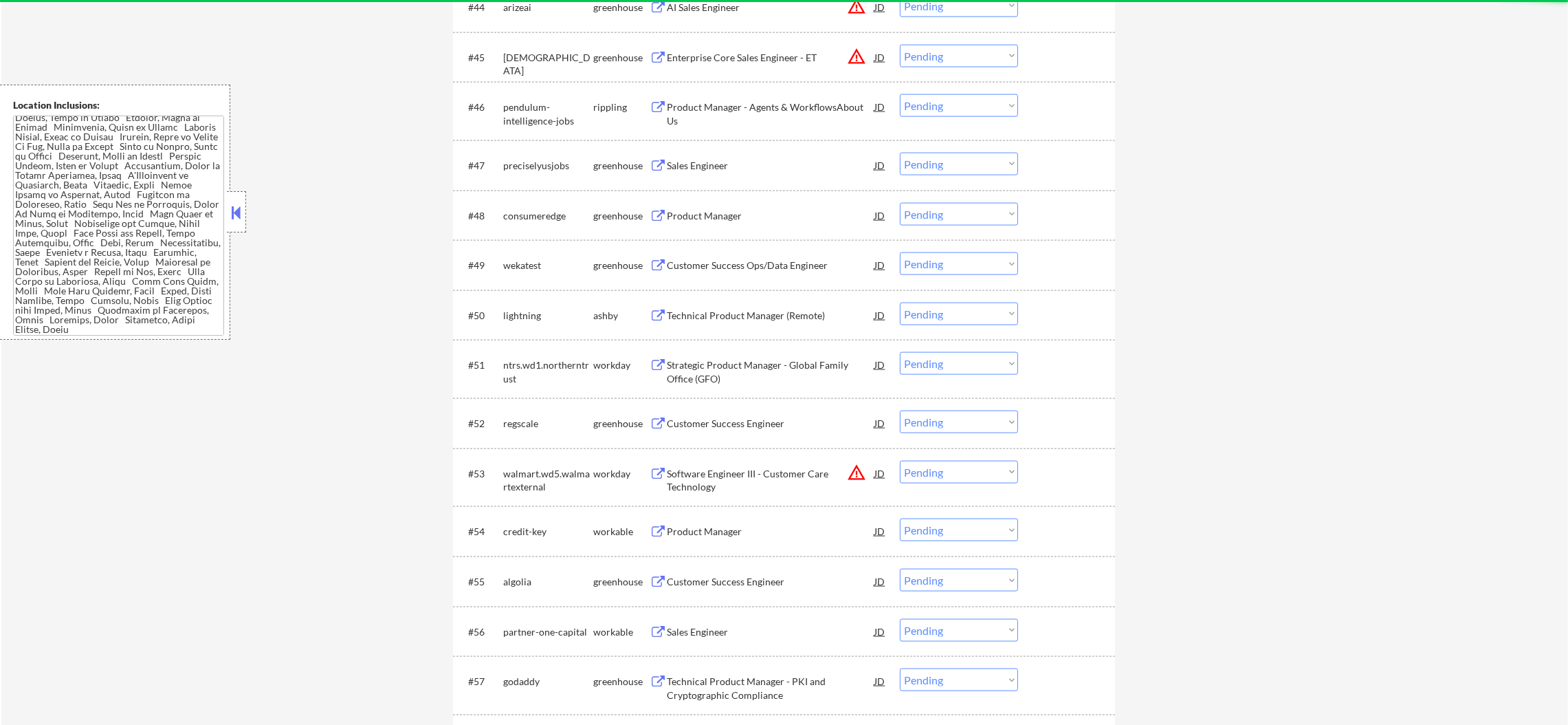
scroll to position [2794, 0]
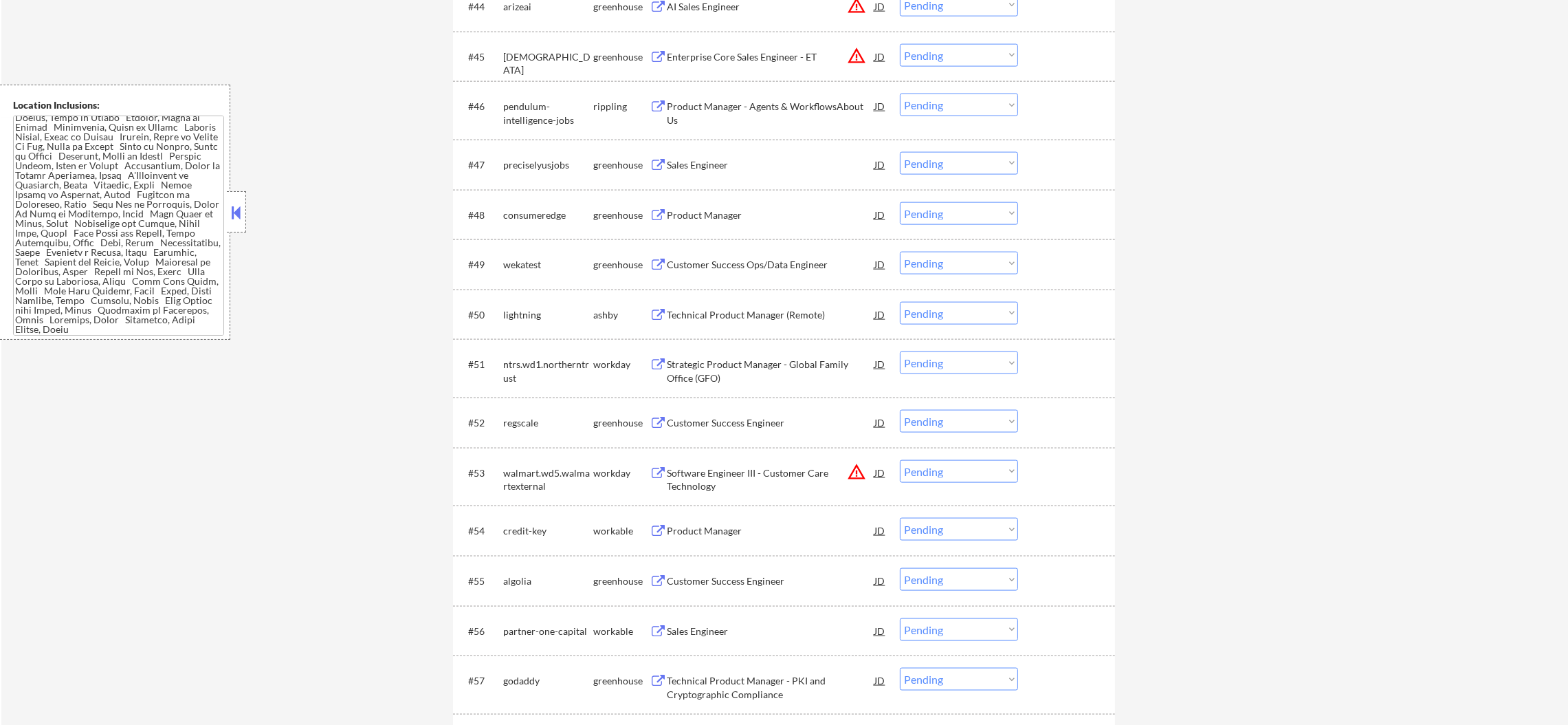
click at [787, 97] on div "Product Manager - Agents & WorkflowsAbout Us" at bounding box center [770, 106] width 207 height 25
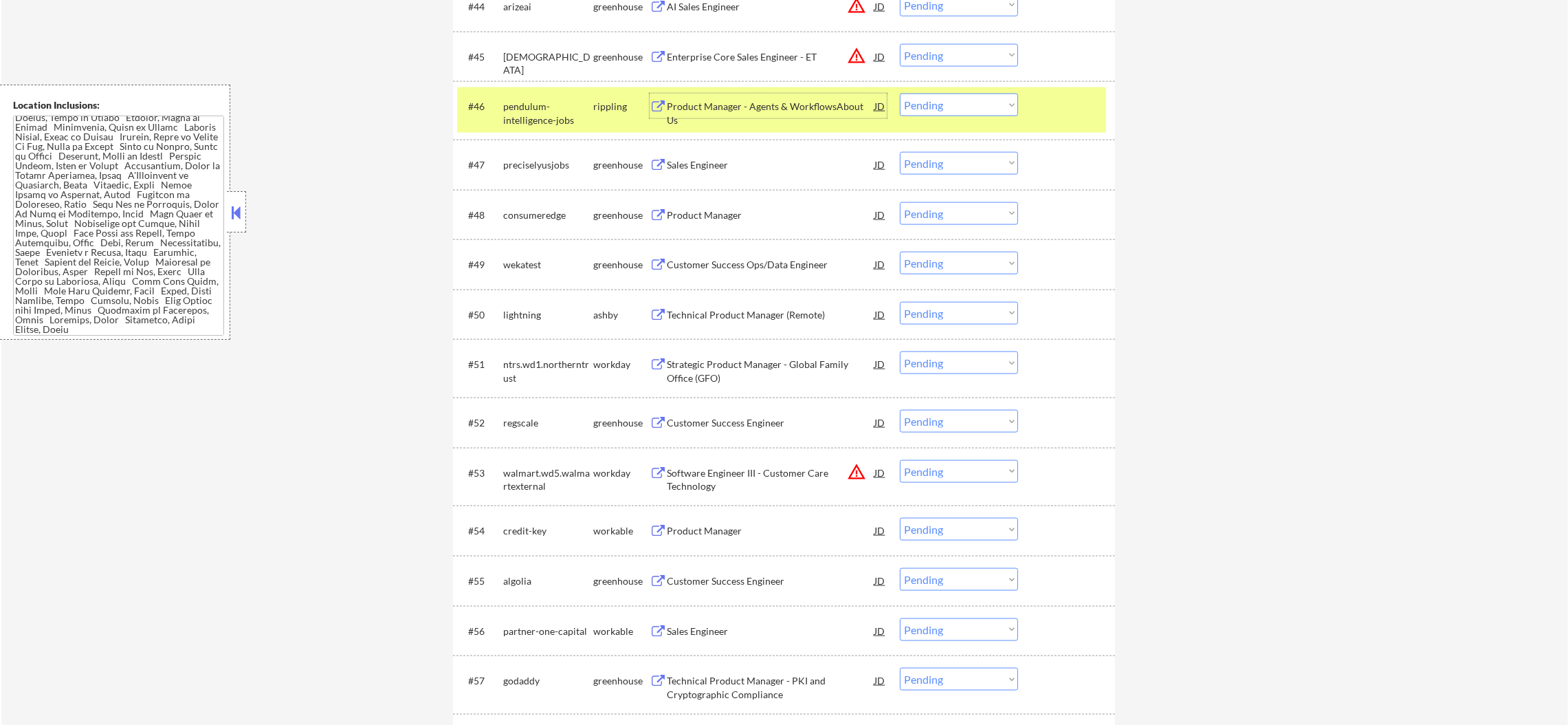
click at [925, 98] on select "Choose an option... Pending Applied Excluded (Questions) Excluded (Expired) Exc…" at bounding box center [959, 105] width 118 height 23
click at [899, 94] on select "Choose an option... Pending Applied Excluded (Questions) Excluded (Expired) Exc…" at bounding box center [959, 105] width 118 height 23
click at [575, 112] on div "pendulum-intelligence-jobs" at bounding box center [547, 112] width 90 height 27
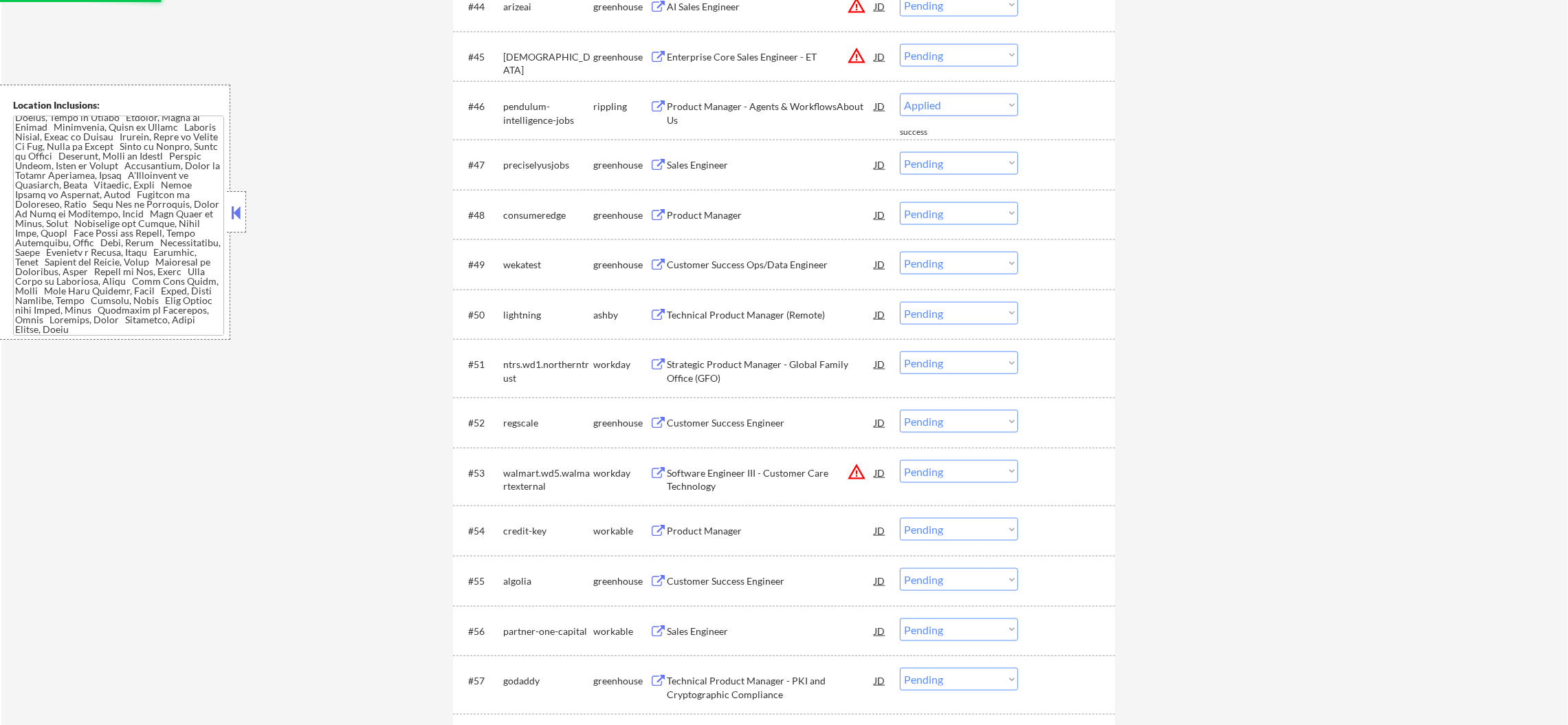
select select ""pending""
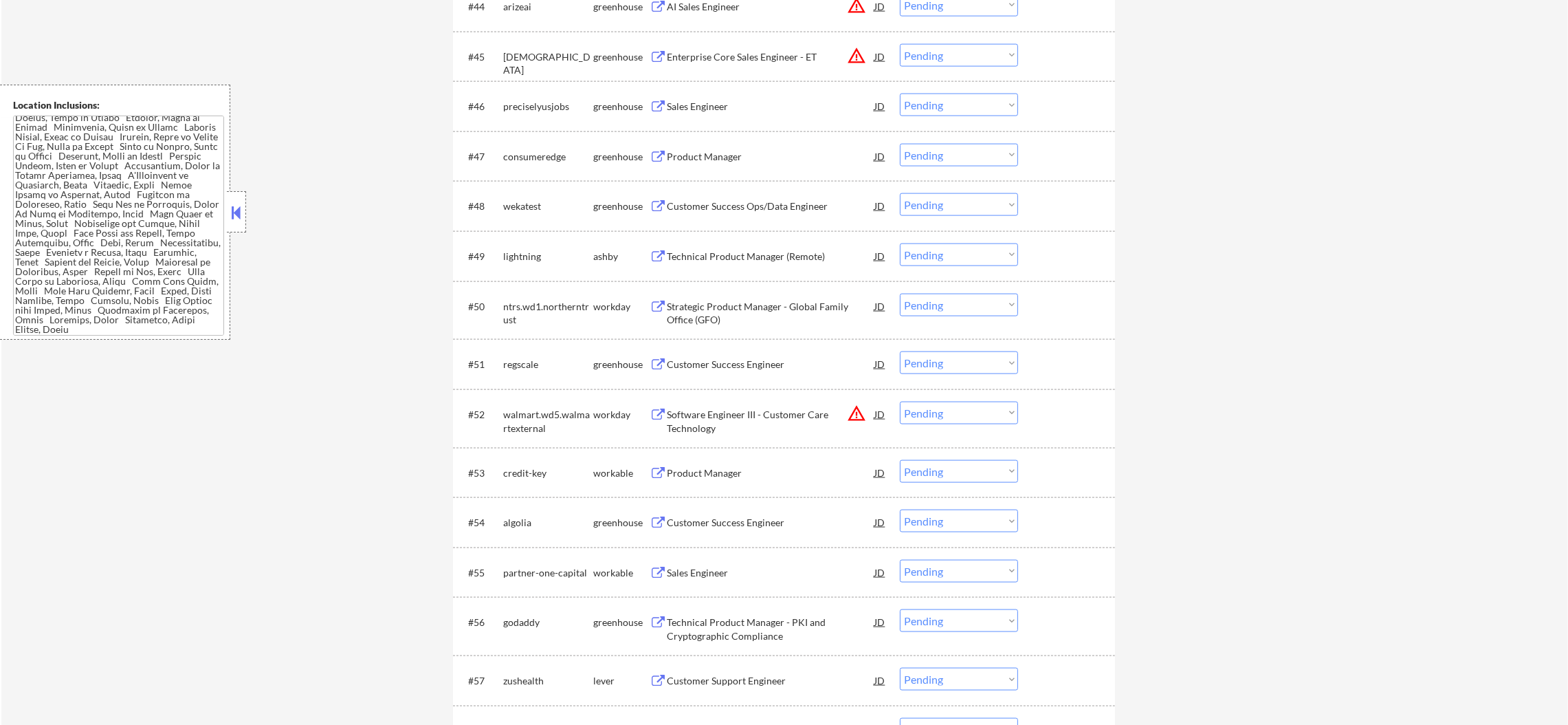
click at [752, 164] on div "Product Manager" at bounding box center [770, 156] width 207 height 25
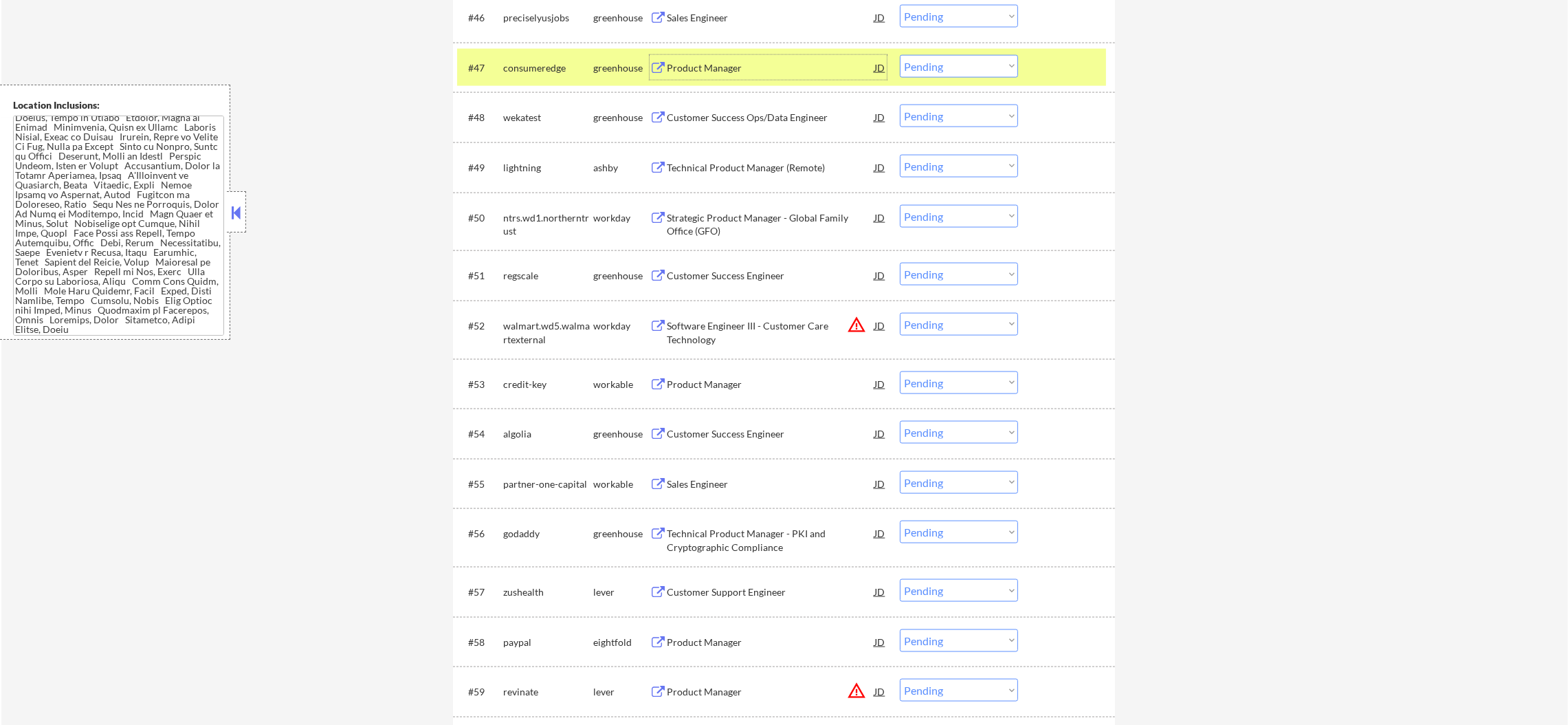
scroll to position [2897, 0]
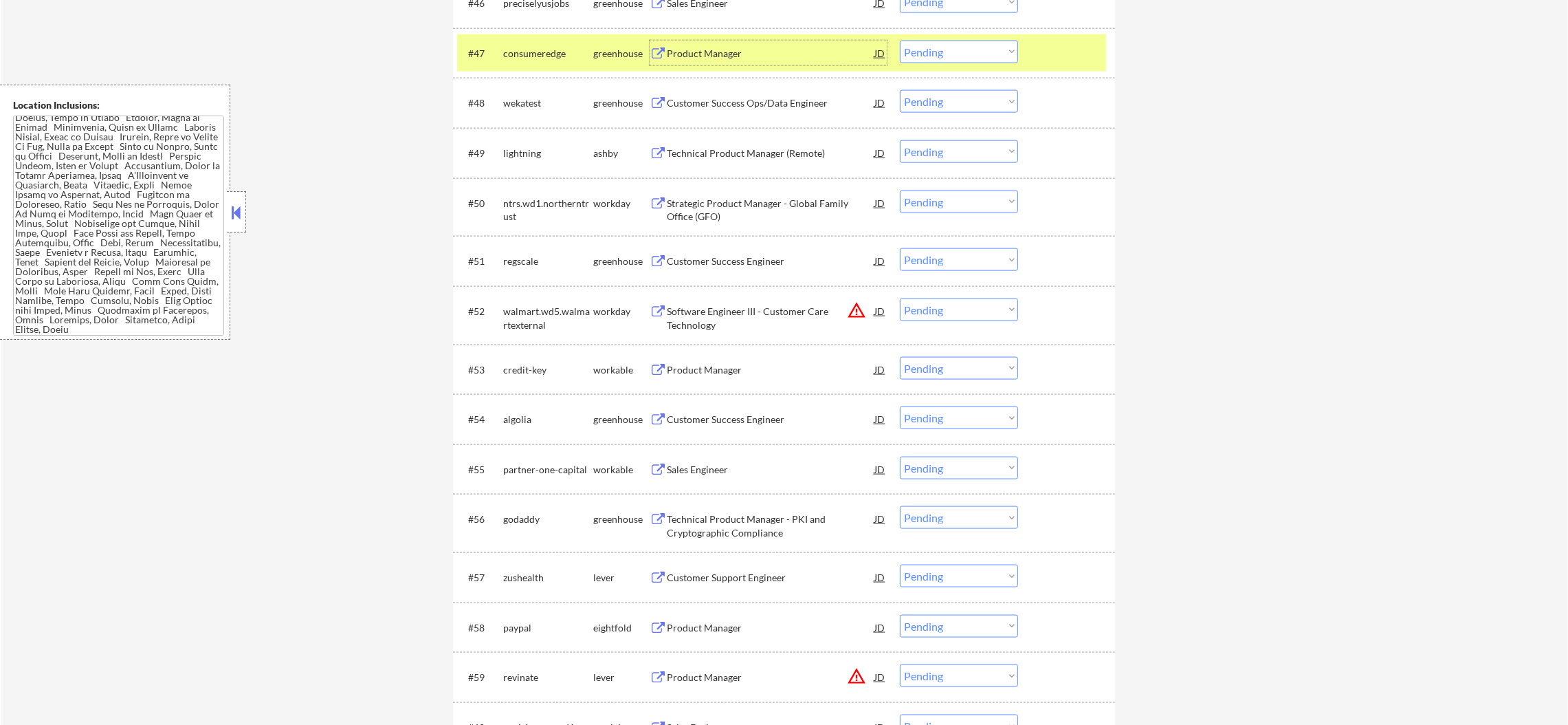
click at [558, 56] on div "consumeredge" at bounding box center [547, 53] width 90 height 14
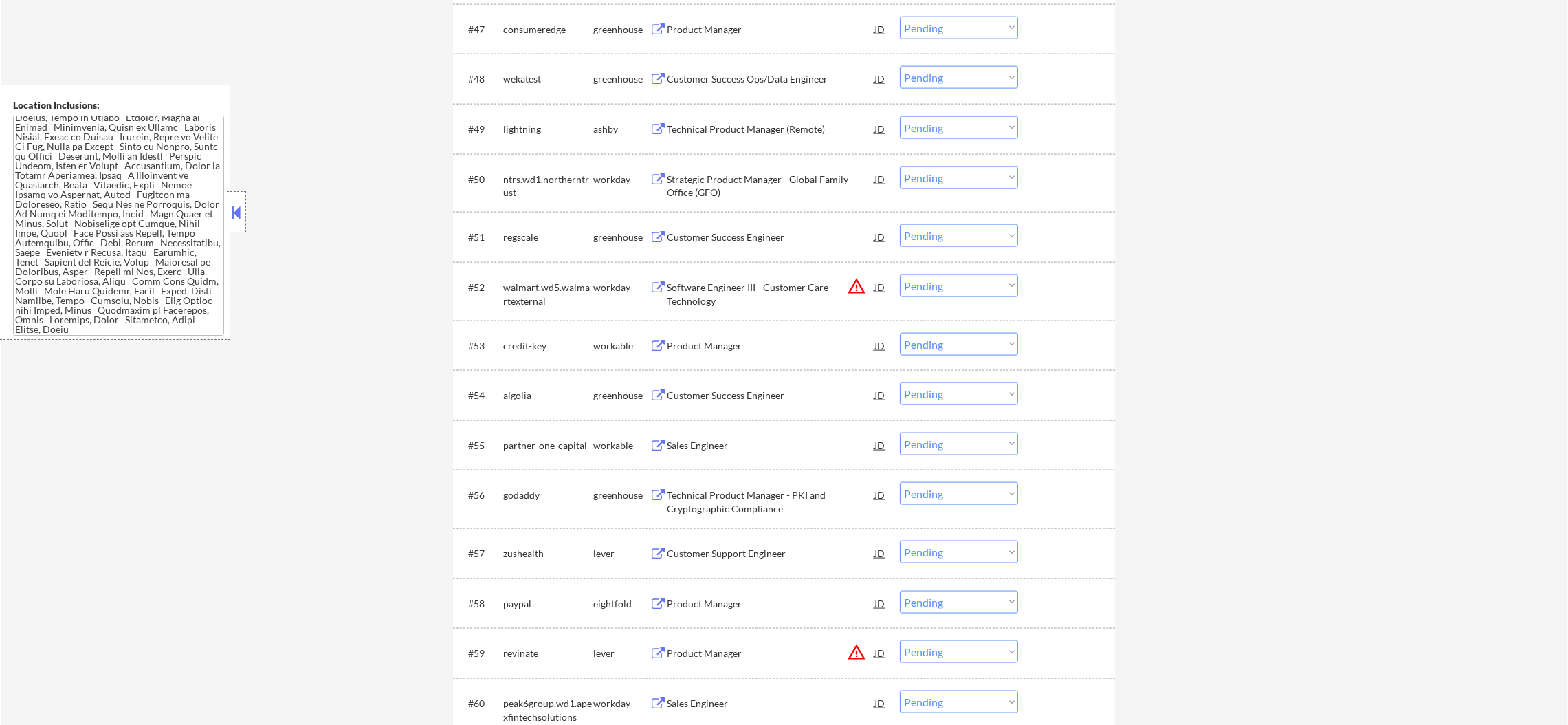
scroll to position [2933, 0]
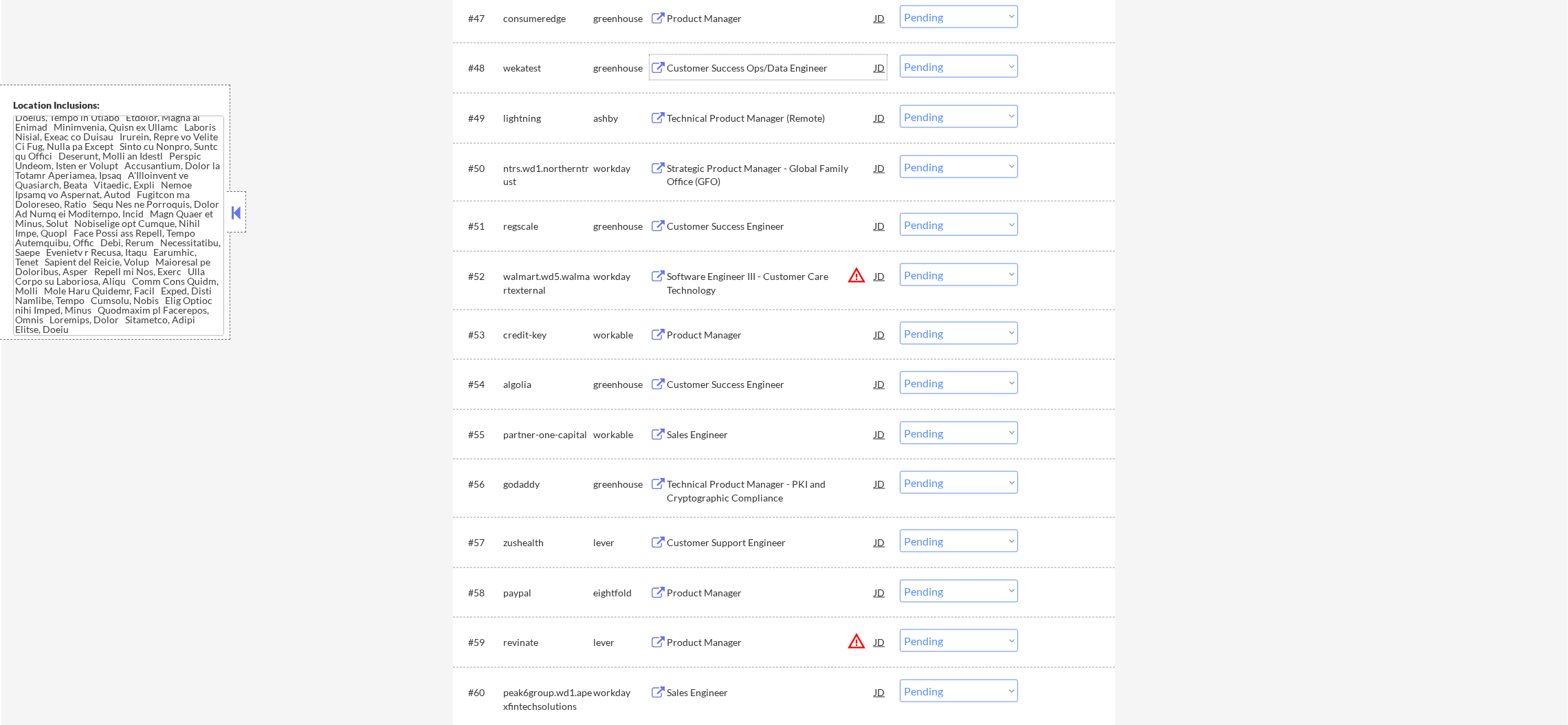
click at [824, 74] on div "Customer Success Ops/Data Engineer" at bounding box center [770, 68] width 207 height 14
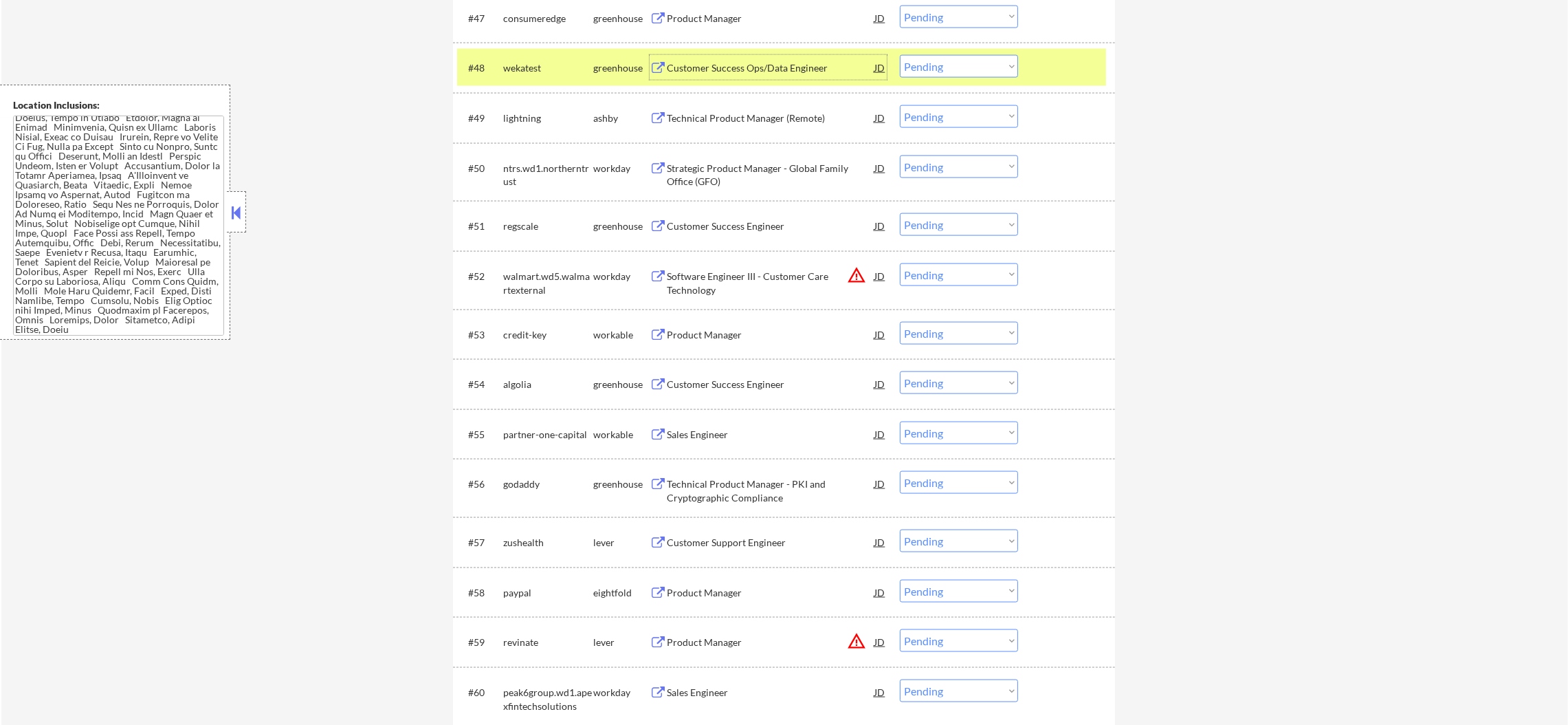
click at [523, 78] on div "wekatest" at bounding box center [547, 67] width 90 height 25
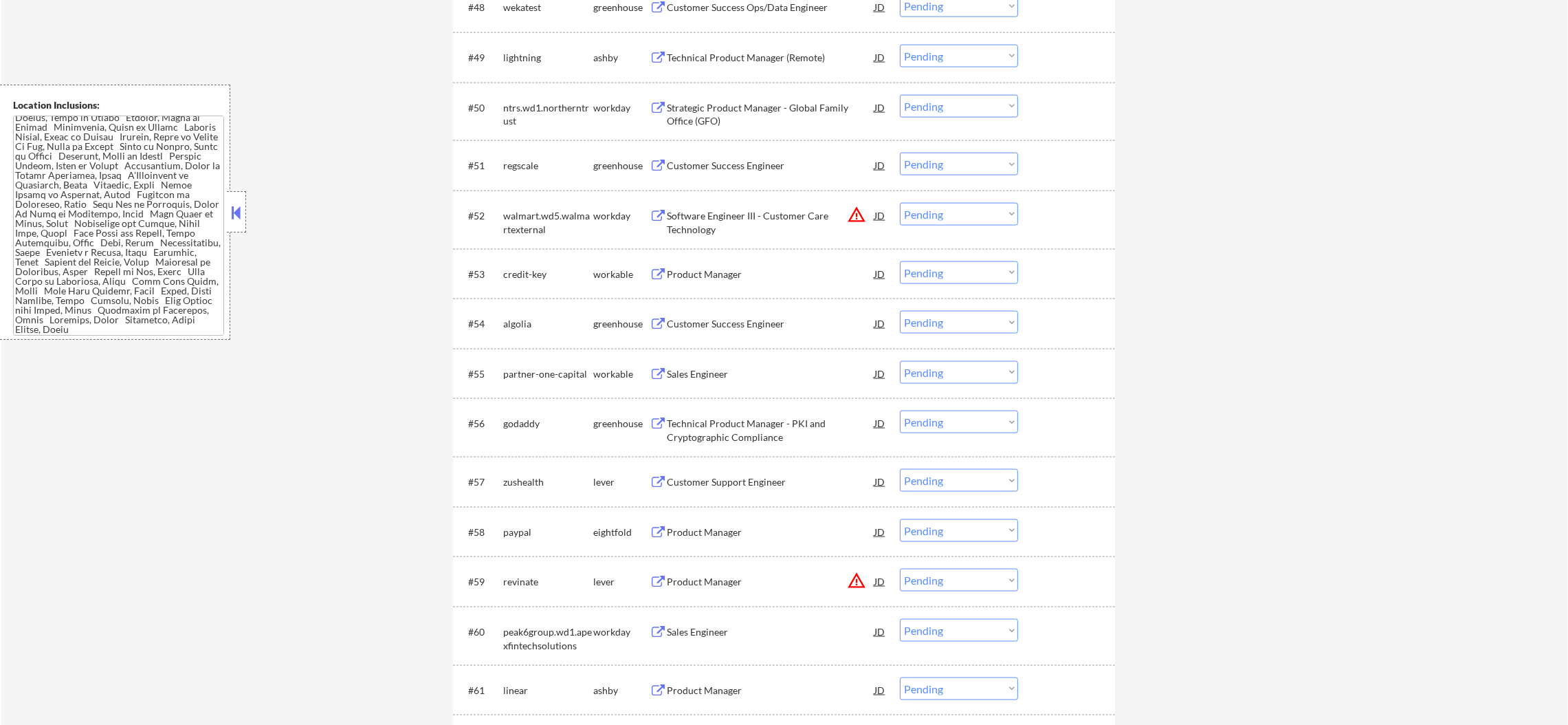
scroll to position [3001, 0]
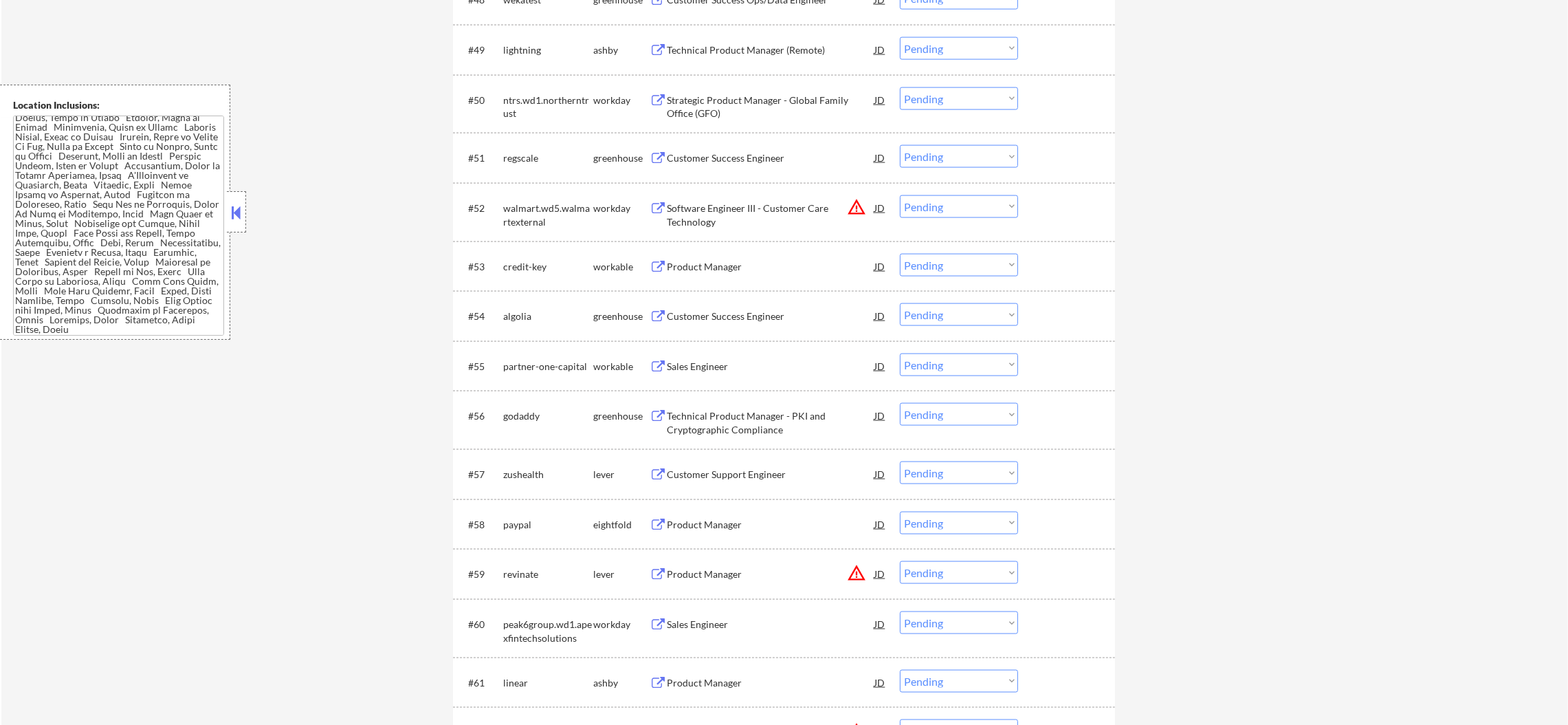
click at [776, 41] on div "Technical Product Manager (Remote)" at bounding box center [770, 49] width 207 height 25
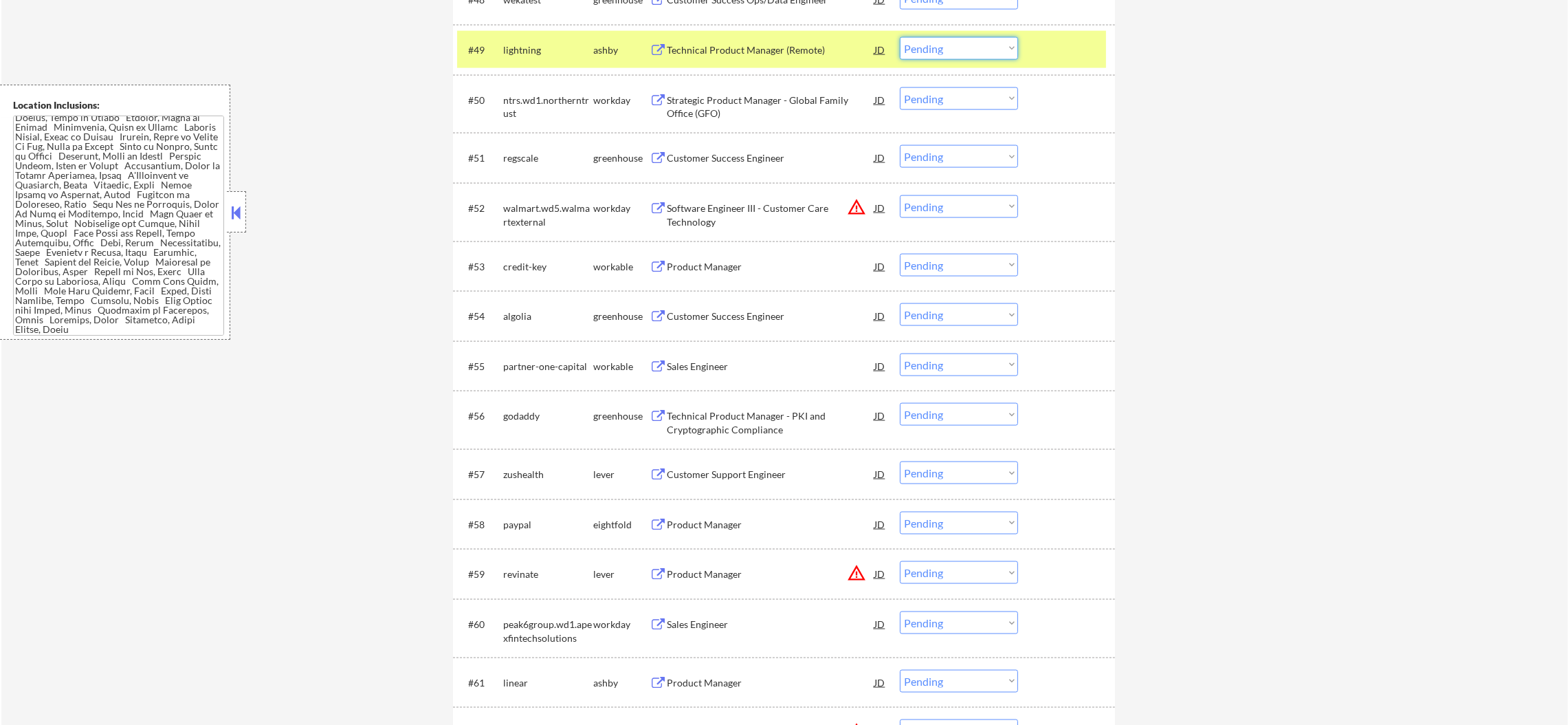
click at [917, 44] on select "Choose an option... Pending Applied Excluded (Questions) Excluded (Expired) Exc…" at bounding box center [959, 48] width 118 height 23
click at [899, 37] on select "Choose an option... Pending Applied Excluded (Questions) Excluded (Expired) Exc…" at bounding box center [959, 48] width 118 height 23
select select ""pending""
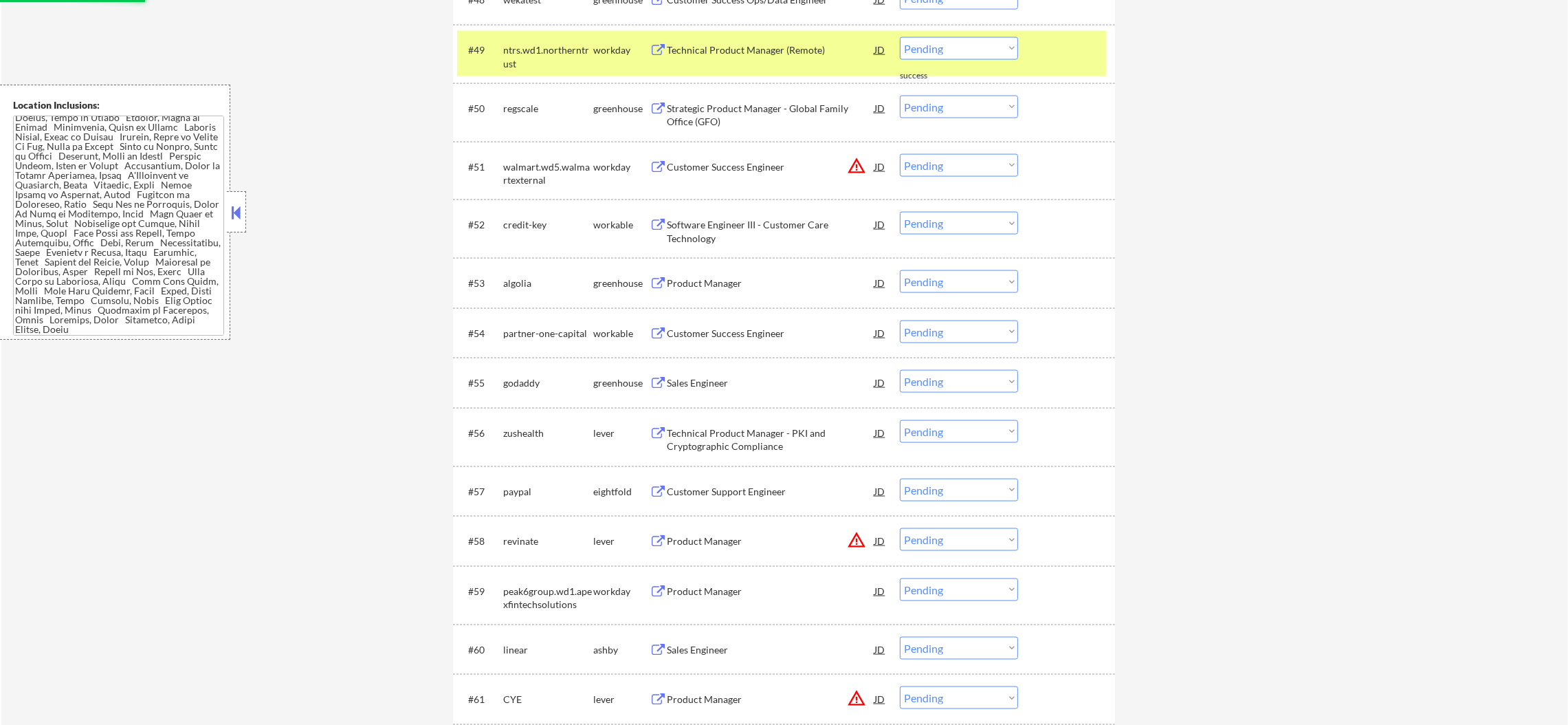
scroll to position [2967, 0]
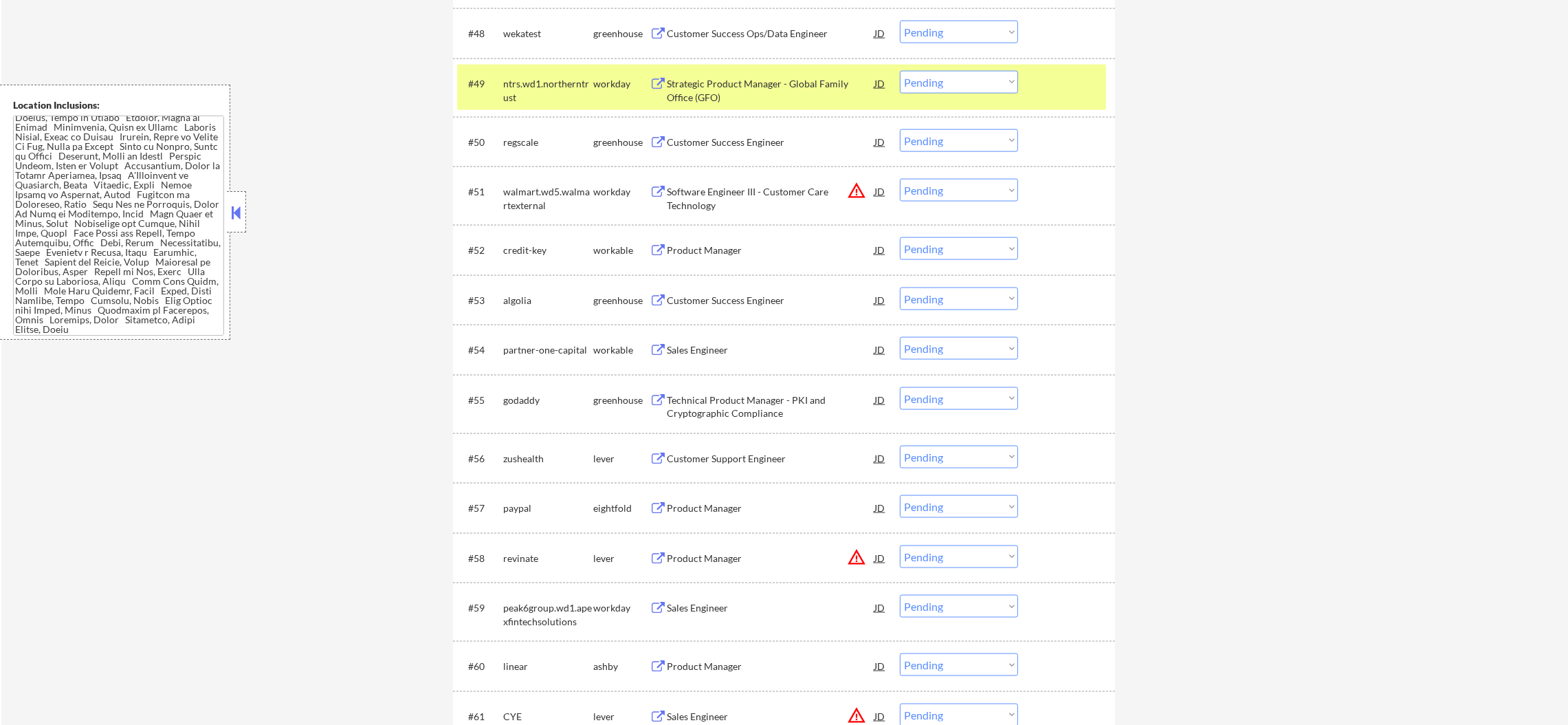
click at [550, 81] on div "ntrs.wd1.northerntrust" at bounding box center [547, 90] width 90 height 27
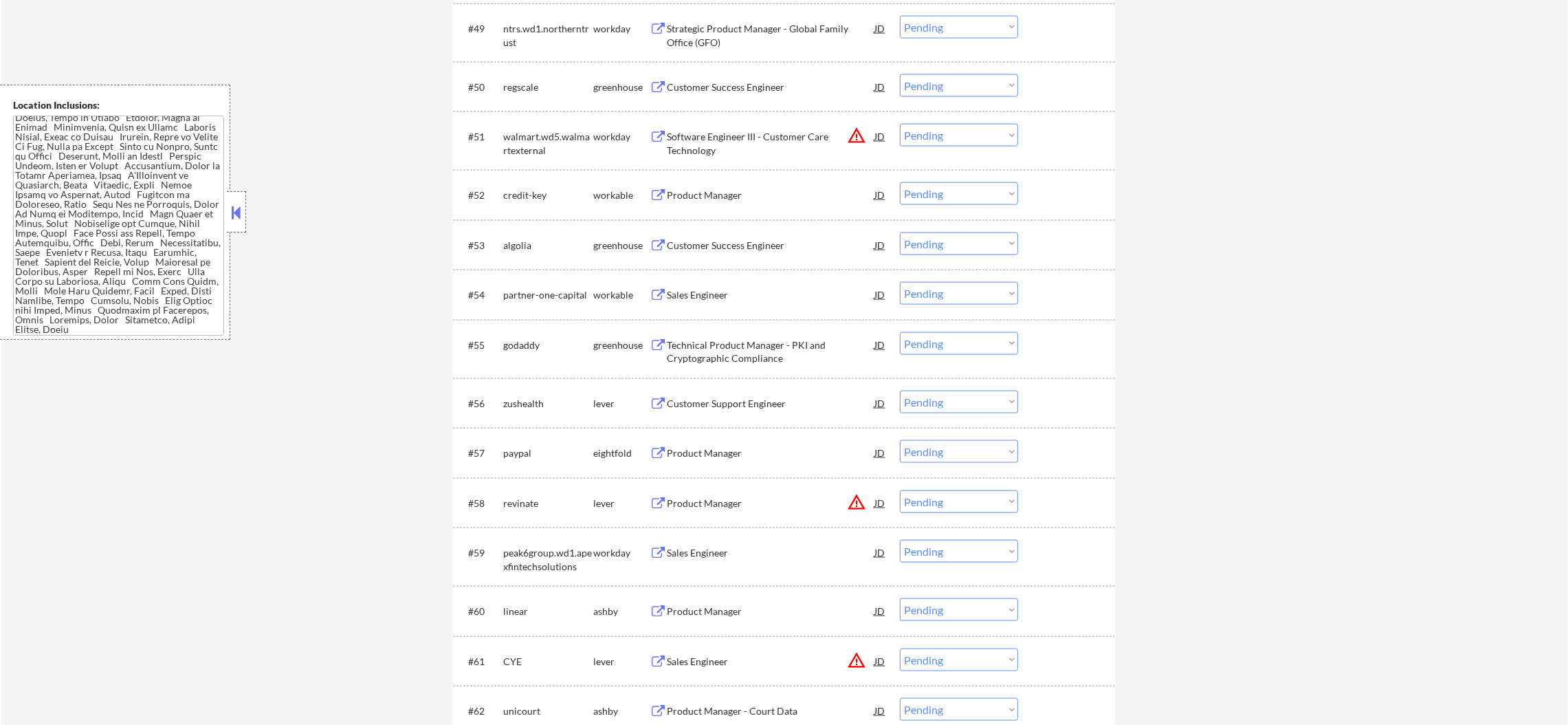
scroll to position [3036, 0]
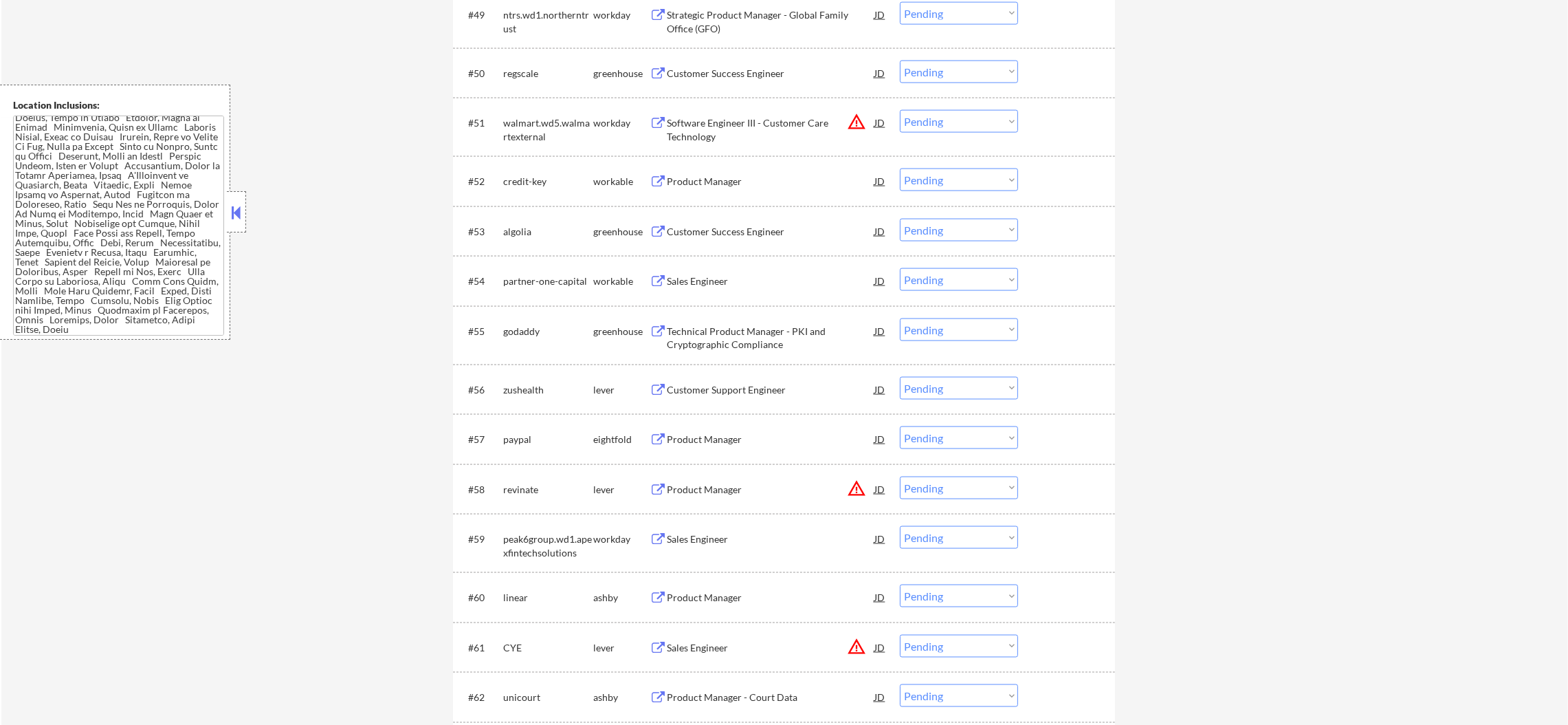
click at [783, 67] on div "Customer Success Engineer" at bounding box center [770, 74] width 207 height 14
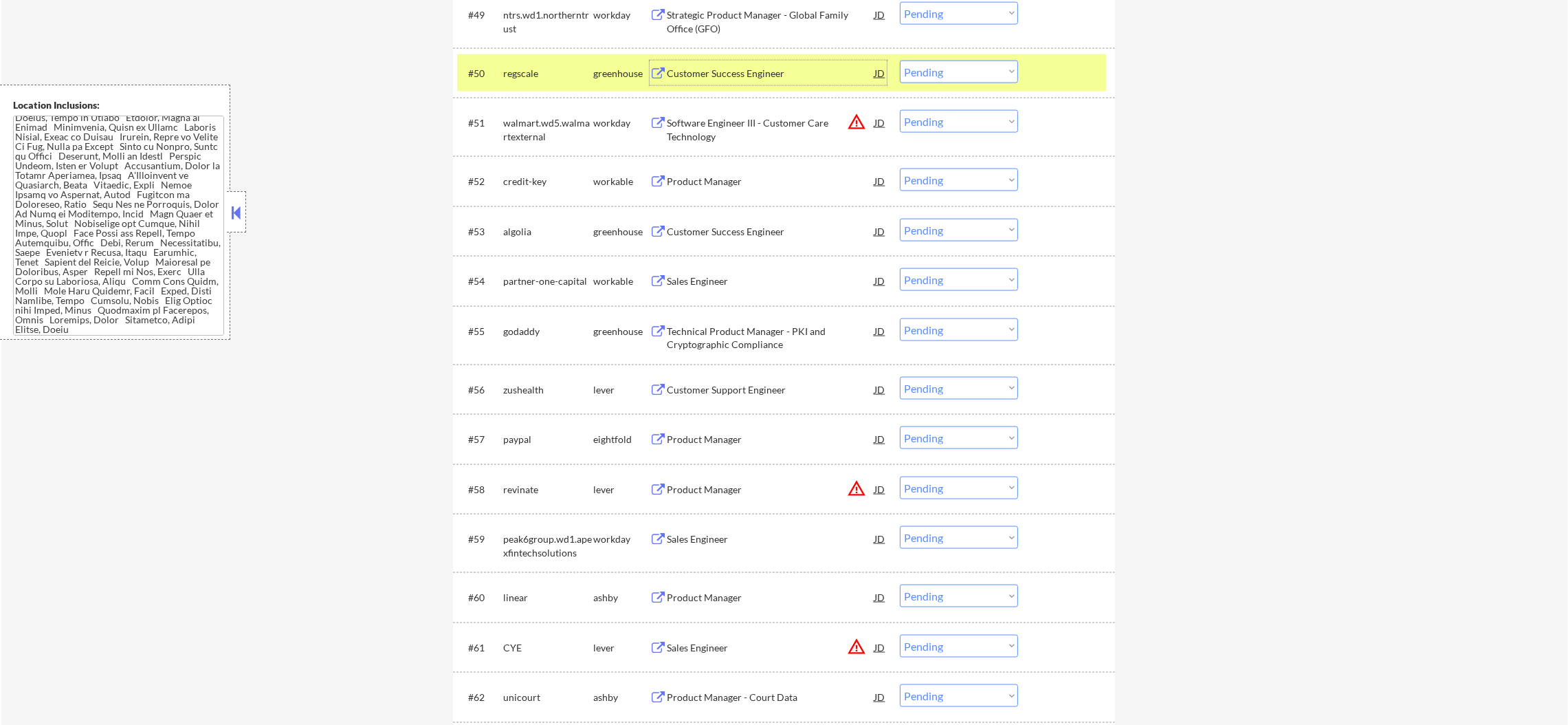
click at [921, 61] on select "Choose an option... Pending Applied Excluded (Questions) Excluded (Expired) Exc…" at bounding box center [959, 71] width 118 height 23
click at [899, 60] on select "Choose an option... Pending Applied Excluded (Questions) Excluded (Expired) Exc…" at bounding box center [959, 71] width 118 height 23
click at [523, 83] on div "regscale" at bounding box center [547, 72] width 90 height 25
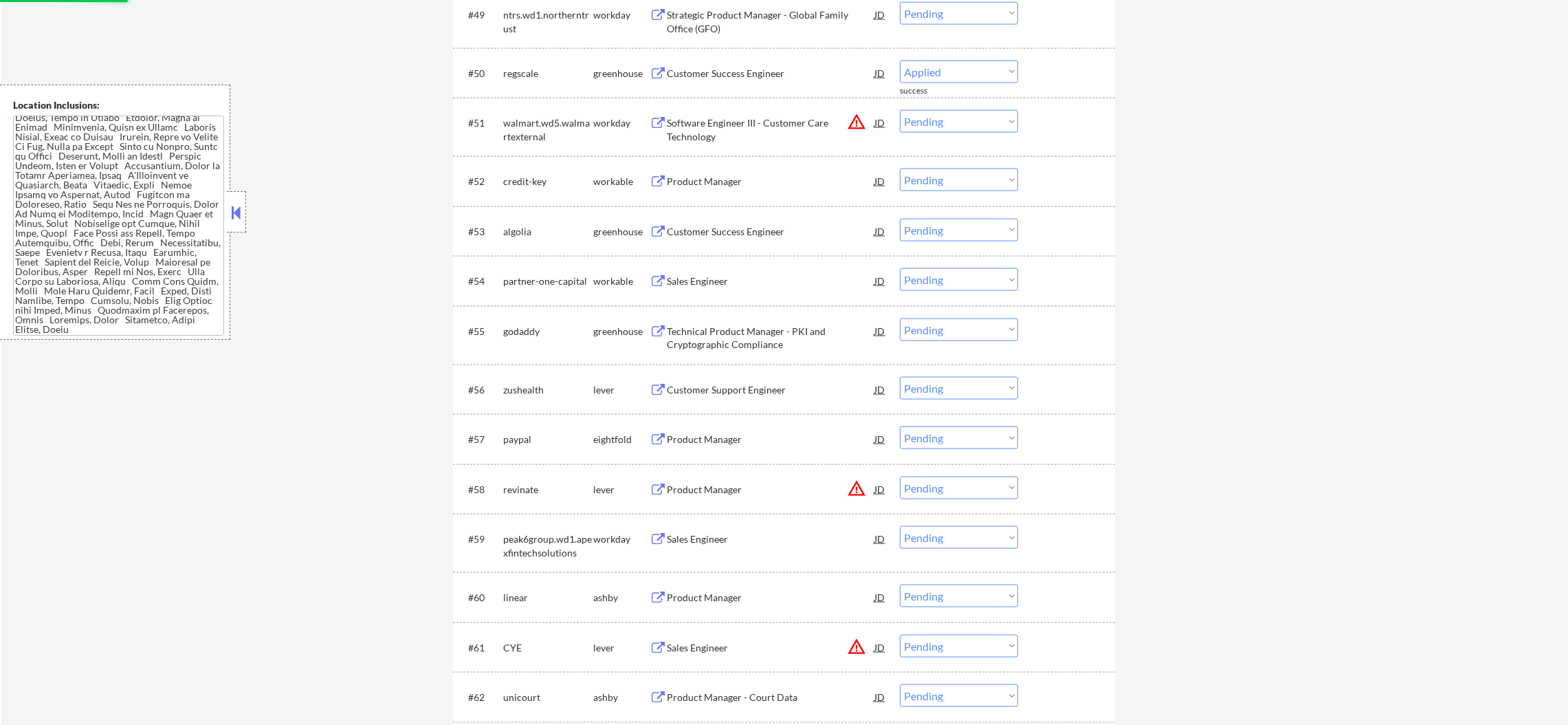
select select ""pending""
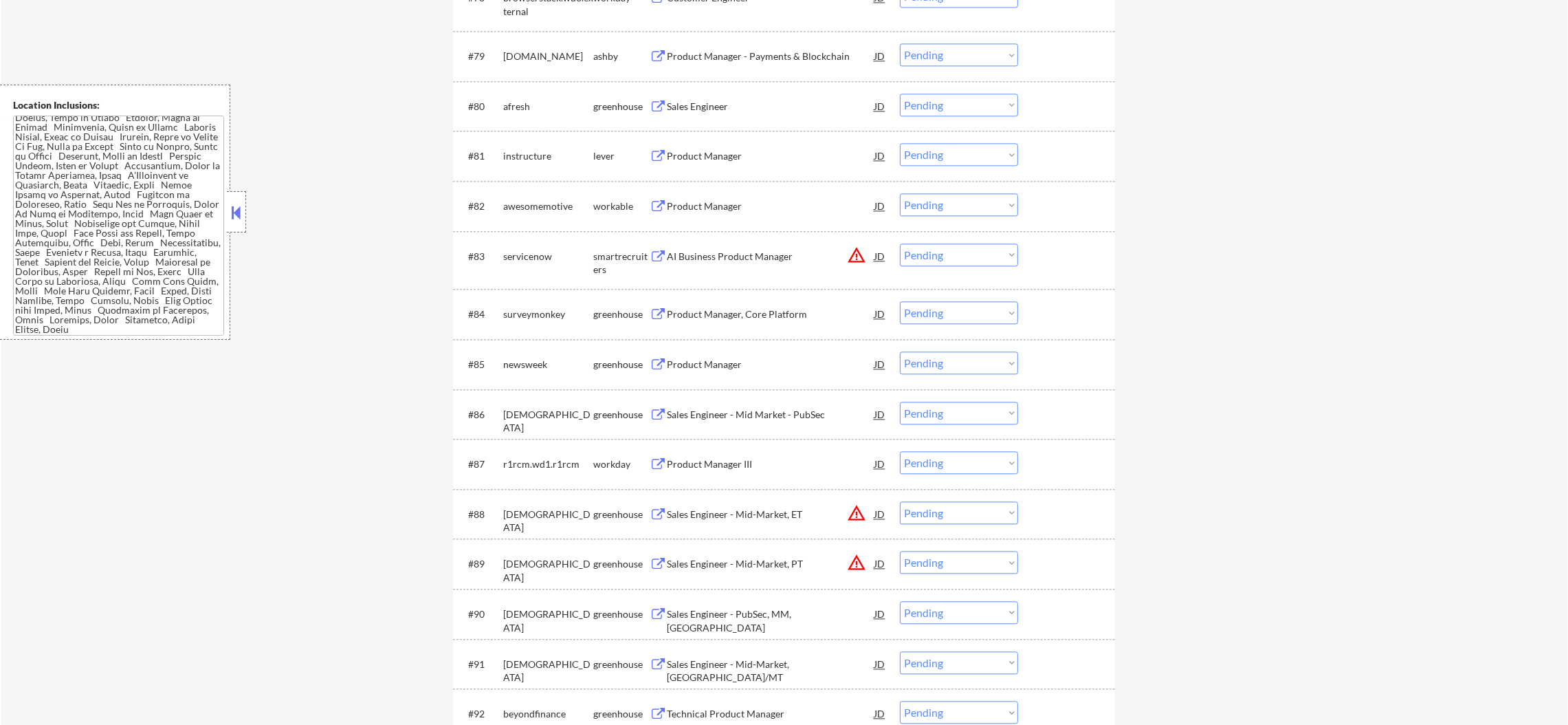
scroll to position [4560, 0]
click at [716, 99] on div "Sales Engineer" at bounding box center [770, 106] width 207 height 14
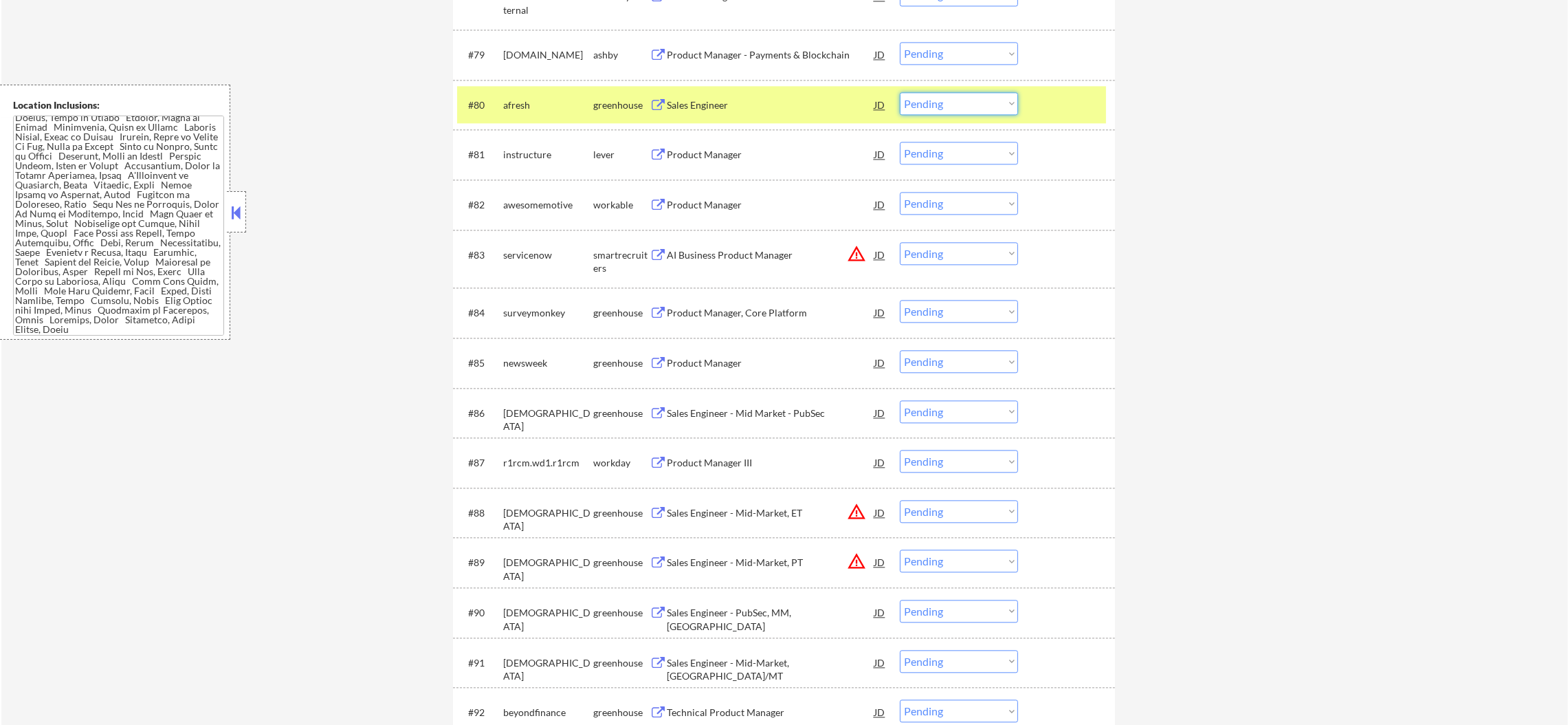
click at [931, 101] on select "Choose an option... Pending Applied Excluded (Questions) Excluded (Expired) Exc…" at bounding box center [959, 103] width 118 height 23
click at [899, 92] on select "Choose an option... Pending Applied Excluded (Questions) Excluded (Expired) Exc…" at bounding box center [959, 103] width 118 height 23
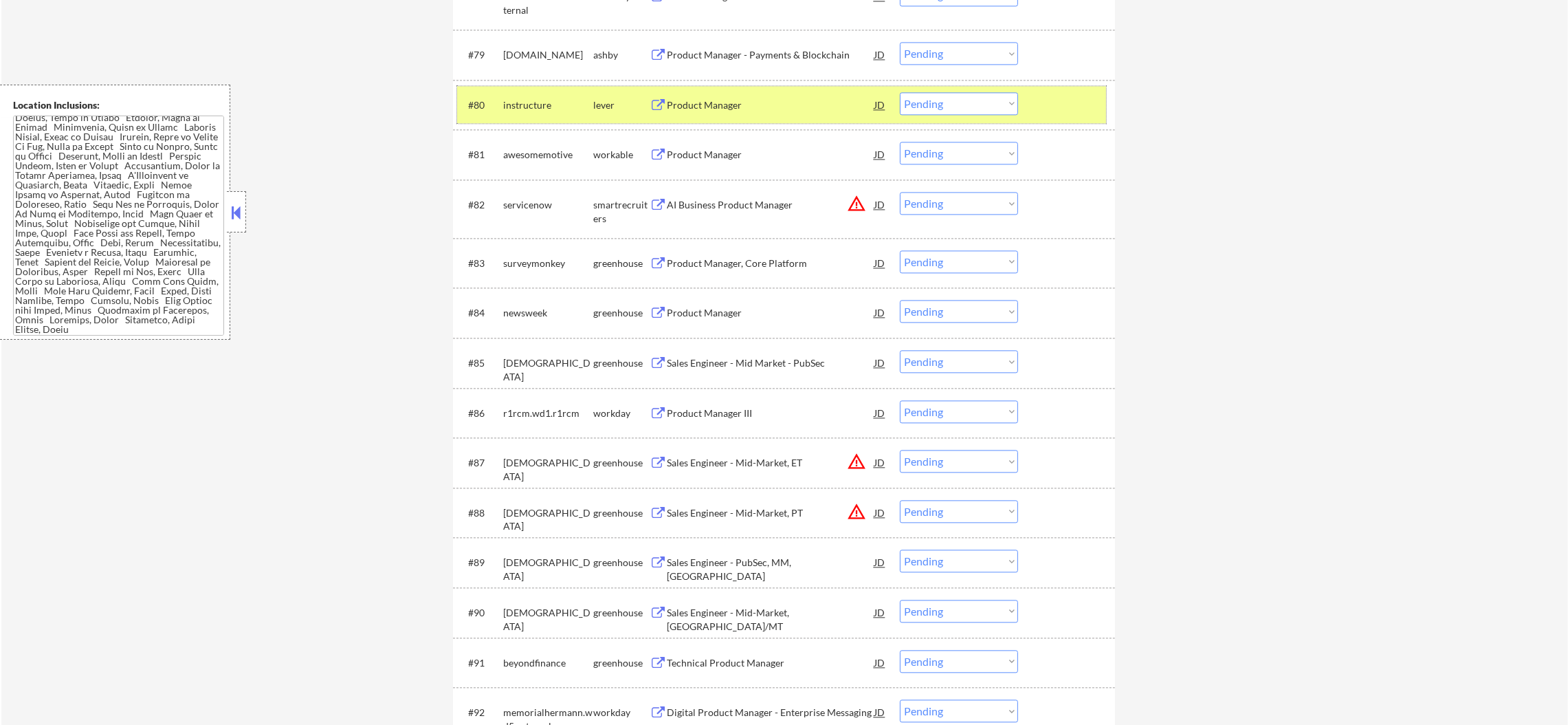
click at [568, 99] on div "instructure" at bounding box center [547, 106] width 90 height 14
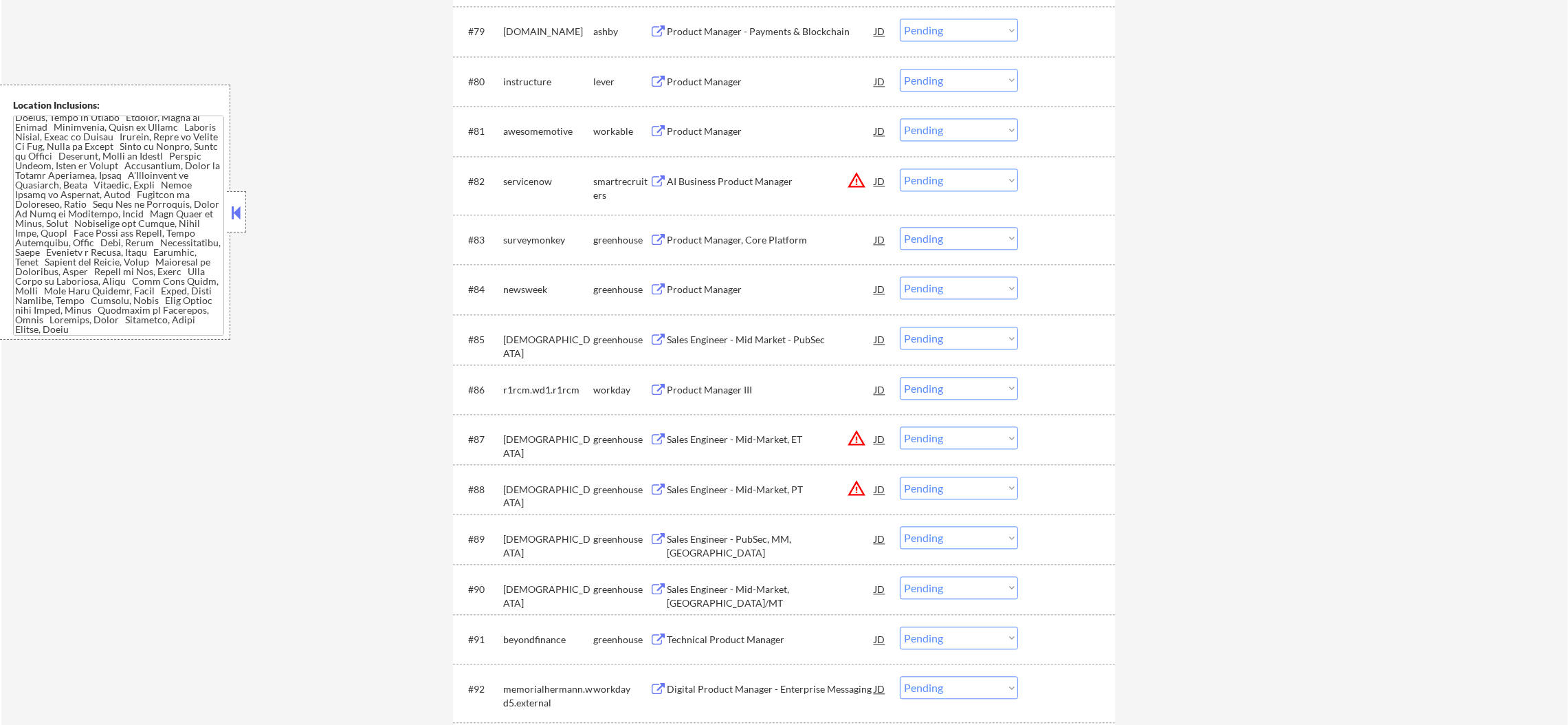
scroll to position [4594, 0]
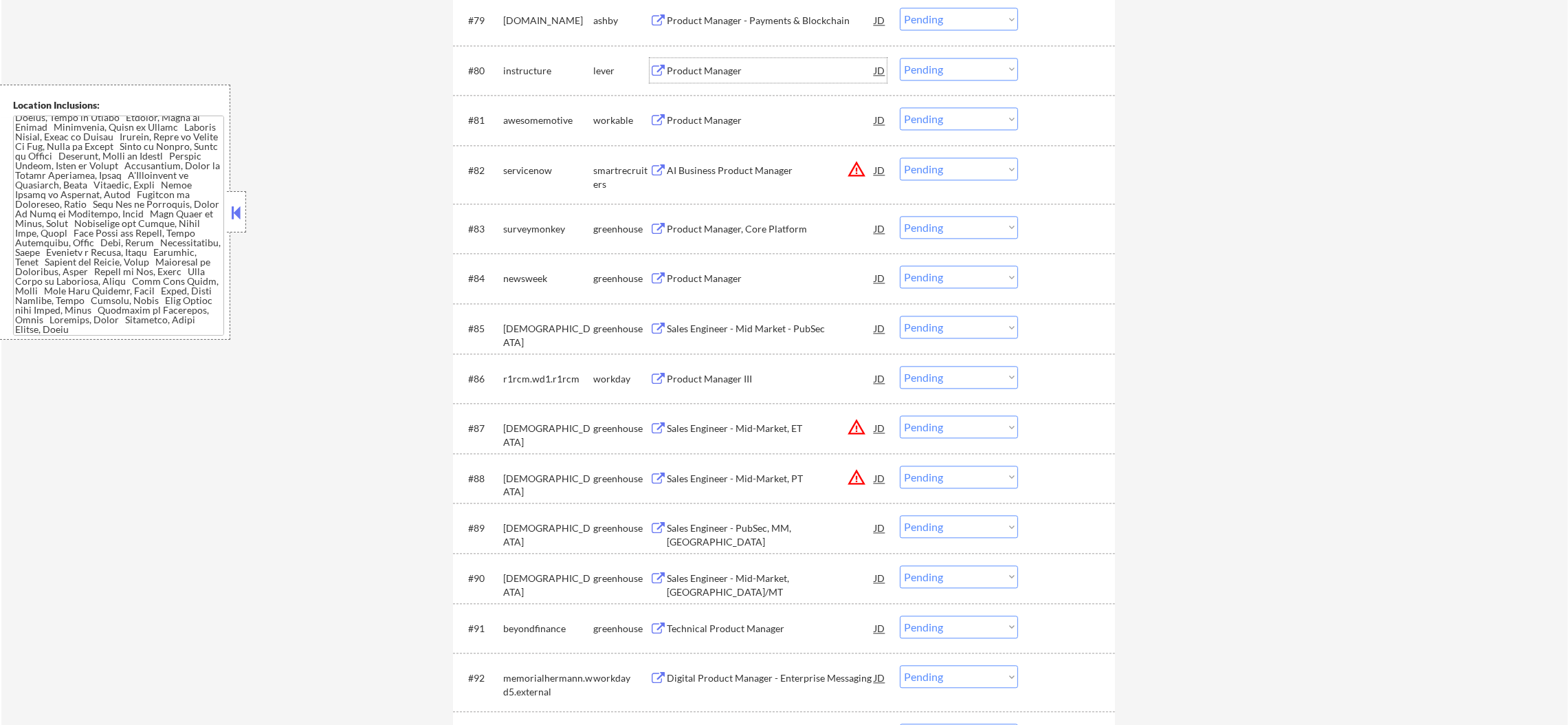
click at [727, 68] on div "Product Manager" at bounding box center [770, 71] width 207 height 14
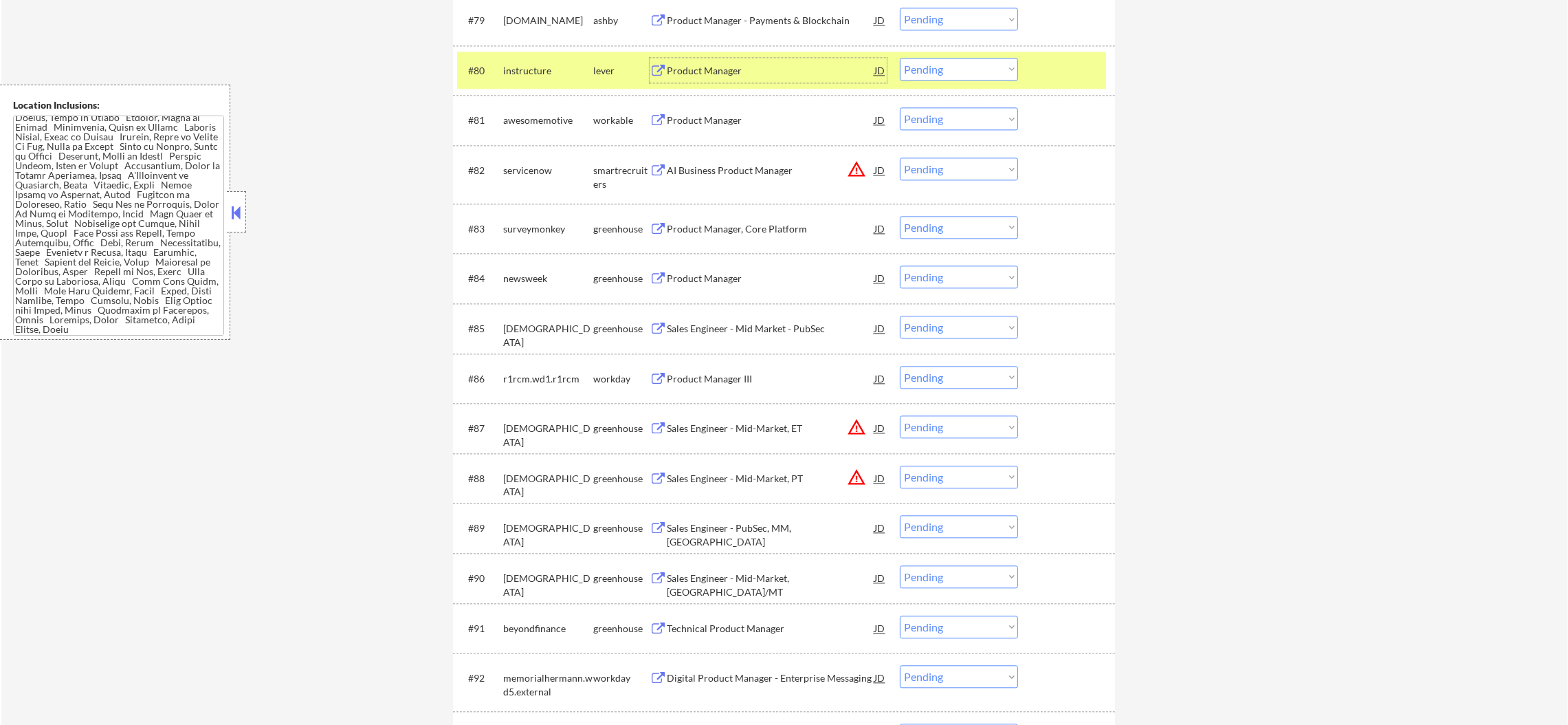
click at [945, 77] on select "Choose an option... Pending Applied Excluded (Questions) Excluded (Expired) Exc…" at bounding box center [959, 69] width 118 height 23
click at [899, 58] on select "Choose an option... Pending Applied Excluded (Questions) Excluded (Expired) Exc…" at bounding box center [959, 69] width 118 height 23
click at [509, 60] on div "instructure" at bounding box center [547, 70] width 90 height 25
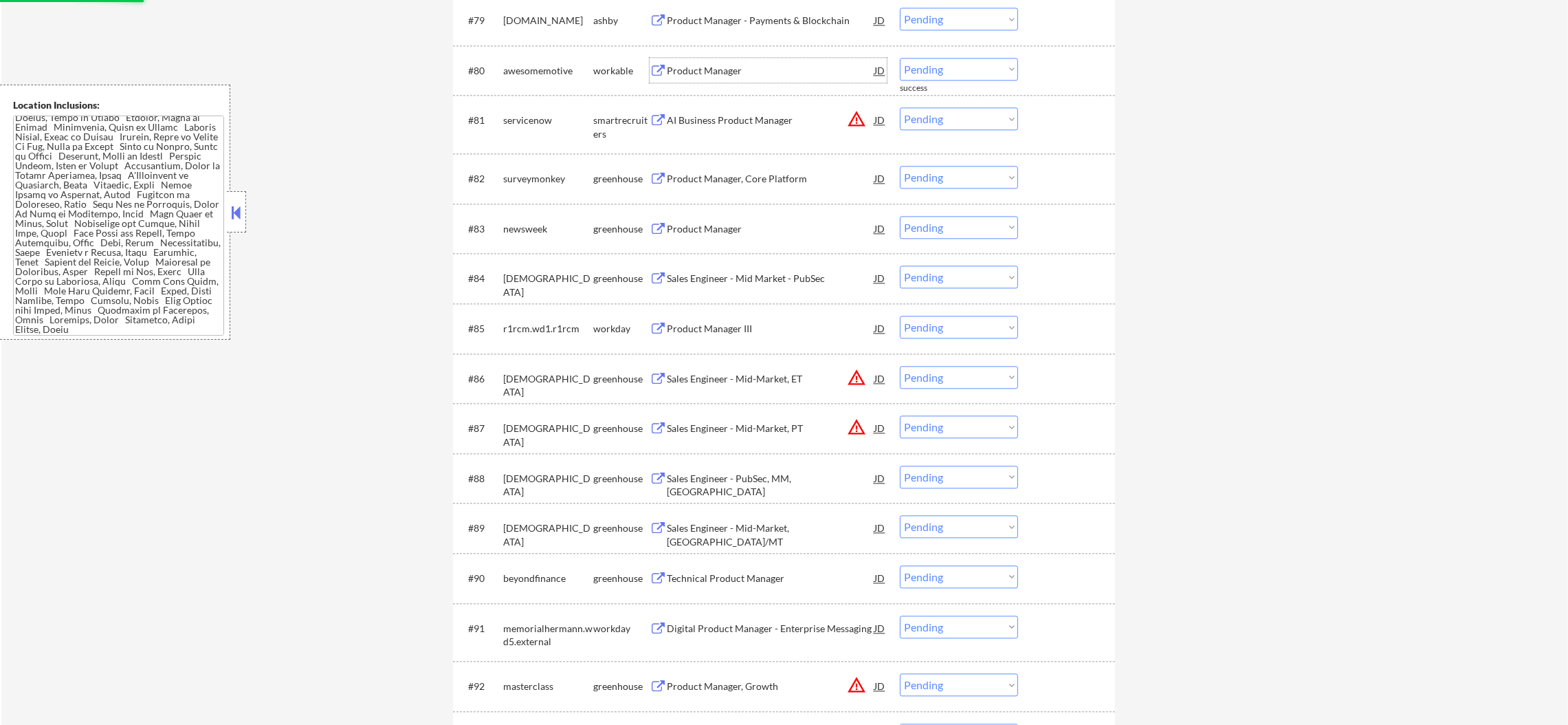
click at [738, 65] on div "Product Manager" at bounding box center [770, 71] width 207 height 14
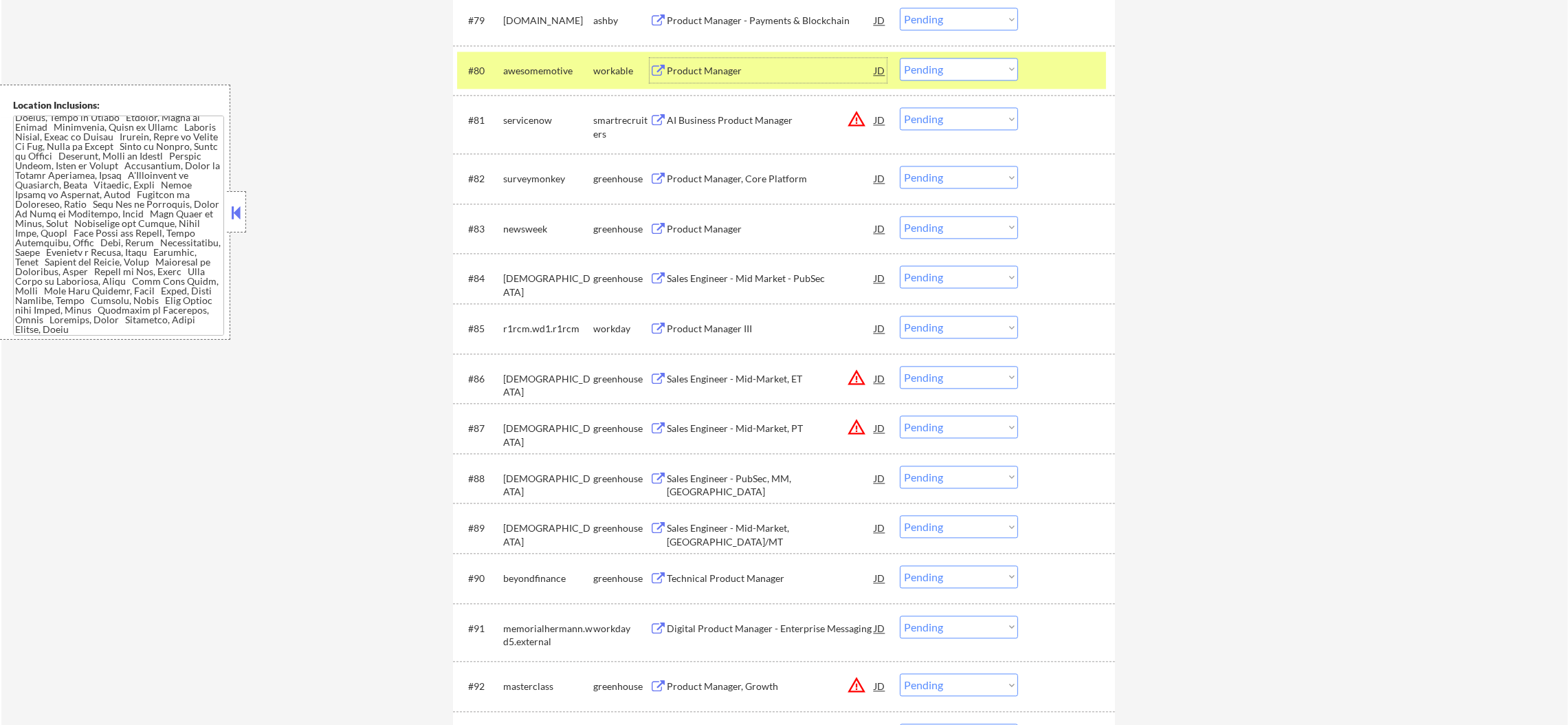
click at [931, 65] on select "Choose an option... Pending Applied Excluded (Questions) Excluded (Expired) Exc…" at bounding box center [959, 69] width 118 height 23
click at [899, 58] on select "Choose an option... Pending Applied Excluded (Questions) Excluded (Expired) Exc…" at bounding box center [959, 69] width 118 height 23
click at [588, 71] on div "awesomemotive" at bounding box center [547, 71] width 90 height 14
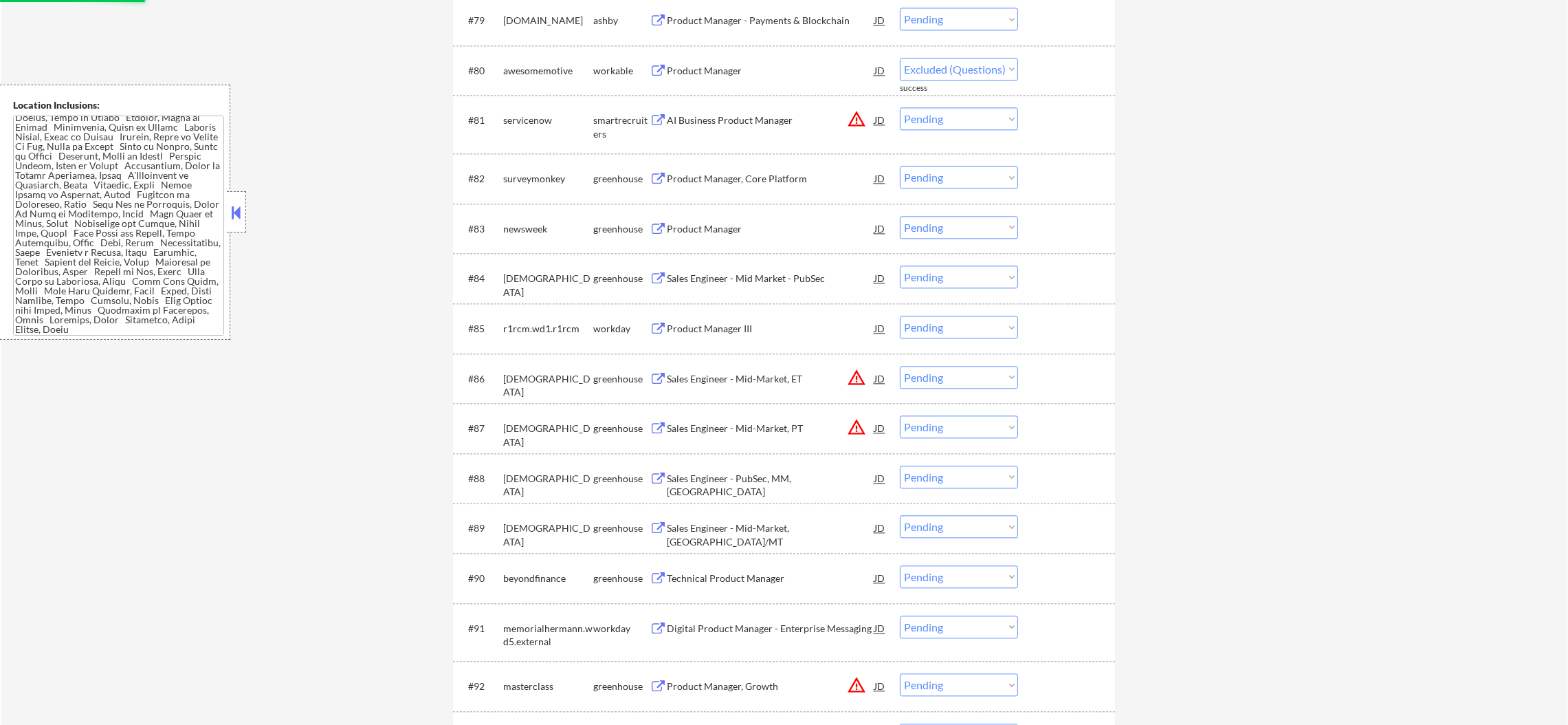
select select ""pending""
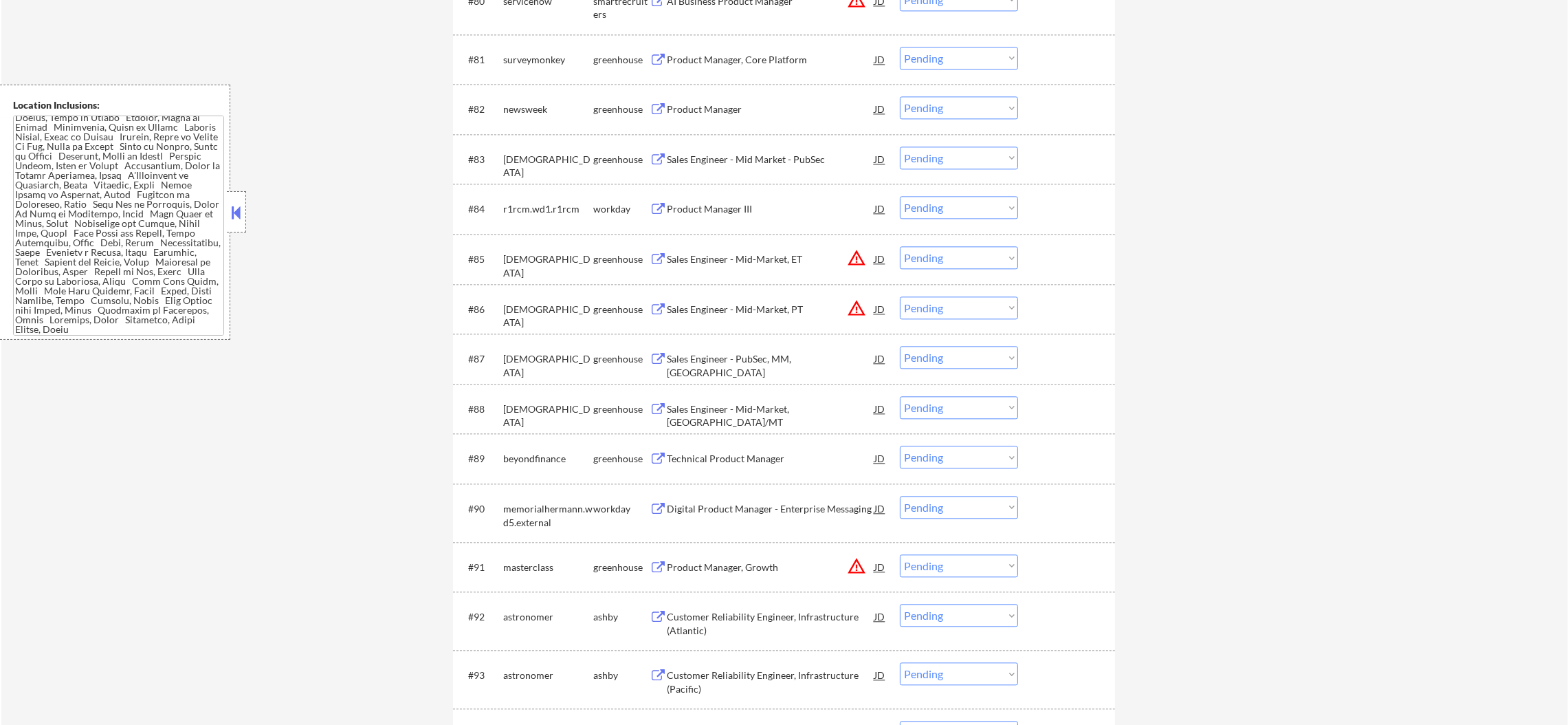
scroll to position [4663, 0]
click at [714, 106] on div "Product Manager" at bounding box center [770, 110] width 207 height 14
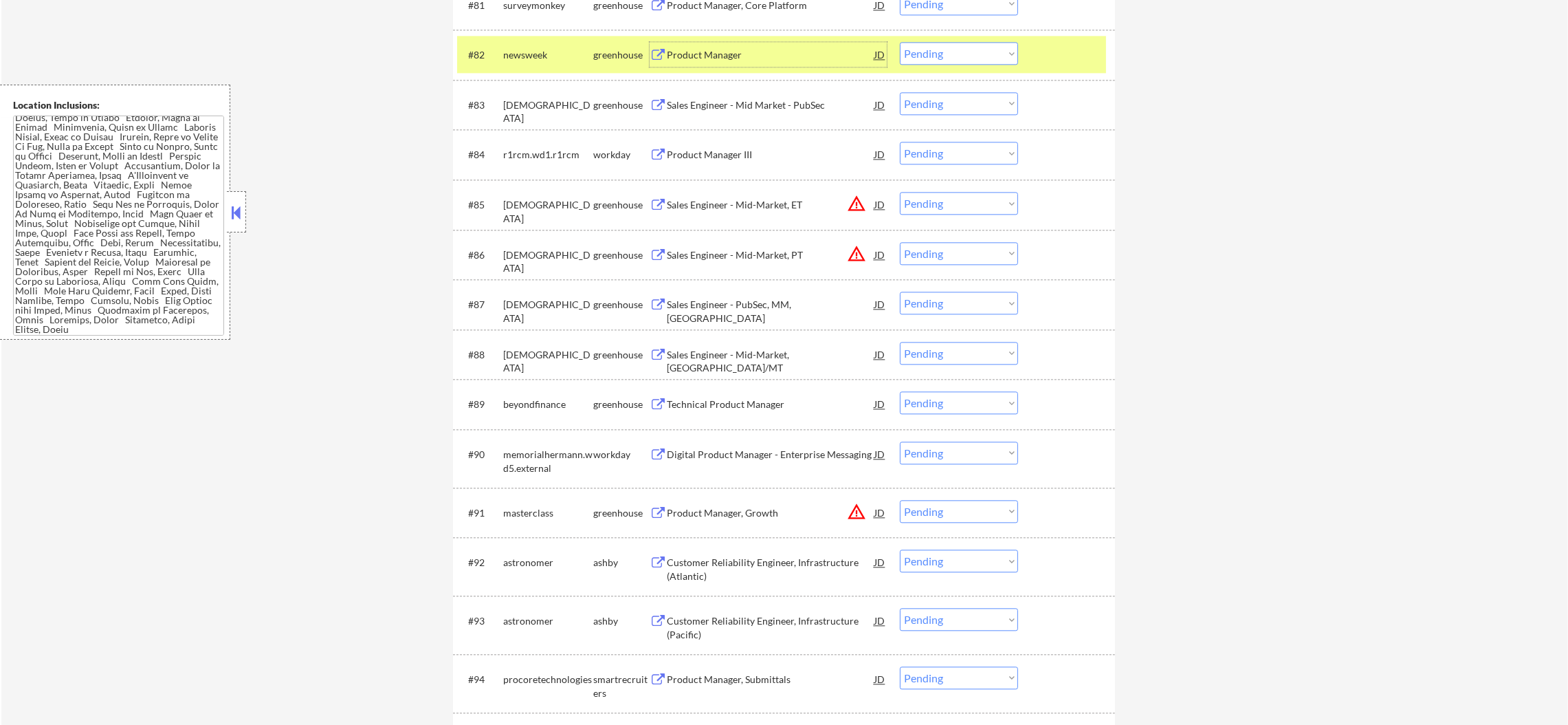
scroll to position [4733, 0]
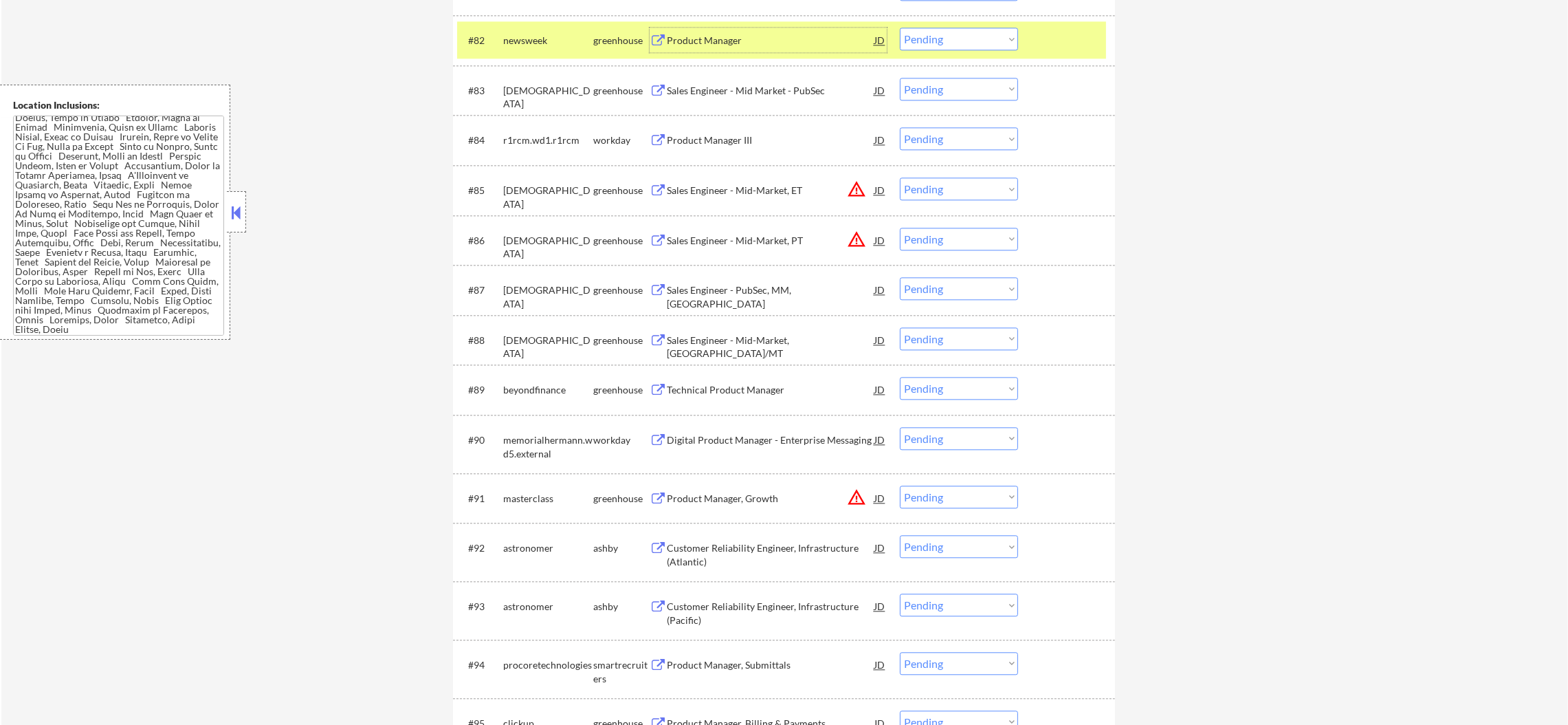
click at [941, 51] on div "#82 newsweek greenhouse Product Manager JD warning_amber Choose an option... Pe…" at bounding box center [781, 40] width 649 height 37
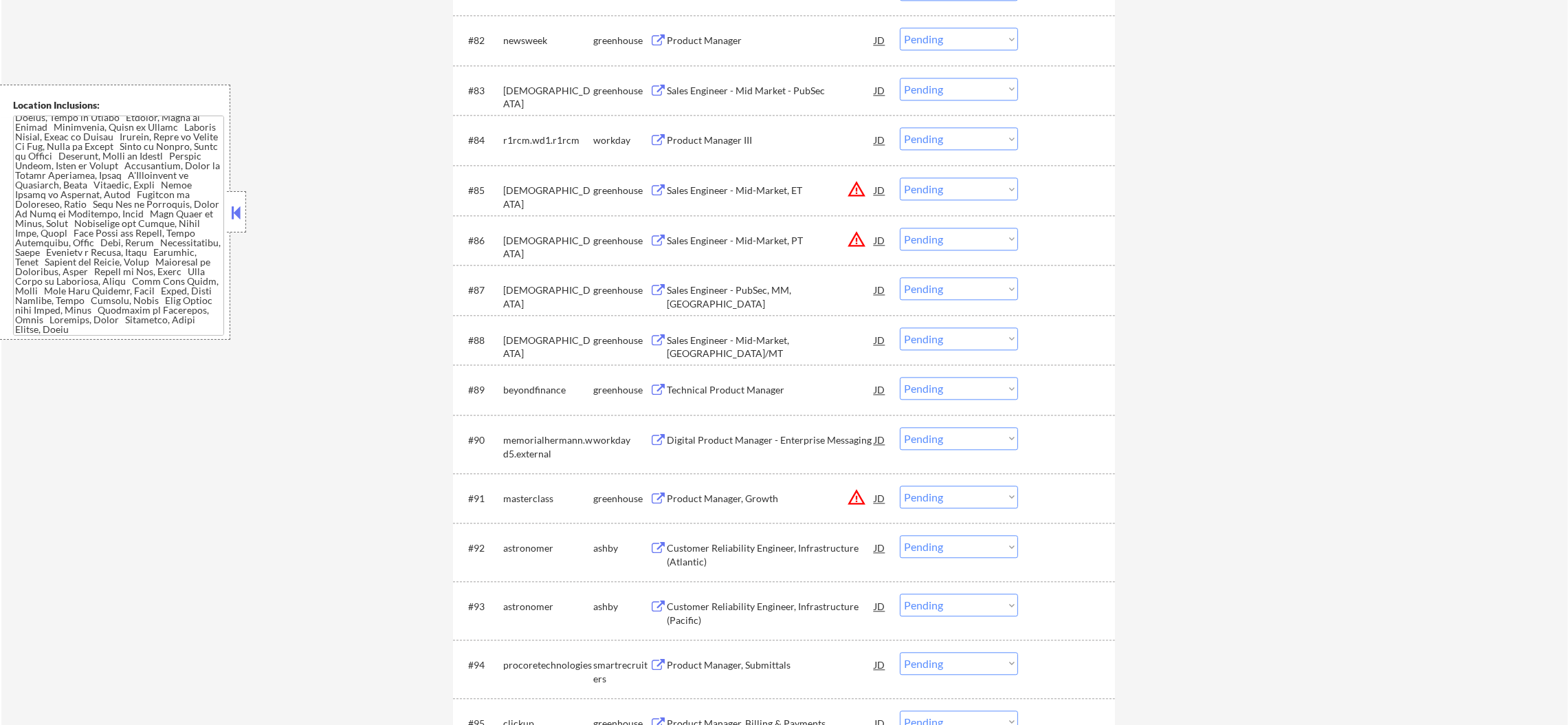
click at [941, 44] on select "Choose an option... Pending Applied Excluded (Questions) Excluded (Expired) Exc…" at bounding box center [959, 38] width 118 height 23
click at [899, 28] on select "Choose an option... Pending Applied Excluded (Questions) Excluded (Expired) Exc…" at bounding box center [959, 38] width 118 height 23
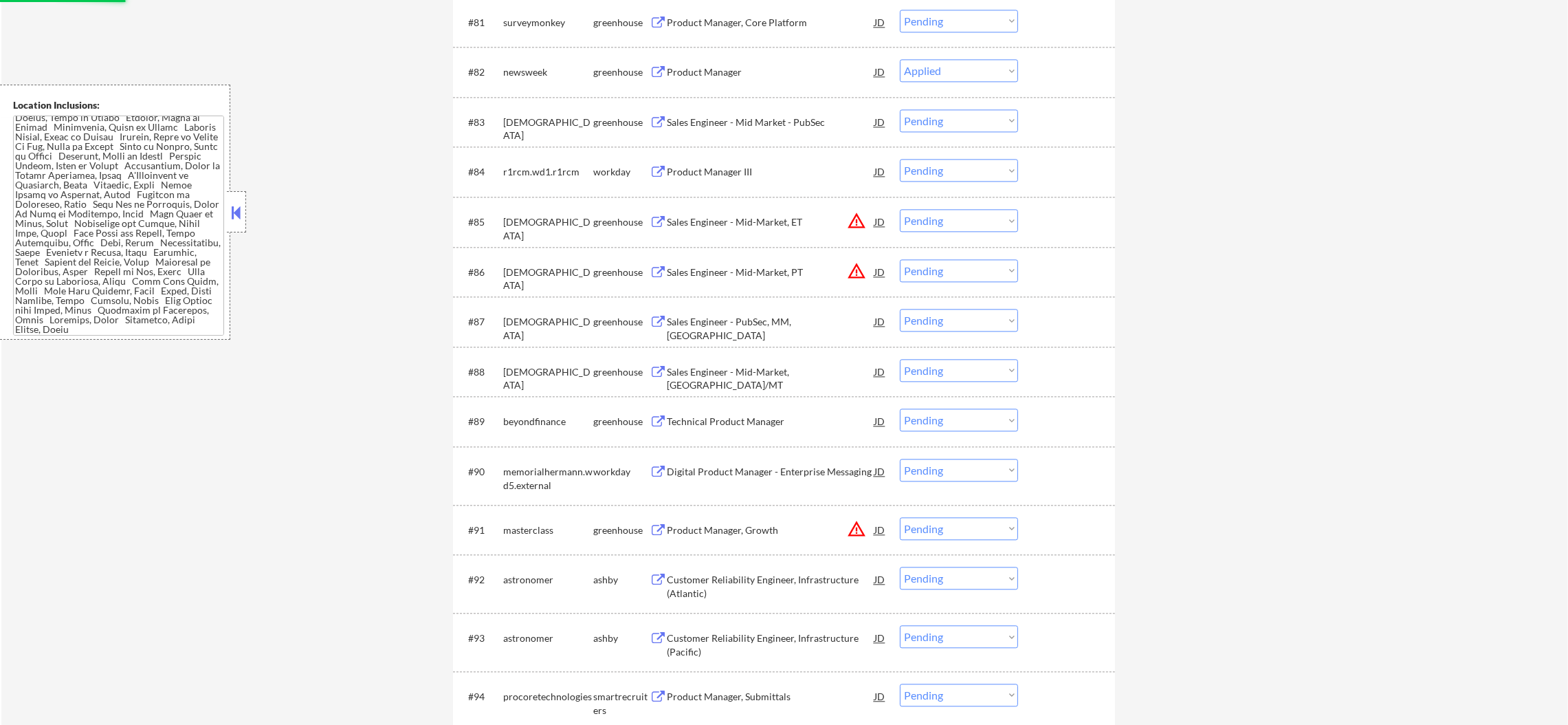
scroll to position [4663, 0]
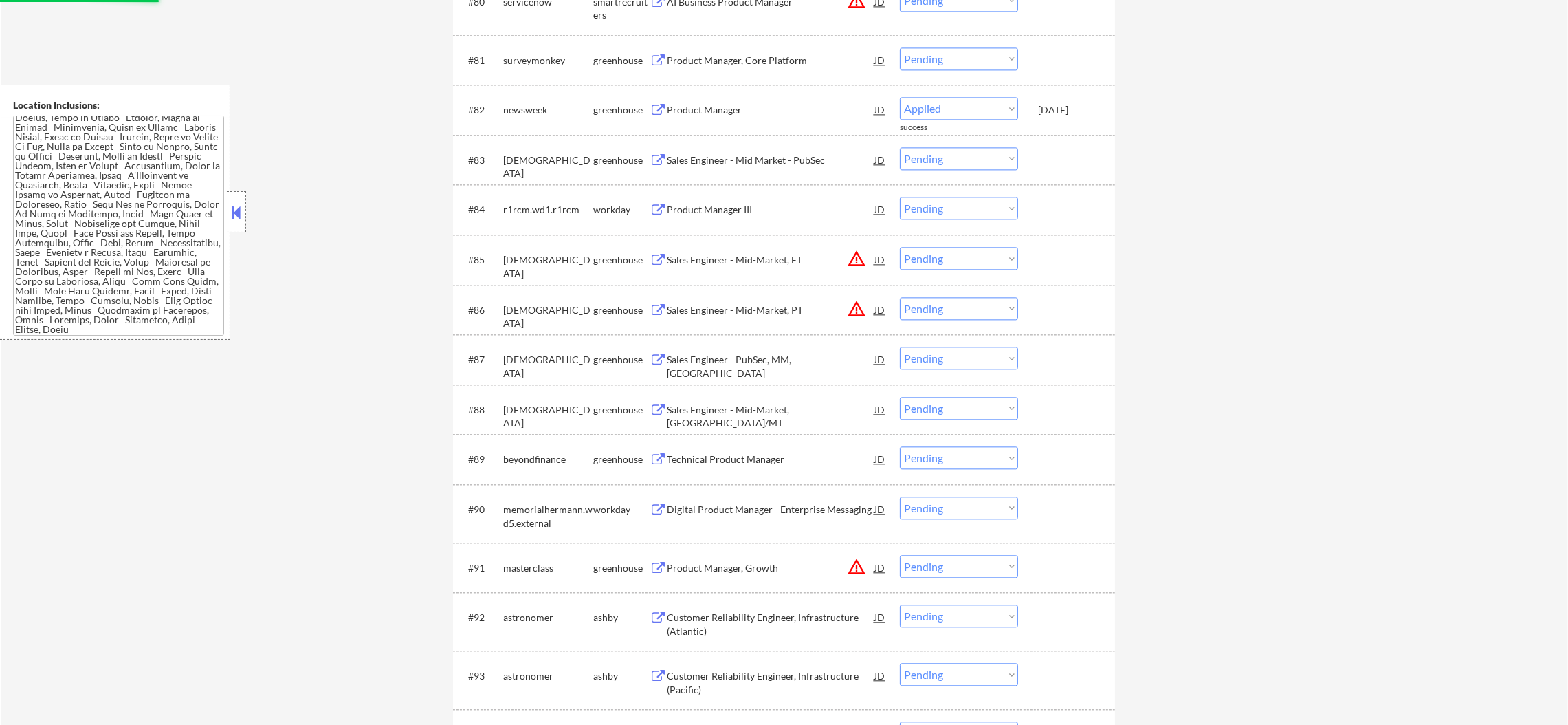
select select ""pending""
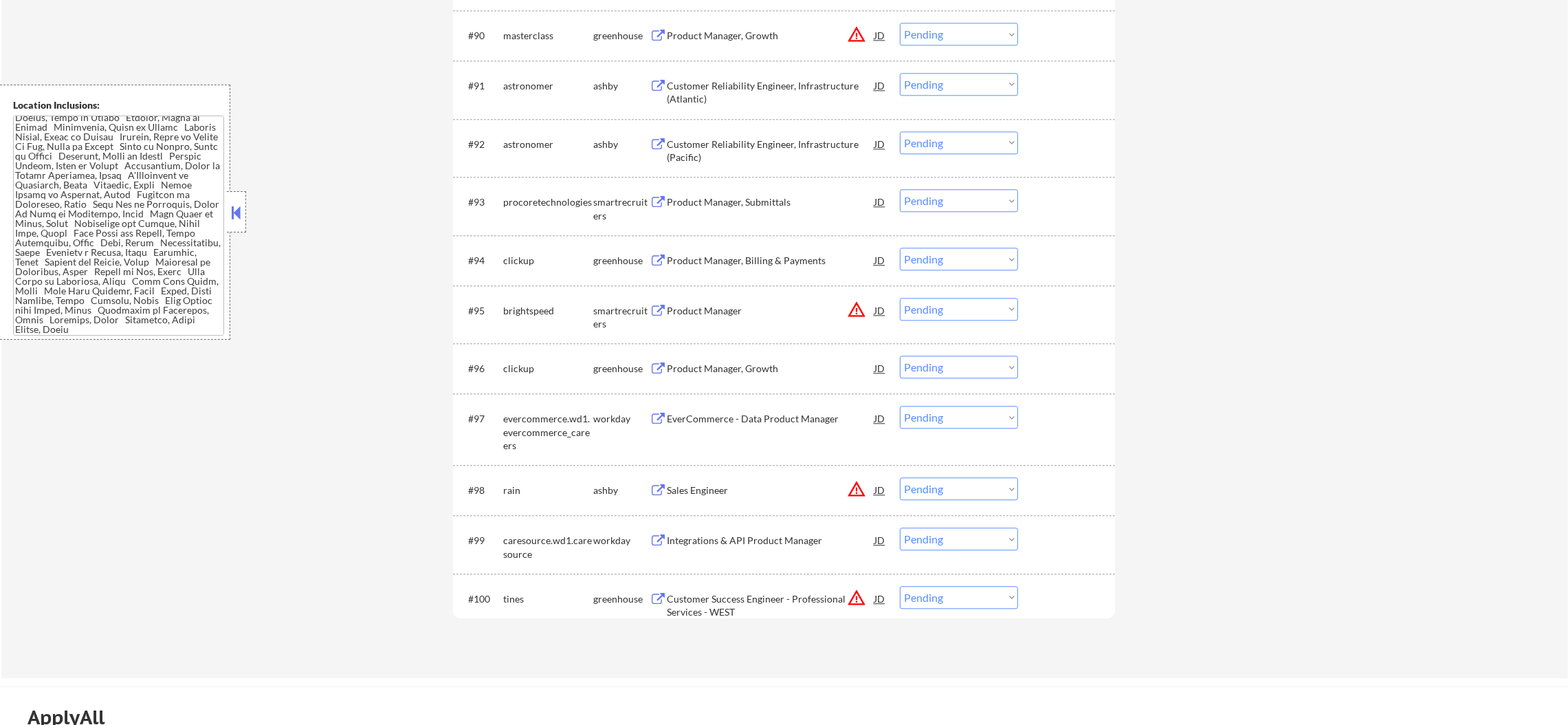
scroll to position [5179, 0]
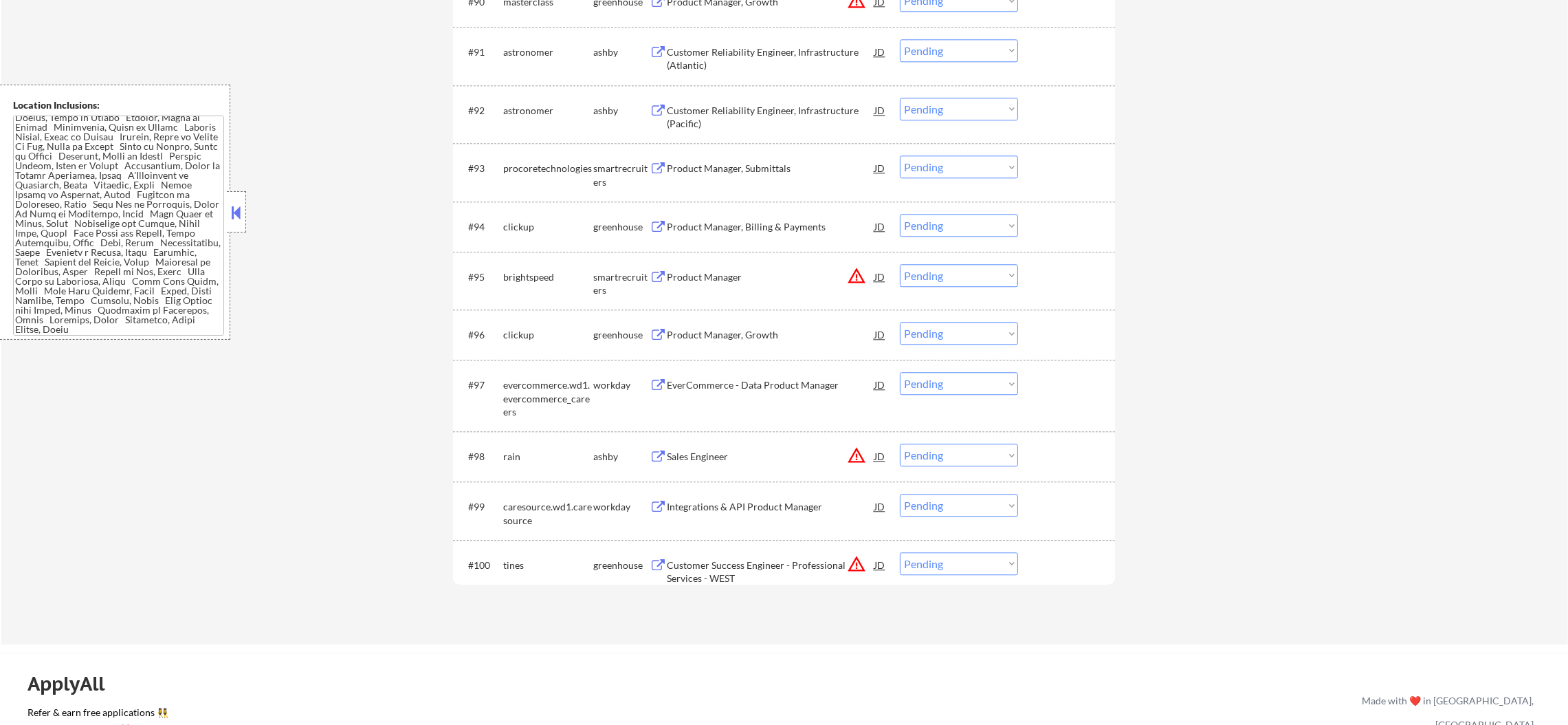
click at [783, 53] on div "Customer Reliability Engineer, Infrastructure (Atlantic)" at bounding box center [770, 58] width 207 height 27
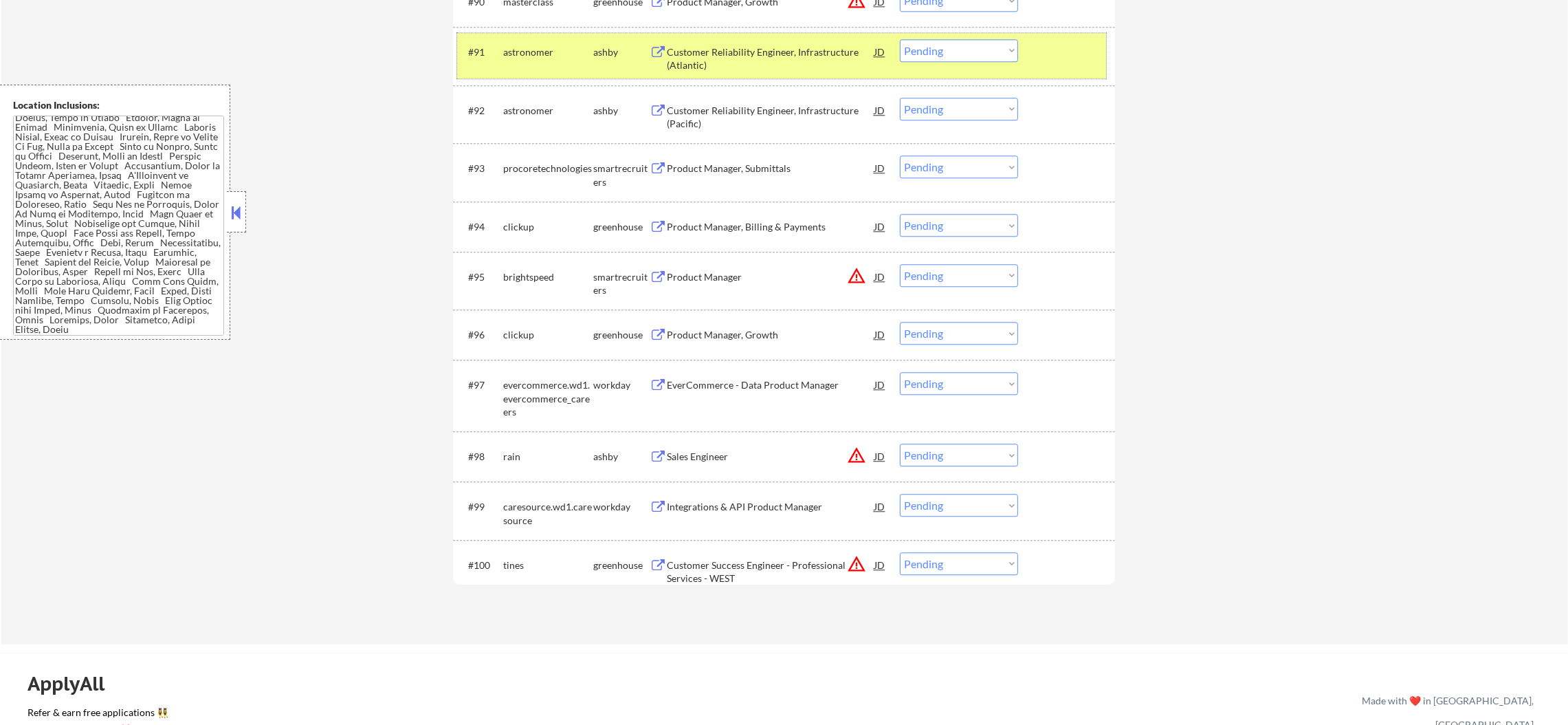
click at [535, 55] on div "astronomer" at bounding box center [547, 52] width 90 height 14
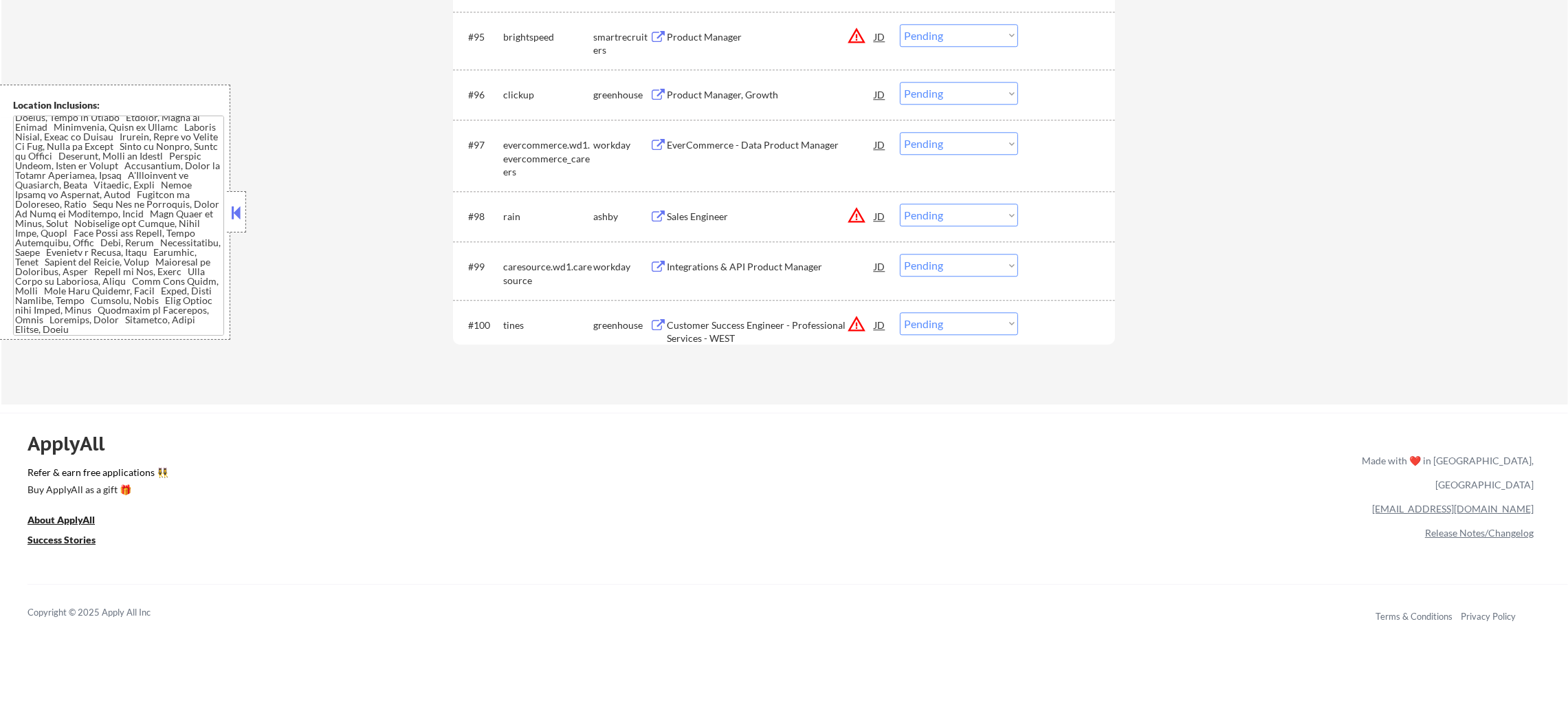
scroll to position [5419, 0]
click at [741, 90] on div "Product Manager, Growth" at bounding box center [770, 95] width 207 height 14
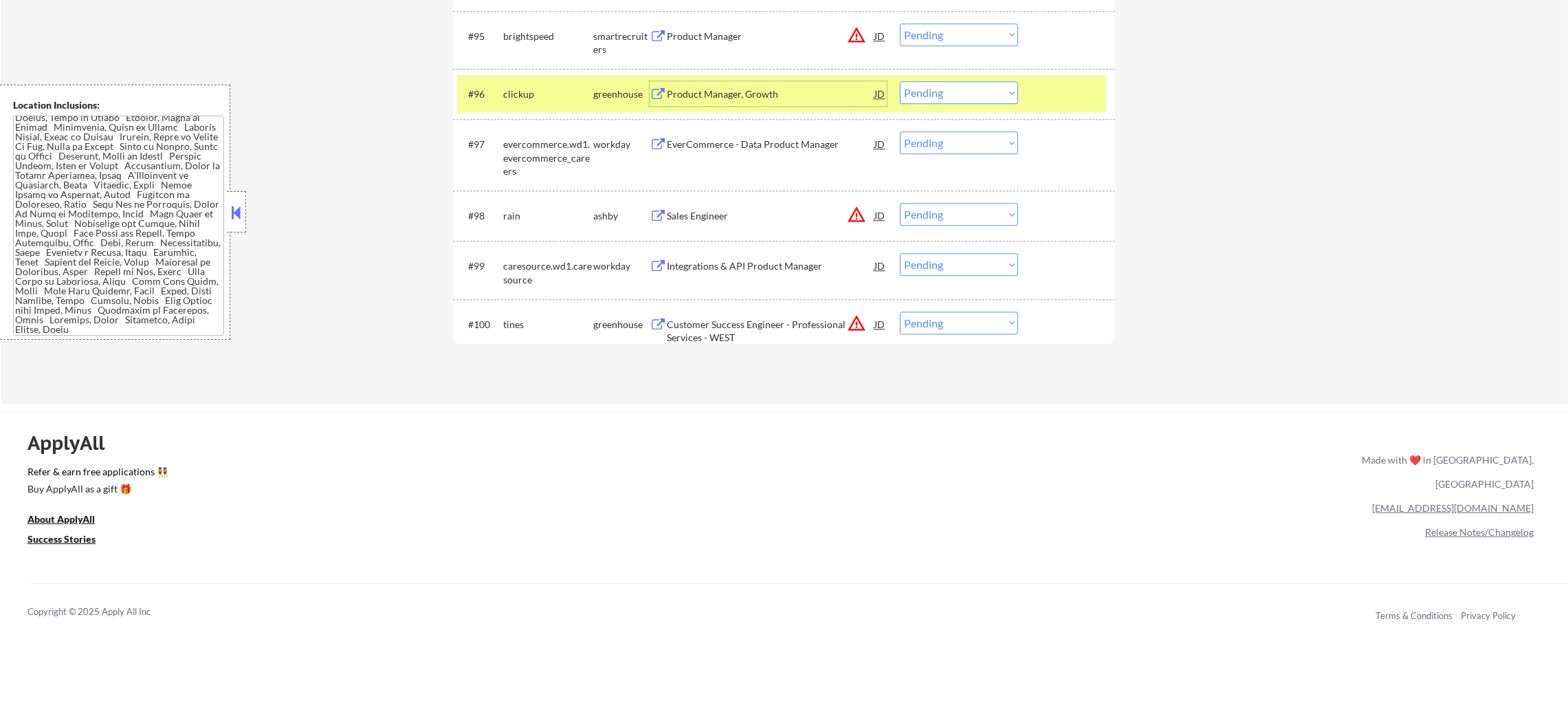
click at [545, 99] on div "clickup" at bounding box center [547, 95] width 90 height 14
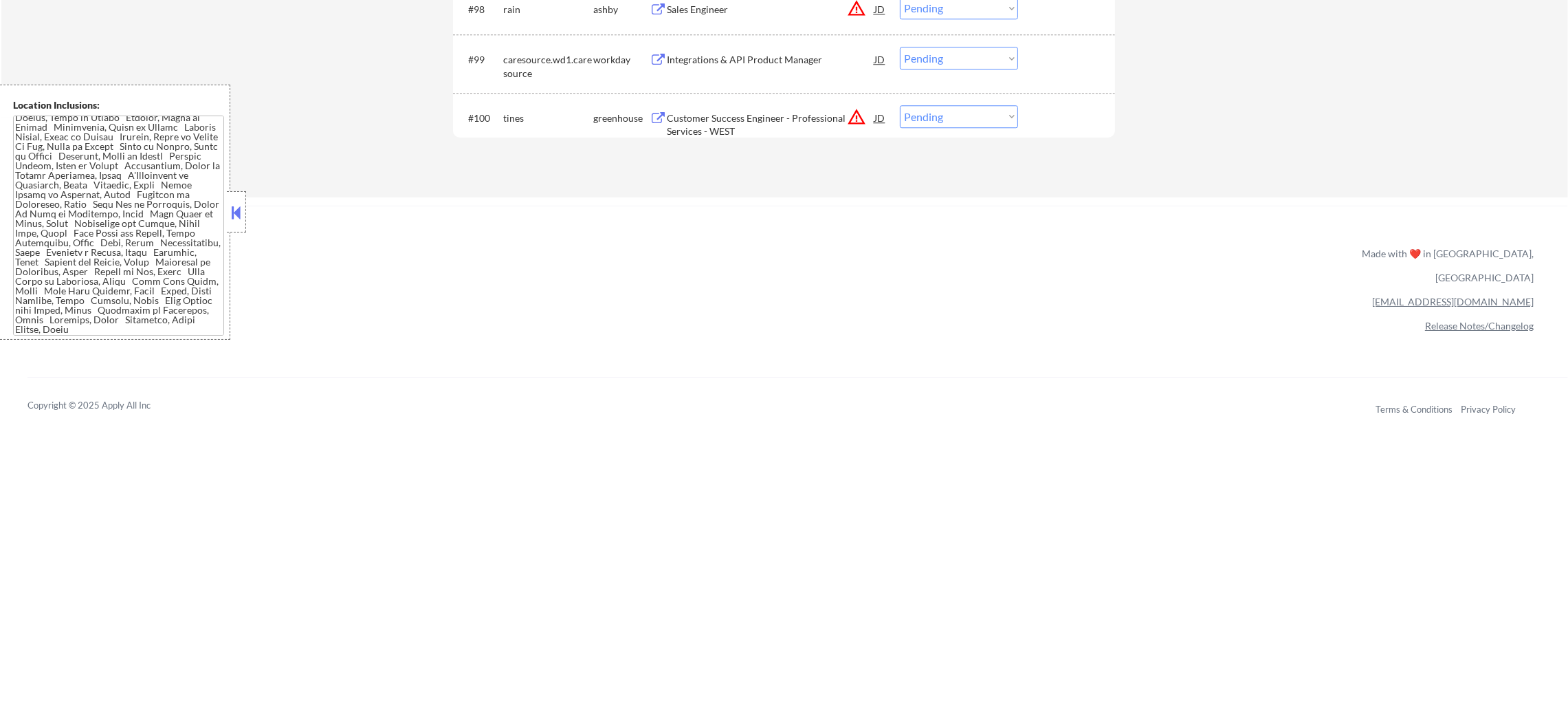
scroll to position [5591, 0]
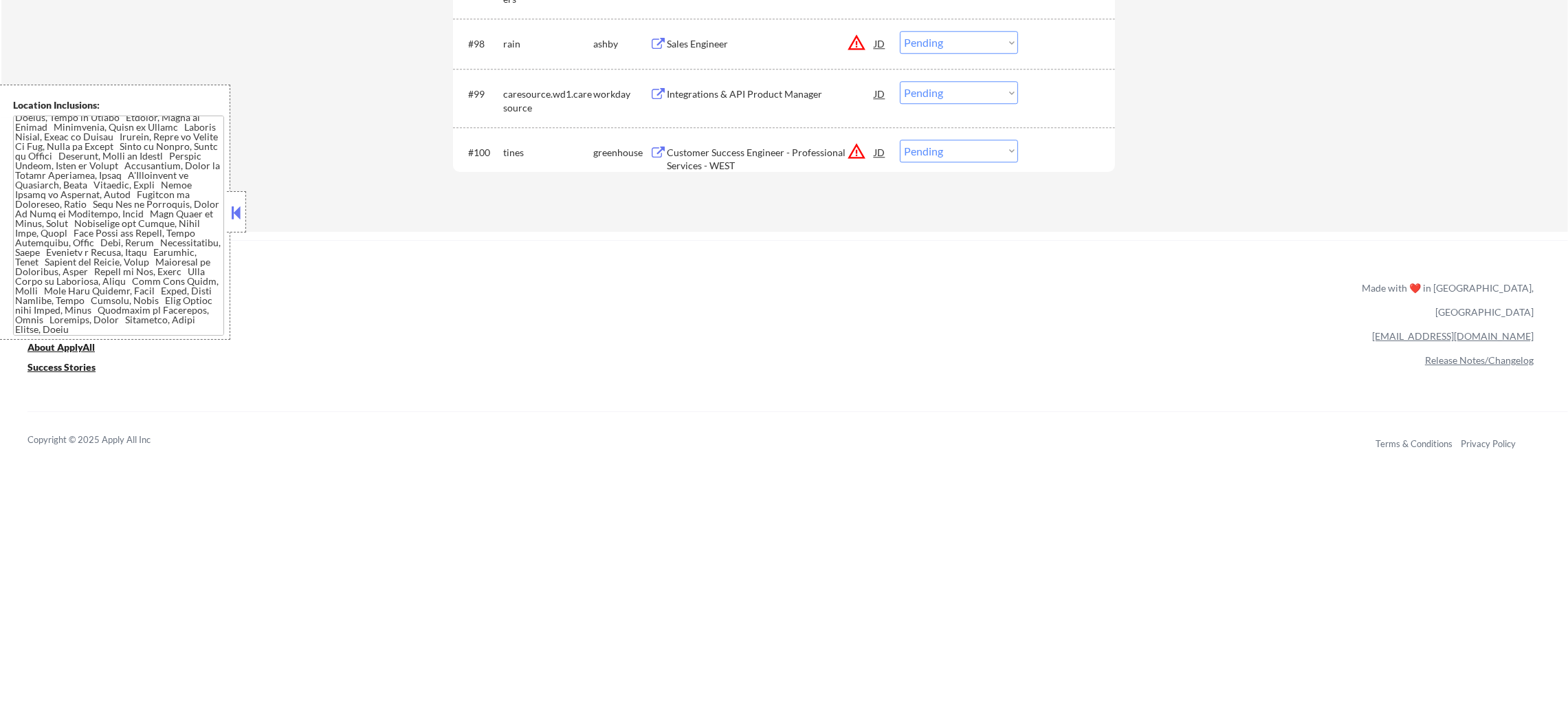
click at [766, 37] on div "Sales Engineer" at bounding box center [770, 44] width 207 height 14
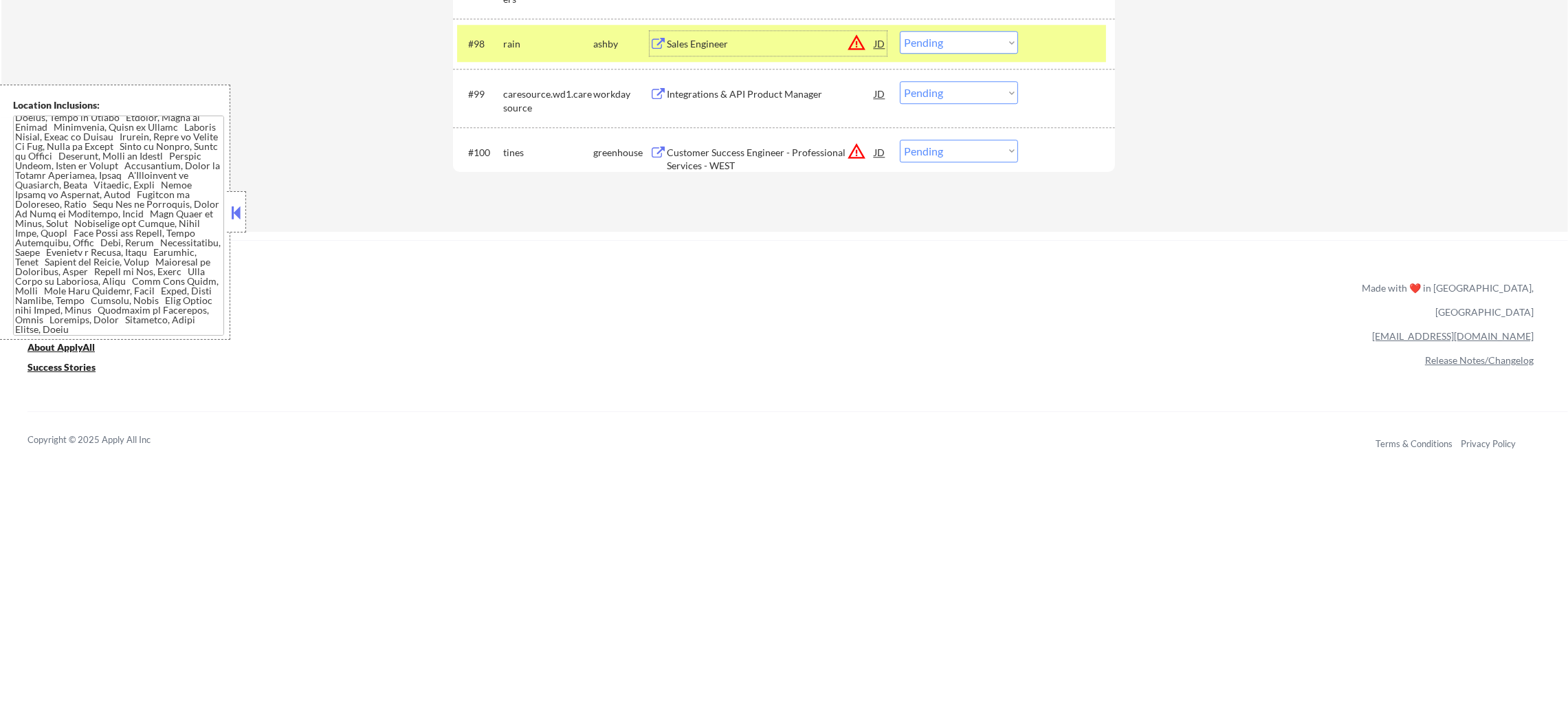
click at [493, 46] on div "#98 rain [PERSON_NAME] Sales Engineer JD warning_amber Choose an option... Pend…" at bounding box center [781, 43] width 649 height 37
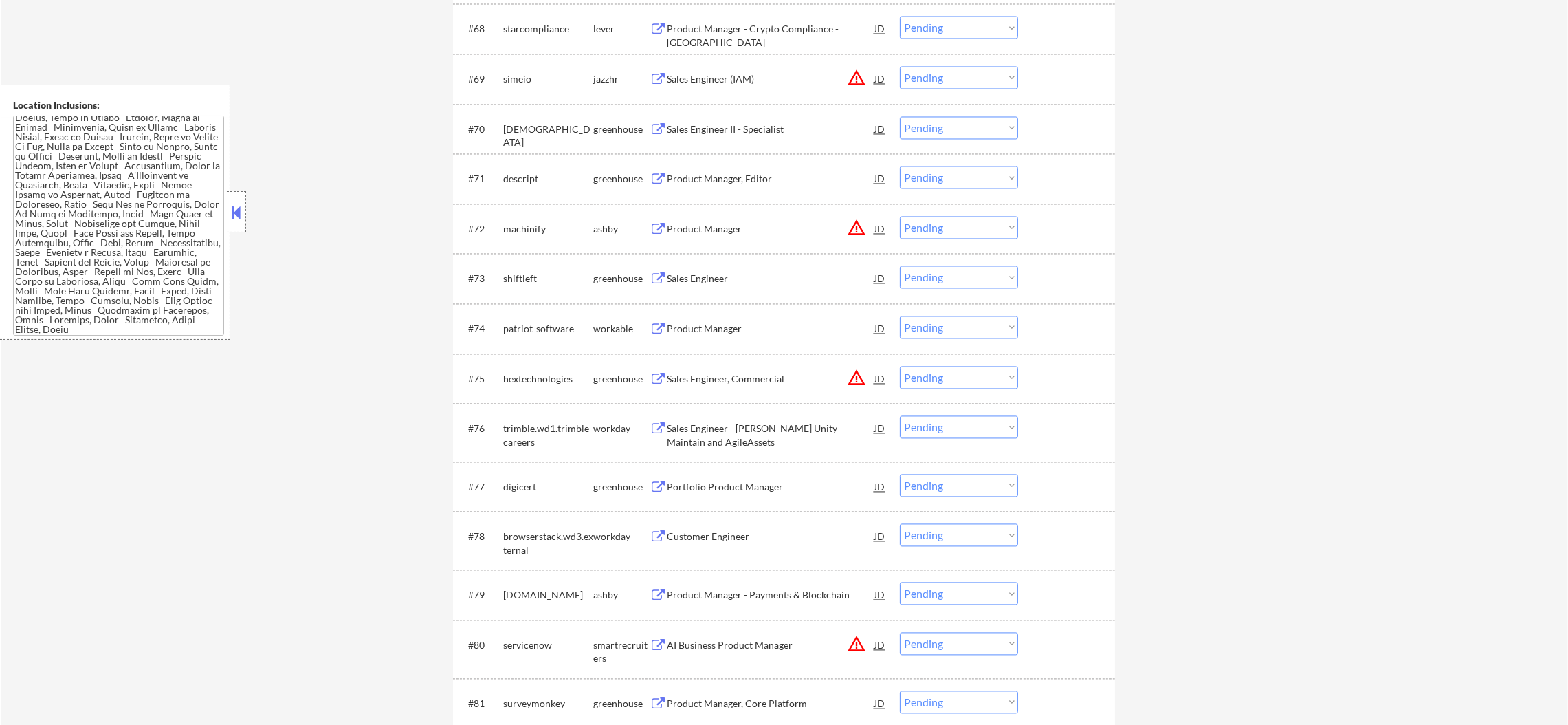
scroll to position [4024, 0]
click at [756, 167] on div "Product Manager, Editor" at bounding box center [770, 174] width 207 height 25
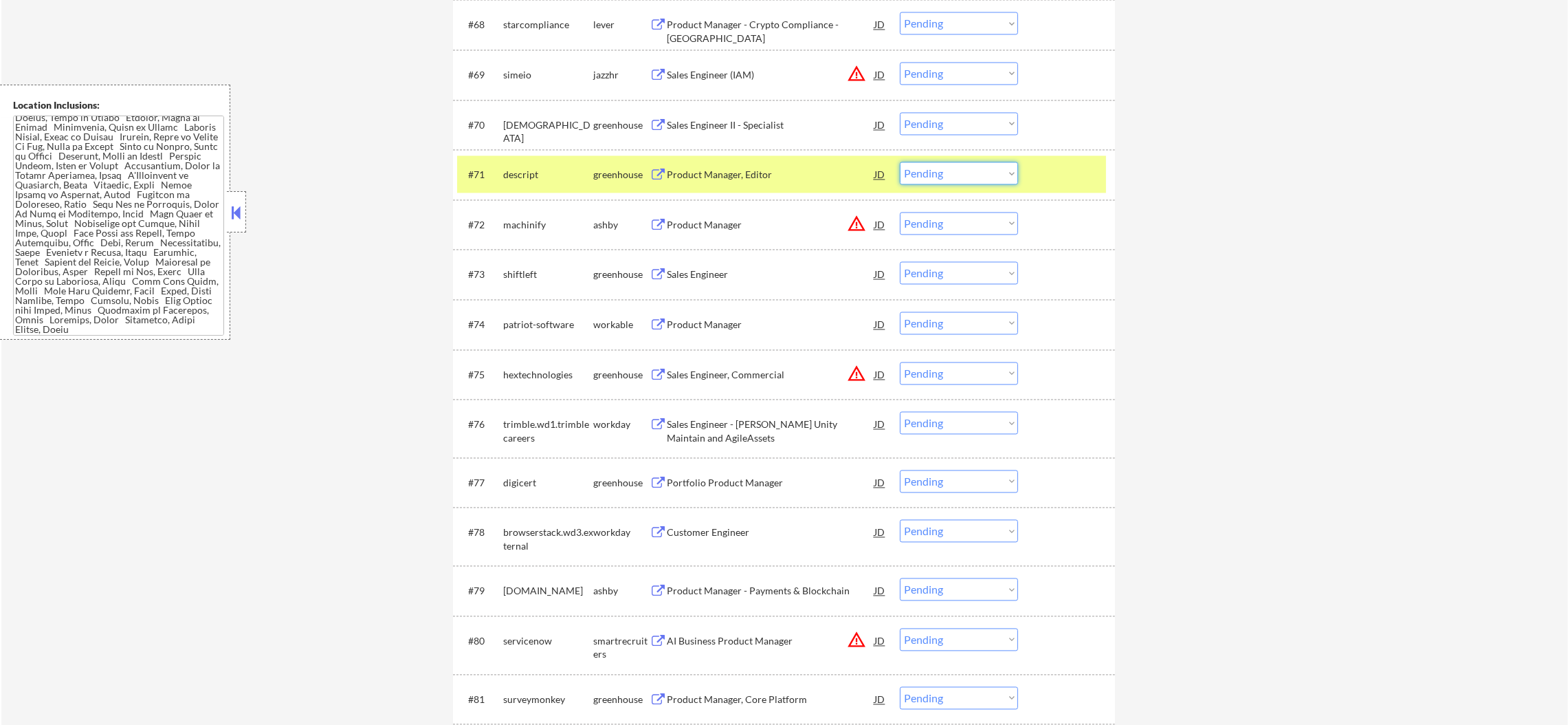
click at [917, 177] on select "Choose an option... Pending Applied Excluded (Questions) Excluded (Expired) Exc…" at bounding box center [959, 173] width 118 height 23
click at [899, 162] on select "Choose an option... Pending Applied Excluded (Questions) Excluded (Expired) Exc…" at bounding box center [959, 173] width 118 height 23
click at [505, 183] on div "descript" at bounding box center [547, 174] width 90 height 25
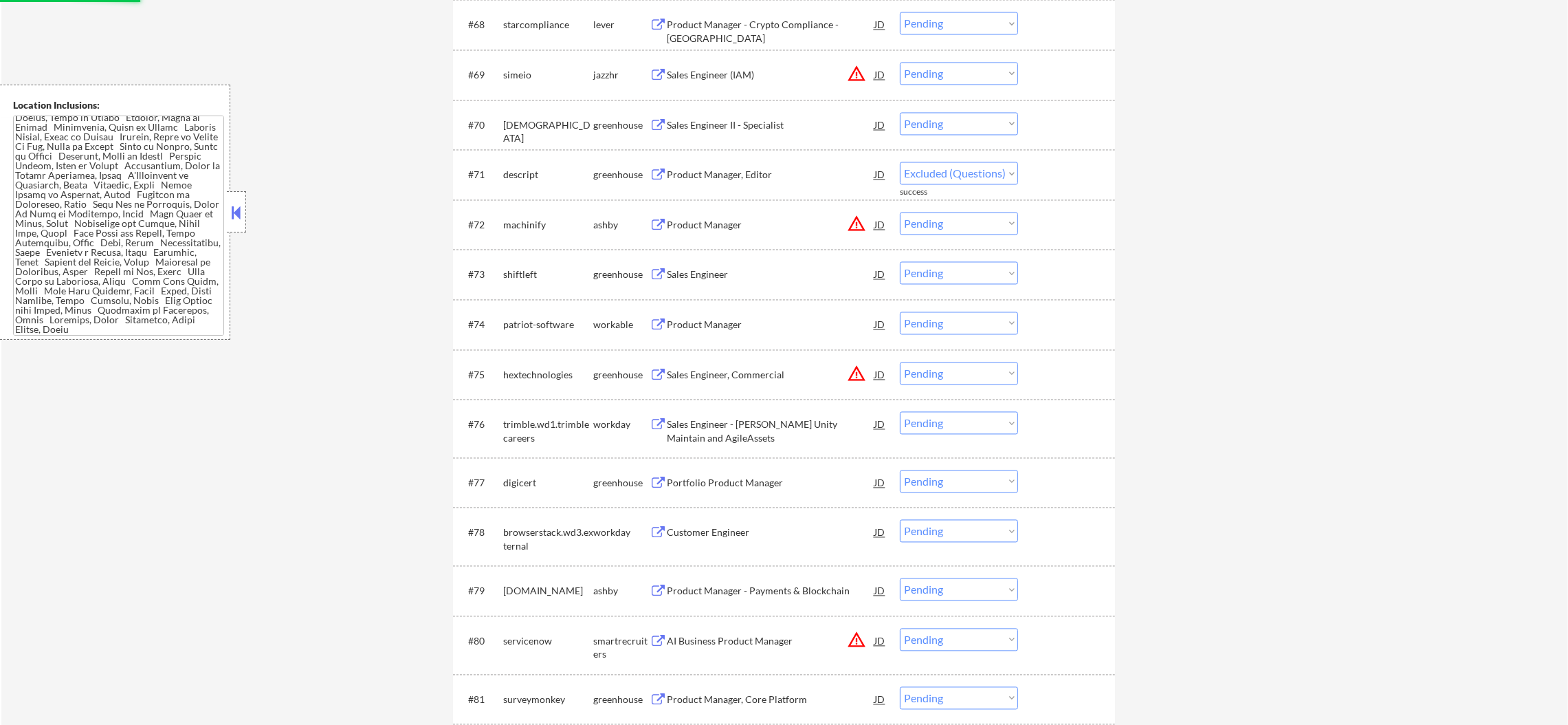
select select ""pending""
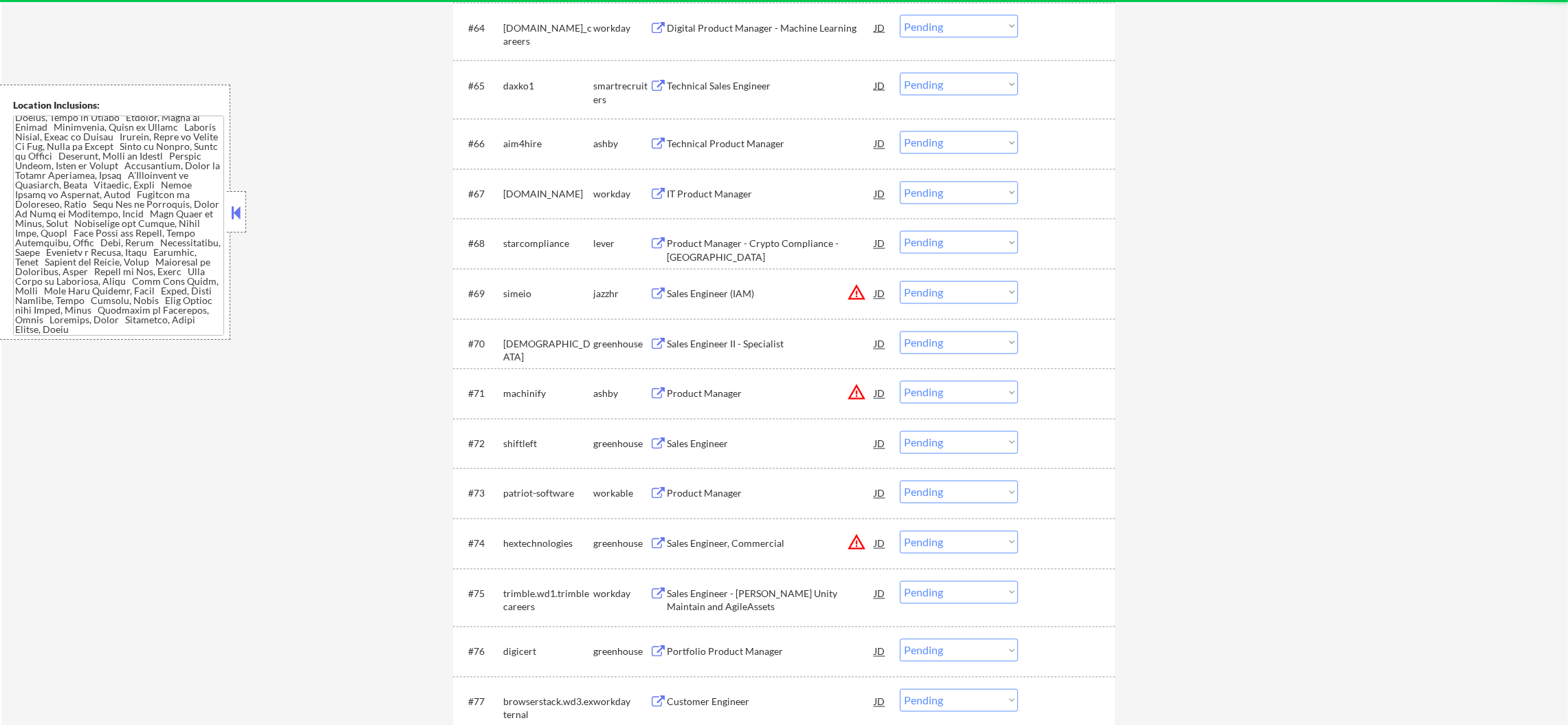
scroll to position [3784, 0]
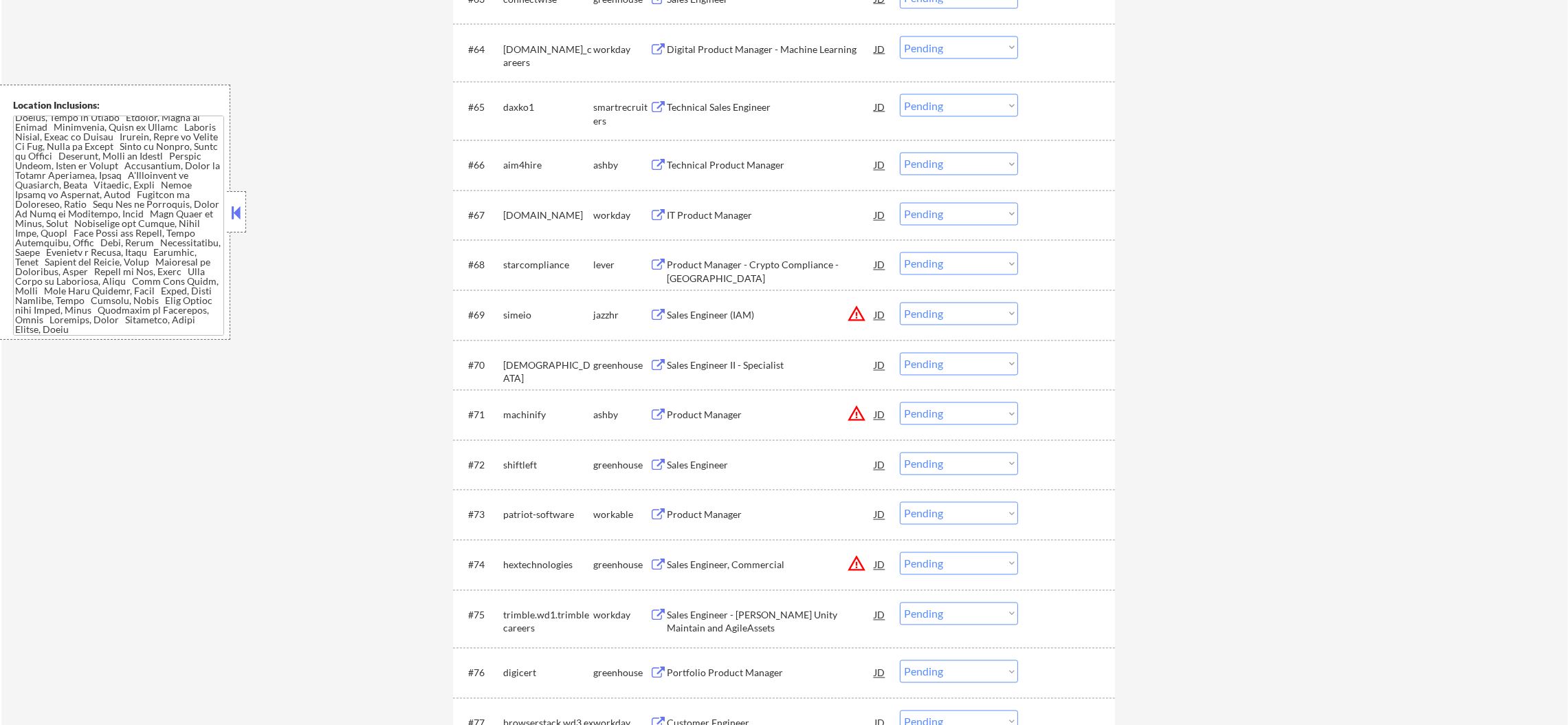
click at [731, 167] on div "Technical Product Manager" at bounding box center [770, 166] width 207 height 14
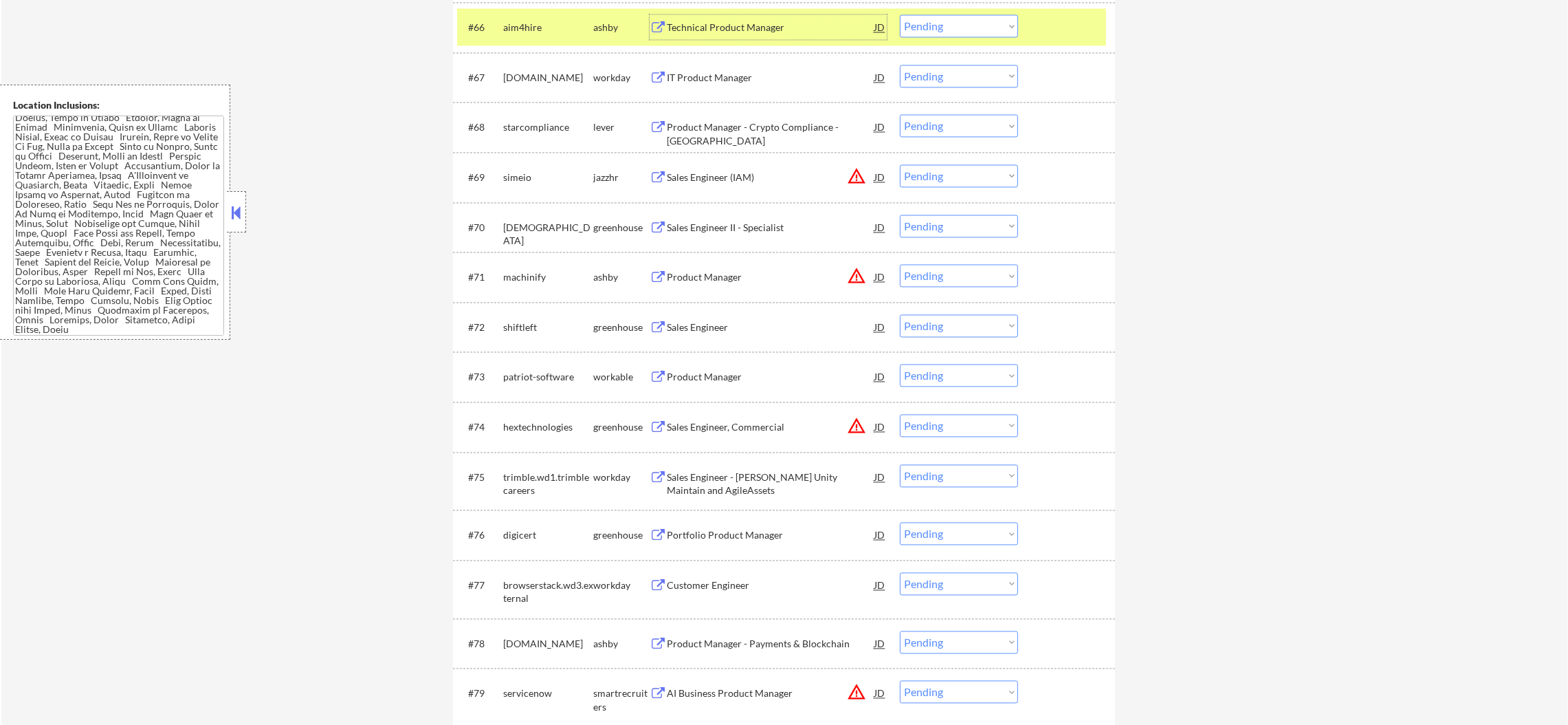
scroll to position [3886, 0]
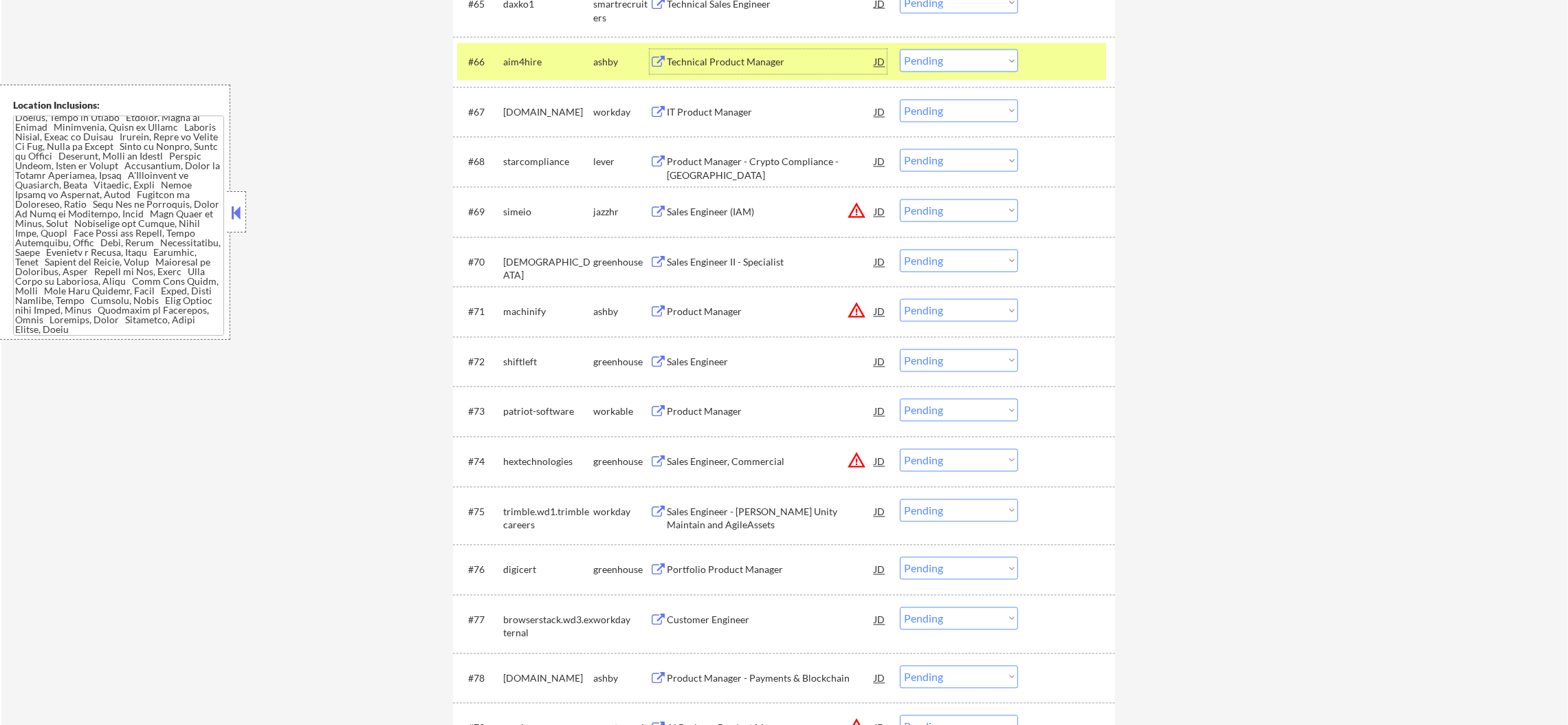
click at [931, 64] on select "Choose an option... Pending Applied Excluded (Questions) Excluded (Expired) Exc…" at bounding box center [959, 60] width 118 height 23
click at [899, 49] on select "Choose an option... Pending Applied Excluded (Questions) Excluded (Expired) Exc…" at bounding box center [959, 60] width 118 height 23
select select ""pending""
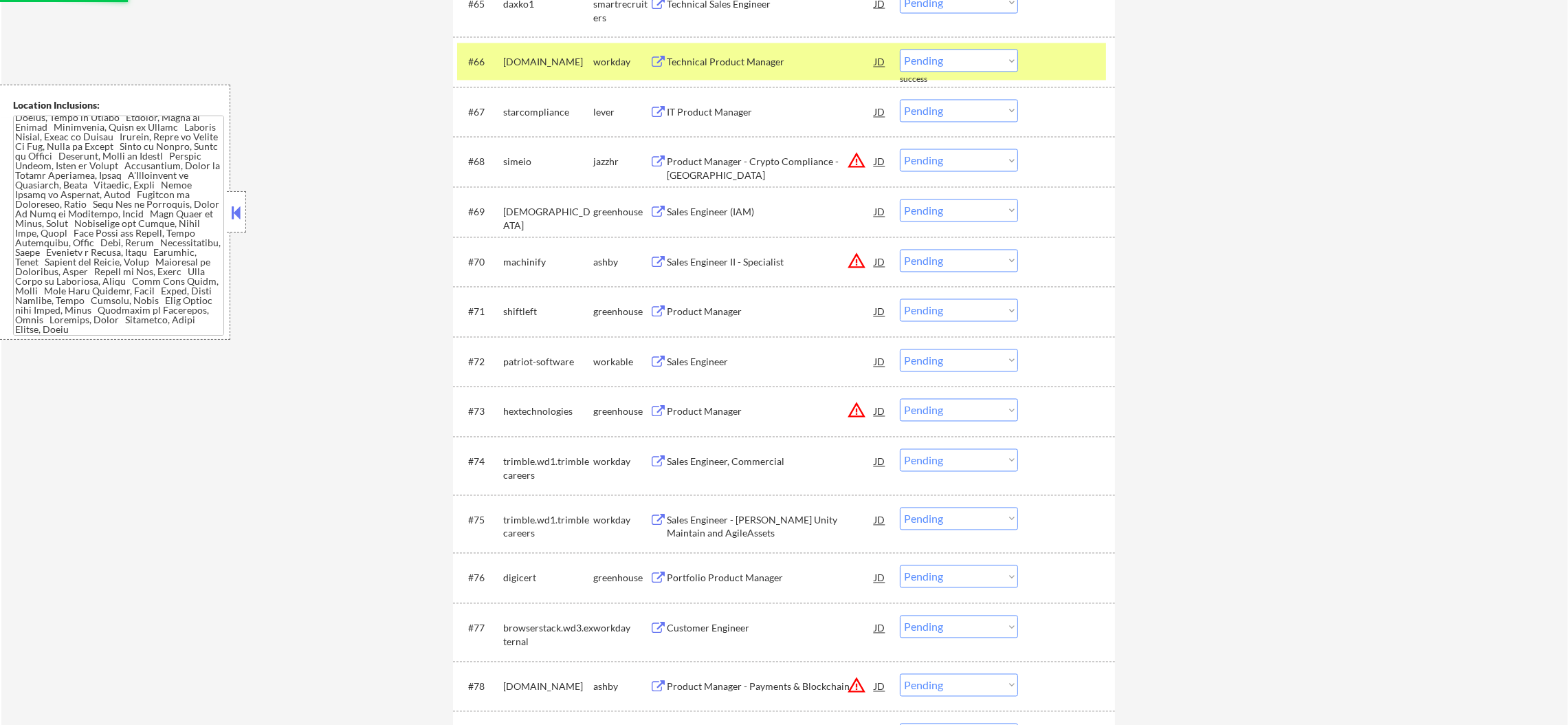
click at [536, 60] on div "[DOMAIN_NAME]" at bounding box center [547, 62] width 90 height 14
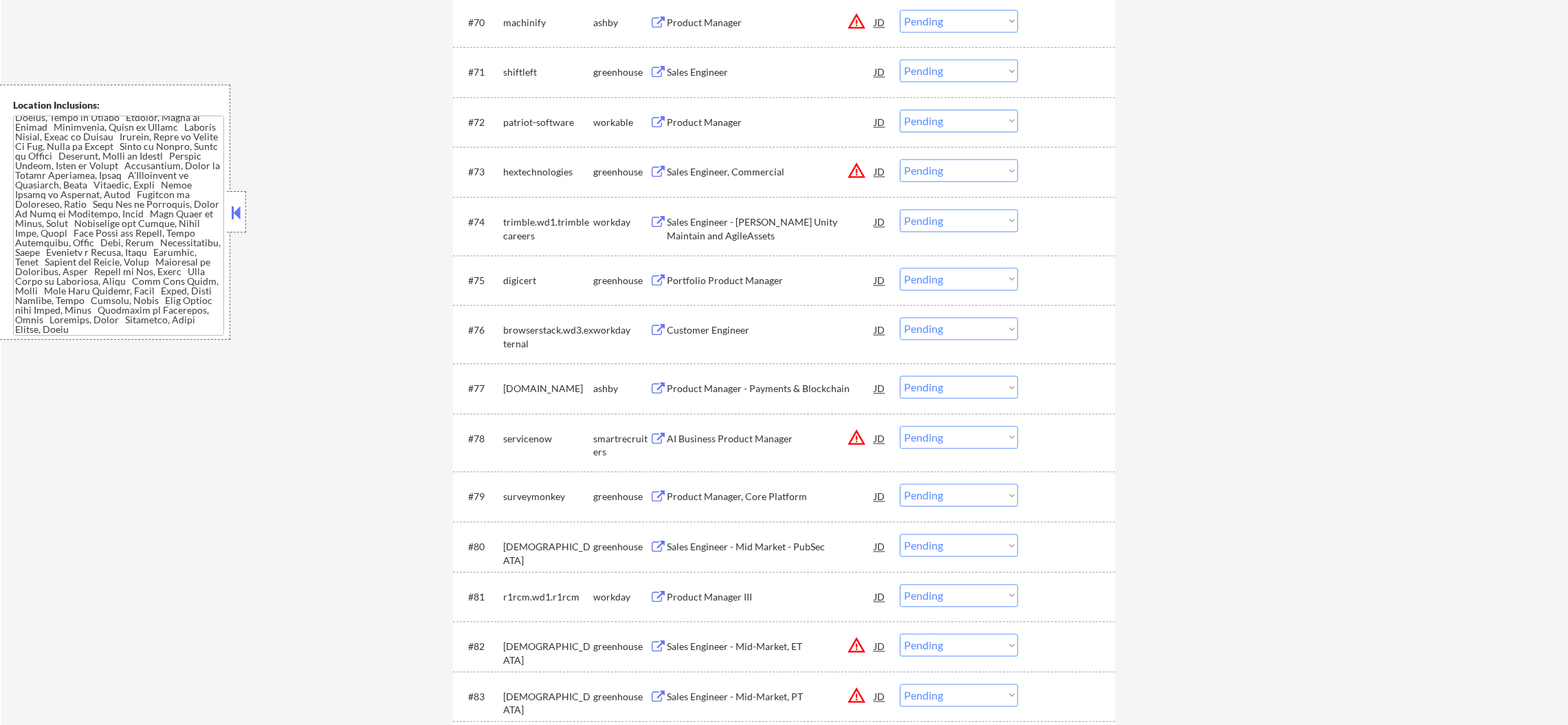
scroll to position [4127, 0]
click at [732, 73] on div "Sales Engineer" at bounding box center [770, 72] width 207 height 14
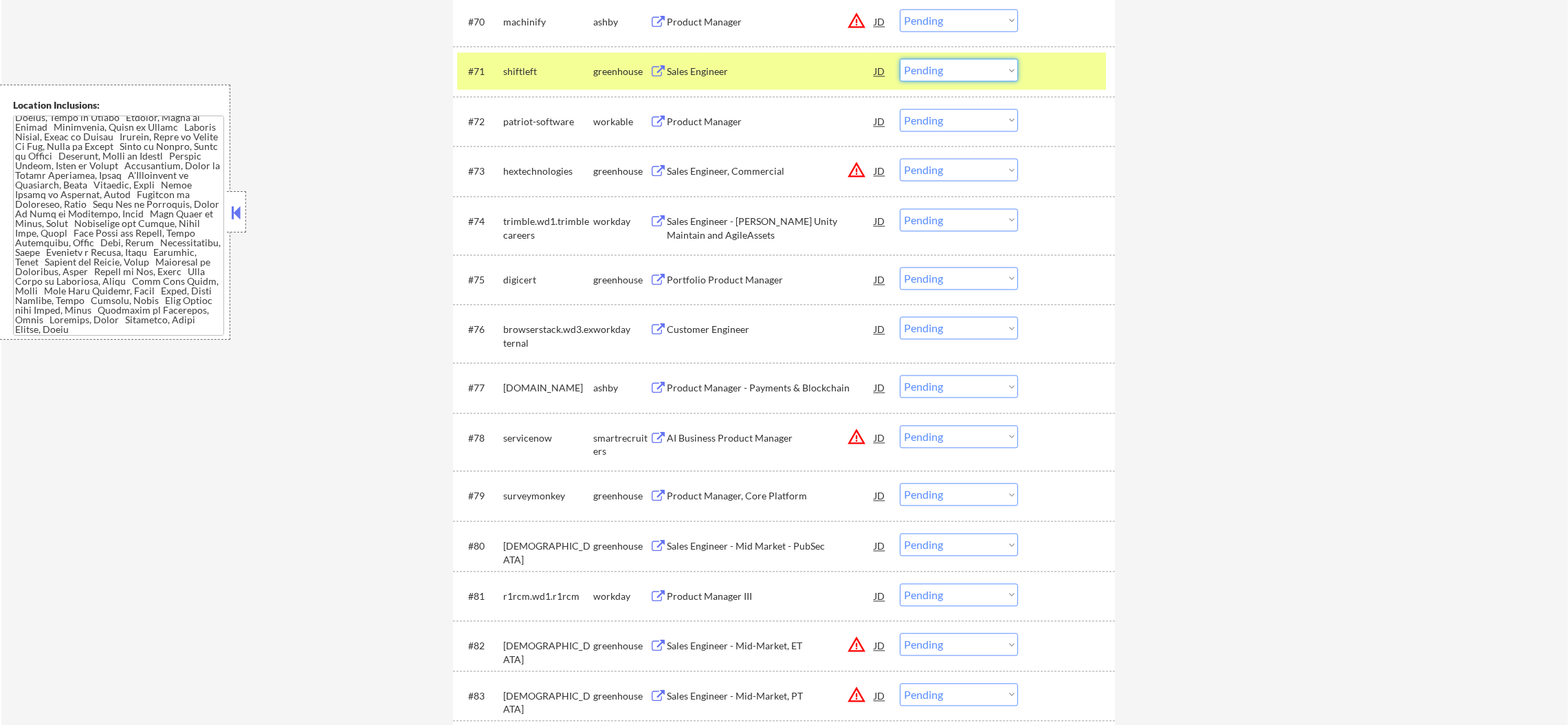
click at [913, 60] on select "Choose an option... Pending Applied Excluded (Questions) Excluded (Expired) Exc…" at bounding box center [959, 69] width 118 height 23
click at [899, 58] on select "Choose an option... Pending Applied Excluded (Questions) Excluded (Expired) Exc…" at bounding box center [959, 69] width 118 height 23
click at [535, 66] on div "shiftleft" at bounding box center [547, 72] width 90 height 14
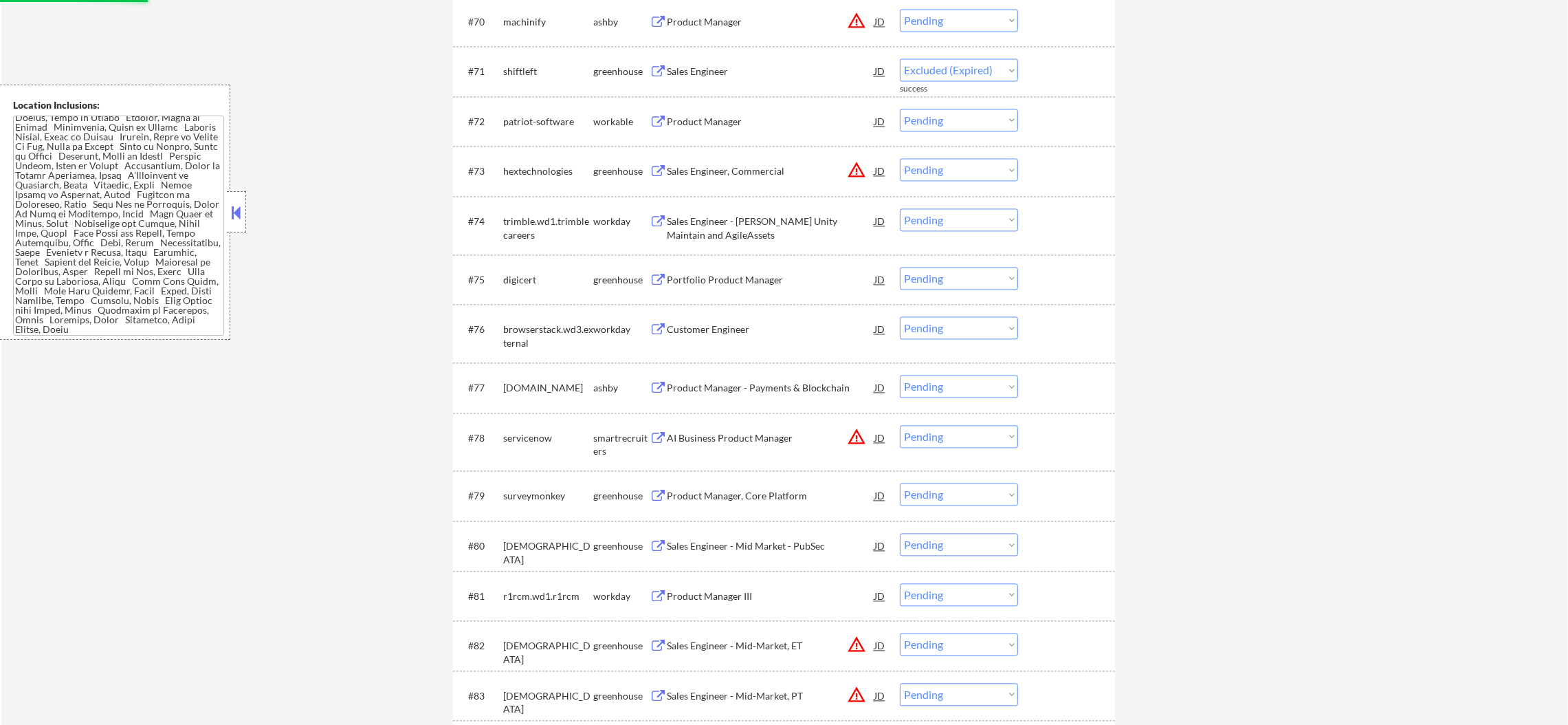
select select ""pending""
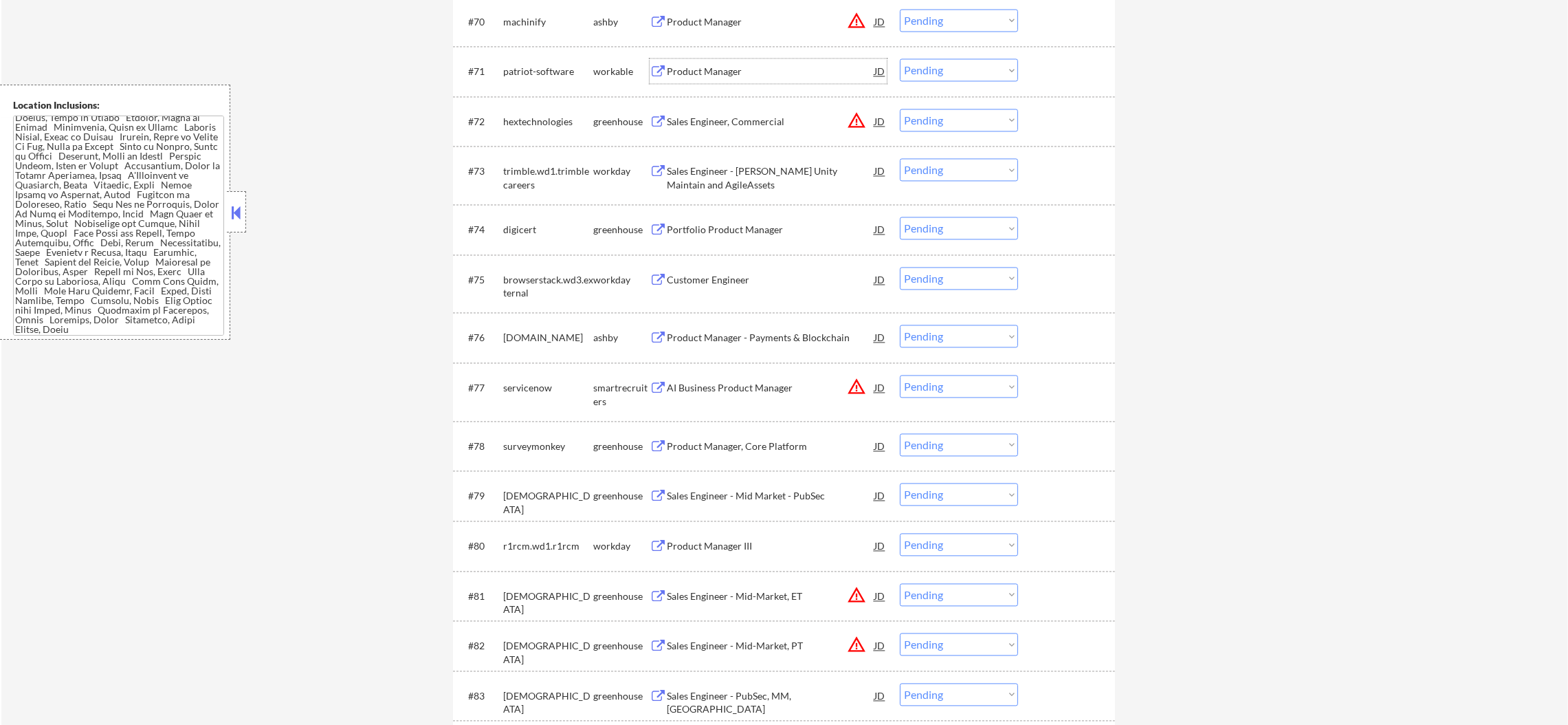
click at [714, 59] on div "Product Manager" at bounding box center [770, 70] width 207 height 25
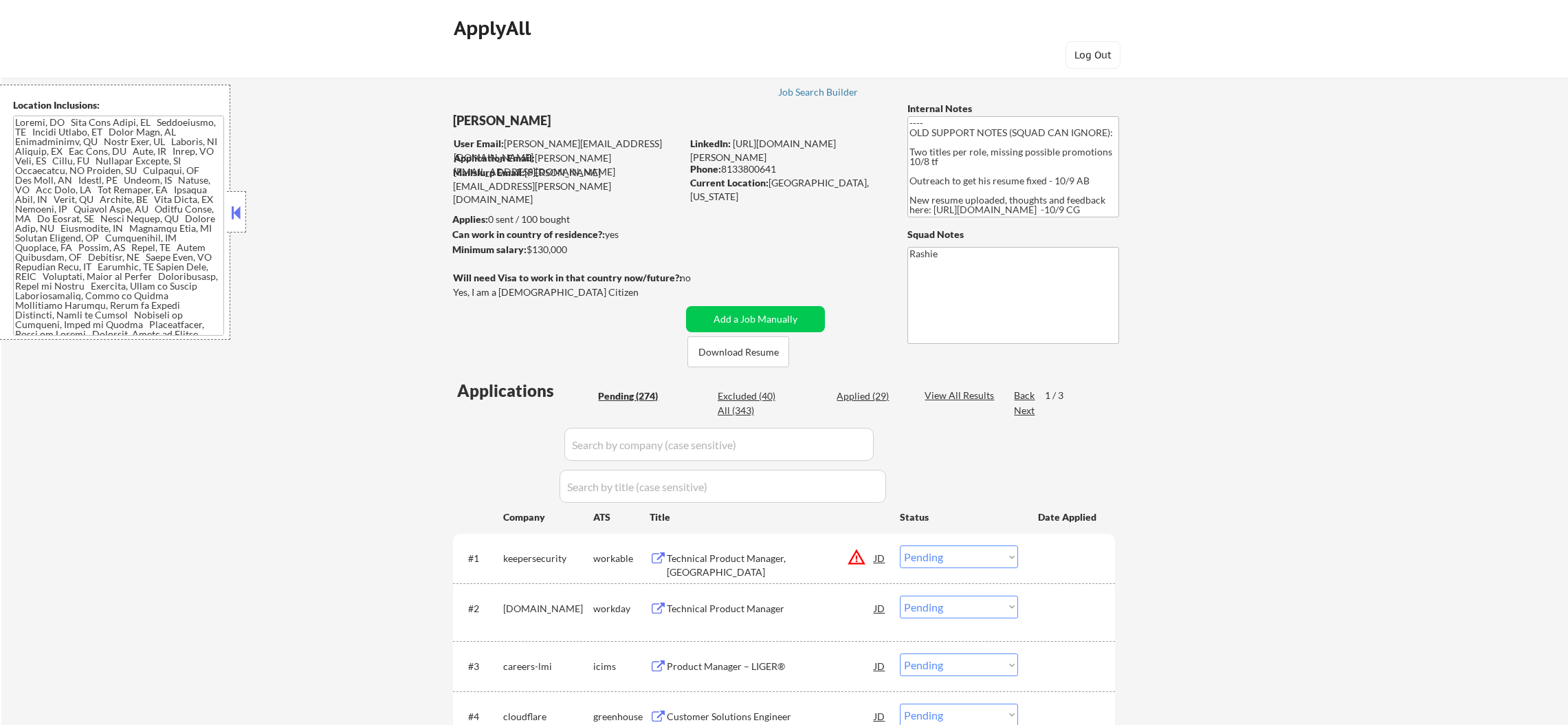
select select ""pending""
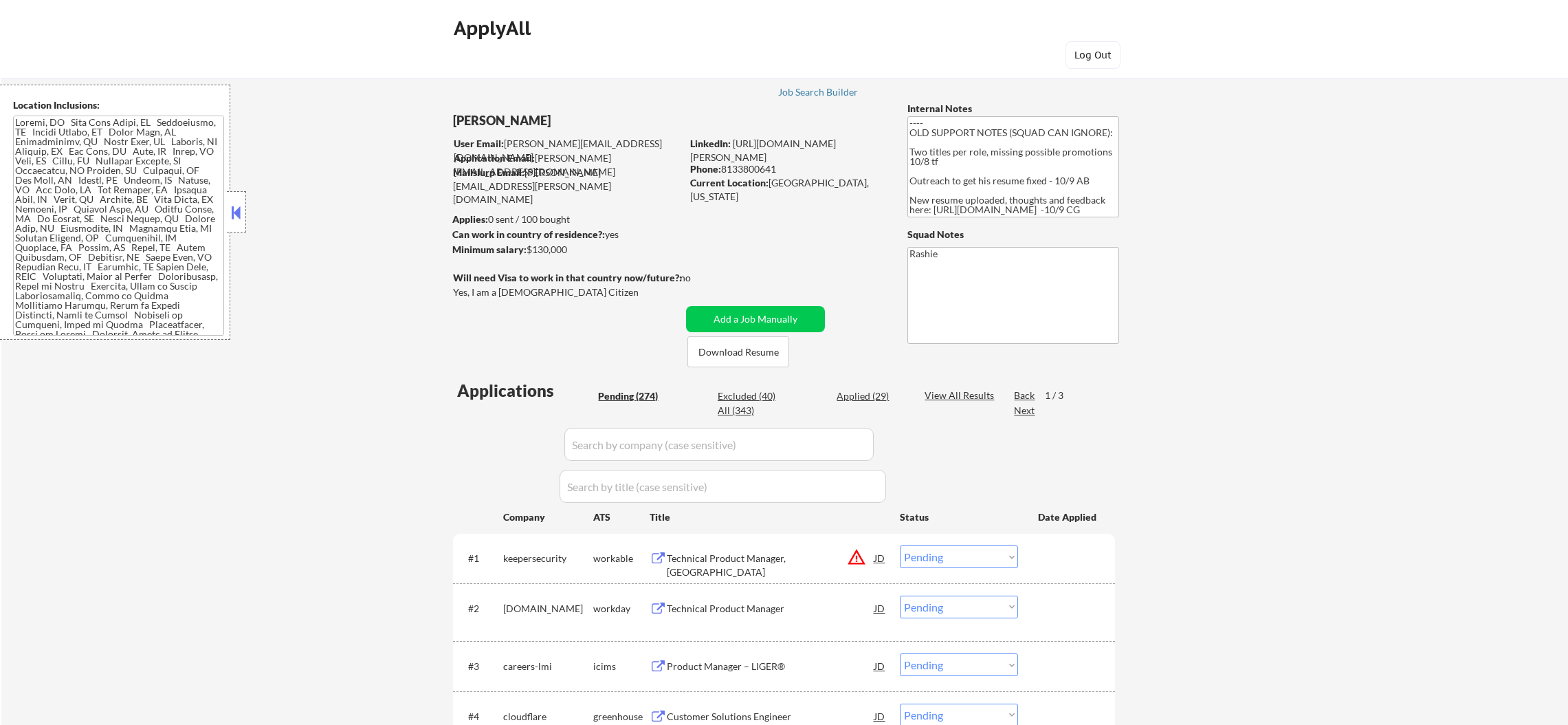
select select ""pending""
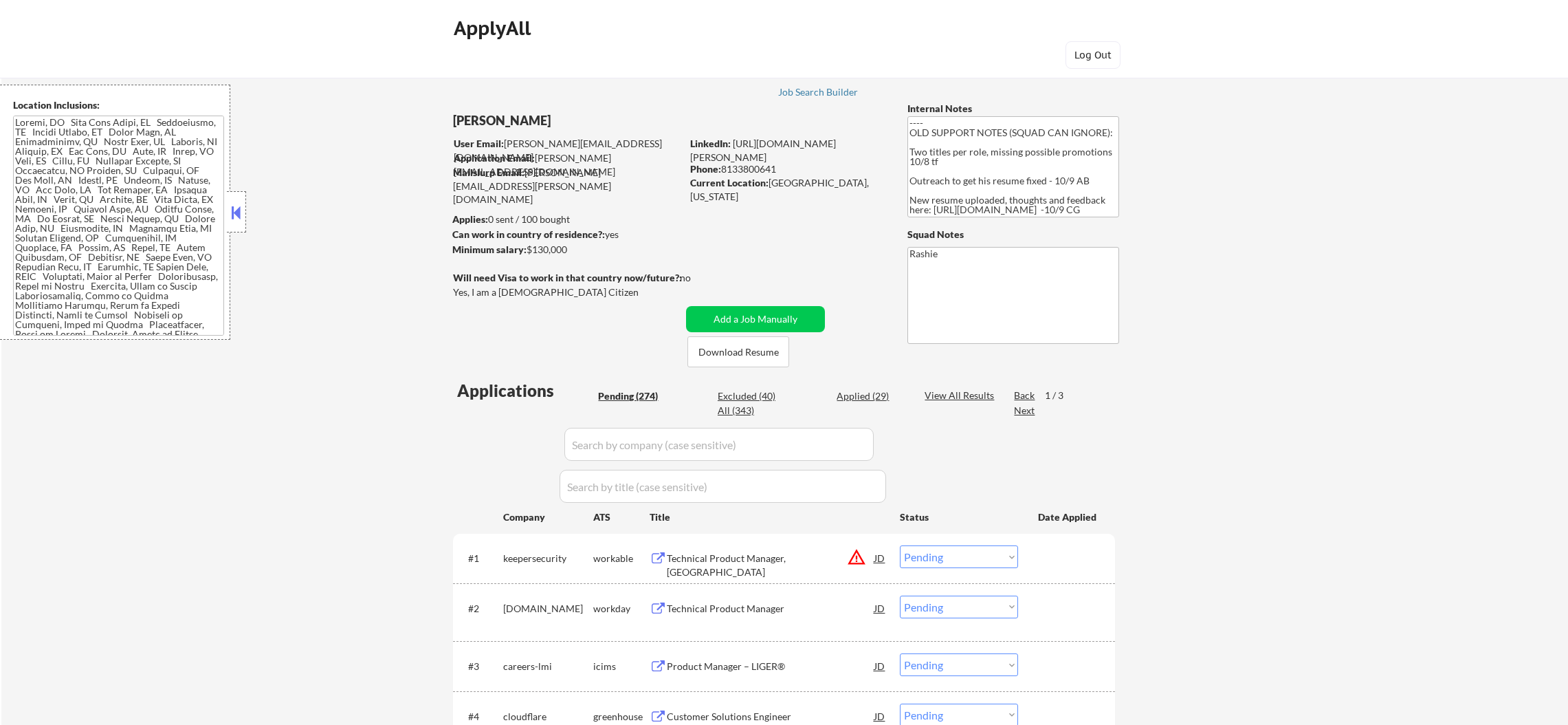
select select ""pending""
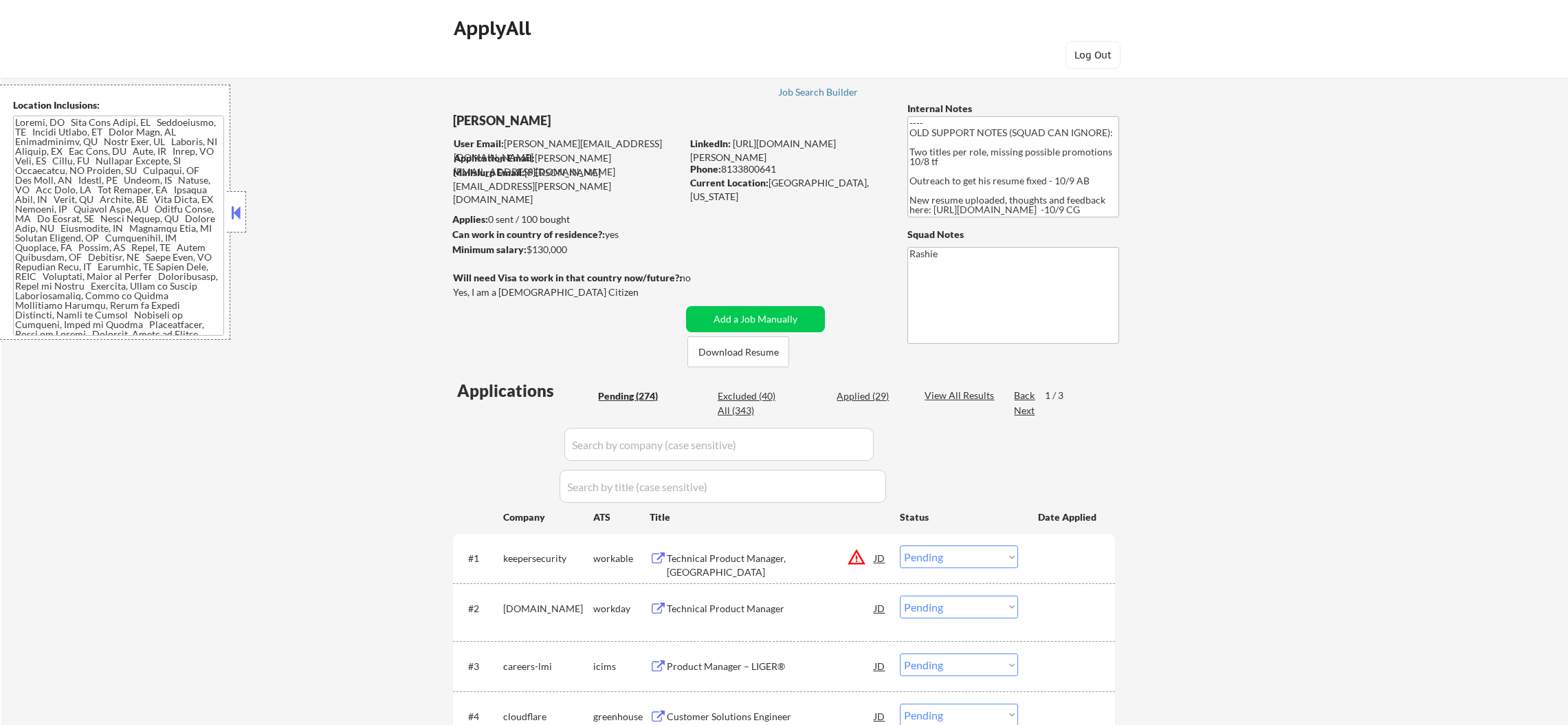
select select ""pending""
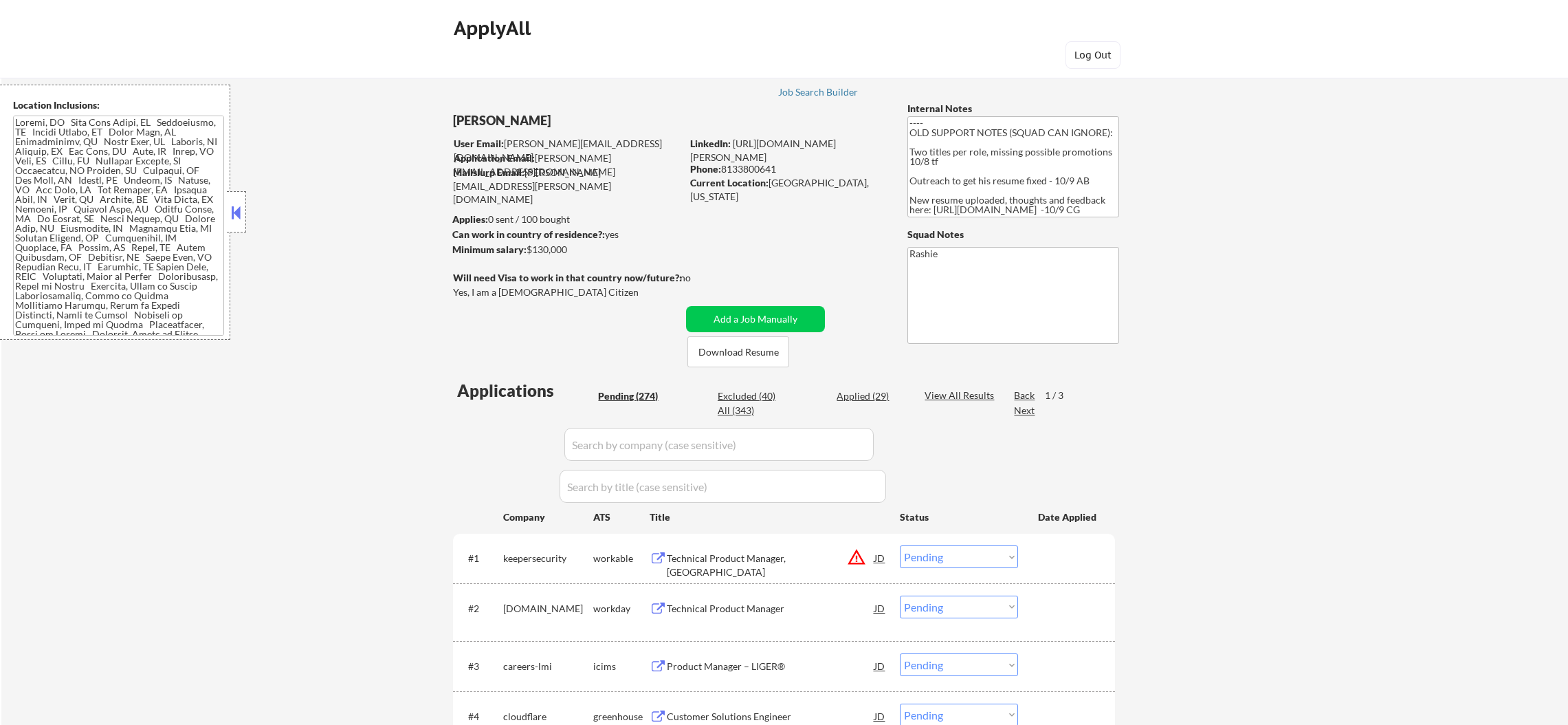
select select ""pending""
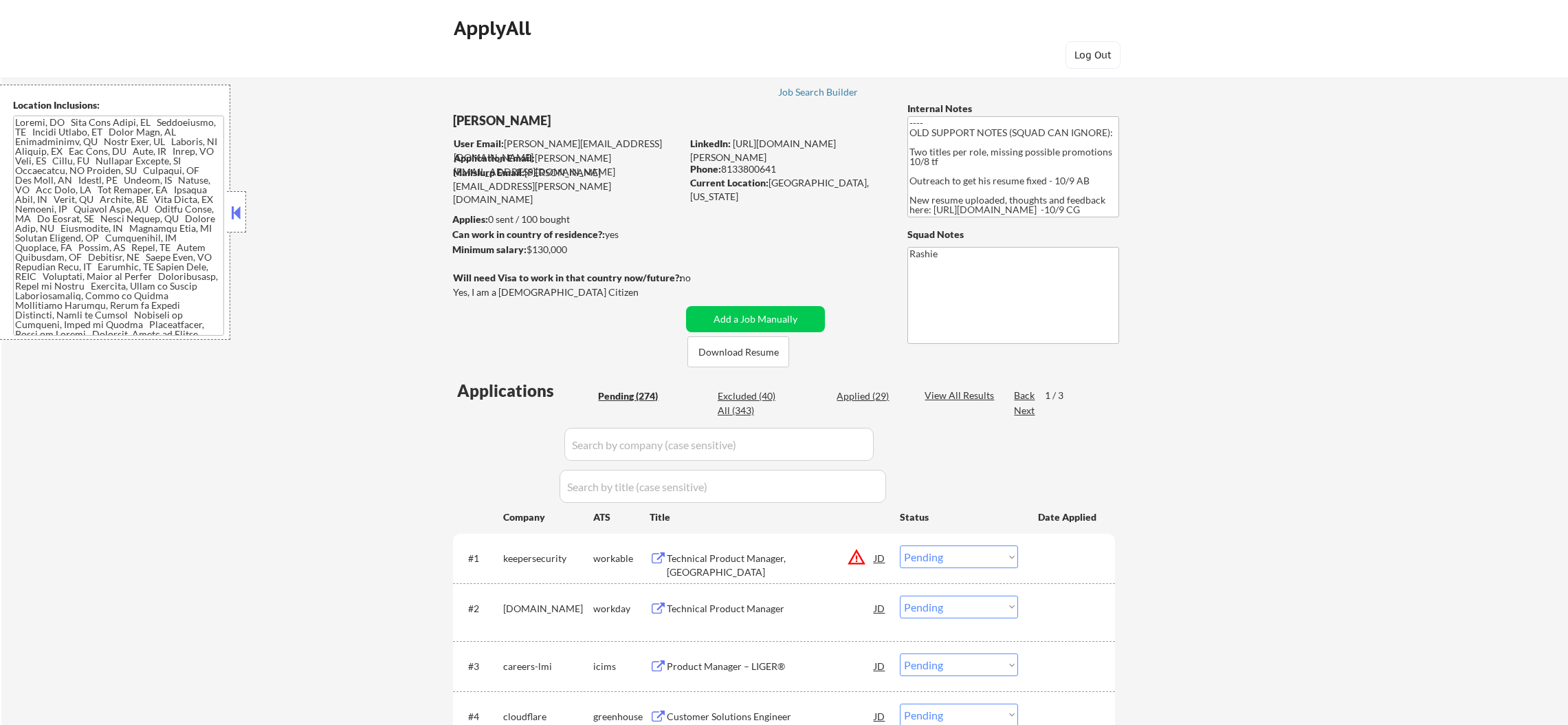
select select ""pending""
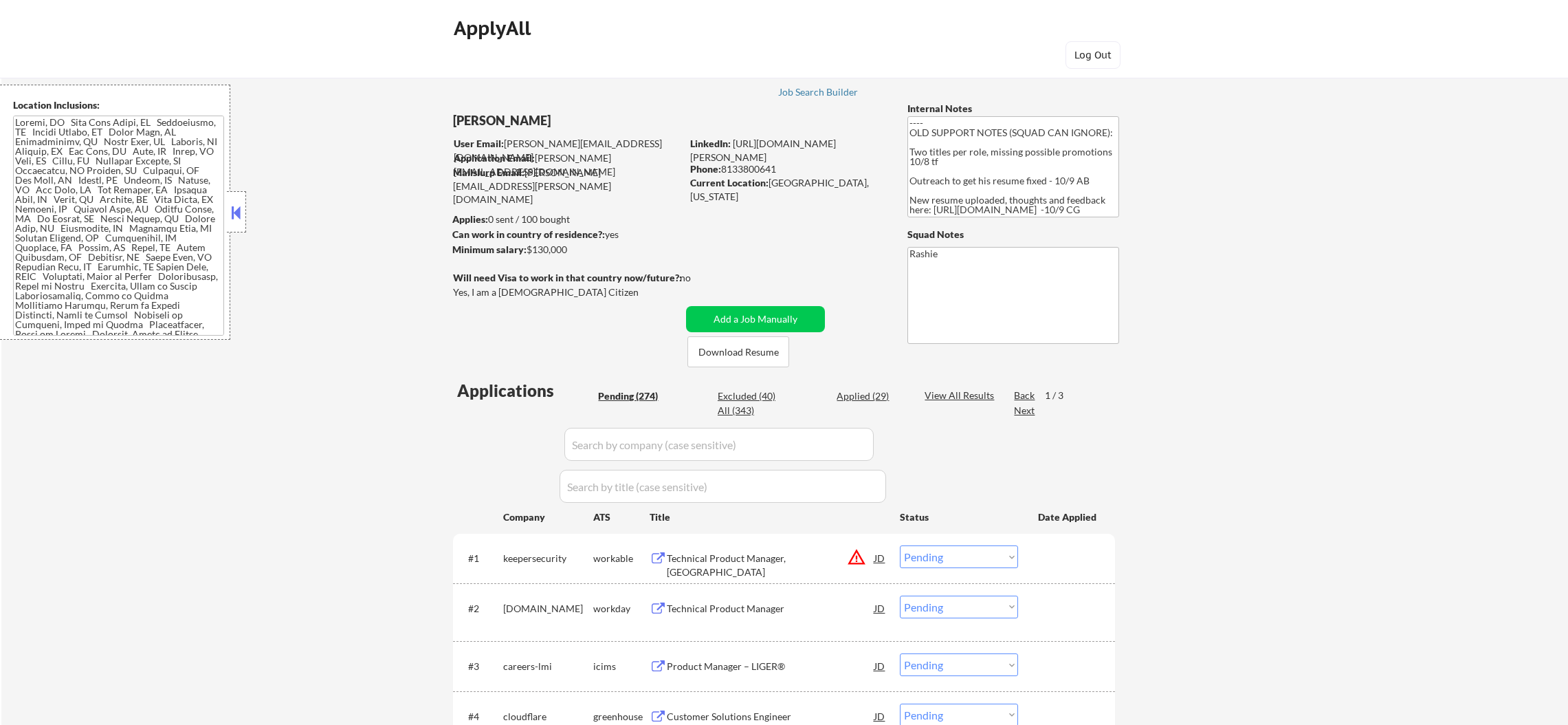
select select ""pending""
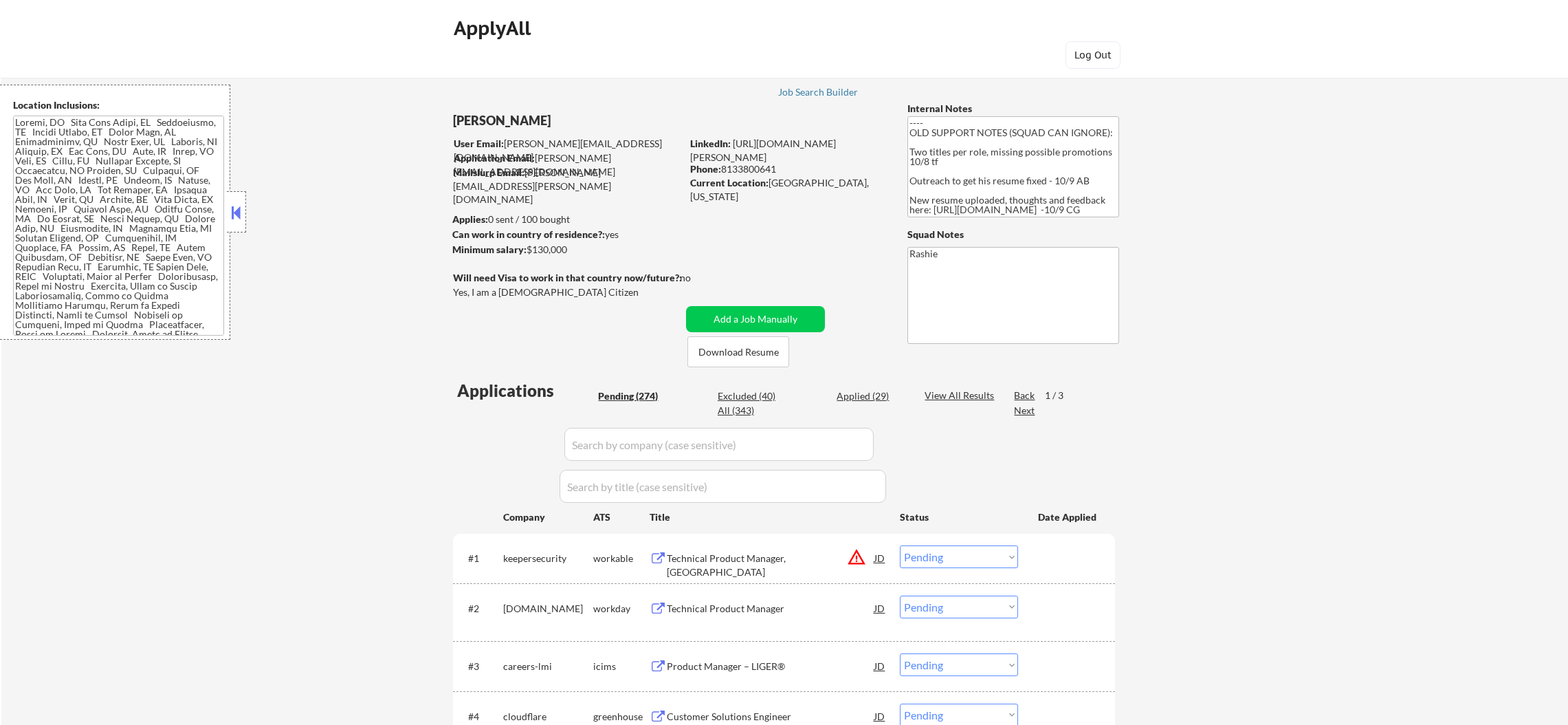
select select ""pending""
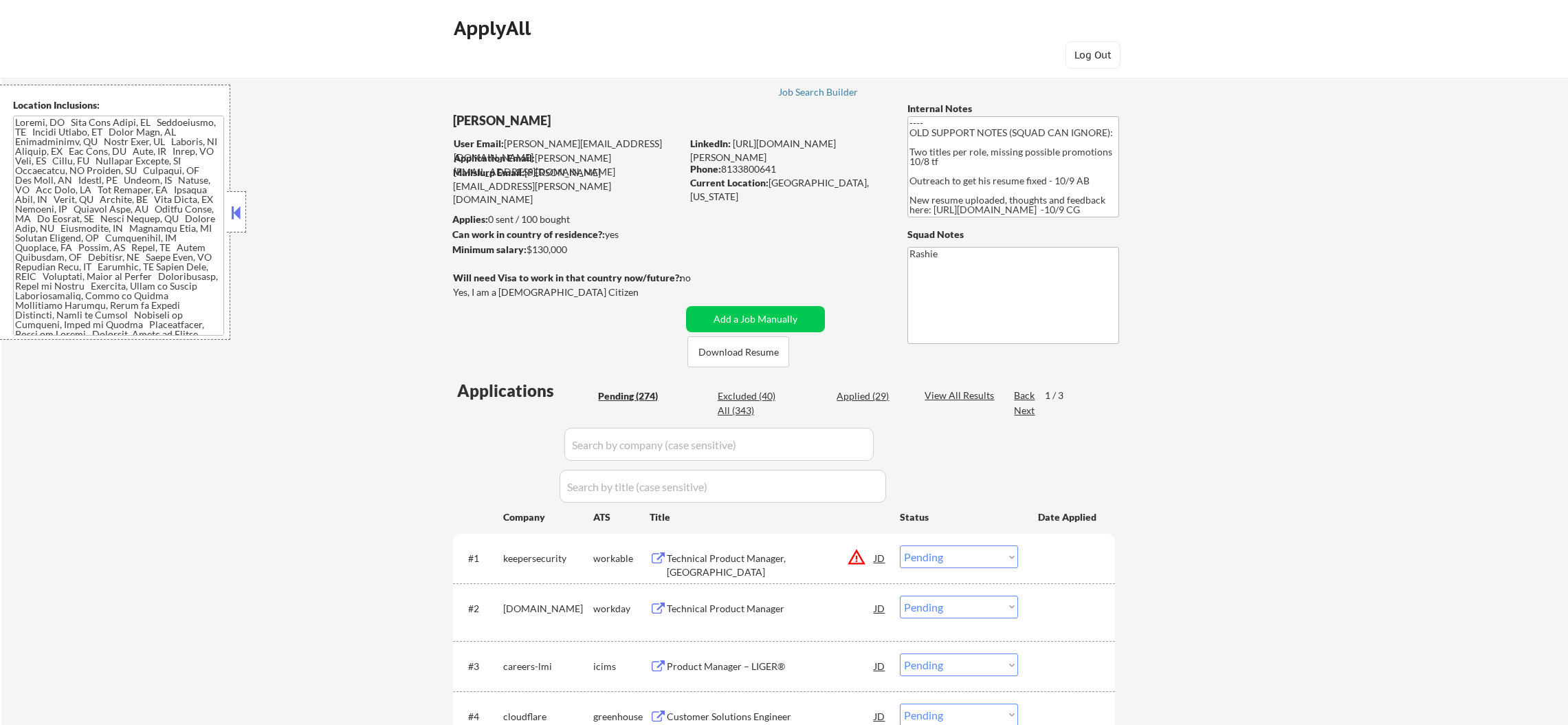
select select ""pending""
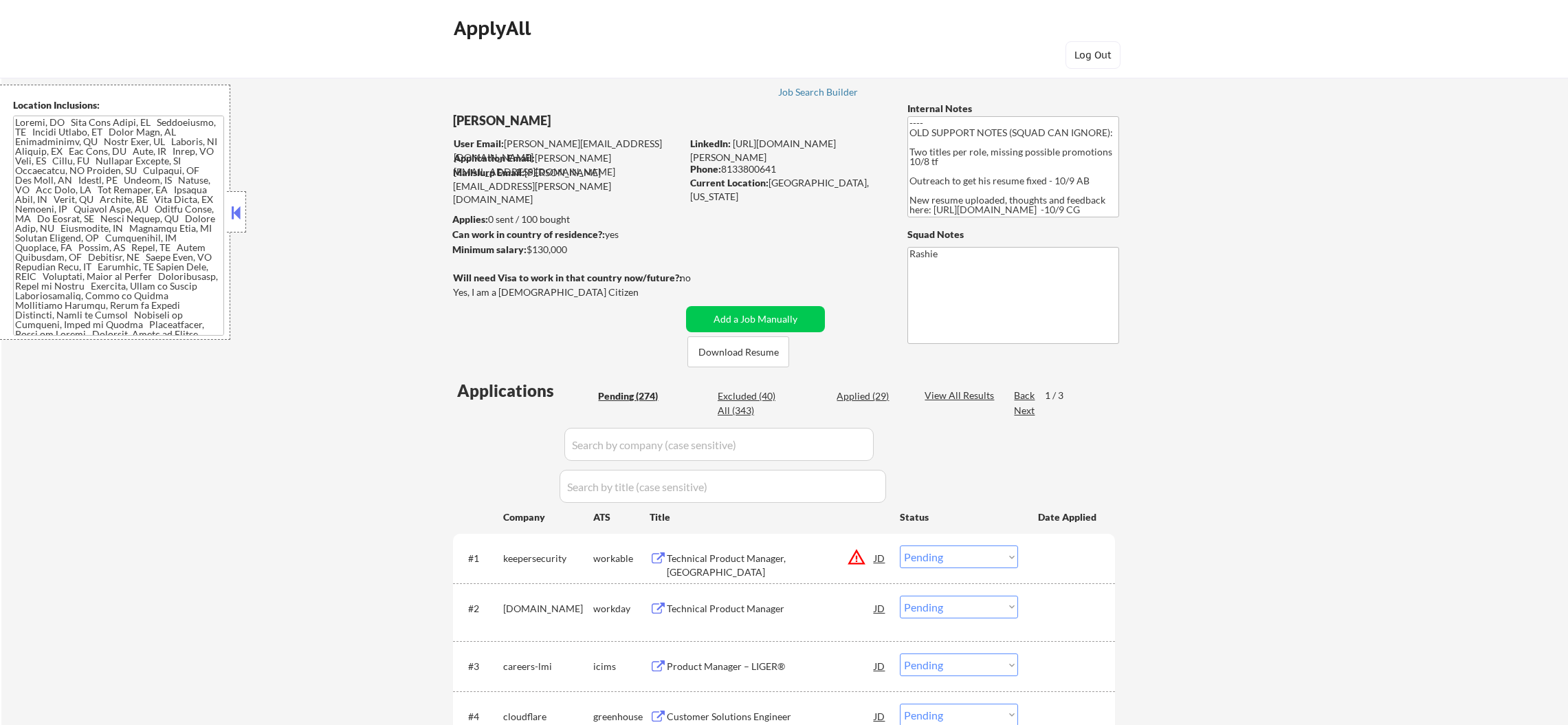
select select ""pending""
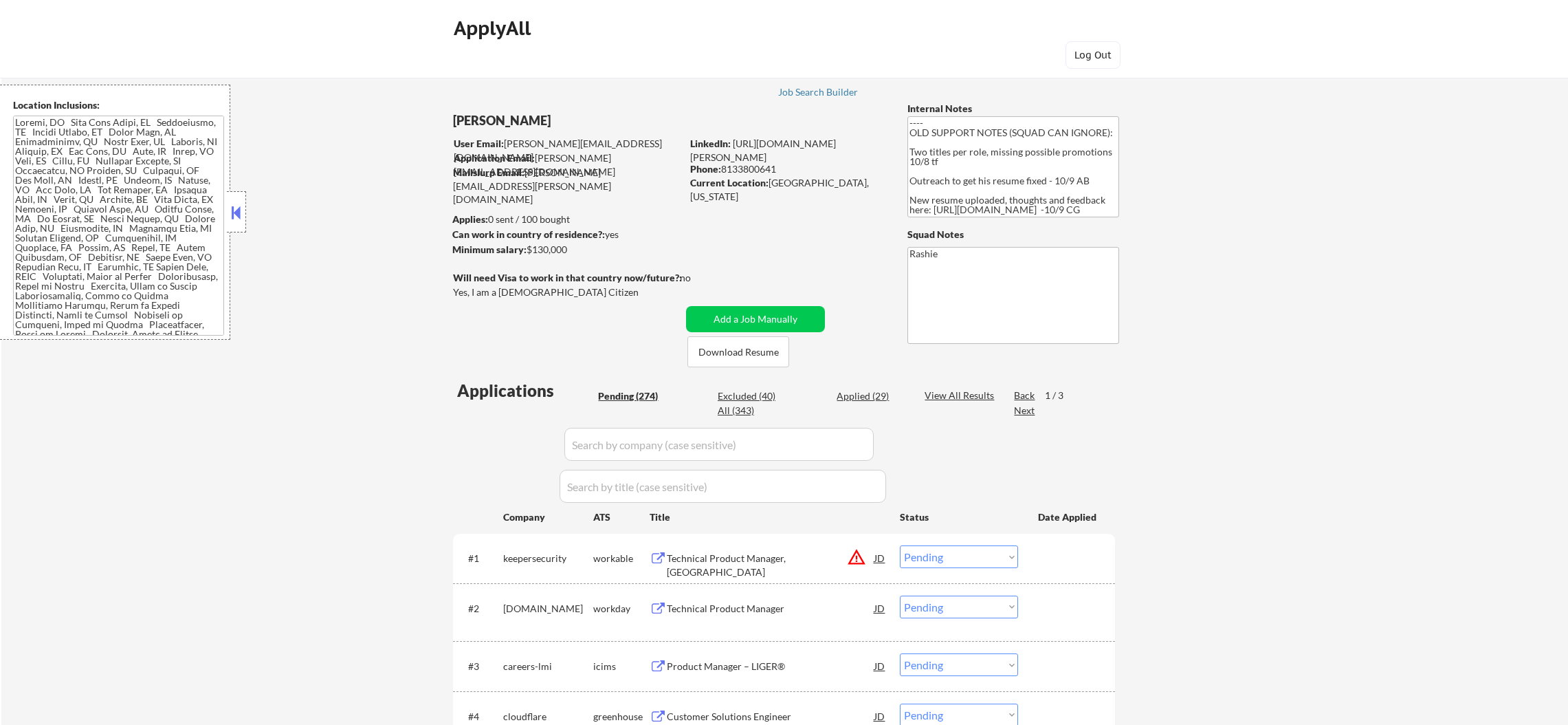
select select ""pending""
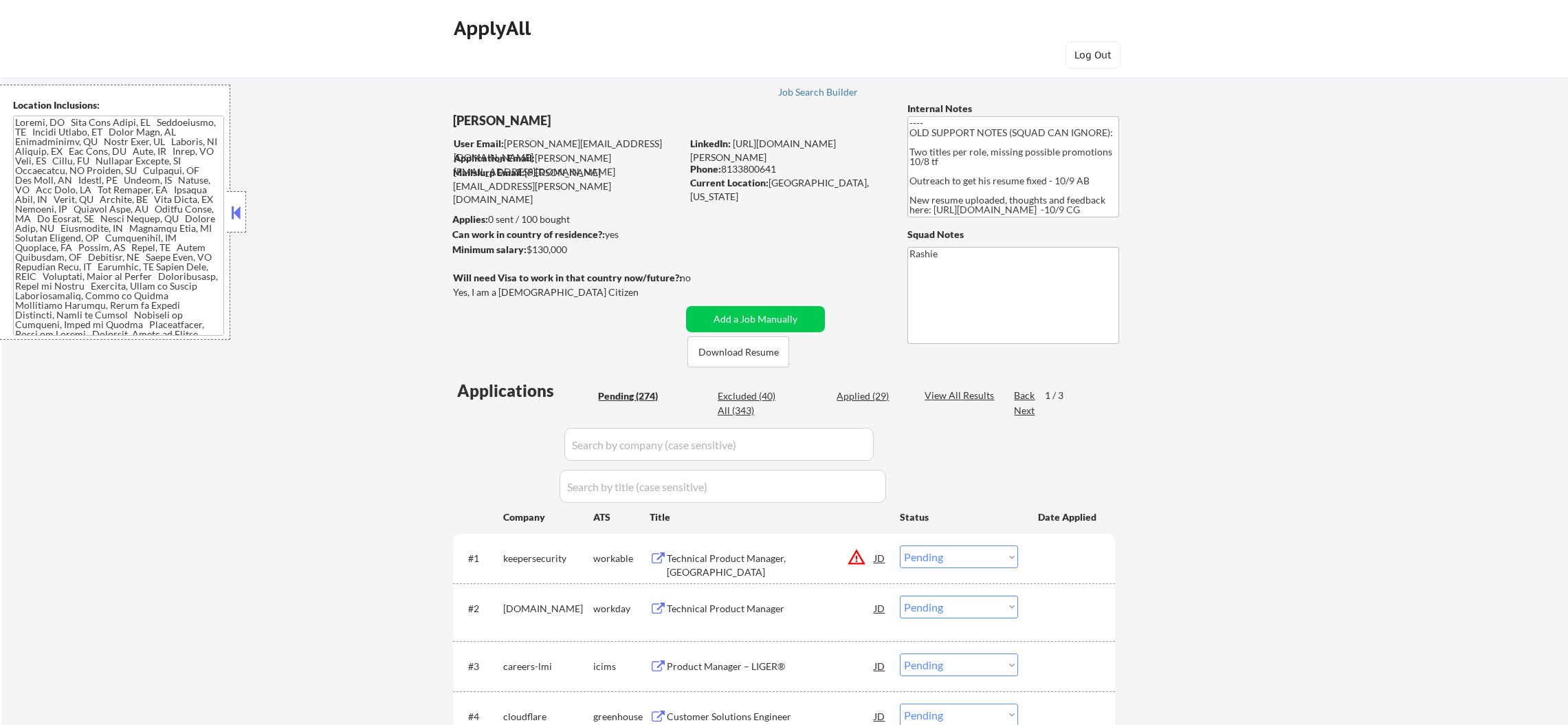
select select ""pending""
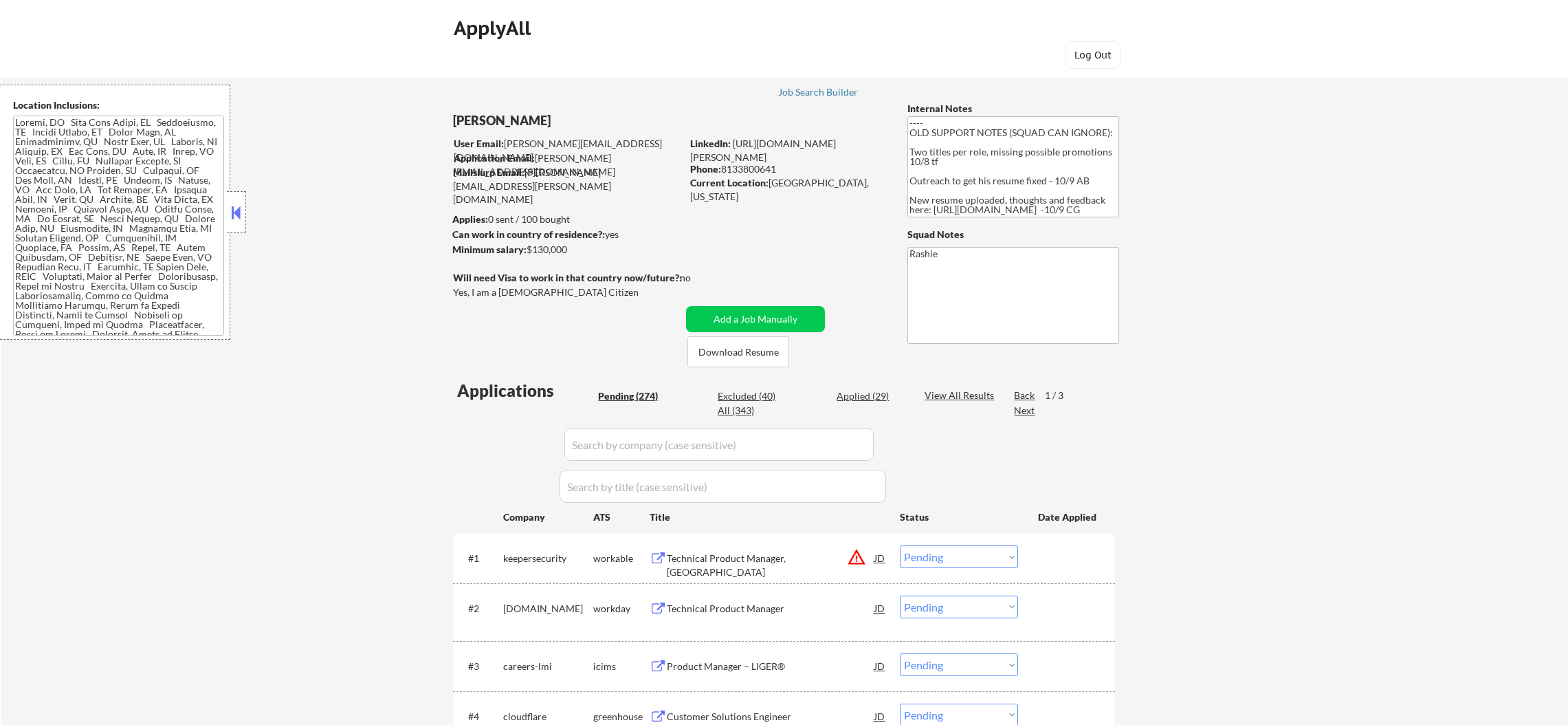
select select ""pending""
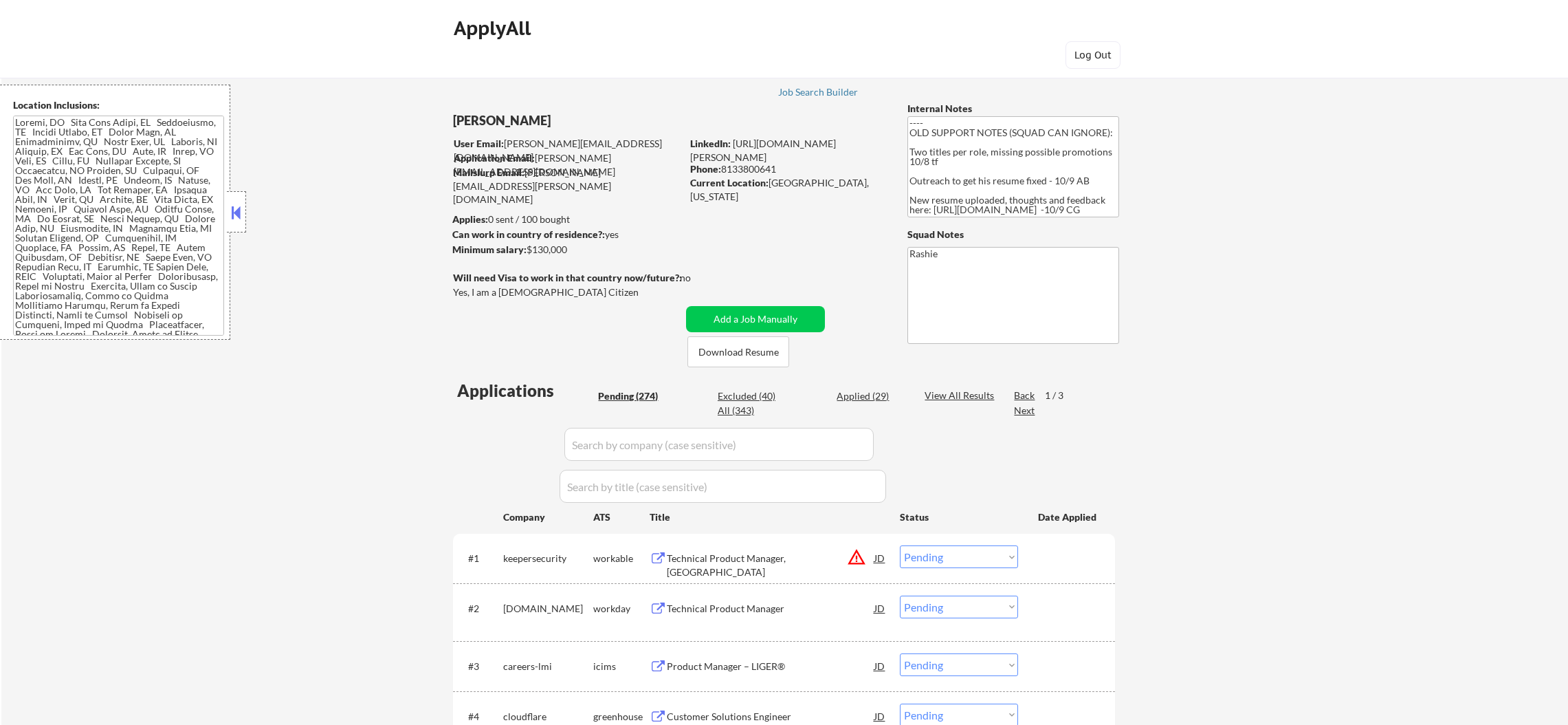
select select ""pending""
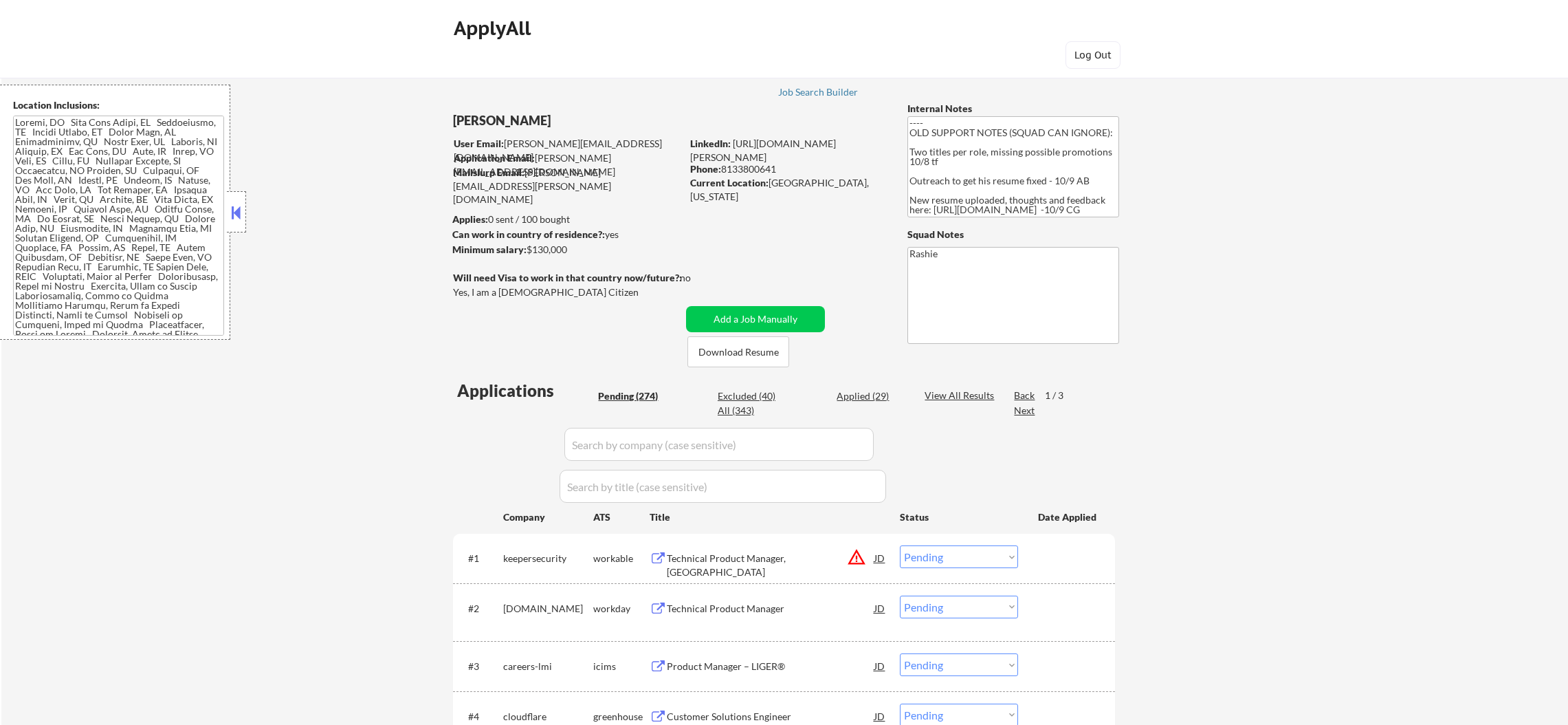
select select ""pending""
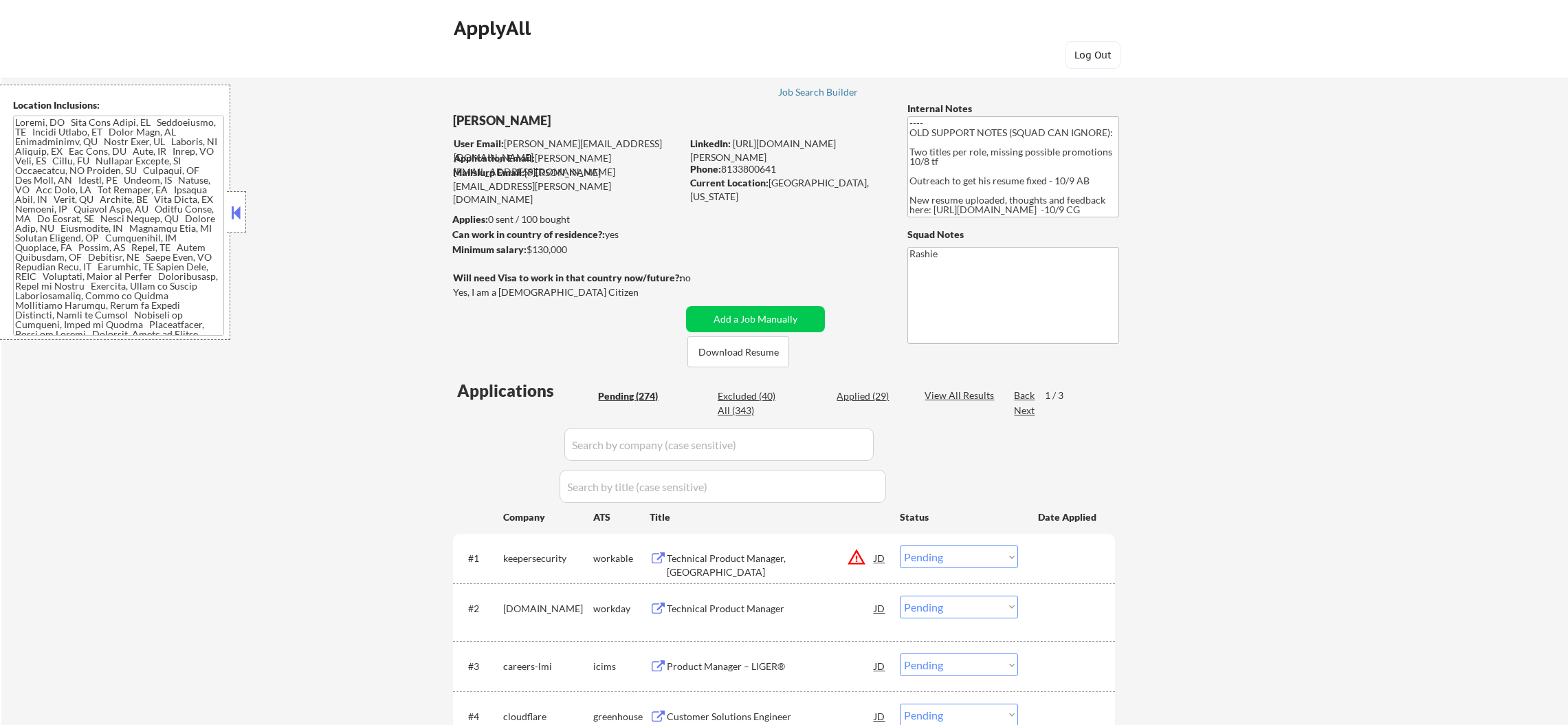
select select ""pending""
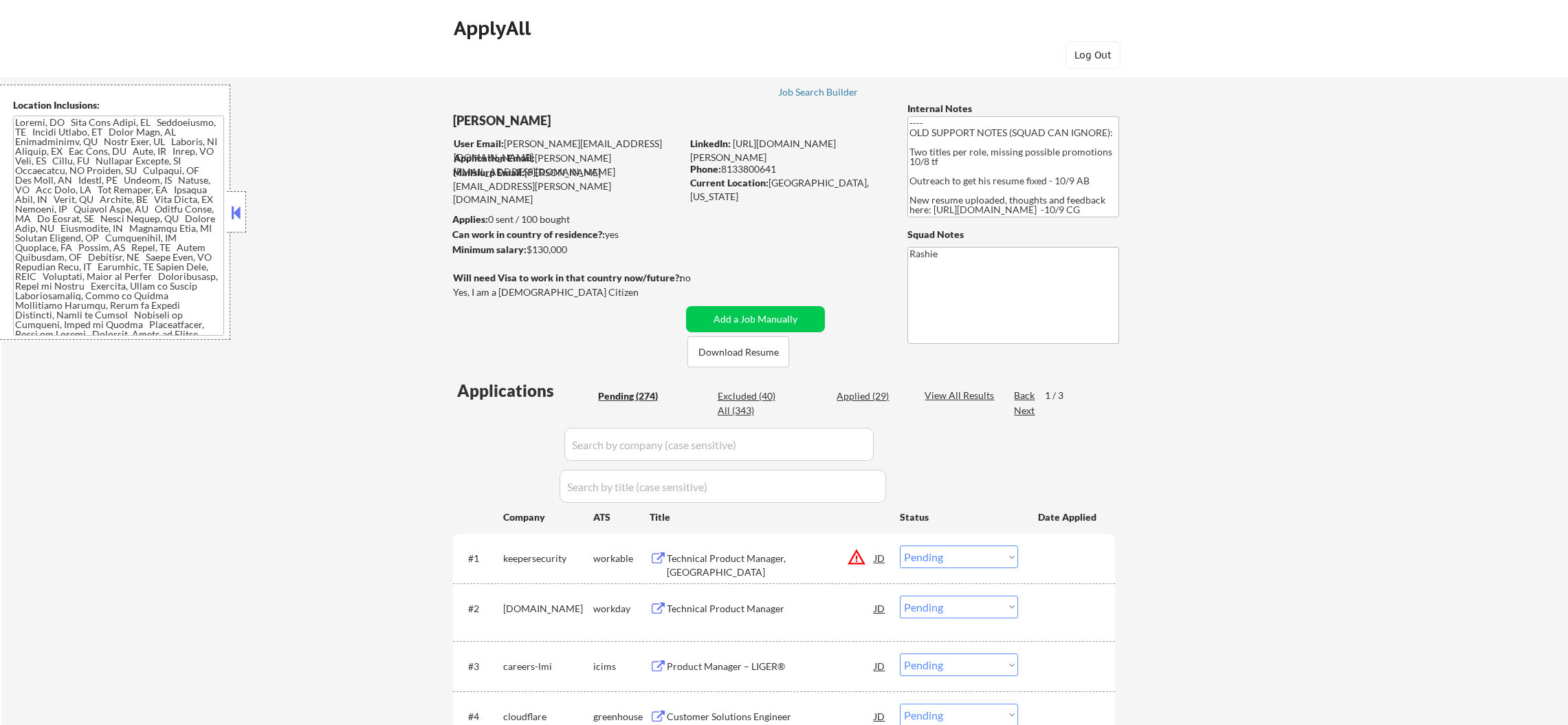
select select ""pending""
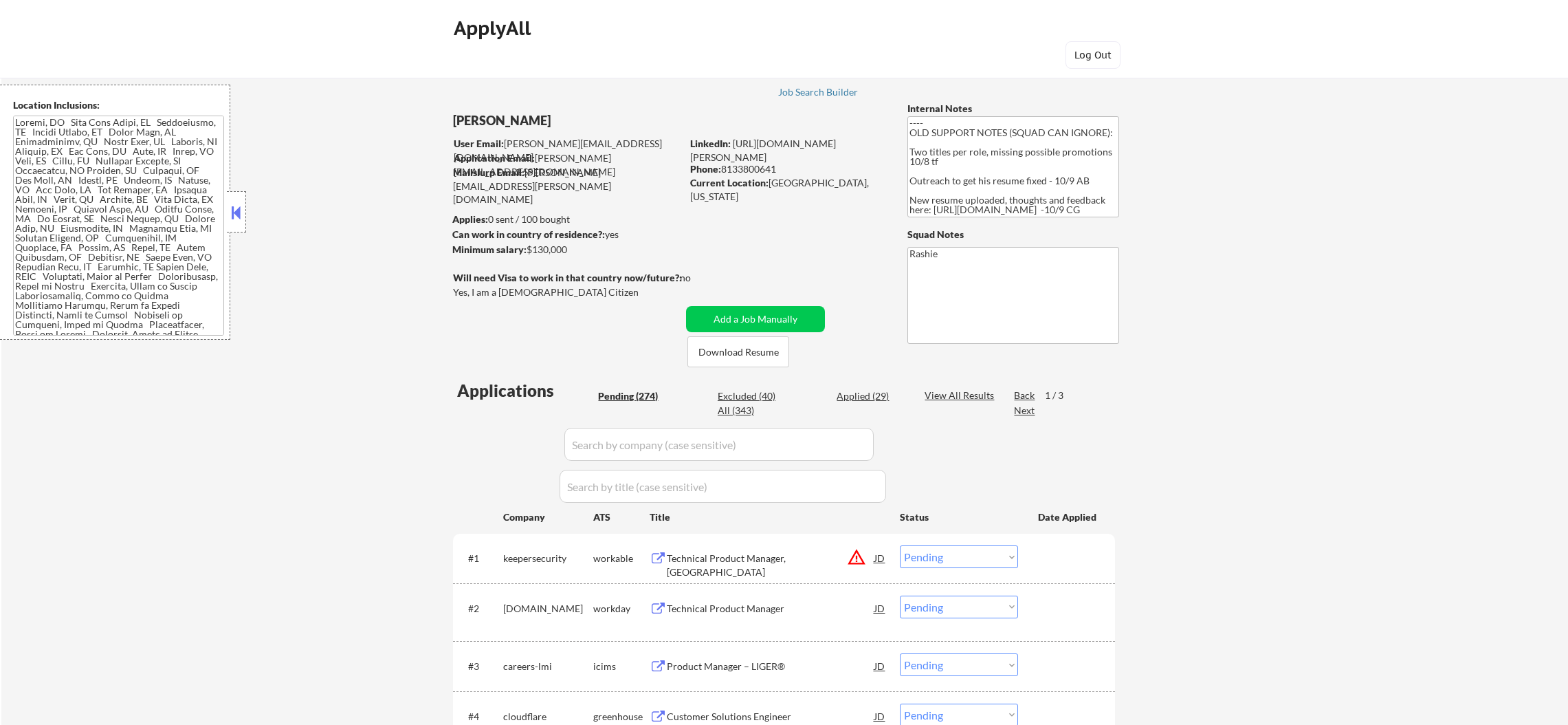
select select ""pending""
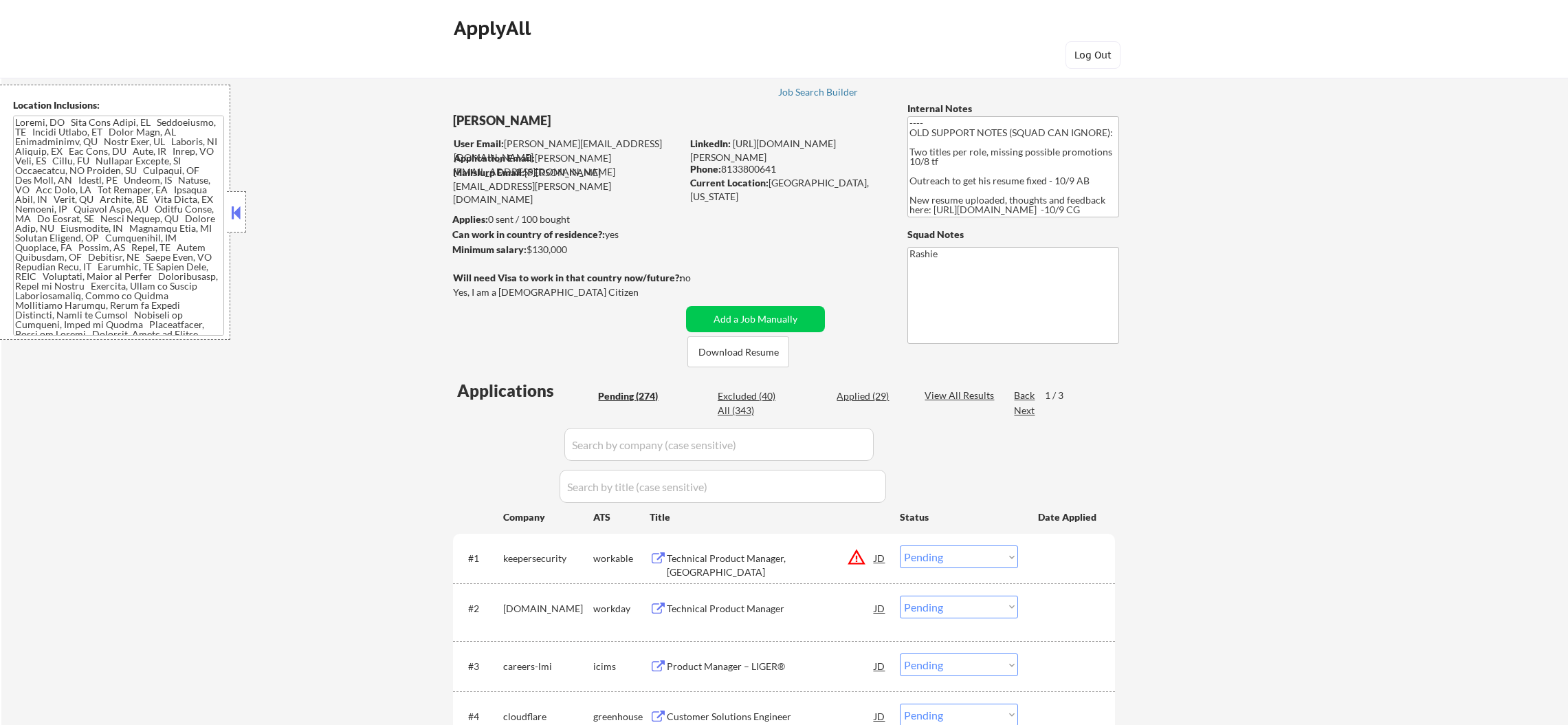
select select ""pending""
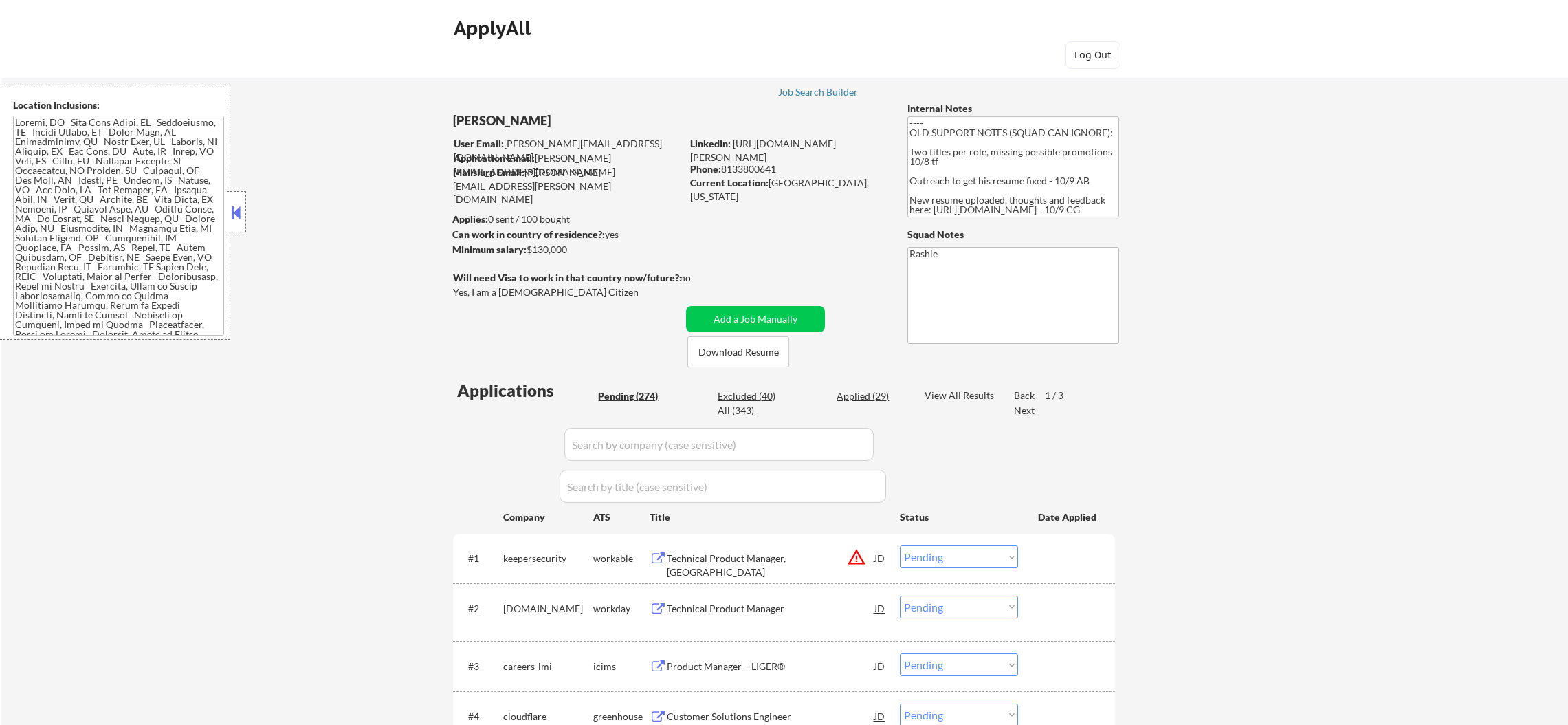
select select ""pending""
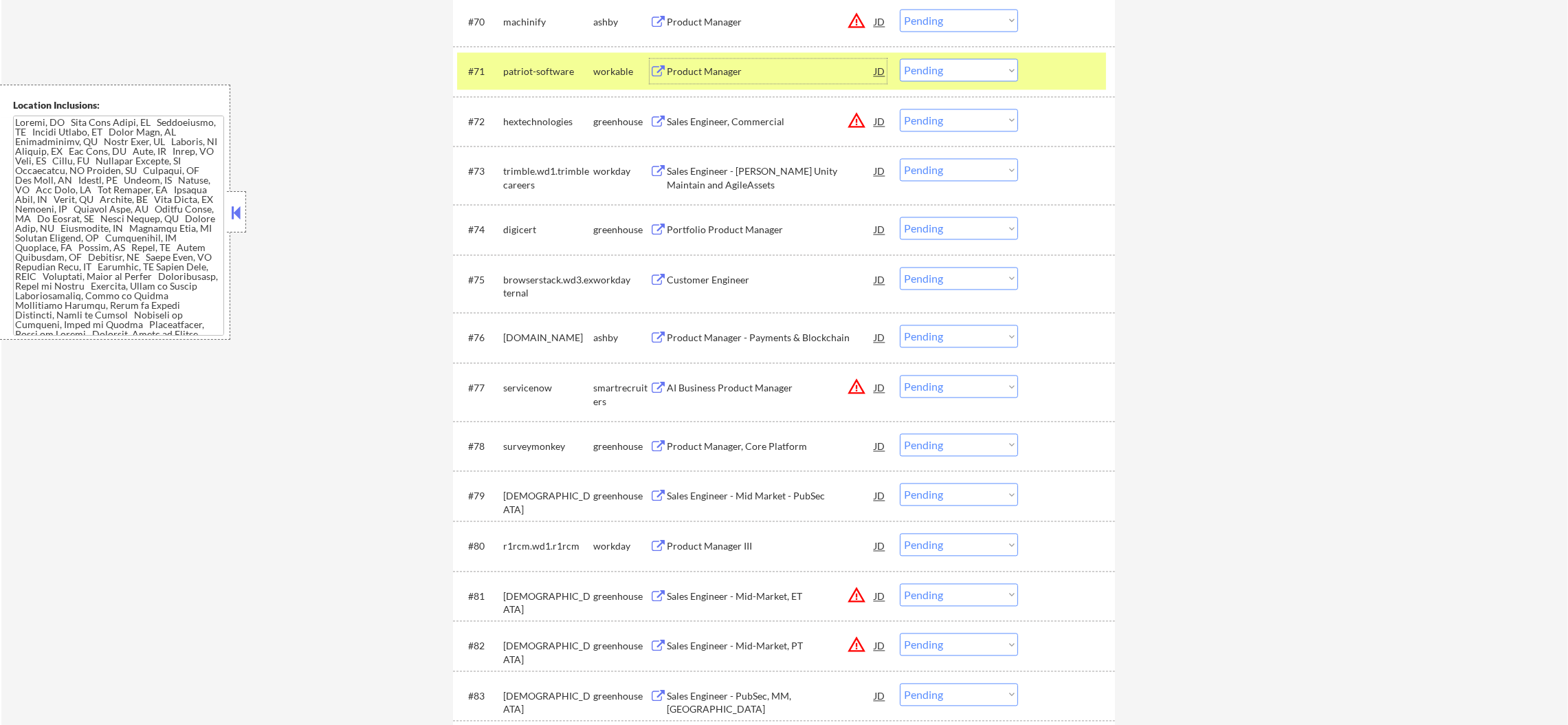
scroll to position [226, 0]
click at [969, 62] on select "Choose an option... Pending Applied Excluded (Questions) Excluded (Expired) Exc…" at bounding box center [959, 69] width 118 height 23
click at [899, 58] on select "Choose an option... Pending Applied Excluded (Questions) Excluded (Expired) Exc…" at bounding box center [959, 69] width 118 height 23
click at [554, 83] on div "#71 patriot-software workable Product Manager JD warning_amber Choose an option…" at bounding box center [781, 71] width 649 height 37
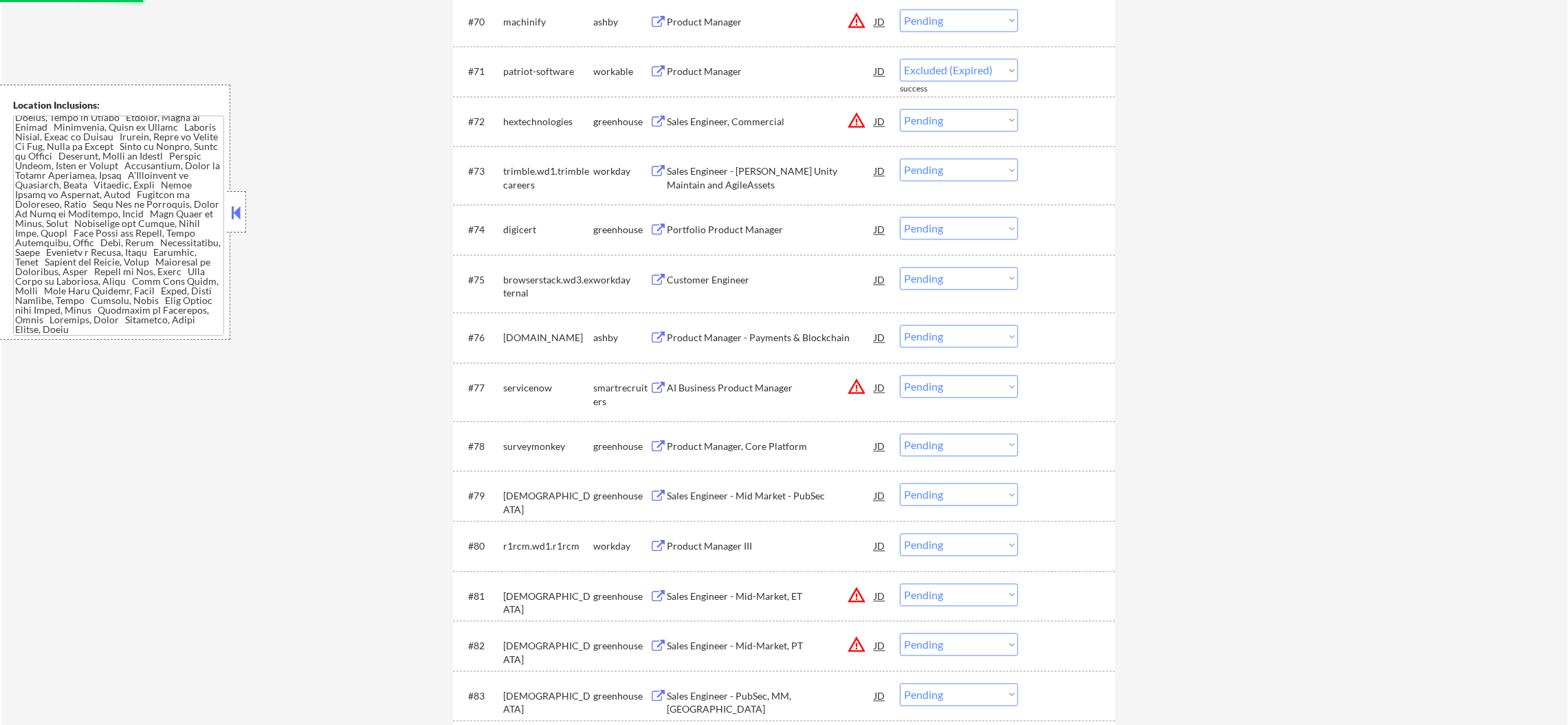
select select ""pending""
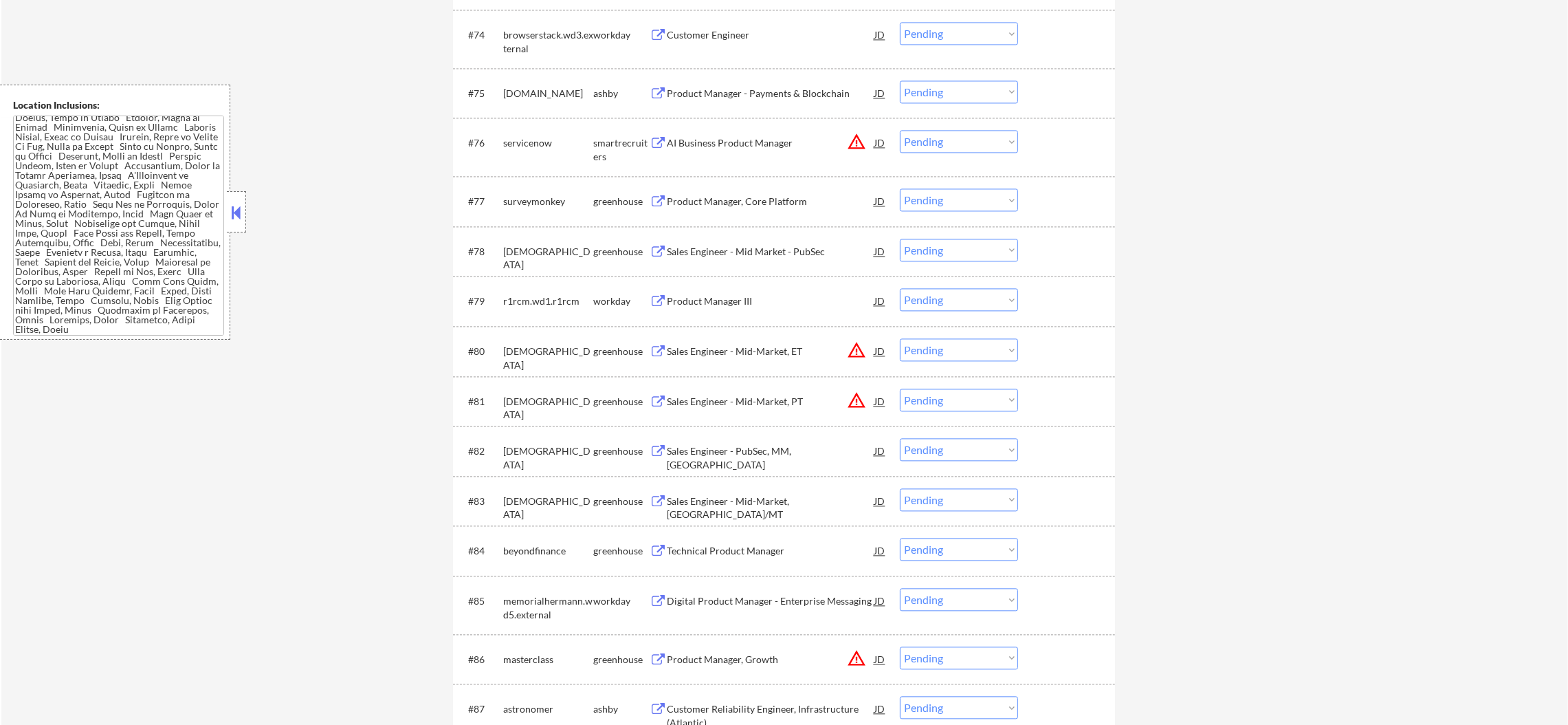
scroll to position [4333, 0]
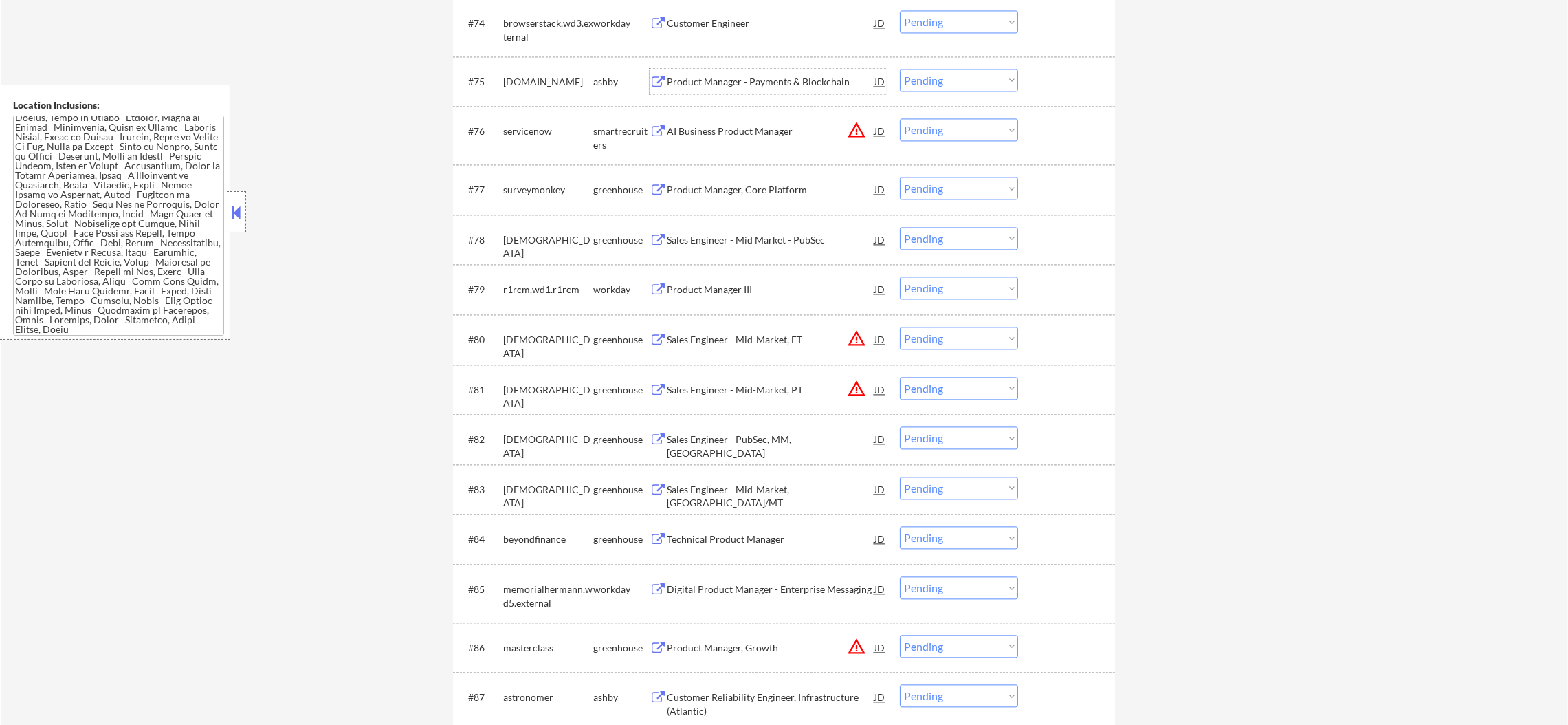
click at [752, 71] on div "Product Manager - Payments & Blockchain" at bounding box center [770, 81] width 207 height 25
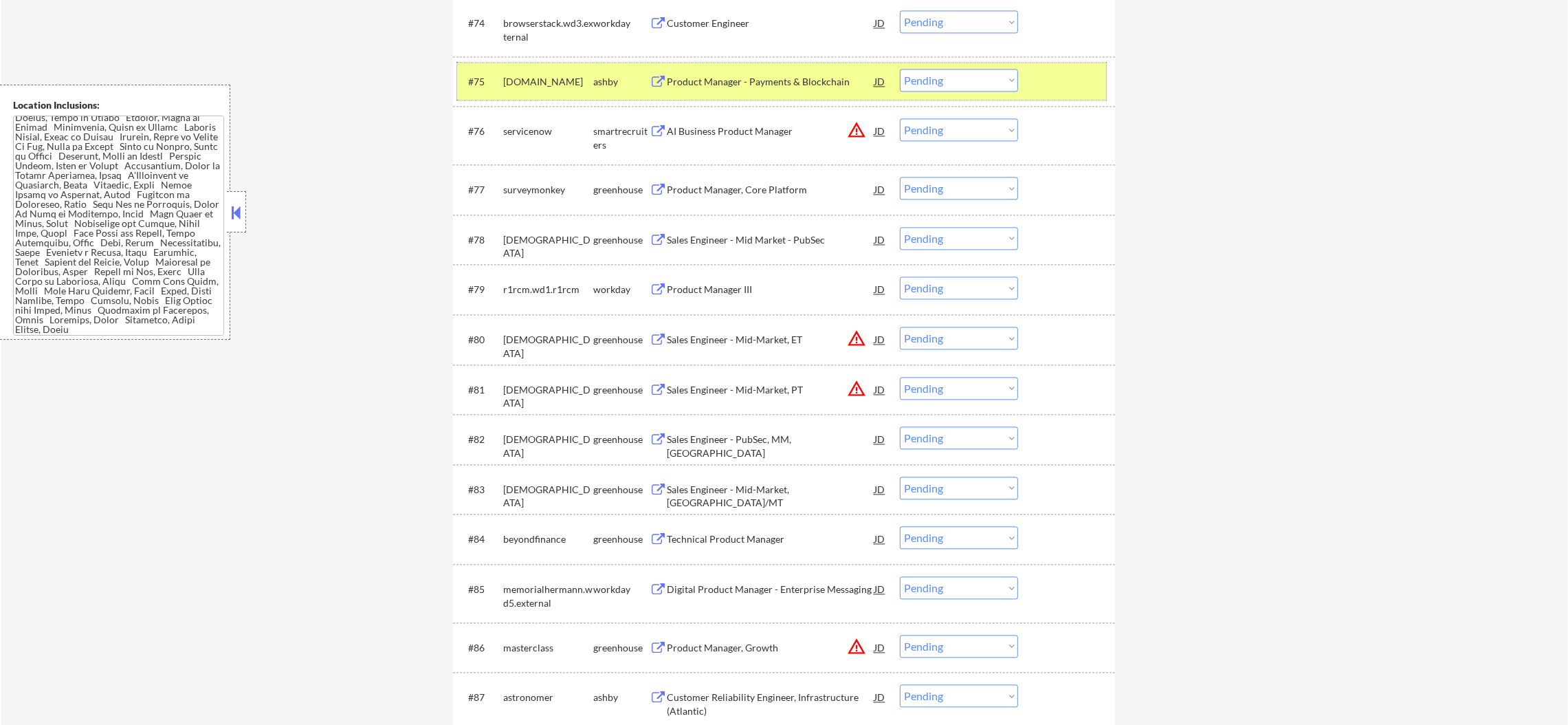
click at [556, 81] on div "[DOMAIN_NAME]" at bounding box center [547, 82] width 90 height 14
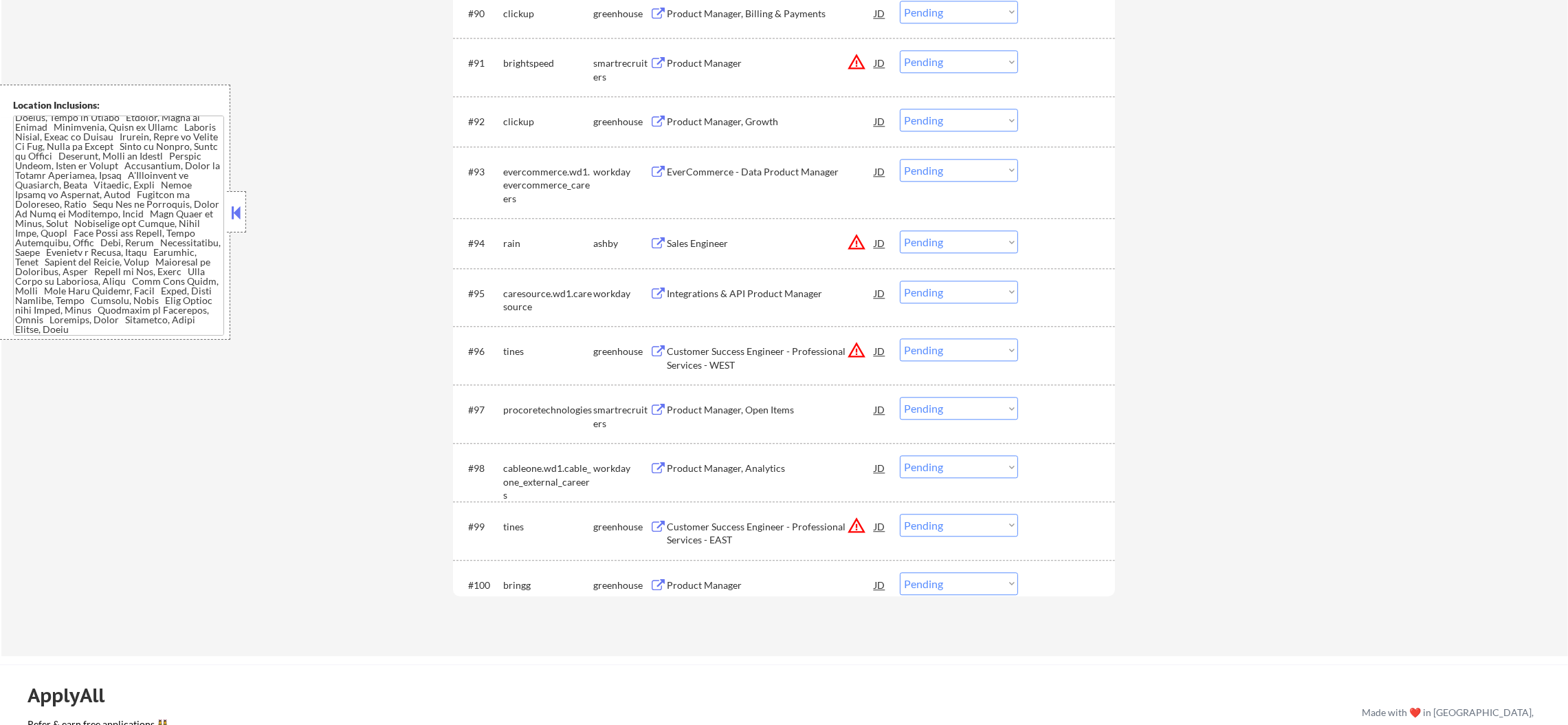
scroll to position [5227, 0]
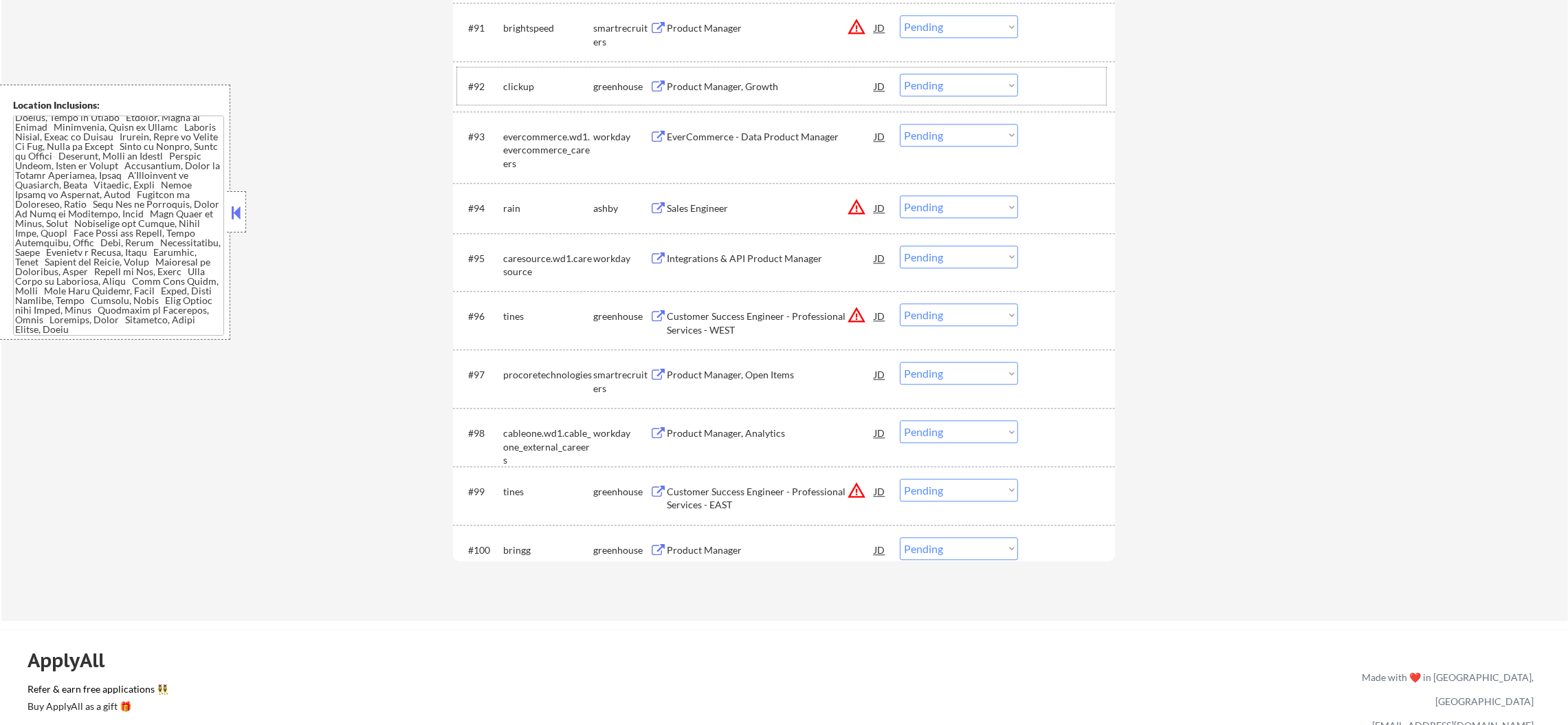
click at [751, 99] on div "#92 clickup greenhouse Product Manager, Growth JD warning_amber Choose an optio…" at bounding box center [781, 86] width 649 height 37
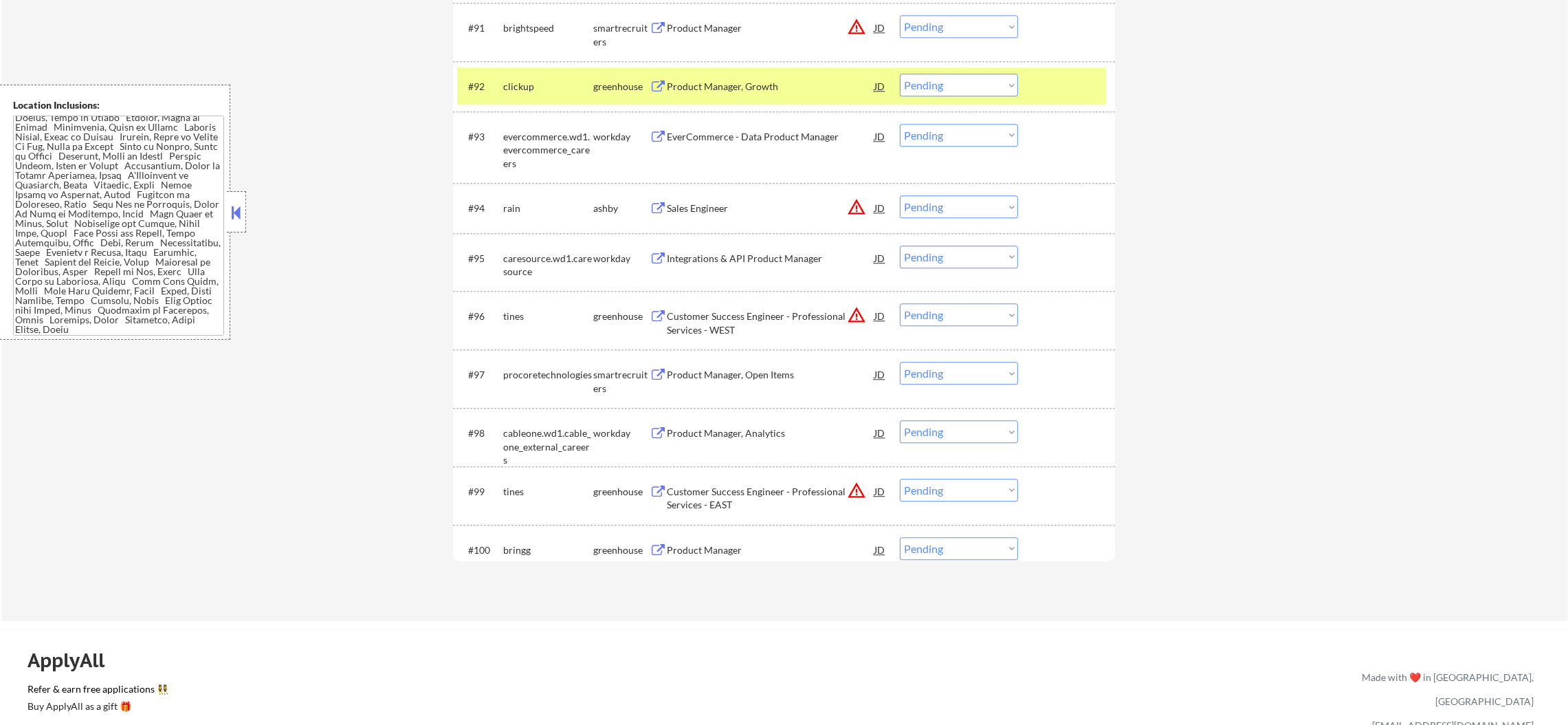
click at [751, 99] on div "#92 clickup greenhouse Product Manager, Growth JD warning_amber Choose an optio…" at bounding box center [781, 86] width 649 height 37
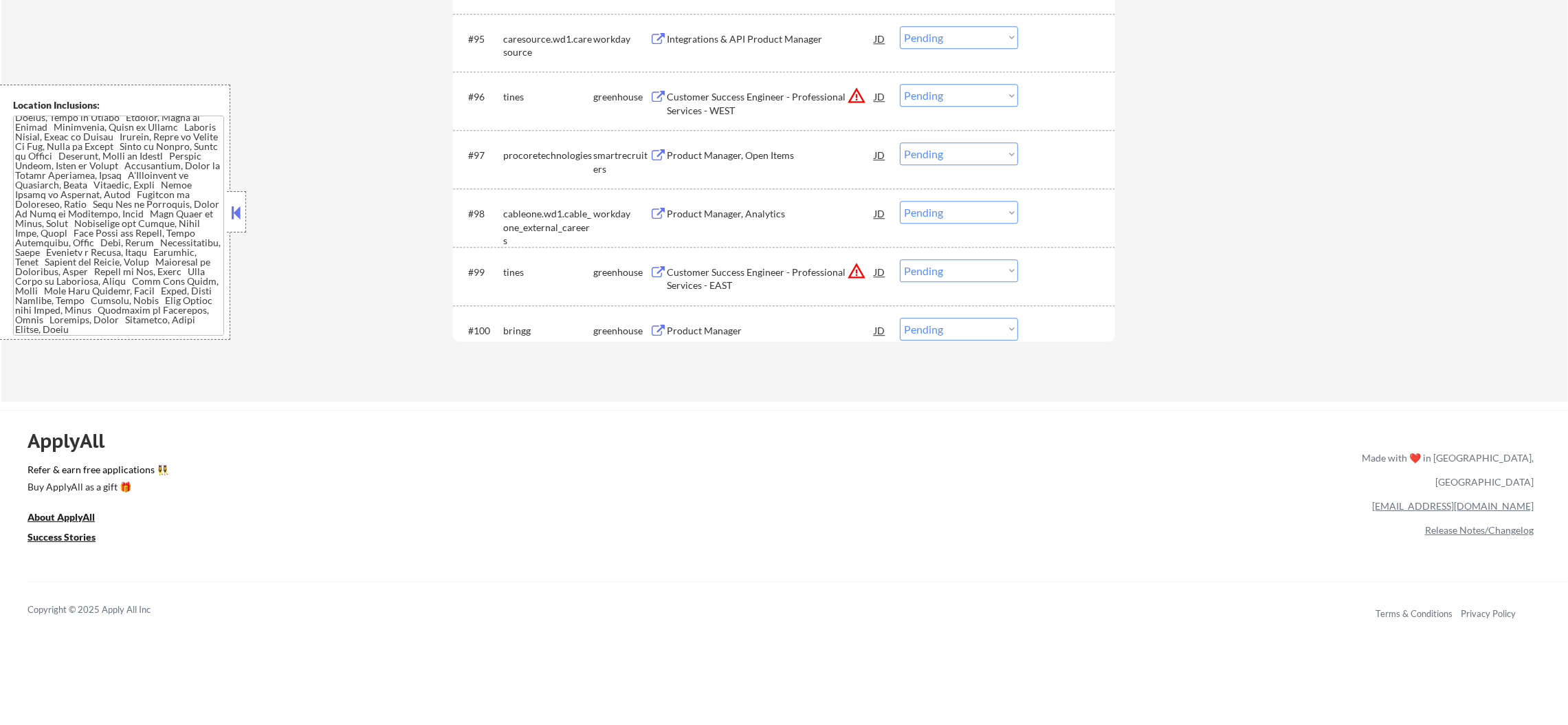
scroll to position [5468, 0]
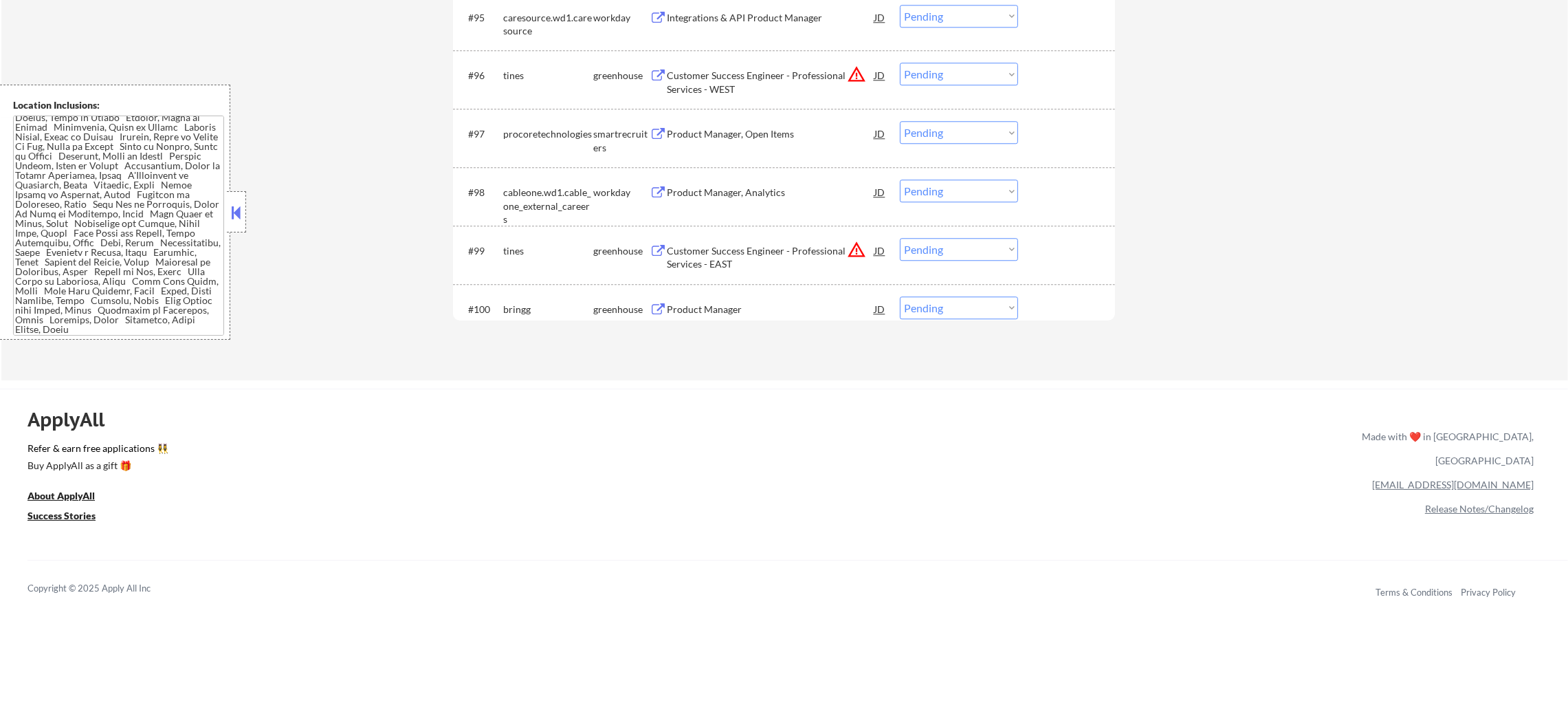
click at [741, 298] on div "Product Manager" at bounding box center [770, 308] width 207 height 25
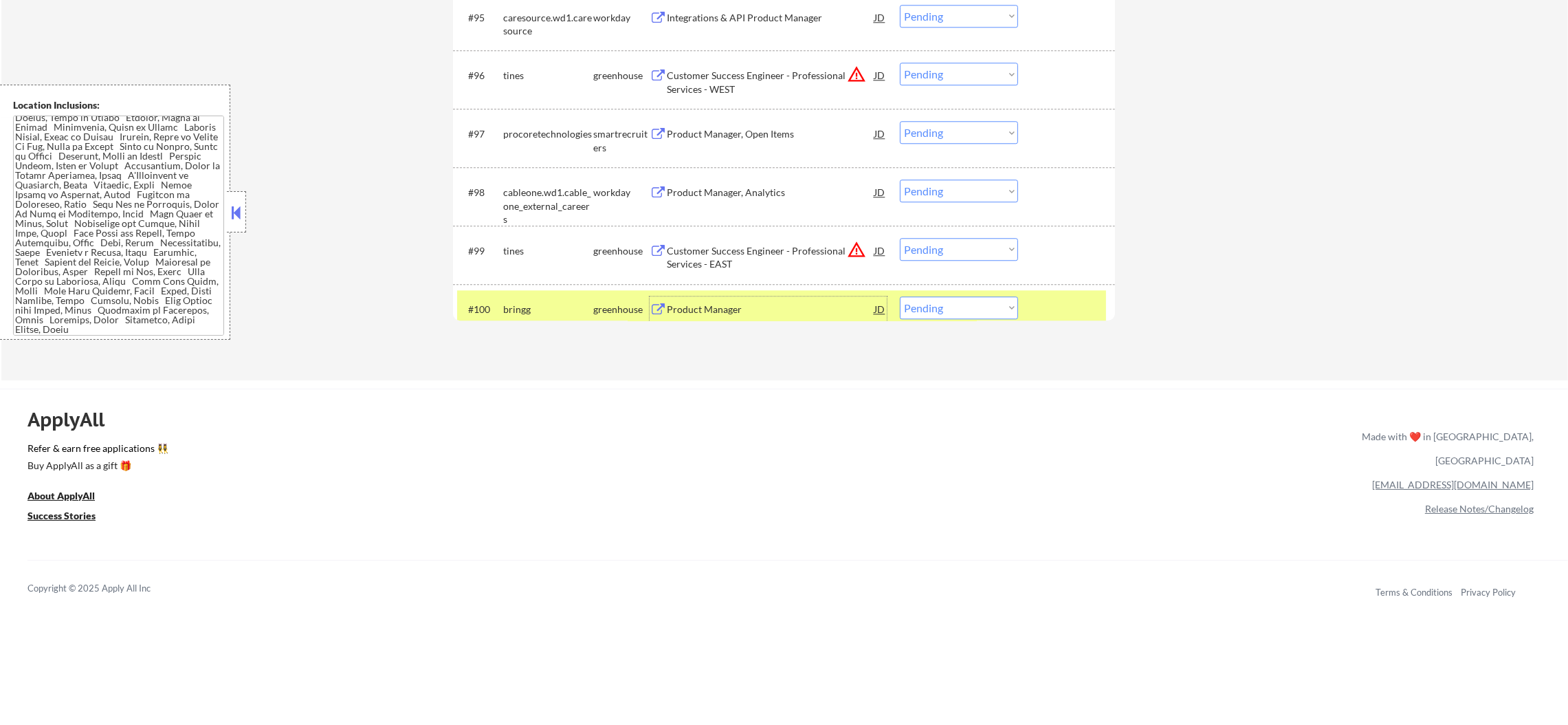
click at [929, 309] on select "Choose an option... Pending Applied Excluded (Questions) Excluded (Expired) Exc…" at bounding box center [959, 307] width 118 height 23
click at [899, 296] on select "Choose an option... Pending Applied Excluded (Questions) Excluded (Expired) Exc…" at bounding box center [959, 307] width 118 height 23
click at [512, 308] on div "bringg" at bounding box center [547, 310] width 90 height 14
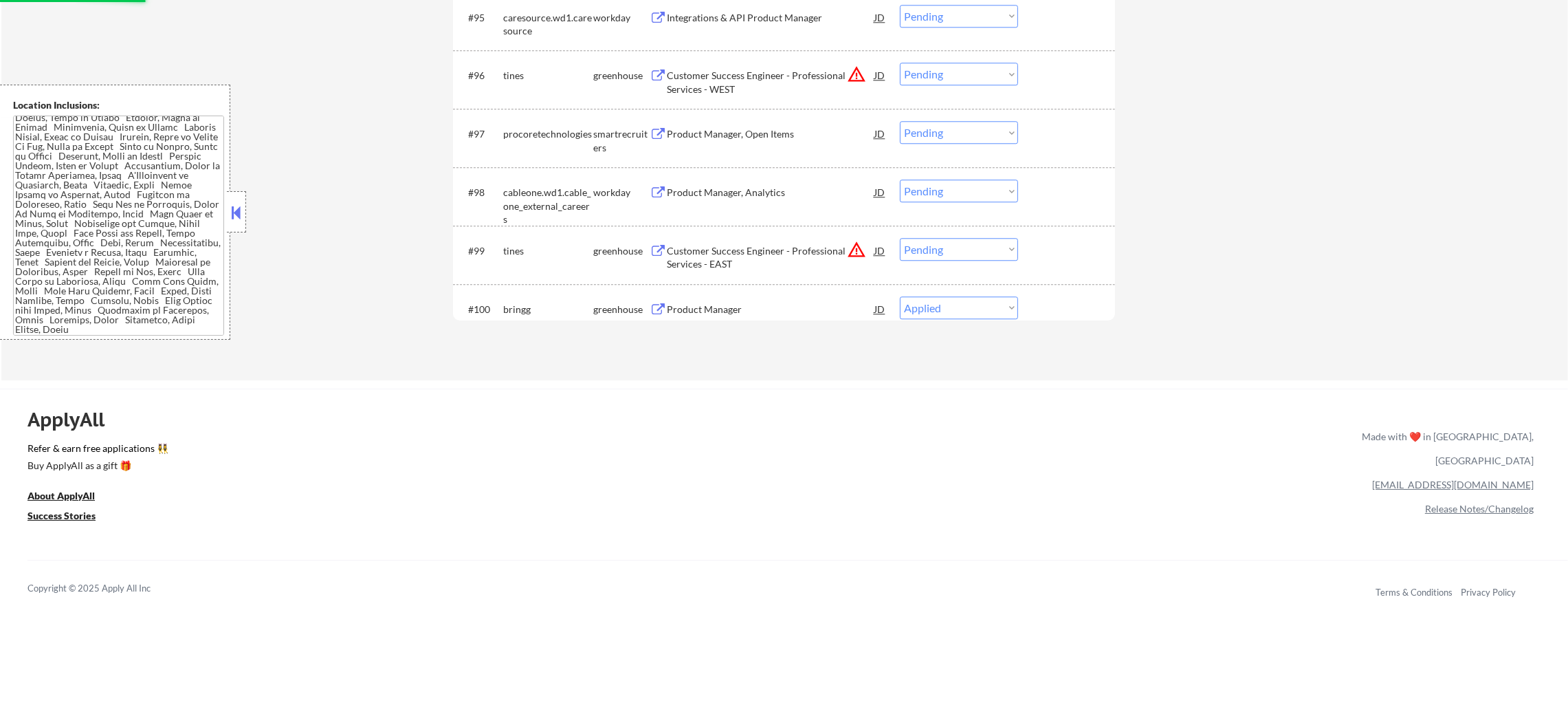
select select ""pending""
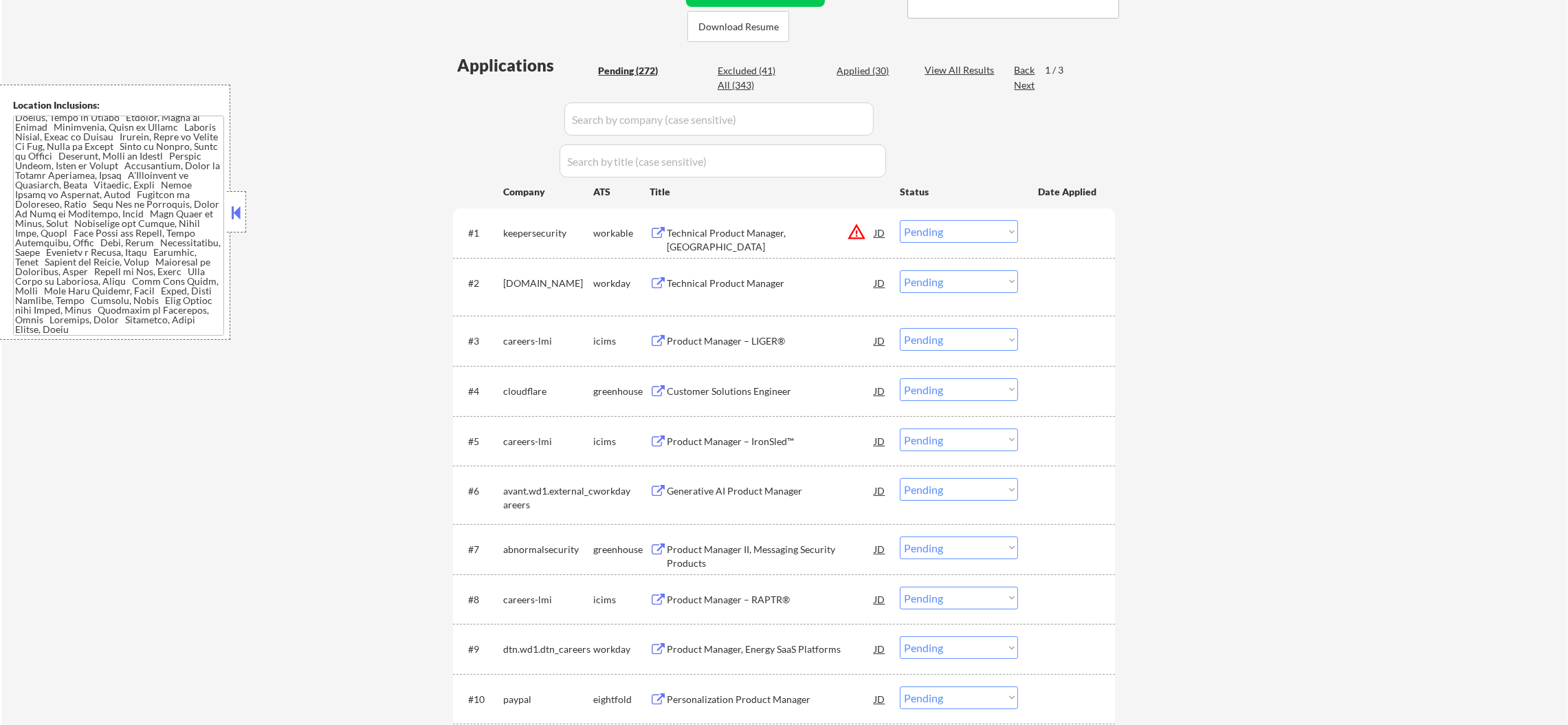
scroll to position [282, 0]
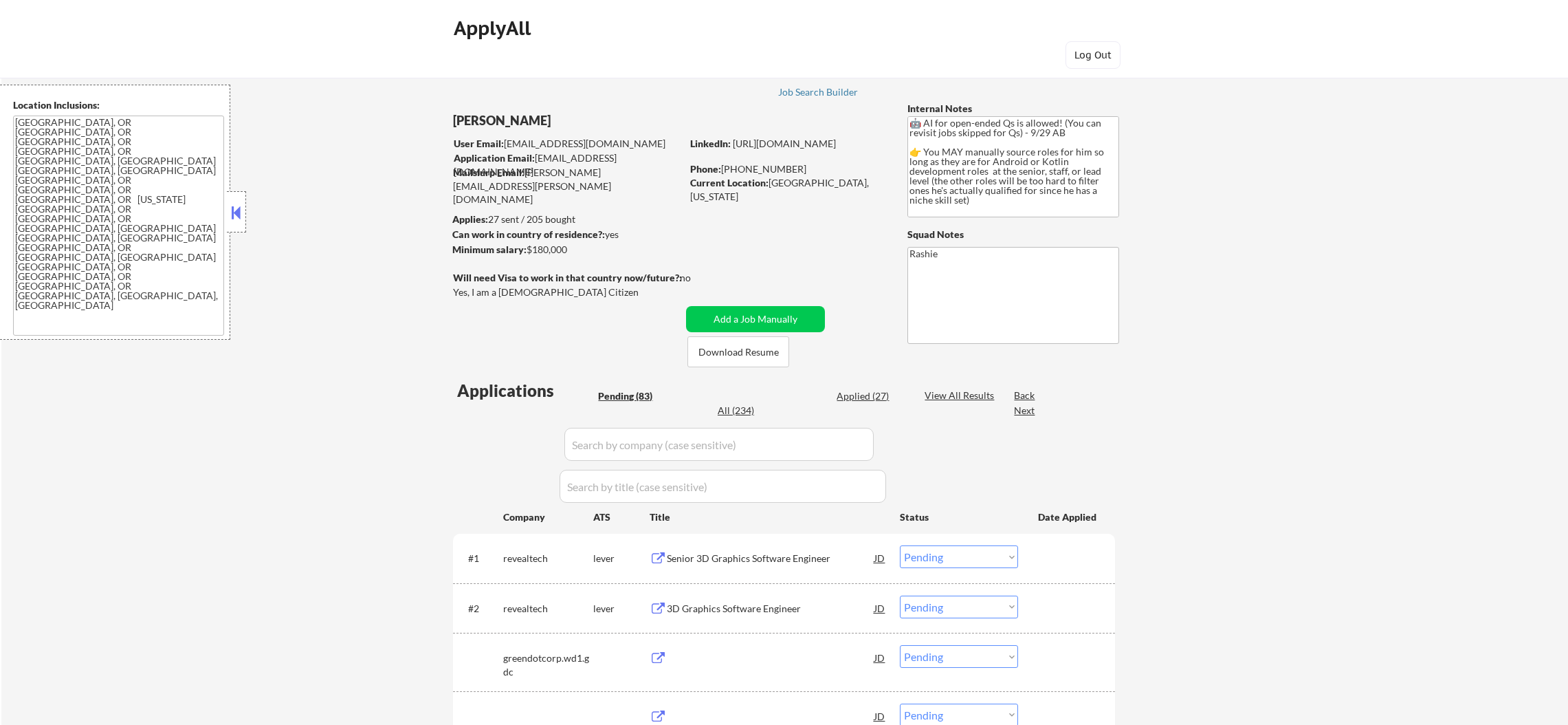
select select ""pending""
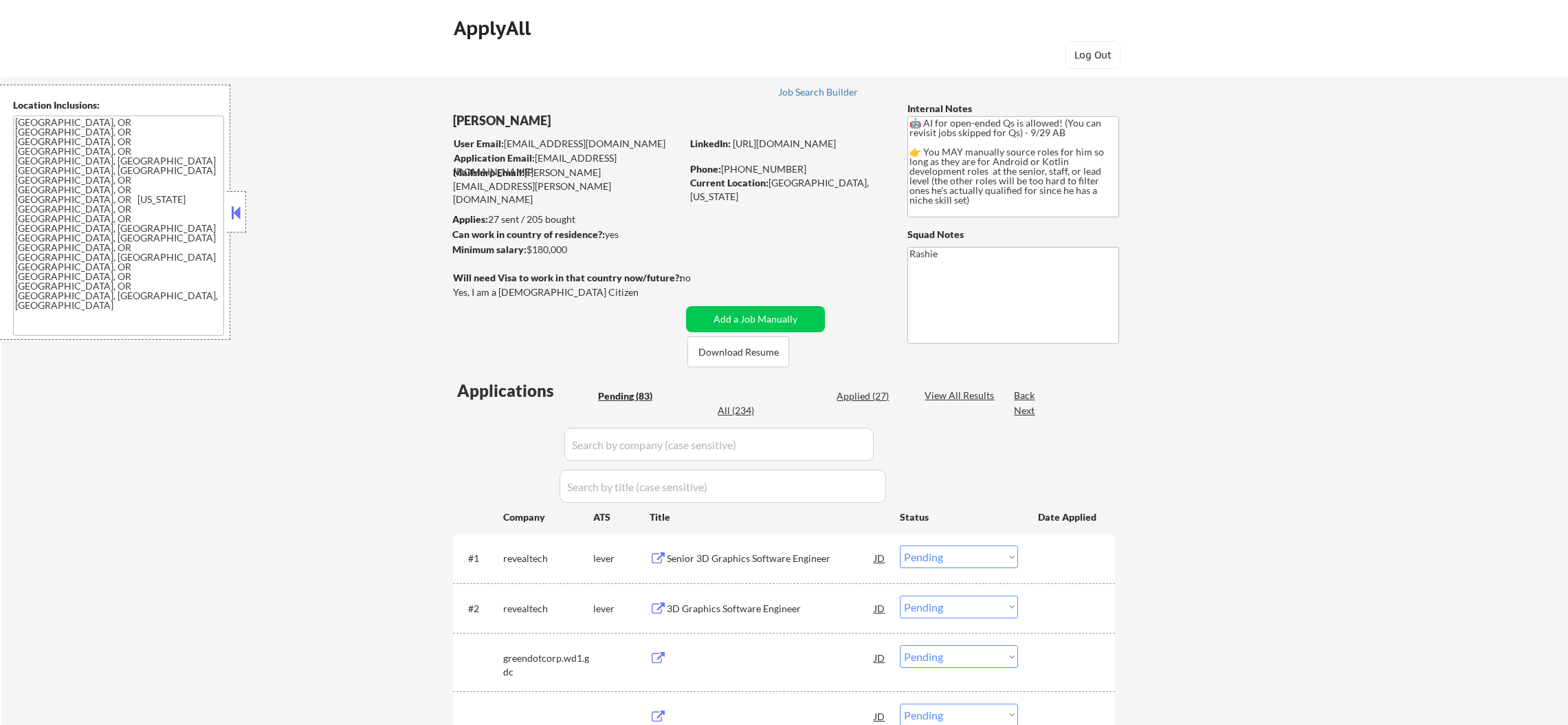
select select ""pending""
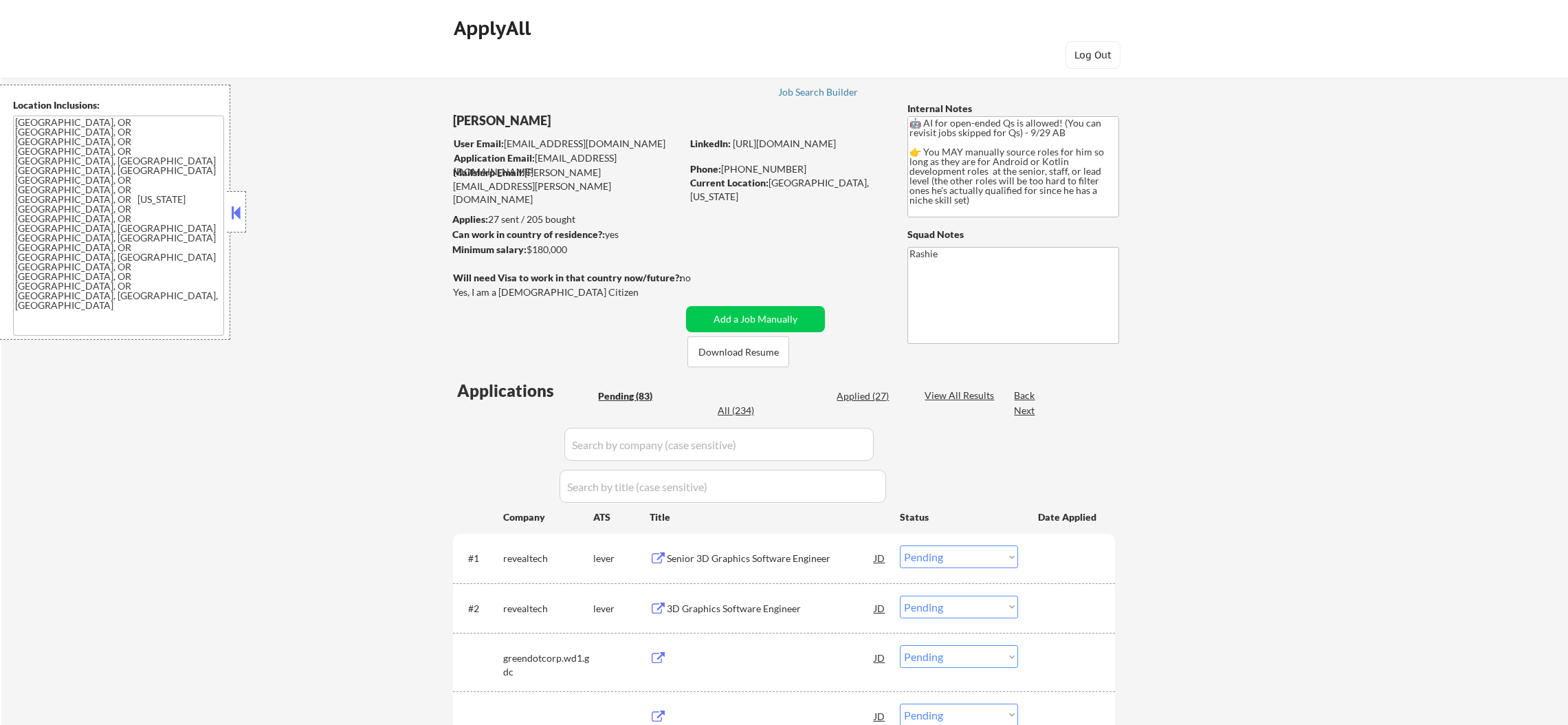
select select ""pending""
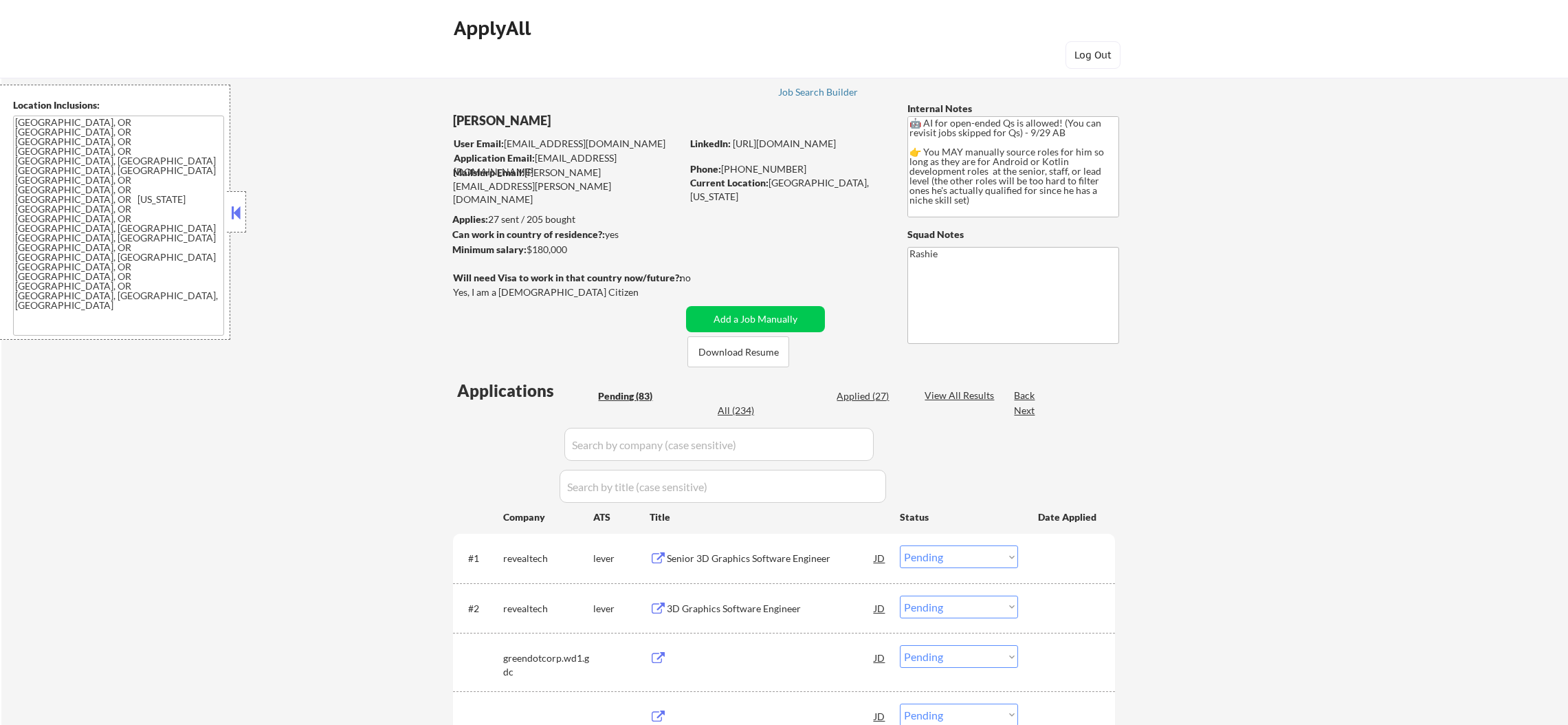
select select ""pending""
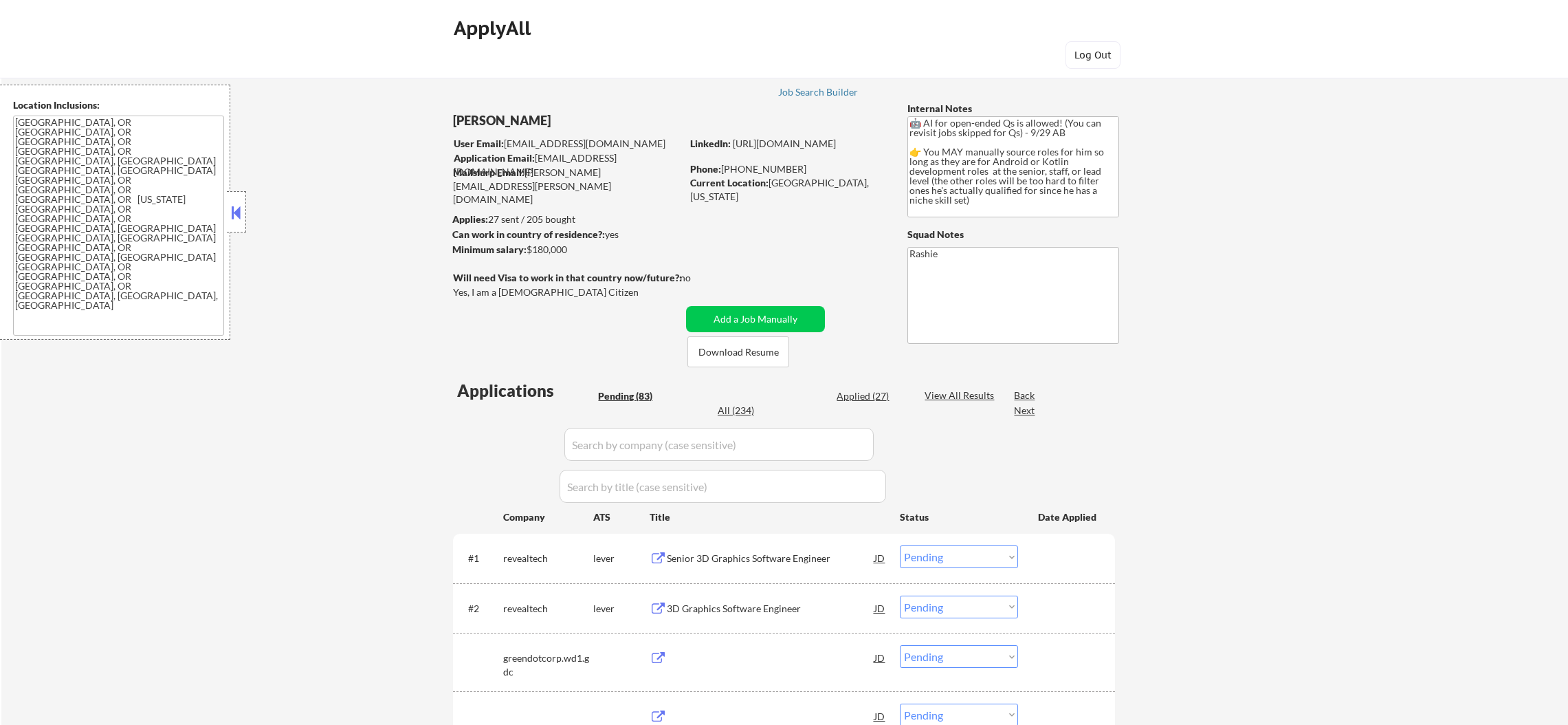
select select ""pending""
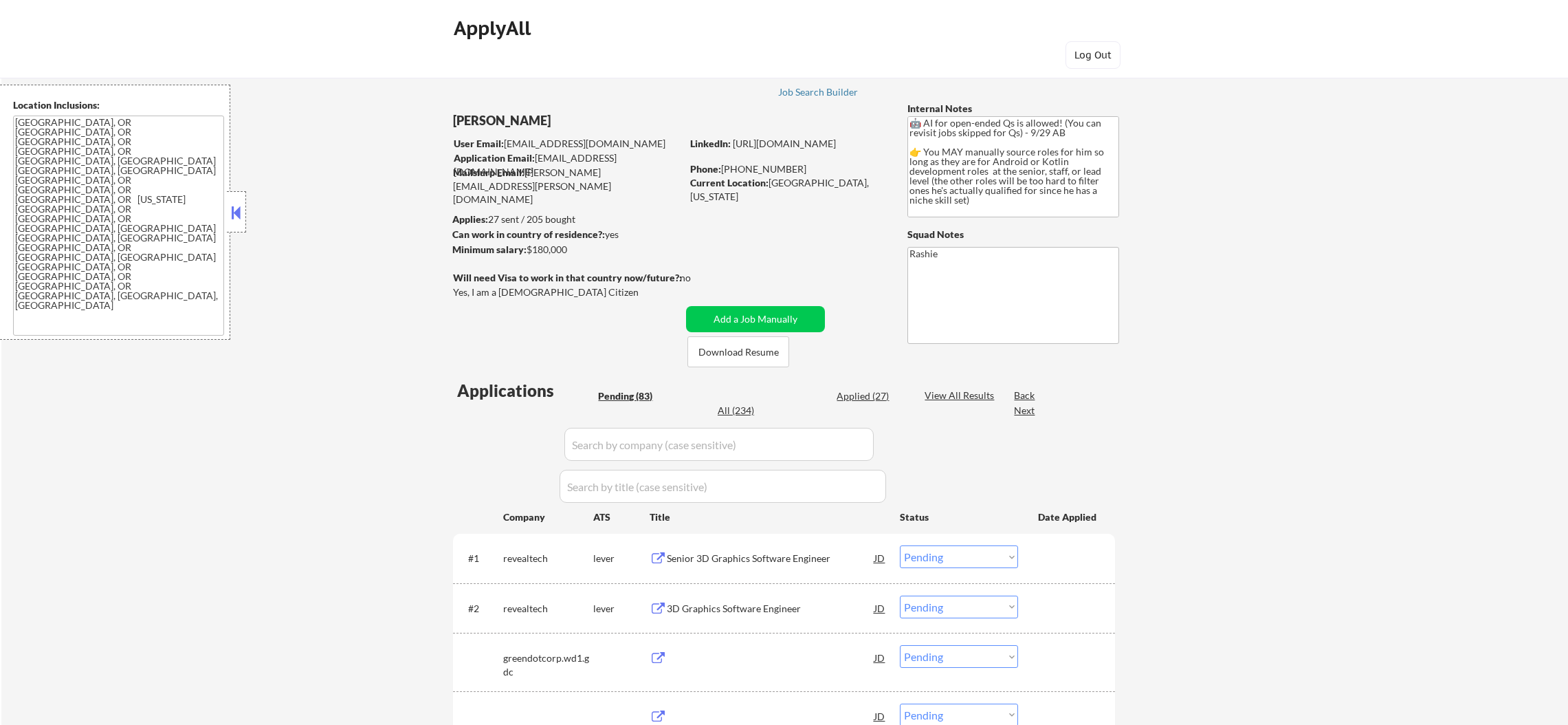
select select ""pending""
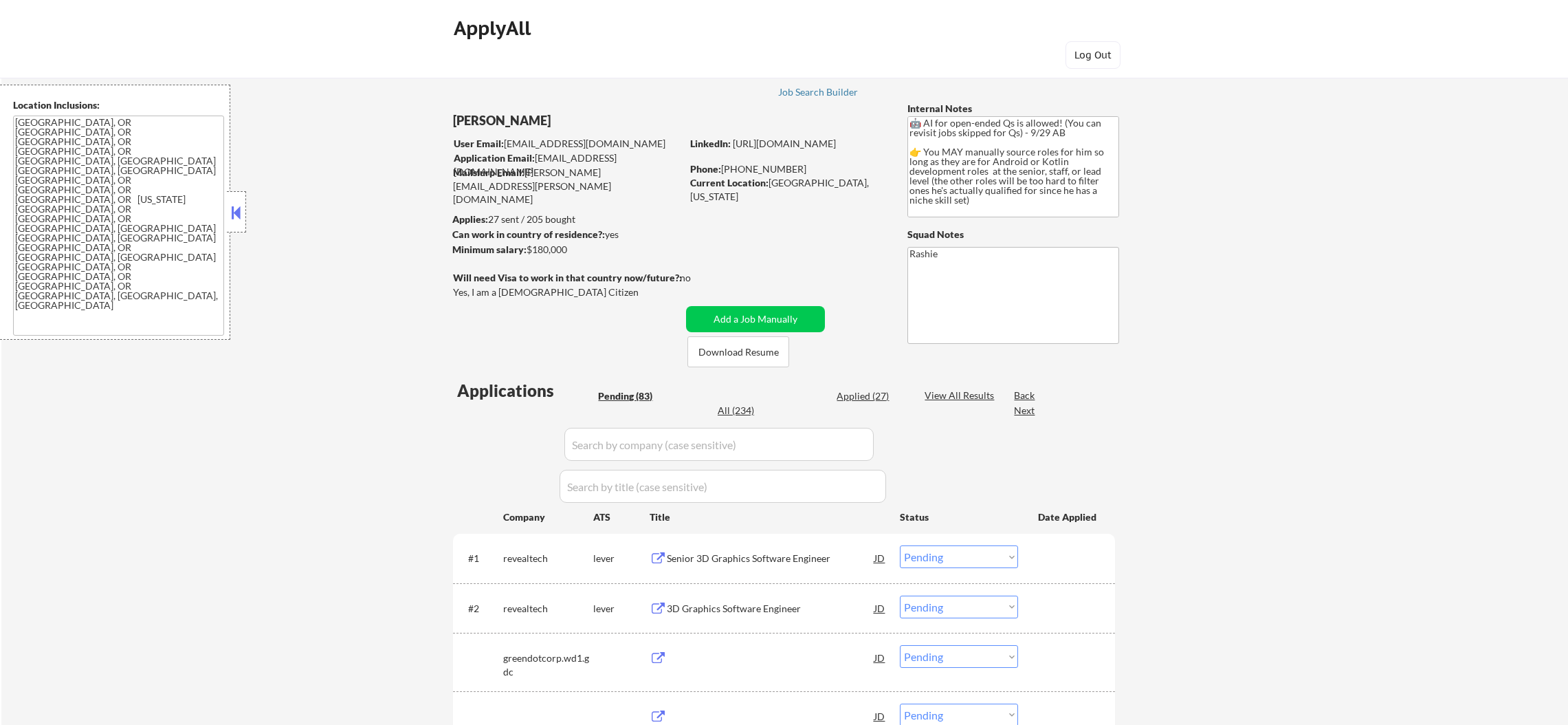
select select ""pending""
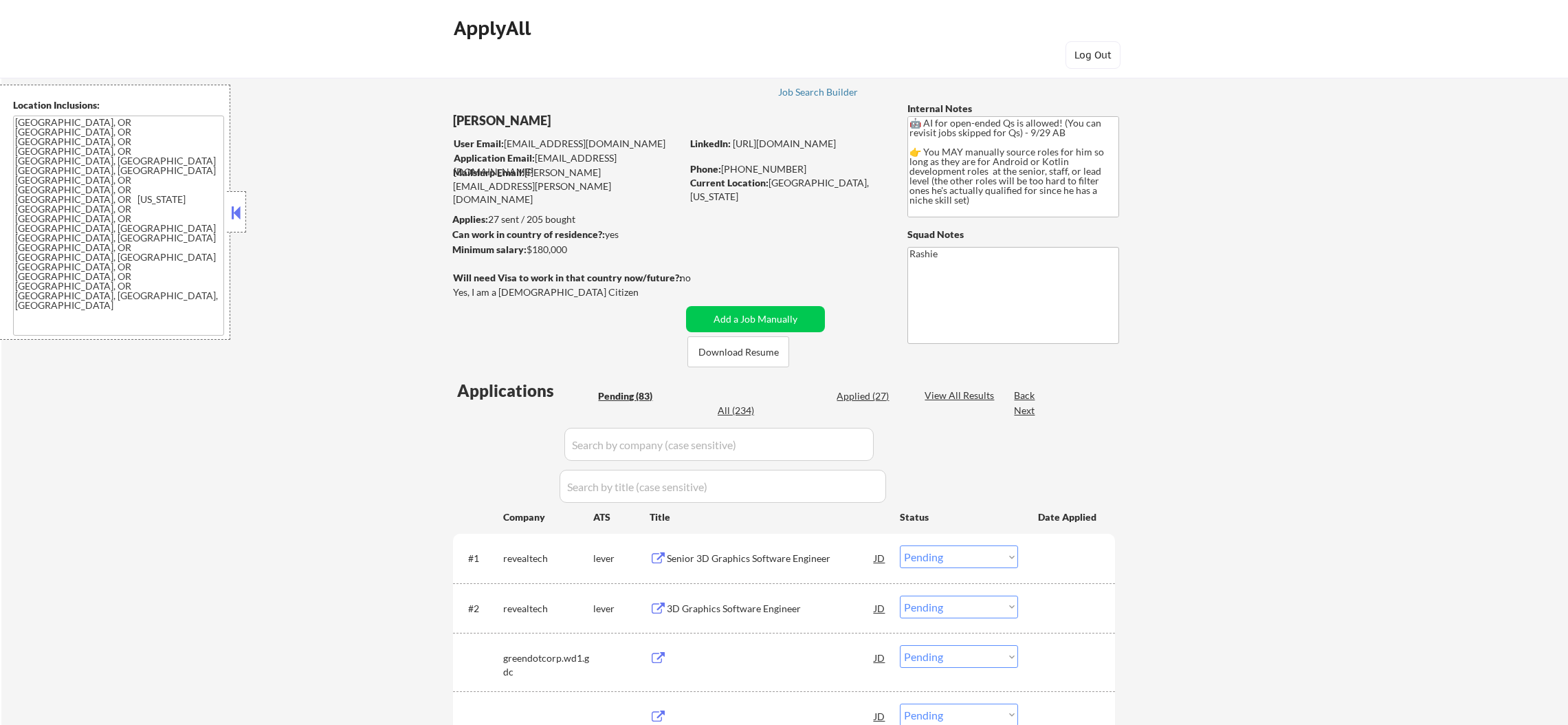
select select ""pending""
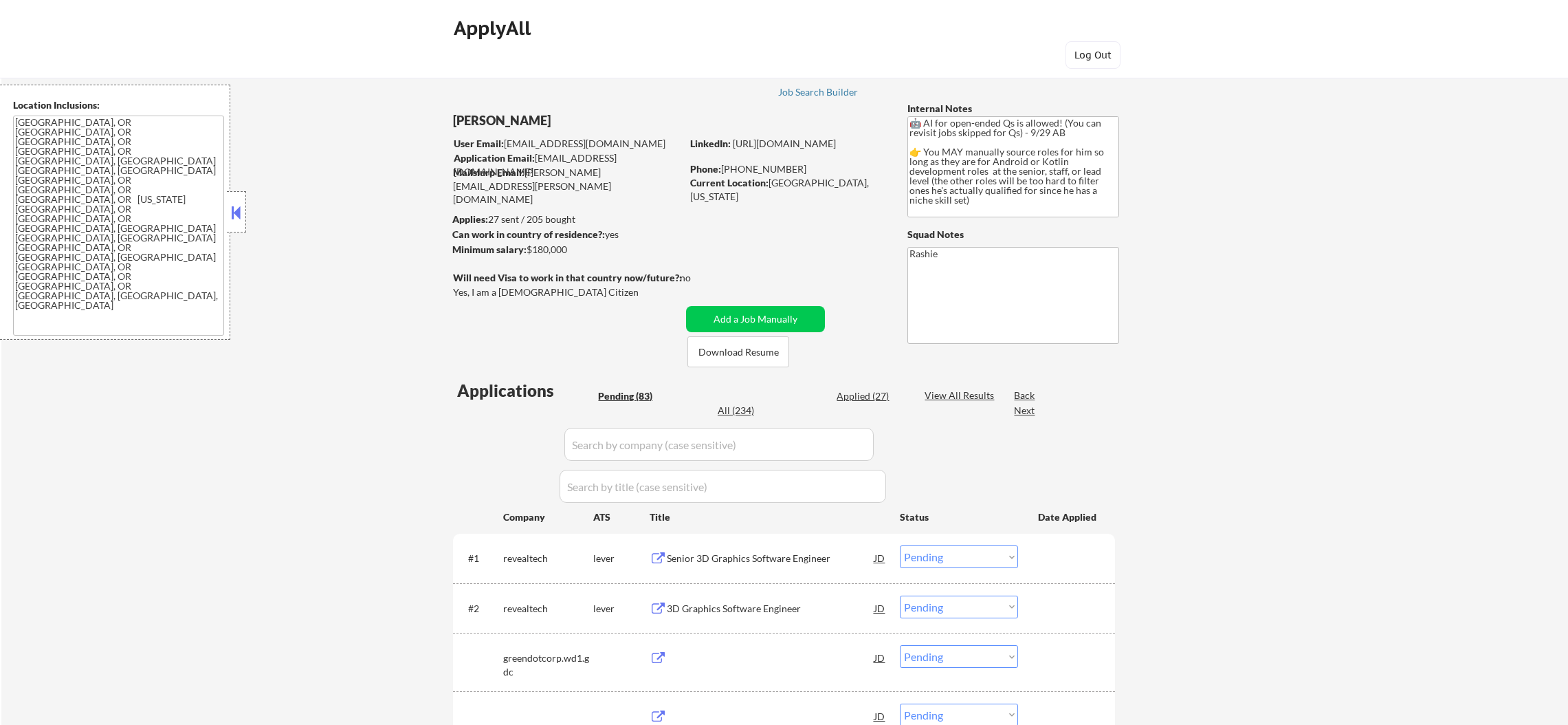
select select ""pending""
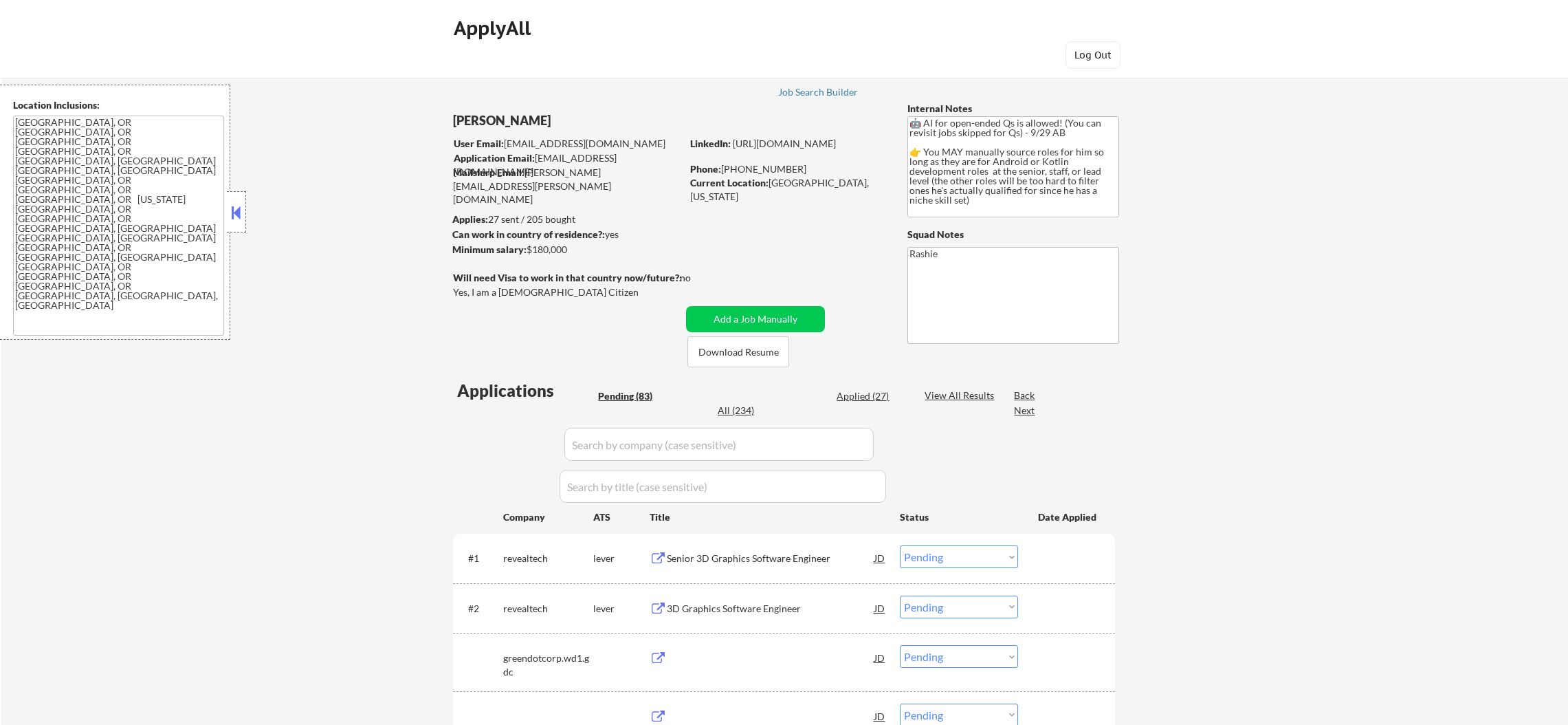
select select ""pending""
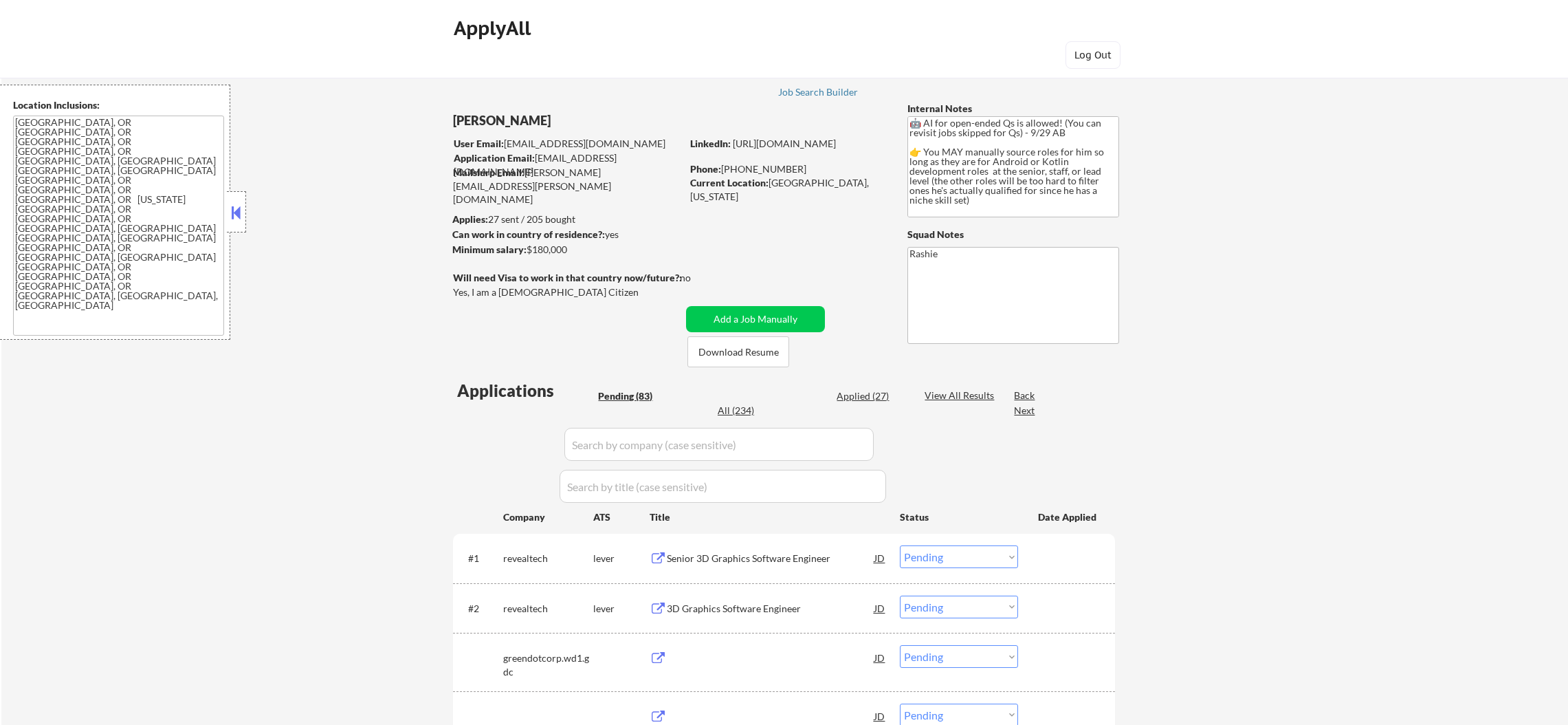
select select ""pending""
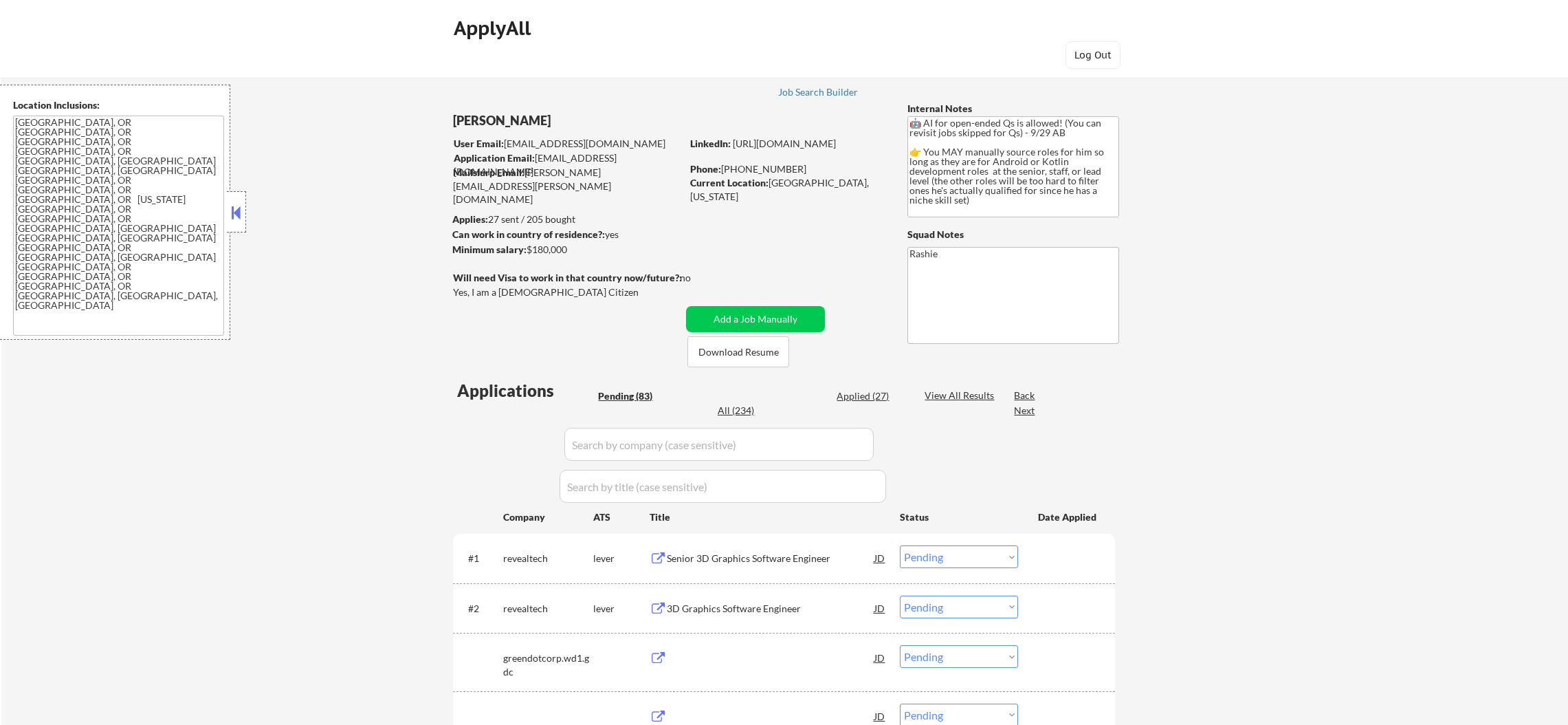
select select ""pending""
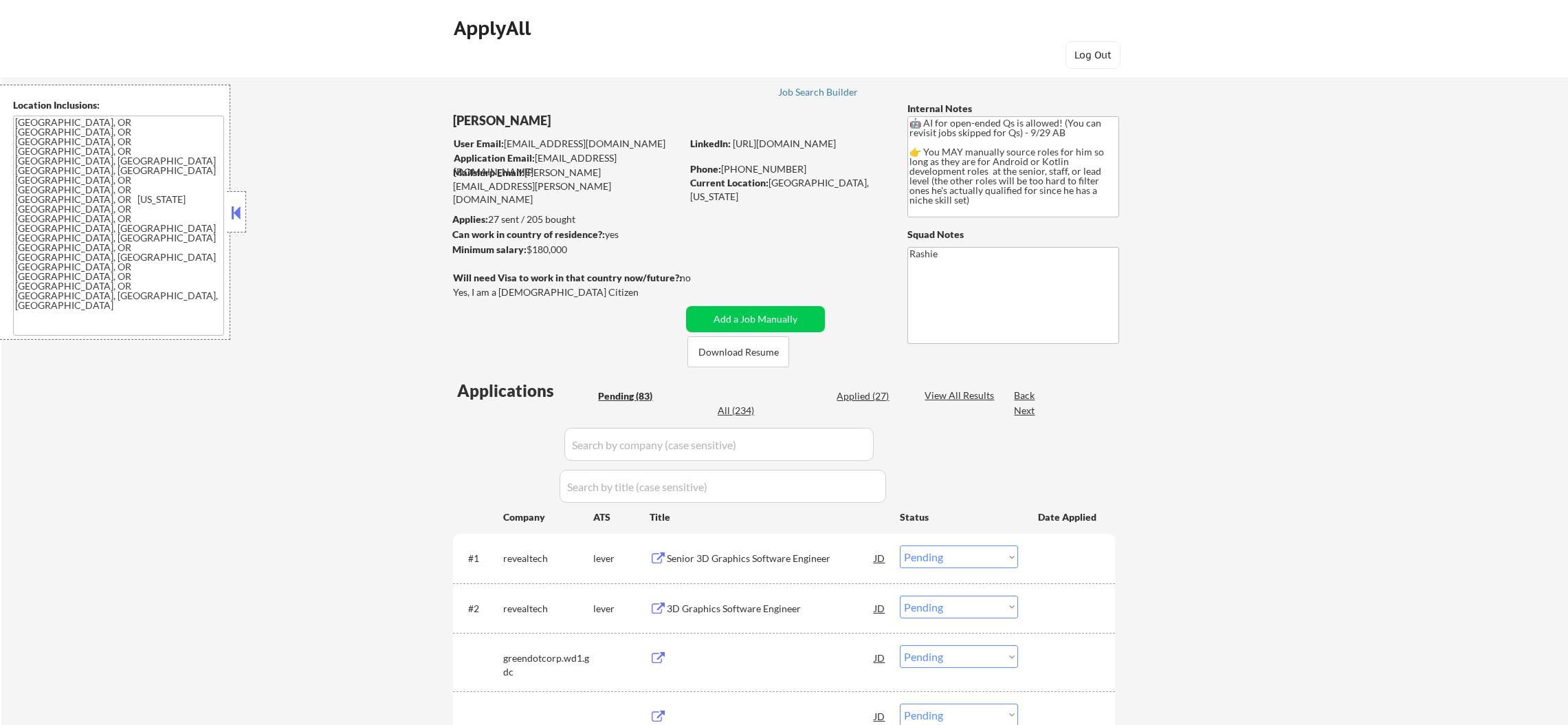
select select ""pending""
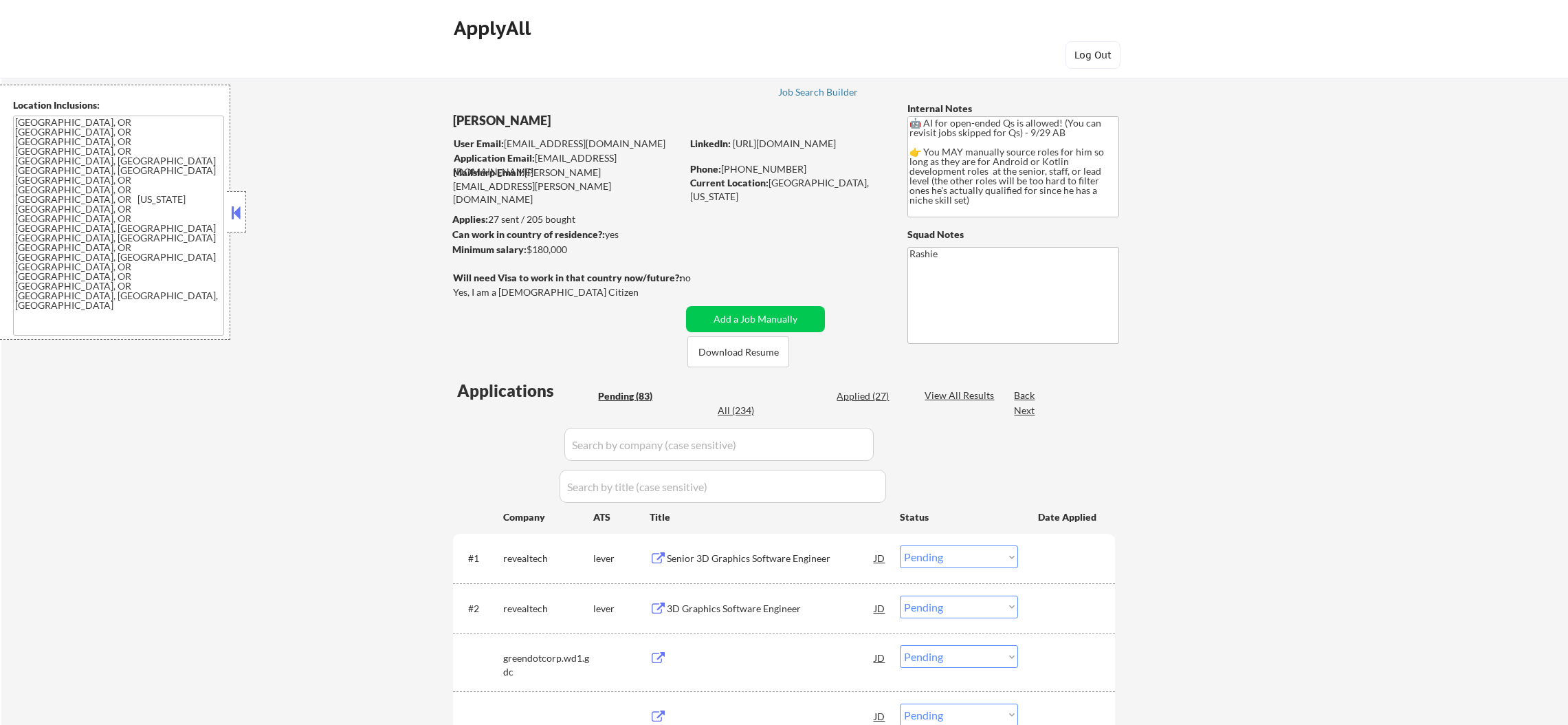
select select ""pending""
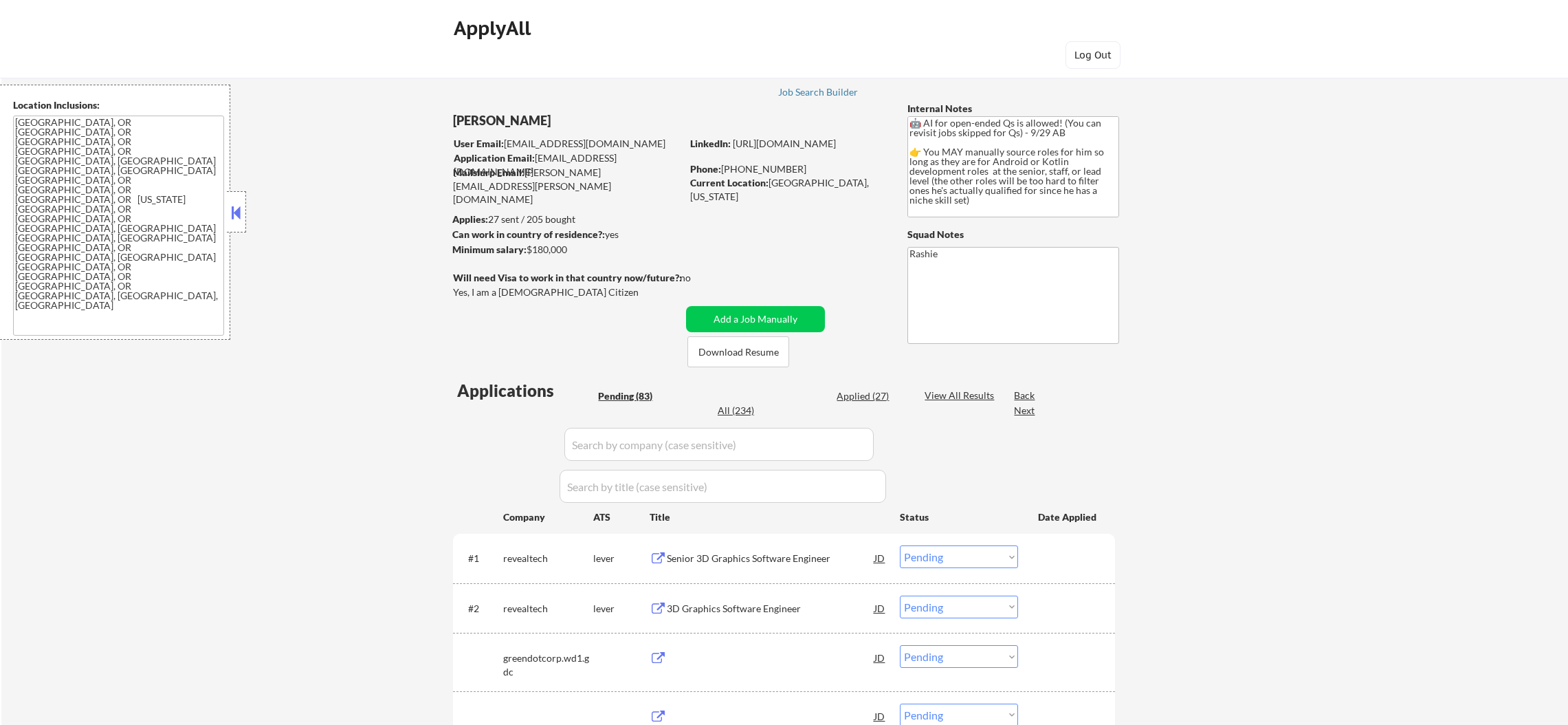
select select ""pending""
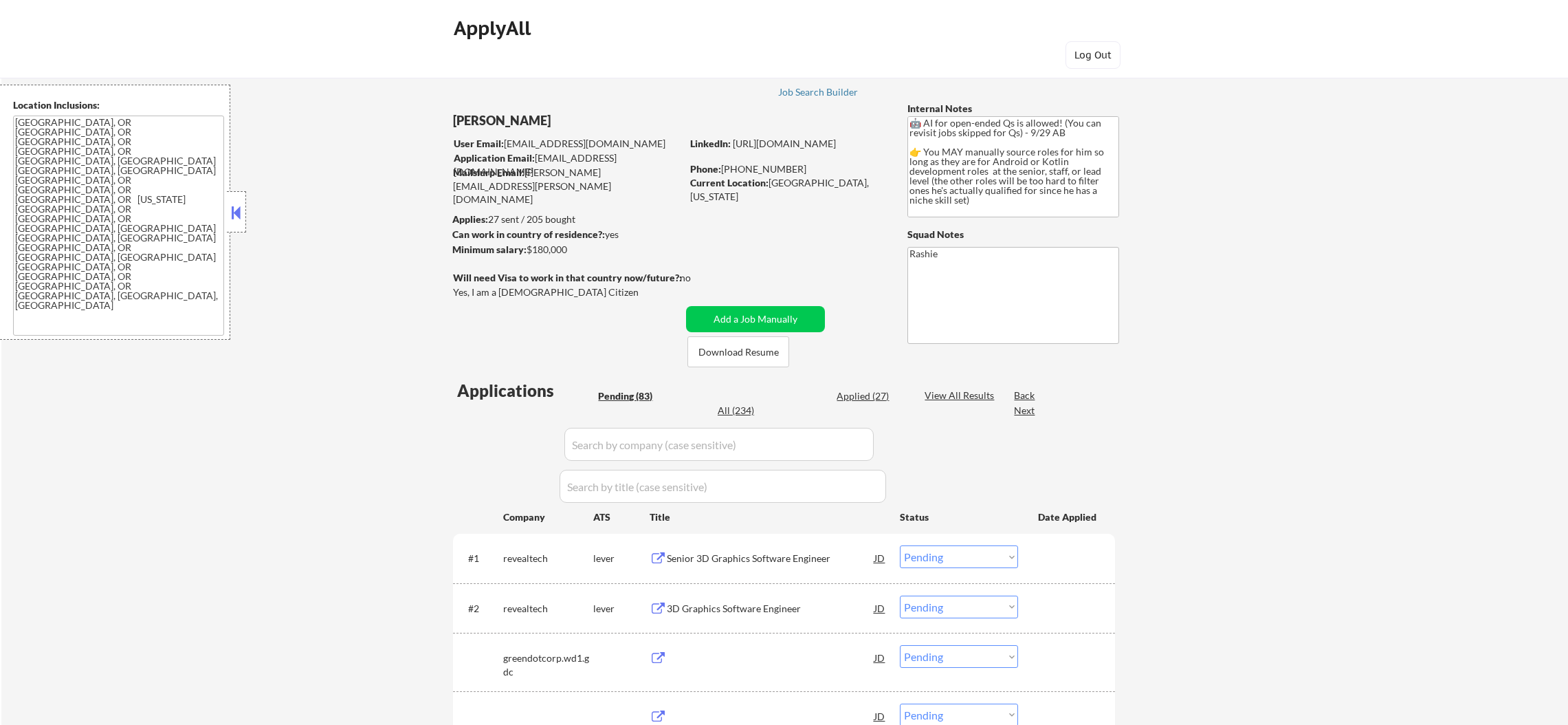
select select ""pending""
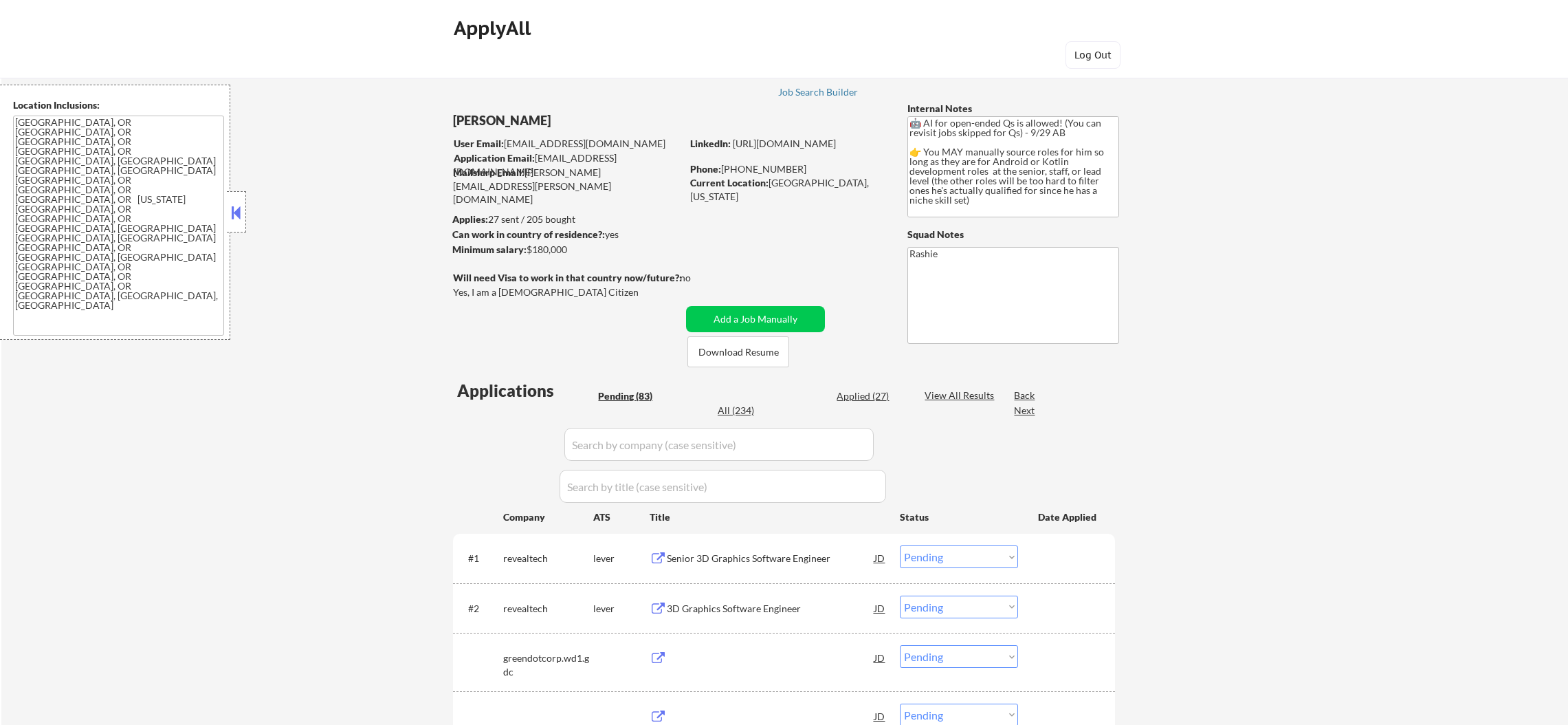
select select ""pending""
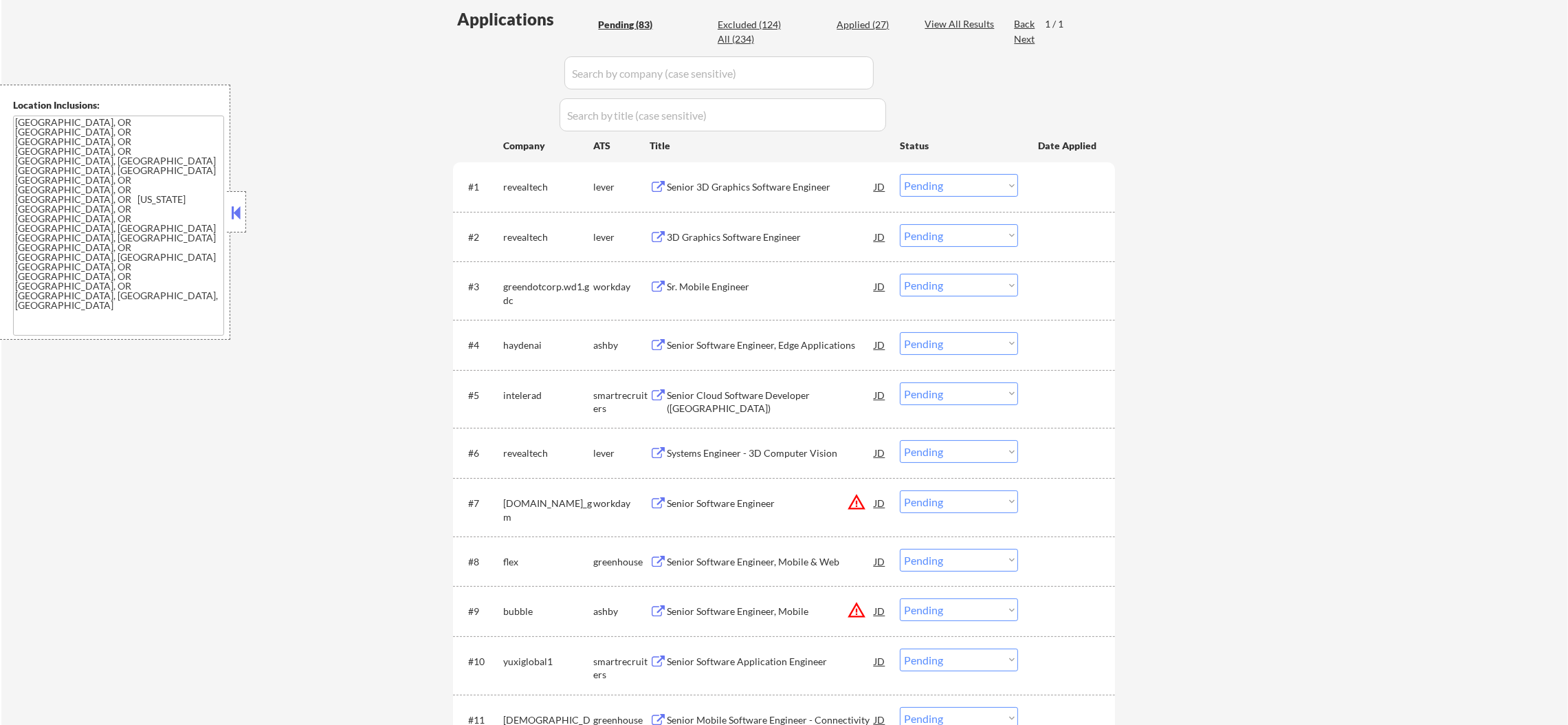
scroll to position [378, 0]
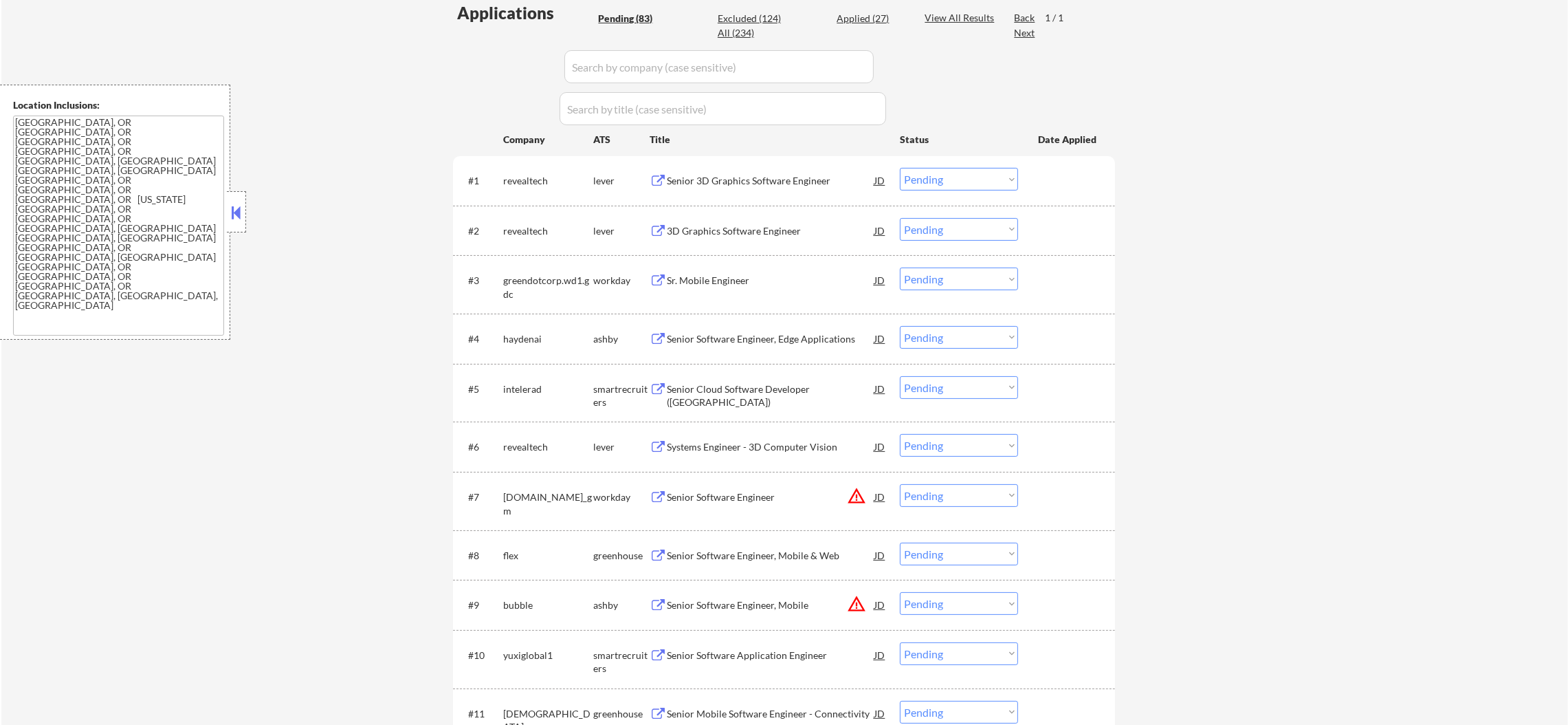
click at [748, 184] on div "Senior 3D Graphics Software Engineer" at bounding box center [770, 181] width 207 height 14
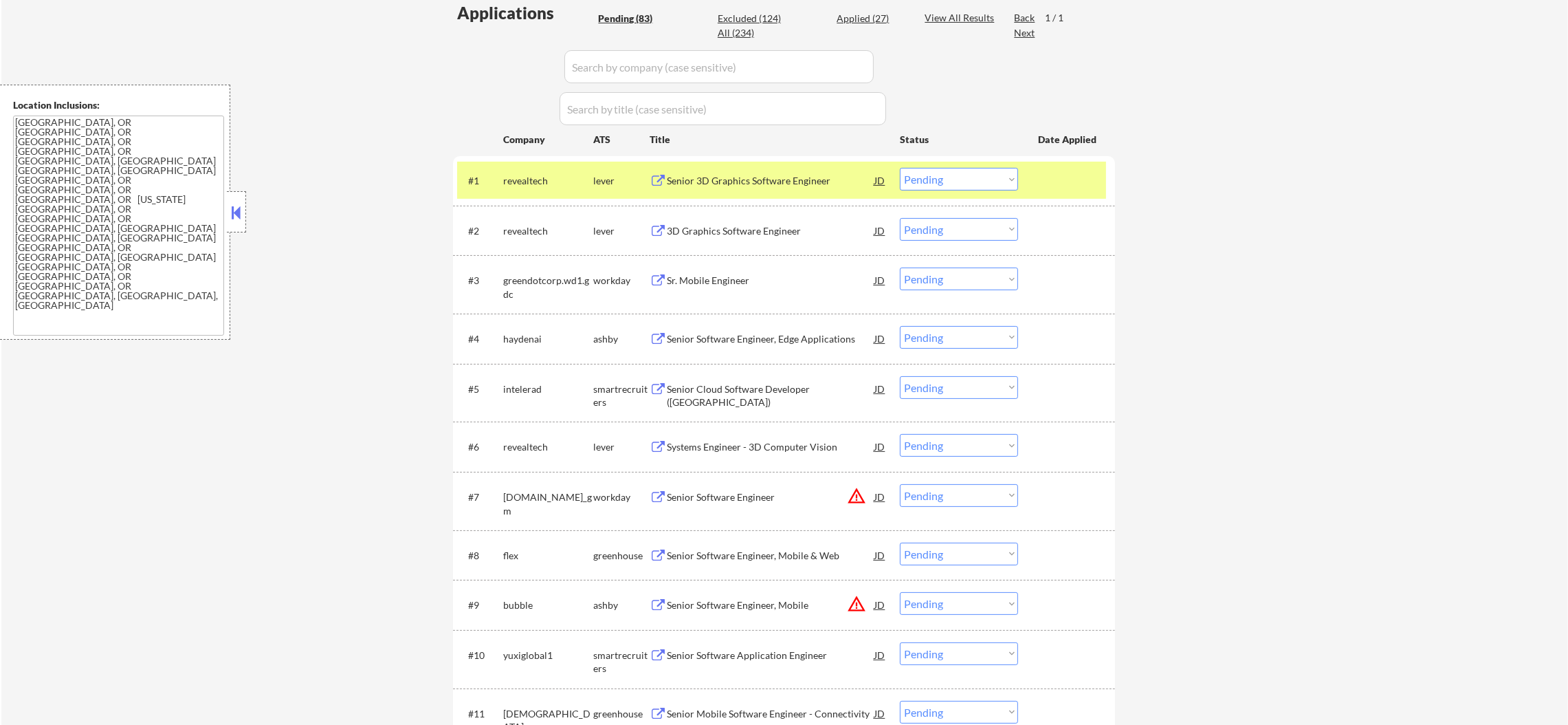
type textarea "Rashie https://docs.google.com/spreadsheets/d/1tYsTDrHkBtjH03A3meP0AoHK9e75tipa…"
click at [761, 184] on div "Senior 3D Graphics Software Engineer" at bounding box center [770, 181] width 207 height 14
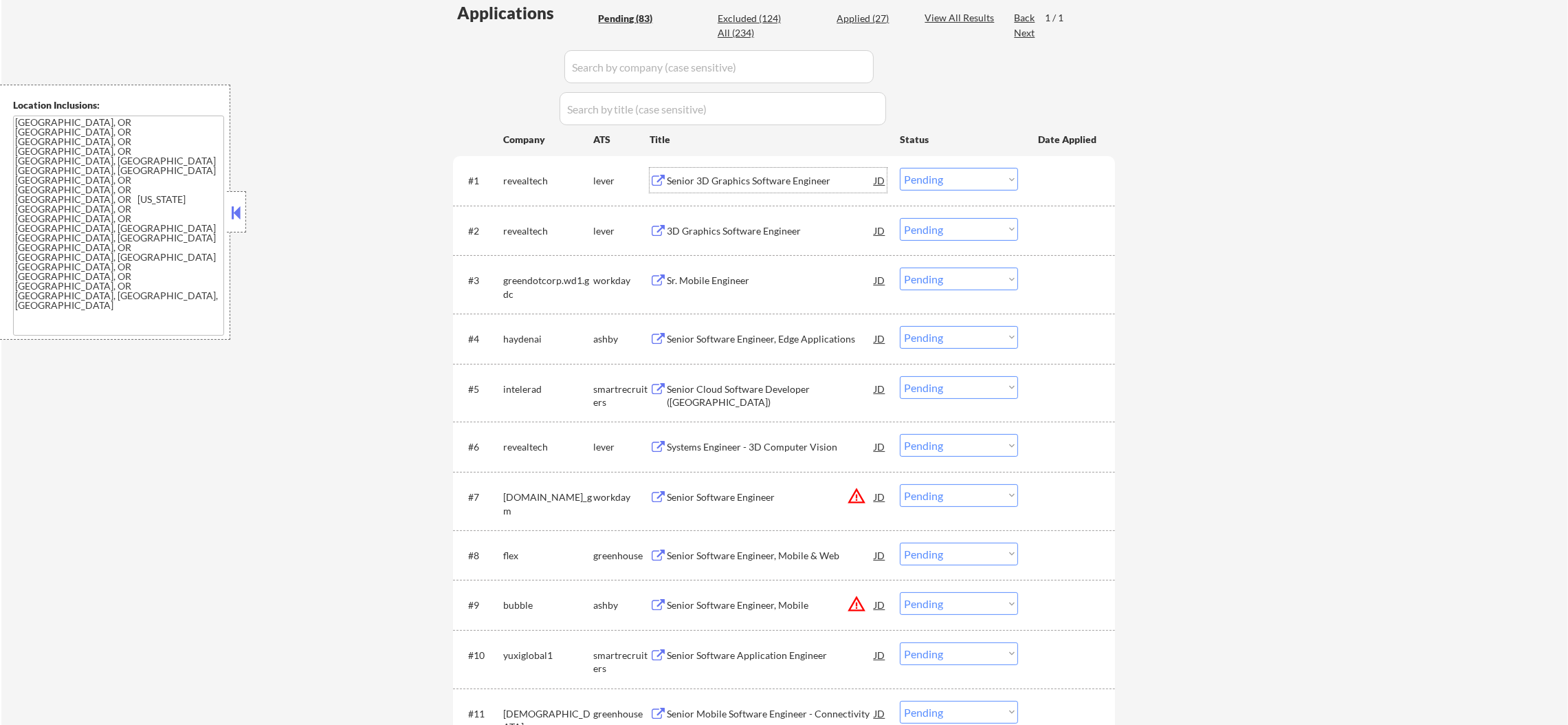
click at [930, 174] on select "Choose an option... Pending Applied Excluded (Questions) Excluded (Expired) Exc…" at bounding box center [959, 179] width 118 height 23
click at [899, 168] on select "Choose an option... Pending Applied Excluded (Questions) Excluded (Expired) Exc…" at bounding box center [959, 179] width 118 height 23
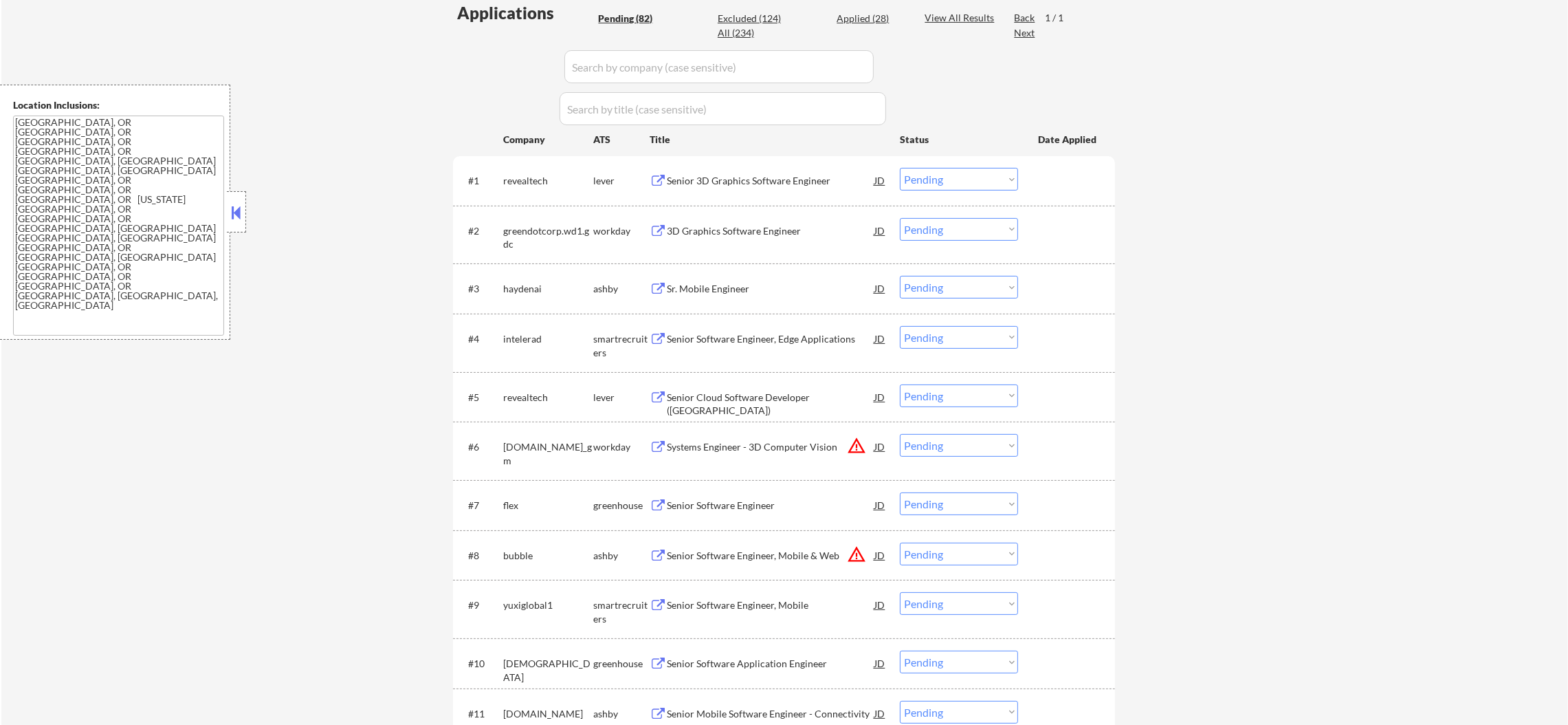
click at [525, 181] on div "revealtech" at bounding box center [547, 181] width 90 height 14
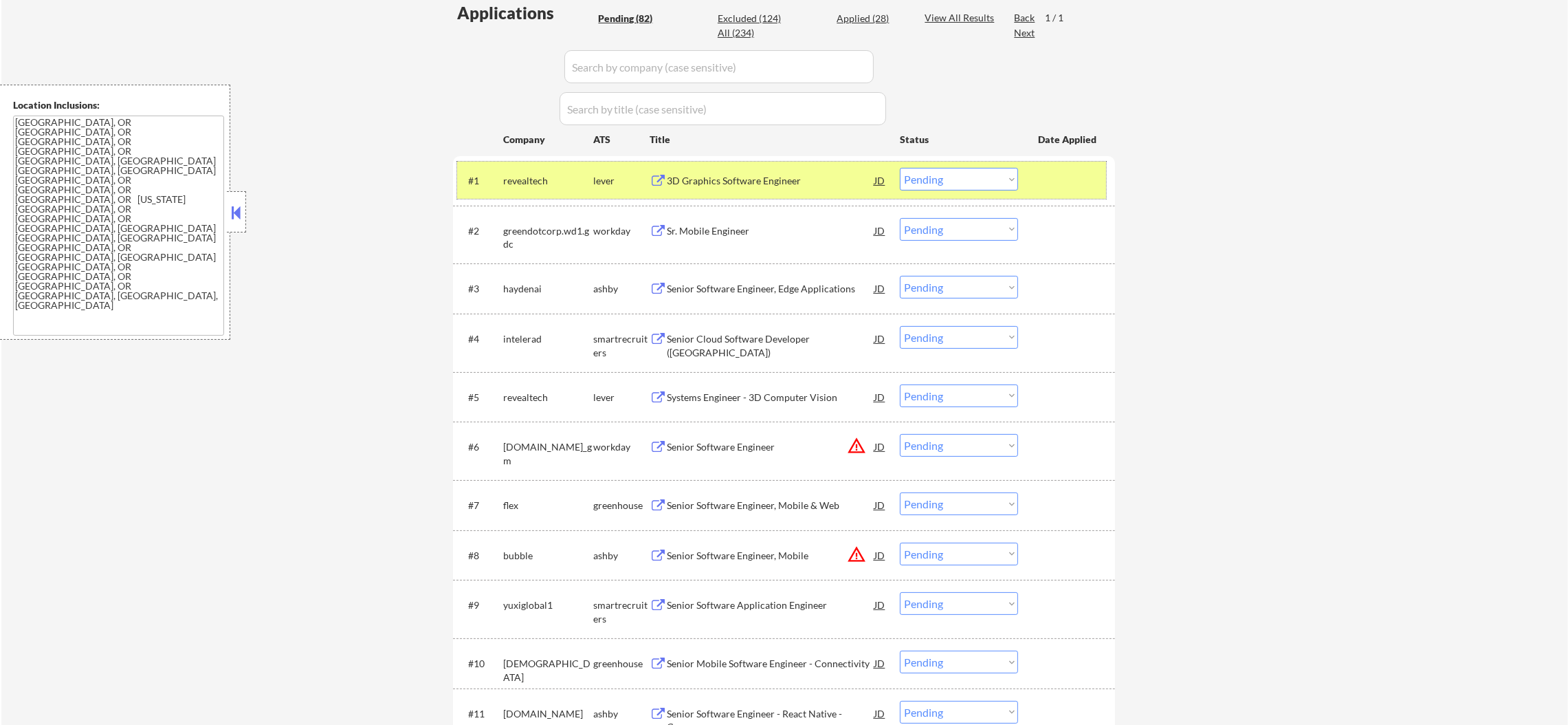
click at [550, 165] on div "#1 revealtech lever 3D Graphics Software Engineer JD Choose an option... Pendin…" at bounding box center [781, 181] width 649 height 37
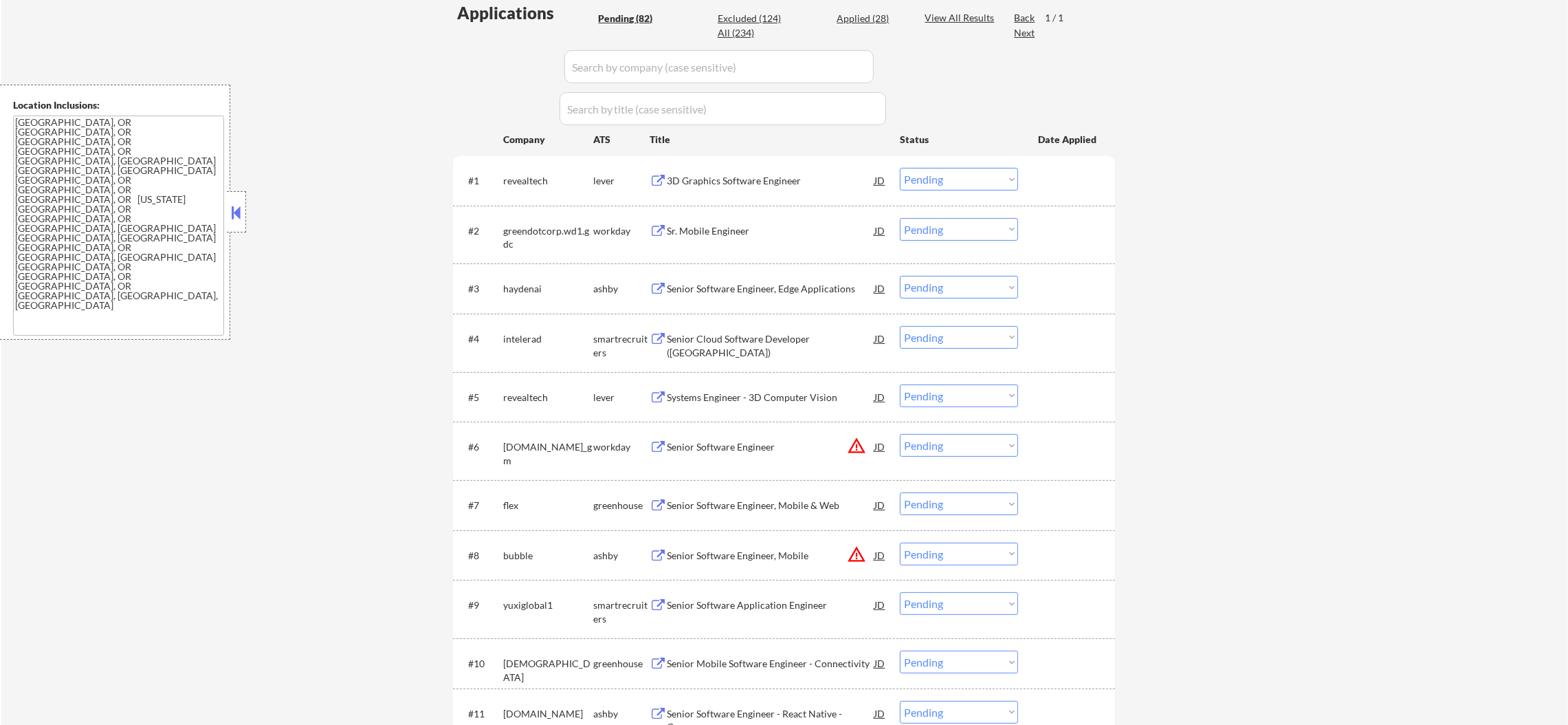
click at [802, 176] on div "3D Graphics Software Engineer" at bounding box center [770, 181] width 207 height 14
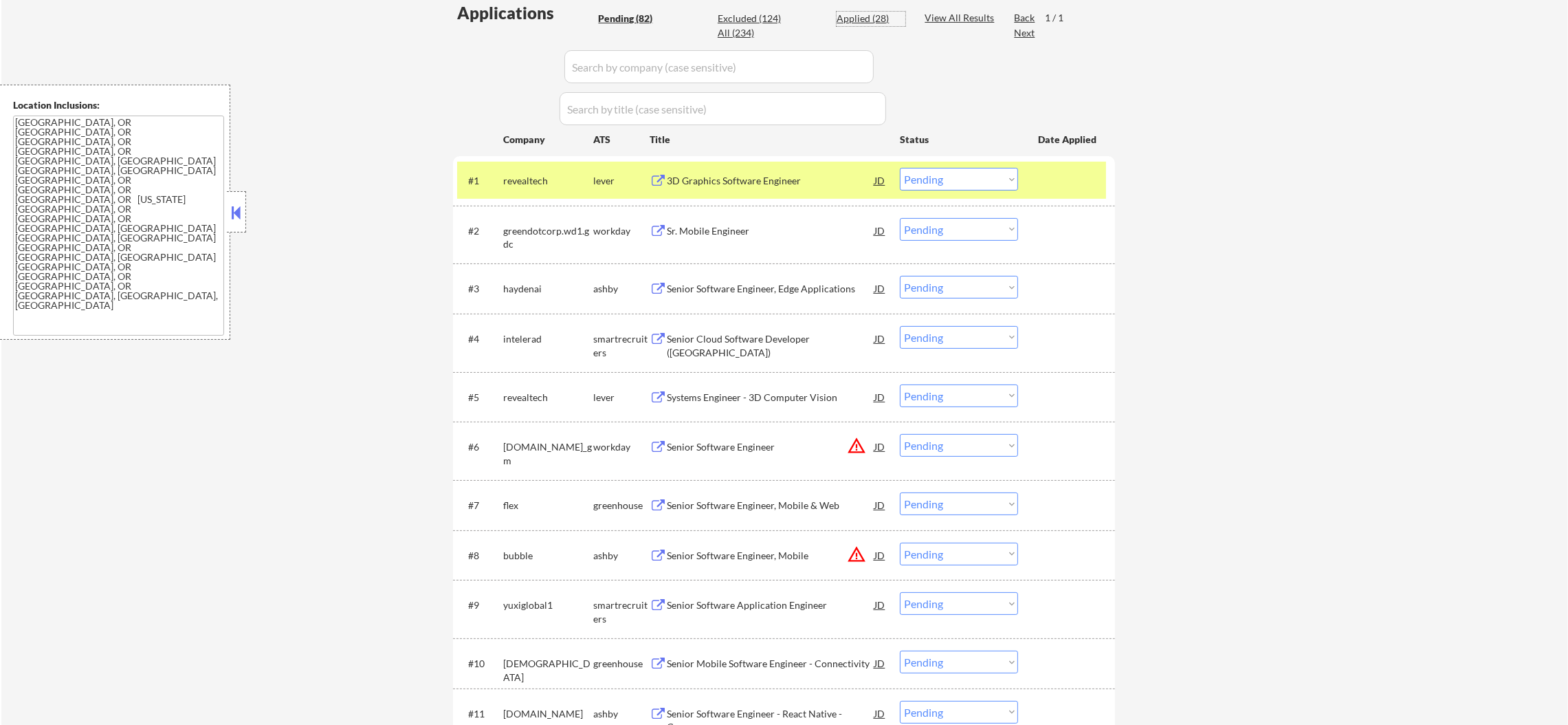
click at [867, 21] on div "Applied (28)" at bounding box center [871, 19] width 69 height 14
select select ""applied""
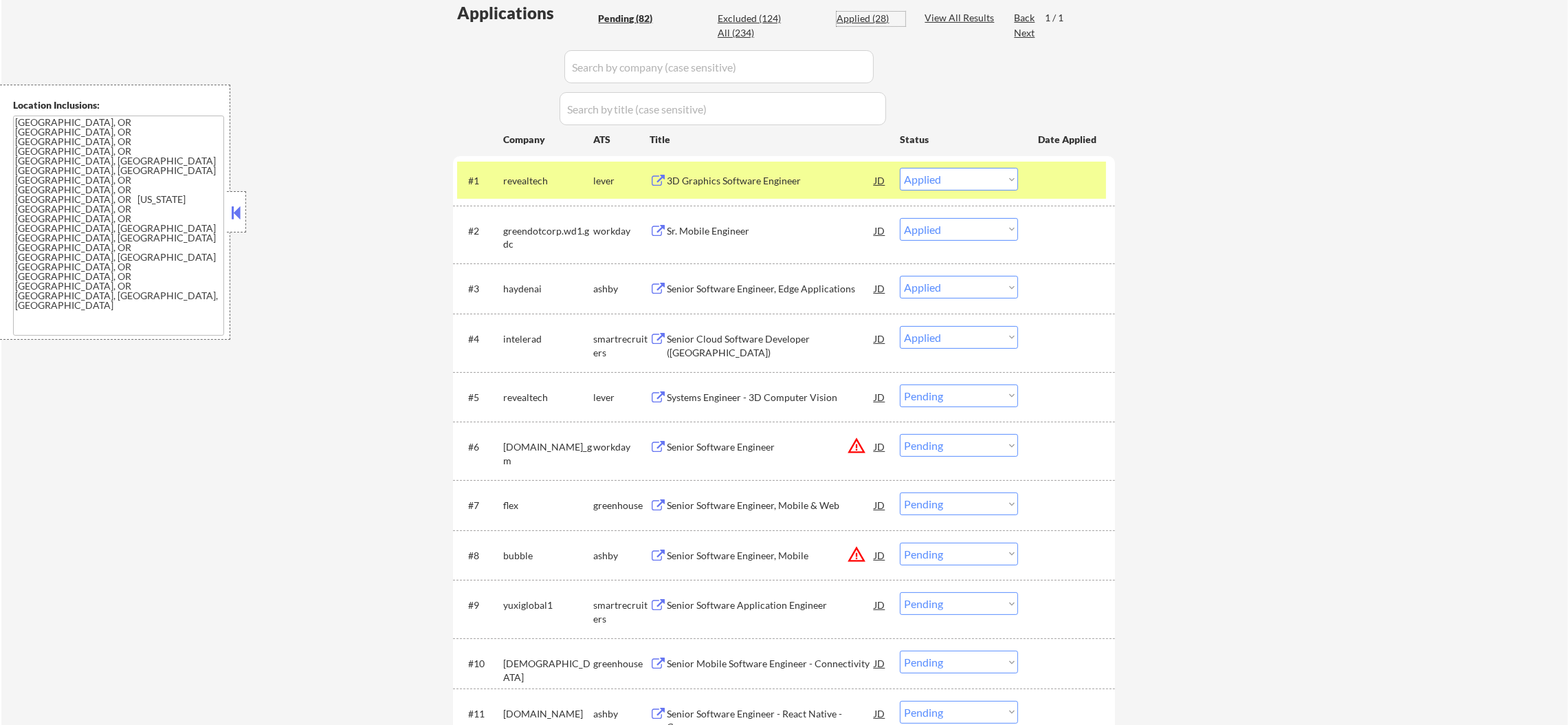
select select ""applied""
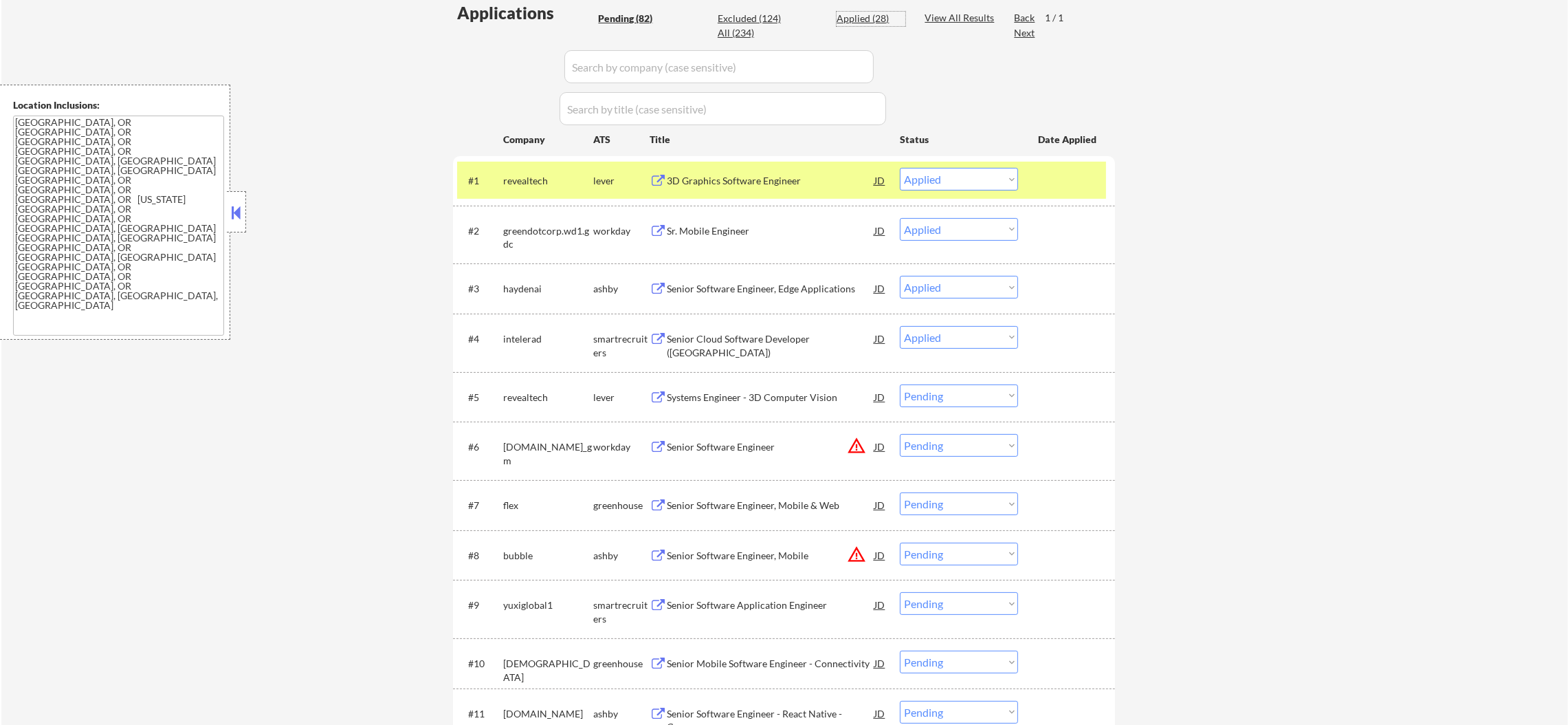
select select ""applied""
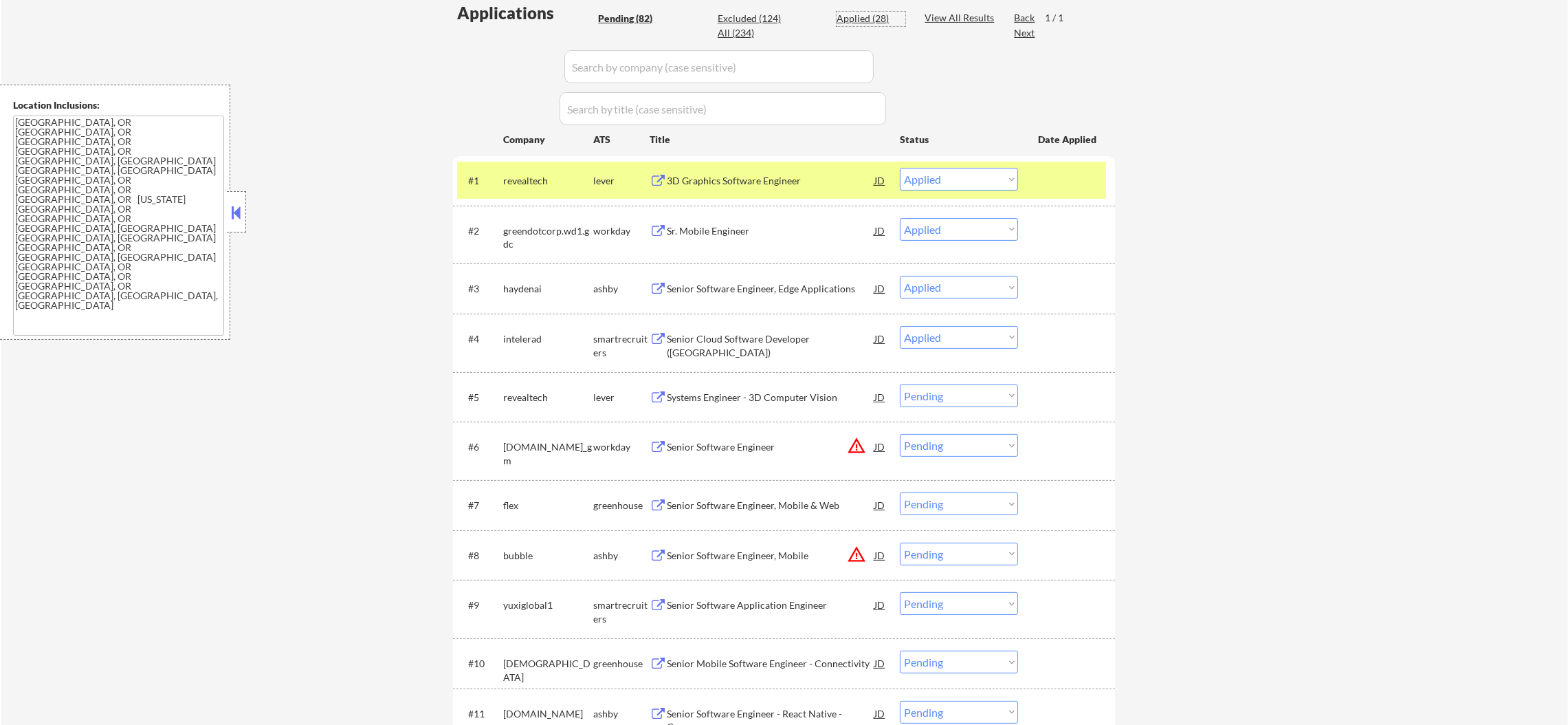
select select ""applied""
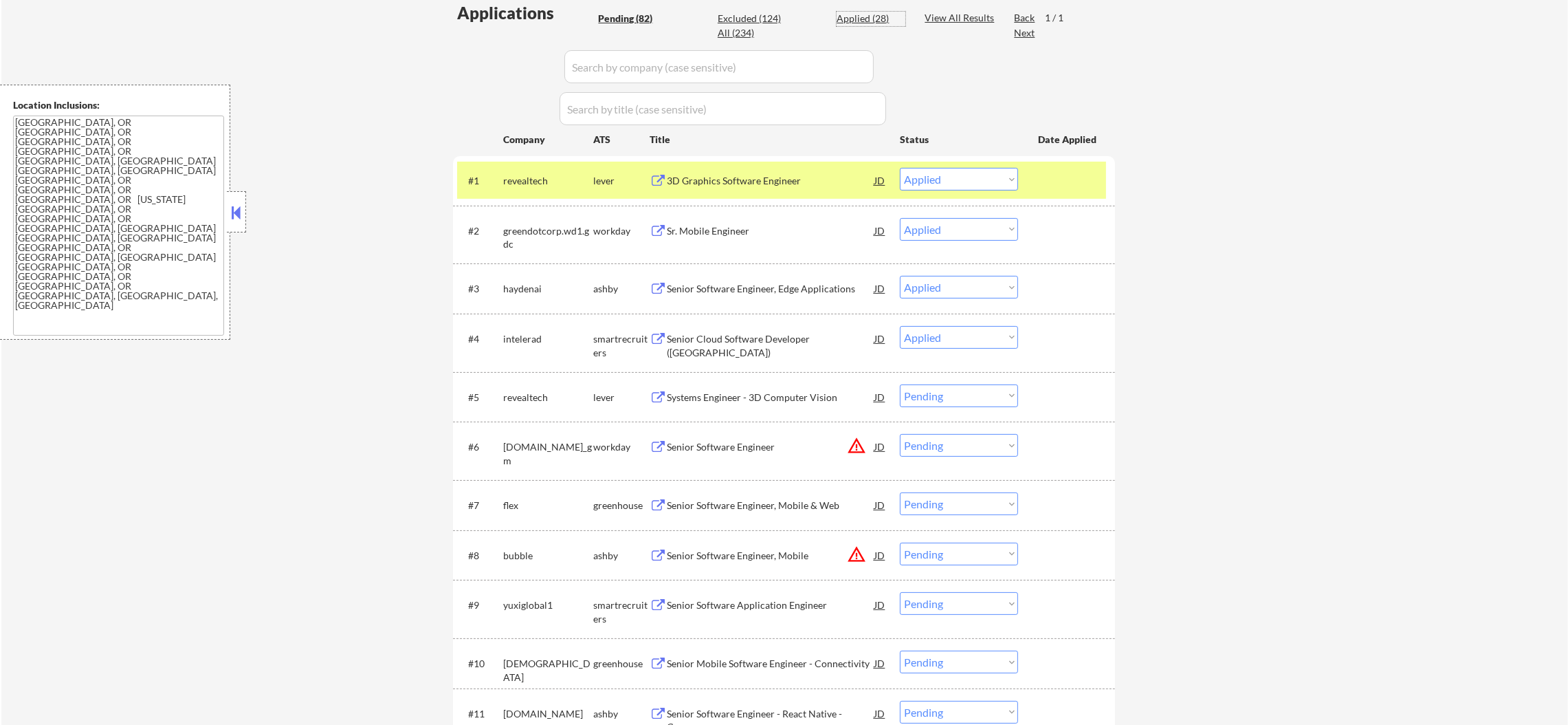
select select ""applied""
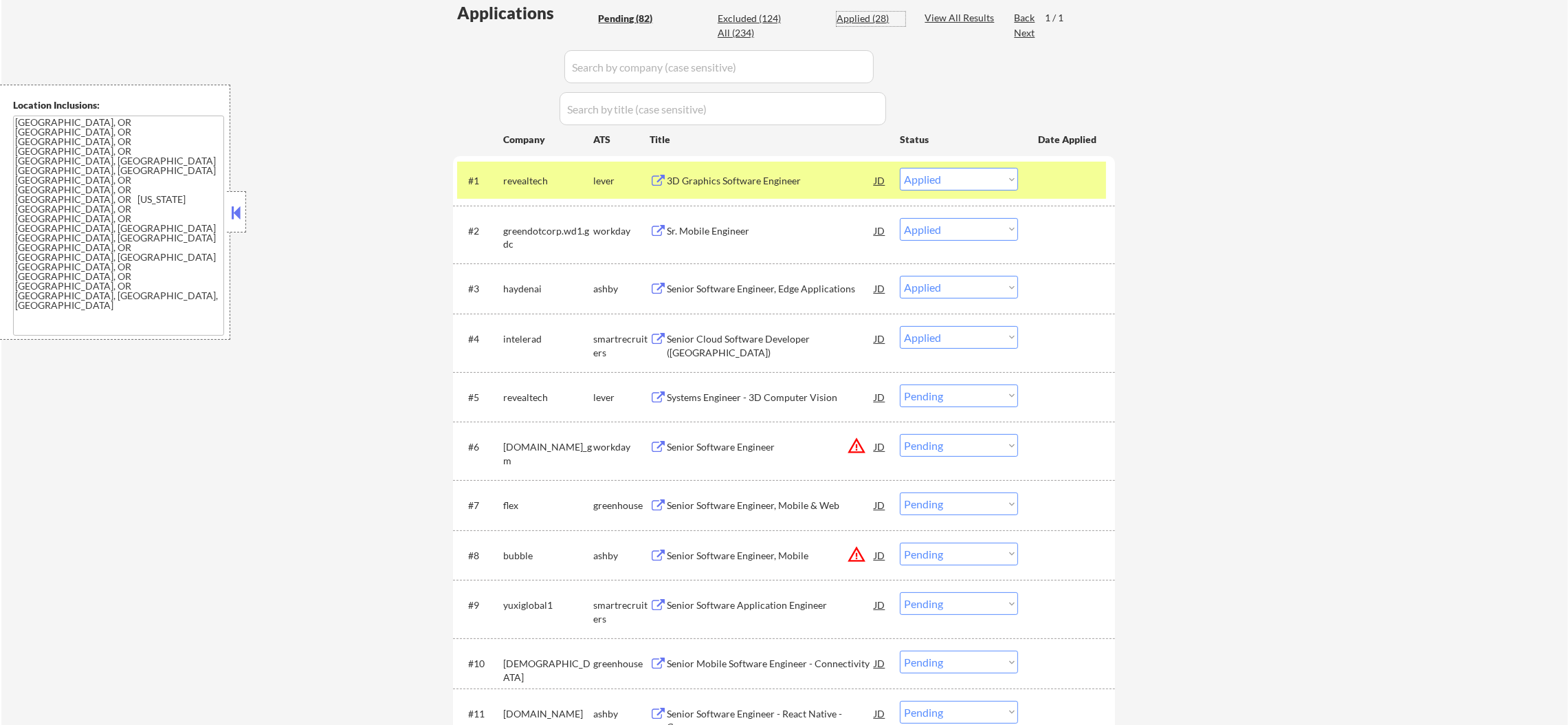
select select ""applied""
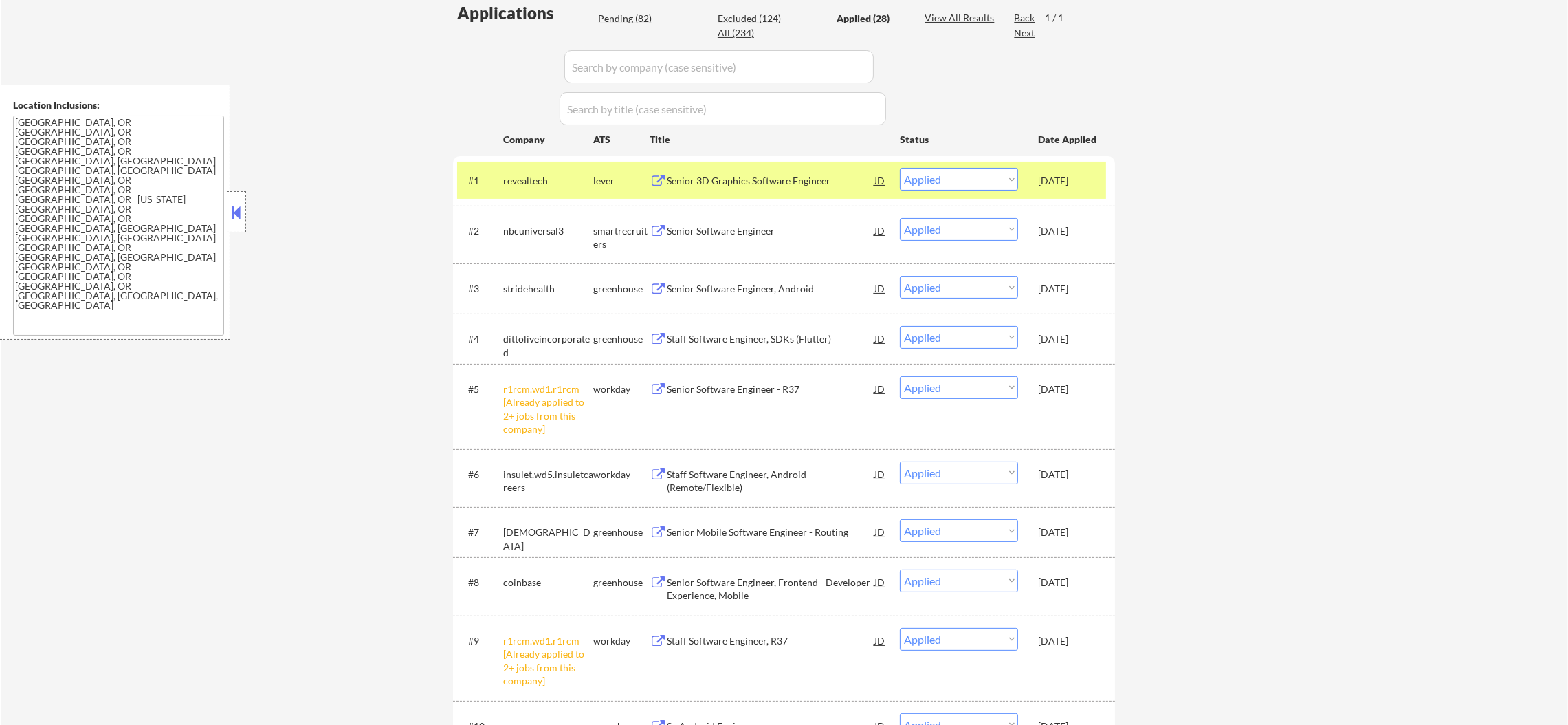
click at [617, 18] on div "Pending (82)" at bounding box center [632, 19] width 69 height 14
select select ""pending""
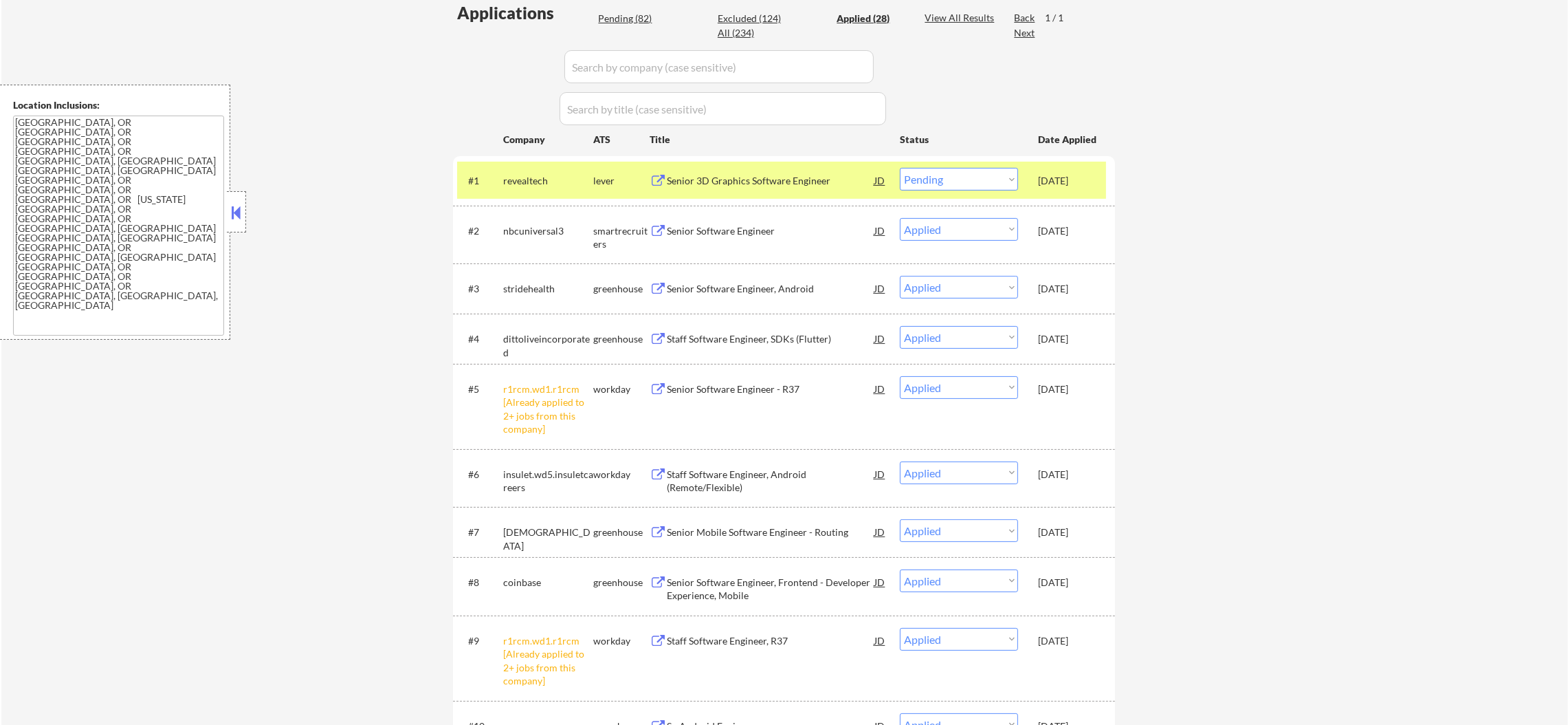
select select ""pending""
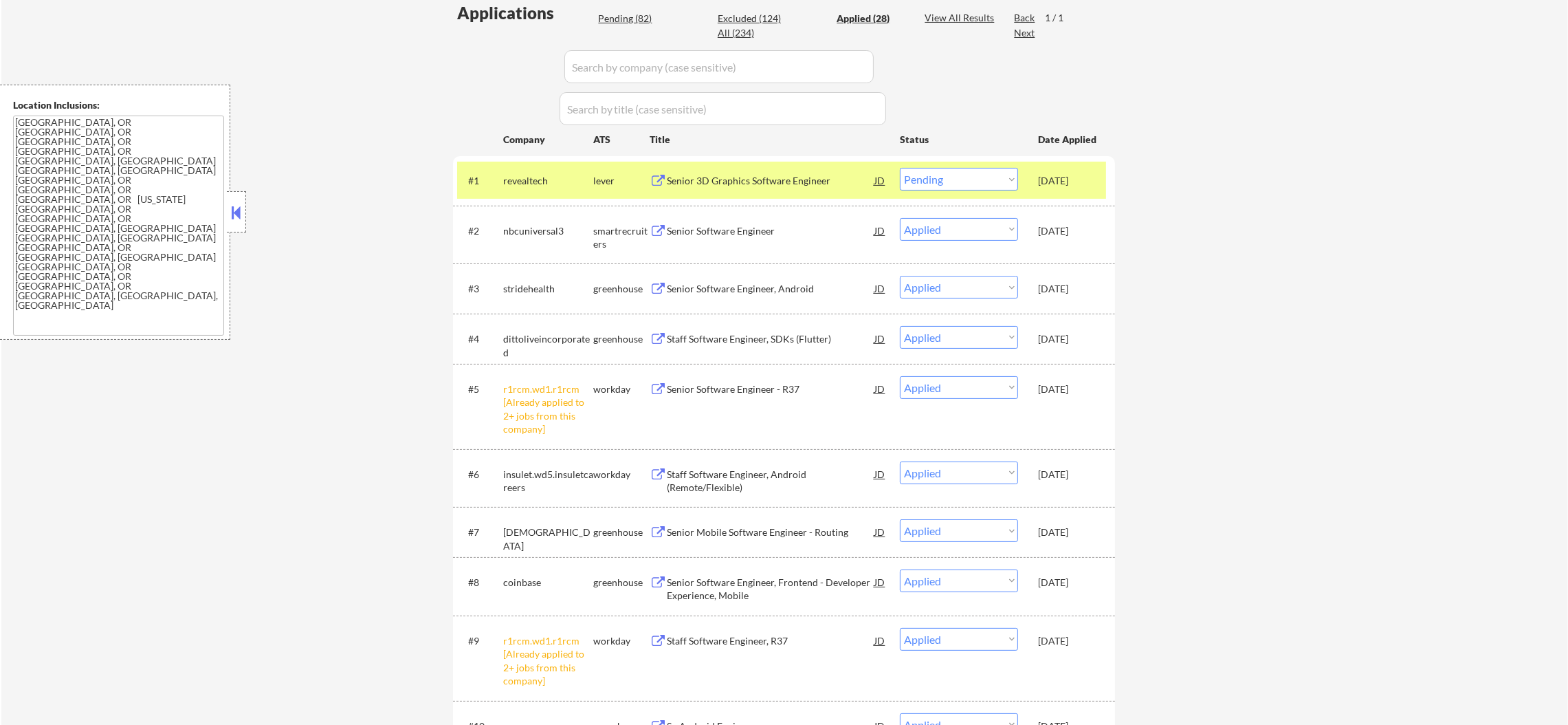
select select ""pending""
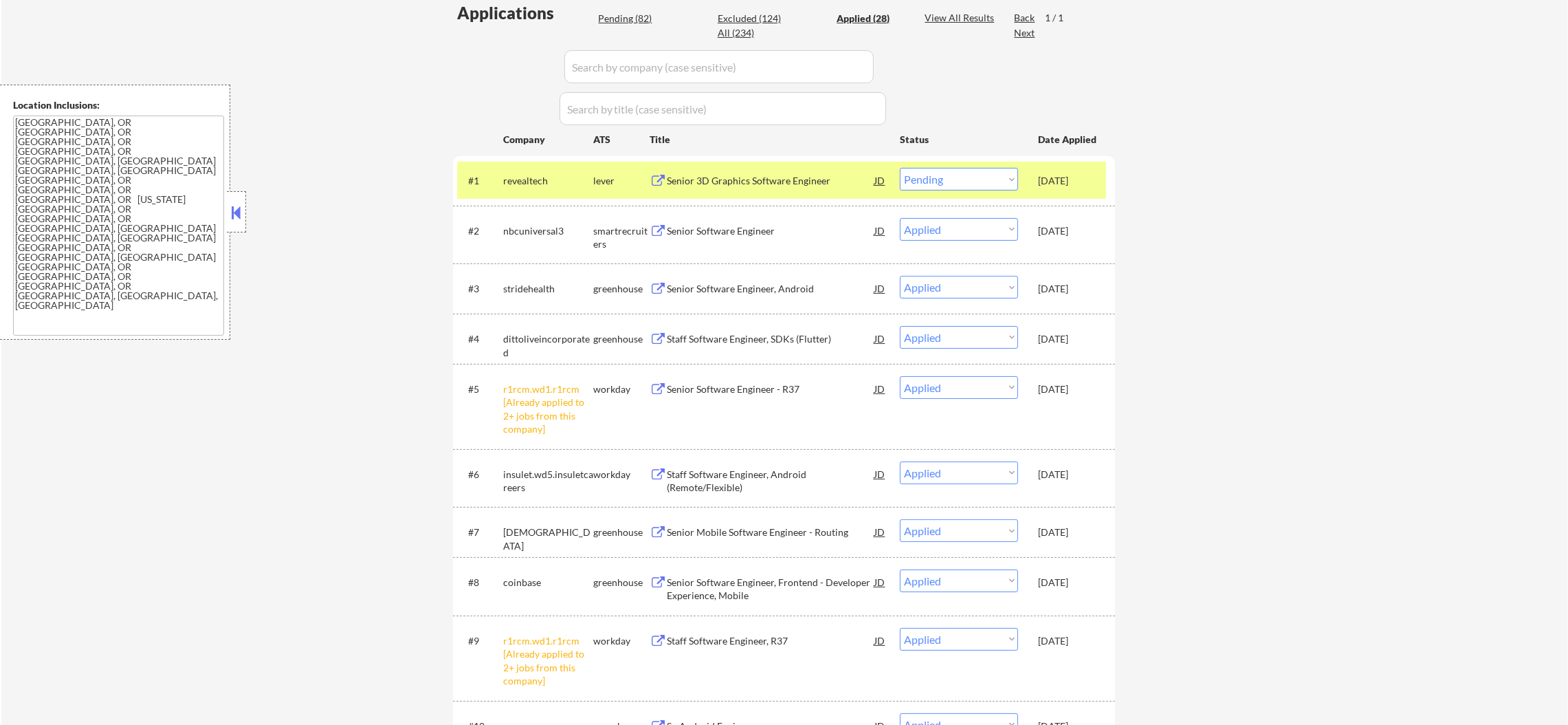
select select ""pending""
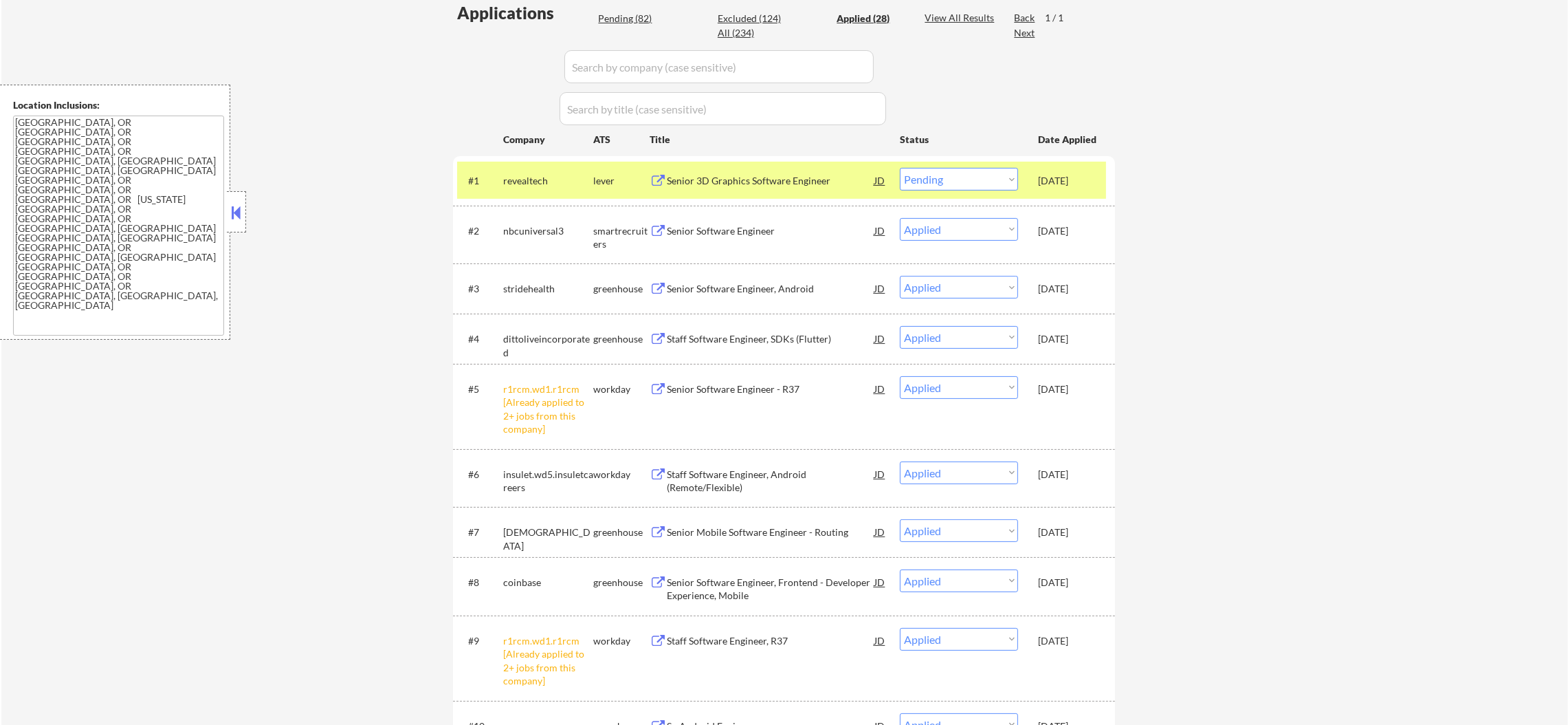
select select ""pending""
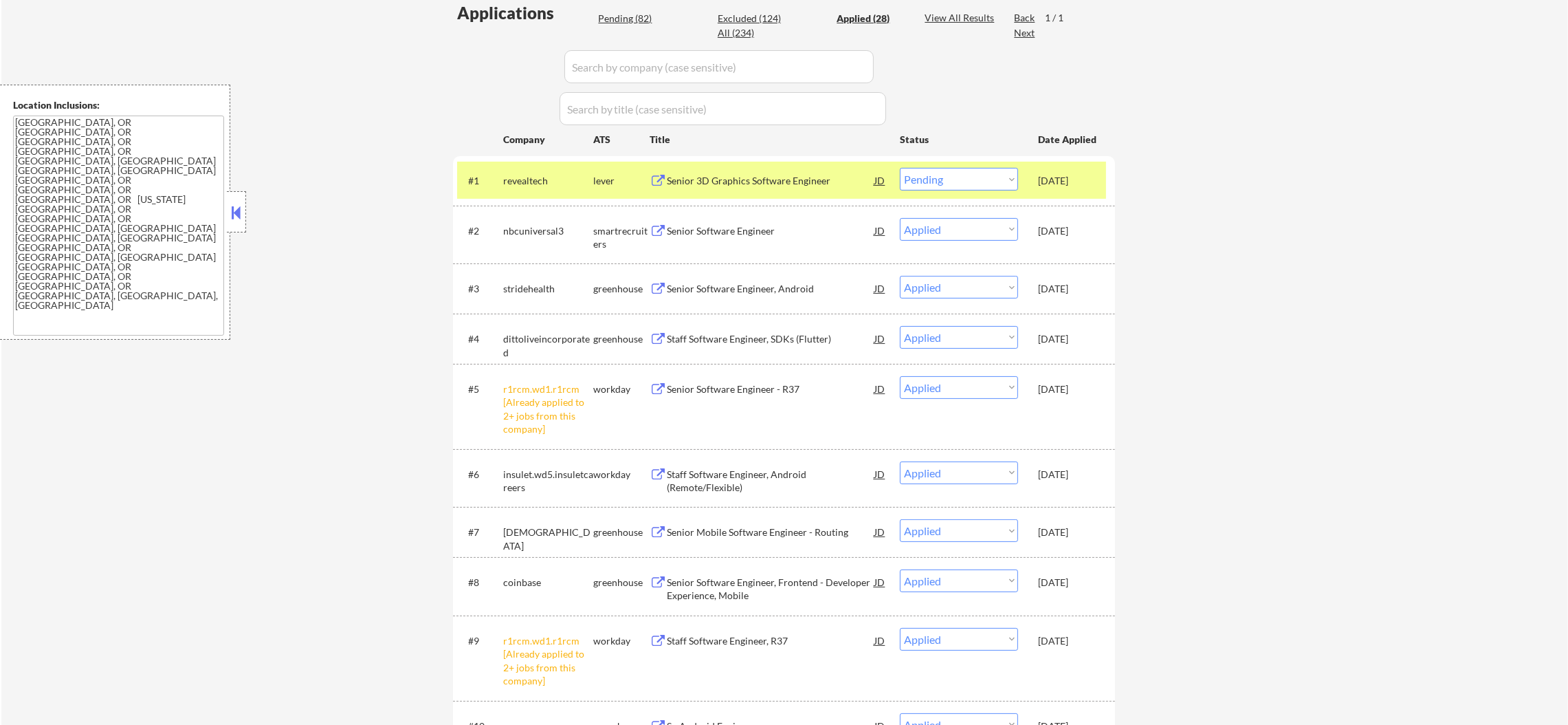
select select ""pending""
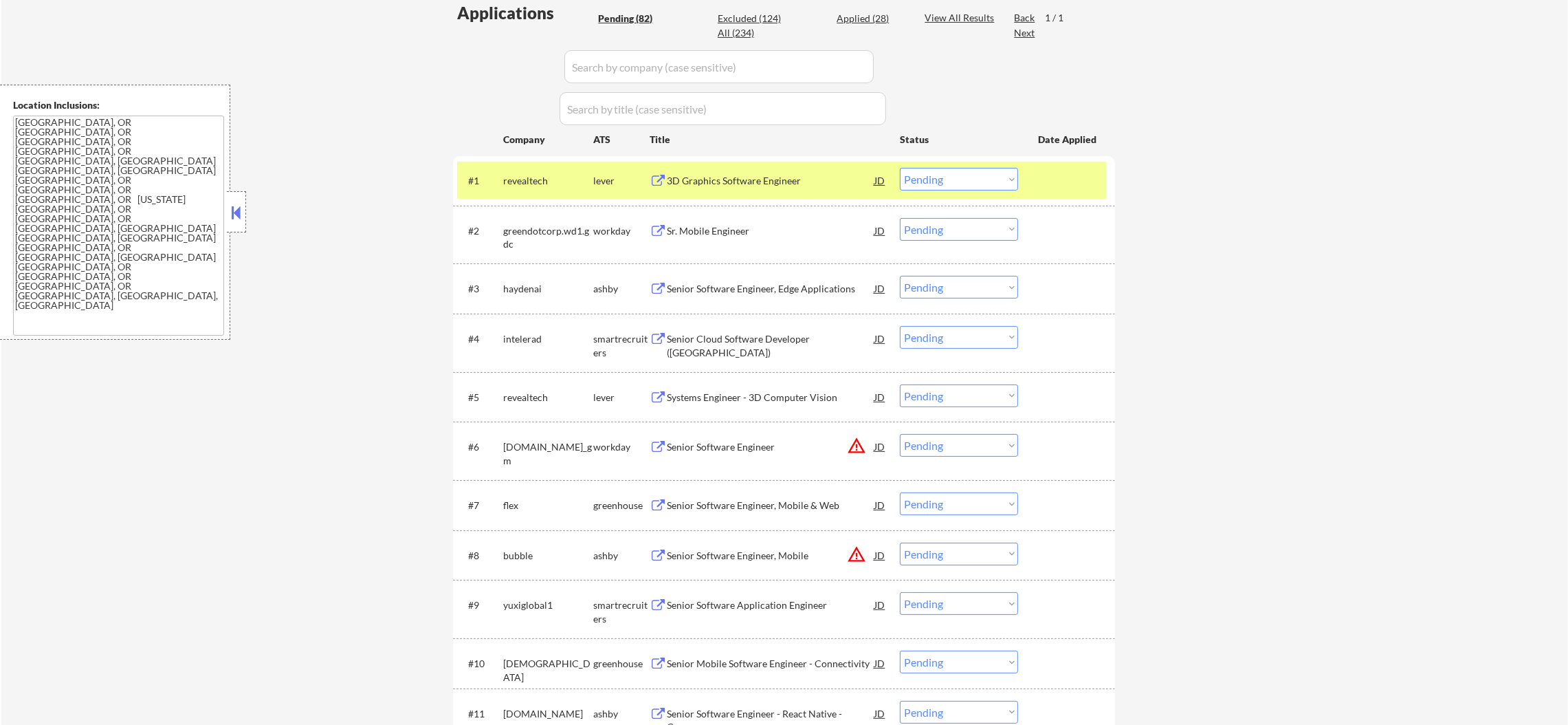
click at [525, 181] on div "revealtech" at bounding box center [547, 181] width 90 height 14
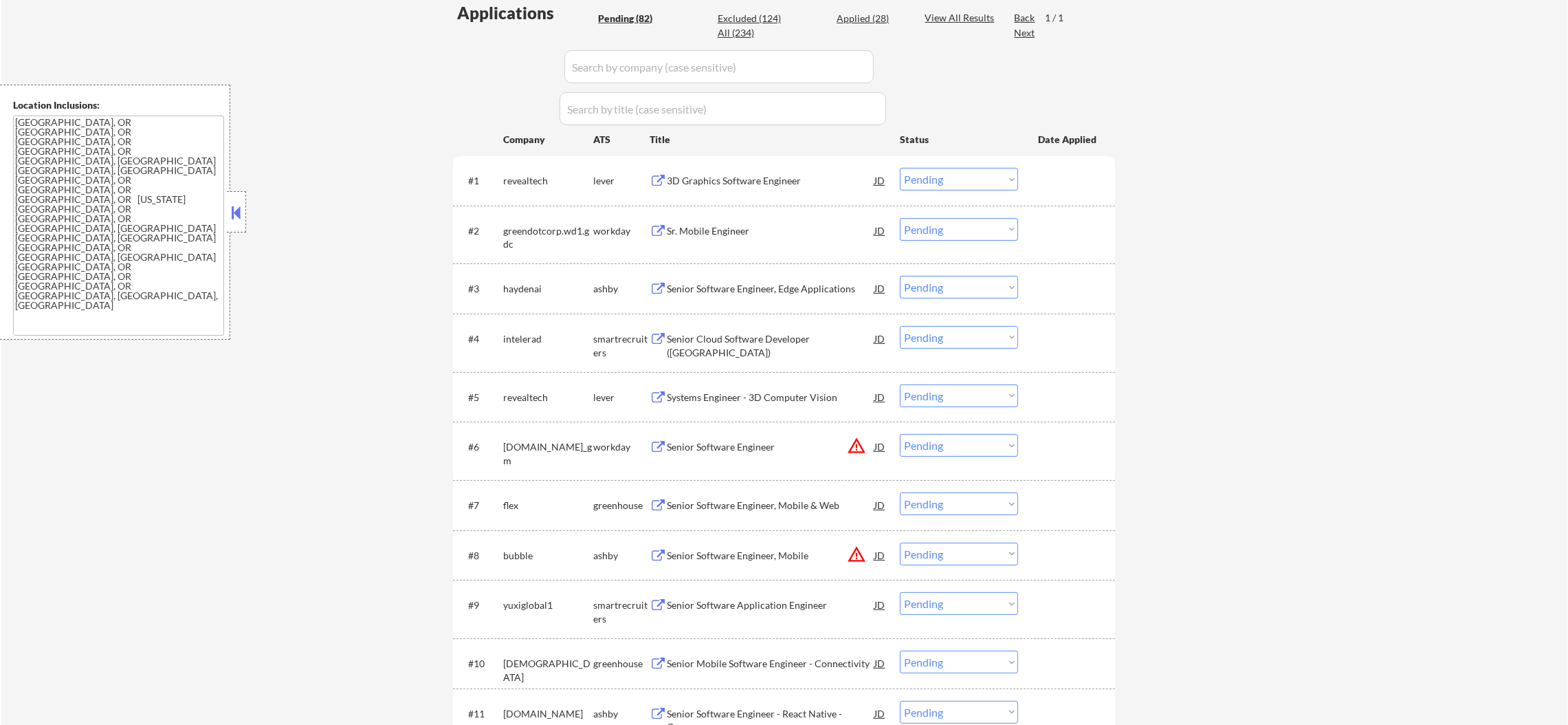
click at [877, 15] on div "Applied (28)" at bounding box center [871, 19] width 69 height 14
select select ""applied""
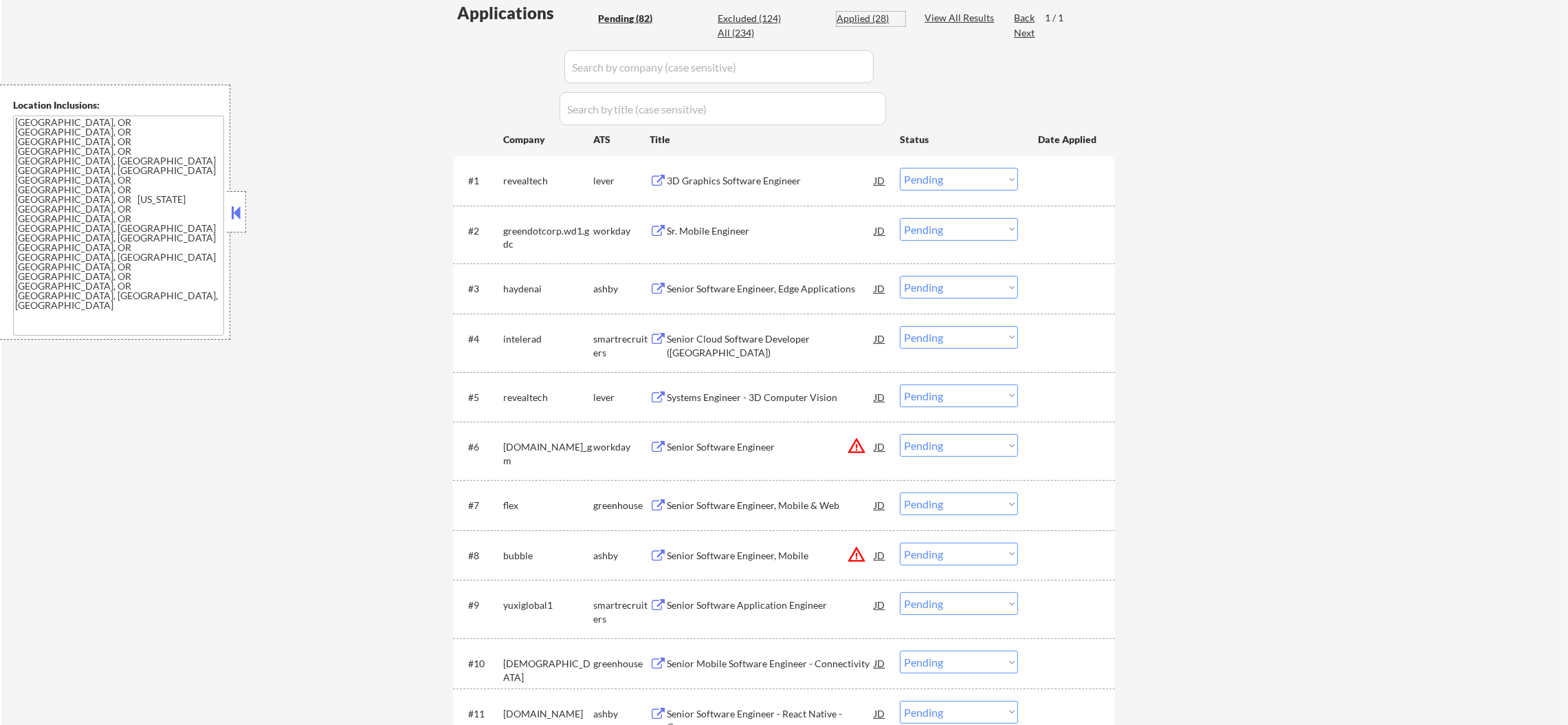
select select ""applied""
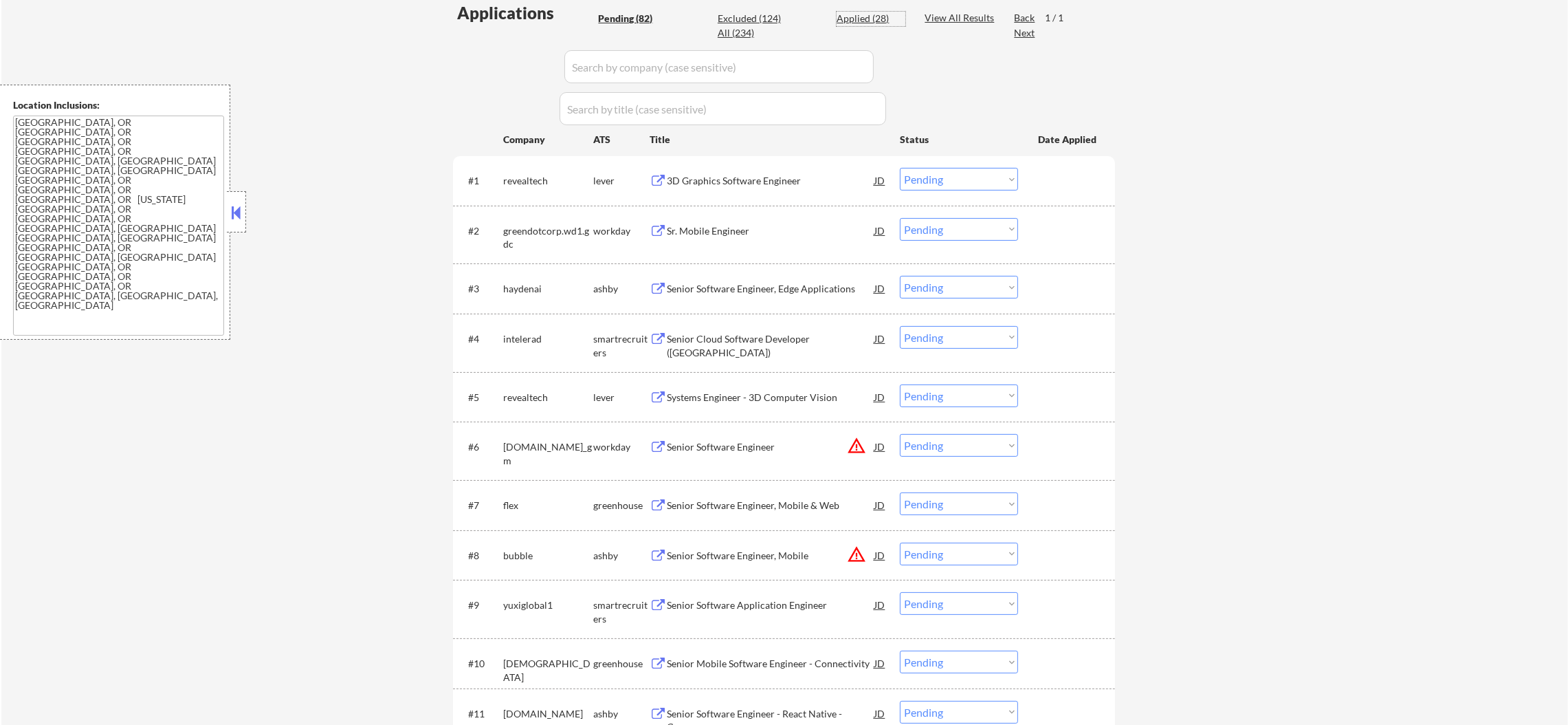
select select ""applied""
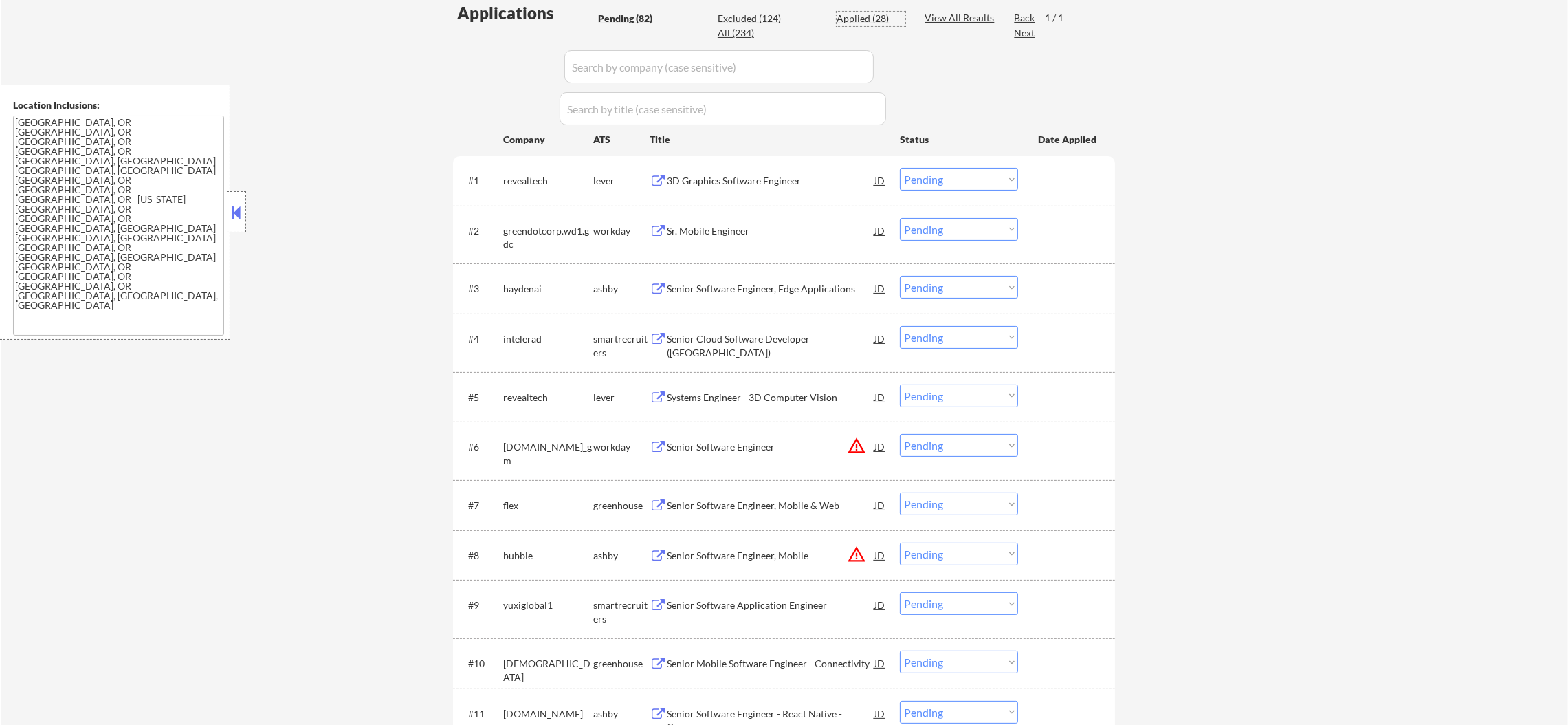
select select ""applied""
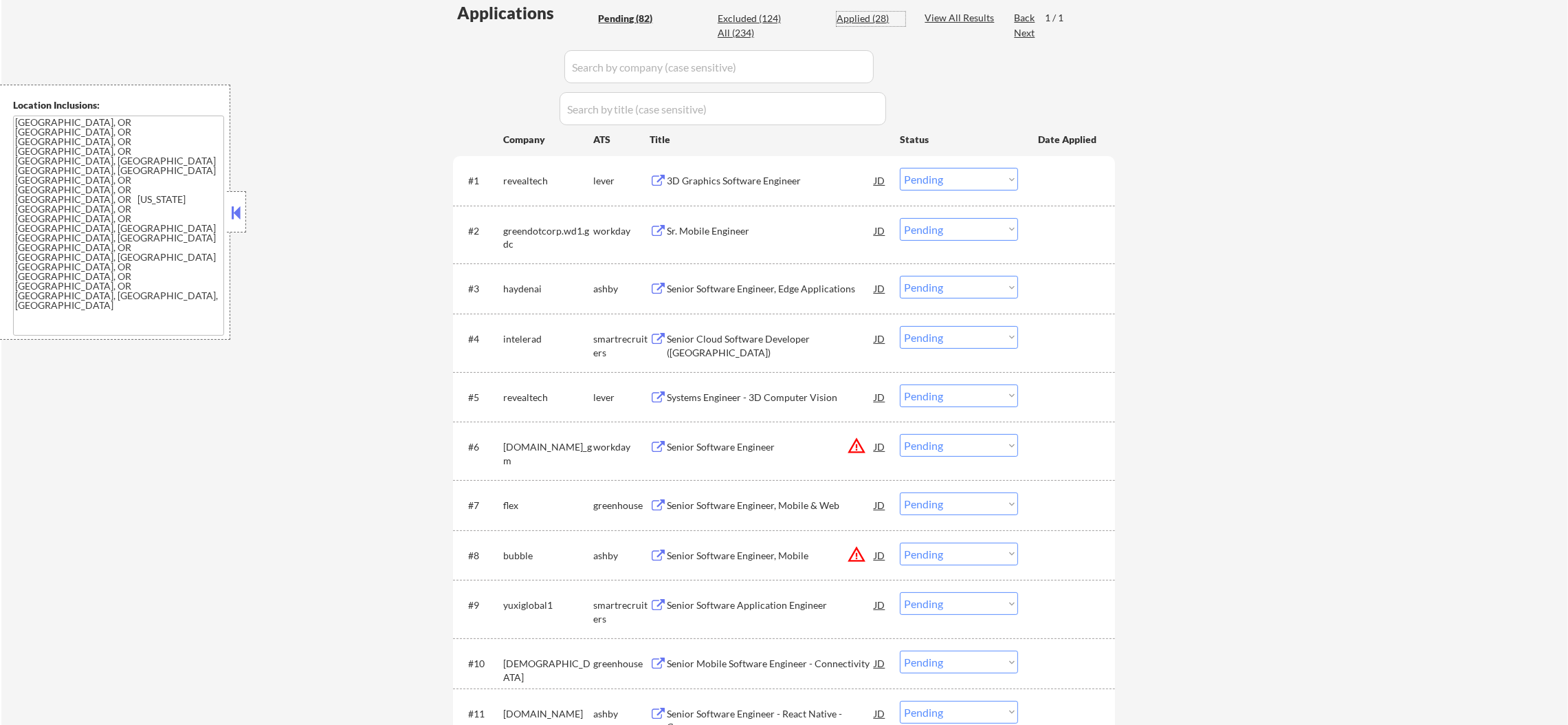
select select ""applied""
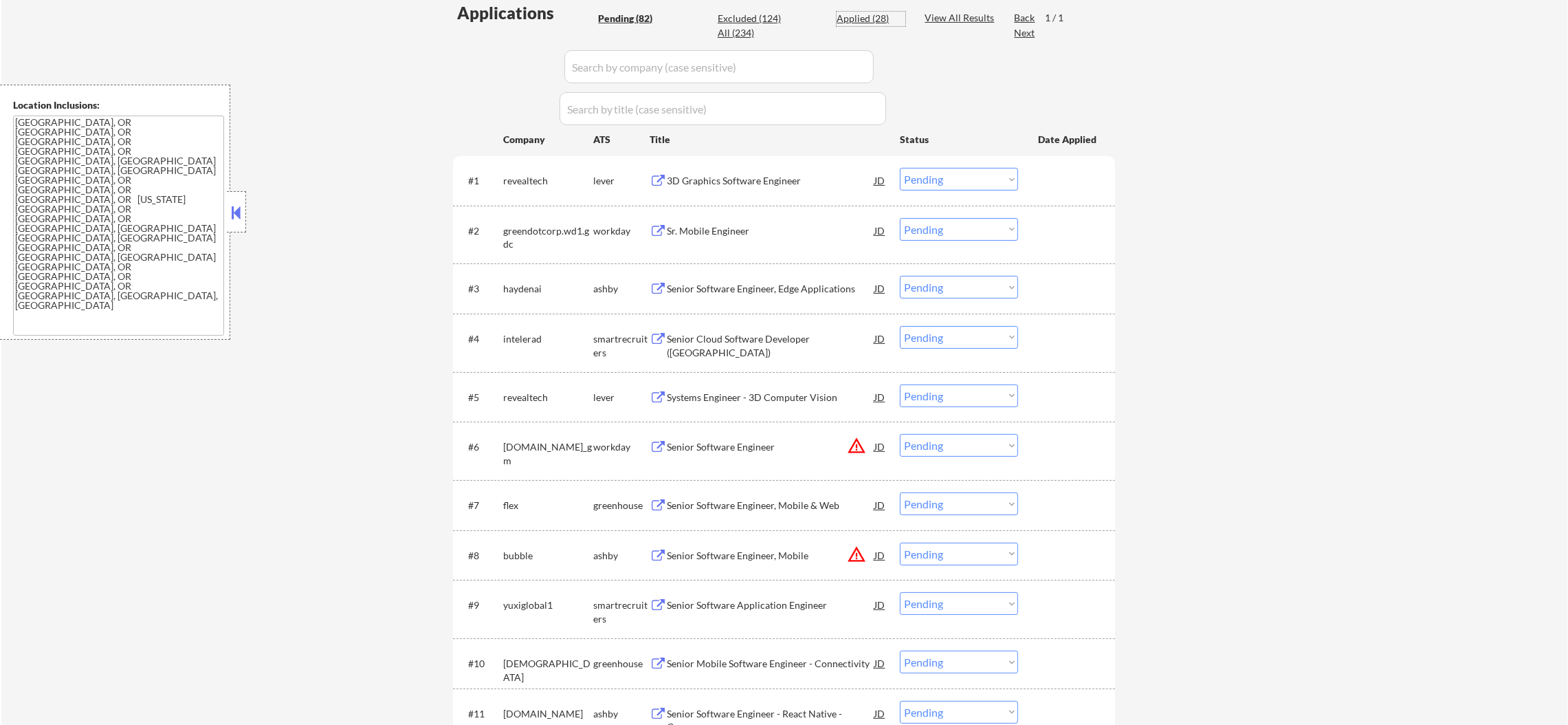
select select ""applied""
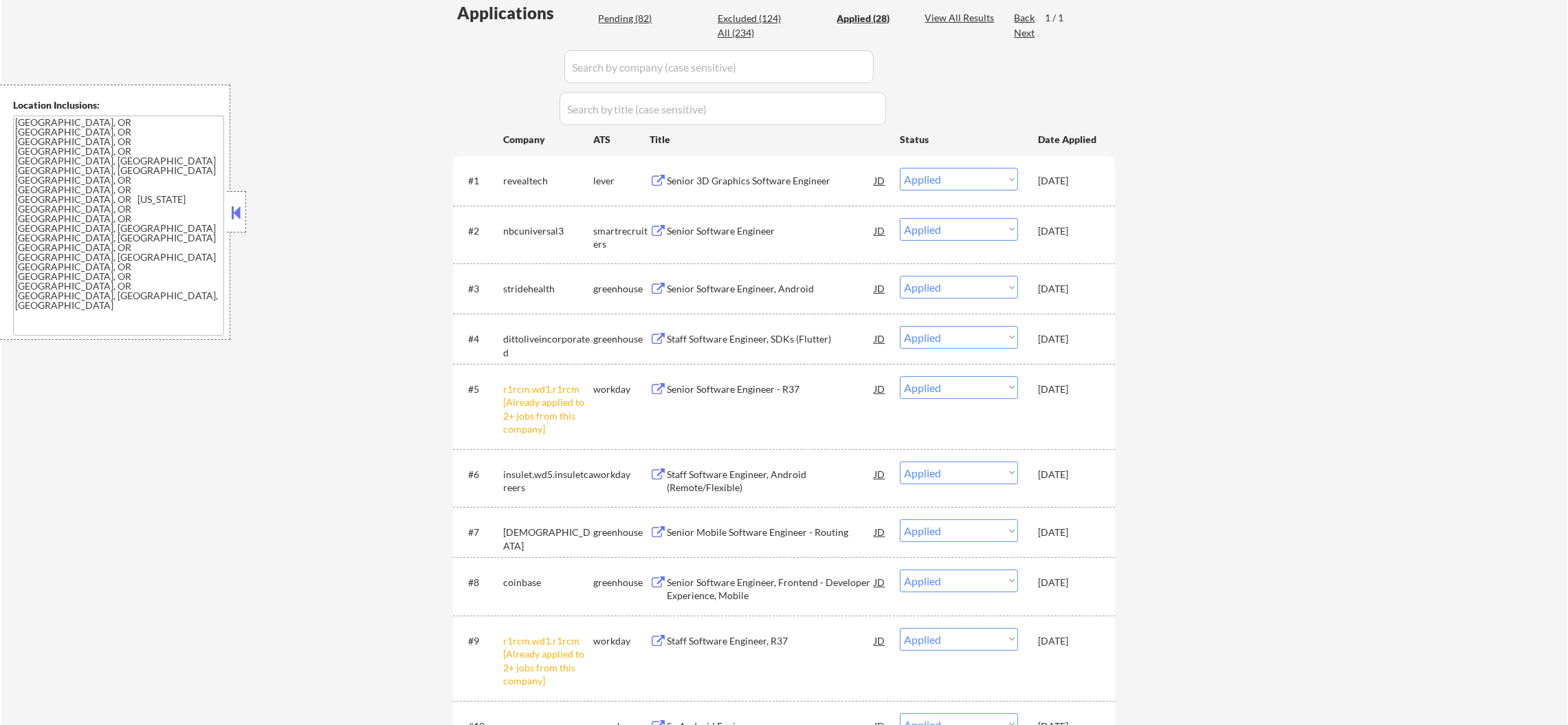
click at [624, 19] on div "Pending (82)" at bounding box center [632, 19] width 69 height 14
select select ""pending""
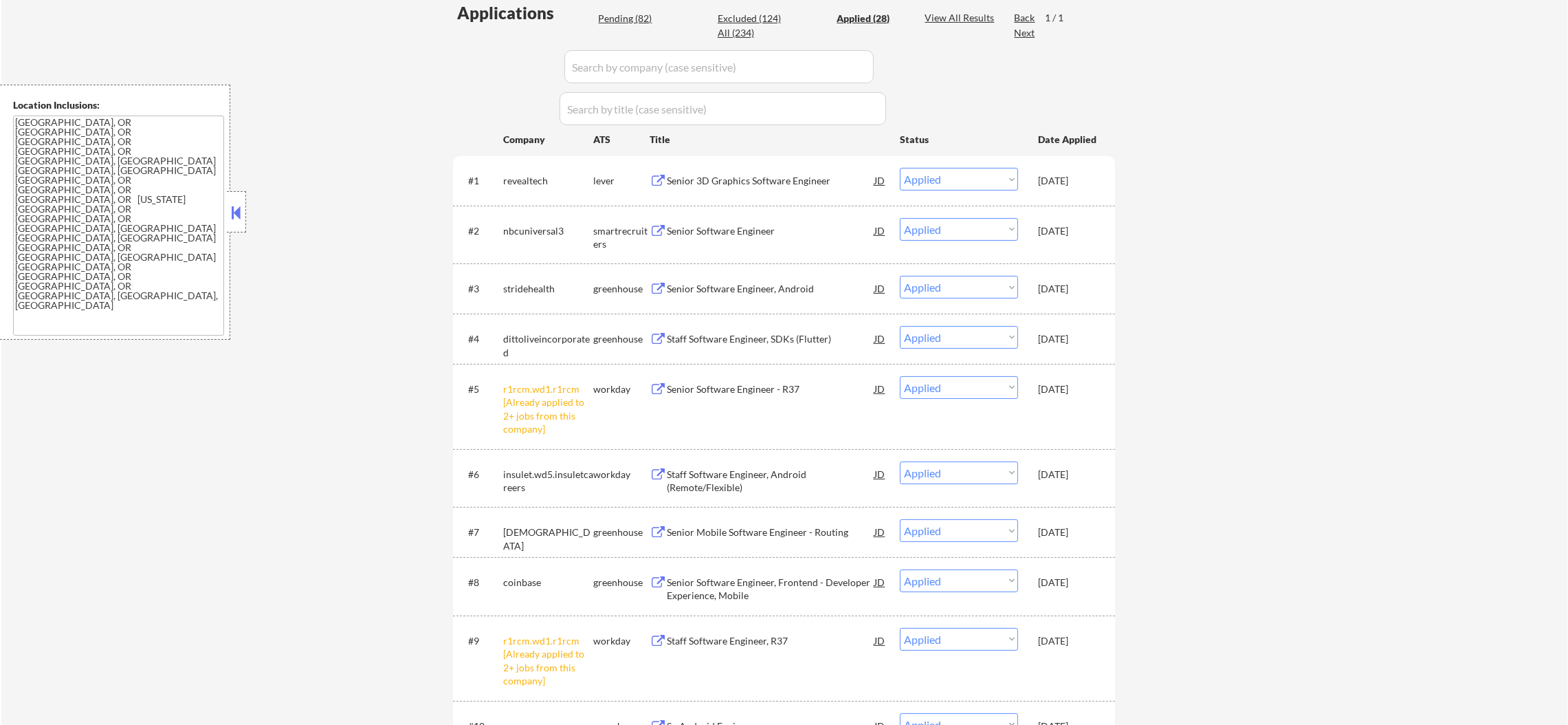
select select ""pending""
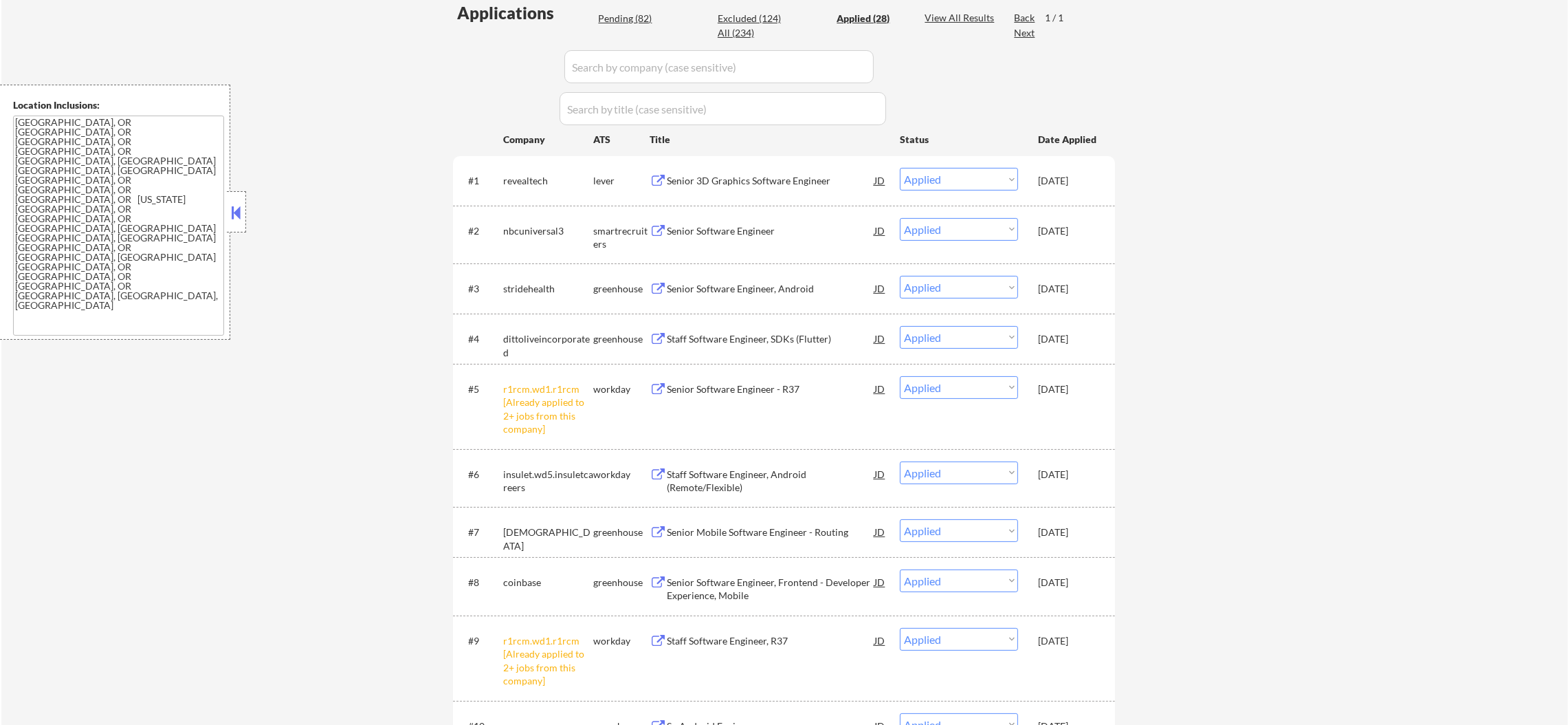
select select ""pending""
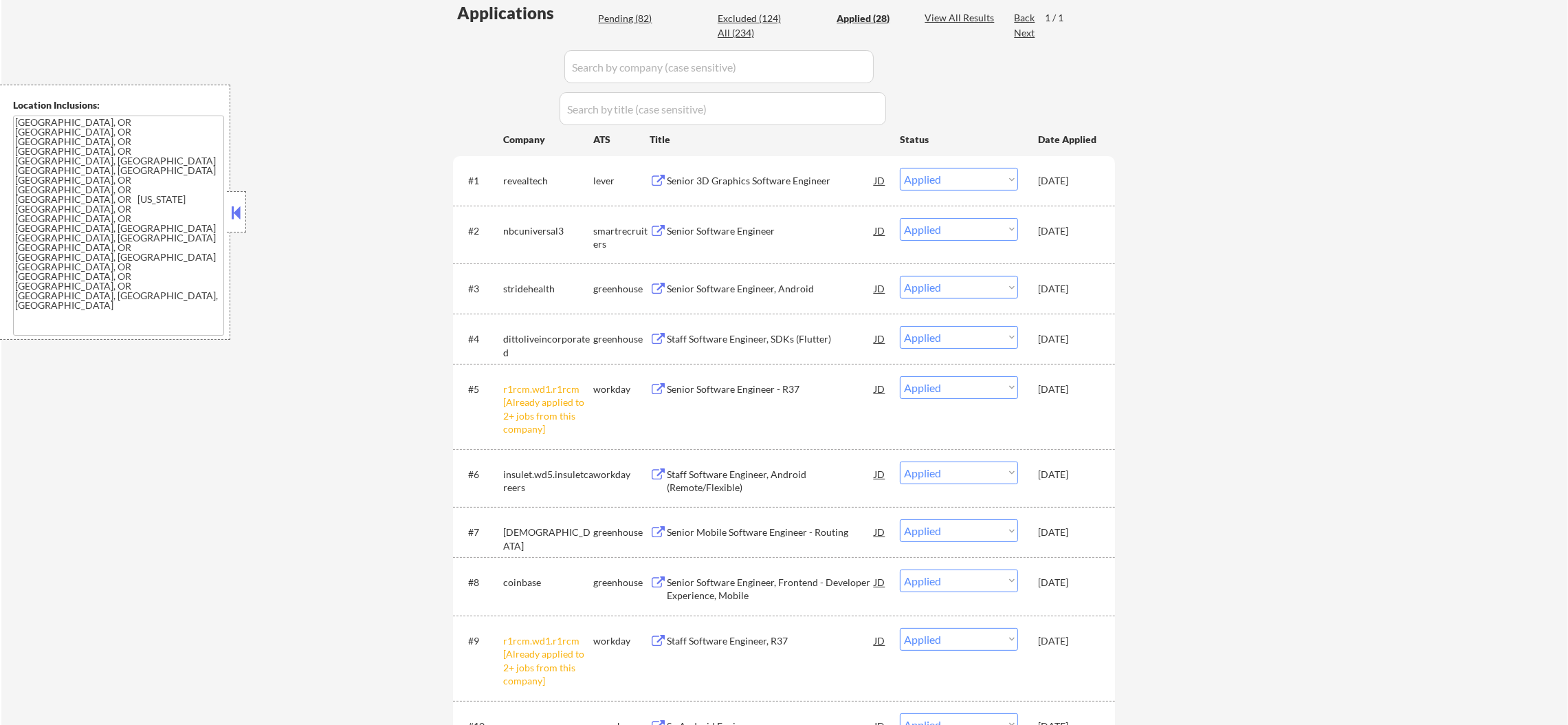
select select ""pending""
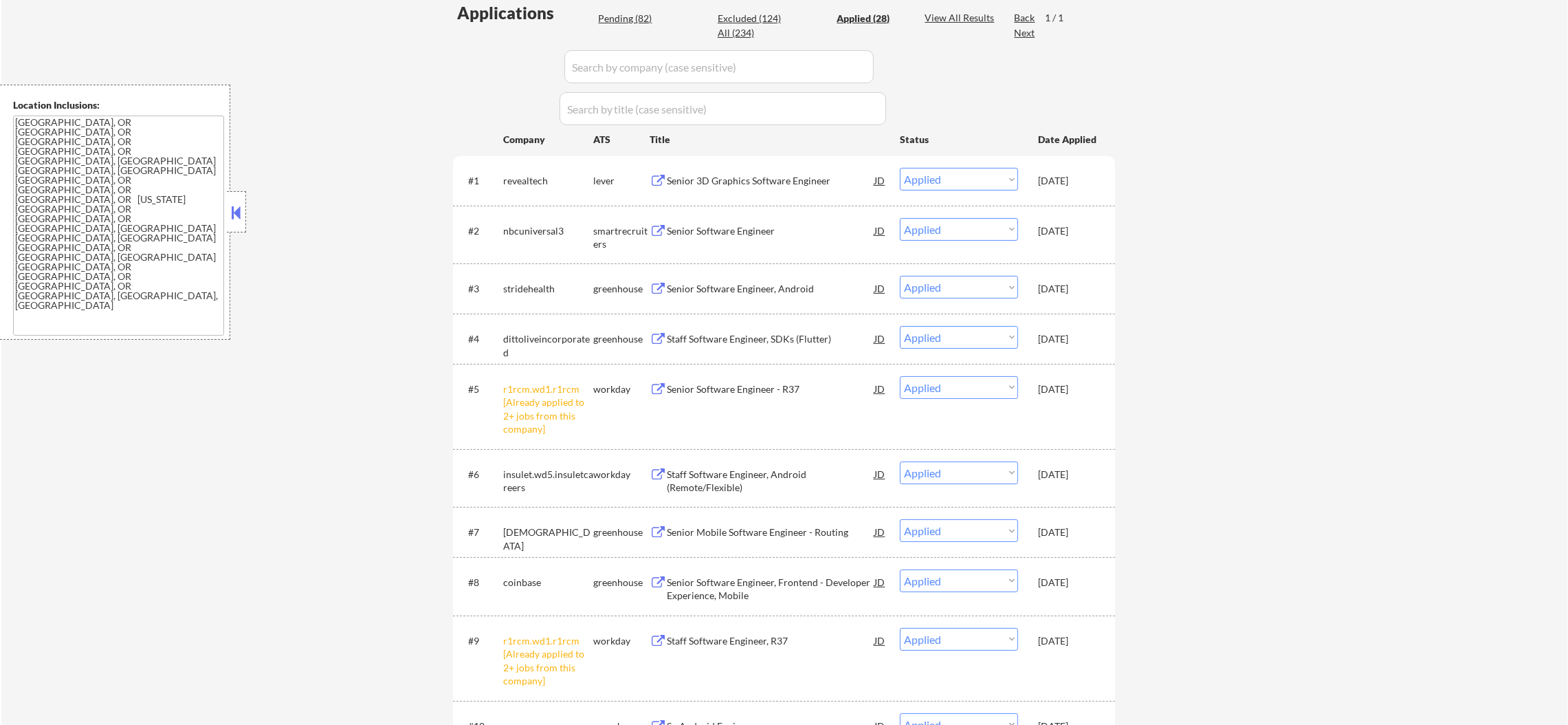
select select ""pending""
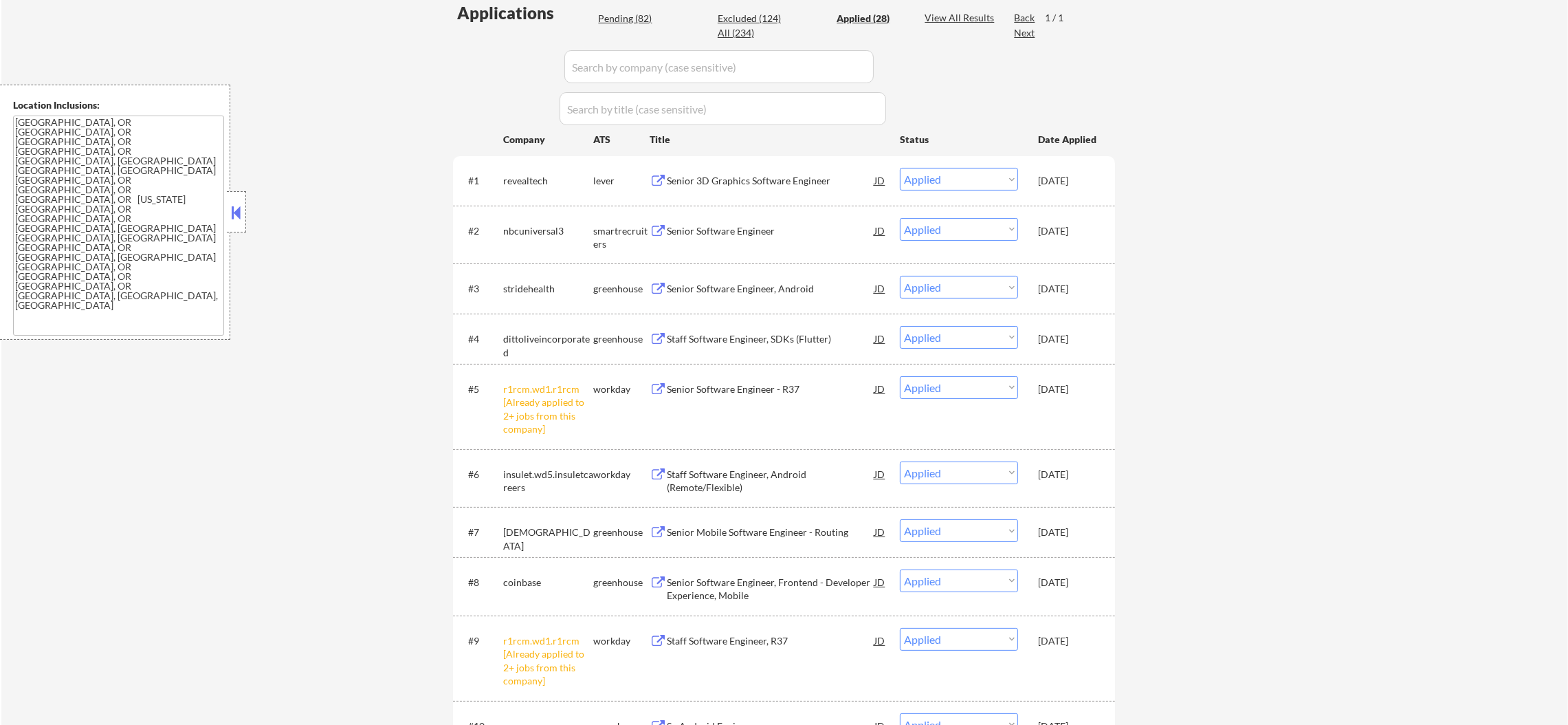
select select ""pending""
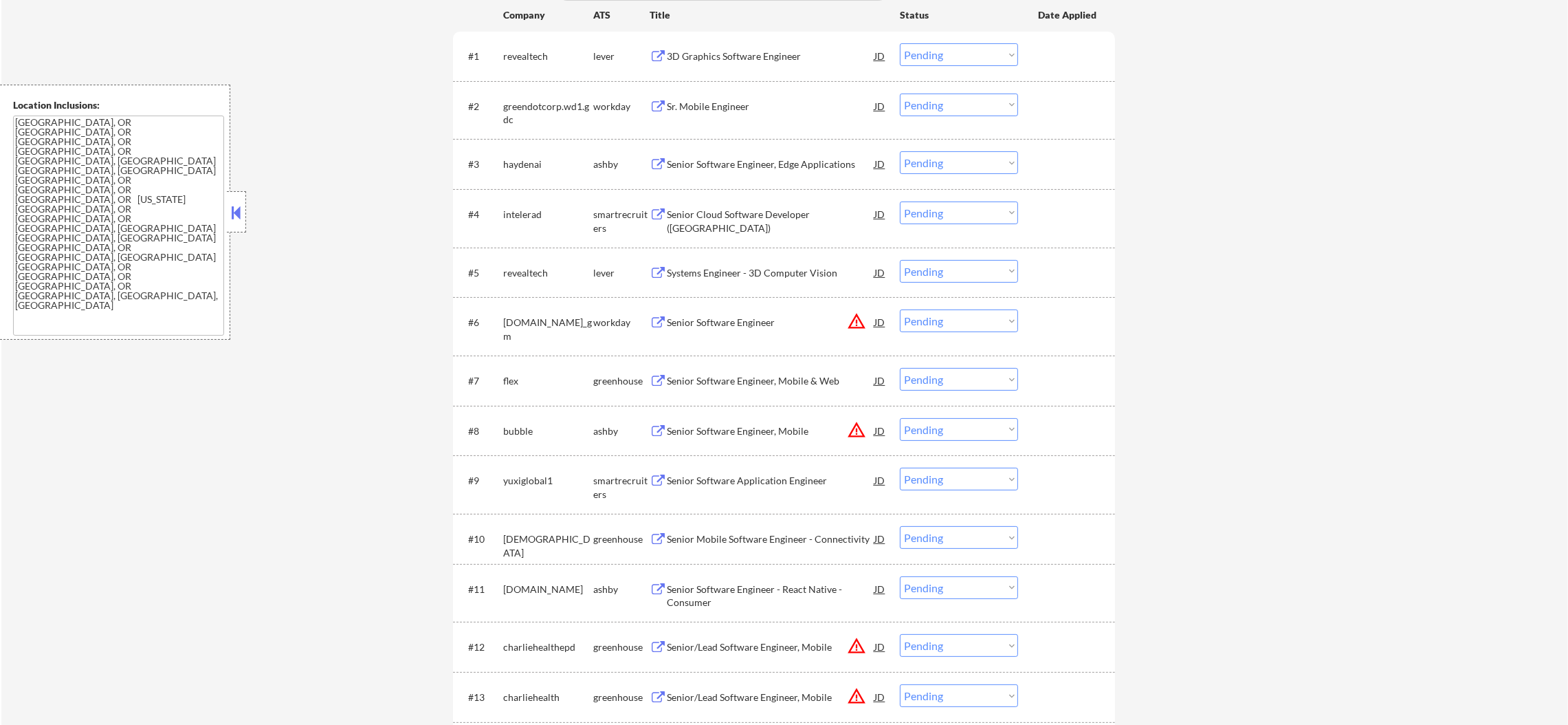
scroll to position [515, 0]
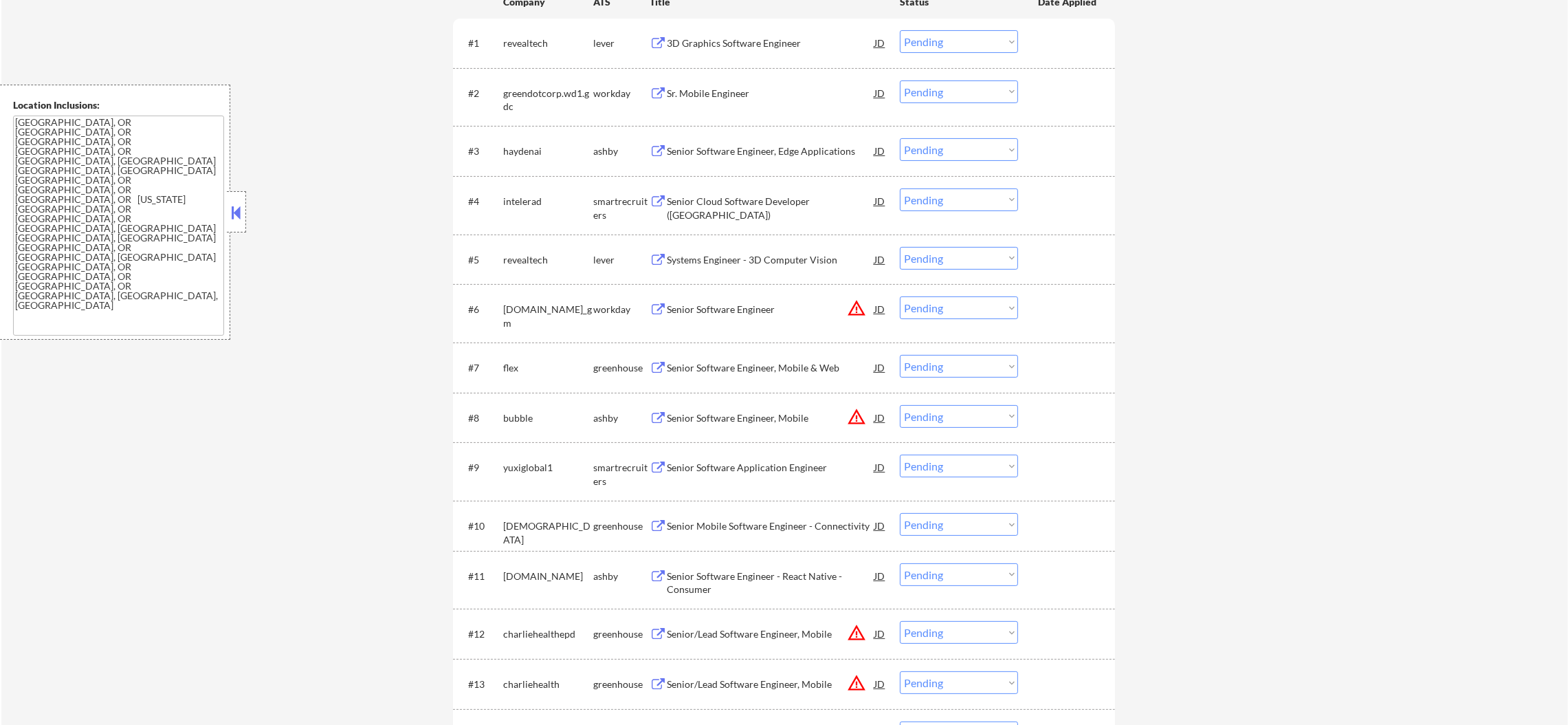
click at [729, 76] on div "#2 greendotcorp.wd1.gdc workday Sr. Mobile Engineer JD Choose an option... Pend…" at bounding box center [781, 97] width 649 height 45
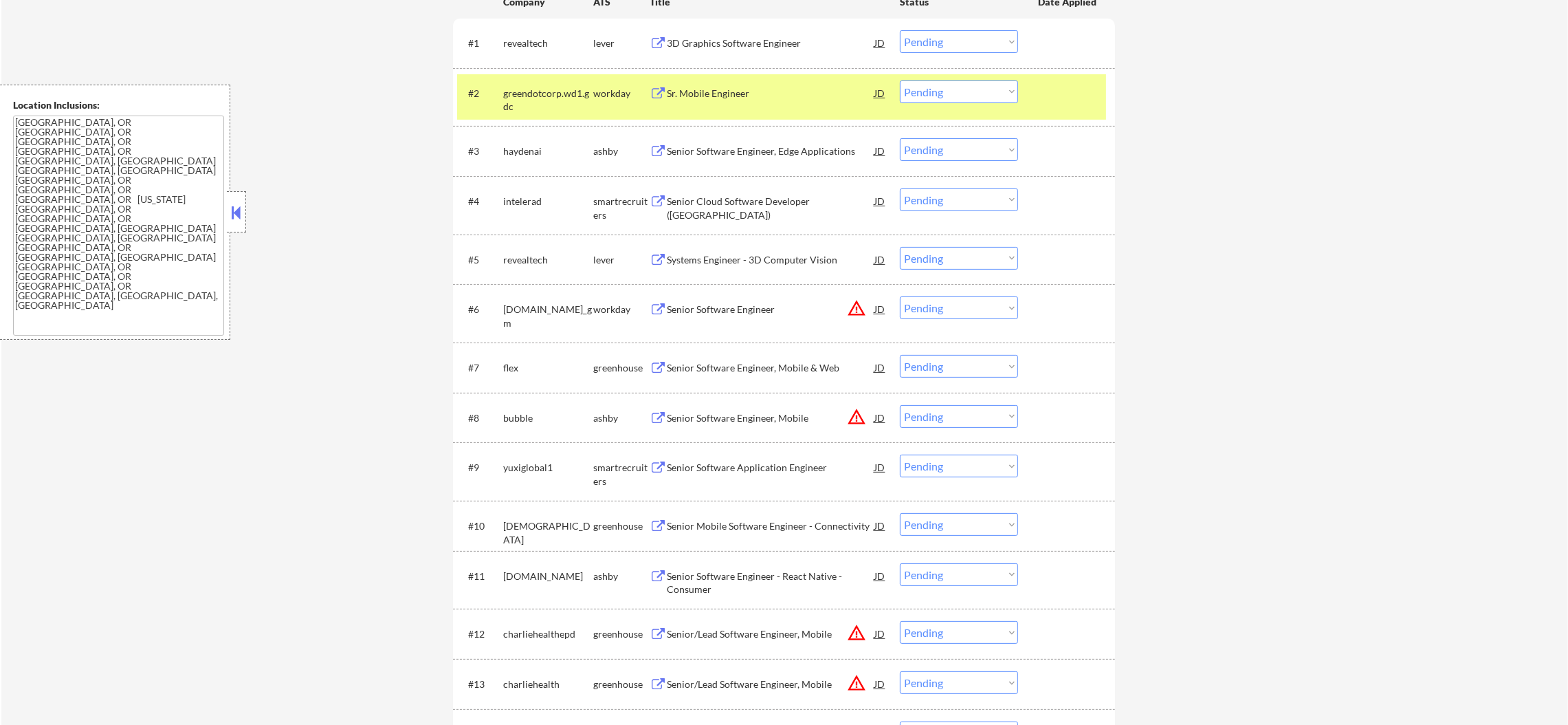
click at [718, 97] on div "Sr. Mobile Engineer" at bounding box center [770, 94] width 207 height 14
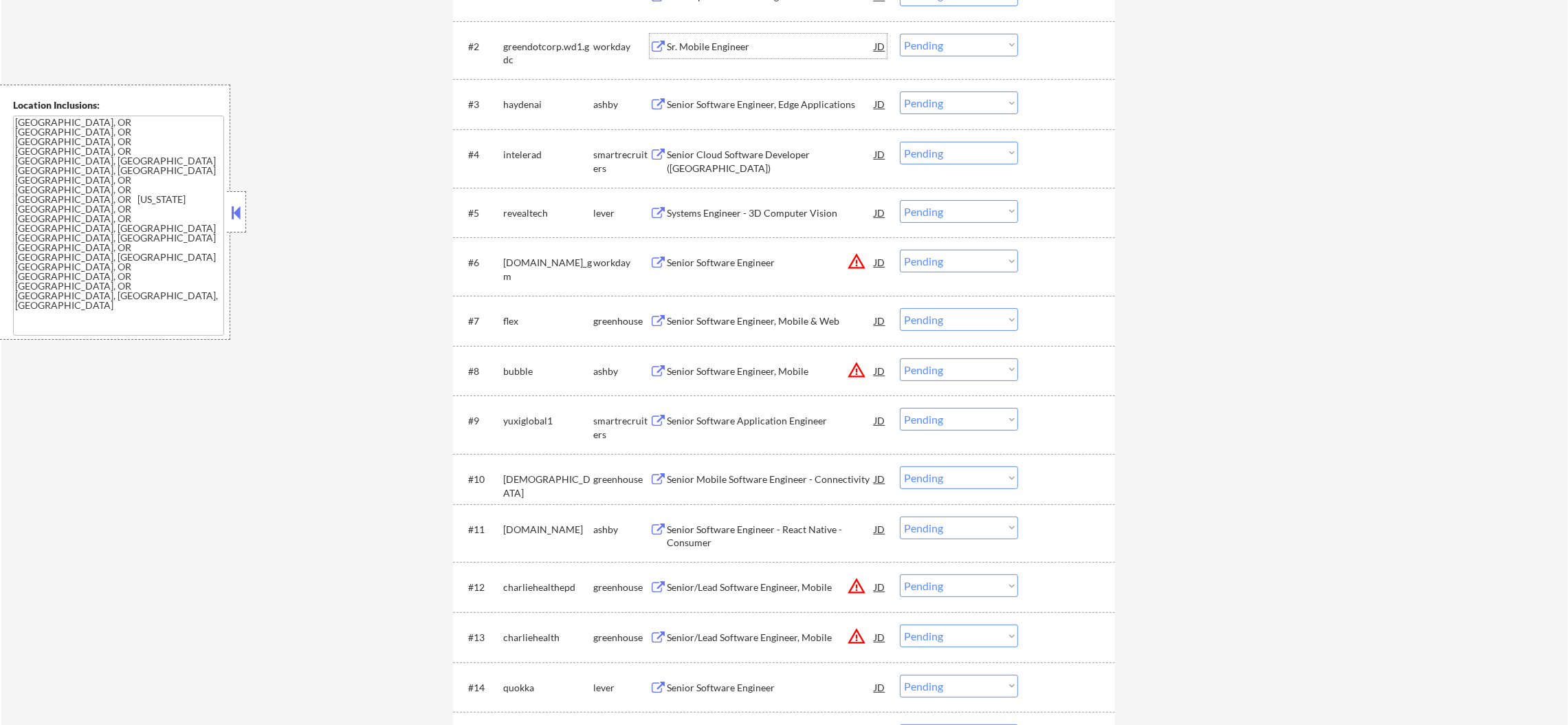
scroll to position [584, 0]
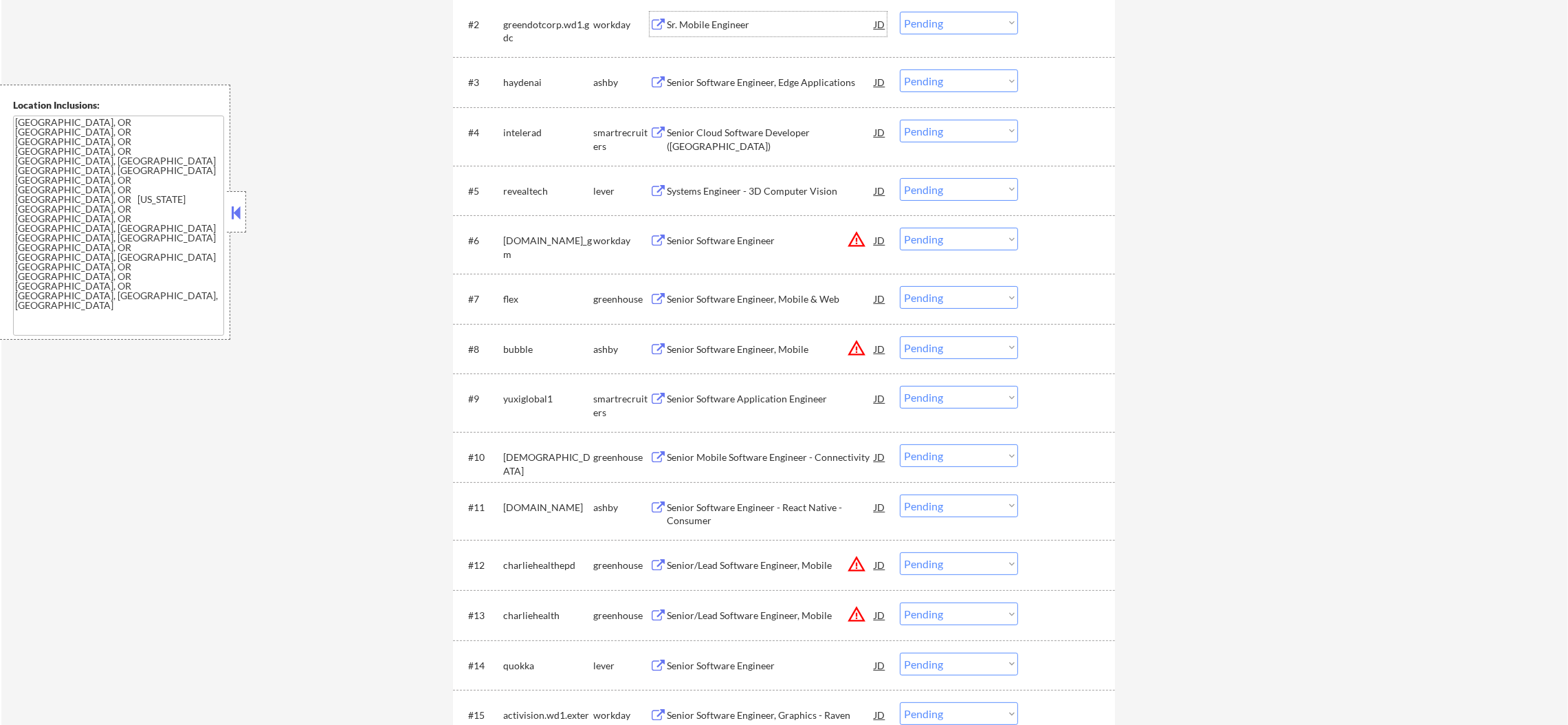
click at [923, 6] on div "#2 greendotcorp.wd1.gdc workday Sr. Mobile Engineer JD Choose an option... Pend…" at bounding box center [781, 29] width 649 height 45
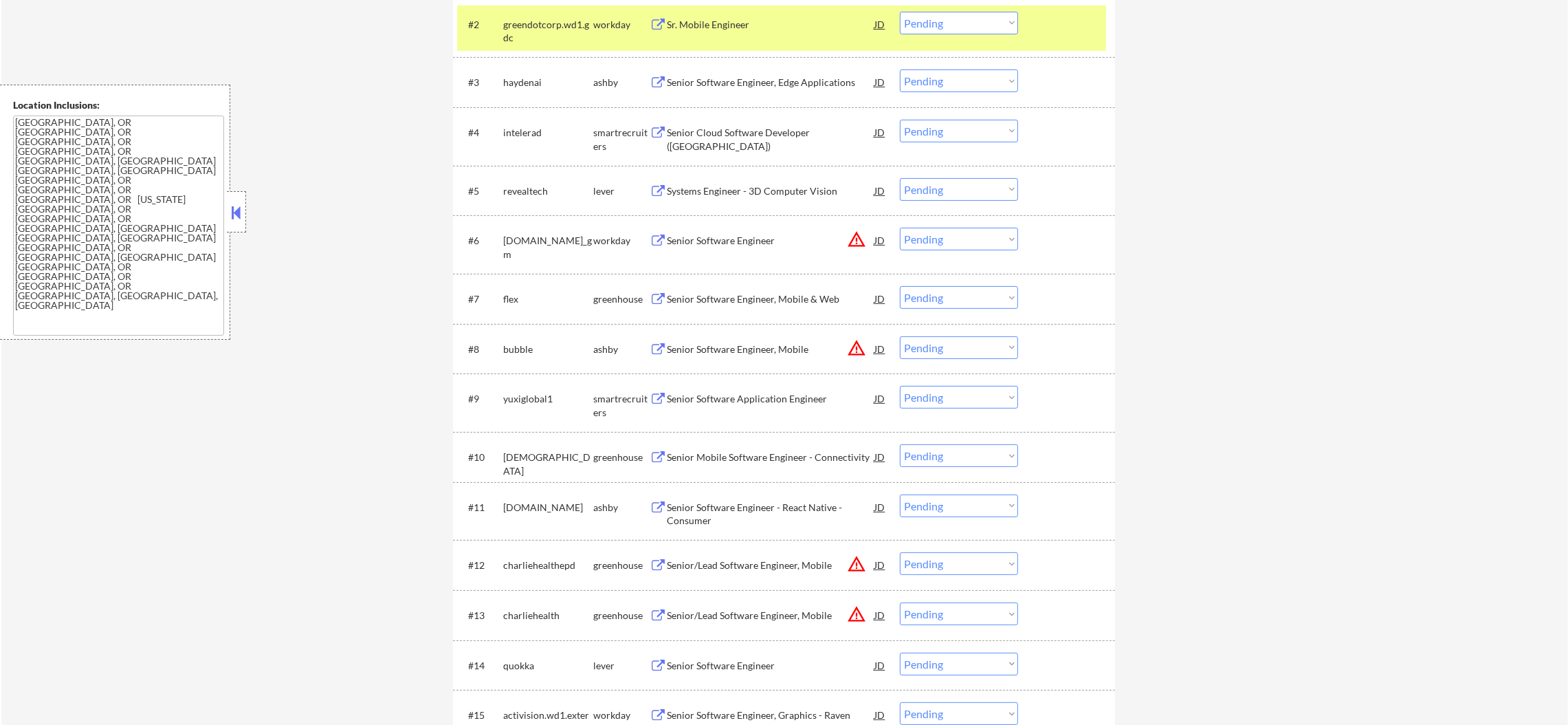
click at [926, 22] on select "Choose an option... Pending Applied Excluded (Questions) Excluded (Expired) Exc…" at bounding box center [959, 23] width 118 height 23
click at [899, 12] on select "Choose an option... Pending Applied Excluded (Questions) Excluded (Expired) Exc…" at bounding box center [959, 23] width 118 height 23
click at [514, 24] on div "greendotcorp.wd1.gdc" at bounding box center [547, 31] width 90 height 27
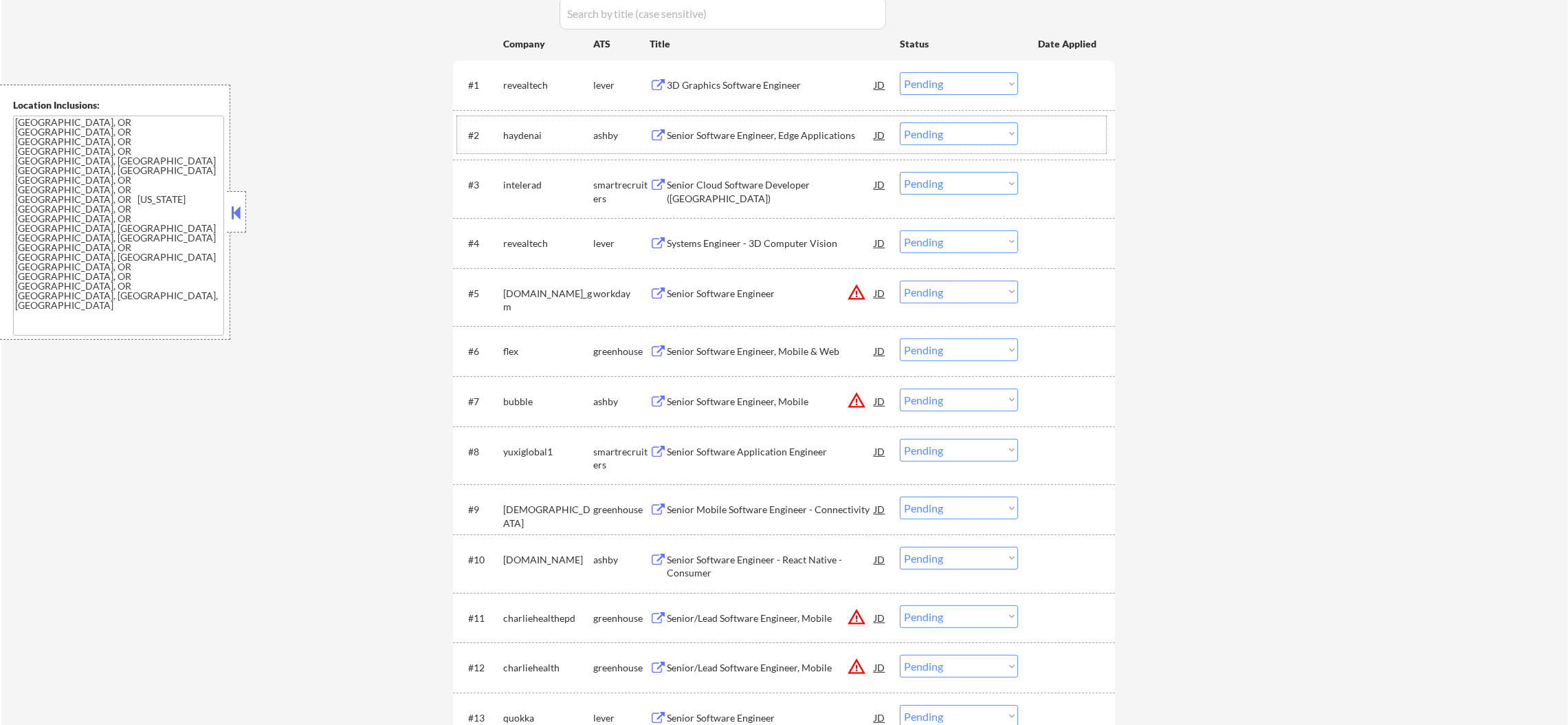
scroll to position [480, 0]
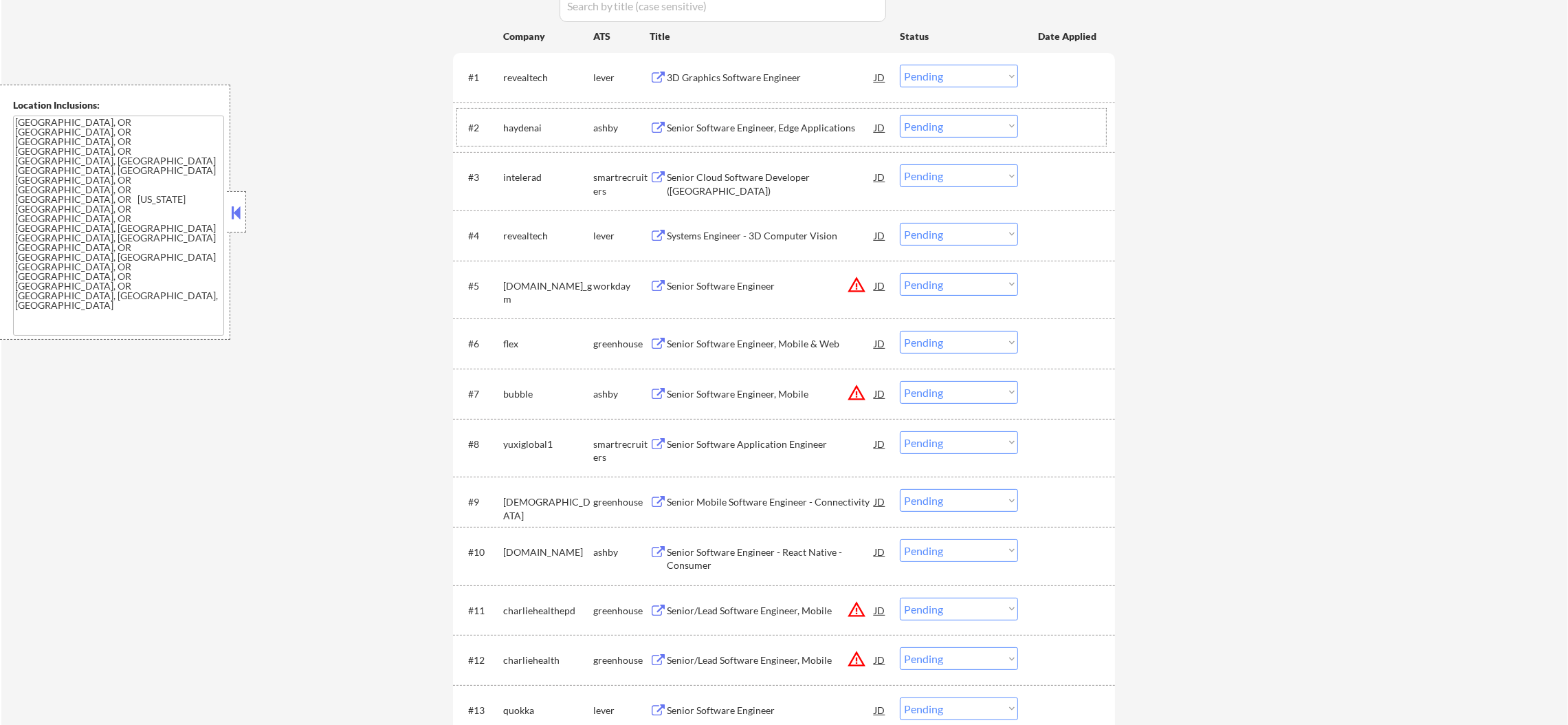
click at [758, 126] on div "Senior Software Engineer, Edge Applications" at bounding box center [770, 128] width 207 height 14
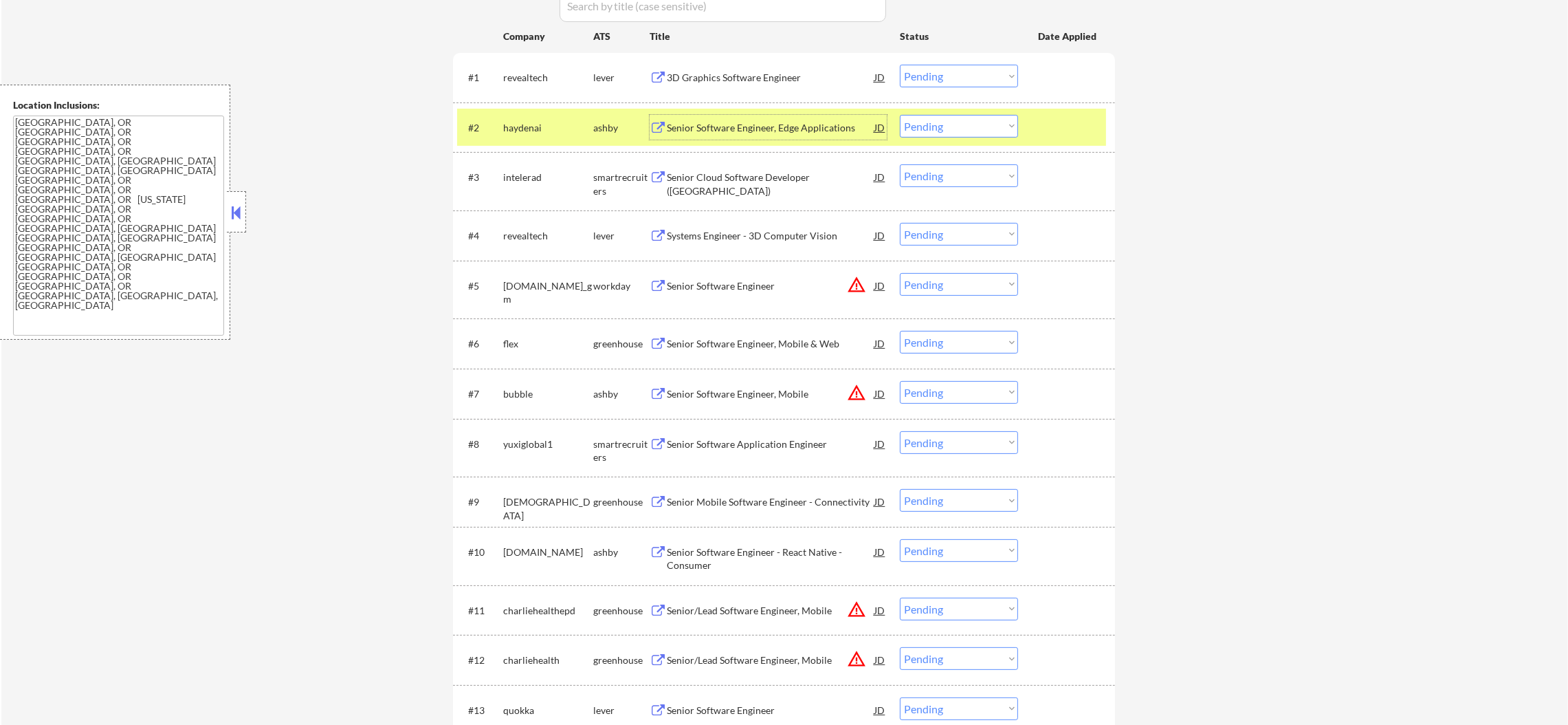
drag, startPoint x: 910, startPoint y: 113, endPoint x: 913, endPoint y: 121, distance: 8.5
click at [910, 114] on select "Choose an option... Pending Applied Excluded (Questions) Excluded (Expired) Exc…" at bounding box center [959, 125] width 118 height 23
click at [899, 114] on select "Choose an option... Pending Applied Excluded (Questions) Excluded (Expired) Exc…" at bounding box center [959, 125] width 118 height 23
click at [523, 123] on div "haydenai" at bounding box center [547, 128] width 90 height 14
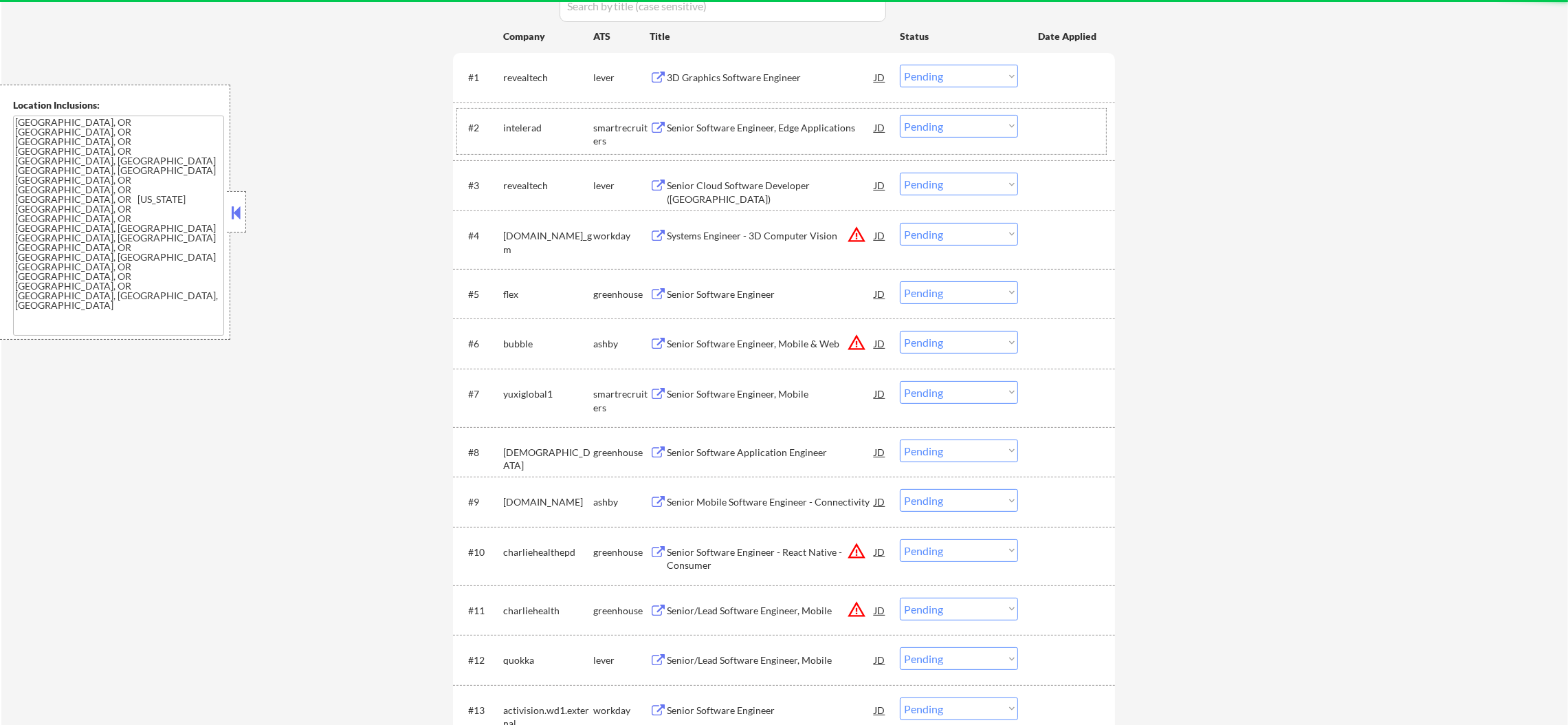
click at [727, 134] on div "Senior Software Engineer, Edge Applications" at bounding box center [770, 126] width 207 height 25
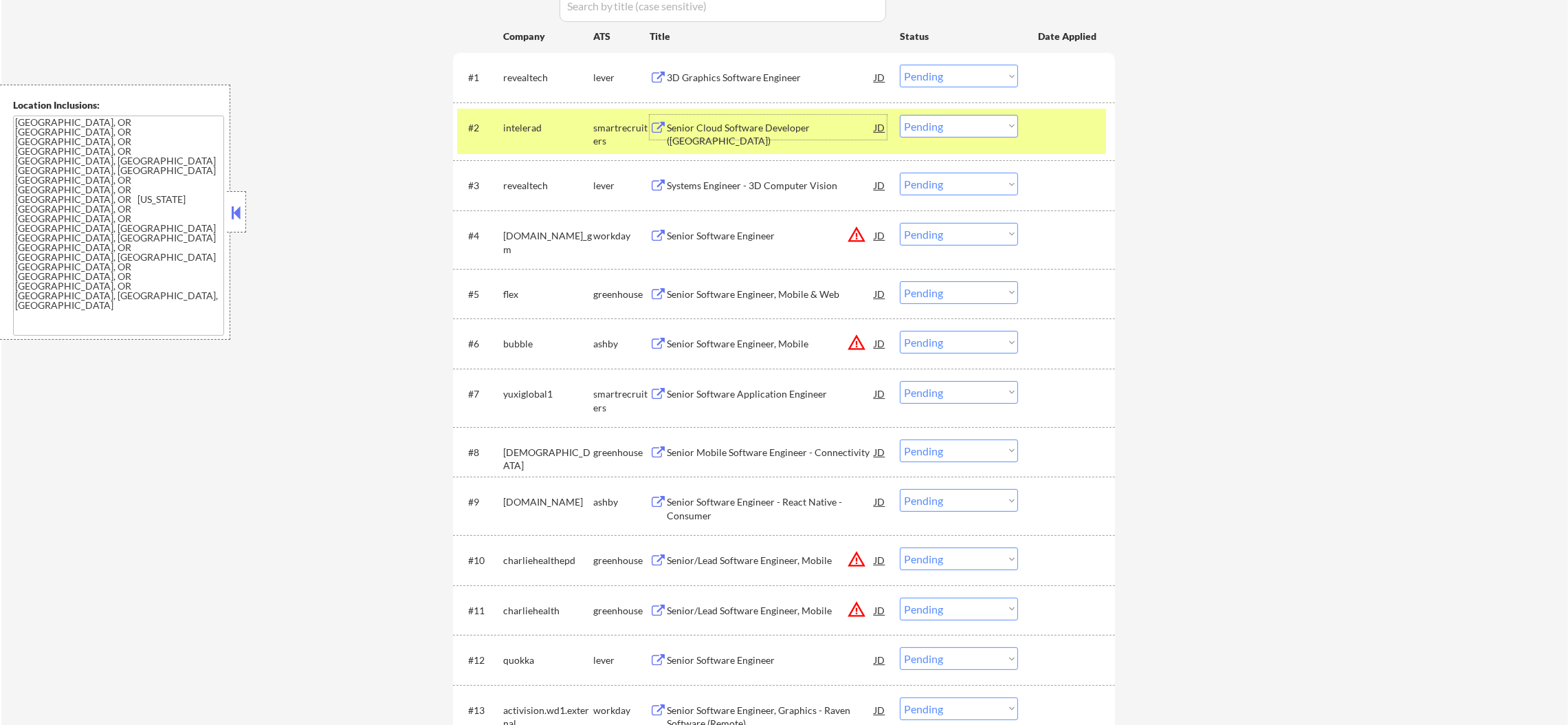
click at [925, 114] on select "Choose an option... Pending Applied Excluded (Questions) Excluded (Expired) Exc…" at bounding box center [959, 125] width 118 height 23
click at [899, 114] on select "Choose an option... Pending Applied Excluded (Questions) Excluded (Expired) Exc…" at bounding box center [959, 125] width 118 height 23
click at [559, 136] on div "intelerad" at bounding box center [547, 126] width 90 height 25
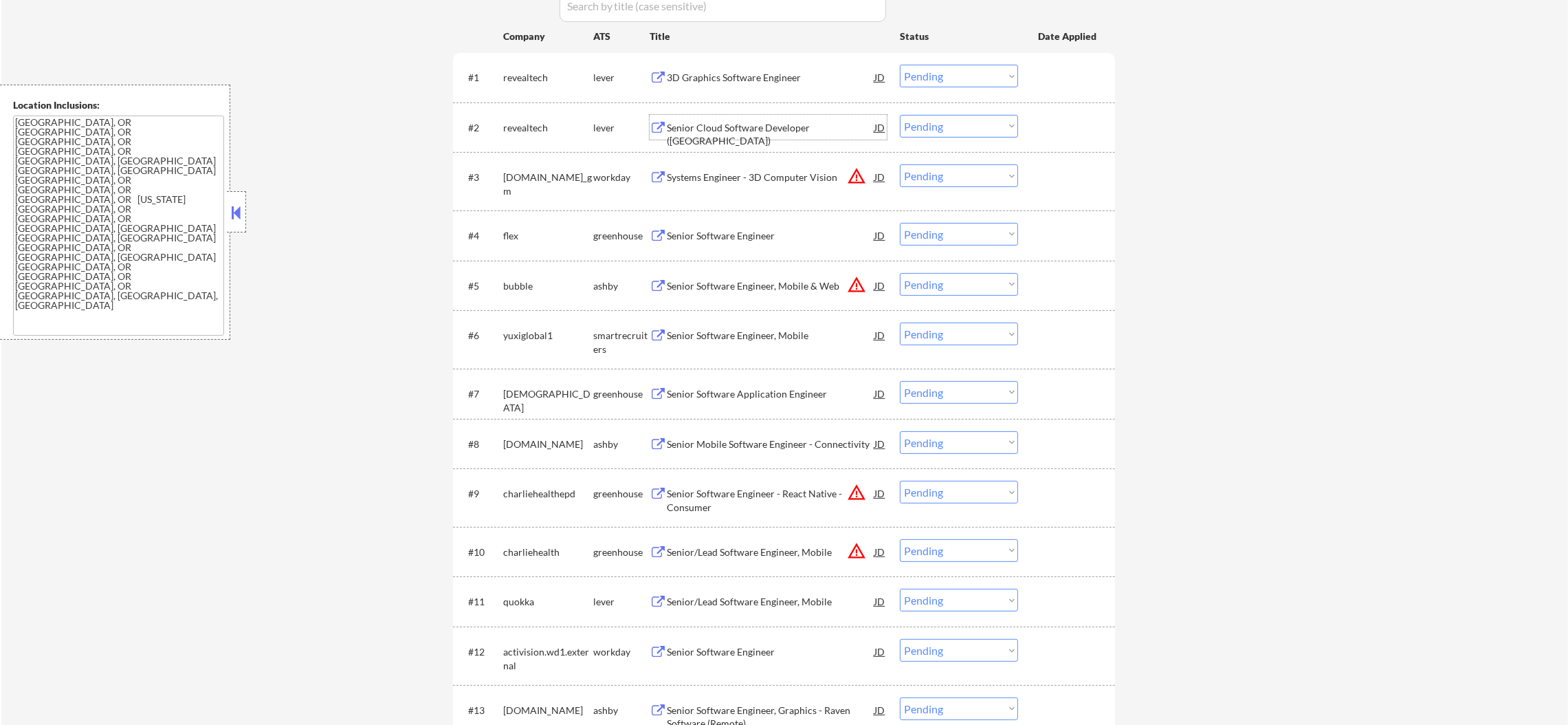
click at [707, 114] on div "Senior Cloud Software Developer (Kotlin)" at bounding box center [770, 126] width 207 height 25
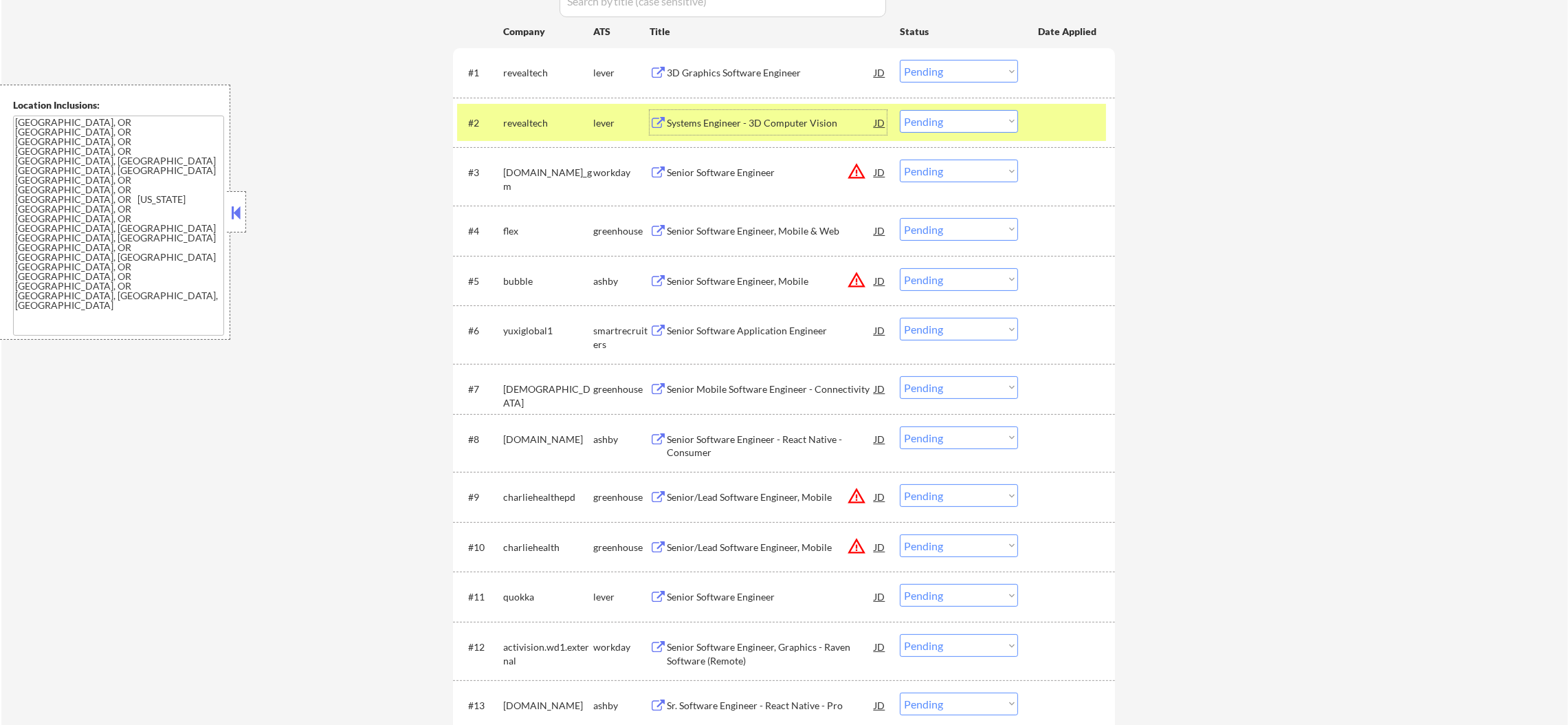
scroll to position [515, 0]
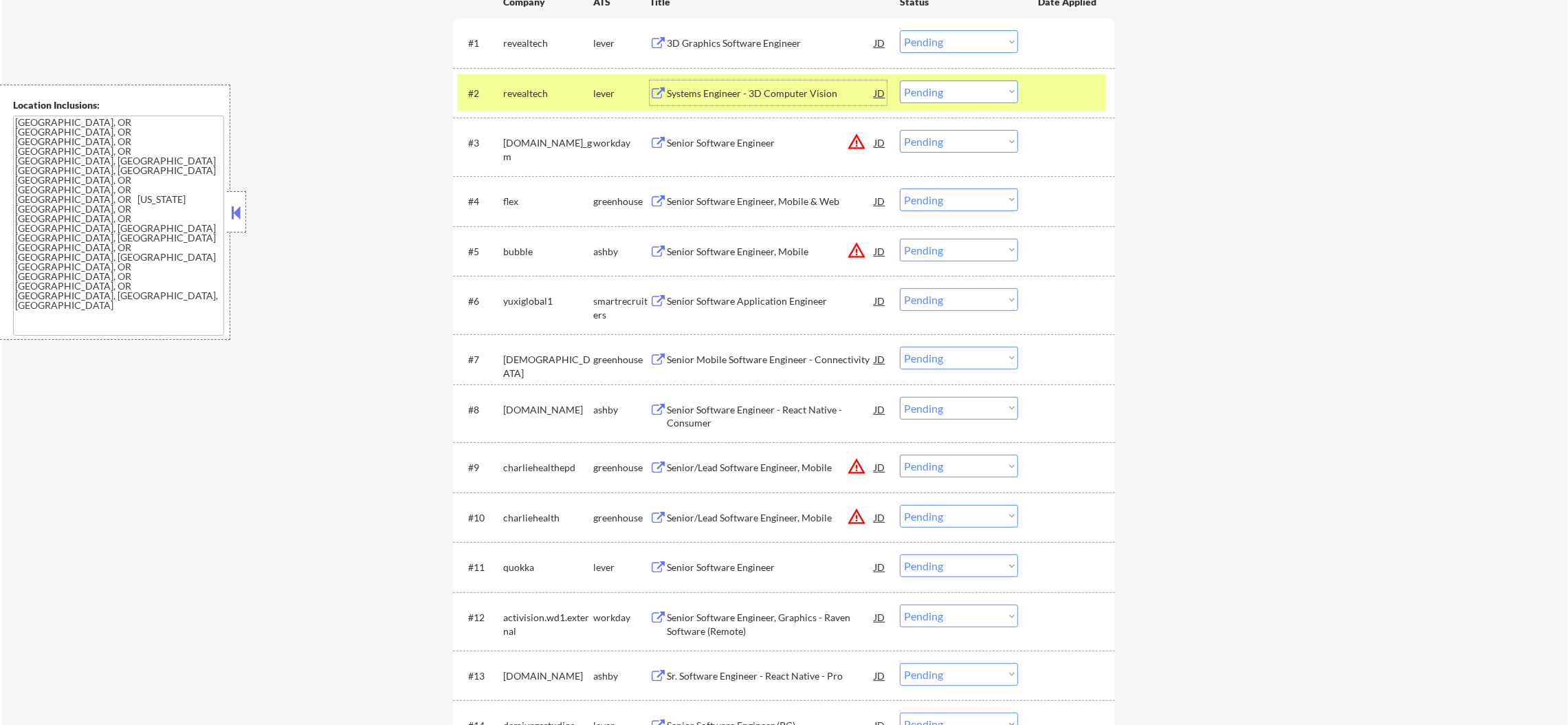
click at [915, 88] on select "Choose an option... Pending Applied Excluded (Questions) Excluded (Expired) Exc…" at bounding box center [959, 92] width 118 height 23
click at [899, 81] on select "Choose an option... Pending Applied Excluded (Questions) Excluded (Expired) Exc…" at bounding box center [959, 92] width 118 height 23
click at [514, 99] on div "revealtech" at bounding box center [547, 93] width 90 height 25
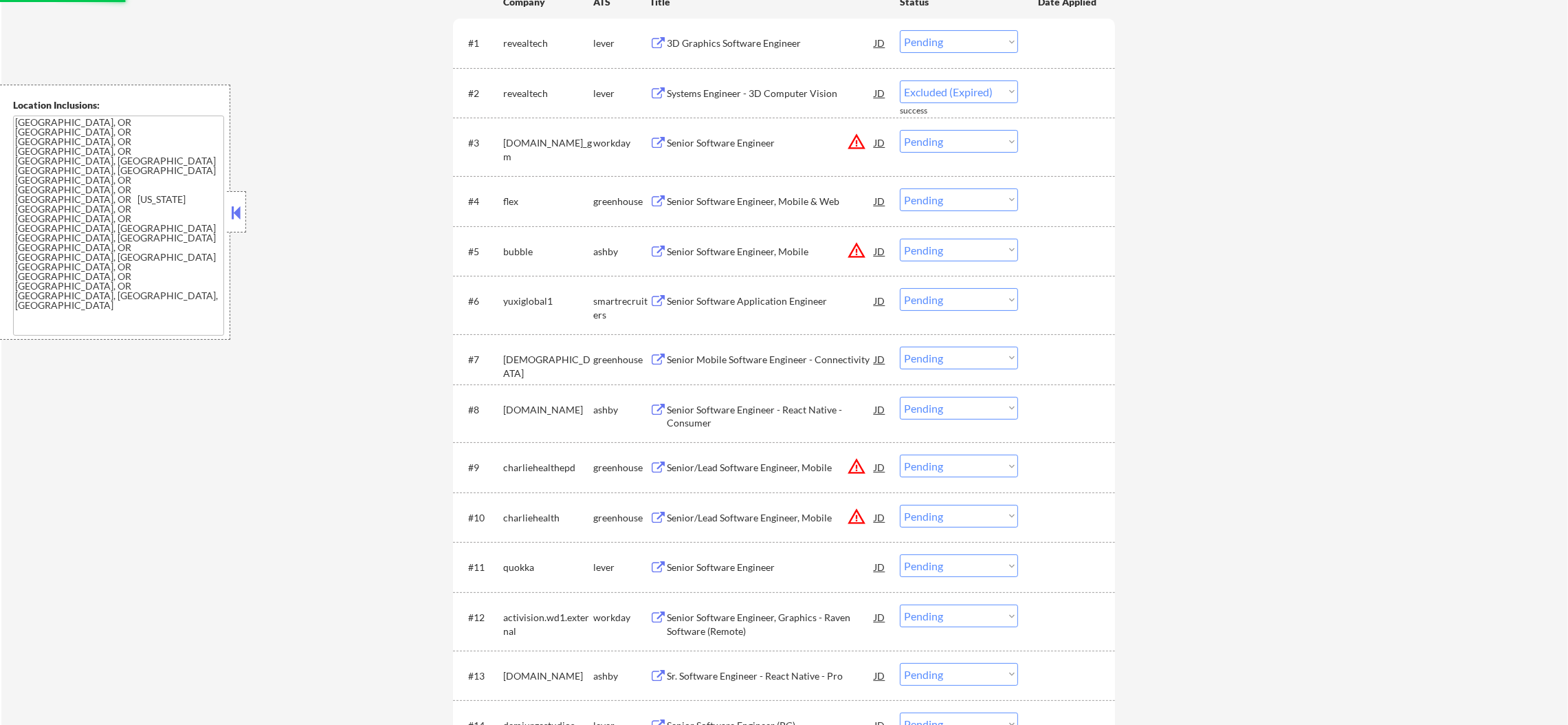
select select ""pending""
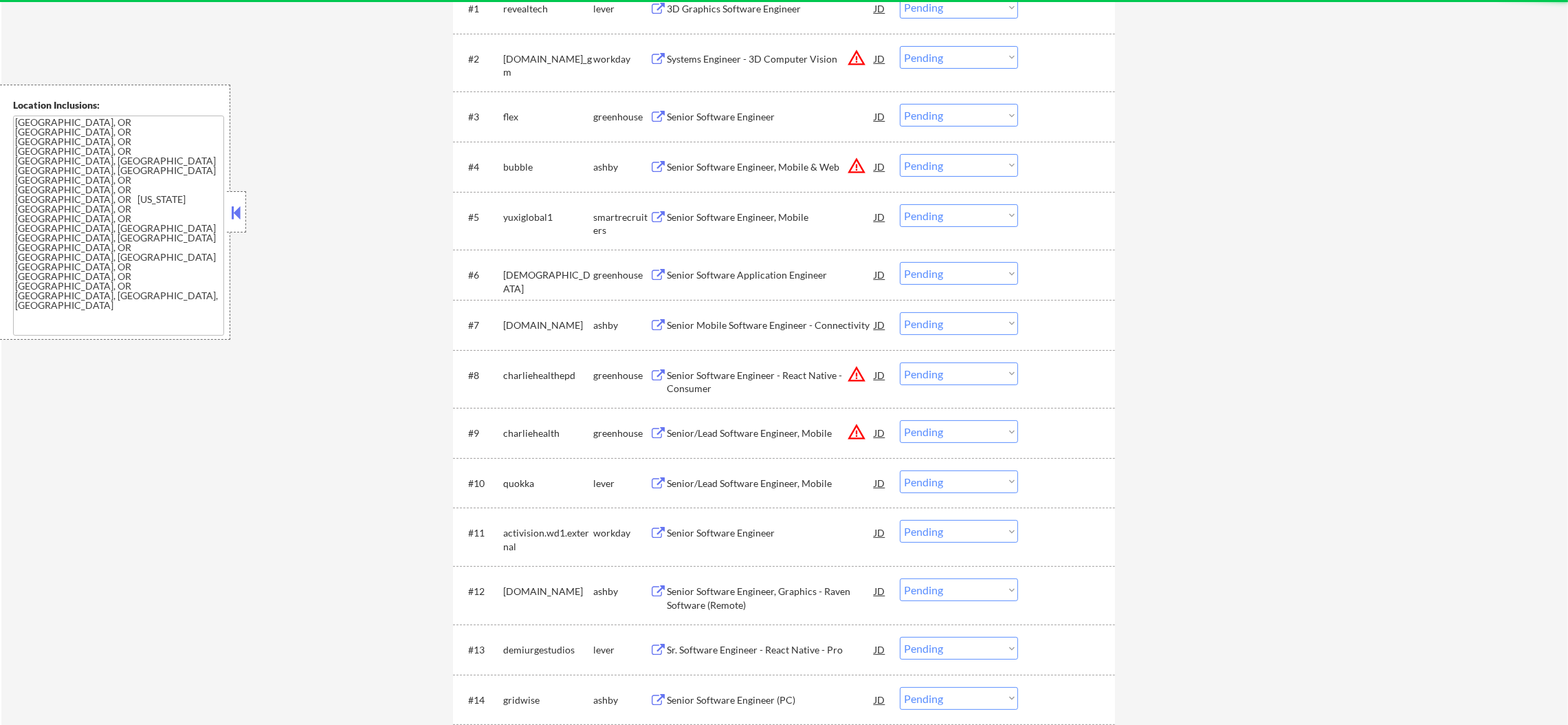
scroll to position [550, 0]
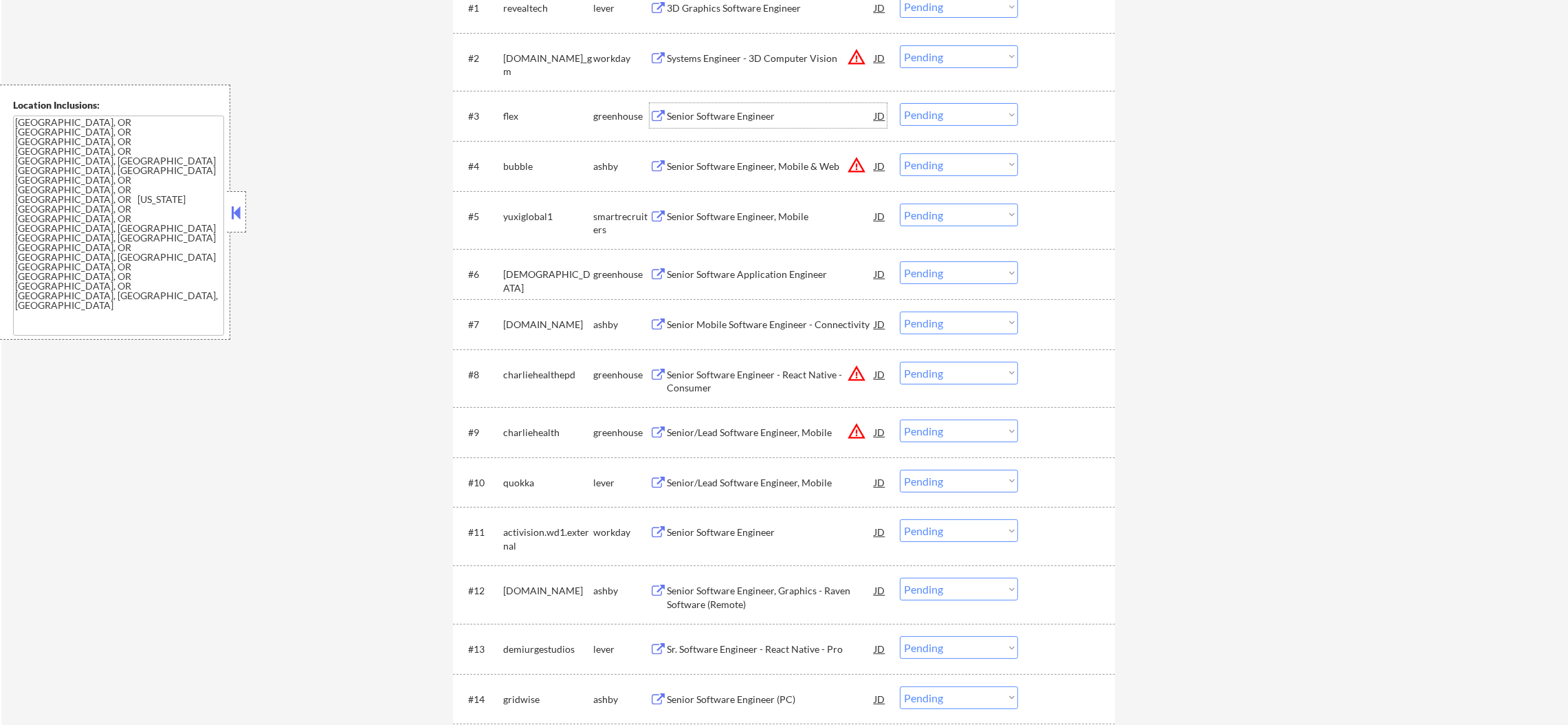
click at [758, 105] on div "Senior Software Engineer" at bounding box center [770, 115] width 207 height 25
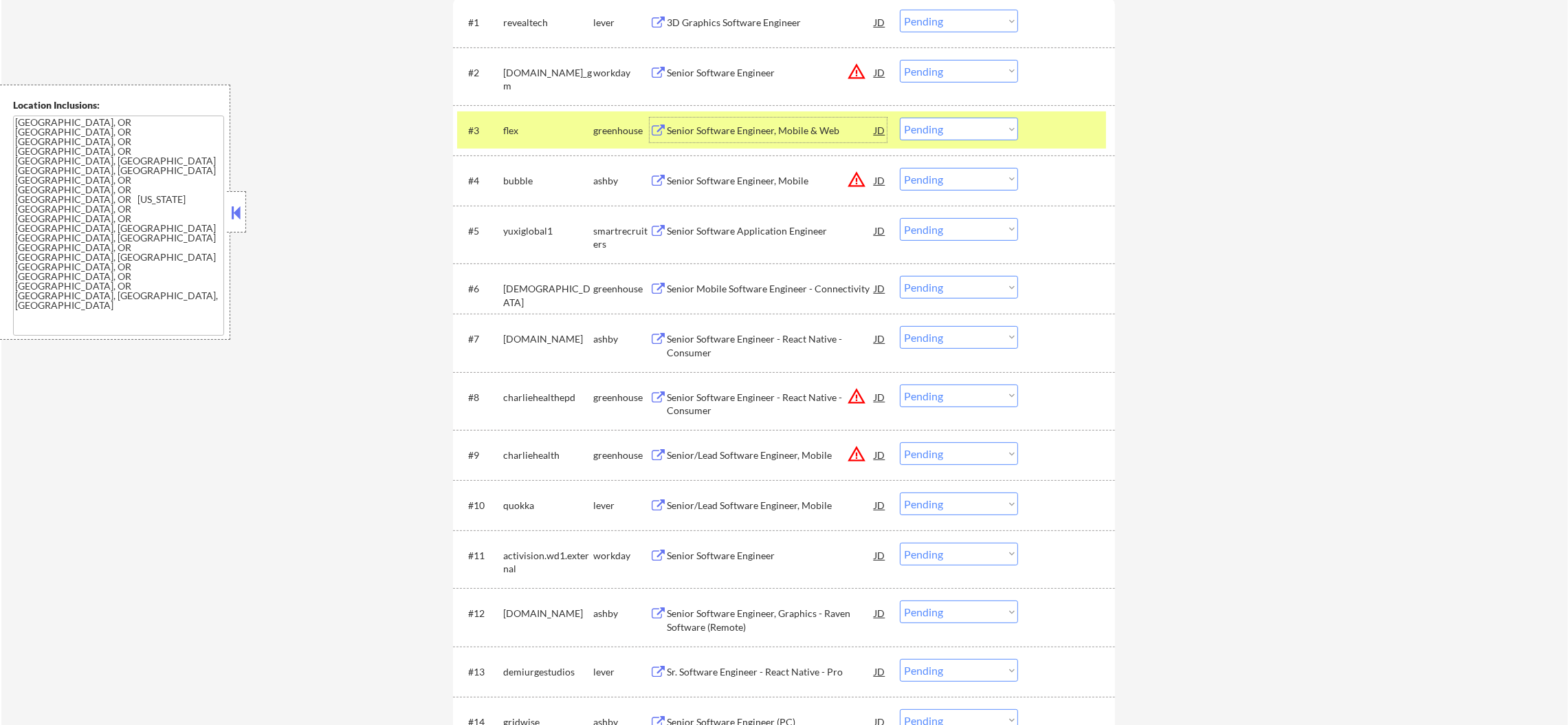
scroll to position [480, 0]
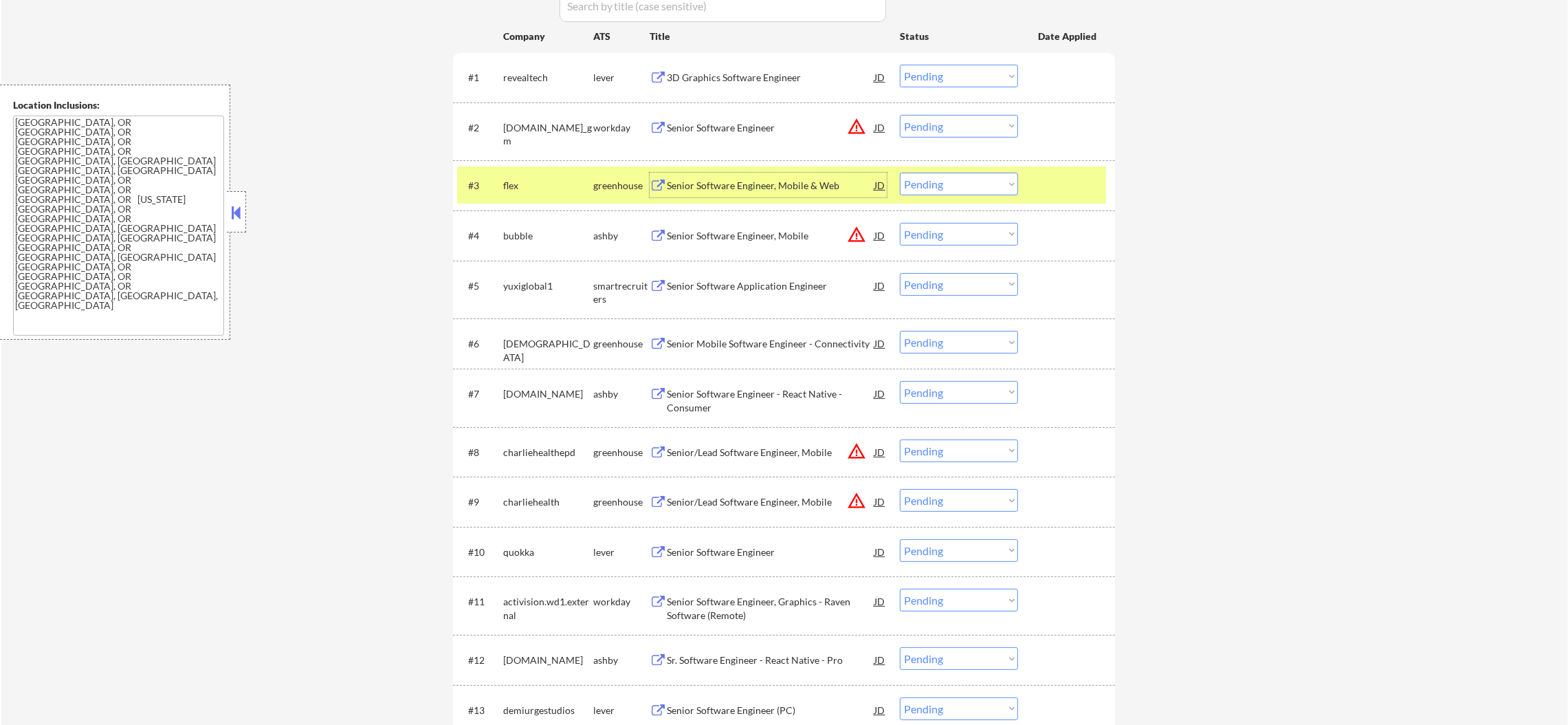
click at [497, 176] on div "#3 flex greenhouse Senior Software Engineer, Mobile & Web JD warning_amber Choo…" at bounding box center [781, 185] width 649 height 37
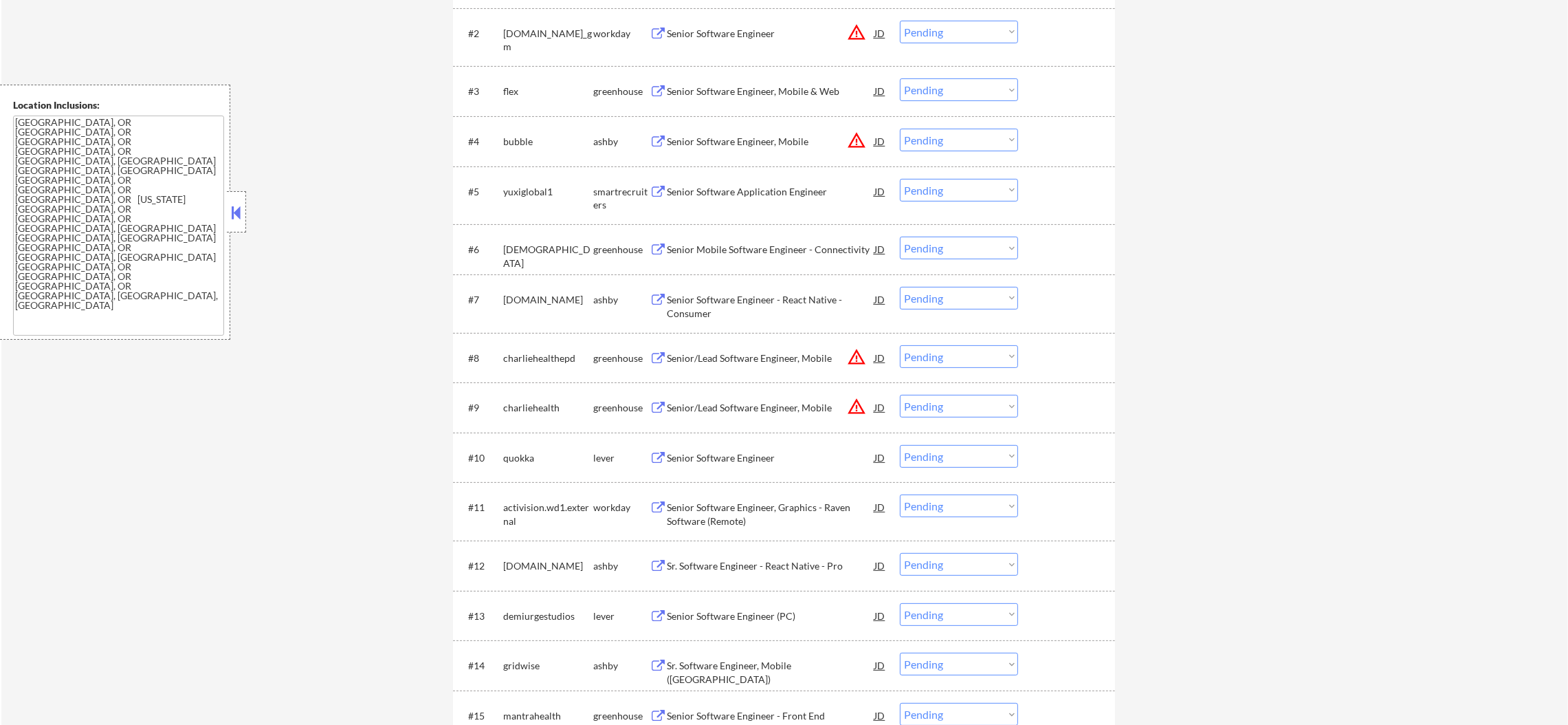
scroll to position [584, 0]
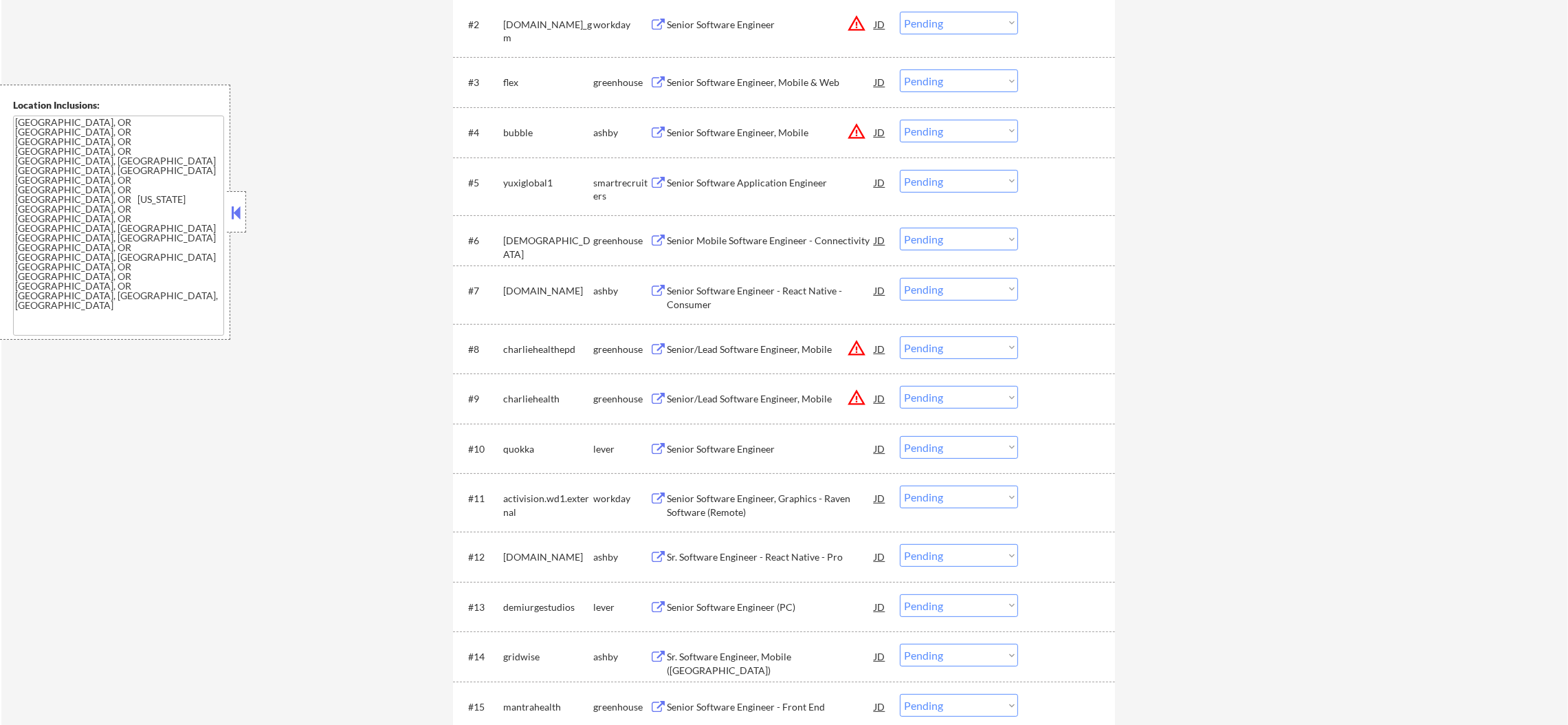
click at [855, 133] on button "warning_amber" at bounding box center [857, 131] width 20 height 20
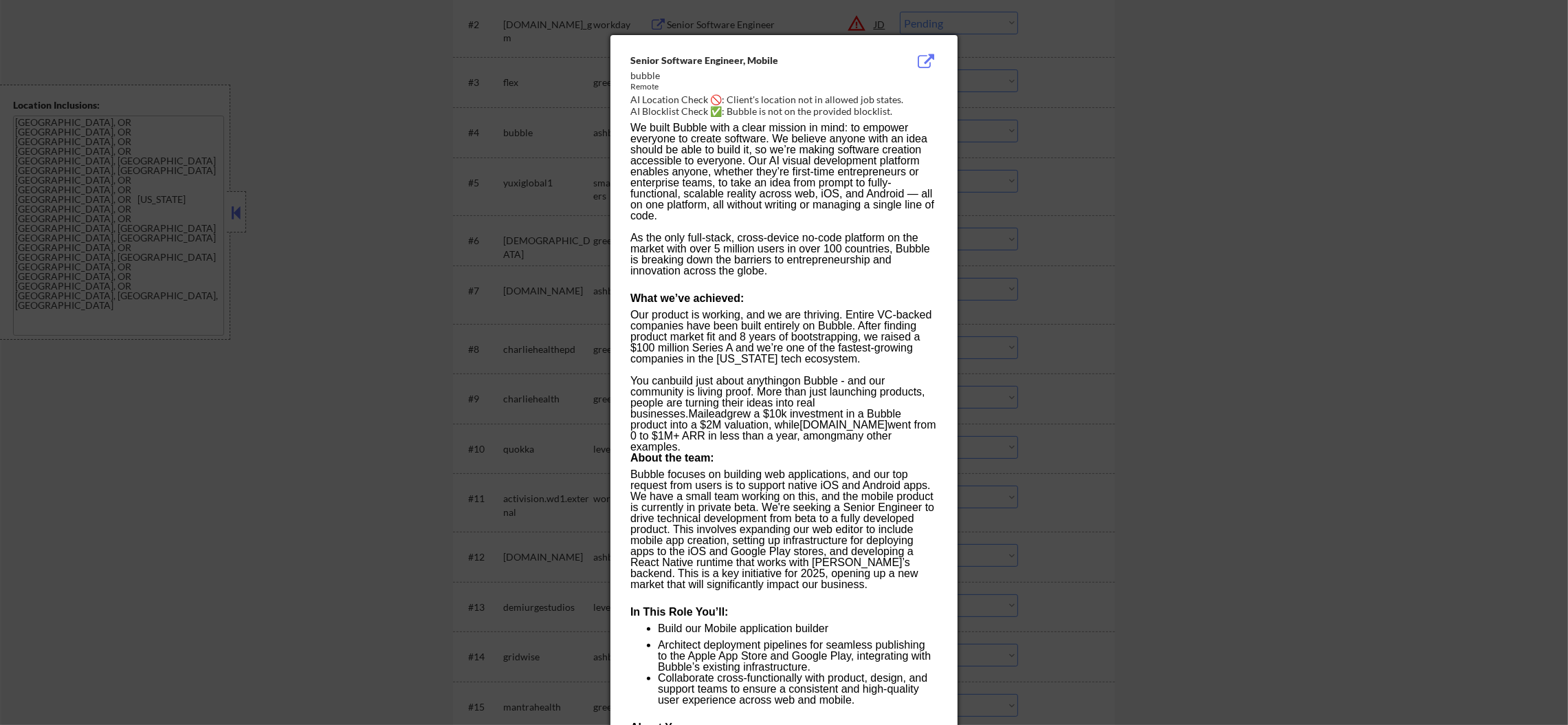
click at [1036, 174] on div at bounding box center [784, 362] width 1568 height 725
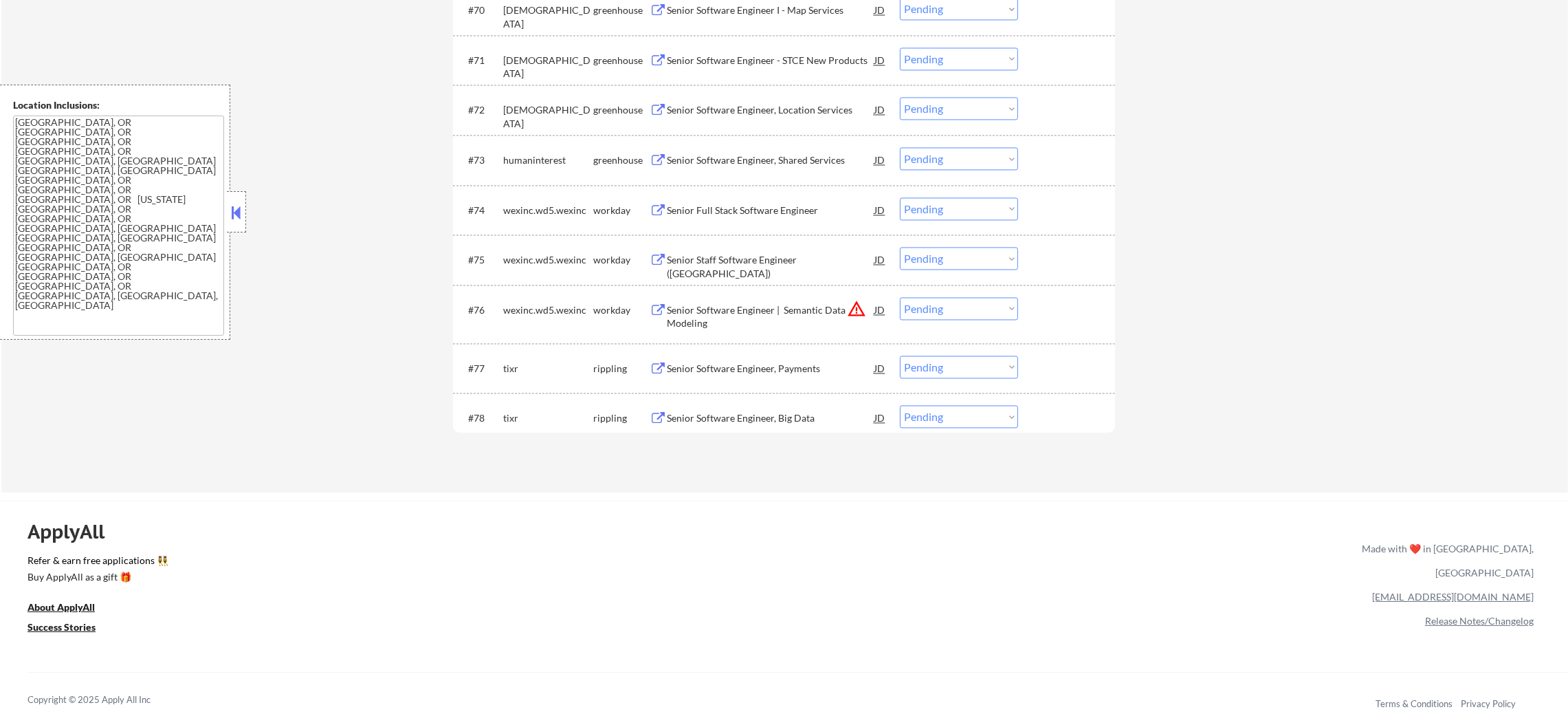
scroll to position [4324, 0]
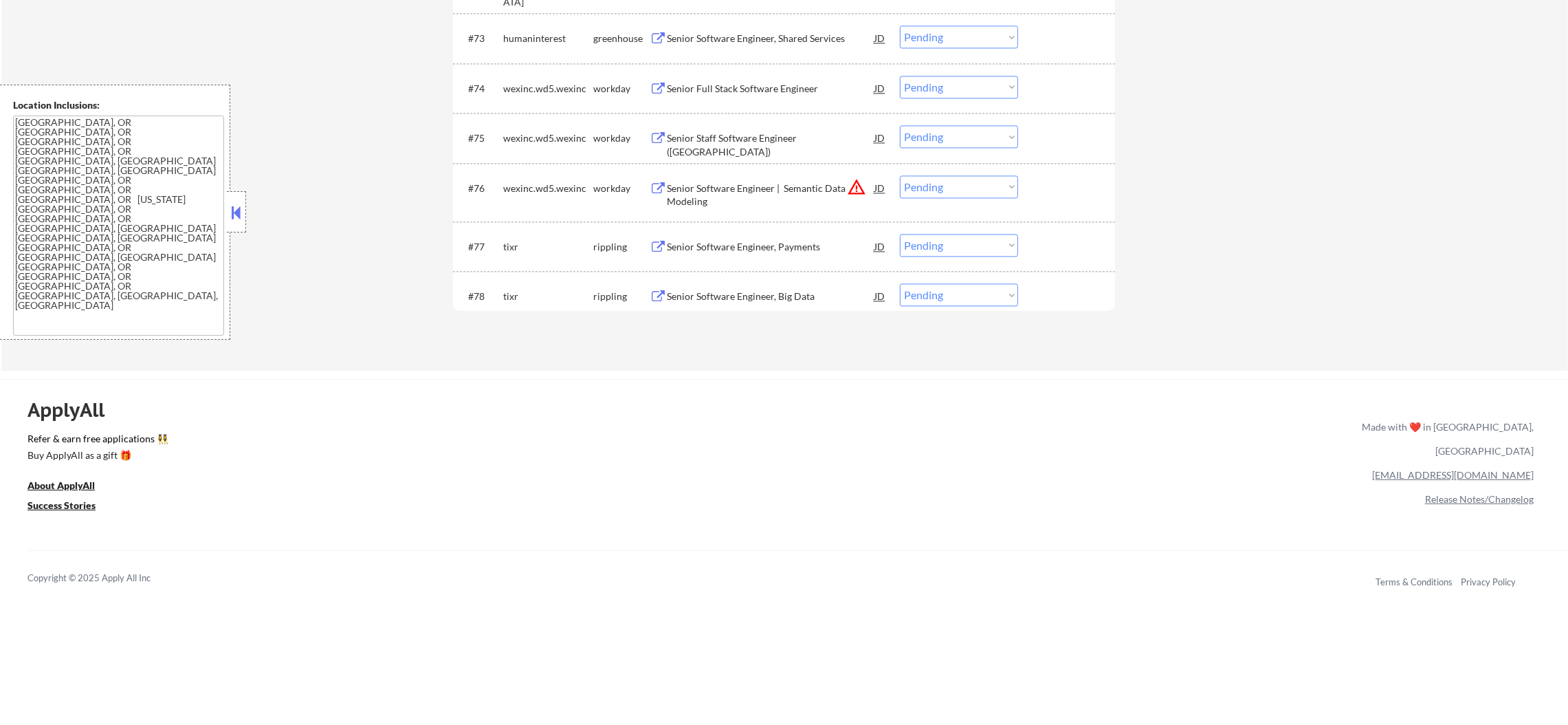
click at [751, 304] on div "#78 tixr rippling Senior Software Engineer, Big Data JD warning_amber Choose an…" at bounding box center [781, 296] width 649 height 37
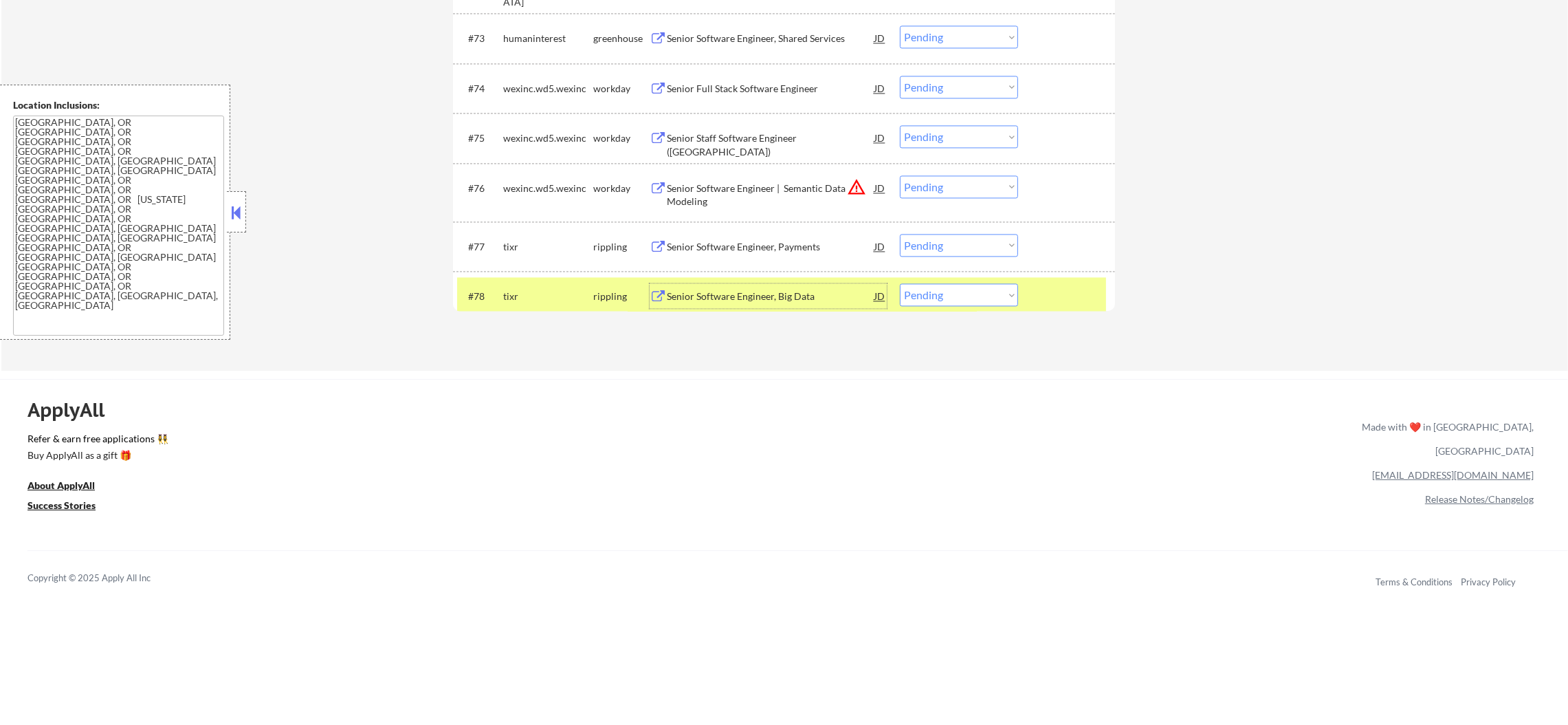
click at [751, 292] on div "Senior Software Engineer, Big Data" at bounding box center [770, 296] width 207 height 14
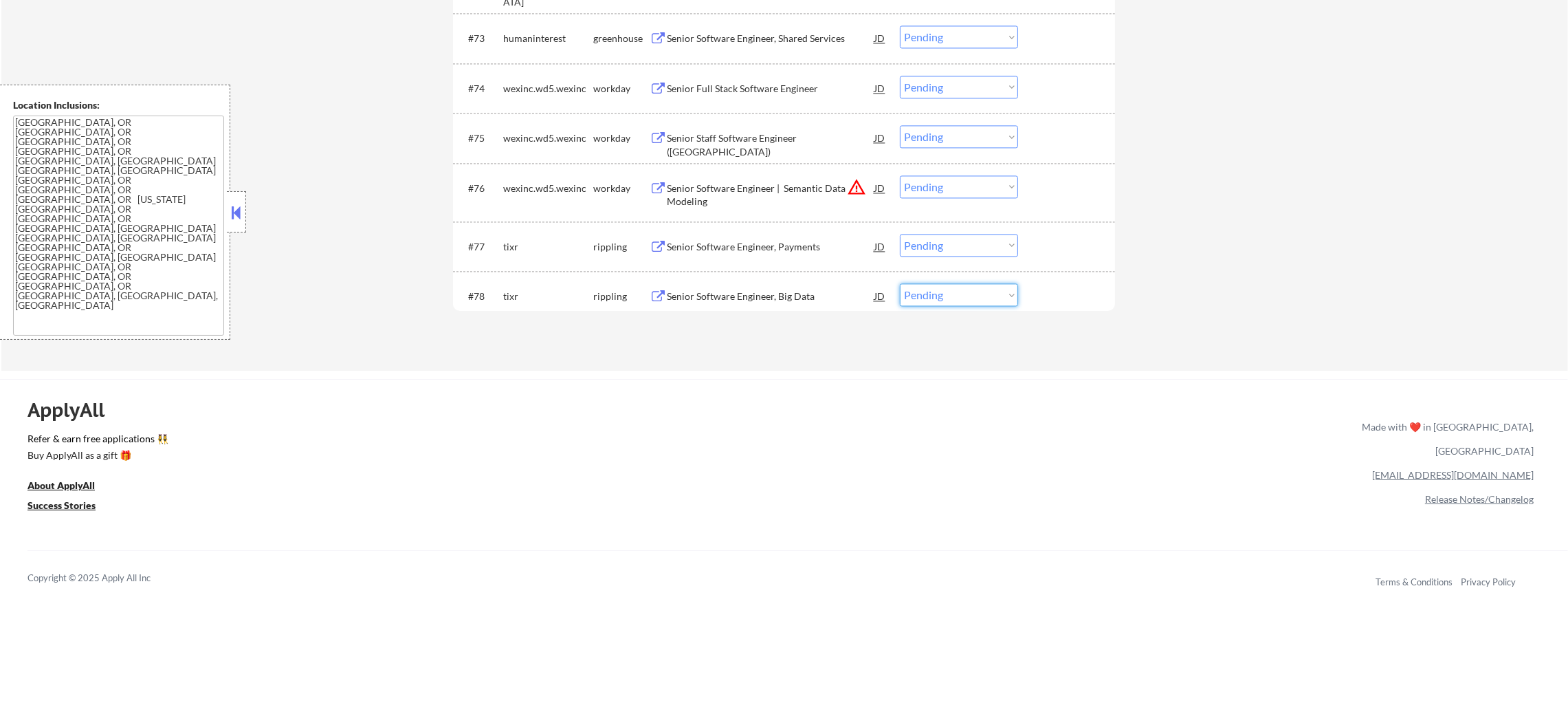
click at [926, 291] on select "Choose an option... Pending Applied Excluded (Questions) Excluded (Expired) Exc…" at bounding box center [959, 294] width 118 height 23
select select ""excluded__other_""
click at [899, 283] on select "Choose an option... Pending Applied Excluded (Questions) Excluded (Expired) Exc…" at bounding box center [959, 294] width 118 height 23
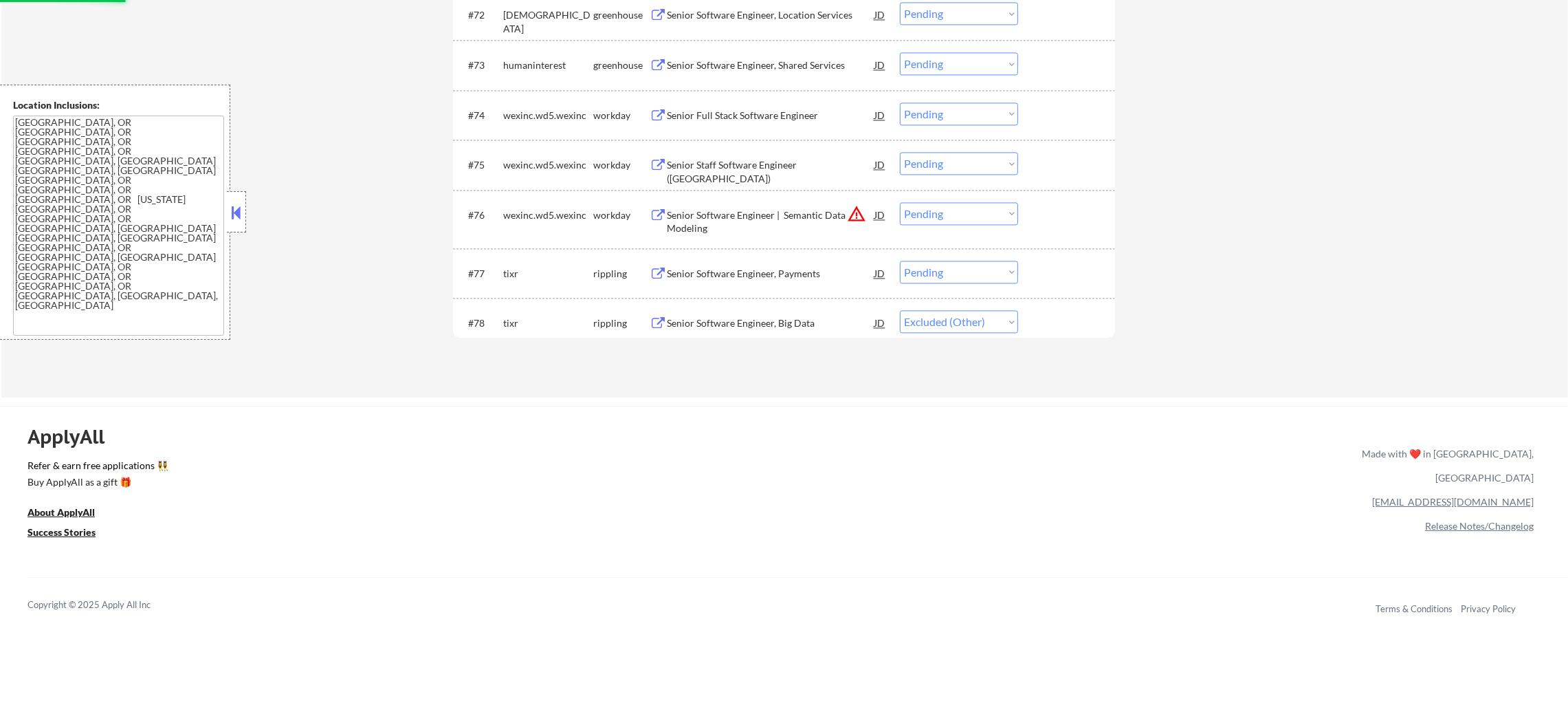
scroll to position [4290, 0]
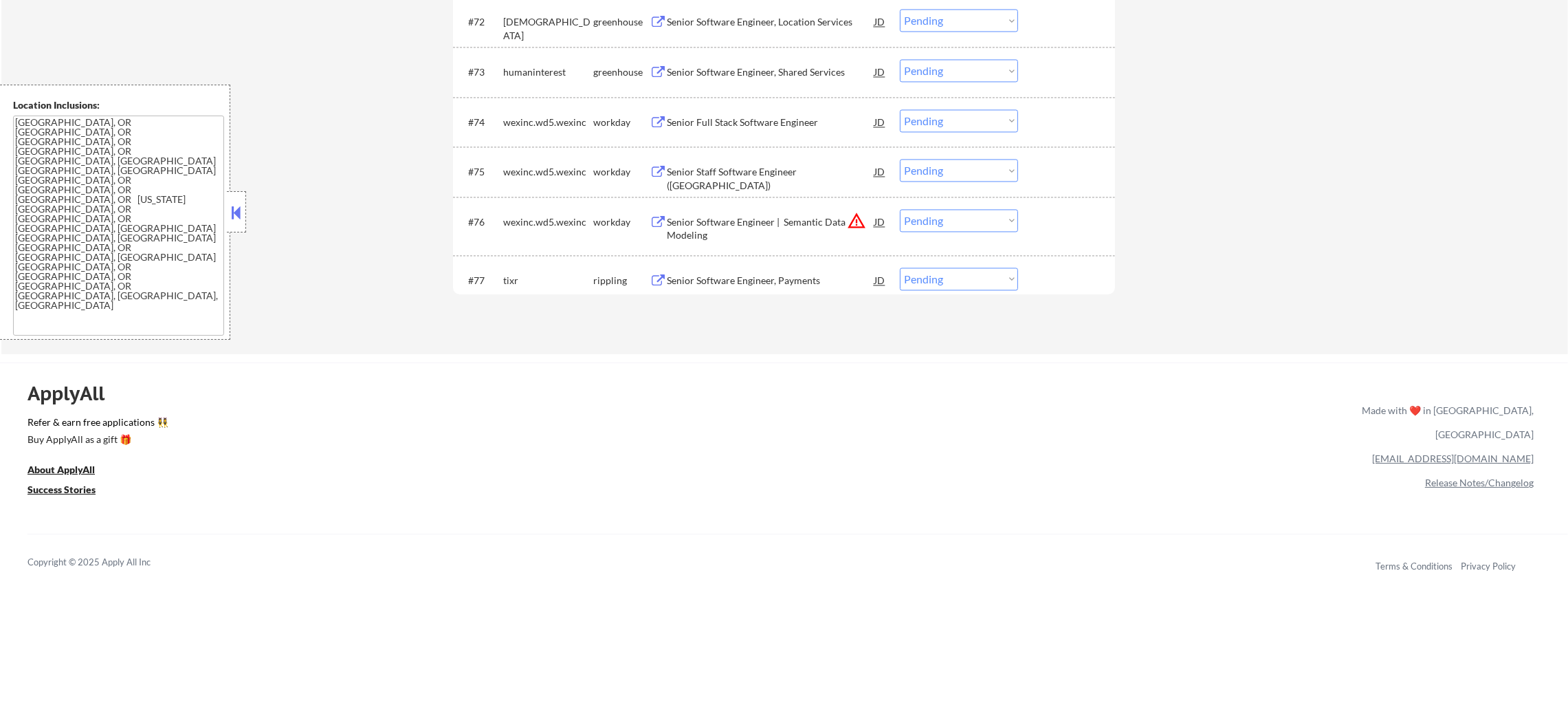
click at [857, 212] on button "warning_amber" at bounding box center [857, 221] width 20 height 20
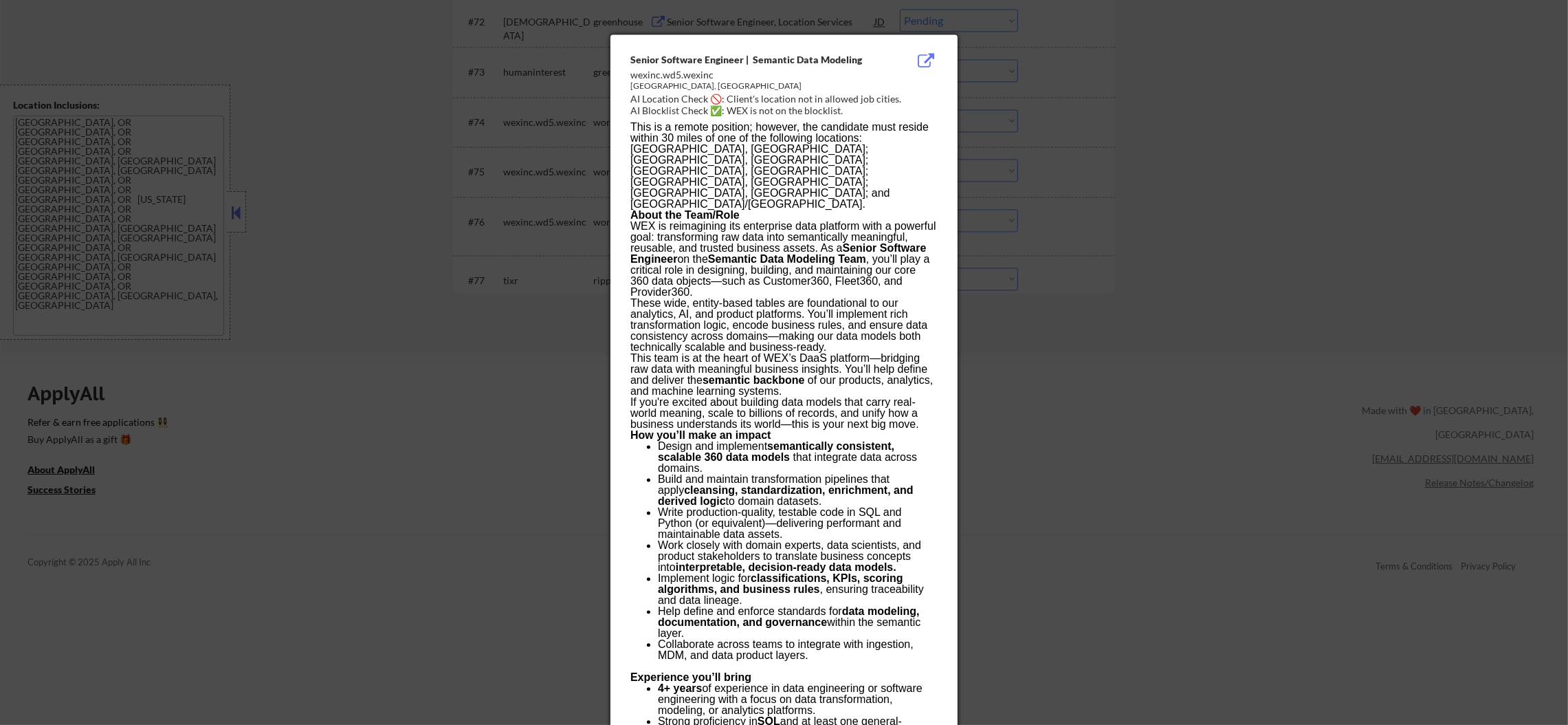
click at [1030, 241] on div at bounding box center [784, 362] width 1568 height 725
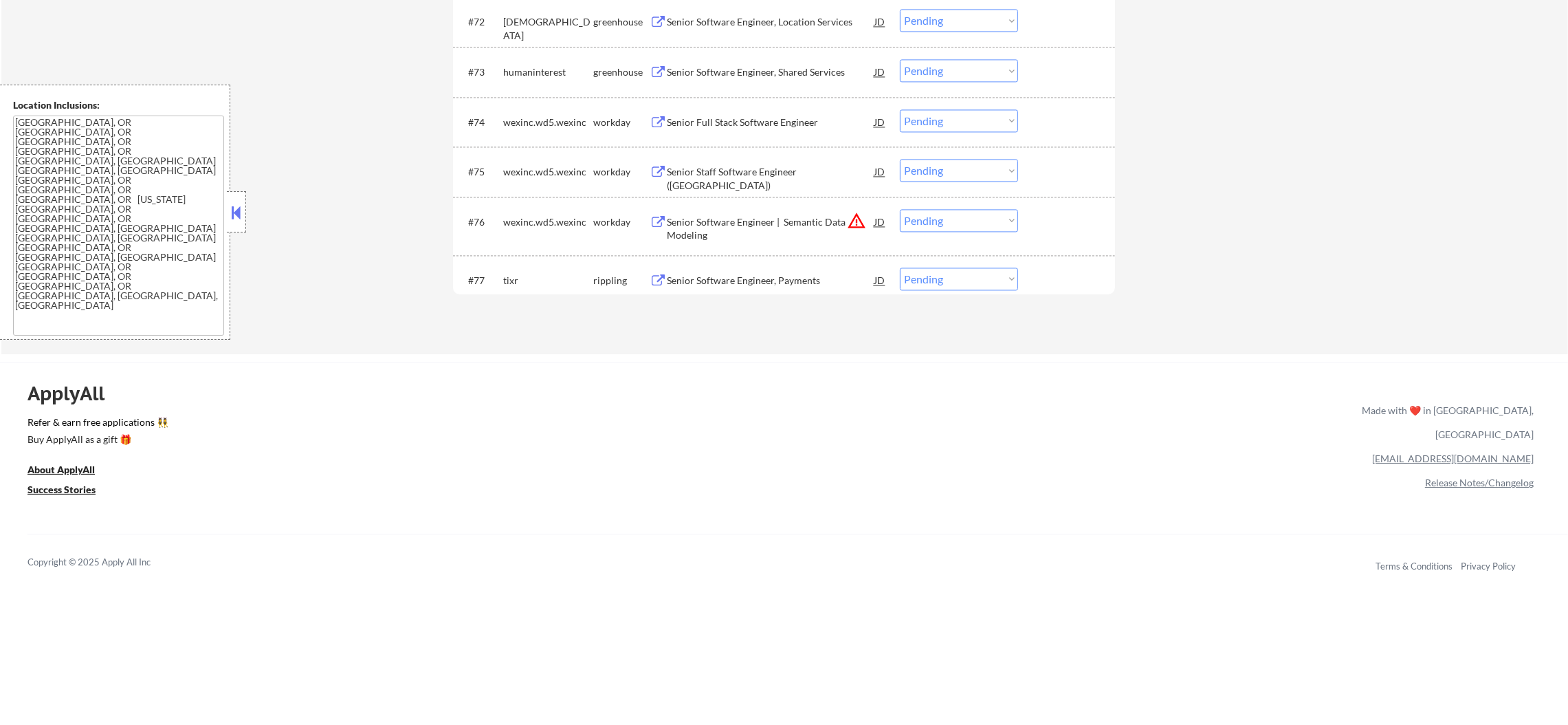
click at [929, 221] on select "Choose an option... Pending Applied Excluded (Questions) Excluded (Expired) Exc…" at bounding box center [959, 220] width 118 height 23
click at [899, 209] on select "Choose an option... Pending Applied Excluded (Questions) Excluded (Expired) Exc…" at bounding box center [959, 220] width 118 height 23
select select ""pending""
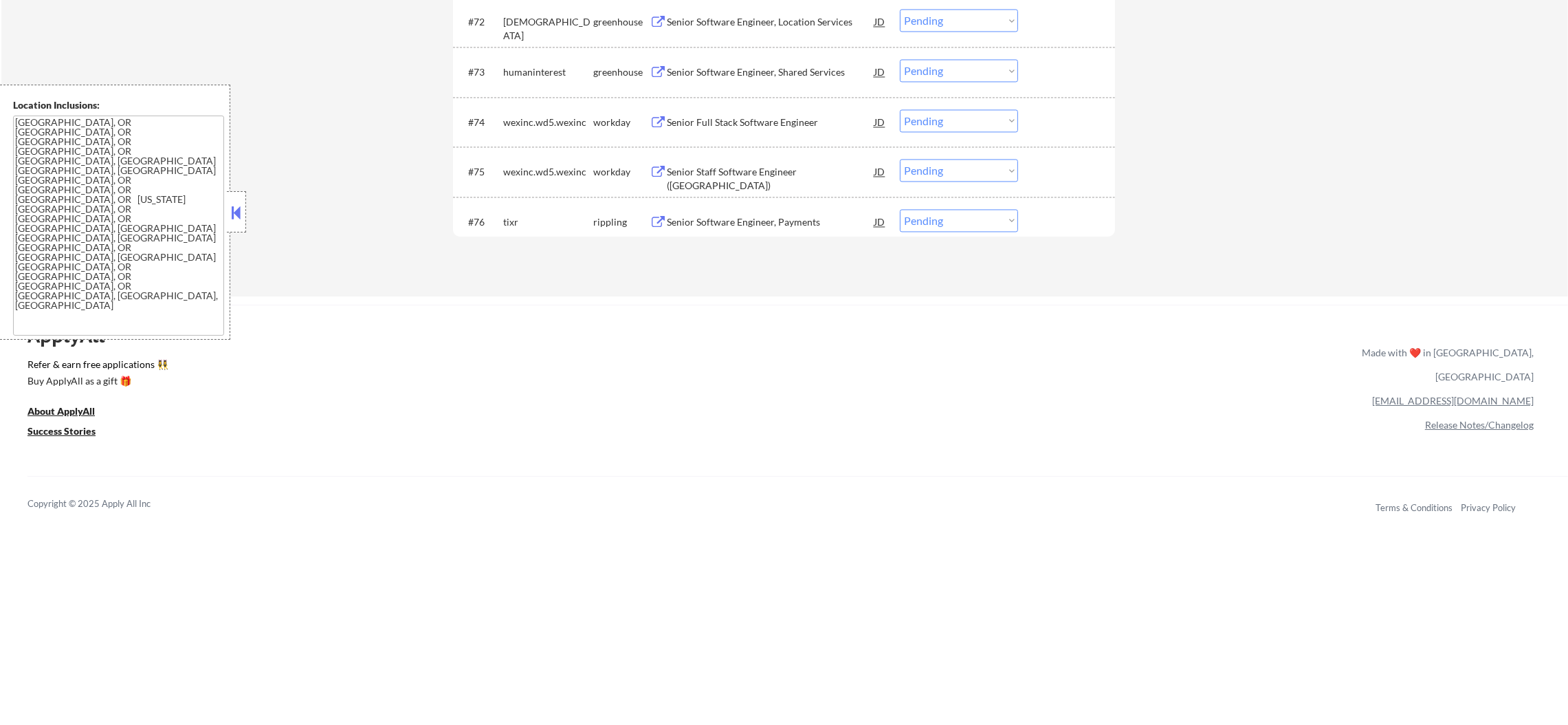
click at [741, 175] on div "Senior Staff Software Engineer (Java)" at bounding box center [770, 178] width 207 height 27
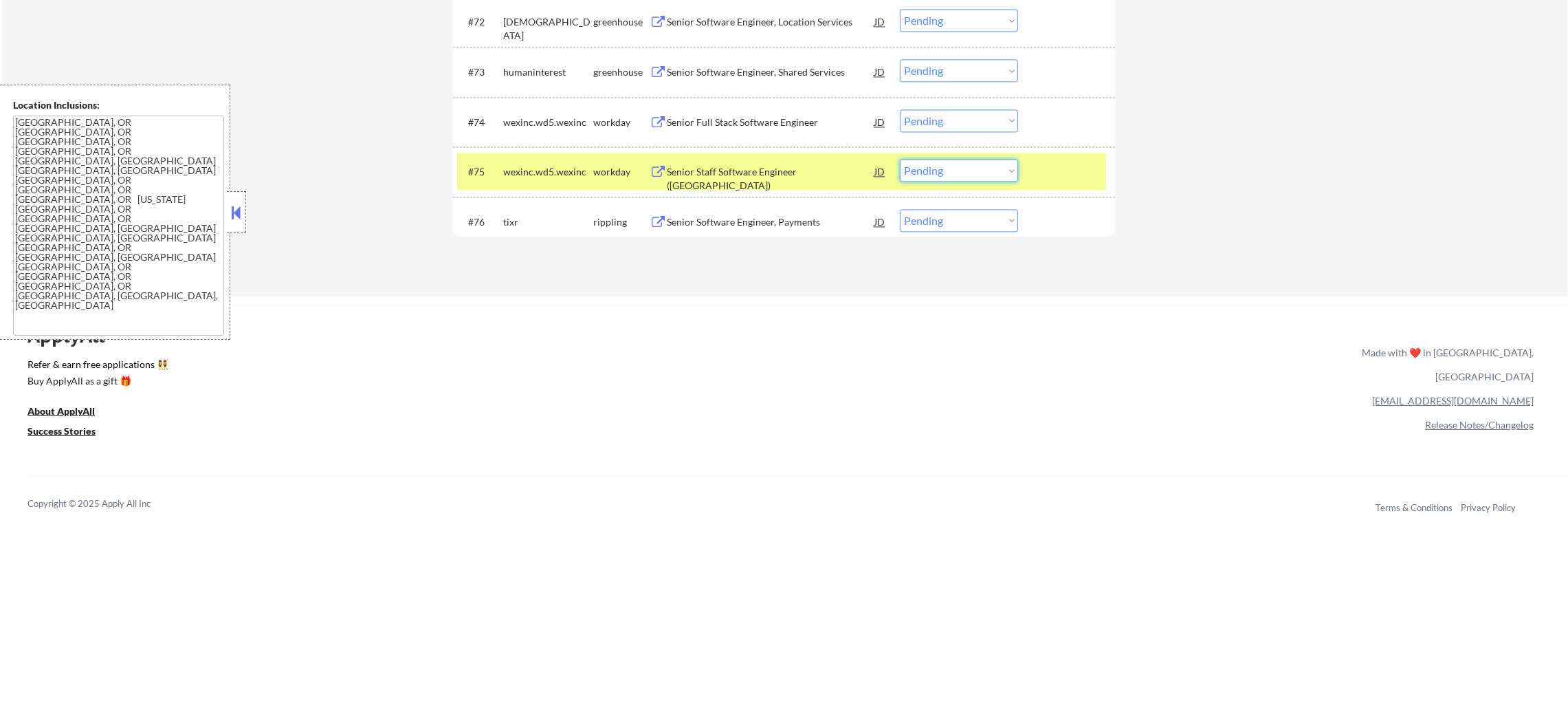
click at [918, 169] on select "Choose an option... Pending Applied Excluded (Questions) Excluded (Expired) Exc…" at bounding box center [959, 170] width 118 height 23
click at [899, 159] on select "Choose an option... Pending Applied Excluded (Questions) Excluded (Expired) Exc…" at bounding box center [959, 170] width 118 height 23
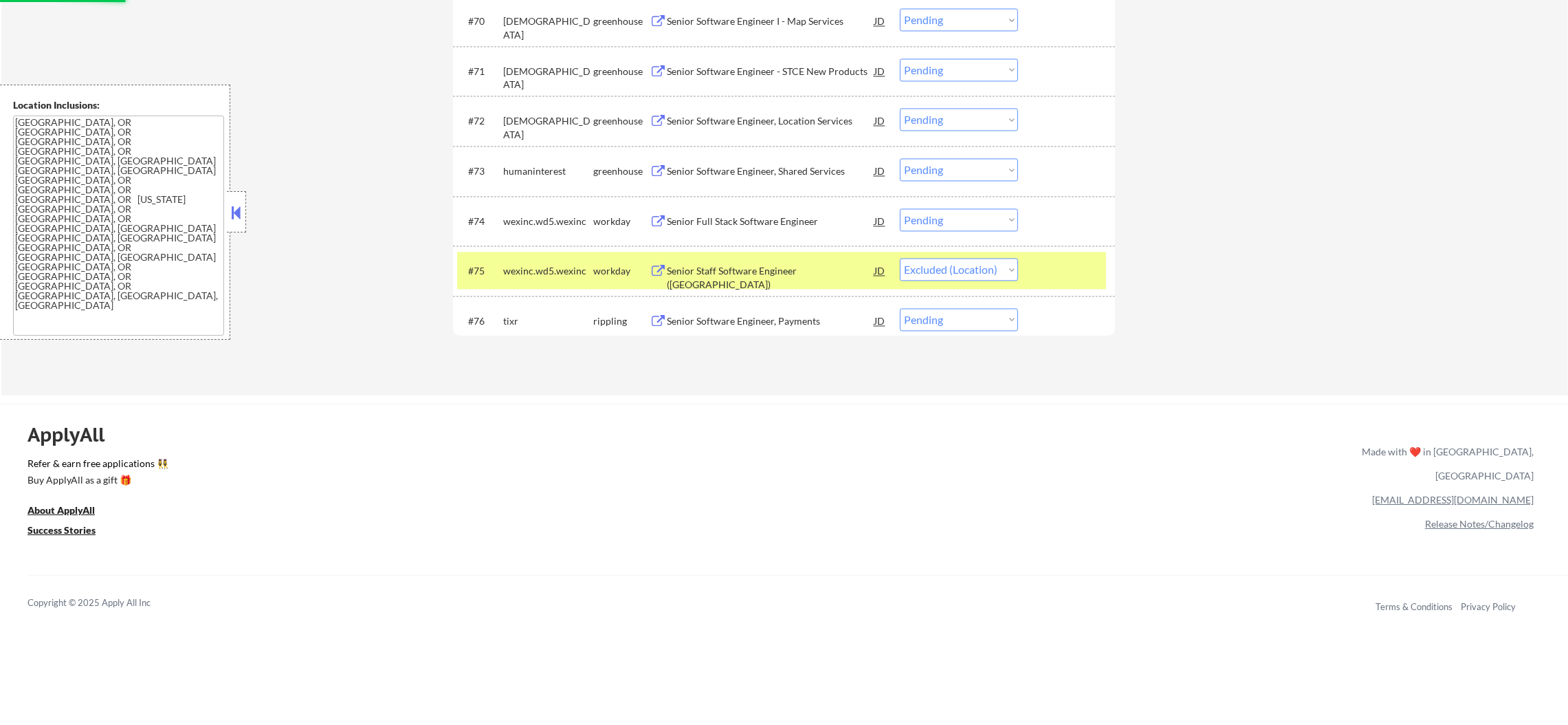
scroll to position [4187, 0]
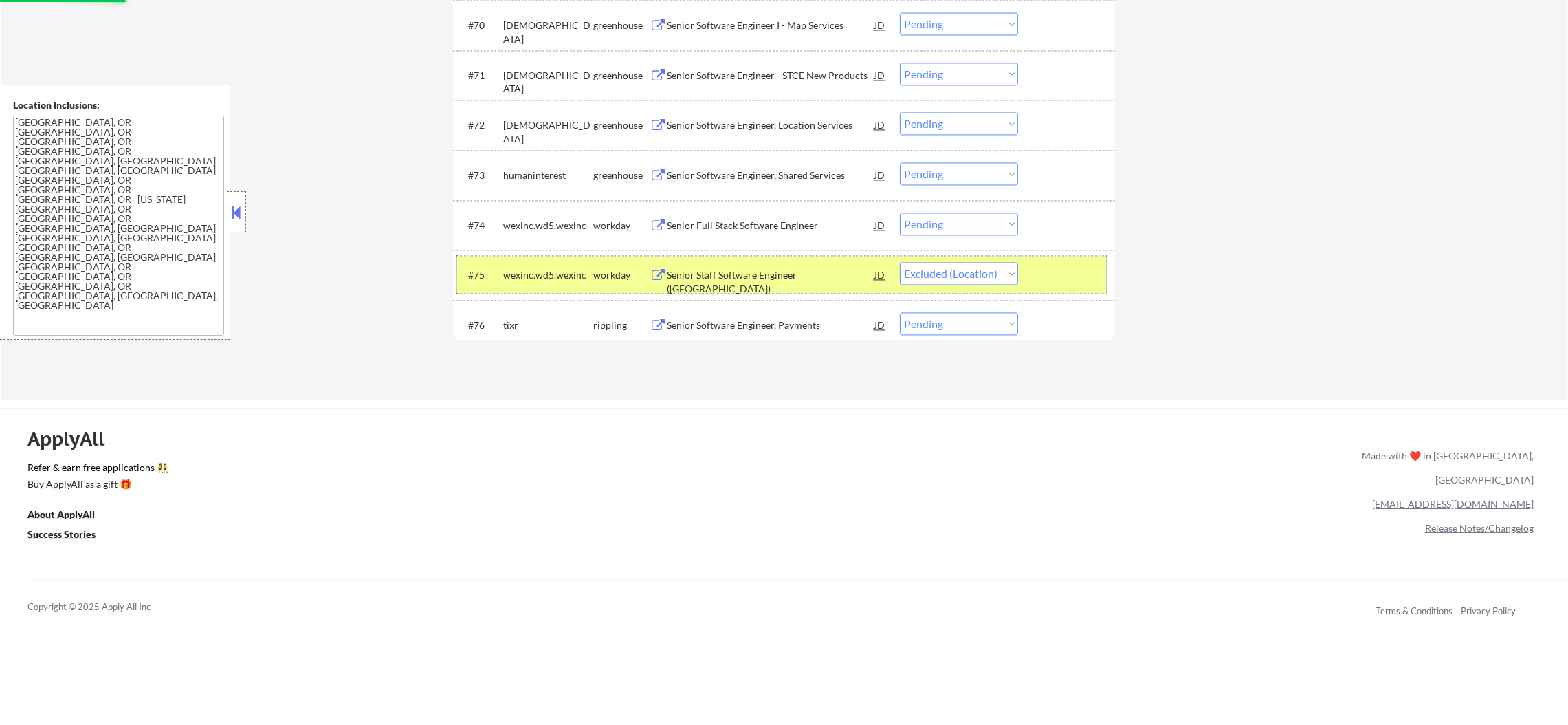
click at [532, 275] on div "wexinc.wd5.wexinc" at bounding box center [547, 275] width 90 height 14
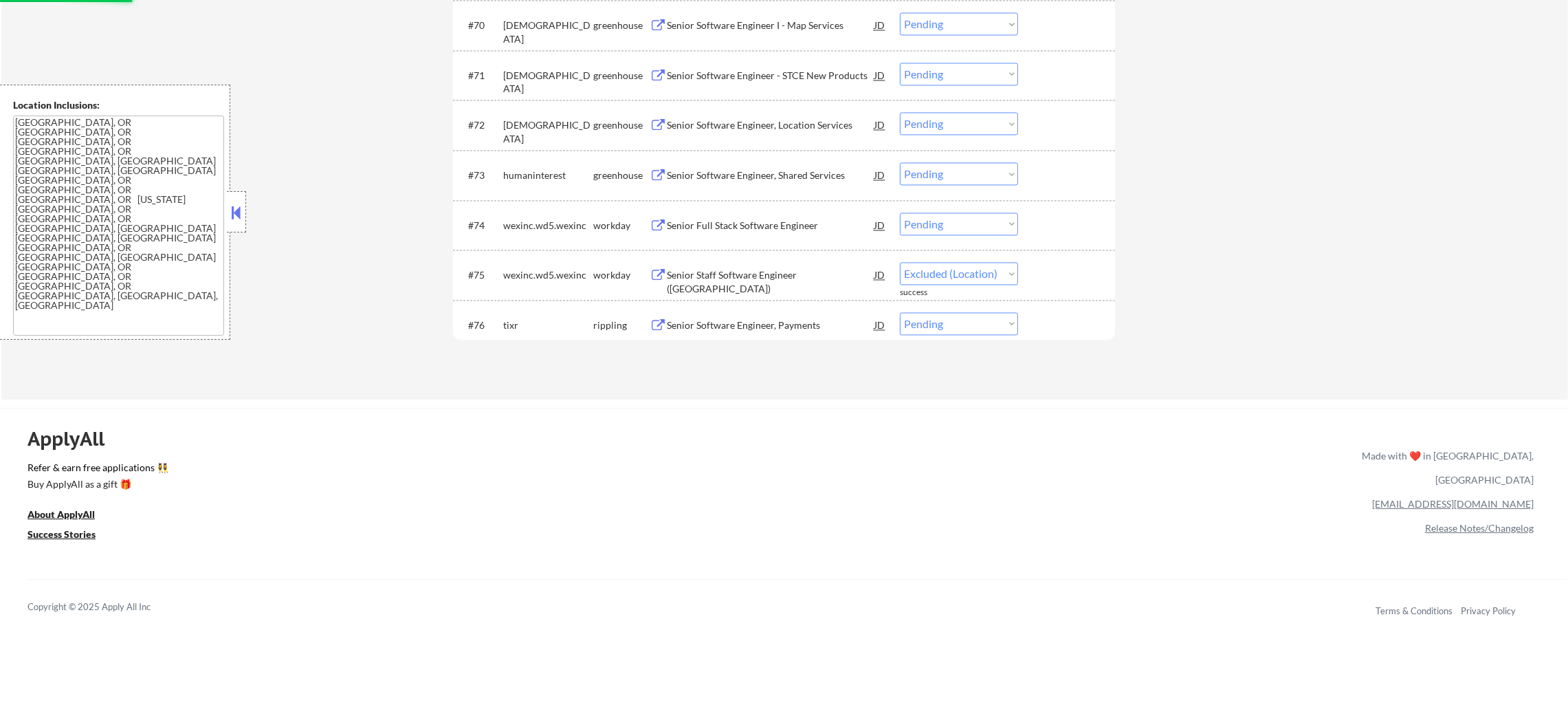
select select ""pending""
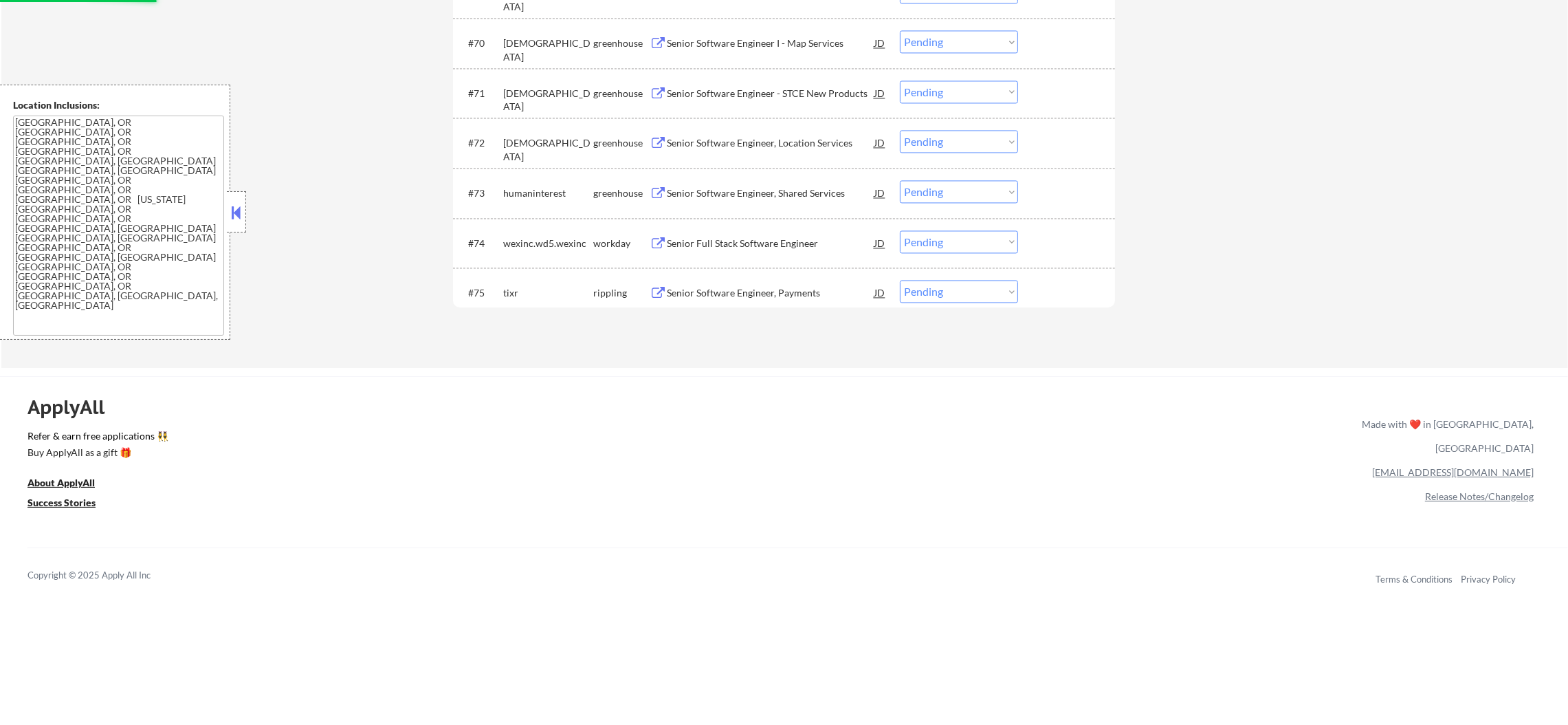
scroll to position [4152, 0]
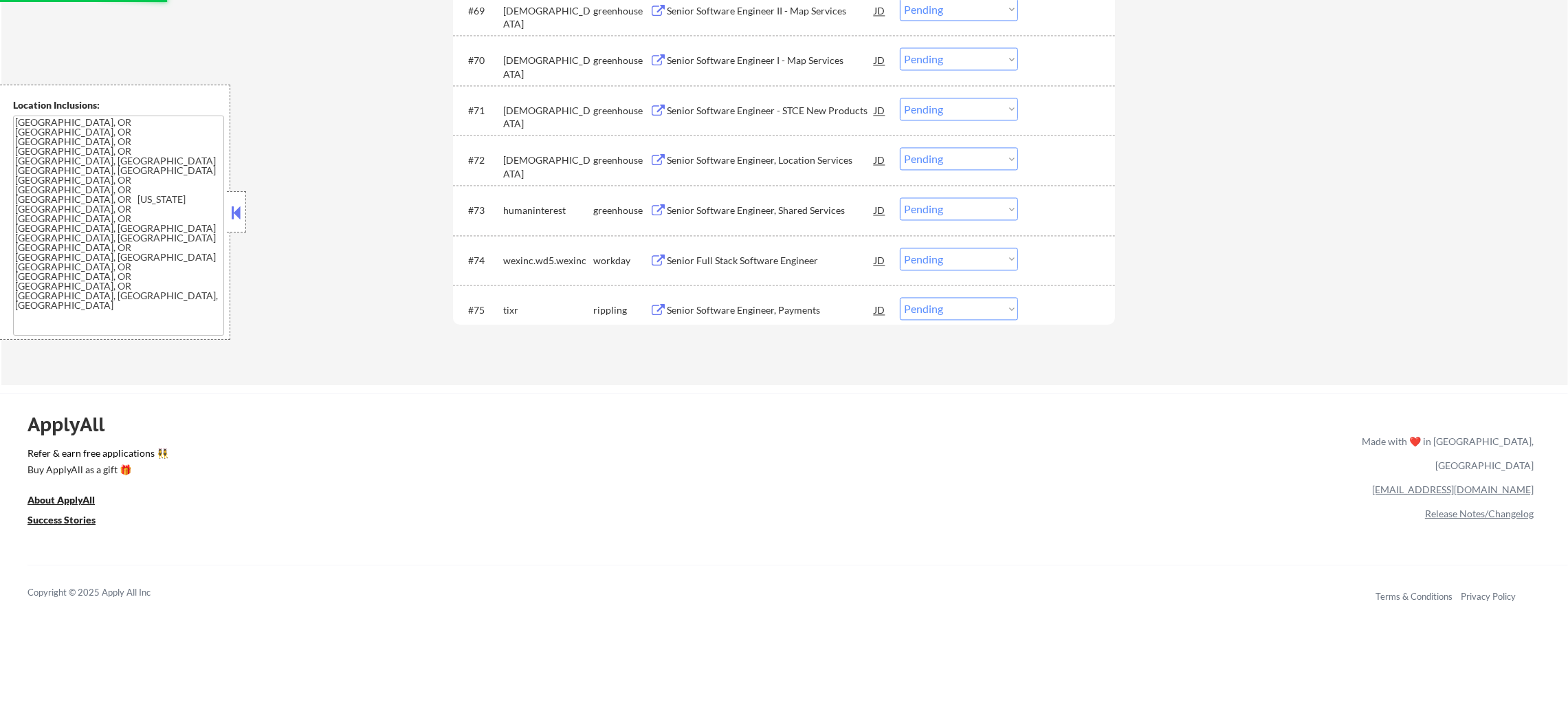
click at [735, 205] on div "Senior Software Engineer, Shared Services" at bounding box center [770, 210] width 207 height 14
